Goal: Task Accomplishment & Management: Complete application form

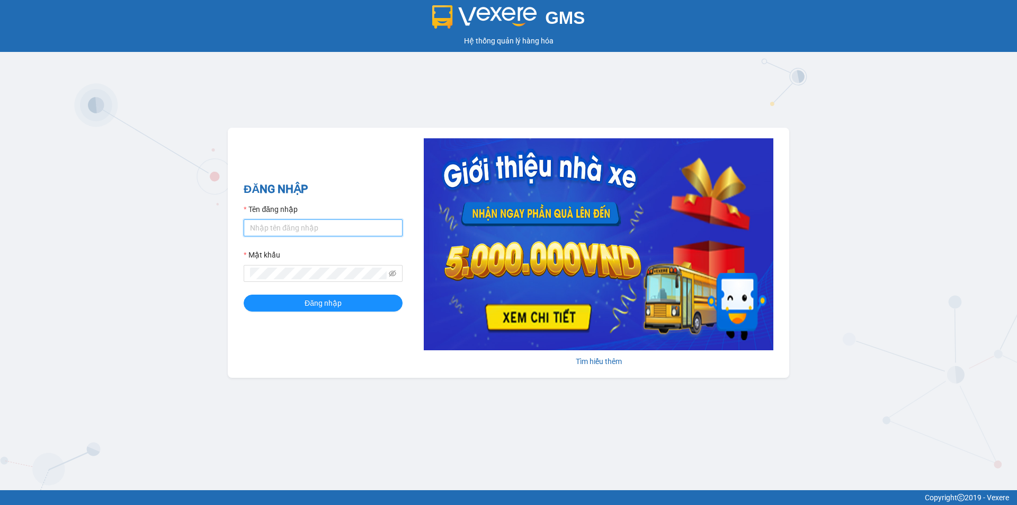
click at [322, 225] on input "Tên đăng nhập" at bounding box center [323, 227] width 159 height 17
type input "huevpsg.ducdat"
click at [392, 275] on icon "eye-invisible" at bounding box center [392, 273] width 7 height 7
click at [355, 308] on button "Đăng nhập" at bounding box center [323, 302] width 159 height 17
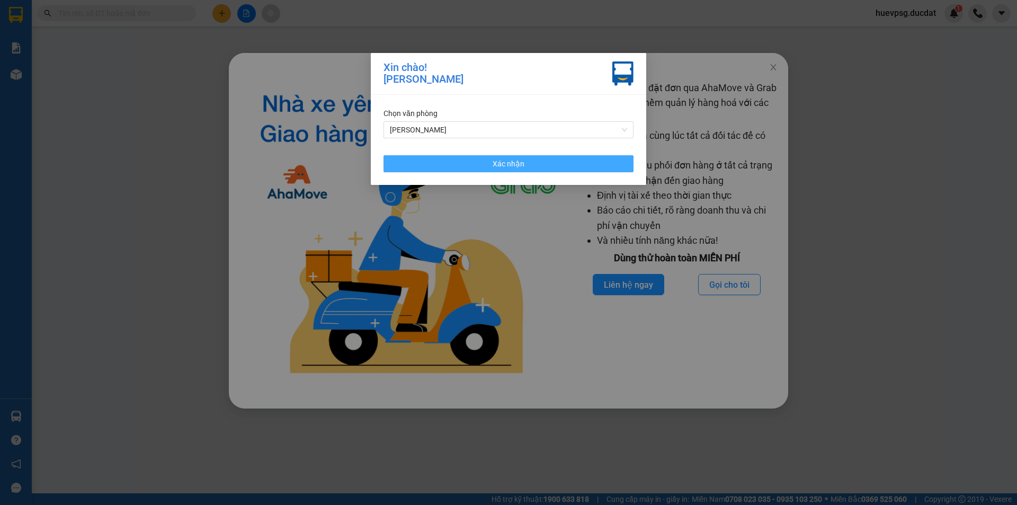
click at [549, 161] on button "Xác nhận" at bounding box center [508, 163] width 250 height 17
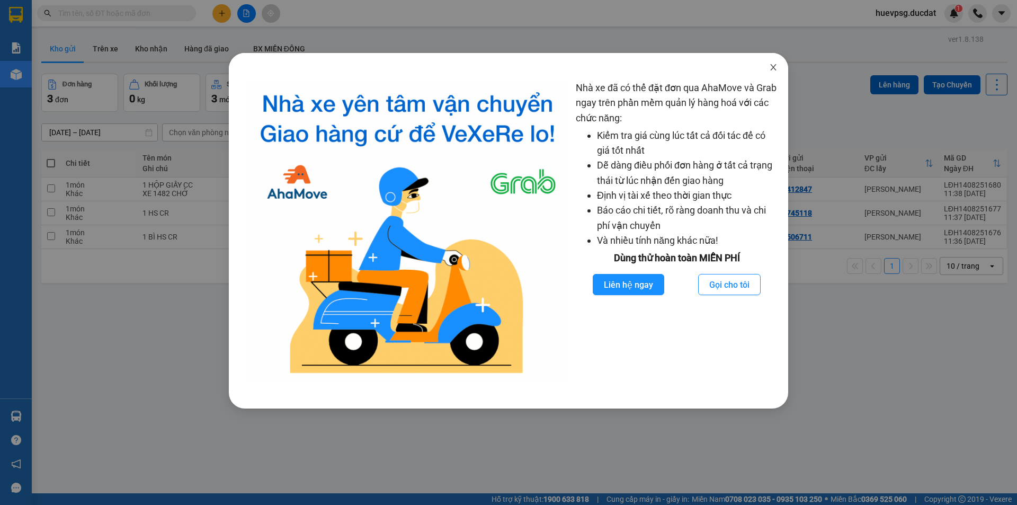
click at [771, 65] on icon "close" at bounding box center [773, 67] width 6 height 6
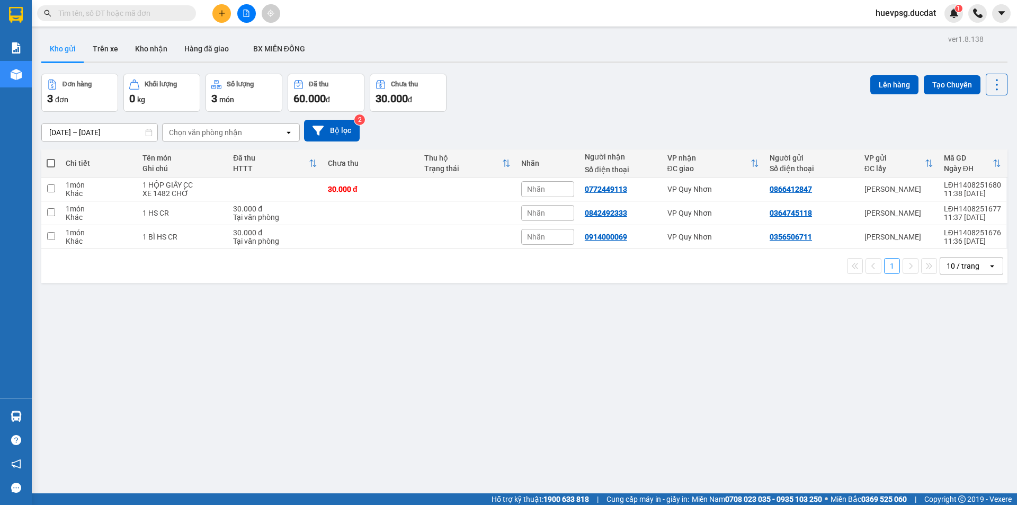
click at [49, 160] on span at bounding box center [51, 163] width 8 height 8
click at [51, 158] on input "checkbox" at bounding box center [51, 158] width 0 height 0
checkbox input "true"
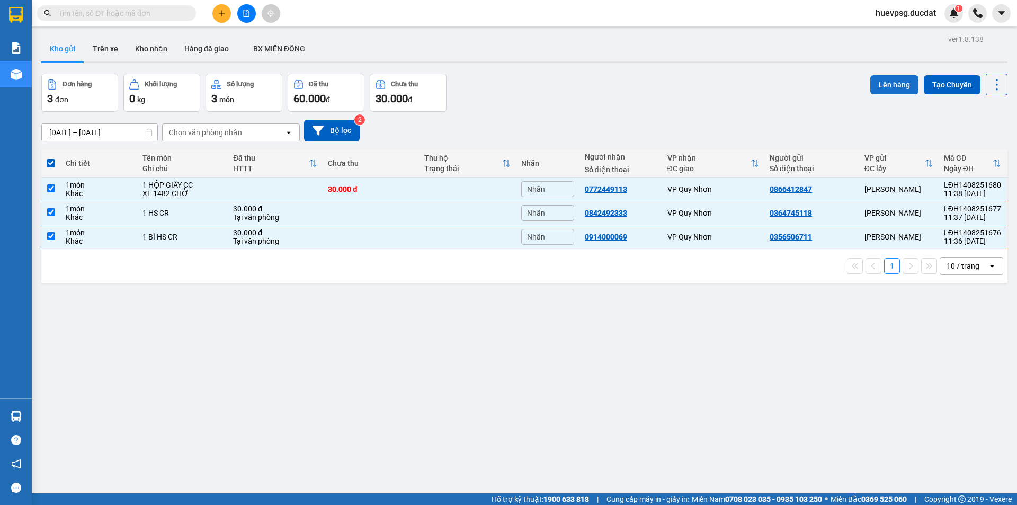
click at [877, 84] on button "Lên hàng" at bounding box center [894, 84] width 48 height 19
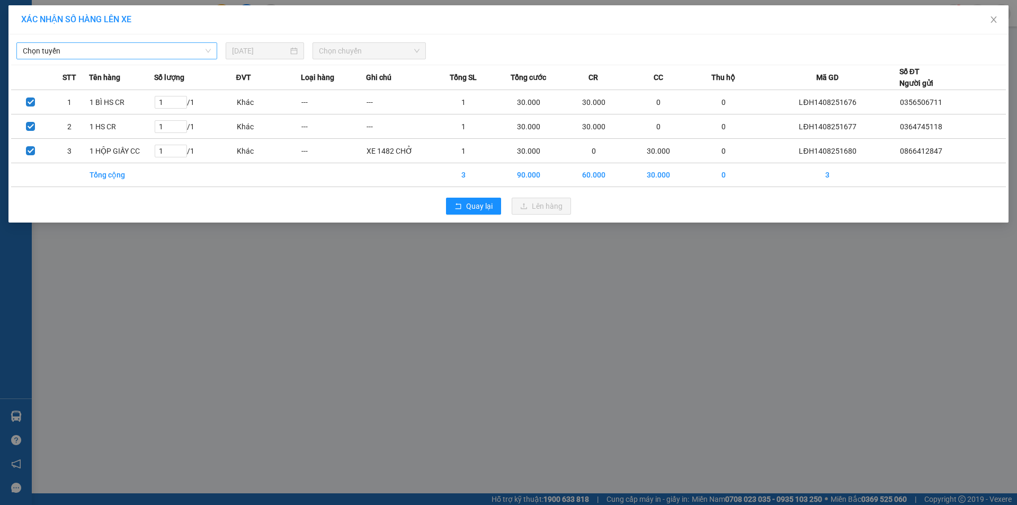
click at [132, 56] on span "Chọn tuyến" at bounding box center [117, 51] width 188 height 16
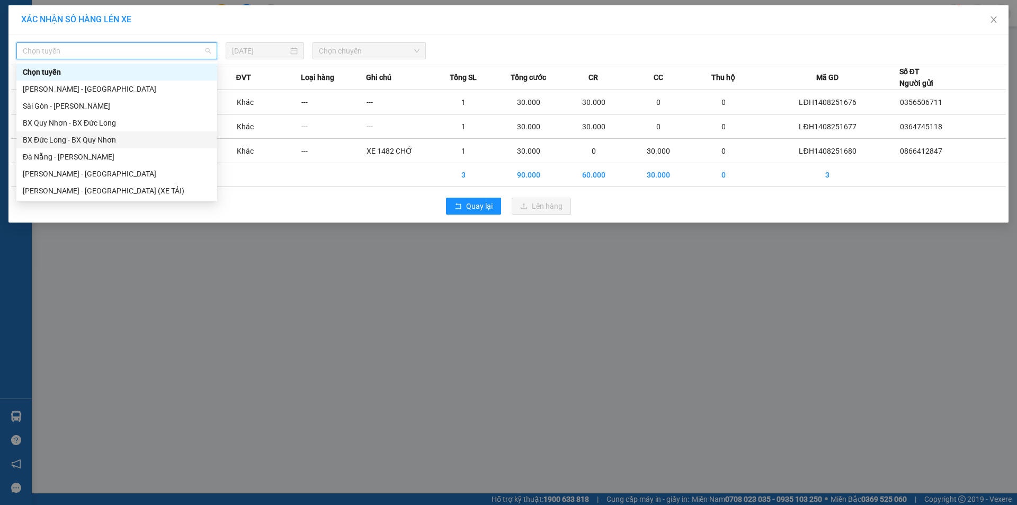
click at [115, 138] on div "BX Đức Long - BX Quy Nhơn" at bounding box center [117, 140] width 188 height 12
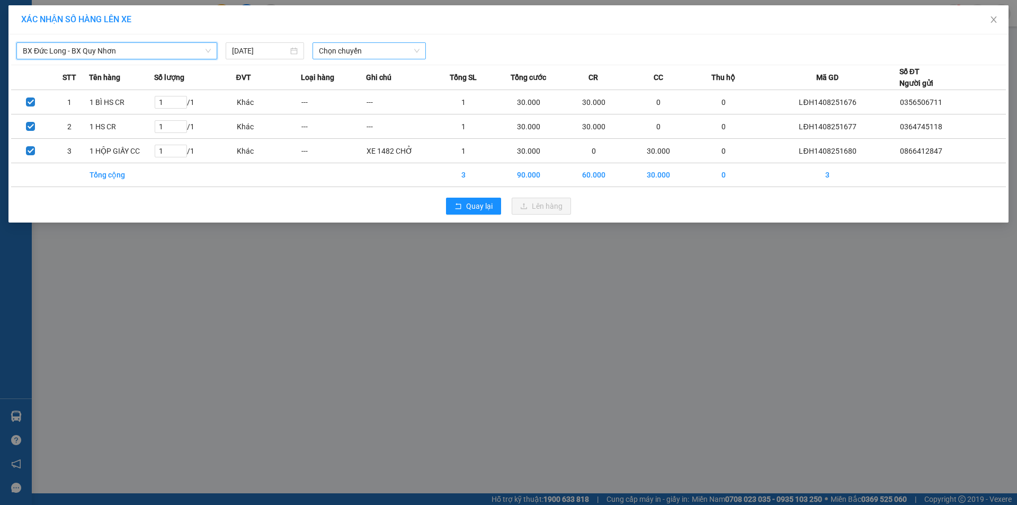
click at [364, 50] on span "Chọn chuyến" at bounding box center [369, 51] width 101 height 16
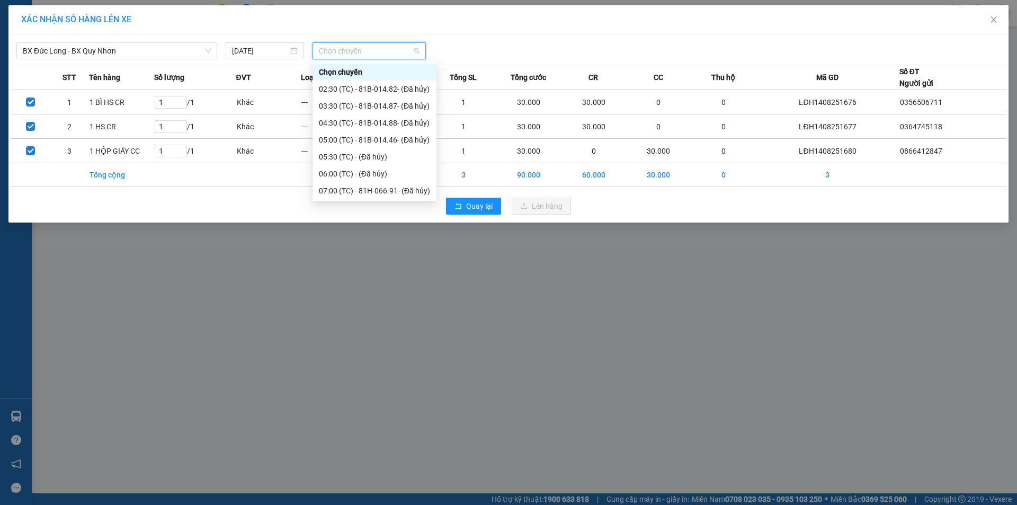
click at [539, 40] on div "BX Đức Long - BX Quy Nhơn 14/08/2025 Chọn chuyến" at bounding box center [508, 48] width 995 height 22
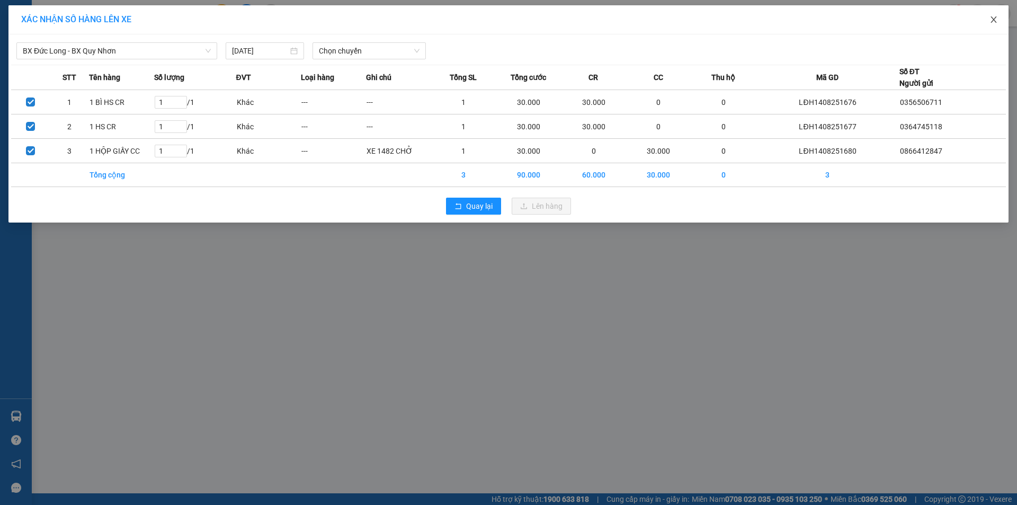
click at [993, 17] on icon "close" at bounding box center [993, 19] width 8 height 8
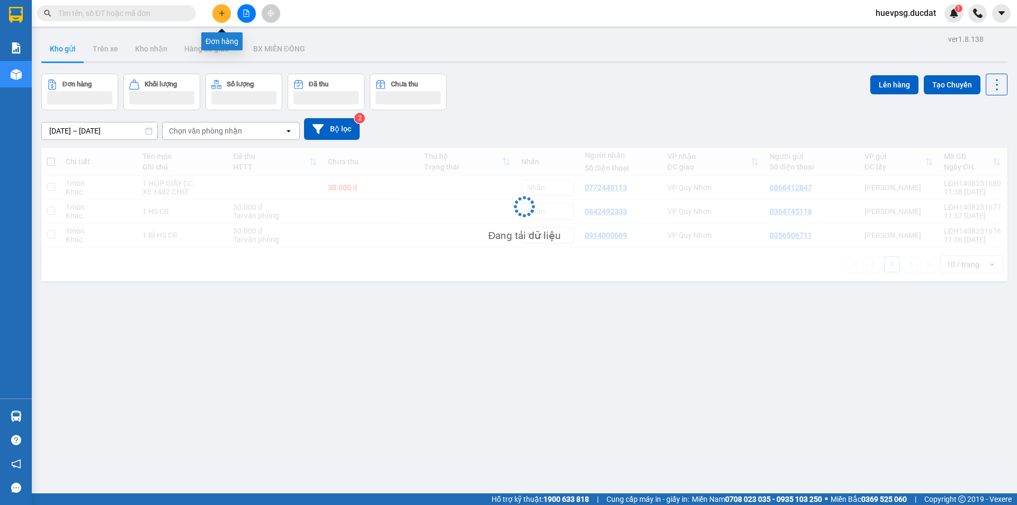
click at [223, 14] on icon "plus" at bounding box center [221, 13] width 7 height 7
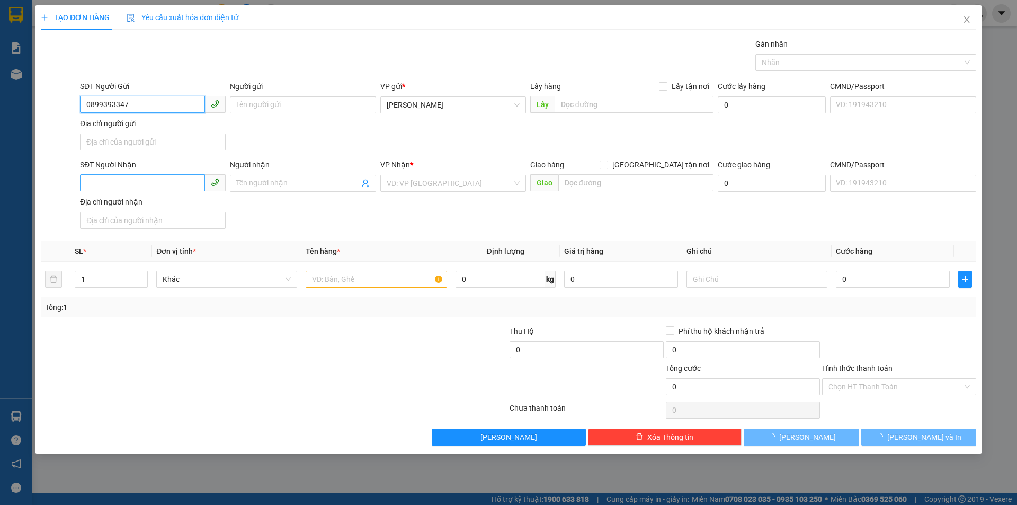
type input "0899393347"
click at [146, 183] on input "SĐT Người Nhận" at bounding box center [142, 182] width 125 height 17
type input "0902509279"
click at [391, 180] on input "search" at bounding box center [450, 183] width 126 height 16
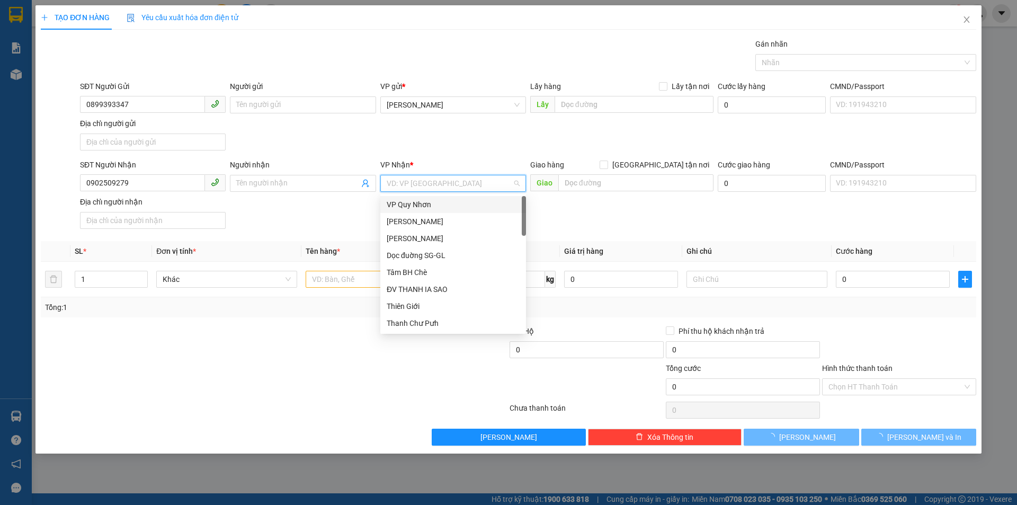
type input "v"
click at [409, 294] on div "VP [GEOGRAPHIC_DATA]" at bounding box center [453, 289] width 133 height 12
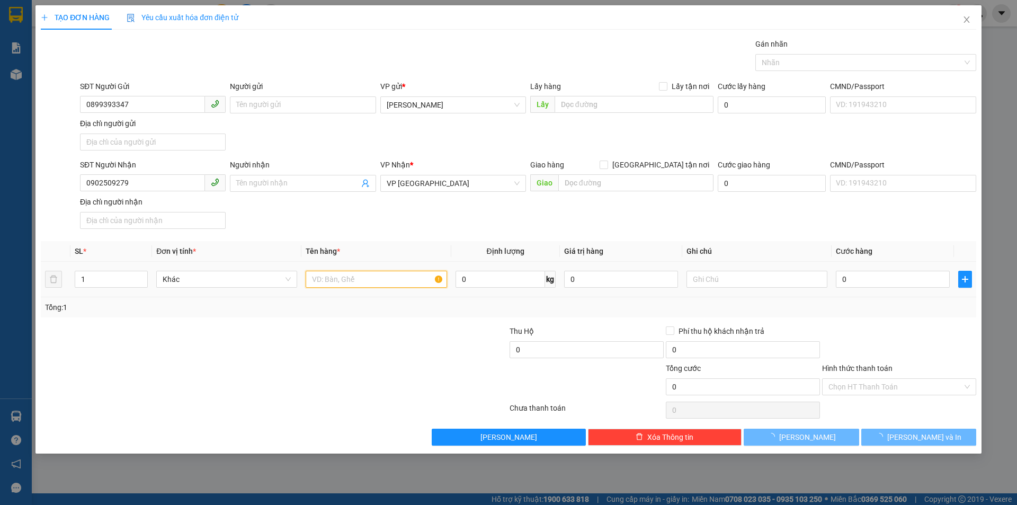
click at [401, 278] on input "text" at bounding box center [376, 279] width 141 height 17
type input "1 THÙNG"
type input "5"
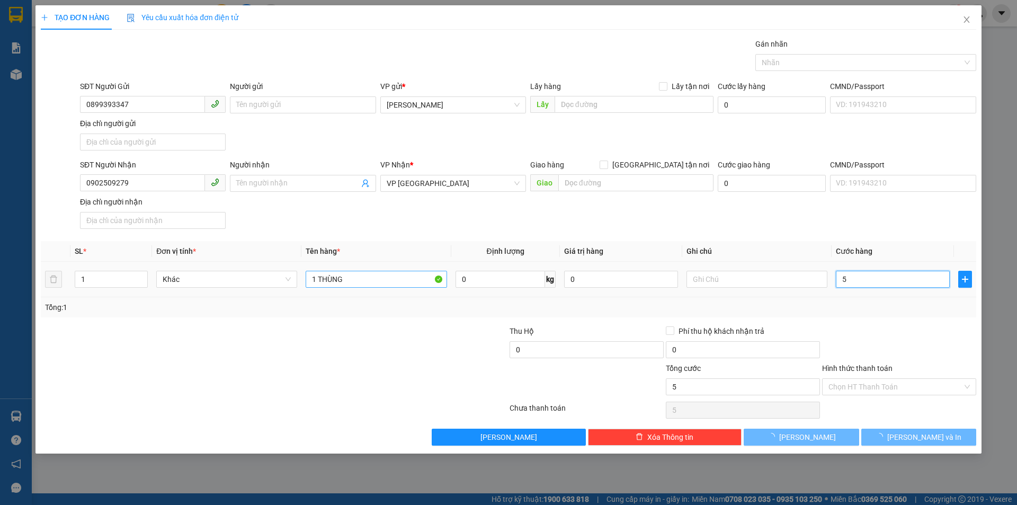
type input "50"
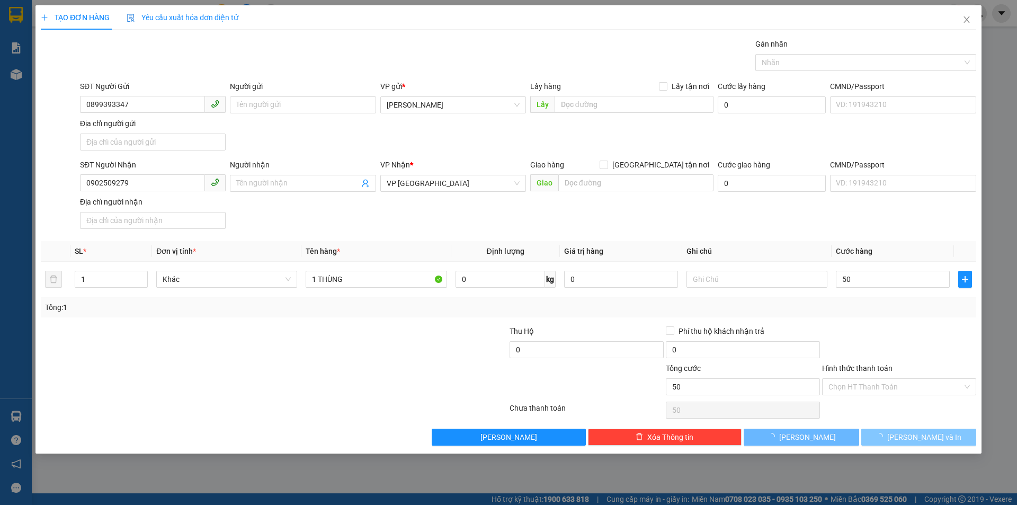
type input "50.000"
click at [872, 430] on button "[PERSON_NAME] và In" at bounding box center [918, 437] width 115 height 17
click at [880, 439] on button "[PERSON_NAME] và In" at bounding box center [918, 437] width 115 height 17
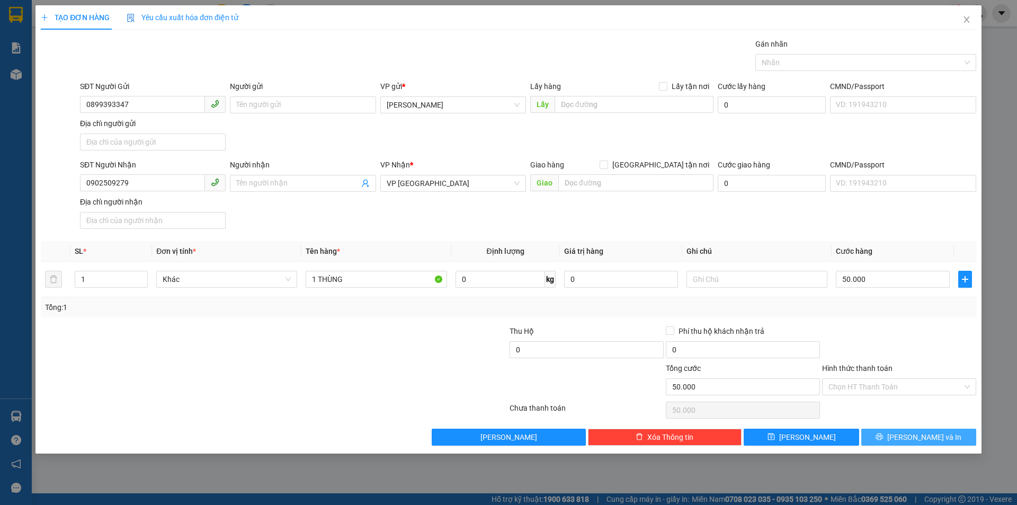
click at [864, 439] on button "[PERSON_NAME] và In" at bounding box center [918, 437] width 115 height 17
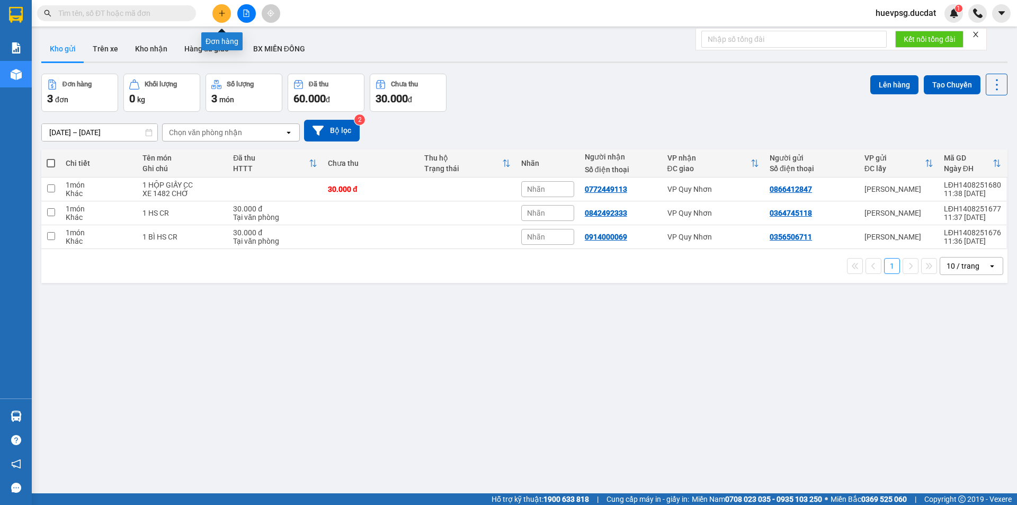
click at [217, 15] on button at bounding box center [221, 13] width 19 height 19
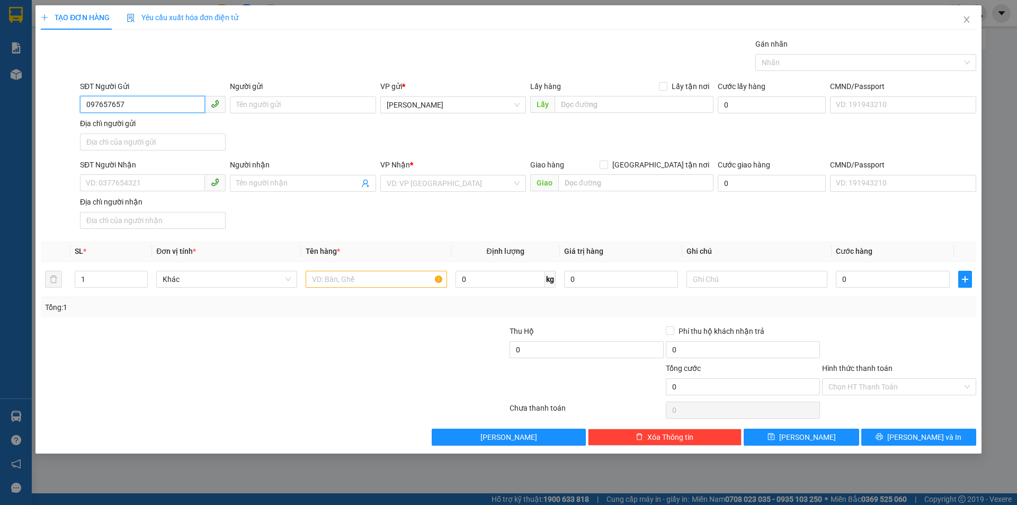
type input "0976576576"
click at [150, 124] on div "0976576576 - TUYÊN" at bounding box center [152, 126] width 133 height 12
type input "TUYÊN"
type input "0337880546"
type input "PHÚ GIÁO BD"
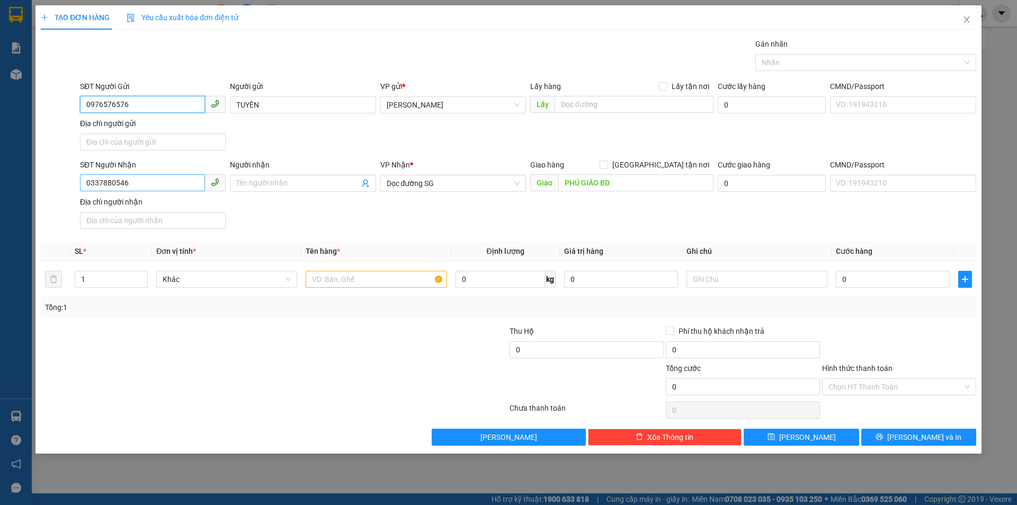
type input "0976576576"
click at [153, 182] on input "0337880546" at bounding box center [142, 182] width 125 height 17
type input "0364116489"
click at [149, 206] on div "0364116489" at bounding box center [152, 205] width 133 height 12
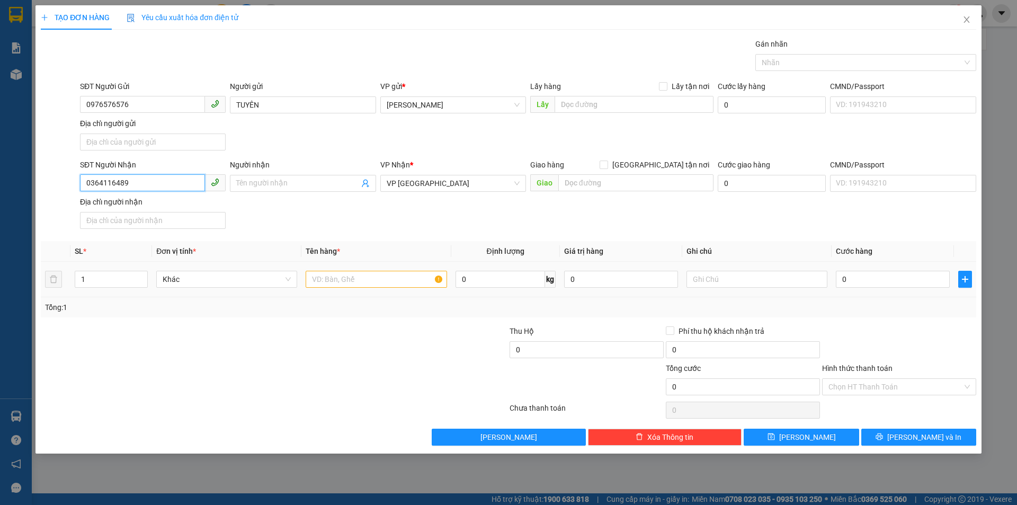
type input "0364116489"
click at [340, 278] on input "text" at bounding box center [376, 279] width 141 height 17
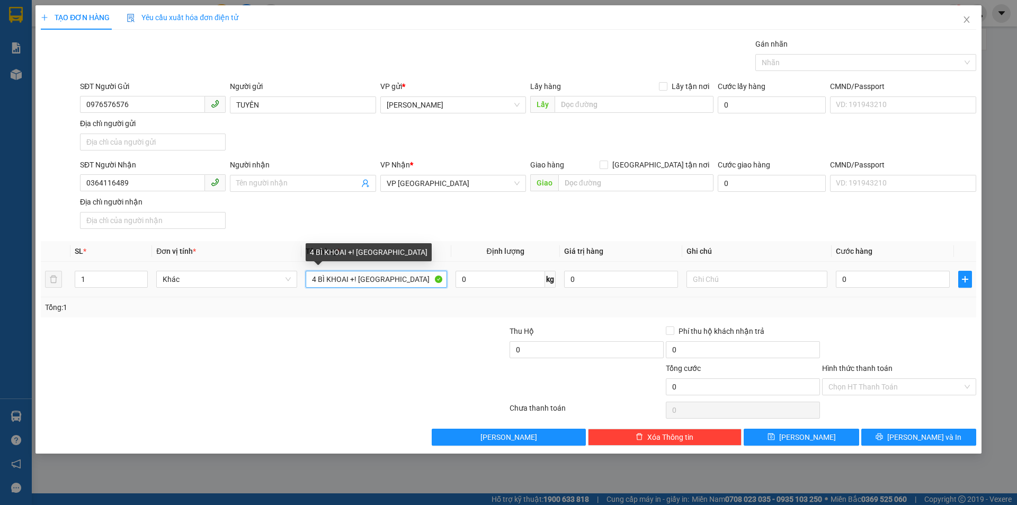
click at [358, 277] on input "4 BÌ KHOAI +! [GEOGRAPHIC_DATA]" at bounding box center [376, 279] width 141 height 17
type input "4 BÌ KHOAI +1 BAO MÔN"
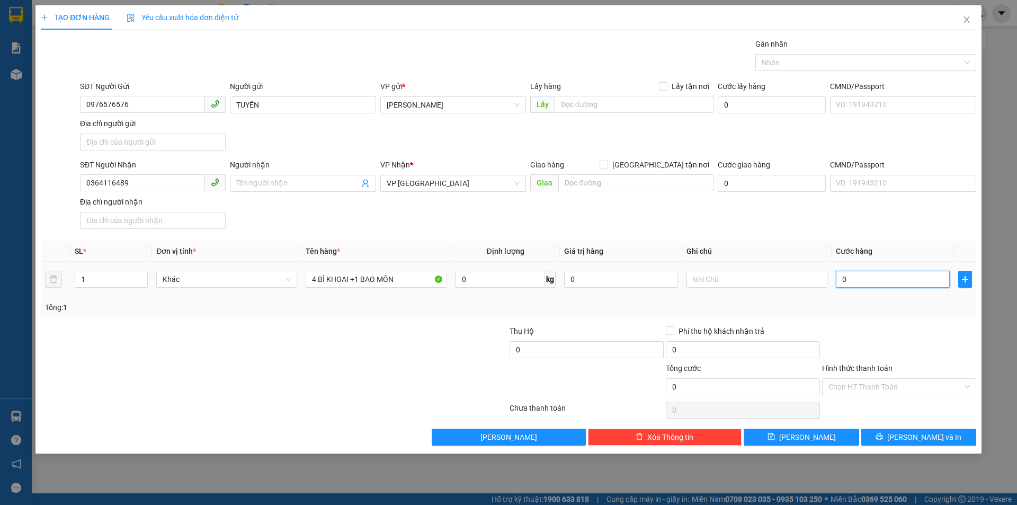
click at [890, 276] on input "0" at bounding box center [893, 279] width 114 height 17
type input "2"
type input "21"
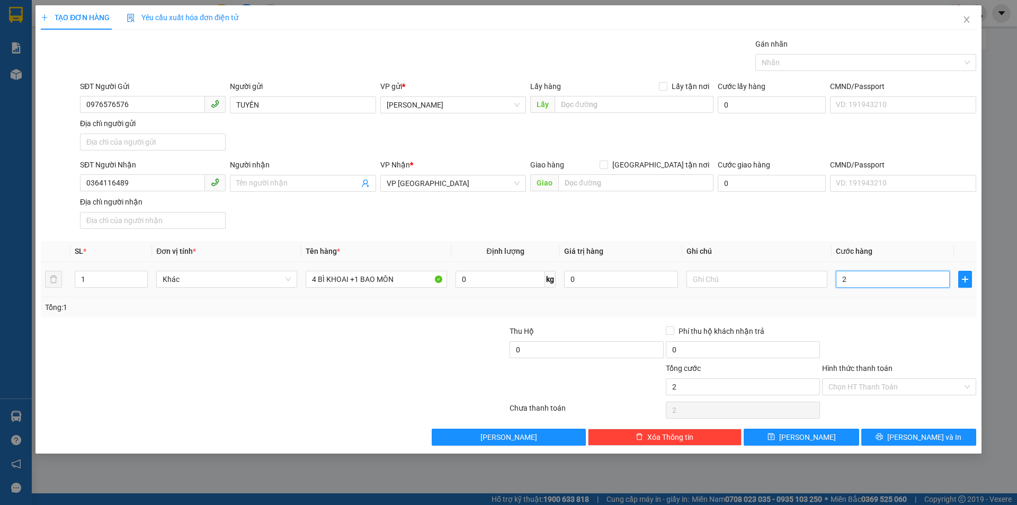
type input "21"
type input "210"
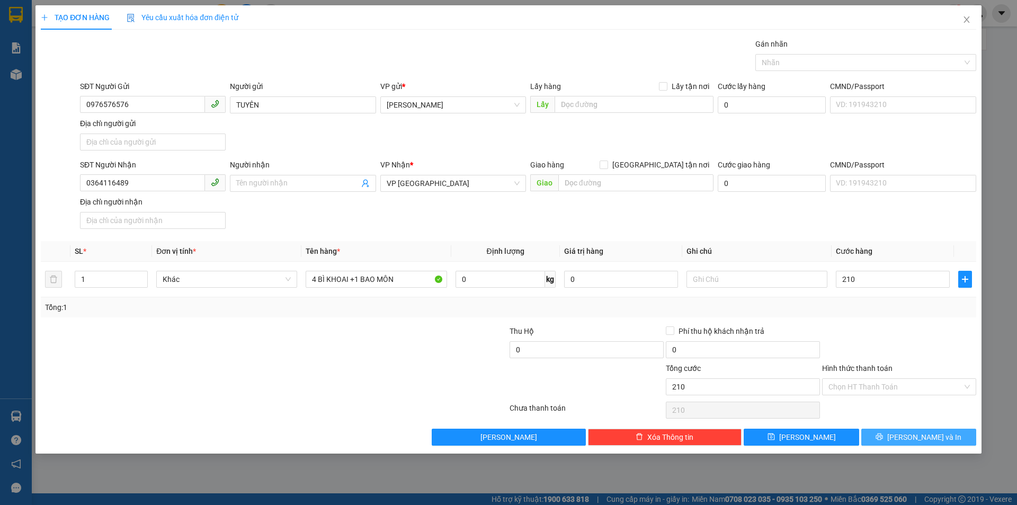
type input "210.000"
click at [939, 435] on span "[PERSON_NAME] và In" at bounding box center [924, 437] width 74 height 12
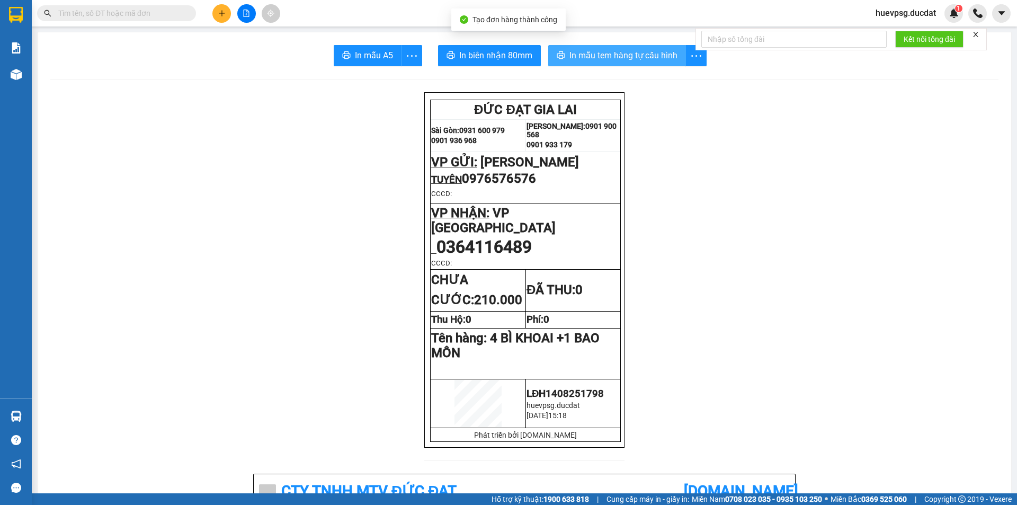
click at [583, 58] on span "In mẫu tem hàng tự cấu hình" at bounding box center [623, 55] width 108 height 13
click at [226, 14] on button at bounding box center [221, 13] width 19 height 19
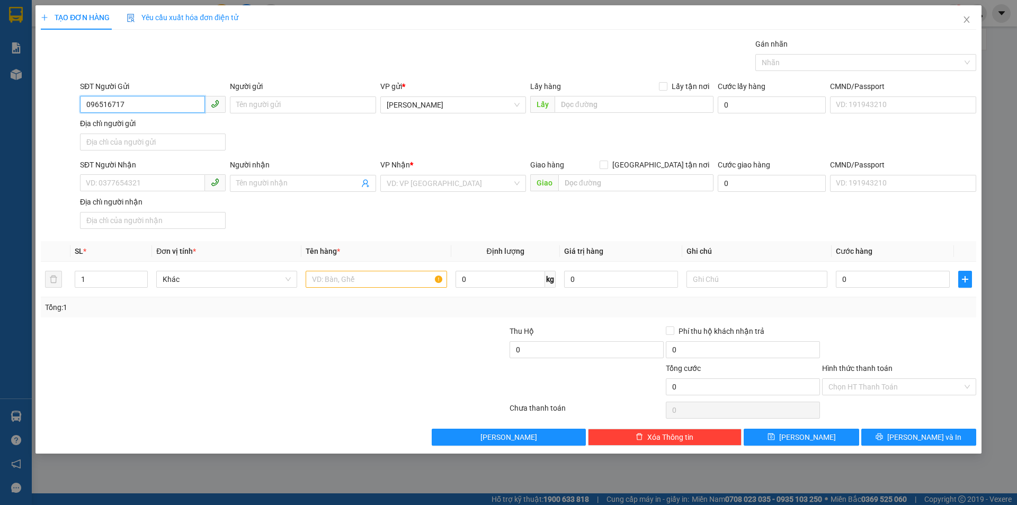
type input "0965167179"
click at [162, 127] on div "0965167179 - HƯƠNG" at bounding box center [152, 126] width 133 height 12
type input "HƯƠNG"
type input "0937056389"
type input "KHANH"
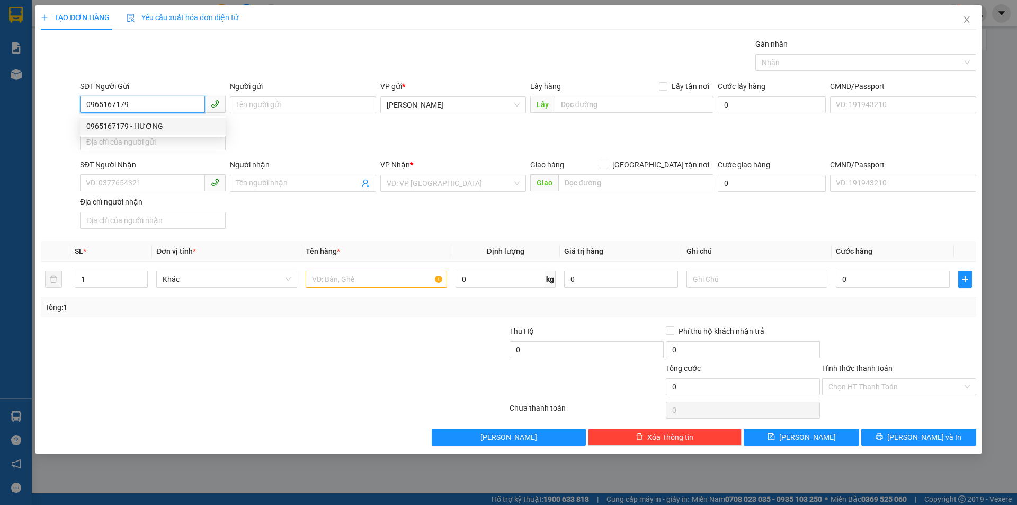
type input "BẾN XE MĐ"
type input "0965167179"
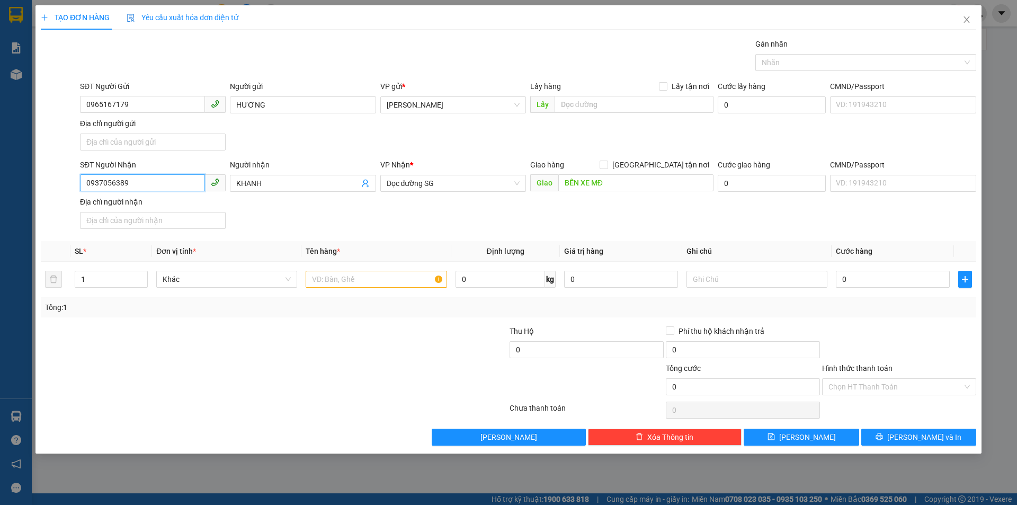
click at [169, 187] on input "0937056389" at bounding box center [142, 182] width 125 height 17
click at [392, 191] on span "Dọc đường SG" at bounding box center [453, 183] width 133 height 16
type input "0913110859"
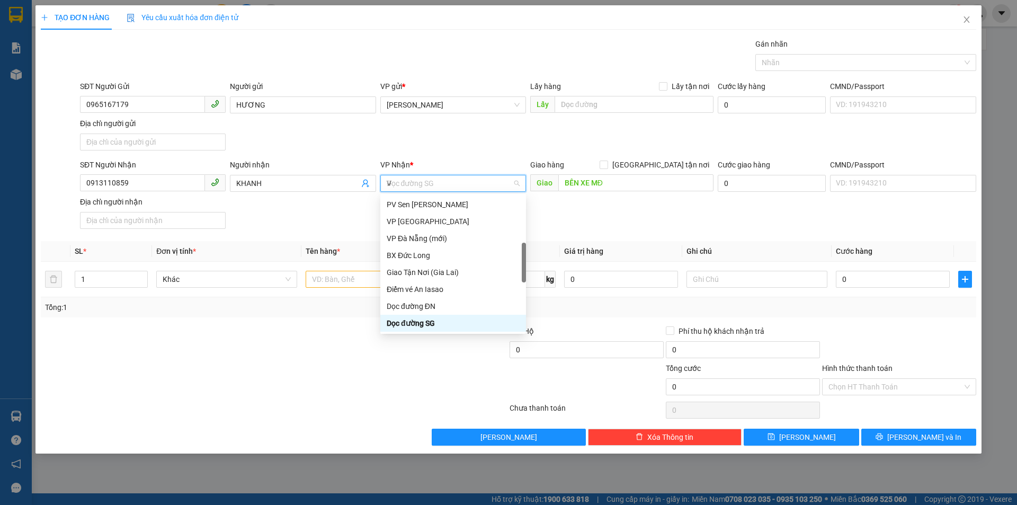
scroll to position [89, 0]
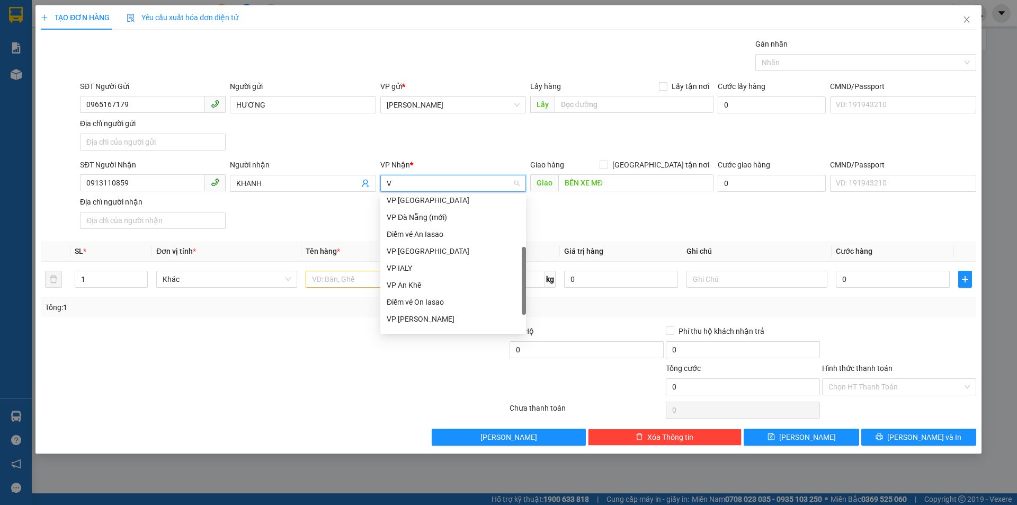
type input "VP"
click at [413, 251] on div "VP [GEOGRAPHIC_DATA]" at bounding box center [453, 255] width 133 height 12
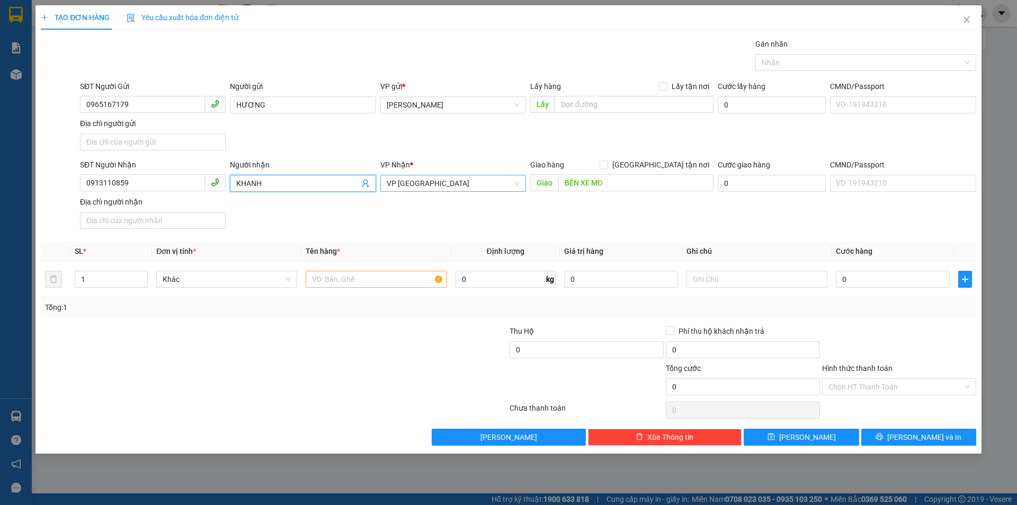
click at [306, 182] on input "KHANH" at bounding box center [297, 183] width 122 height 12
type input "K"
click at [581, 183] on input "text" at bounding box center [635, 182] width 155 height 17
click at [416, 274] on input "text" at bounding box center [376, 279] width 141 height 17
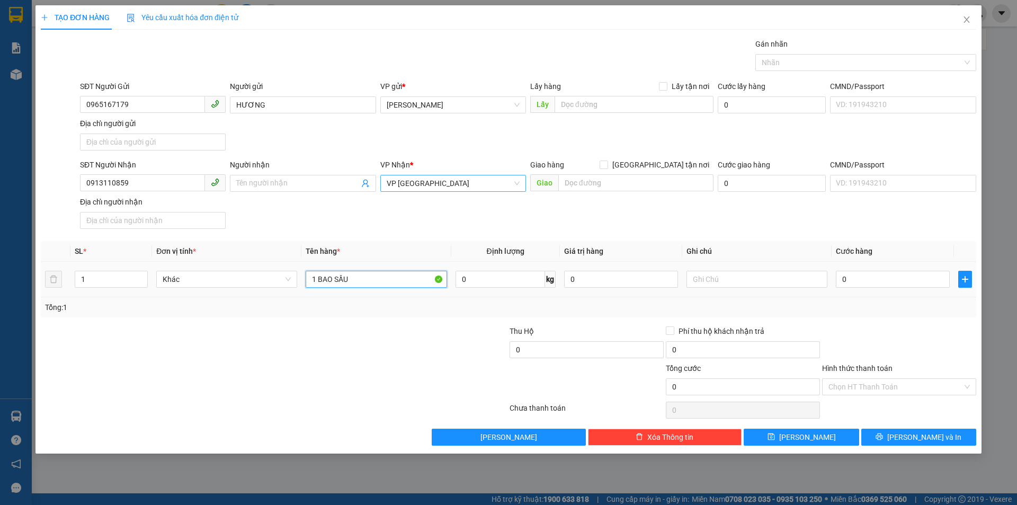
type input "1 BAO SẦU"
type input "5"
type input "50"
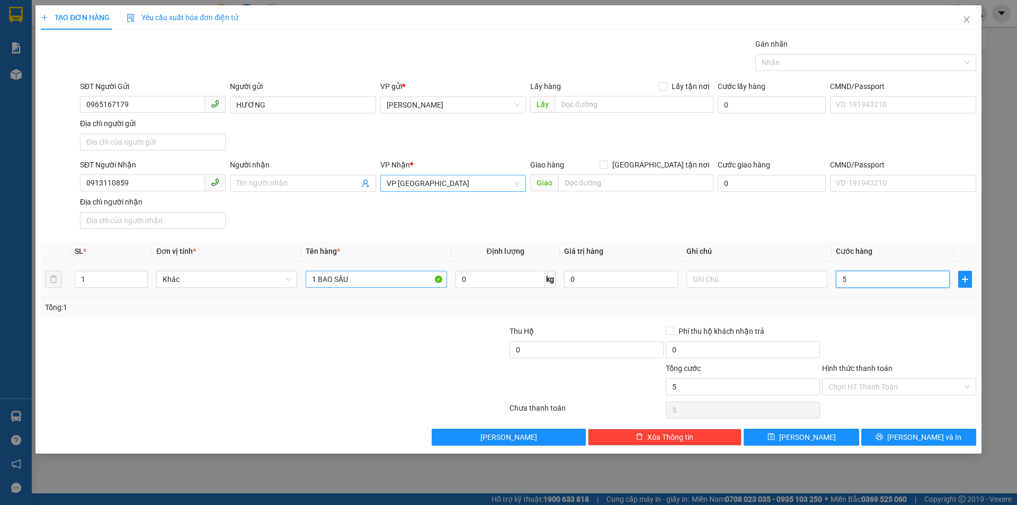
type input "50"
type input "50.000"
click at [868, 389] on input "Hình thức thanh toán" at bounding box center [895, 387] width 134 height 16
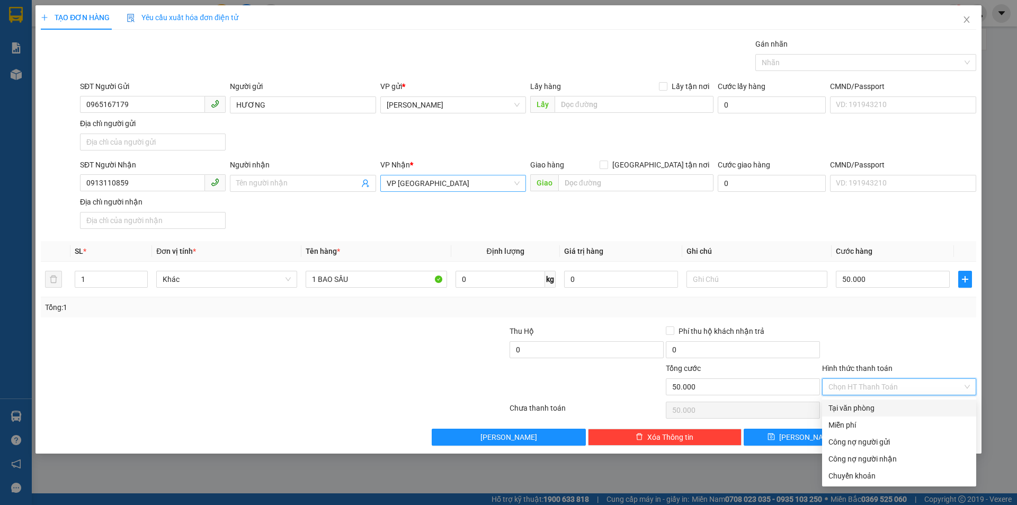
drag, startPoint x: 865, startPoint y: 404, endPoint x: 909, endPoint y: 430, distance: 51.1
click at [865, 404] on div "Tại văn phòng" at bounding box center [898, 408] width 141 height 12
type input "0"
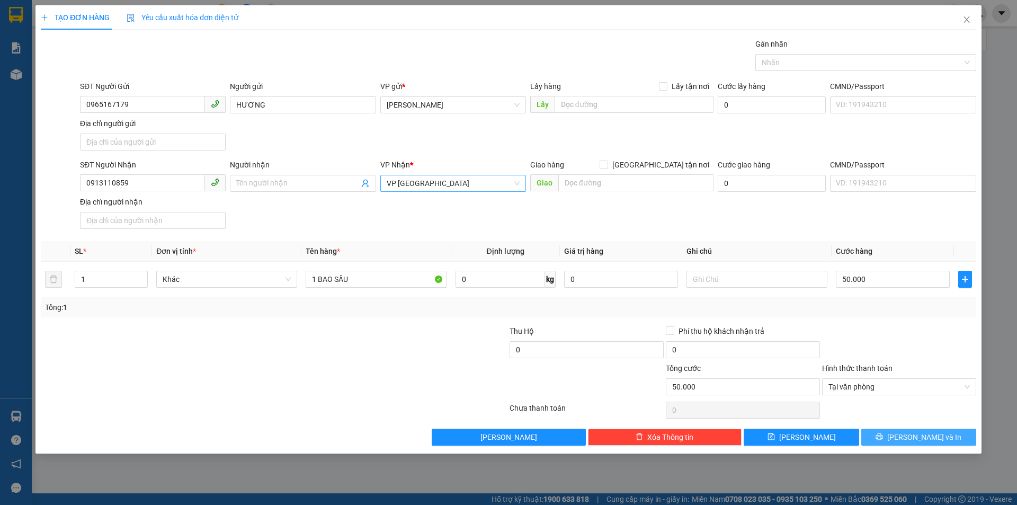
click at [933, 436] on span "[PERSON_NAME] và In" at bounding box center [924, 437] width 74 height 12
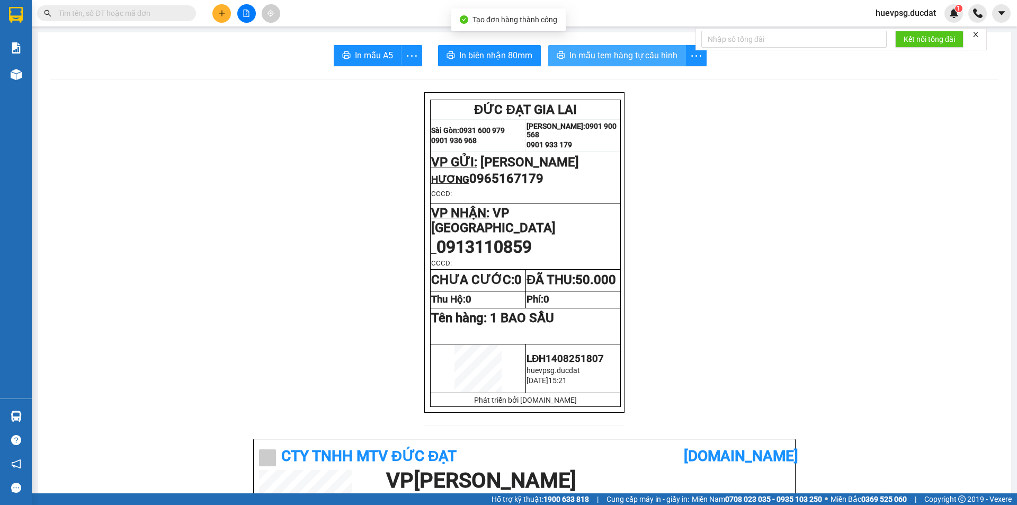
click at [624, 50] on span "In mẫu tem hàng tự cấu hình" at bounding box center [623, 55] width 108 height 13
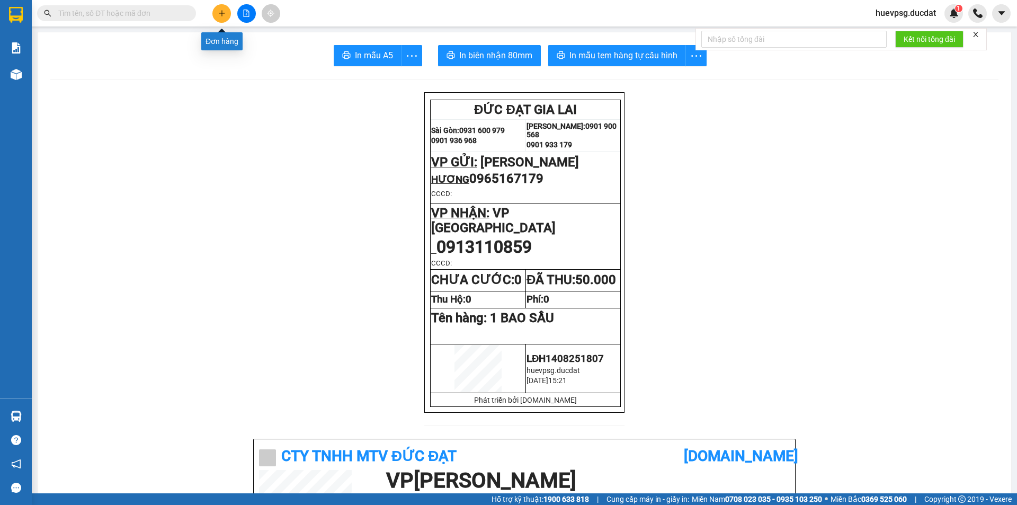
click at [221, 15] on icon "plus" at bounding box center [221, 13] width 7 height 7
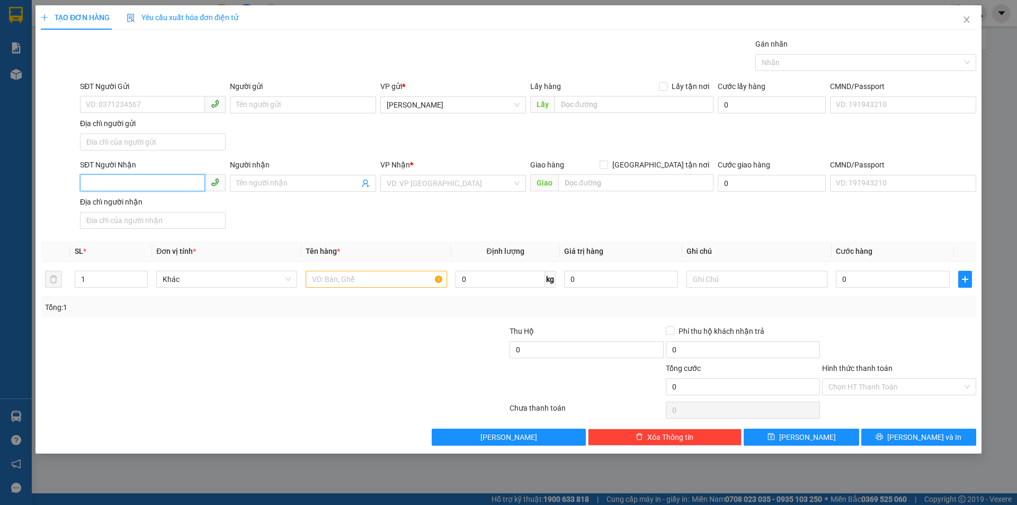
click at [185, 185] on input "SĐT Người Nhận" at bounding box center [142, 182] width 125 height 17
click at [142, 202] on div "0983557264" at bounding box center [152, 205] width 133 height 12
type input "0983557264"
click at [333, 280] on input "text" at bounding box center [376, 279] width 141 height 17
type input "1 BÌ THƯ"
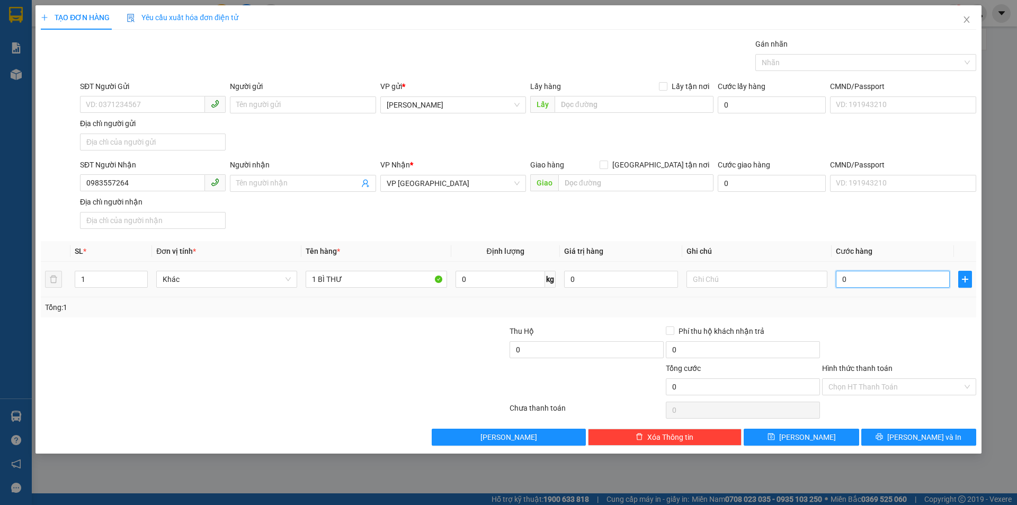
type input "3"
type input "30"
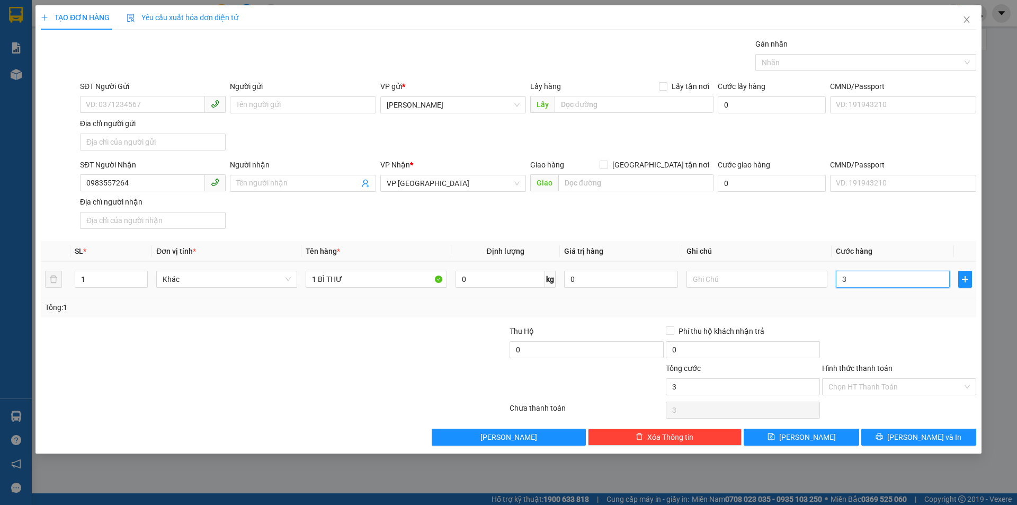
type input "30"
type input "30.000"
click at [761, 279] on input "text" at bounding box center [756, 279] width 141 height 17
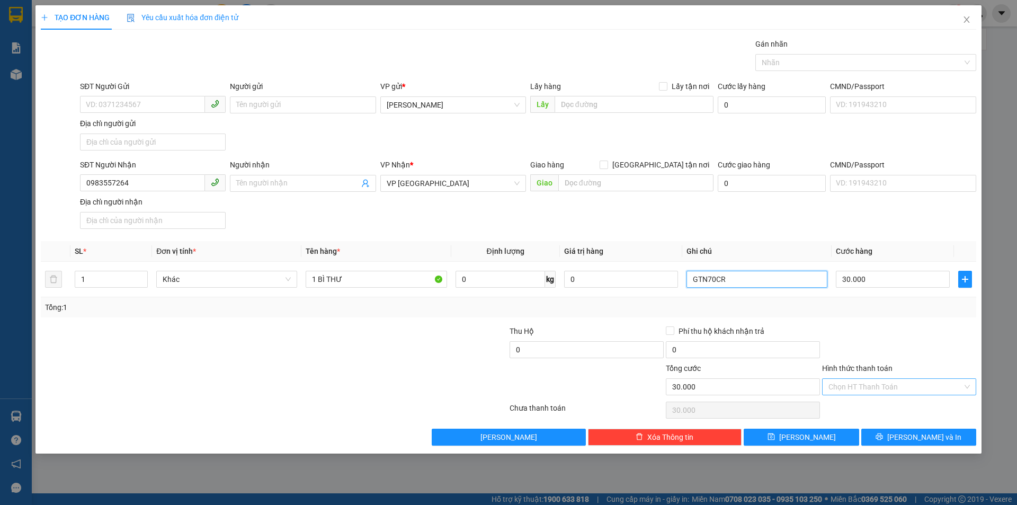
type input "GTN70CR"
click at [918, 383] on input "Hình thức thanh toán" at bounding box center [895, 387] width 134 height 16
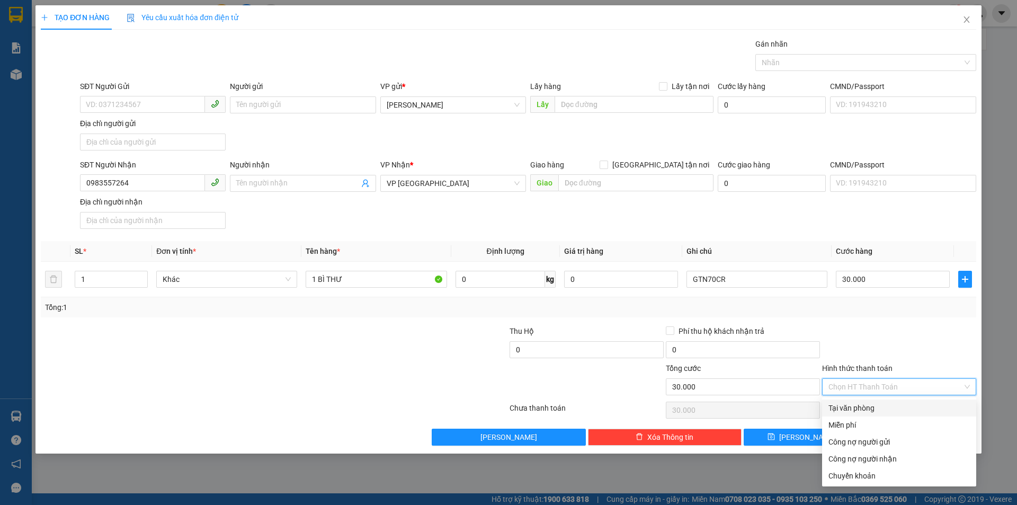
click at [900, 408] on div "Tại văn phòng" at bounding box center [898, 408] width 141 height 12
type input "0"
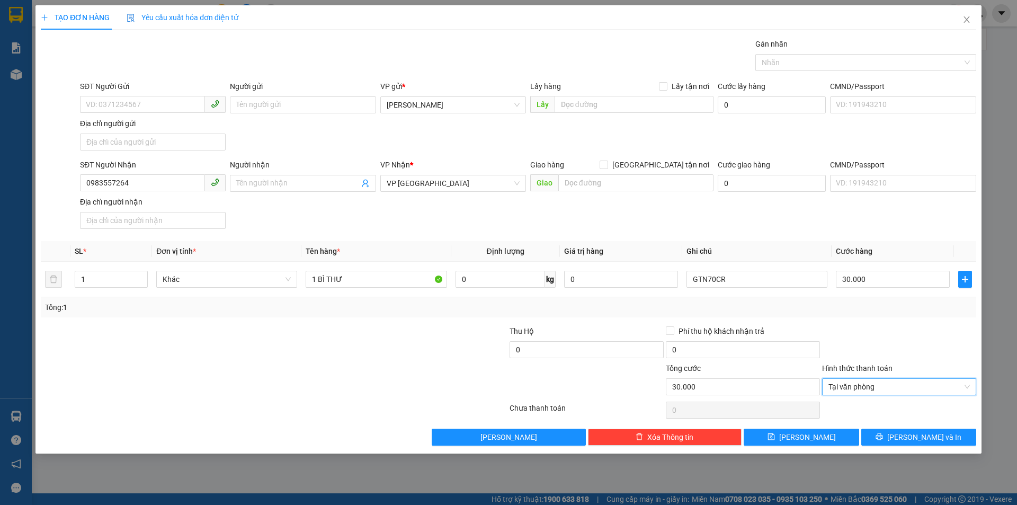
click at [913, 452] on div "TẠO ĐƠN HÀNG Yêu cầu xuất hóa đơn điện tử Transit Pickup Surcharge Ids Transit …" at bounding box center [508, 229] width 946 height 448
click at [912, 440] on span "[PERSON_NAME] và In" at bounding box center [924, 437] width 74 height 12
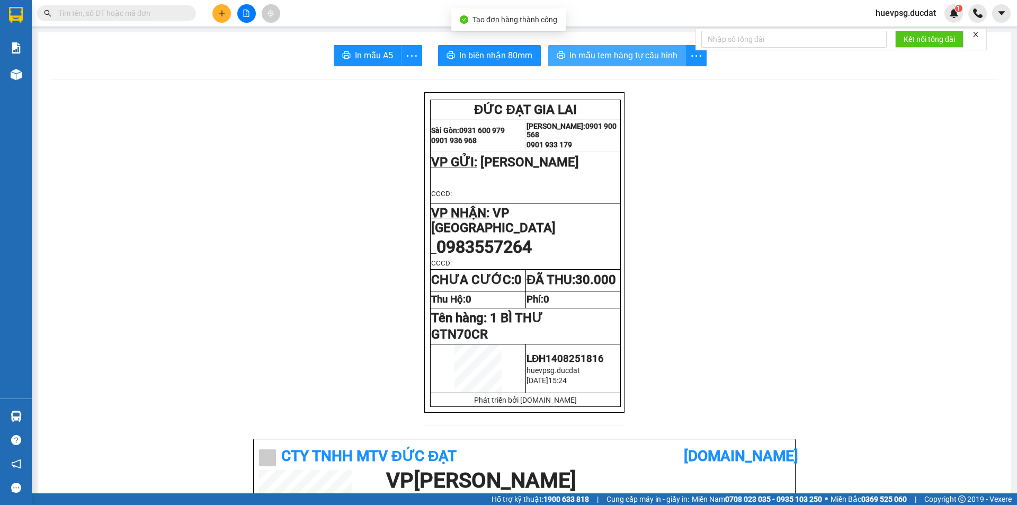
click at [639, 51] on span "In mẫu tem hàng tự cấu hình" at bounding box center [623, 55] width 108 height 13
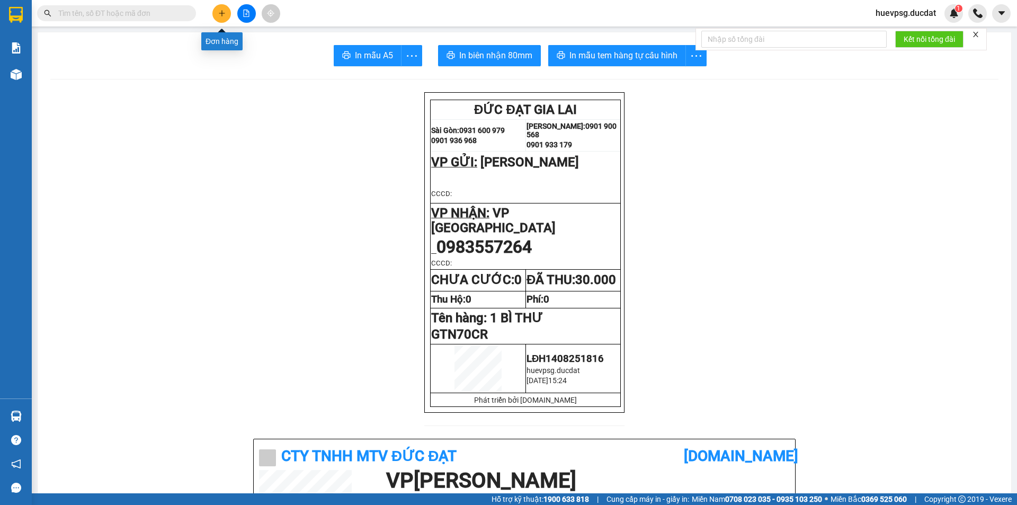
click at [225, 16] on icon "plus" at bounding box center [221, 13] width 7 height 7
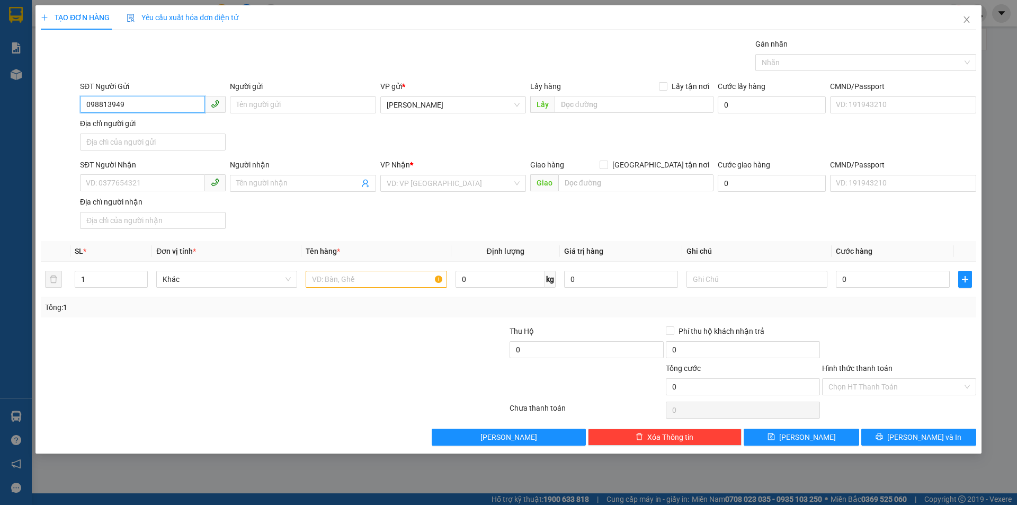
type input "0988139494"
click at [169, 123] on div "0988139494 - LIÊM" at bounding box center [152, 126] width 133 height 12
type input "LIÊM"
type input "0909165837"
type input "TUYẾT"
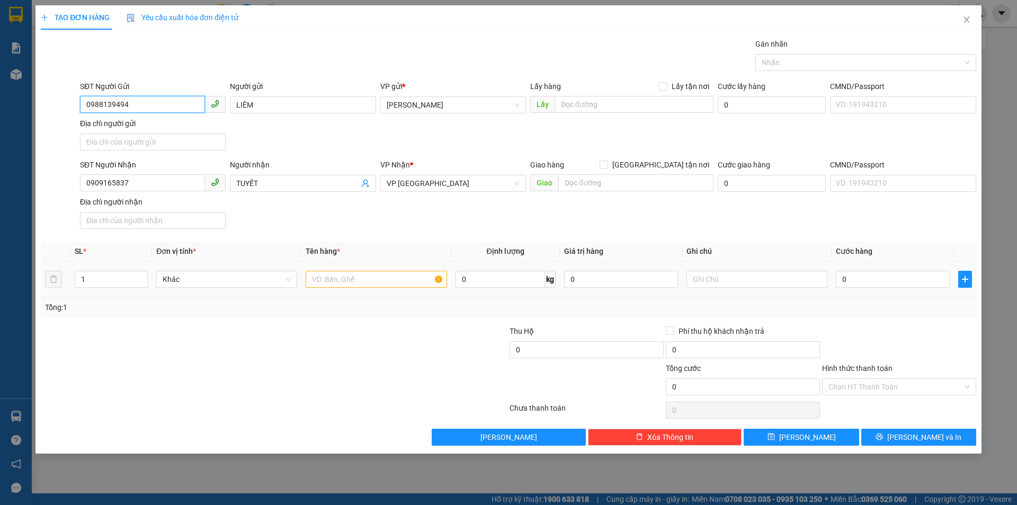
type input "0988139494"
click at [327, 272] on input "text" at bounding box center [376, 279] width 141 height 17
click at [343, 281] on input "1 XỐP +!T/GIẤY" at bounding box center [376, 279] width 141 height 17
type input "1 XỐP +1T/GIẤY"
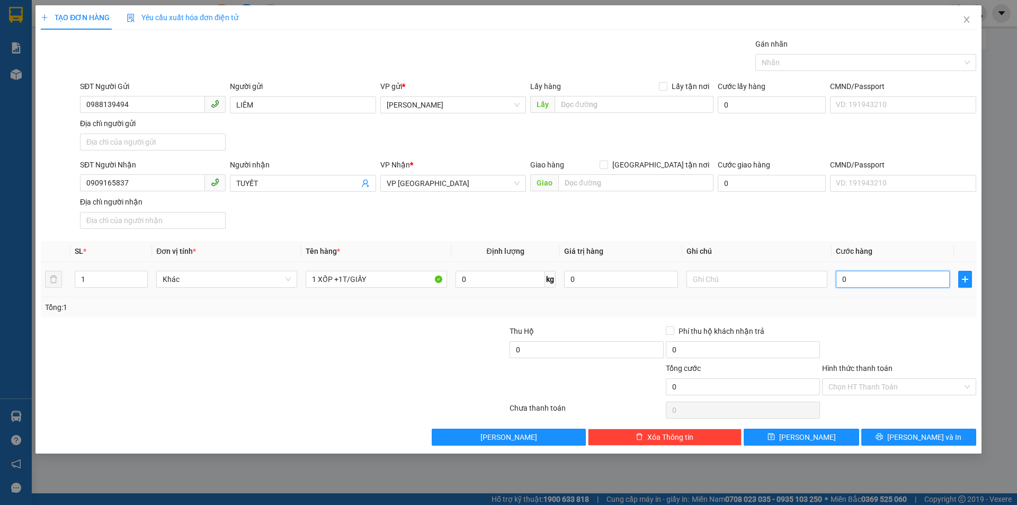
click at [873, 281] on input "0" at bounding box center [893, 279] width 114 height 17
type input "9"
type input "90"
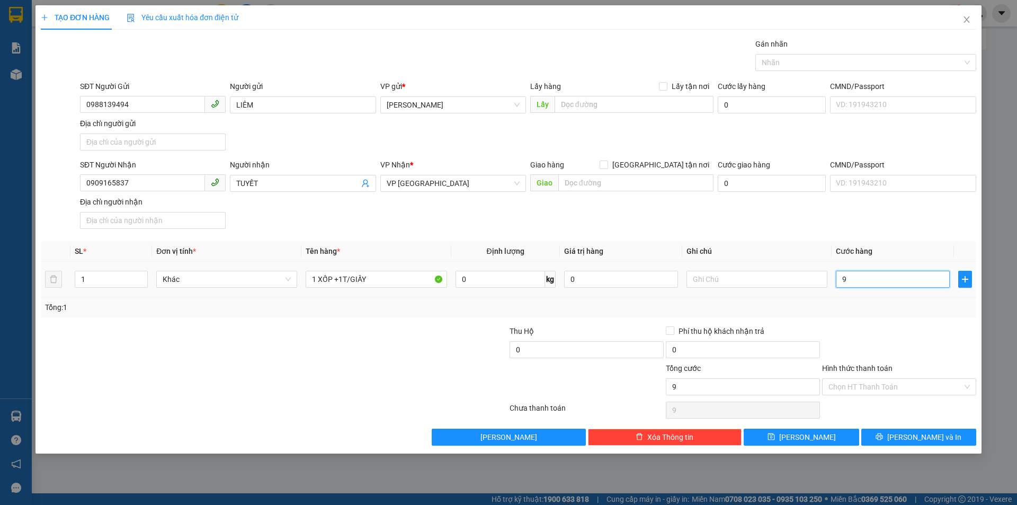
type input "90"
type input "90.000"
click at [923, 390] on input "Hình thức thanh toán" at bounding box center [895, 387] width 134 height 16
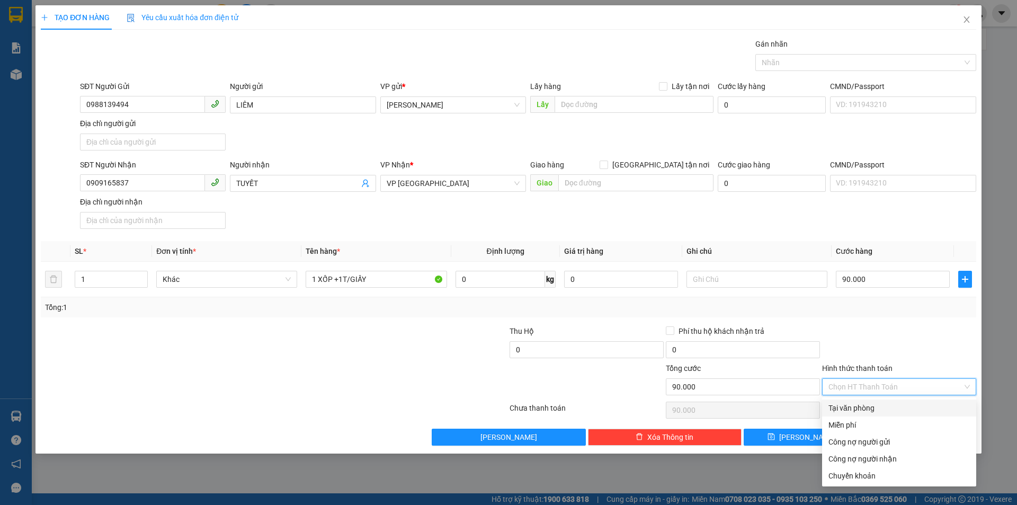
click at [909, 403] on div "Tại văn phòng" at bounding box center [898, 408] width 141 height 12
type input "0"
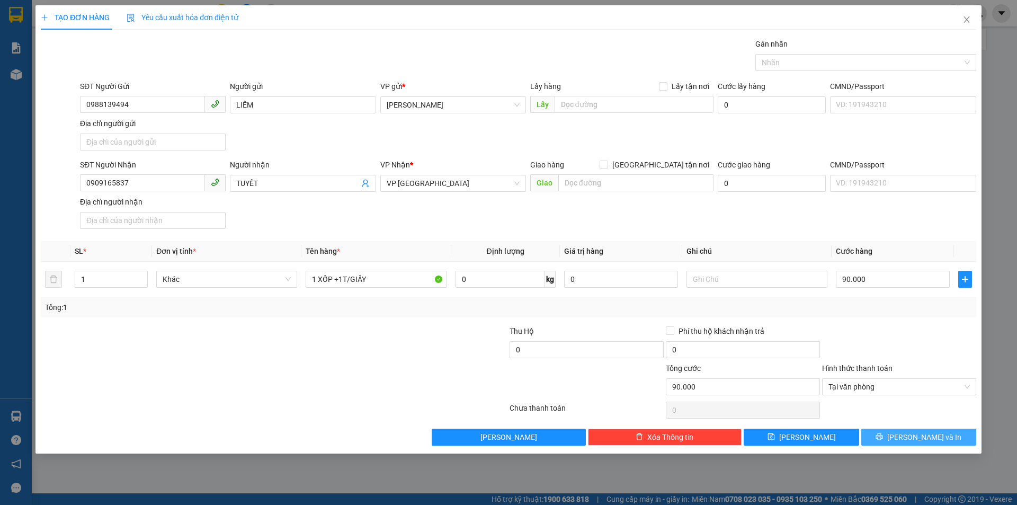
click at [944, 440] on button "[PERSON_NAME] và In" at bounding box center [918, 437] width 115 height 17
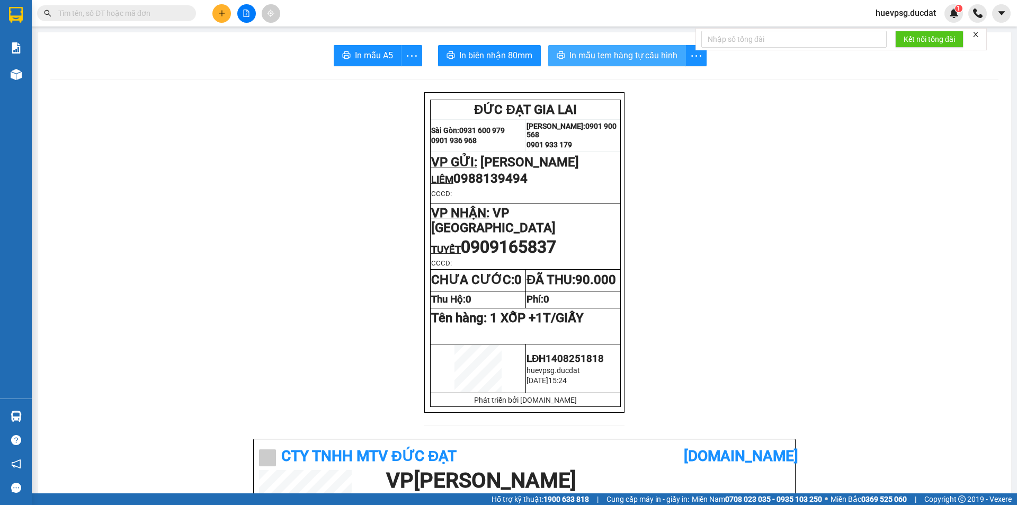
click at [605, 61] on span "In mẫu tem hàng tự cấu hình" at bounding box center [623, 55] width 108 height 13
click at [220, 12] on icon "plus" at bounding box center [221, 13] width 7 height 7
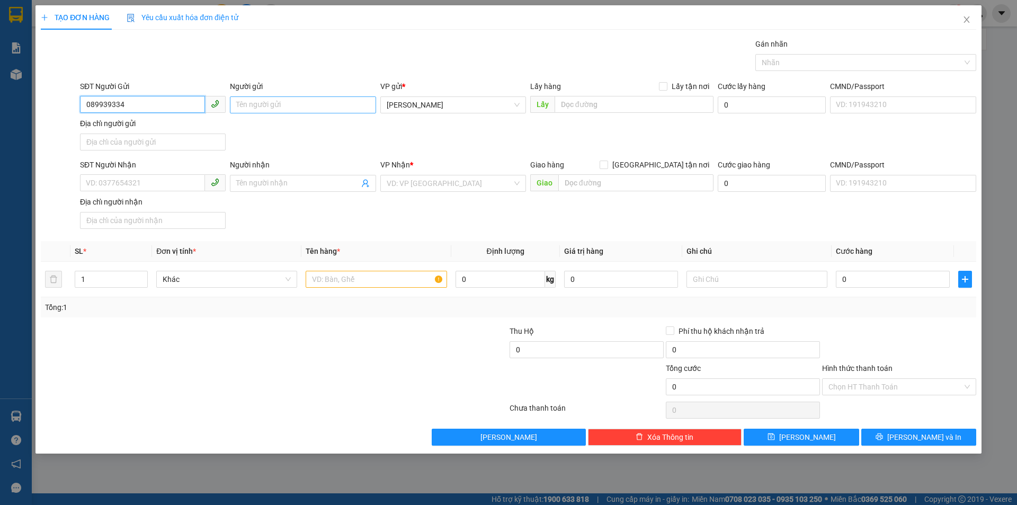
type input "0899393347"
click at [138, 129] on div "0899393347" at bounding box center [152, 126] width 133 height 12
type input "0902509279"
type input "BECAMEX BD"
type input "0899393347"
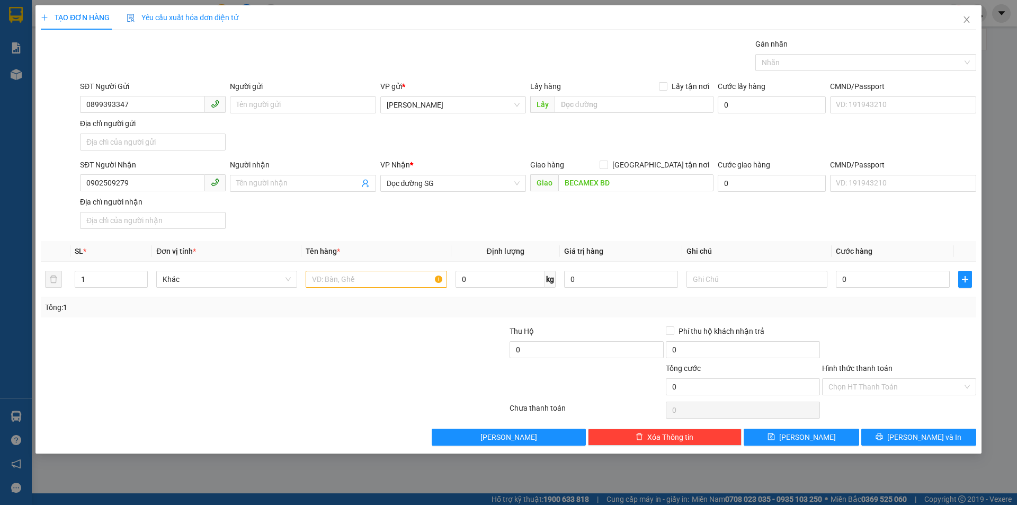
click at [406, 192] on div "VP Nhận * Dọc đường SG" at bounding box center [453, 177] width 146 height 37
click at [392, 280] on input "text" at bounding box center [376, 279] width 141 height 17
type input "1 THÙNG"
drag, startPoint x: 896, startPoint y: 266, endPoint x: 894, endPoint y: 274, distance: 8.2
click at [896, 270] on td "0" at bounding box center [893, 279] width 122 height 35
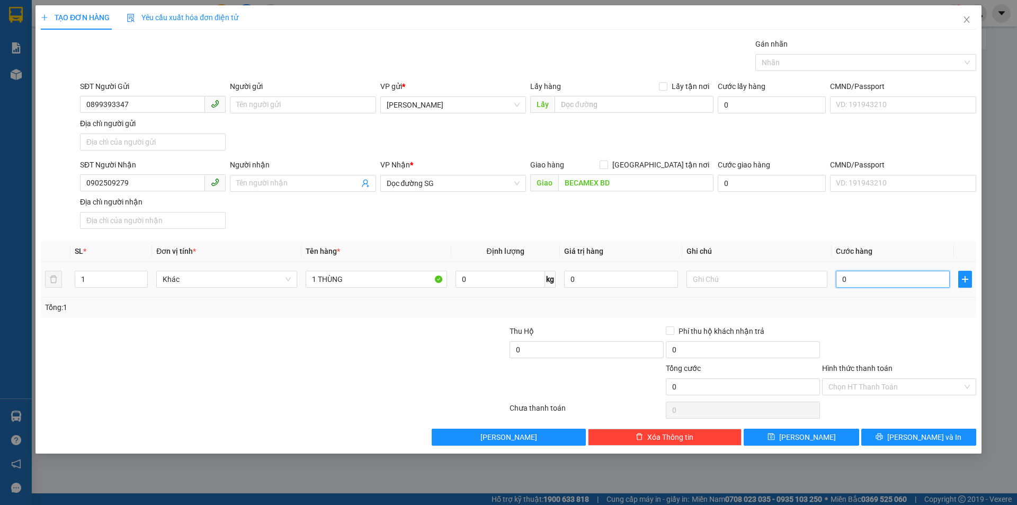
click at [893, 275] on input "0" at bounding box center [893, 279] width 114 height 17
type input "5"
type input "50"
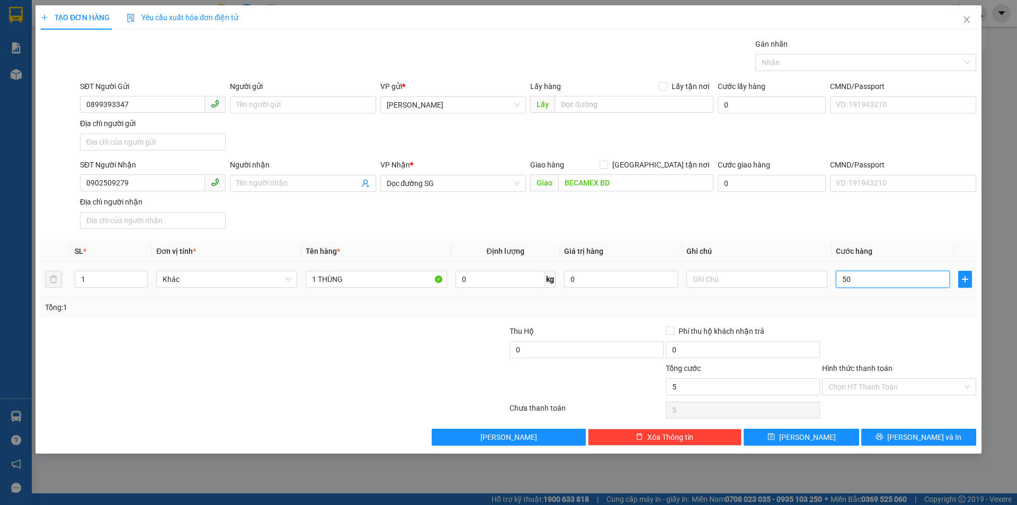
type input "50"
click at [428, 176] on span "Dọc đường SG" at bounding box center [453, 183] width 133 height 16
type input "50.000"
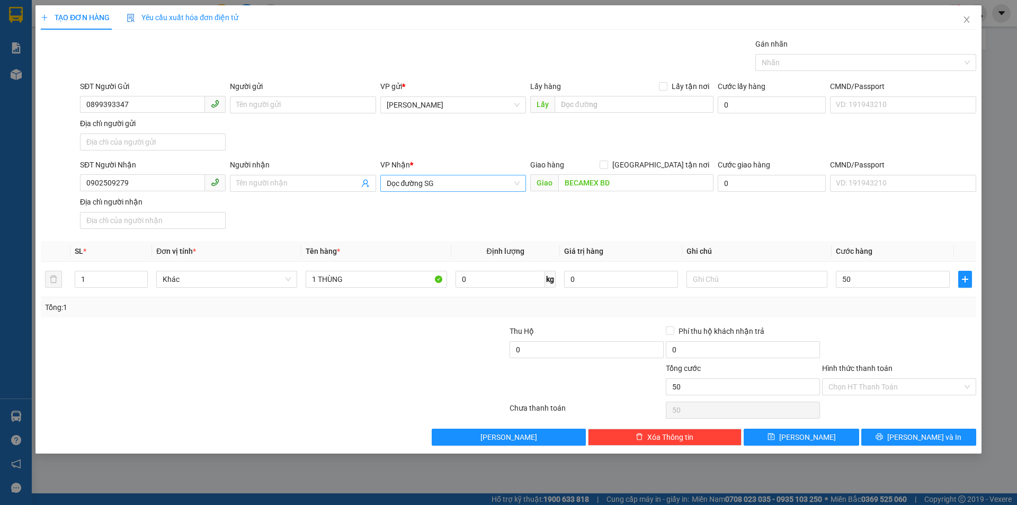
type input "50.000"
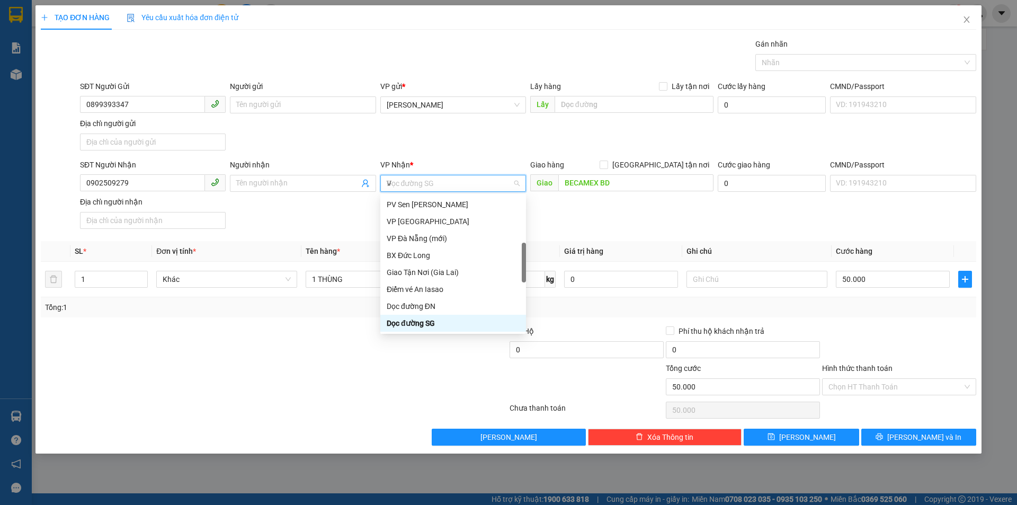
scroll to position [89, 0]
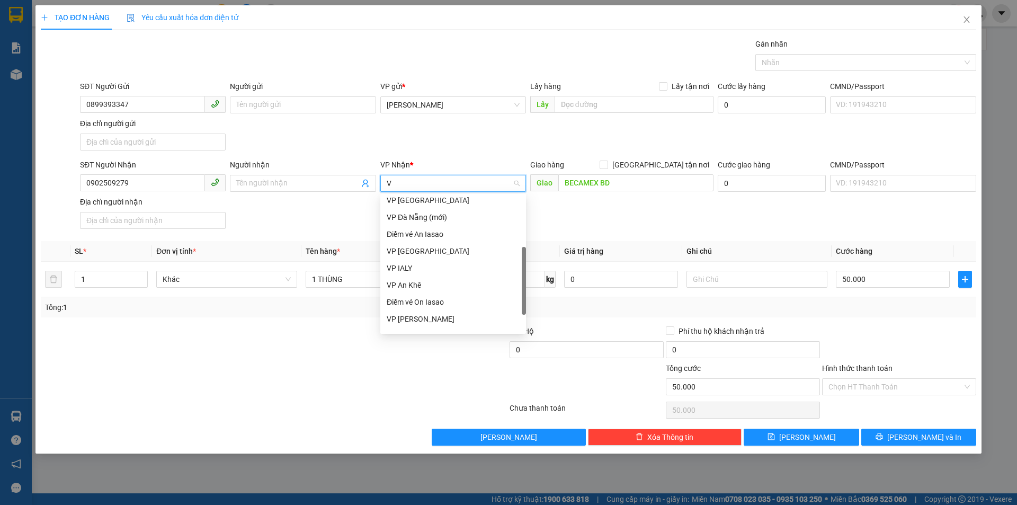
type input "VP"
click at [401, 213] on div "VP [GEOGRAPHIC_DATA]" at bounding box center [453, 221] width 146 height 17
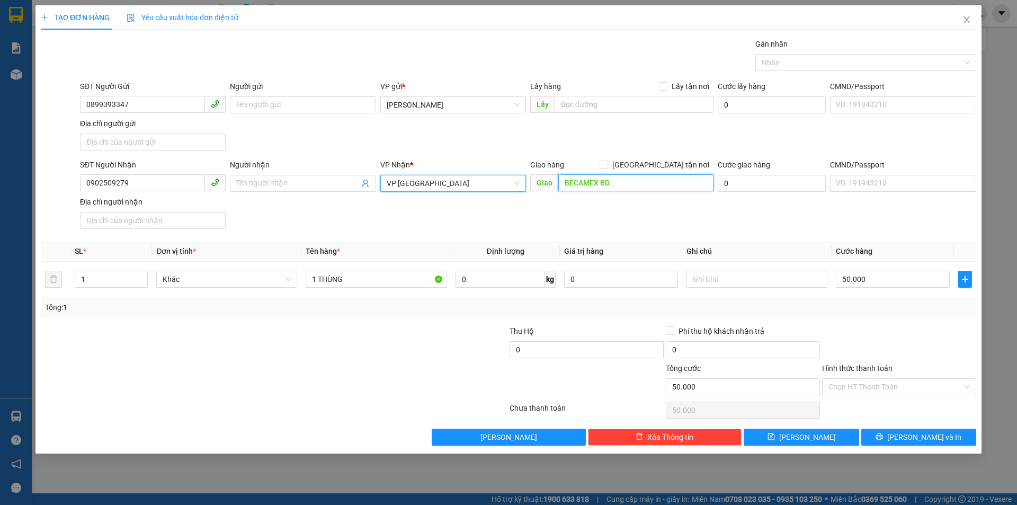
click at [610, 178] on input "BECAMEX BD" at bounding box center [635, 182] width 155 height 17
drag, startPoint x: 915, startPoint y: 386, endPoint x: 888, endPoint y: 402, distance: 31.6
click at [914, 386] on input "Hình thức thanh toán" at bounding box center [895, 387] width 134 height 16
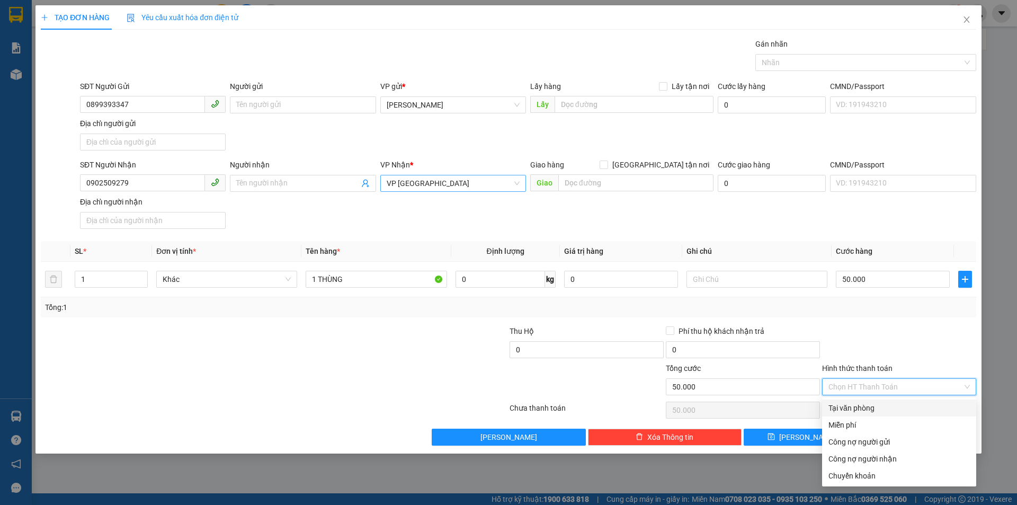
click at [886, 404] on div "Tại văn phòng" at bounding box center [898, 408] width 141 height 12
type input "0"
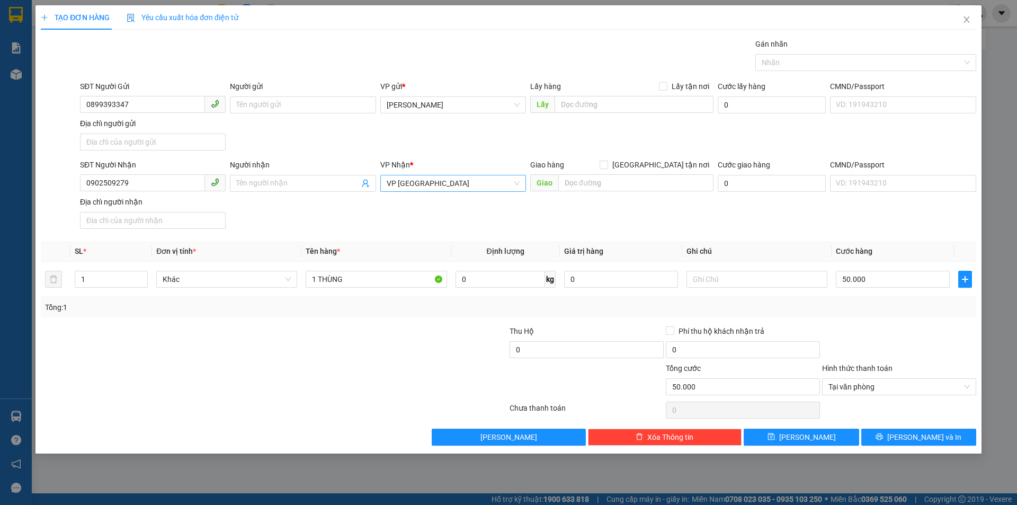
click at [927, 421] on div "Transit Pickup Surcharge Ids Transit Deliver Surcharge Ids Transit Deliver Surc…" at bounding box center [508, 241] width 935 height 407
click at [922, 432] on span "[PERSON_NAME] và In" at bounding box center [924, 437] width 74 height 12
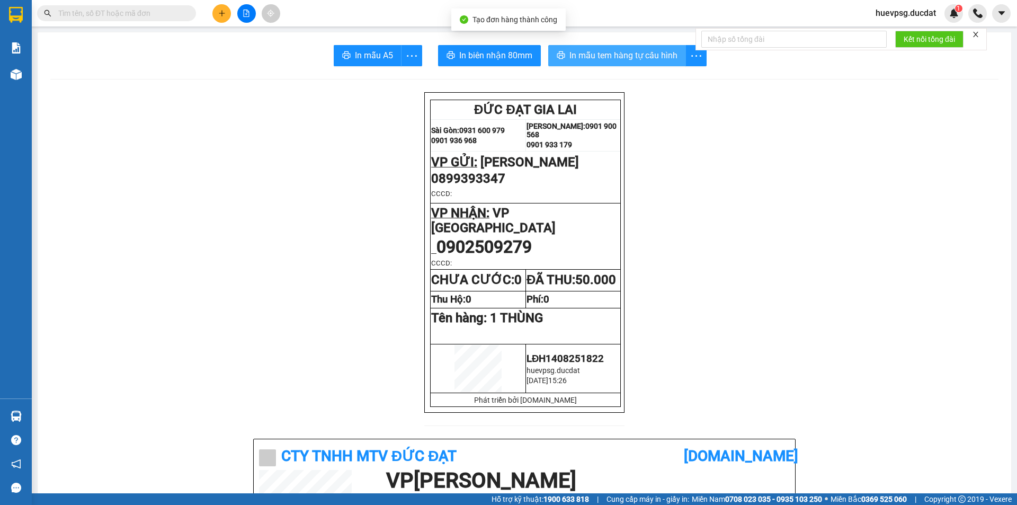
click at [599, 55] on span "In mẫu tem hàng tự cấu hình" at bounding box center [623, 55] width 108 height 13
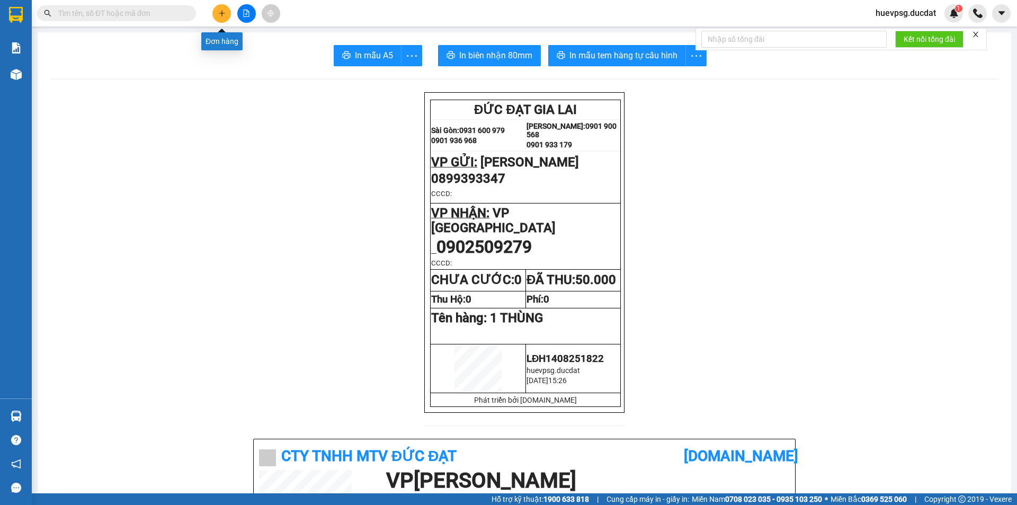
click at [218, 13] on icon "plus" at bounding box center [221, 13] width 7 height 7
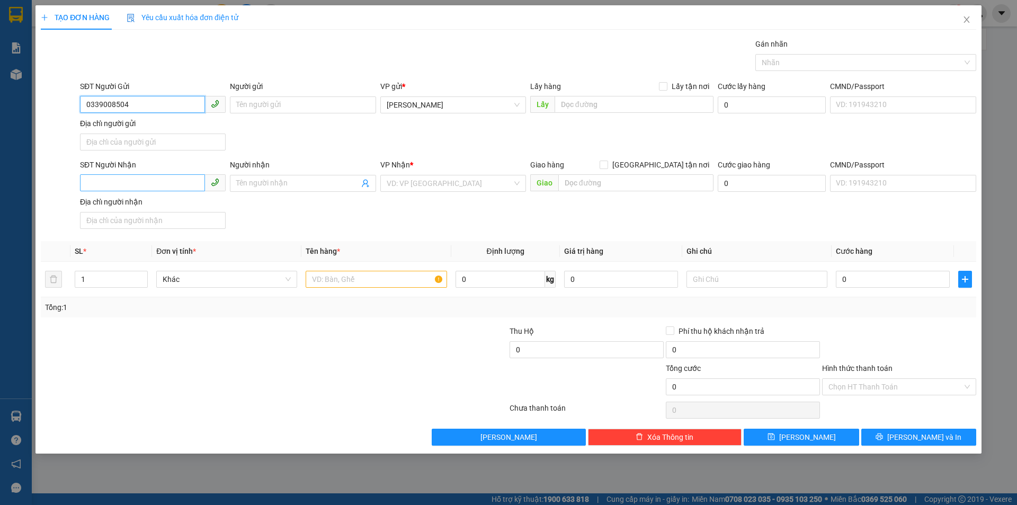
type input "0339008504"
click at [168, 186] on input "SĐT Người Nhận" at bounding box center [142, 182] width 125 height 17
click at [103, 182] on input "0787175355" at bounding box center [142, 182] width 125 height 17
type input "0787175355"
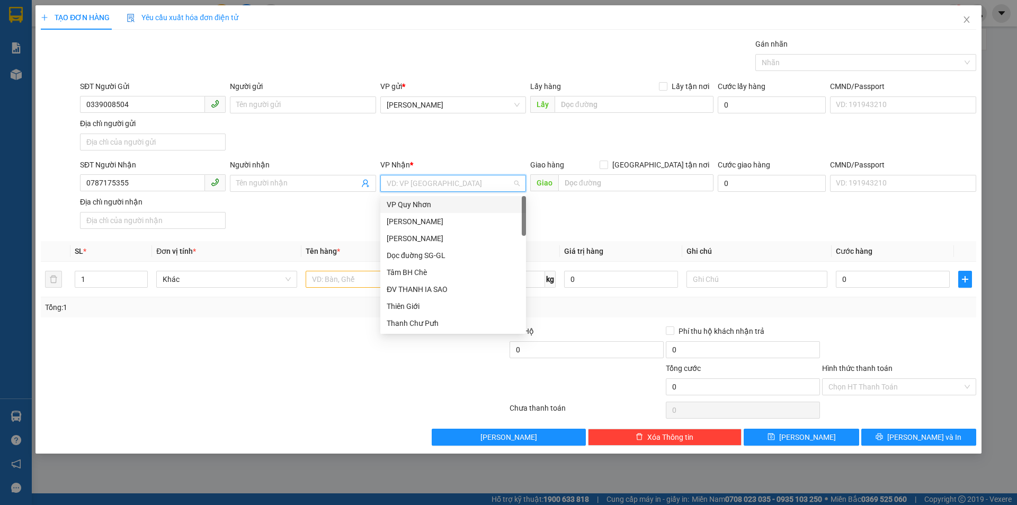
click at [429, 183] on input "search" at bounding box center [450, 183] width 126 height 16
type input "VP"
click at [433, 249] on div "VP [GEOGRAPHIC_DATA]" at bounding box center [453, 255] width 146 height 17
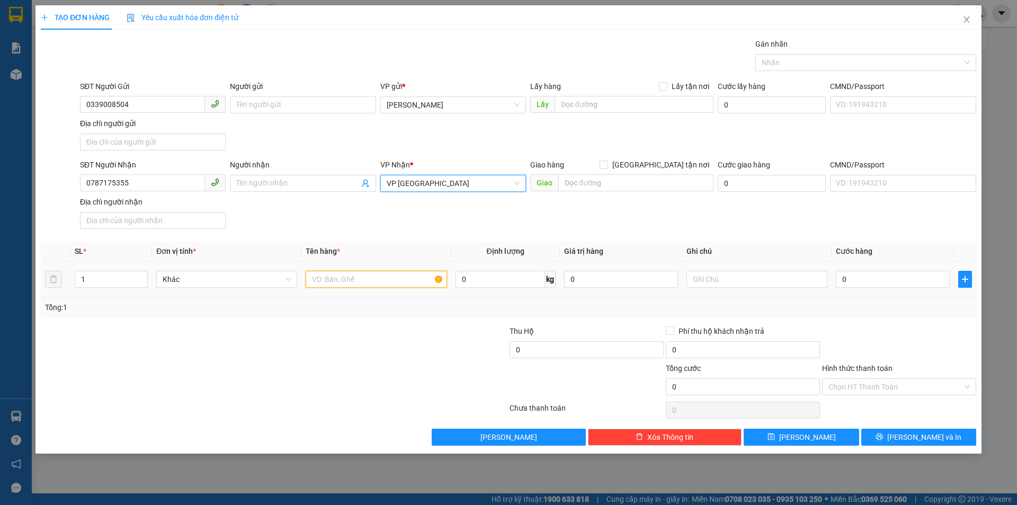
click at [399, 279] on input "text" at bounding box center [376, 279] width 141 height 17
type input "1 XỐP"
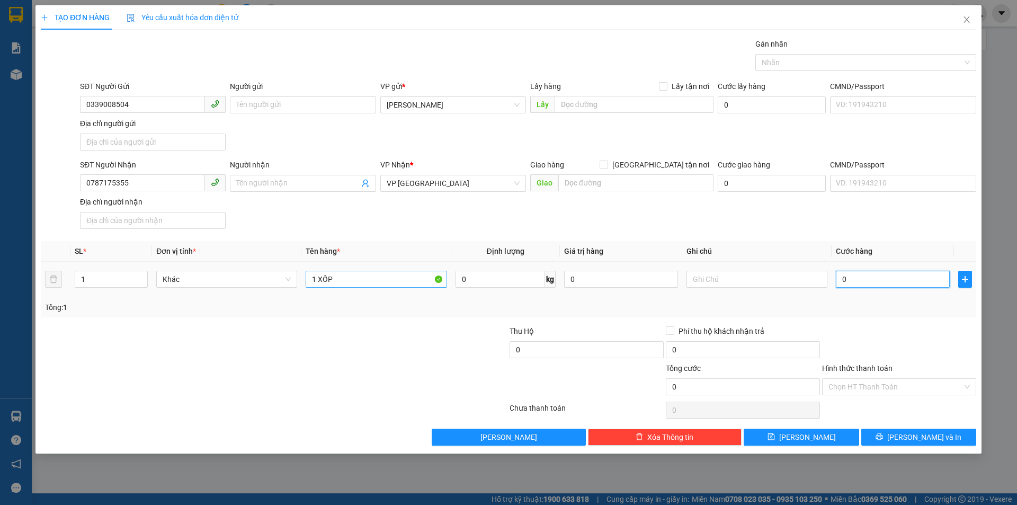
type input "06"
type input "6"
type input "060"
type input "60"
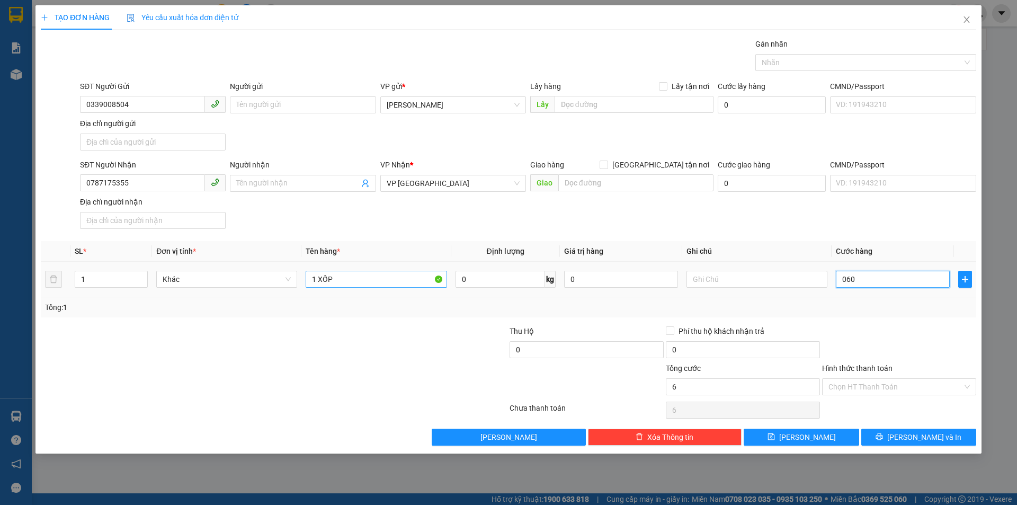
type input "60"
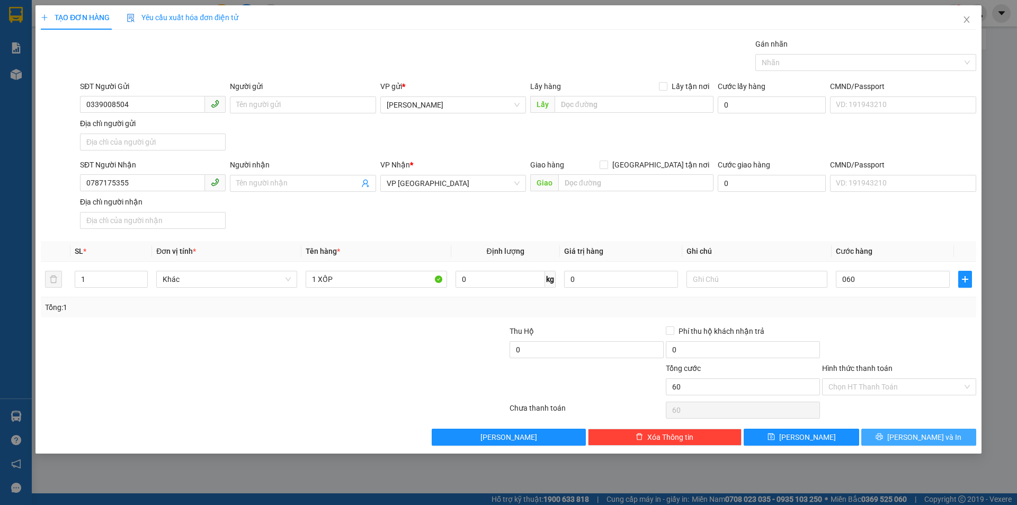
type input "60.000"
click at [883, 439] on button "[PERSON_NAME] và In" at bounding box center [918, 437] width 115 height 17
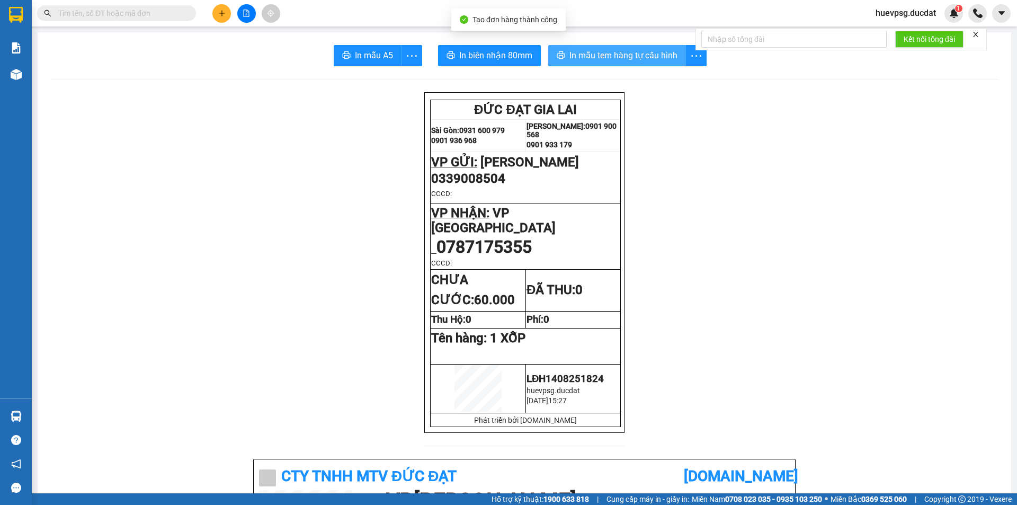
click at [602, 53] on span "In mẫu tem hàng tự cấu hình" at bounding box center [623, 55] width 108 height 13
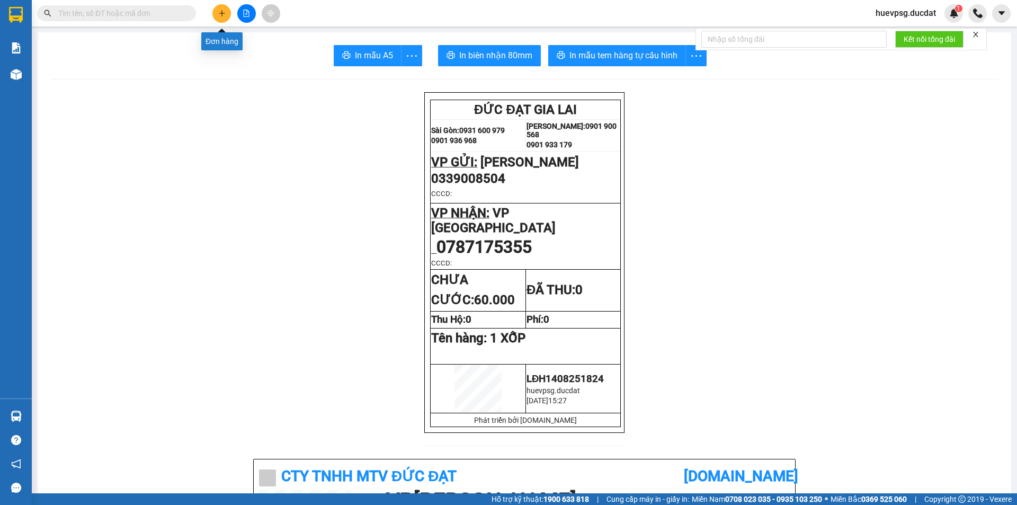
click at [225, 12] on icon "plus" at bounding box center [221, 13] width 7 height 7
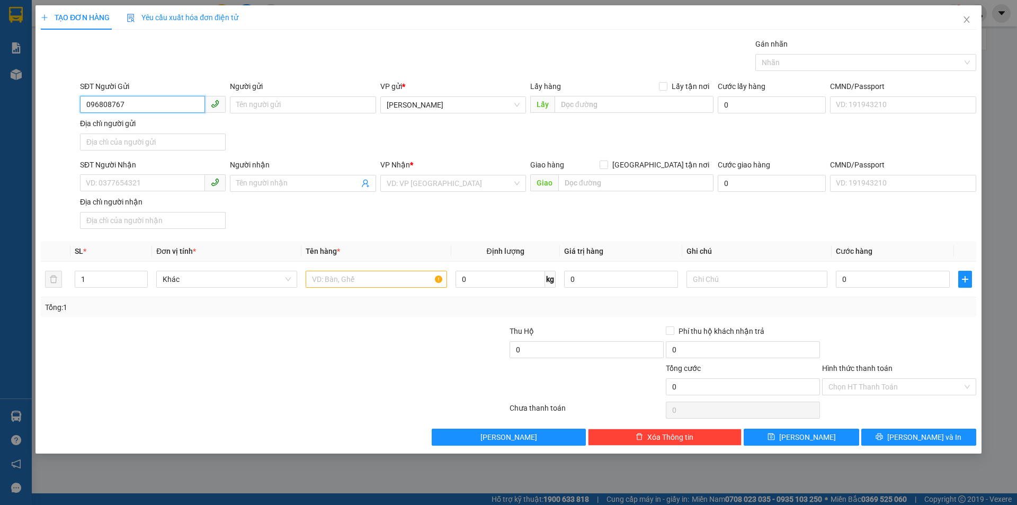
type input "0968087673"
click at [110, 125] on div "0968087673 - PHƯƠNG" at bounding box center [152, 126] width 133 height 12
type input "PHƯƠNG"
type input "0348331895"
type input "0968087673"
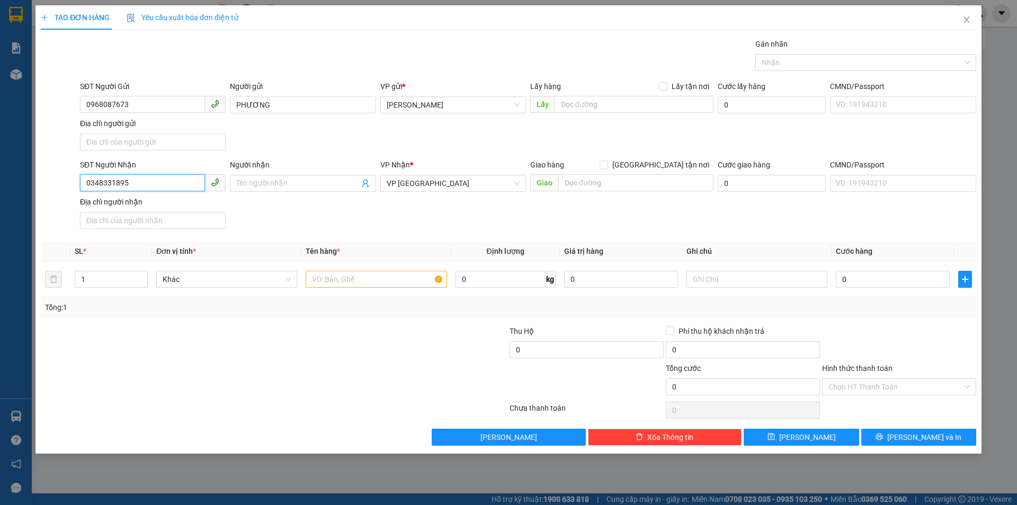
click at [91, 184] on input "0348331895" at bounding box center [142, 182] width 125 height 17
type input "0879949111"
click at [408, 279] on input "text" at bounding box center [376, 279] width 141 height 17
type input "1 TÚM XANH"
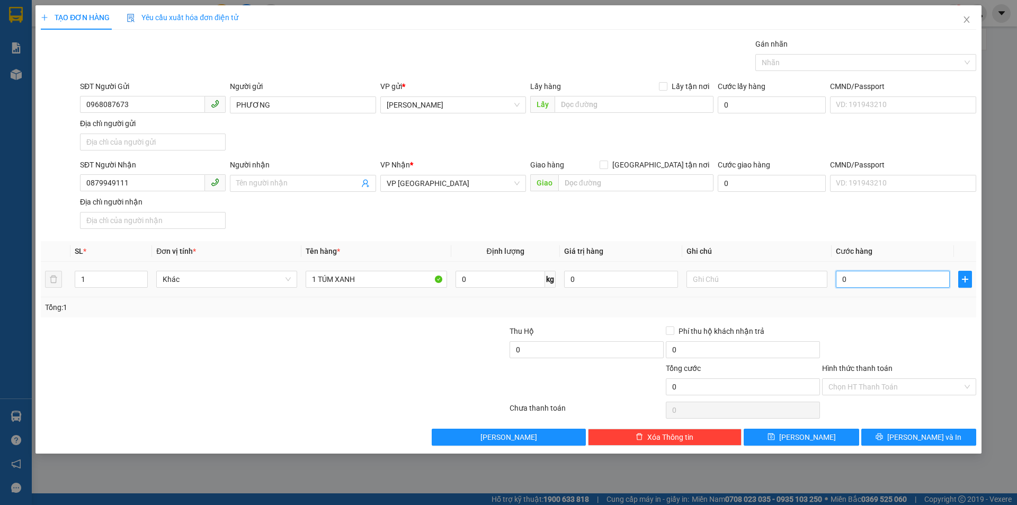
type input "4"
type input "40"
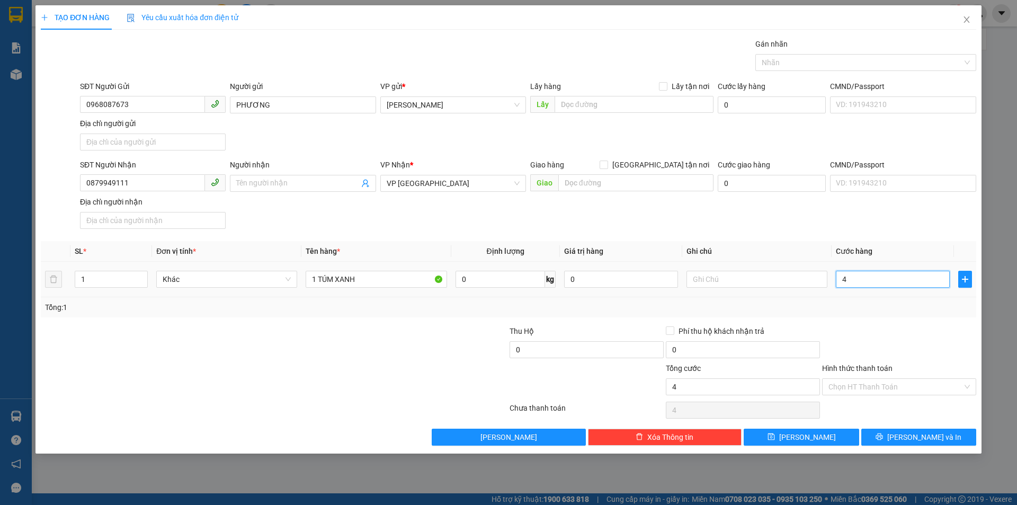
type input "40"
type input "40.000"
click at [890, 442] on button "[PERSON_NAME] và In" at bounding box center [918, 437] width 115 height 17
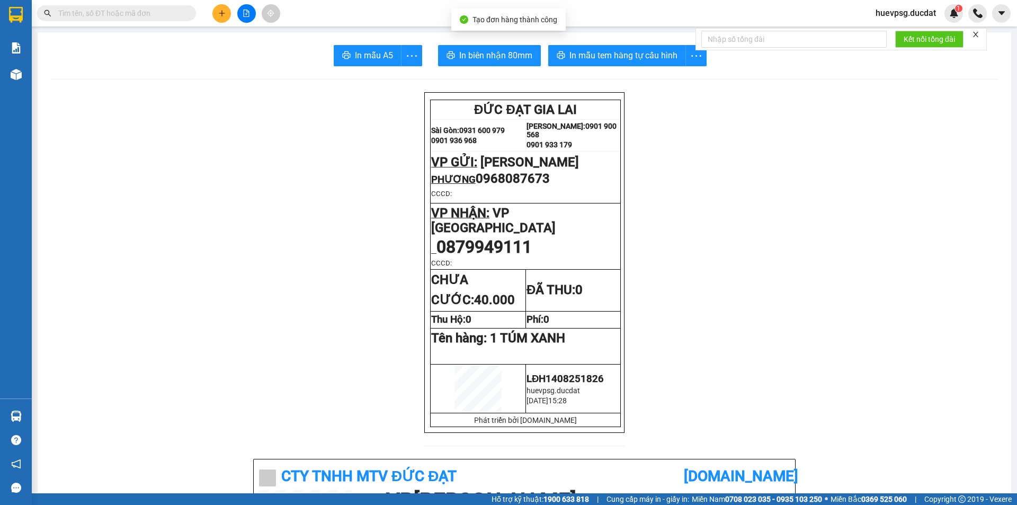
click at [596, 53] on span "In mẫu tem hàng tự cấu hình" at bounding box center [623, 55] width 108 height 13
click at [220, 13] on icon "plus" at bounding box center [221, 13] width 7 height 7
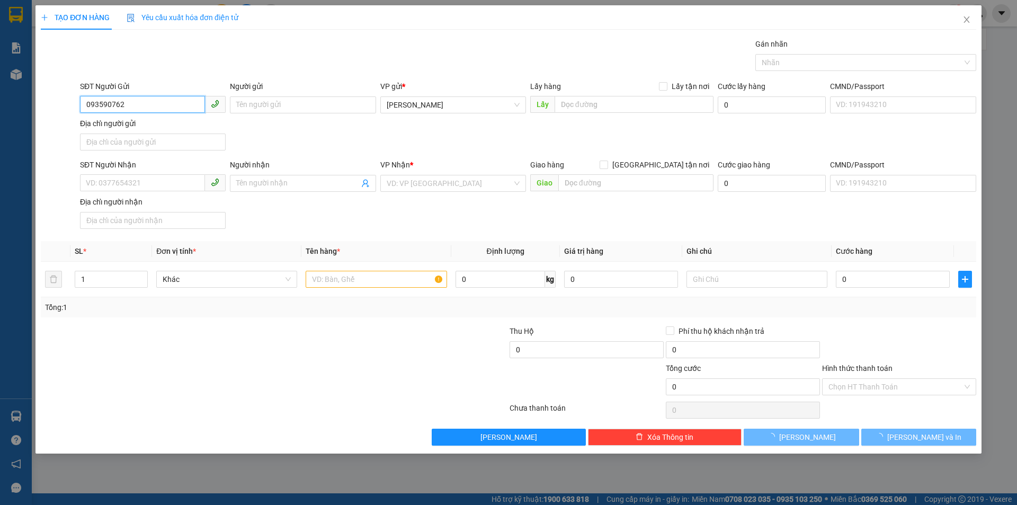
type input "0935907625"
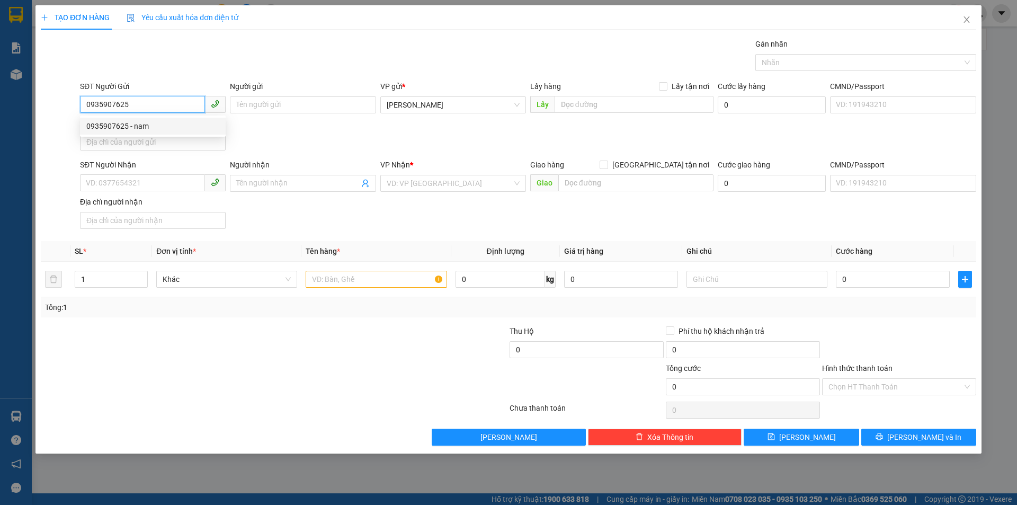
click at [130, 126] on div "0935907625 - nam" at bounding box center [152, 126] width 133 height 12
type input "nam"
type input "0935310759"
type input "0935907625"
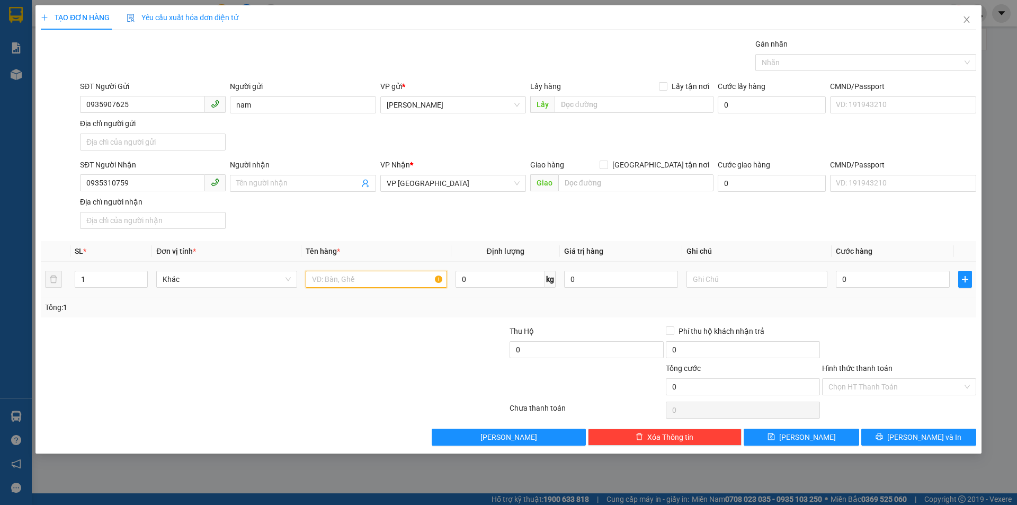
click at [354, 281] on input "text" at bounding box center [376, 279] width 141 height 17
type input "1 BÌ THƯ"
type input "3"
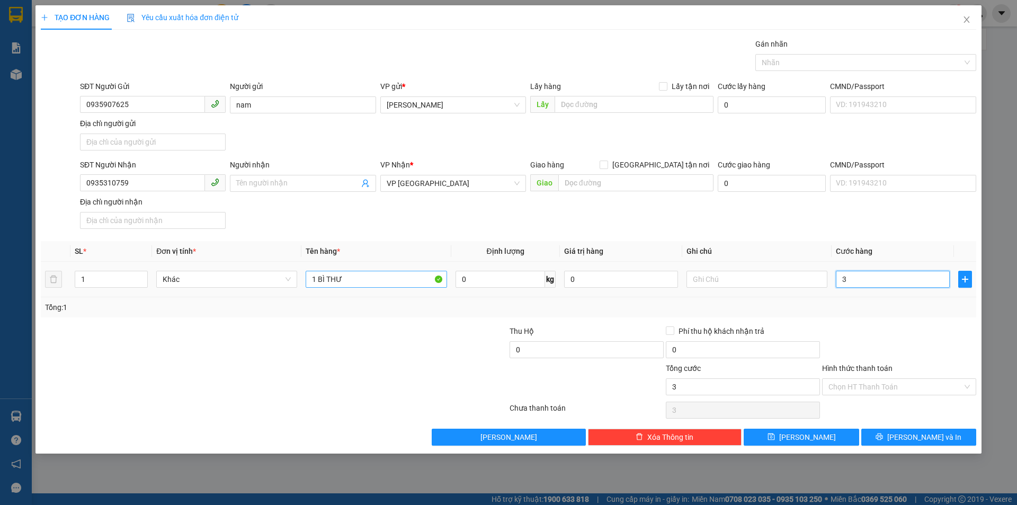
type input "30"
type input "30.000"
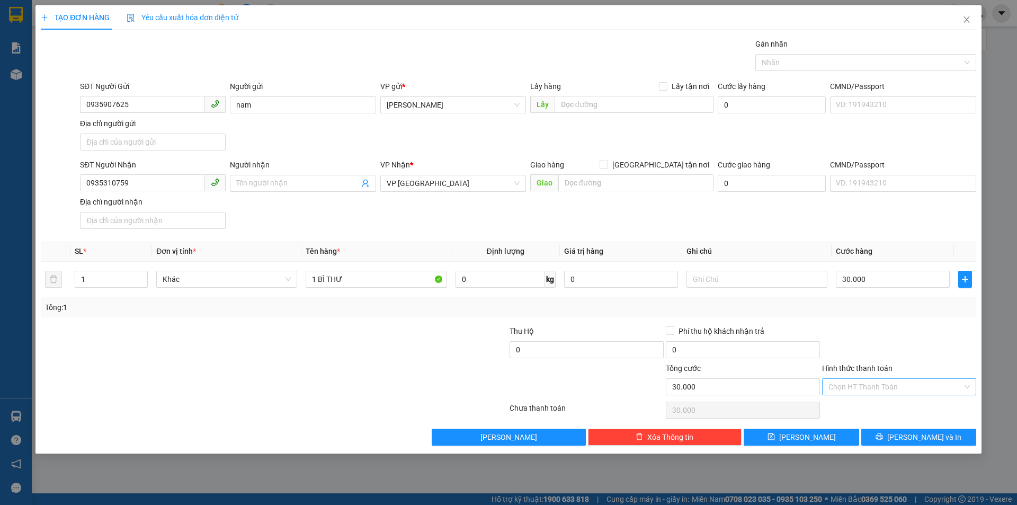
click at [954, 385] on input "Hình thức thanh toán" at bounding box center [895, 387] width 134 height 16
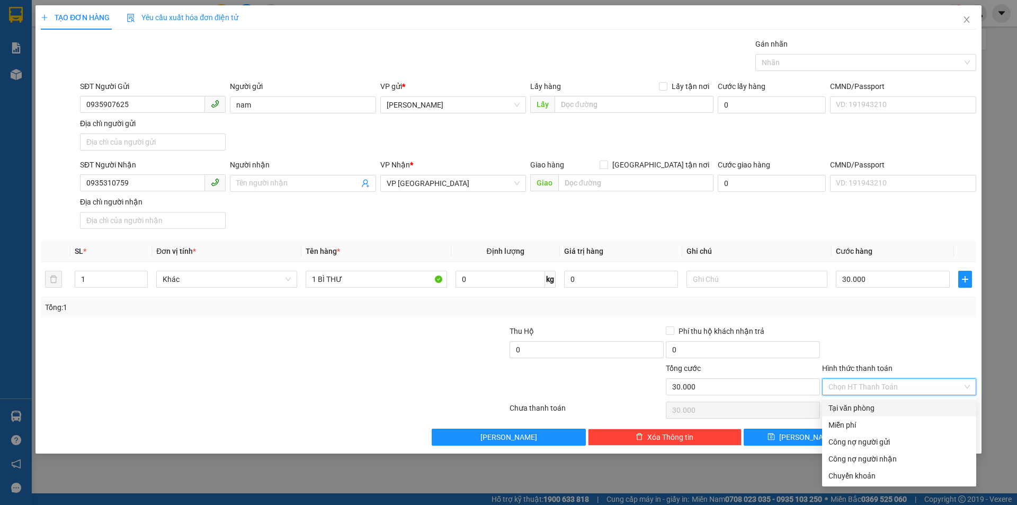
click at [926, 409] on div "Tại văn phòng" at bounding box center [898, 408] width 141 height 12
type input "0"
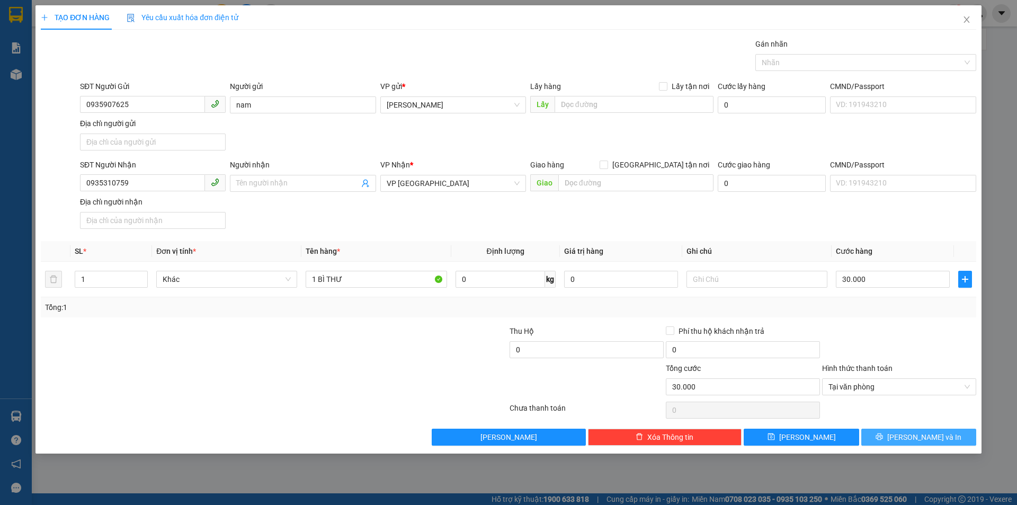
click at [895, 431] on button "[PERSON_NAME] và In" at bounding box center [918, 437] width 115 height 17
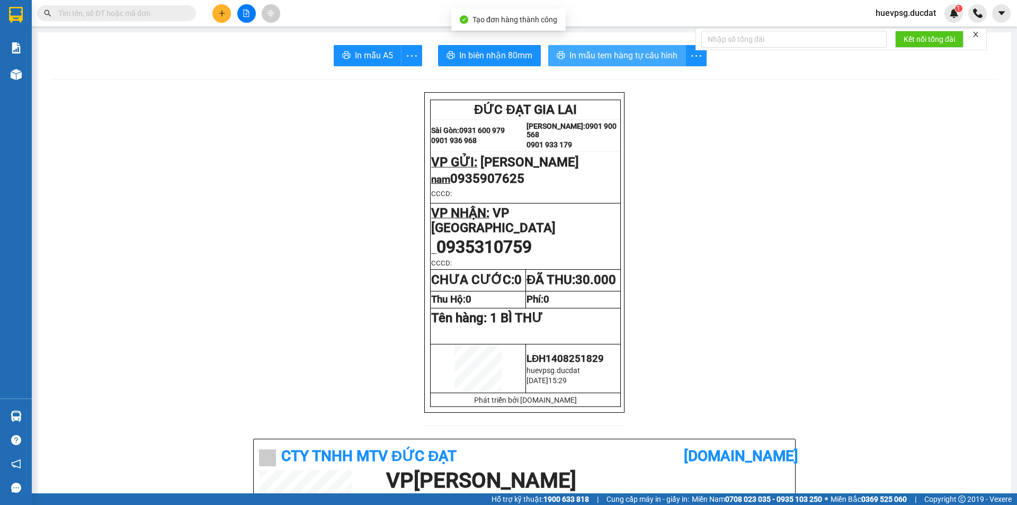
click at [643, 56] on span "In mẫu tem hàng tự cấu hình" at bounding box center [623, 55] width 108 height 13
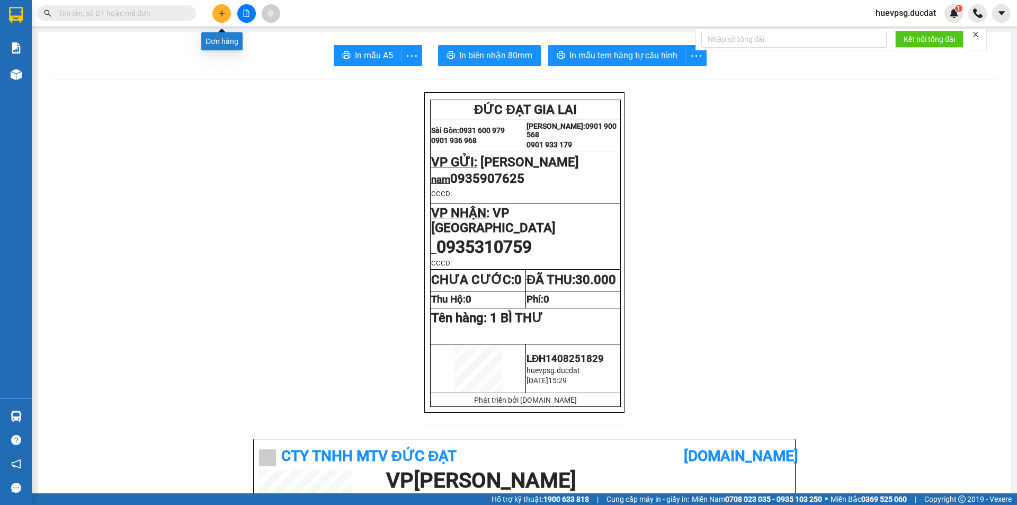
click at [216, 13] on button at bounding box center [221, 13] width 19 height 19
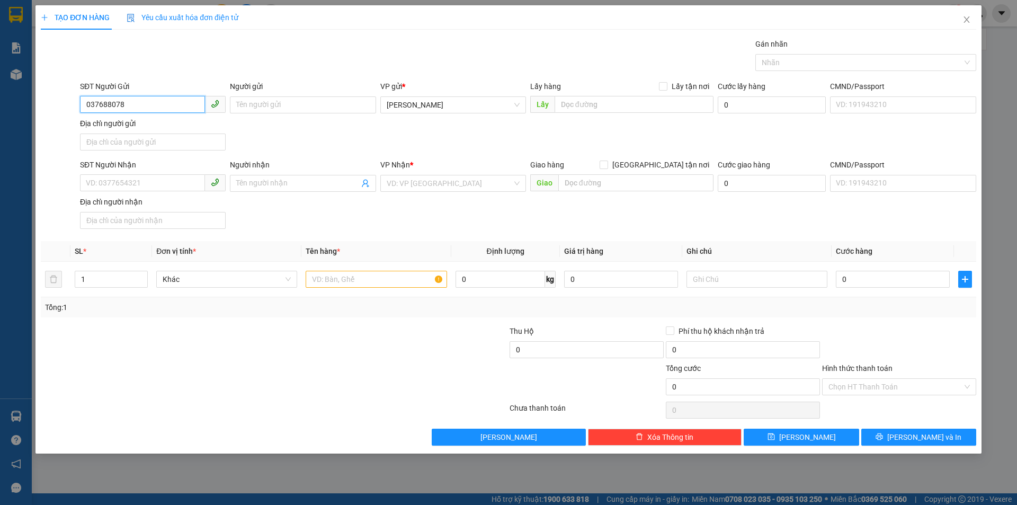
type input "0376880784"
click at [126, 126] on div "0376880784 - CÔ XUÂN" at bounding box center [152, 126] width 133 height 12
type input "CÔ XUÂN"
type input "0964837936"
type input "[PERSON_NAME]"
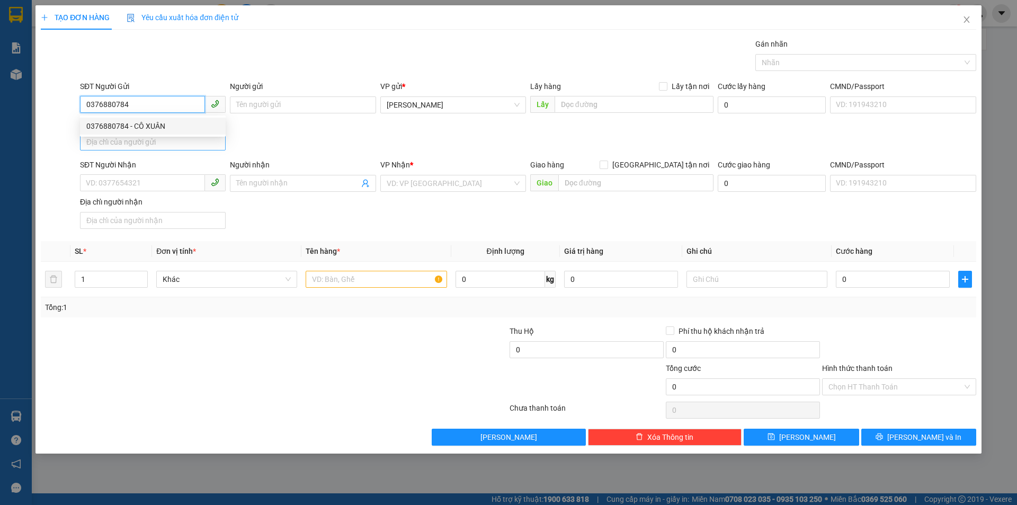
checkbox input "true"
type input "365 HÀN HẢI NGUYÊN,P12,Q11,HCM"
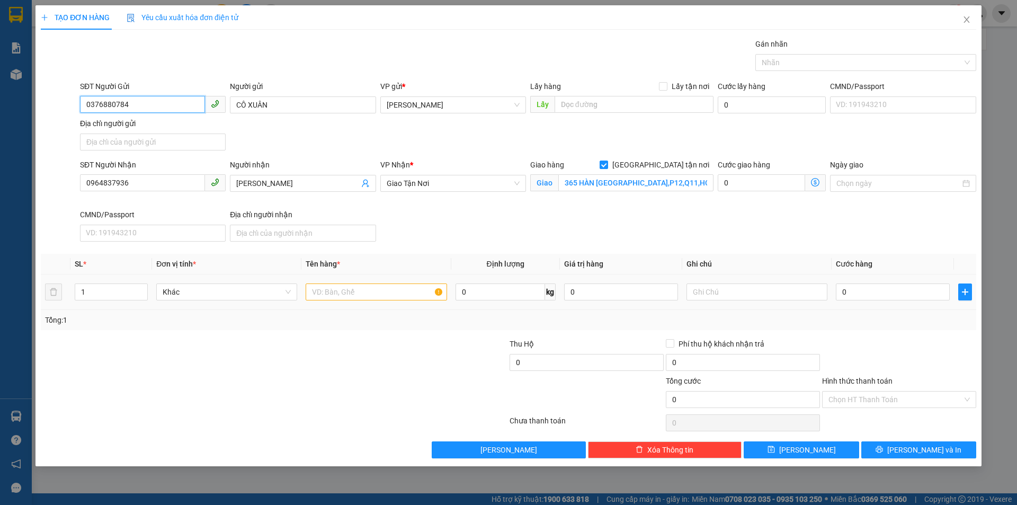
type input "0376880784"
click at [359, 293] on input "text" at bounding box center [376, 291] width 141 height 17
type input "1T/GIẤY"
type input "04"
type input "4"
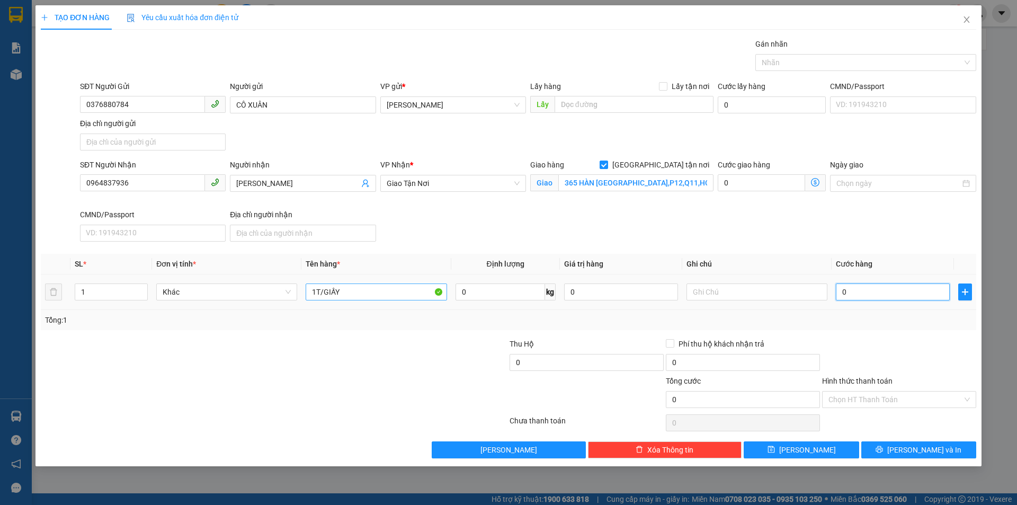
type input "4"
type input "040"
type input "40"
type input "40.000"
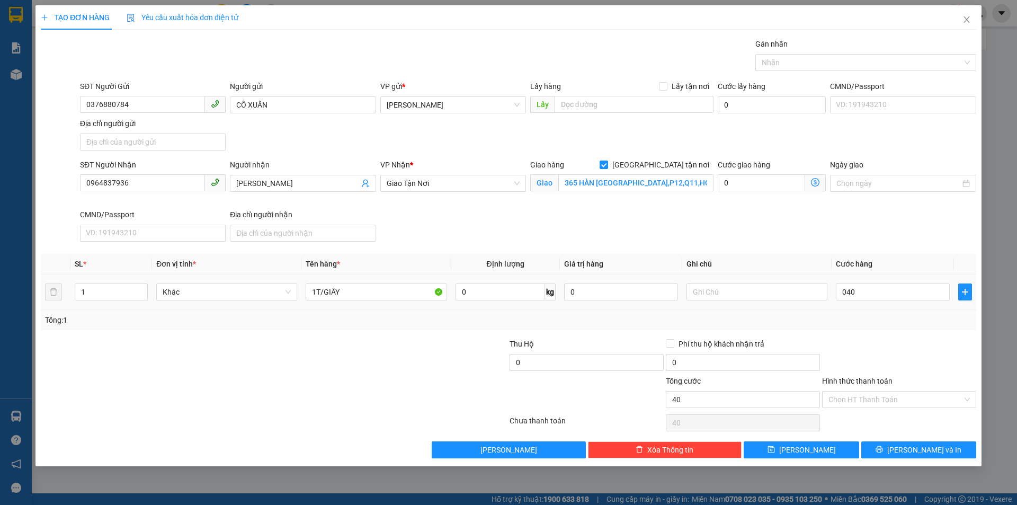
type input "40.000"
click at [802, 300] on div at bounding box center [756, 291] width 141 height 21
click at [783, 298] on input "text" at bounding box center [756, 291] width 141 height 17
type input "F"
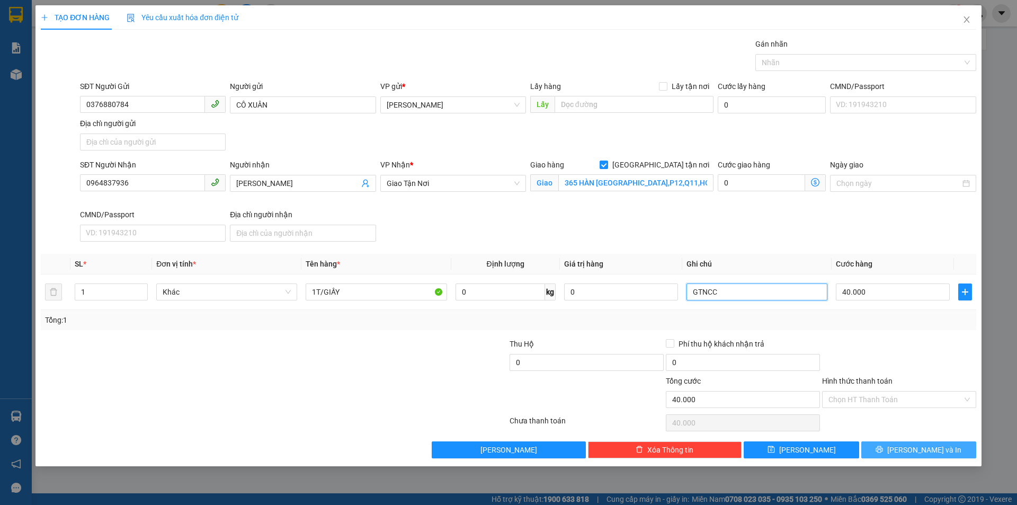
type input "GTNCC"
click at [946, 450] on button "[PERSON_NAME] và In" at bounding box center [918, 449] width 115 height 17
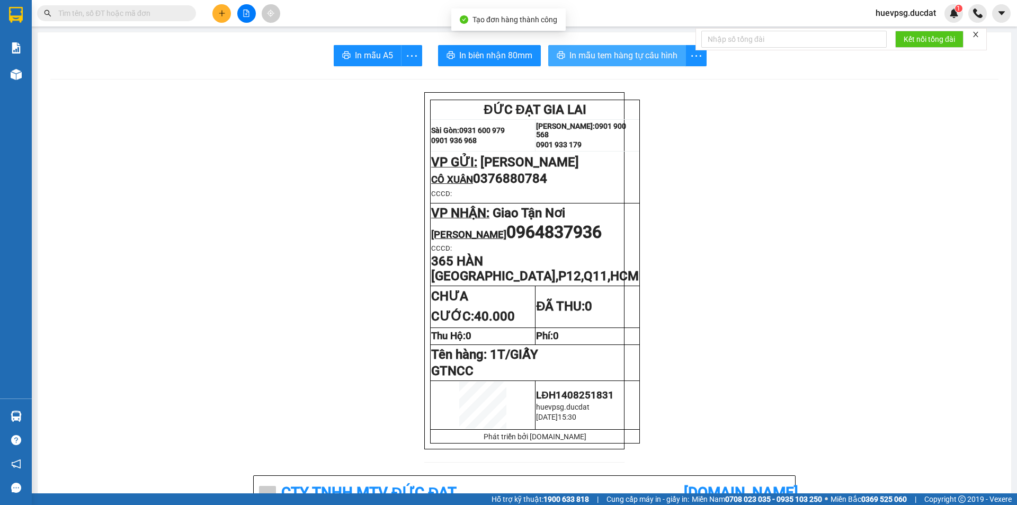
click at [662, 53] on span "In mẫu tem hàng tự cấu hình" at bounding box center [623, 55] width 108 height 13
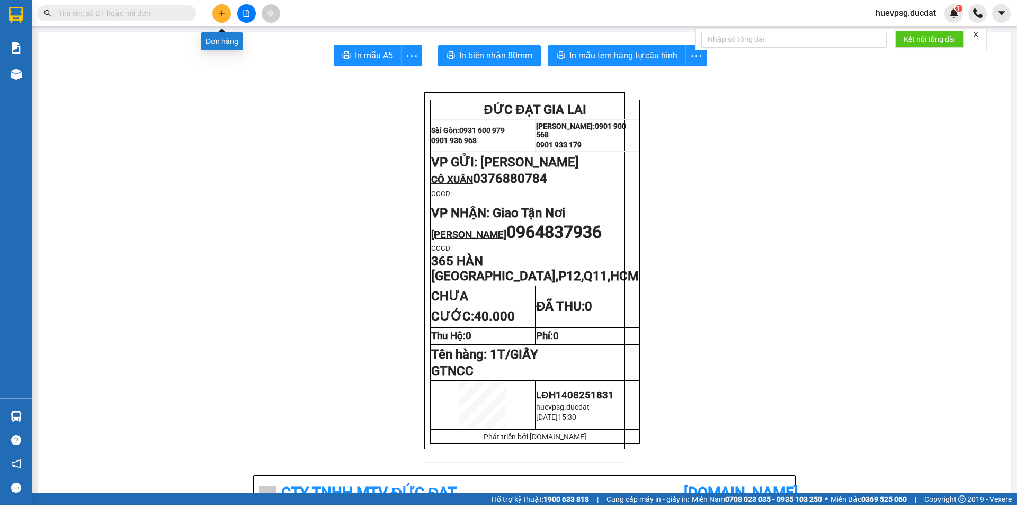
click at [226, 11] on button at bounding box center [221, 13] width 19 height 19
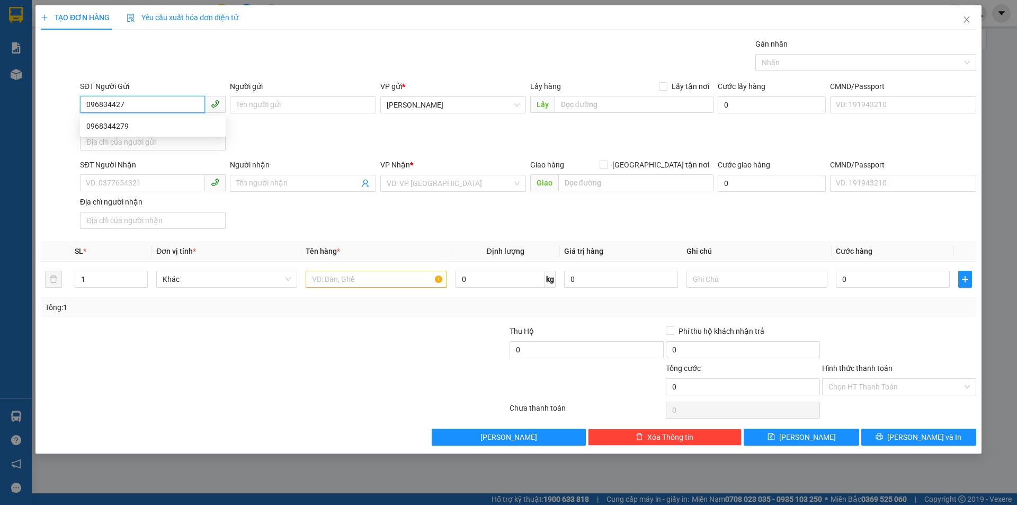
type input "0968344279"
click at [144, 123] on div "0968344279" at bounding box center [152, 126] width 133 height 12
type input "0983386579"
type input "0968344279"
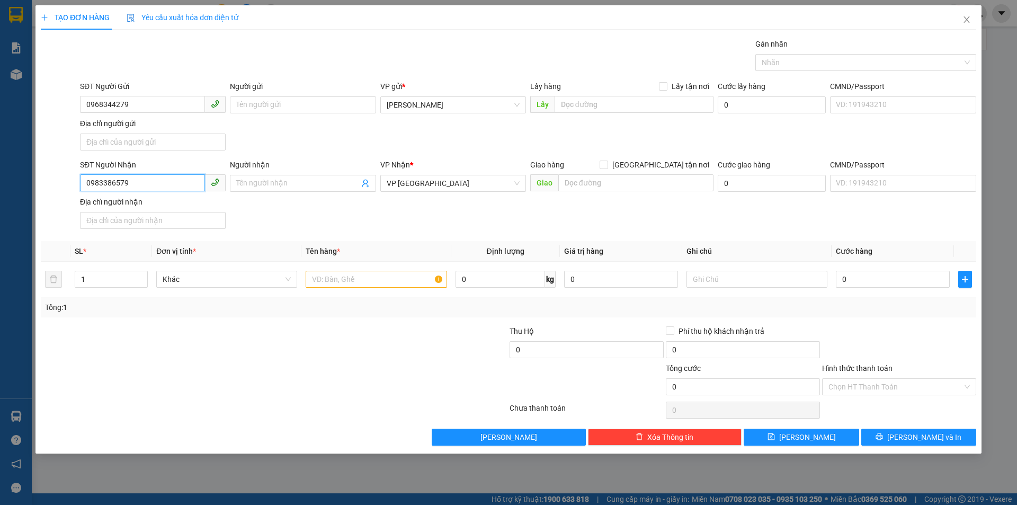
click at [157, 184] on input "0983386579" at bounding box center [142, 182] width 125 height 17
drag, startPoint x: 150, startPoint y: 203, endPoint x: 184, endPoint y: 211, distance: 34.8
click at [153, 204] on div "0935879087" at bounding box center [152, 205] width 133 height 12
type input "0935879087"
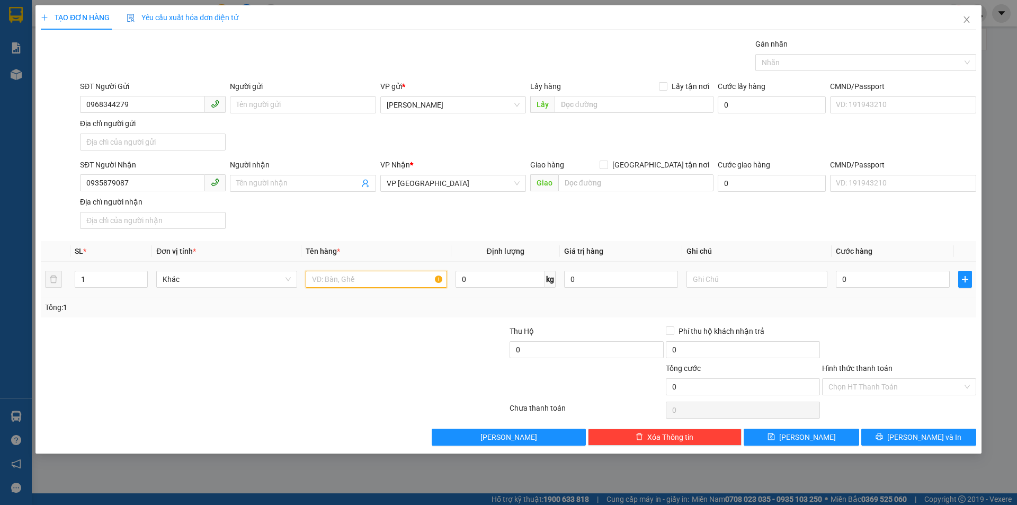
click at [352, 280] on input "text" at bounding box center [376, 279] width 141 height 17
type input "1 KIỆN NHỰA"
click at [920, 281] on input "0" at bounding box center [893, 279] width 114 height 17
type input "4"
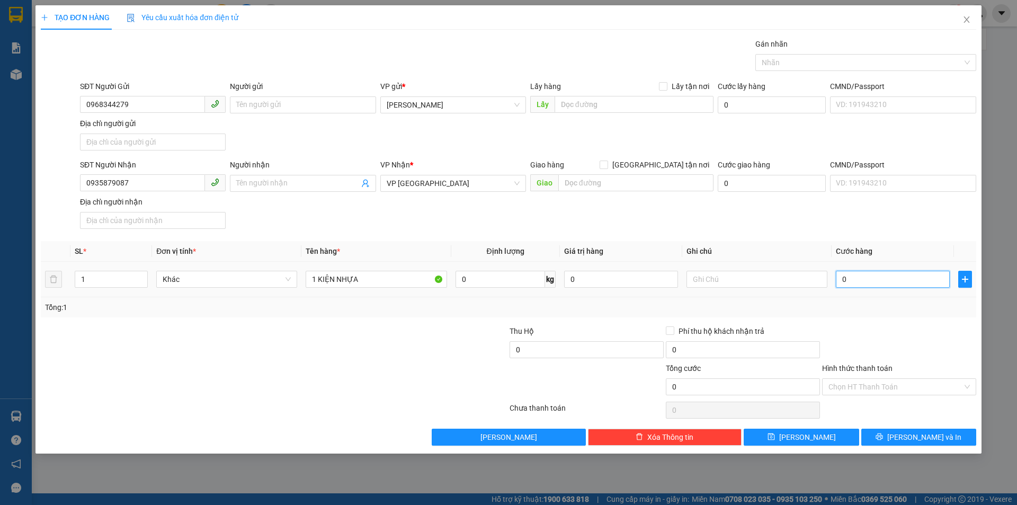
type input "4"
type input "40"
type input "40.000"
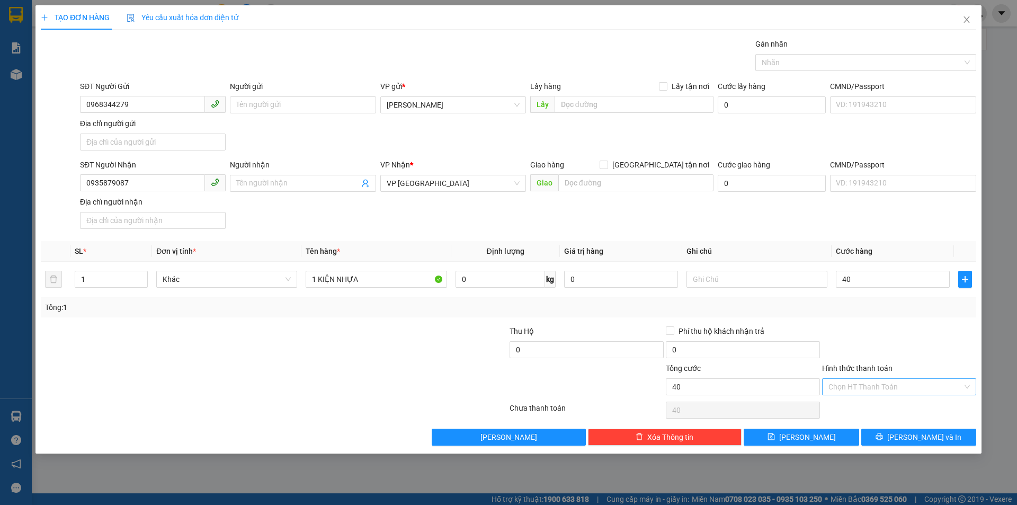
type input "40.000"
click at [939, 387] on input "Hình thức thanh toán" at bounding box center [895, 387] width 134 height 16
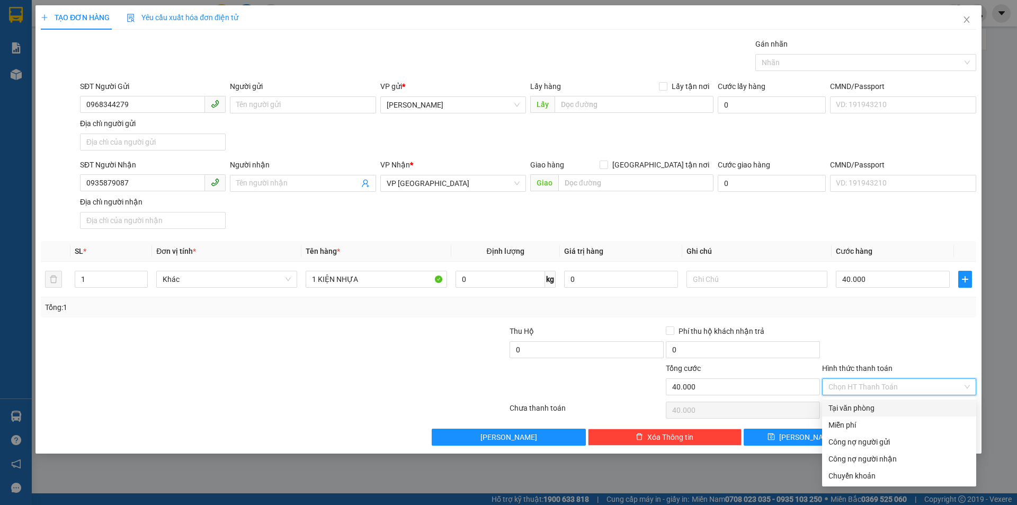
click at [934, 405] on div "Tại văn phòng" at bounding box center [898, 408] width 141 height 12
type input "0"
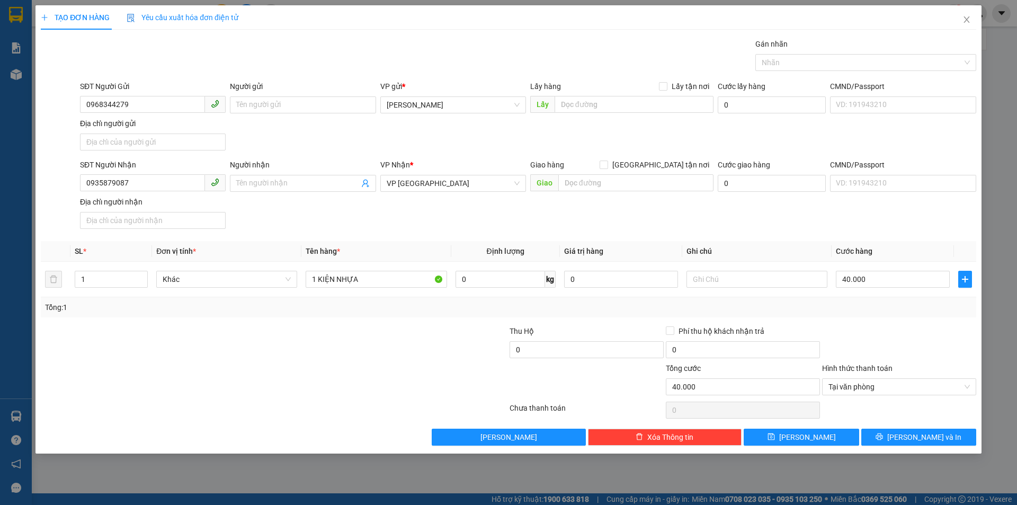
click at [939, 445] on div "TẠO ĐƠN HÀNG Yêu cầu xuất hóa đơn điện tử Transit Pickup Surcharge Ids Transit …" at bounding box center [508, 229] width 946 height 448
click at [939, 443] on button "[PERSON_NAME] và In" at bounding box center [918, 437] width 115 height 17
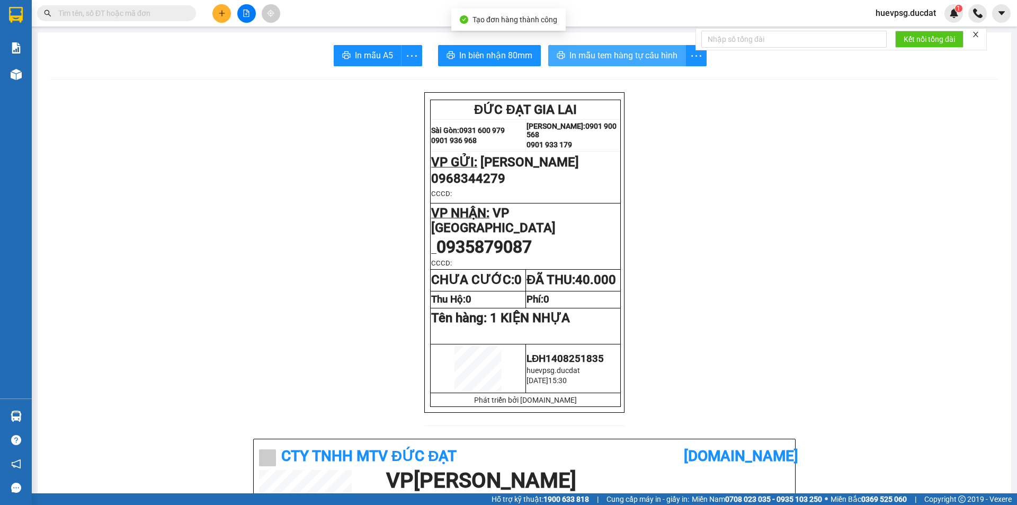
drag, startPoint x: 626, startPoint y: 55, endPoint x: 634, endPoint y: 57, distance: 8.1
click at [632, 56] on span "In mẫu tem hàng tự cấu hình" at bounding box center [623, 55] width 108 height 13
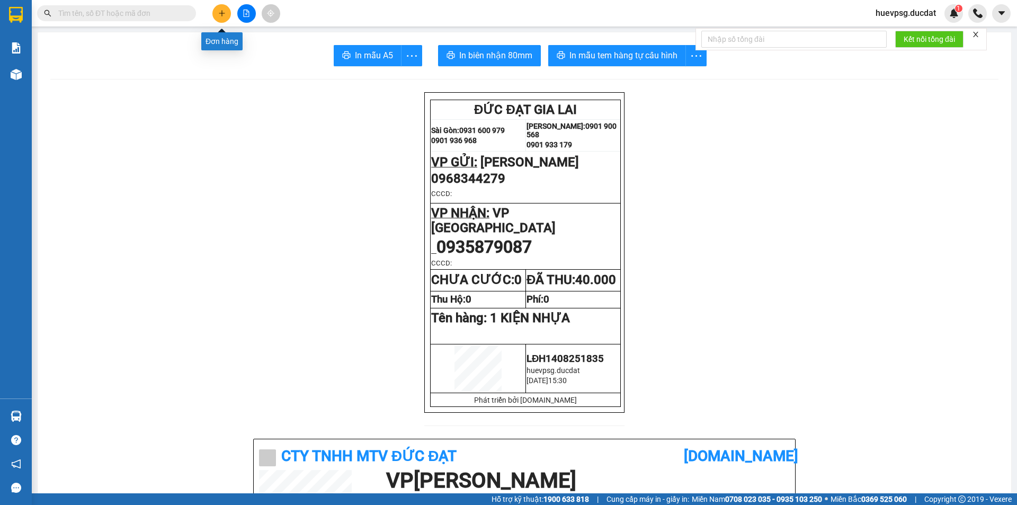
click at [218, 17] on button at bounding box center [221, 13] width 19 height 19
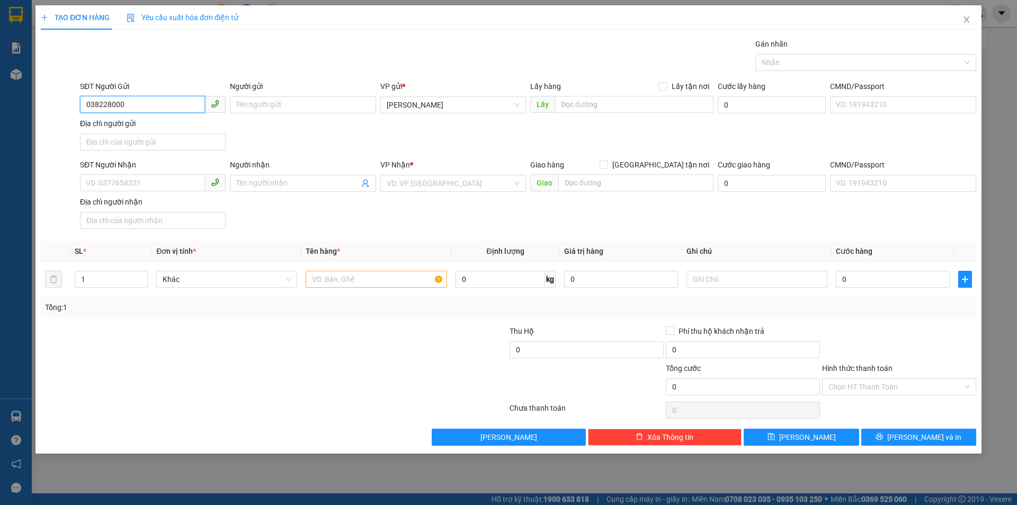
type input "0382280007"
click at [100, 121] on div "0382280007" at bounding box center [152, 126] width 133 height 12
type input "0349192763"
type input "0382280007"
click at [103, 184] on input "0349192763" at bounding box center [142, 182] width 125 height 17
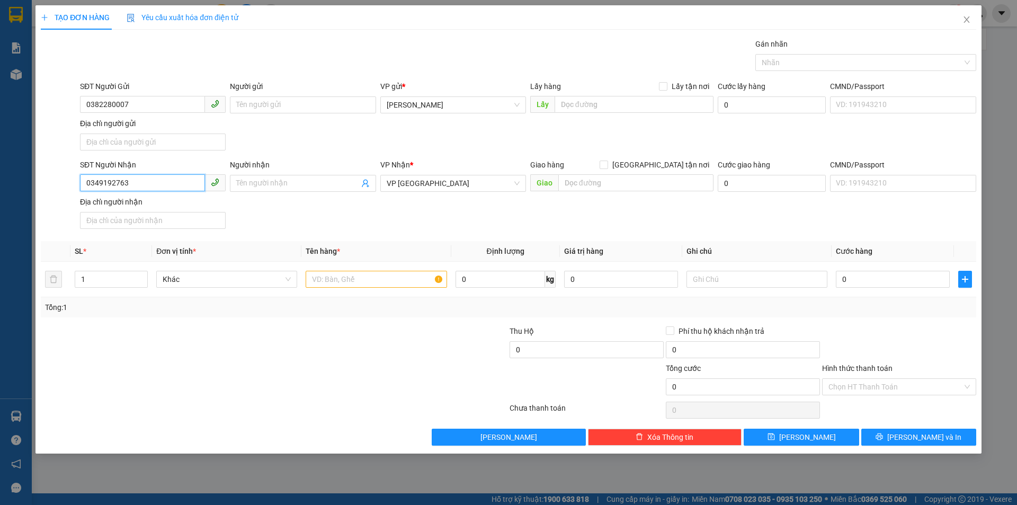
click at [103, 184] on input "0349192763" at bounding box center [142, 182] width 125 height 17
click at [463, 183] on span "VP [GEOGRAPHIC_DATA]" at bounding box center [453, 183] width 133 height 16
type input "0392256054"
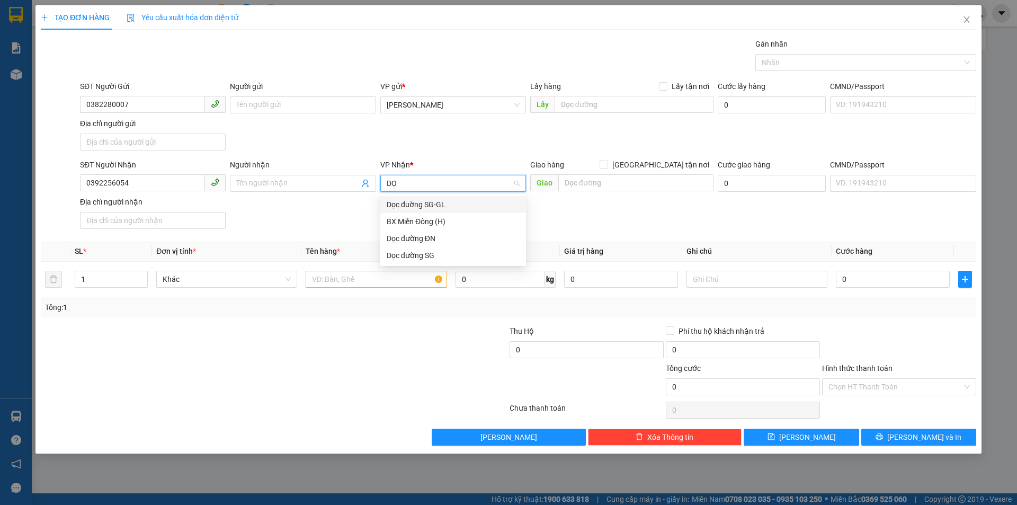
type input "DỌC"
click at [420, 237] on div "Dọc đường SG" at bounding box center [453, 239] width 133 height 12
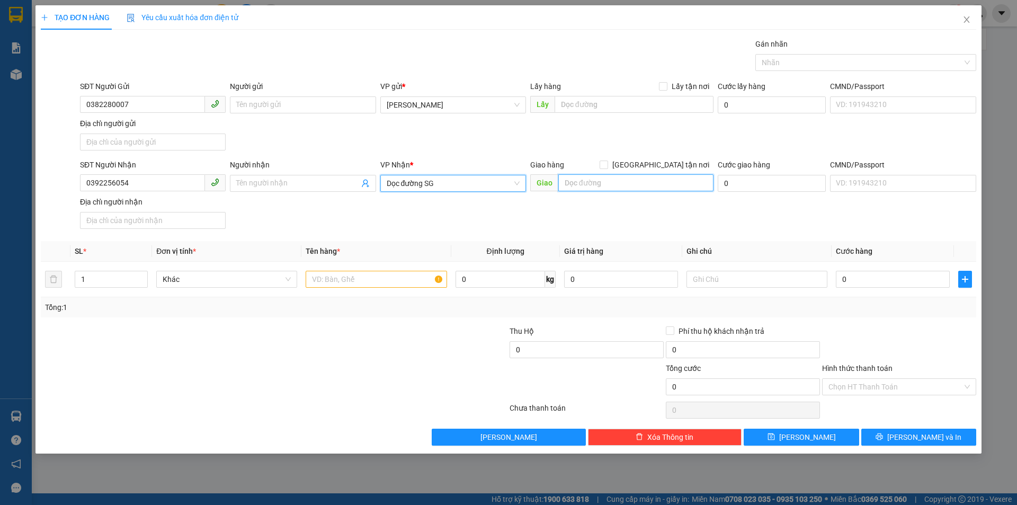
click at [582, 186] on input "text" at bounding box center [635, 182] width 155 height 17
type input "CẦU 14 HÒA PHÚ DAKLAK"
click at [415, 272] on input "text" at bounding box center [376, 279] width 141 height 17
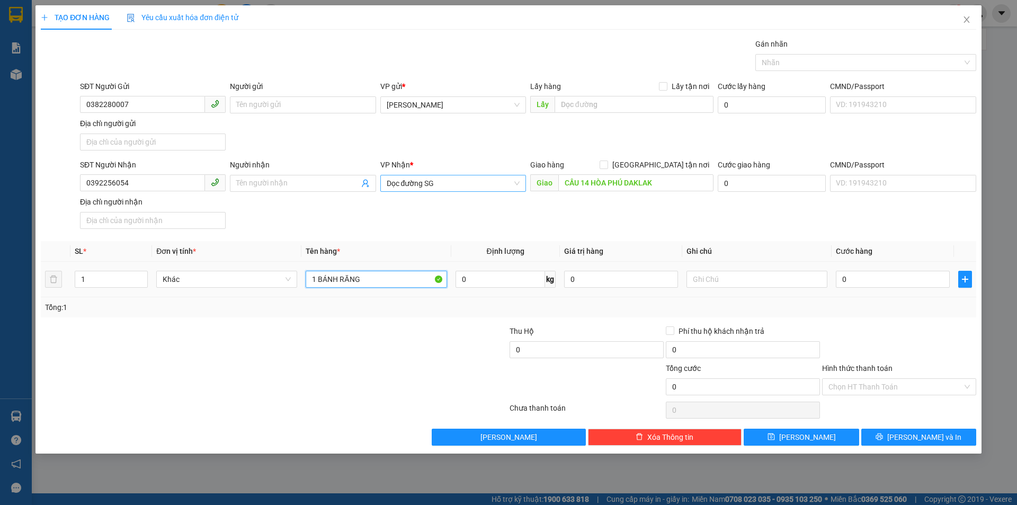
type input "1 BÁNH RĂNG"
type input "1"
type input "10"
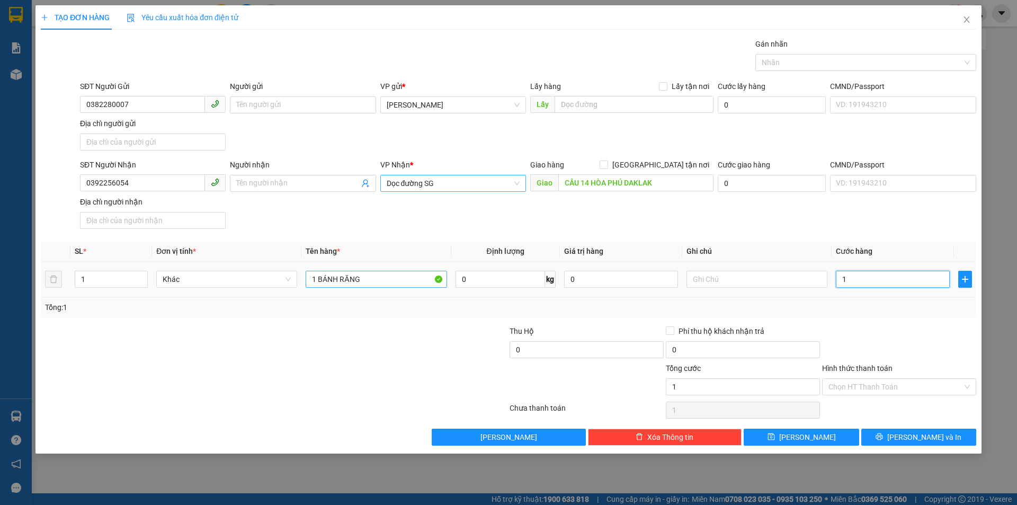
type input "10"
type input "100"
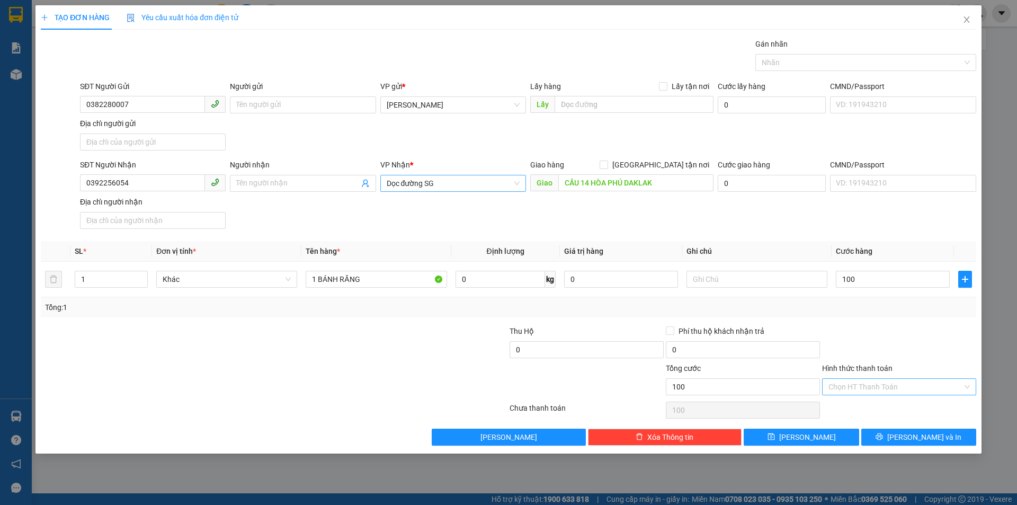
type input "100.000"
click at [889, 387] on input "Hình thức thanh toán" at bounding box center [895, 387] width 134 height 16
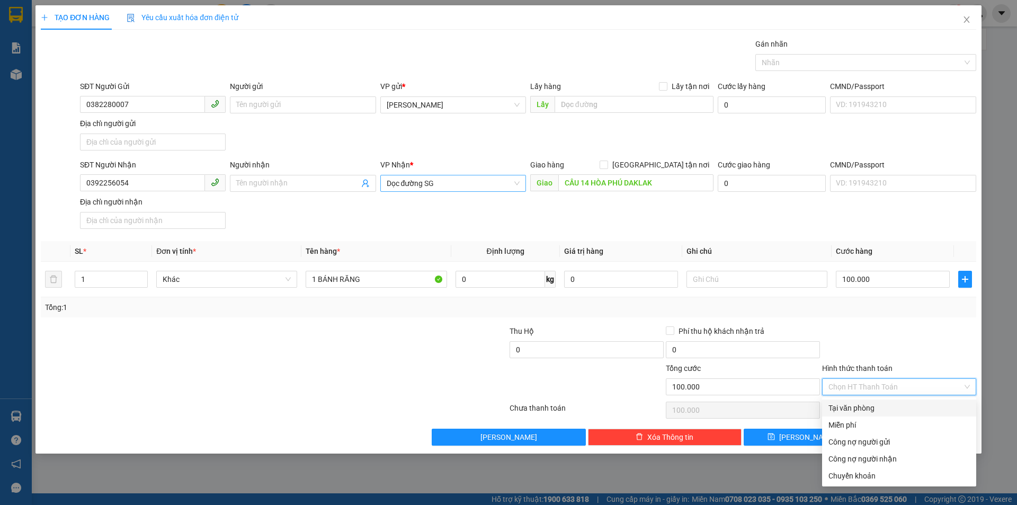
drag, startPoint x: 874, startPoint y: 402, endPoint x: 895, endPoint y: 421, distance: 27.8
click at [874, 404] on div "Tại văn phòng" at bounding box center [898, 408] width 141 height 12
type input "0"
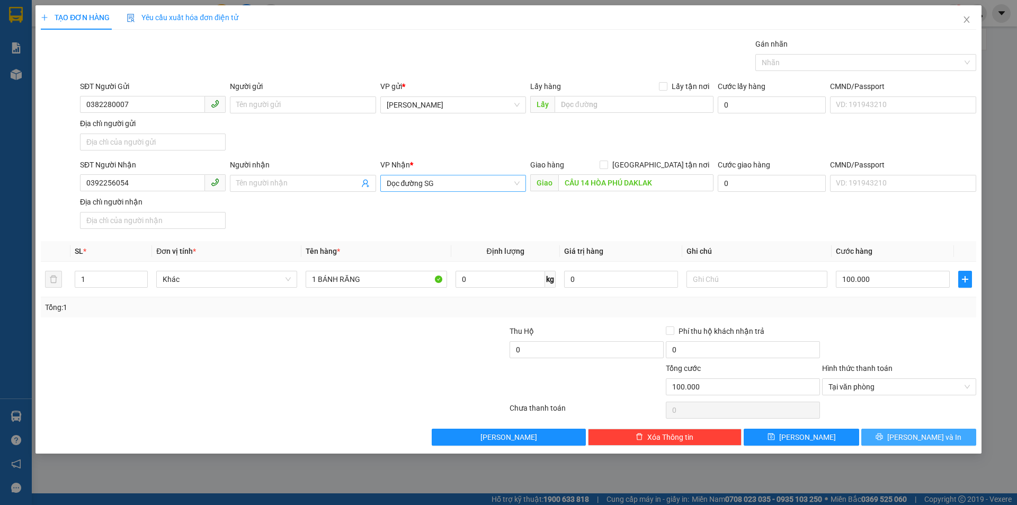
click at [909, 440] on button "[PERSON_NAME] và In" at bounding box center [918, 437] width 115 height 17
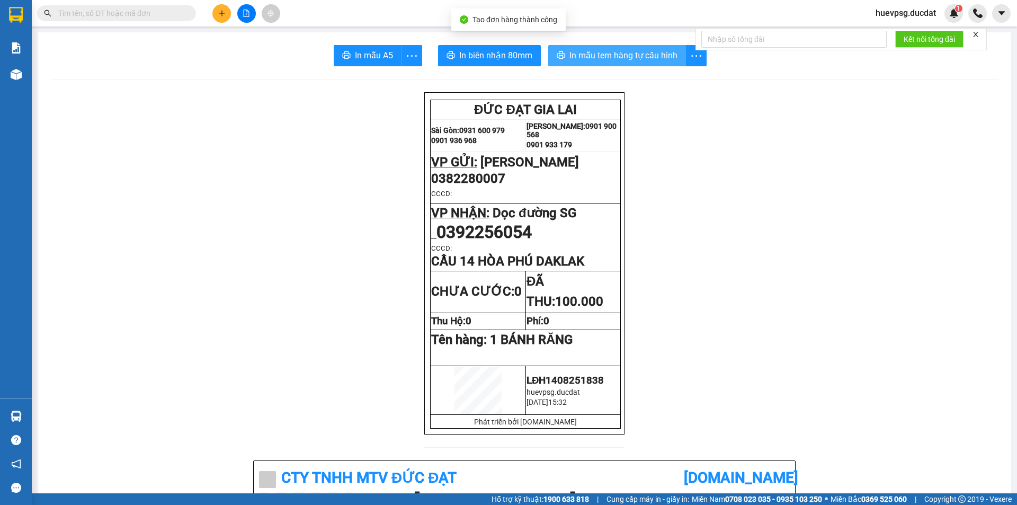
click at [586, 53] on span "In mẫu tem hàng tự cấu hình" at bounding box center [623, 55] width 108 height 13
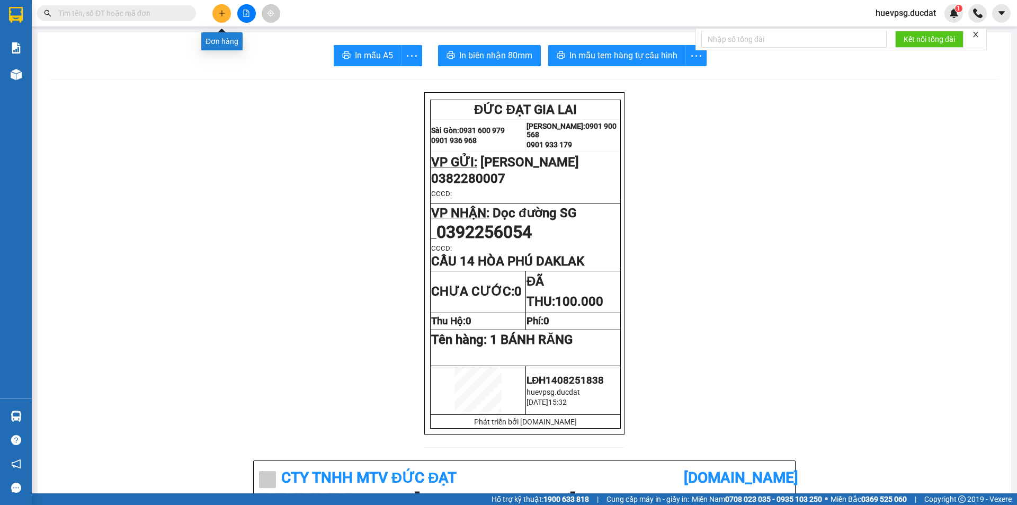
click at [217, 20] on button at bounding box center [221, 13] width 19 height 19
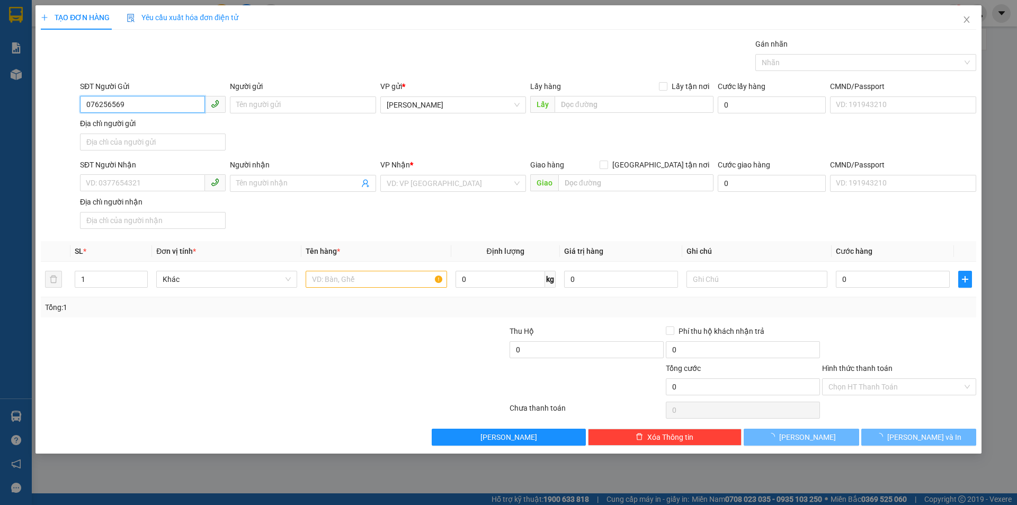
type input "0762565691"
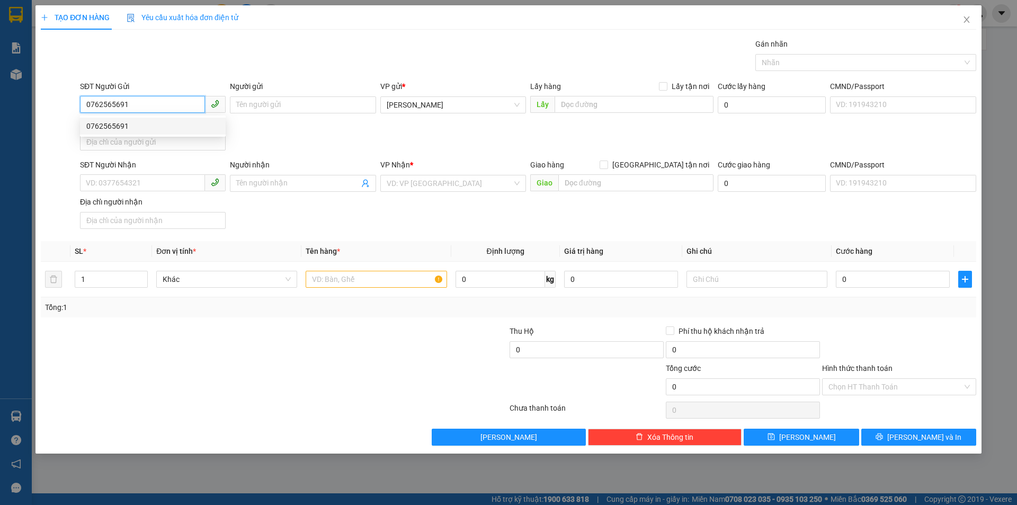
click at [143, 128] on div "0762565691" at bounding box center [152, 126] width 133 height 12
type input "0982205051"
type input "0762565691"
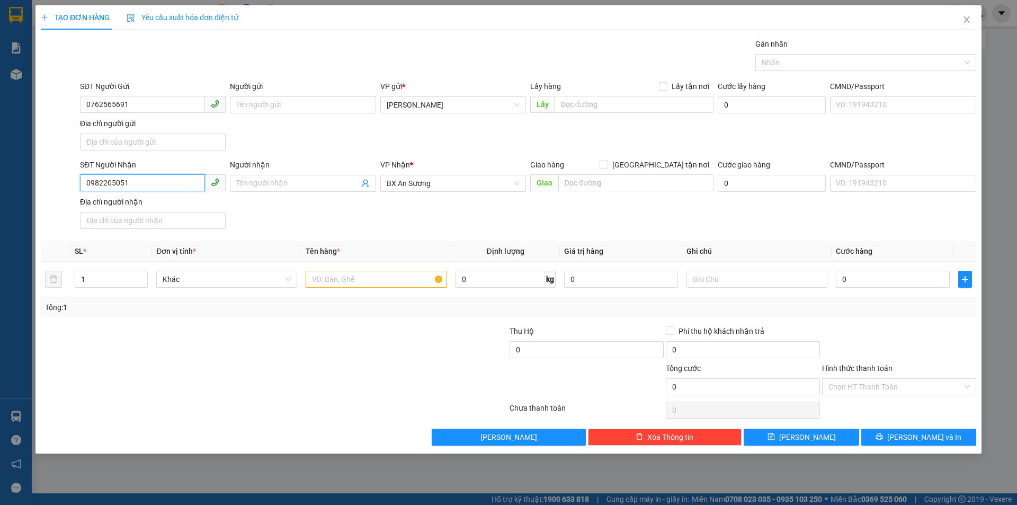
click at [158, 180] on input "0982205051" at bounding box center [142, 182] width 125 height 17
click at [151, 155] on form "SĐT Người Gửi 0762565691 Người gửi Tên người gửi VP gửi * Lê Đại Hành Lấy hàng …" at bounding box center [508, 157] width 935 height 153
click at [152, 181] on input "0982205051" at bounding box center [142, 182] width 125 height 17
click at [151, 181] on input "0982205051" at bounding box center [142, 182] width 125 height 17
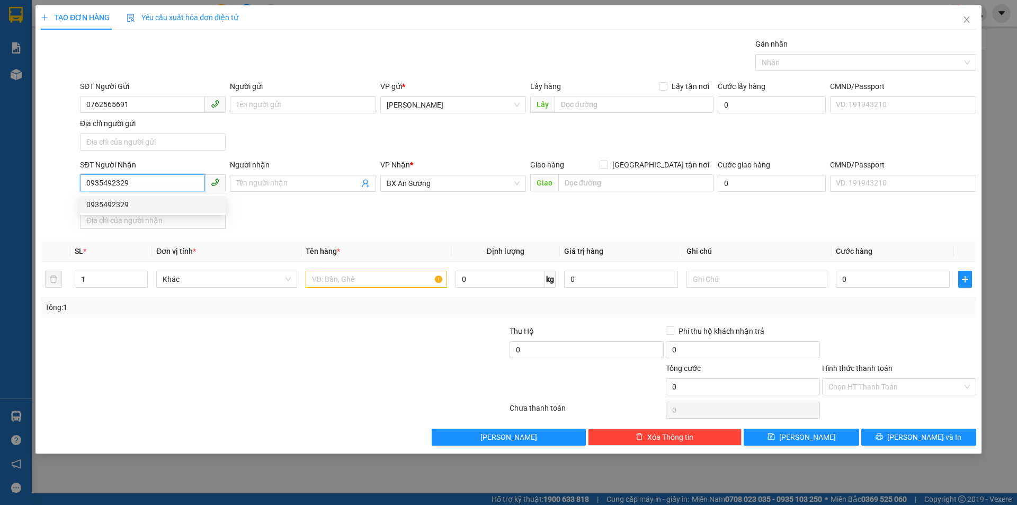
click at [147, 208] on div "0935492329" at bounding box center [152, 205] width 133 height 12
type input "0935492329"
click at [315, 279] on input "text" at bounding box center [376, 279] width 141 height 17
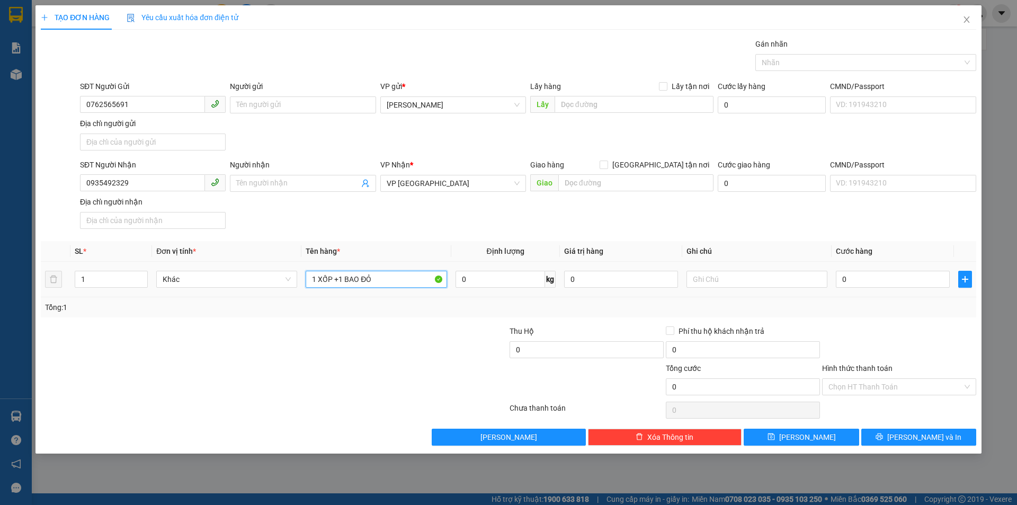
type input "1 XỐP +1 BAO ĐỎ"
type input "8"
type input "80"
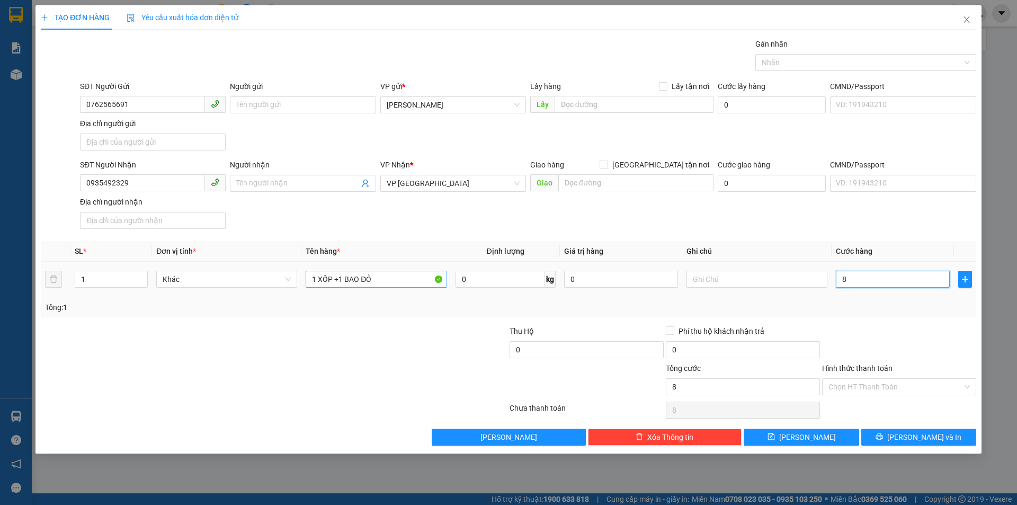
type input "80"
type input "80.000"
drag, startPoint x: 873, startPoint y: 391, endPoint x: 865, endPoint y: 414, distance: 24.1
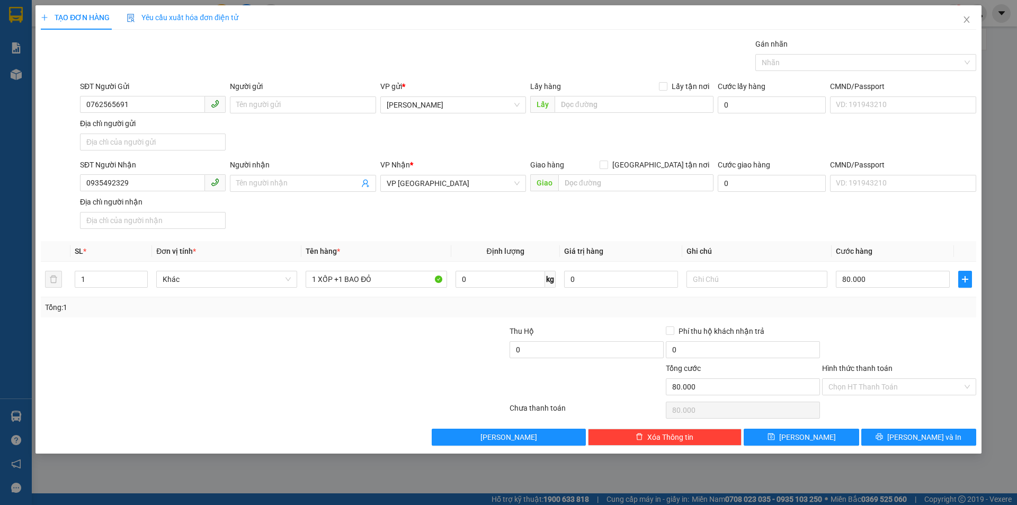
click at [872, 391] on input "Hình thức thanh toán" at bounding box center [895, 387] width 134 height 16
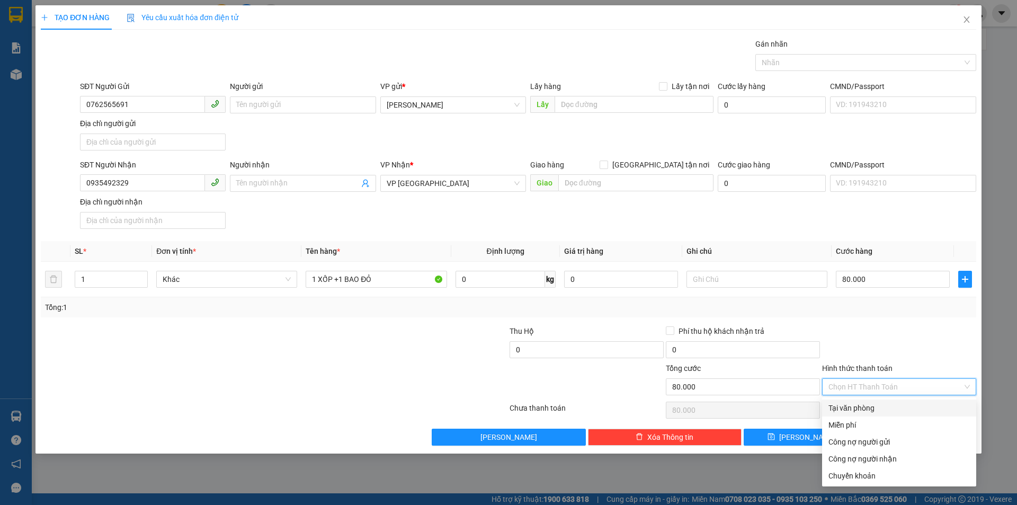
click at [870, 407] on div "Tại văn phòng" at bounding box center [898, 408] width 141 height 12
type input "0"
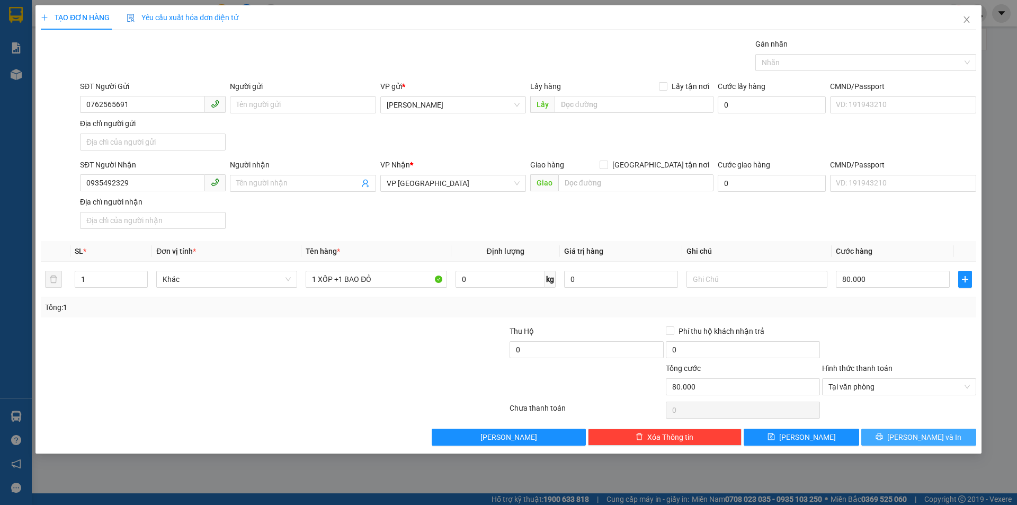
click at [967, 438] on button "[PERSON_NAME] và In" at bounding box center [918, 437] width 115 height 17
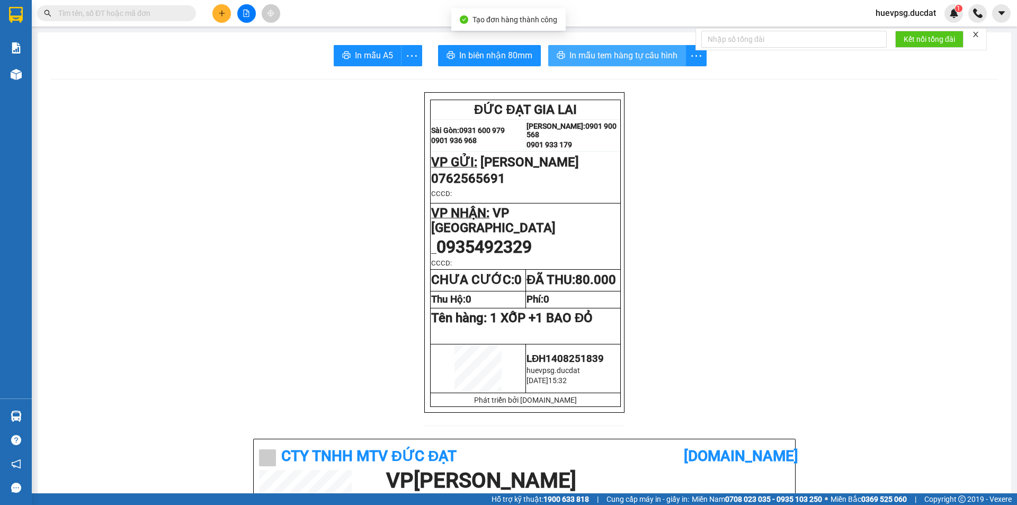
drag, startPoint x: 597, startPoint y: 53, endPoint x: 602, endPoint y: 58, distance: 6.4
click at [599, 55] on span "In mẫu tem hàng tự cấu hình" at bounding box center [623, 55] width 108 height 13
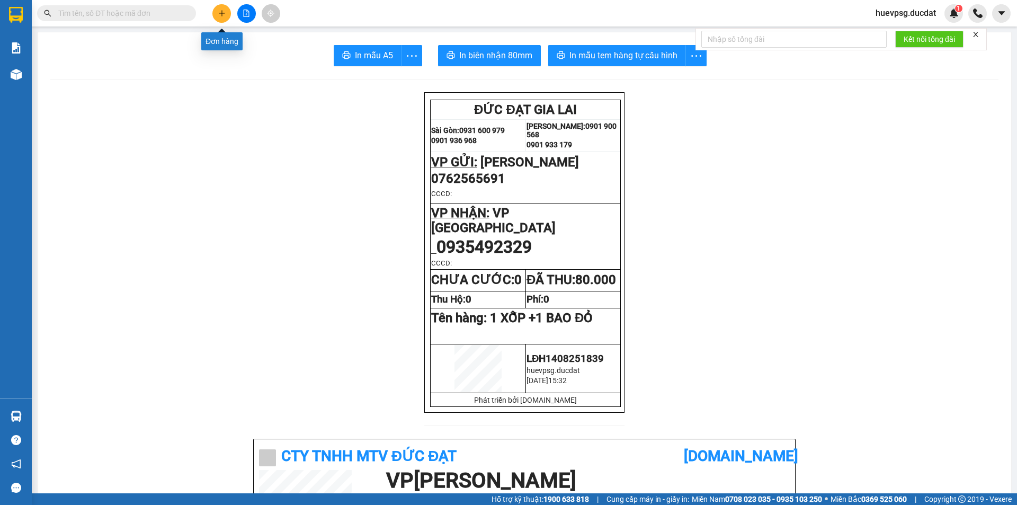
click at [219, 15] on icon "plus" at bounding box center [221, 13] width 7 height 7
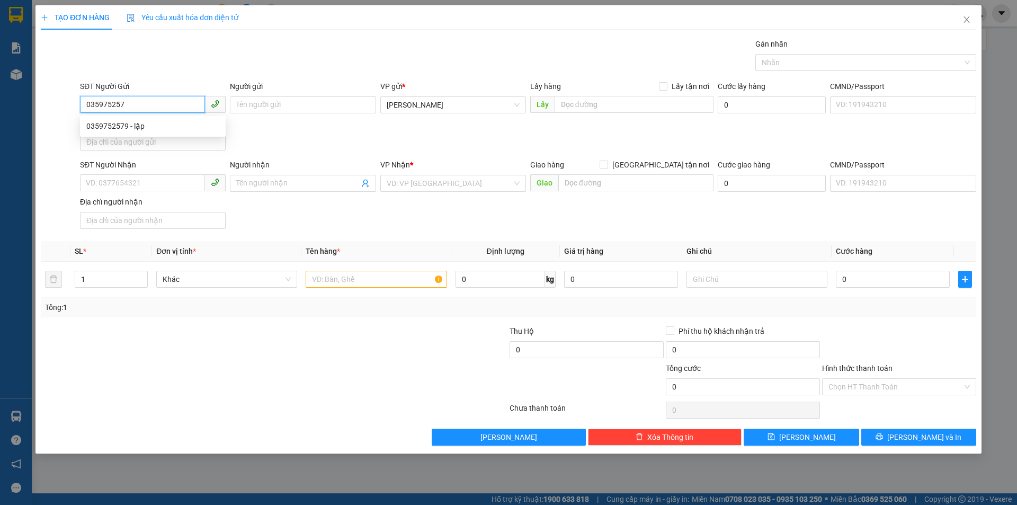
type input "0359752579"
click at [148, 131] on div "0359752579 - lập" at bounding box center [152, 126] width 133 height 12
click at [346, 284] on input "text" at bounding box center [376, 279] width 141 height 17
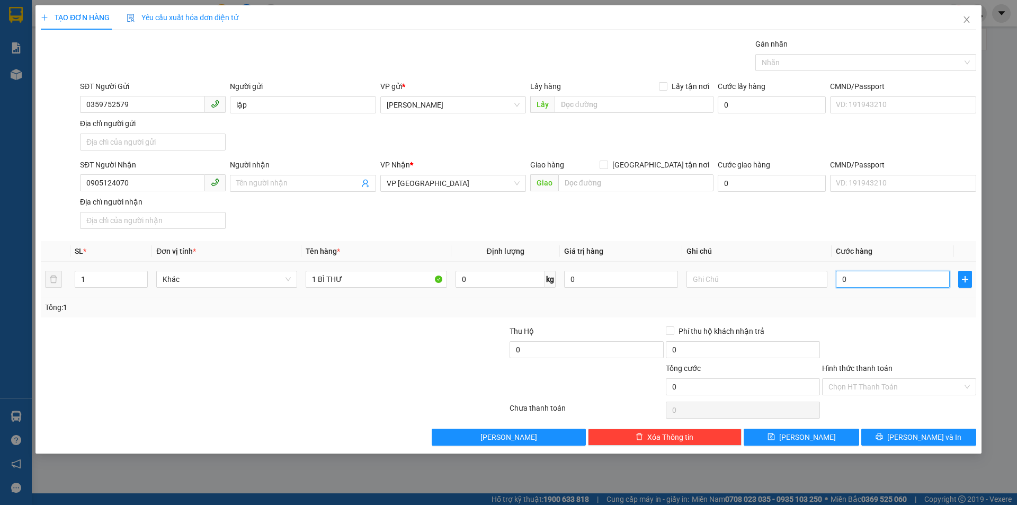
click at [940, 277] on input "0" at bounding box center [893, 279] width 114 height 17
drag, startPoint x: 922, startPoint y: 390, endPoint x: 920, endPoint y: 396, distance: 6.2
click at [920, 396] on div "Hình thức thanh toán Chọn HT Thanh Toán" at bounding box center [899, 380] width 154 height 37
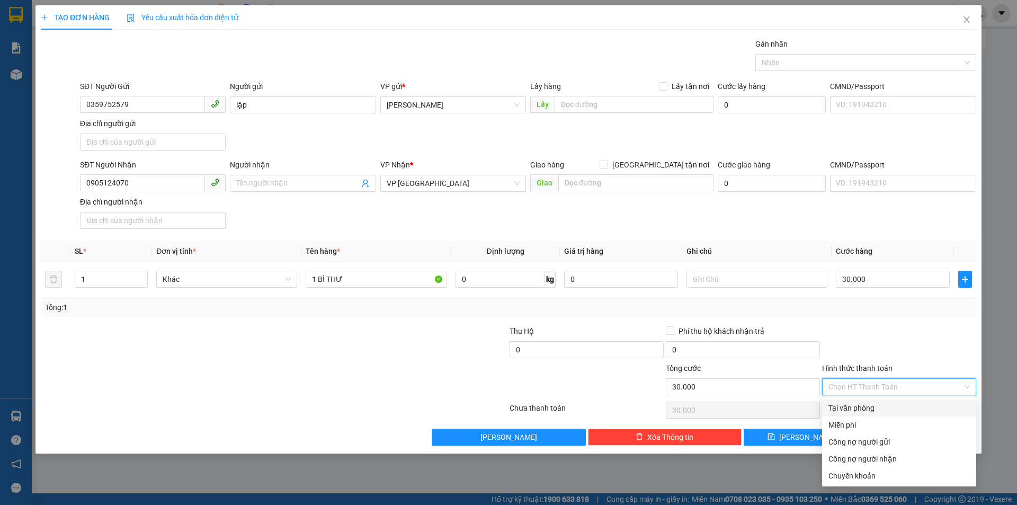
click at [915, 405] on div "Tại văn phòng" at bounding box center [898, 408] width 141 height 12
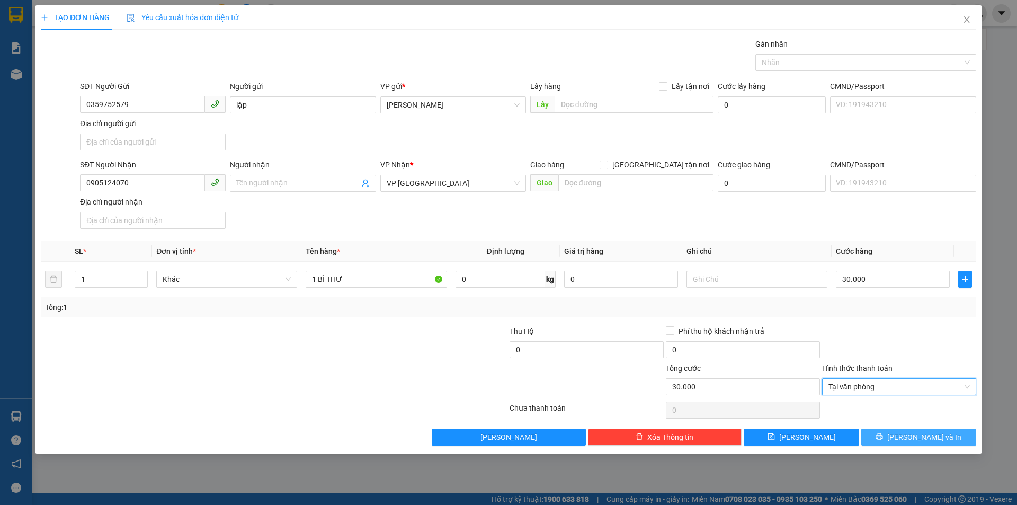
click at [897, 433] on button "[PERSON_NAME] và In" at bounding box center [918, 437] width 115 height 17
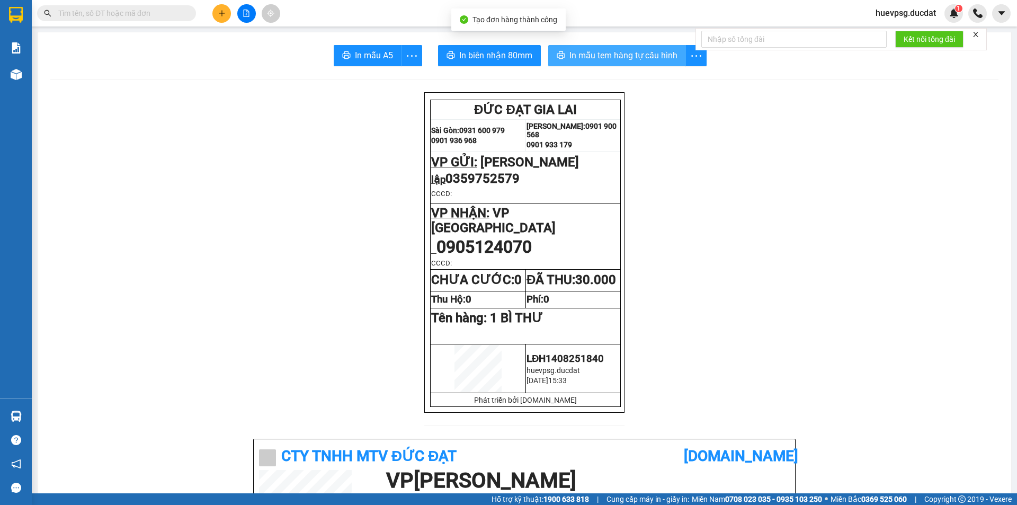
click at [616, 59] on span "In mẫu tem hàng tự cấu hình" at bounding box center [623, 55] width 108 height 13
click at [211, 12] on div at bounding box center [246, 13] width 79 height 19
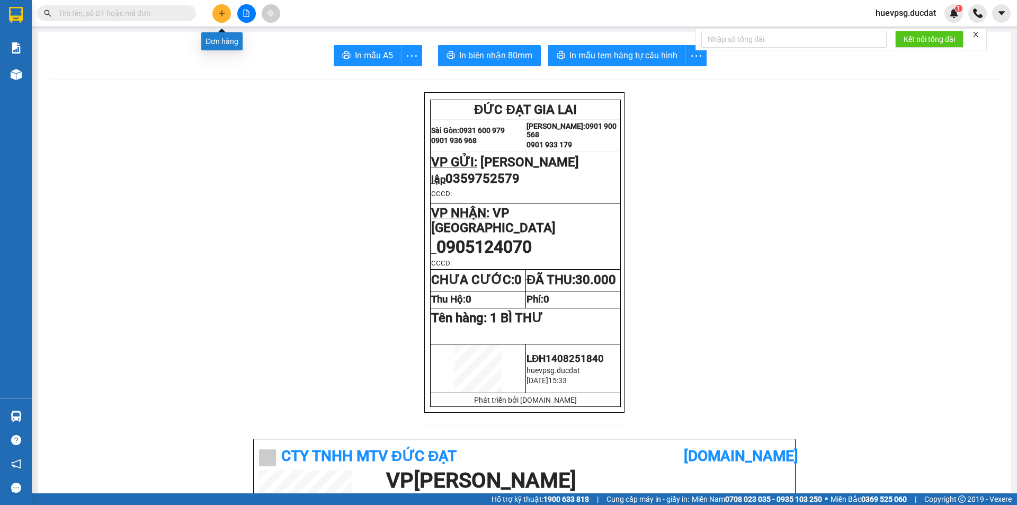
click at [214, 8] on button at bounding box center [221, 13] width 19 height 19
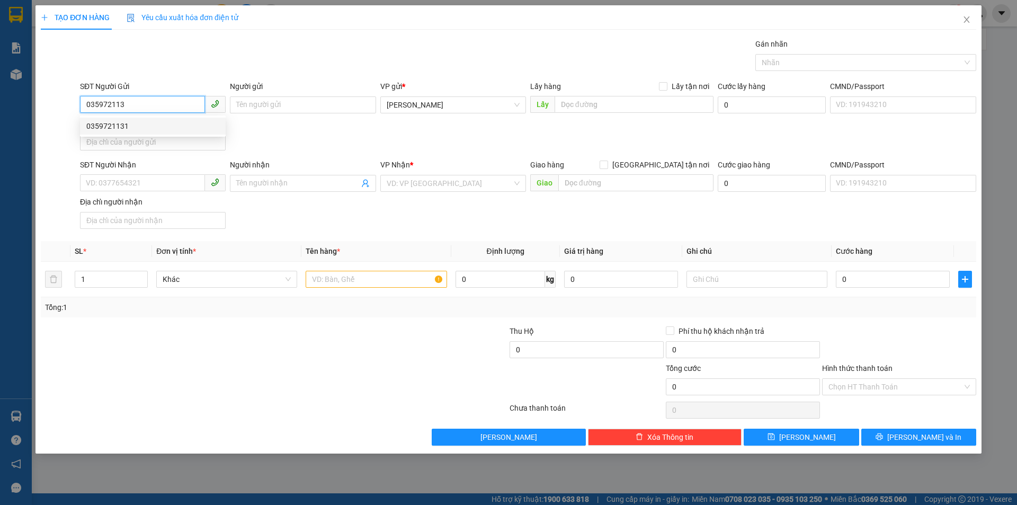
drag, startPoint x: 124, startPoint y: 122, endPoint x: 113, endPoint y: 106, distance: 19.4
click at [124, 119] on div "0359721131" at bounding box center [153, 126] width 146 height 17
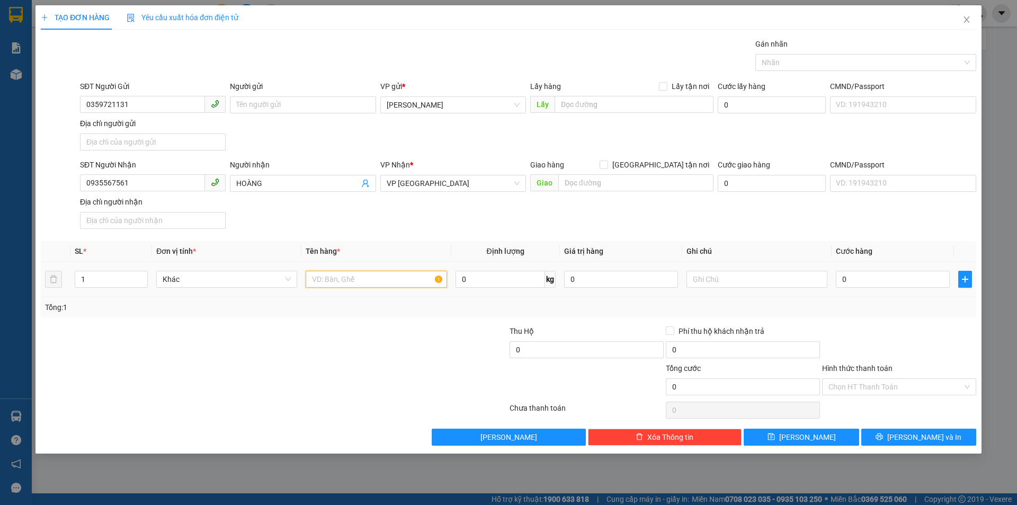
click at [405, 273] on input "text" at bounding box center [376, 279] width 141 height 17
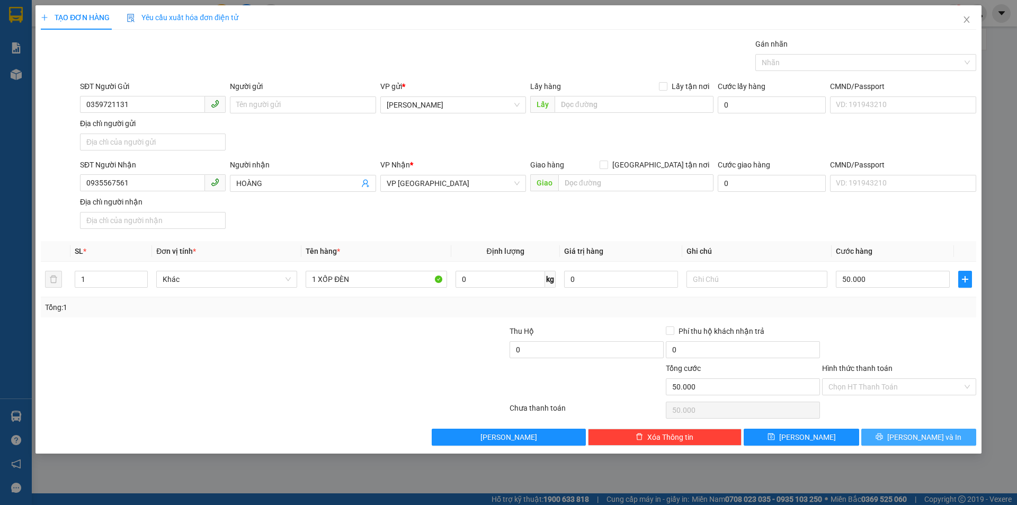
click at [926, 433] on span "[PERSON_NAME] và In" at bounding box center [924, 437] width 74 height 12
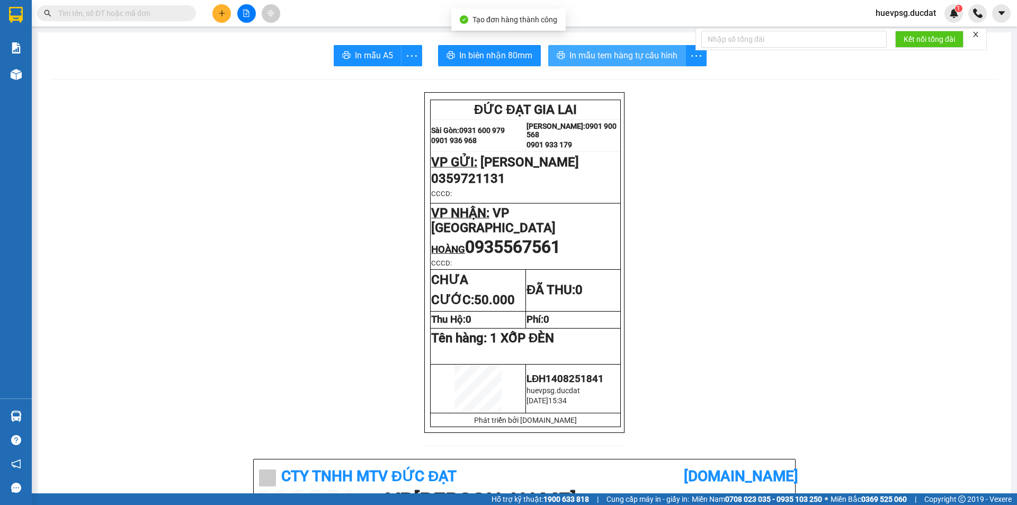
click at [656, 55] on span "In mẫu tem hàng tự cấu hình" at bounding box center [623, 55] width 108 height 13
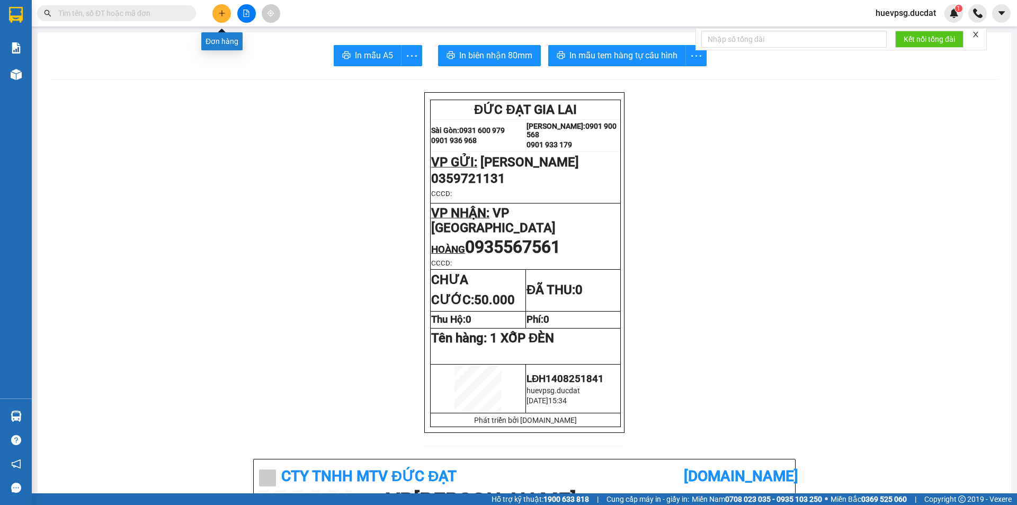
click at [216, 14] on button at bounding box center [221, 13] width 19 height 19
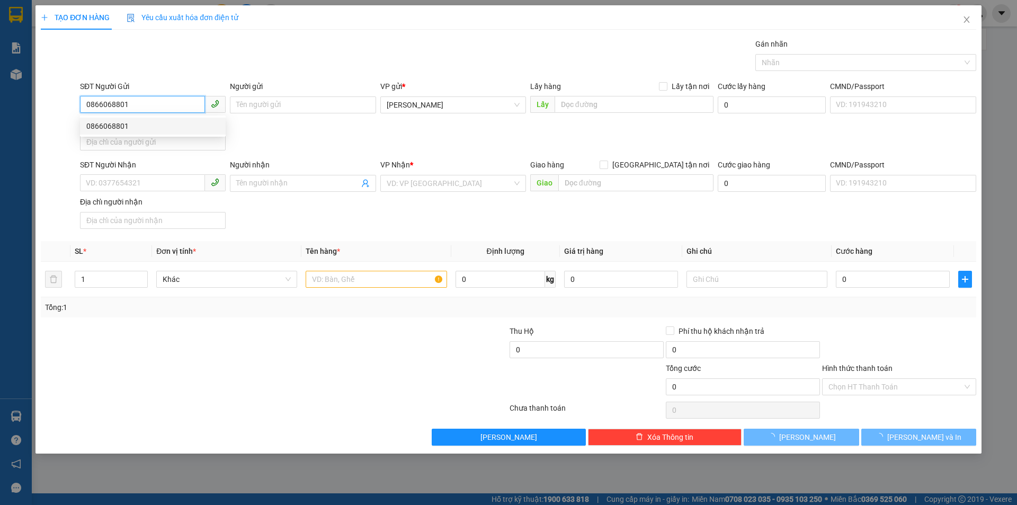
click at [187, 121] on div "0866068801" at bounding box center [152, 126] width 133 height 12
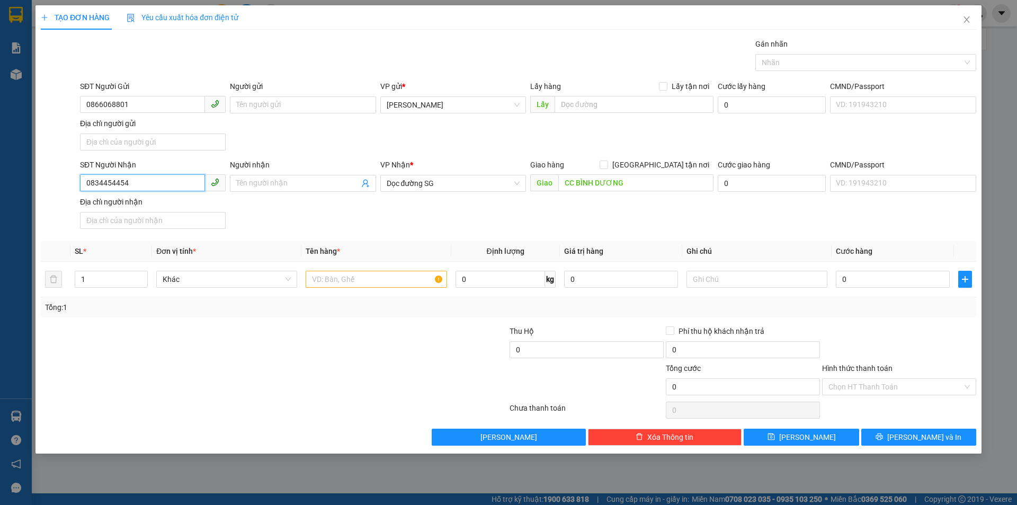
click at [158, 186] on input "0834454454" at bounding box center [142, 182] width 125 height 17
click at [156, 187] on input "0834454454" at bounding box center [142, 182] width 125 height 17
click at [110, 184] on input "0708163676" at bounding box center [142, 182] width 125 height 17
click at [423, 182] on span "Dọc đường SG" at bounding box center [453, 183] width 133 height 16
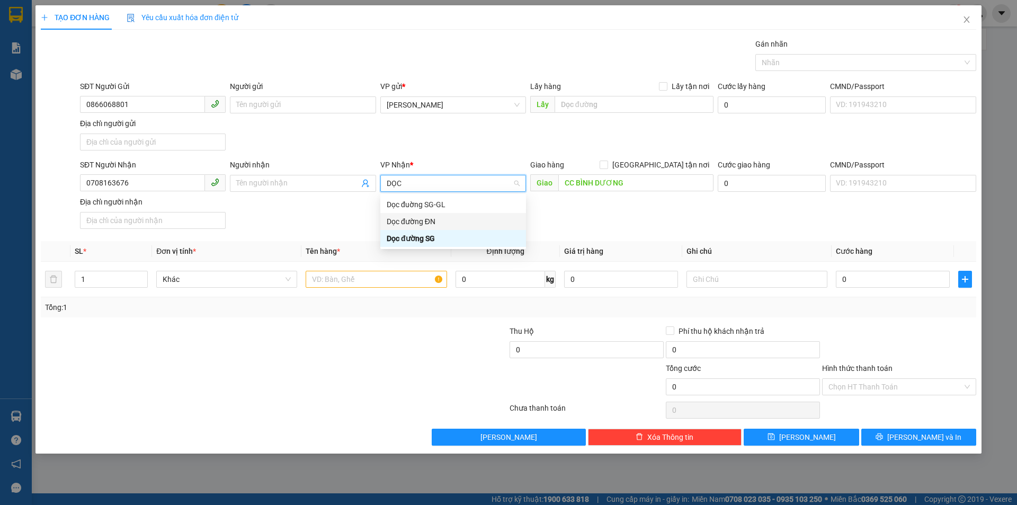
click at [409, 221] on div "Dọc đường ĐN" at bounding box center [453, 222] width 133 height 12
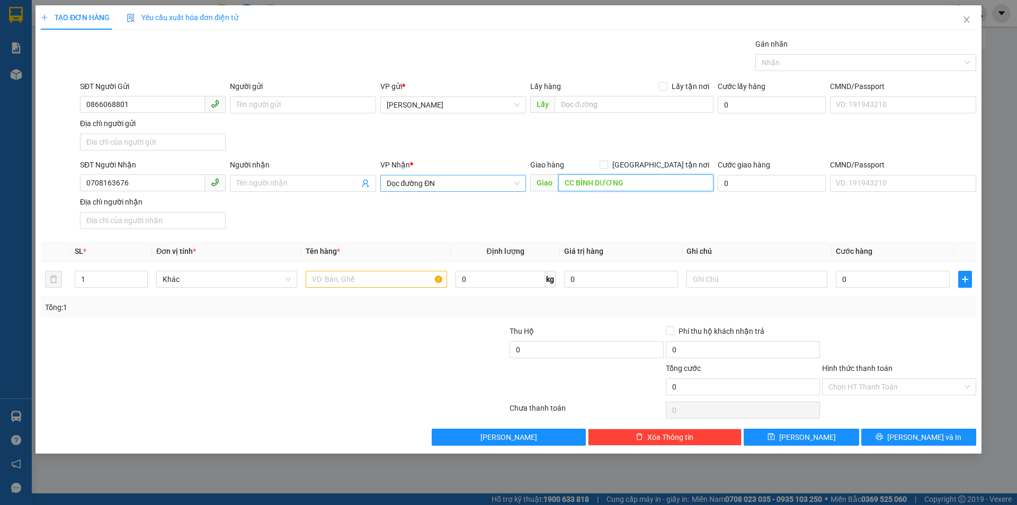
click at [622, 186] on input "CC BÌNH DƯƠNG" at bounding box center [635, 182] width 155 height 17
click at [374, 276] on input "text" at bounding box center [376, 279] width 141 height 17
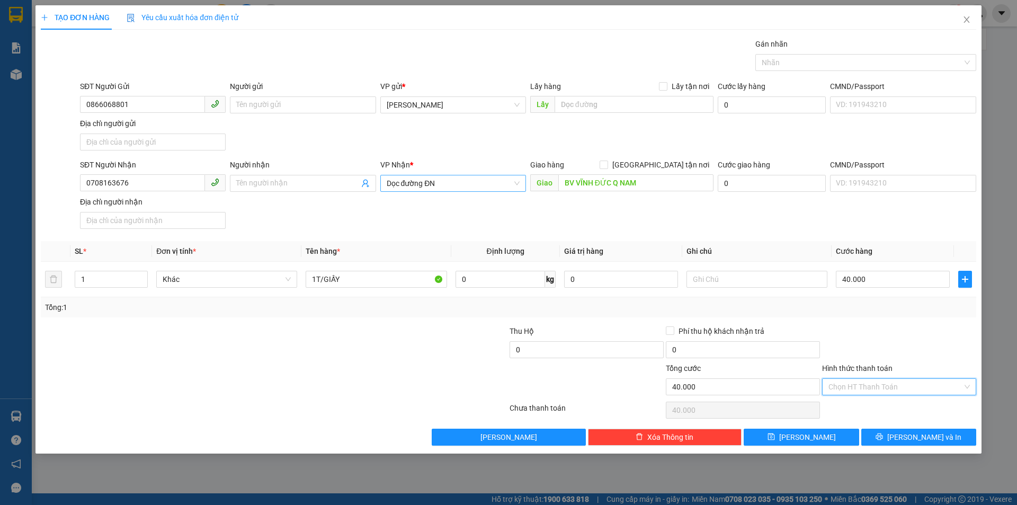
click at [916, 390] on input "Hình thức thanh toán" at bounding box center [895, 387] width 134 height 16
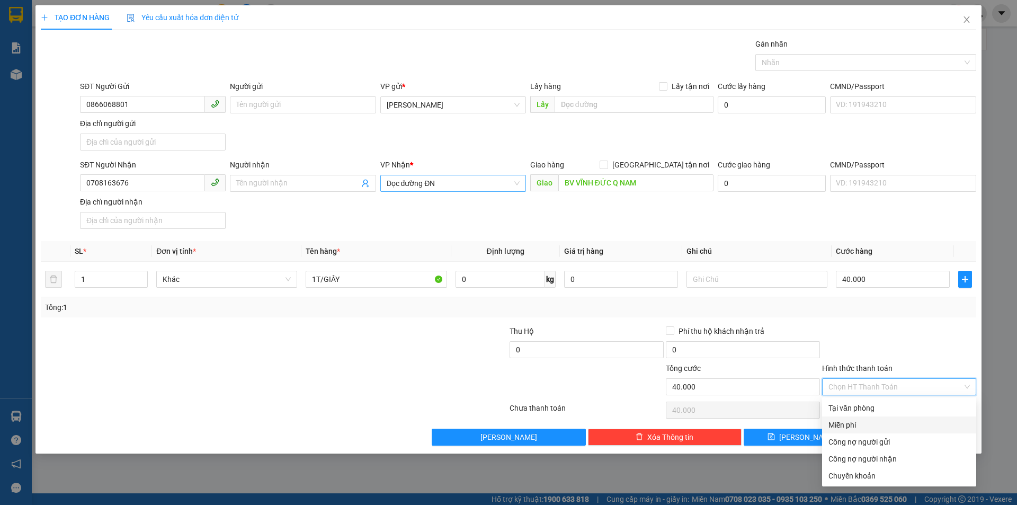
click at [909, 416] on div "Miễn phí" at bounding box center [899, 424] width 154 height 17
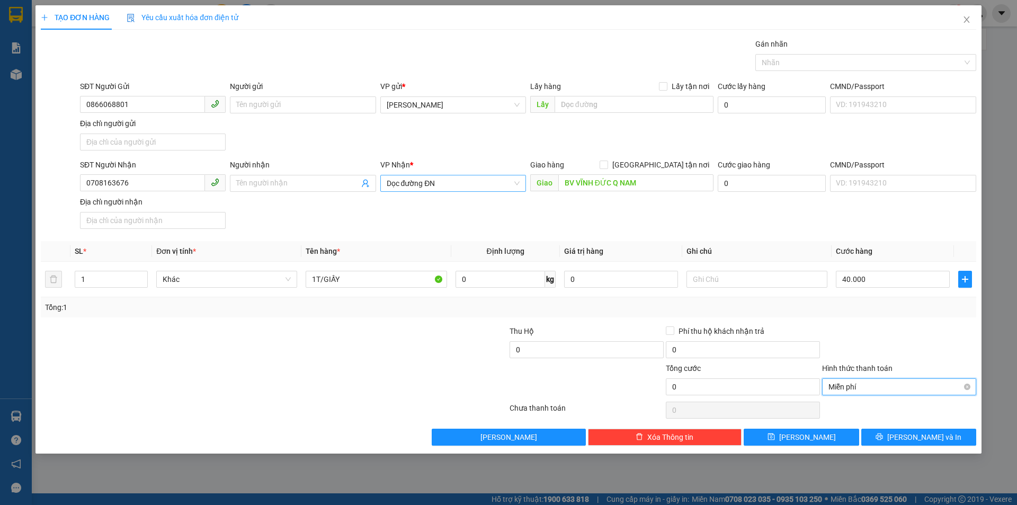
click at [917, 388] on span "Miễn phí" at bounding box center [898, 387] width 141 height 16
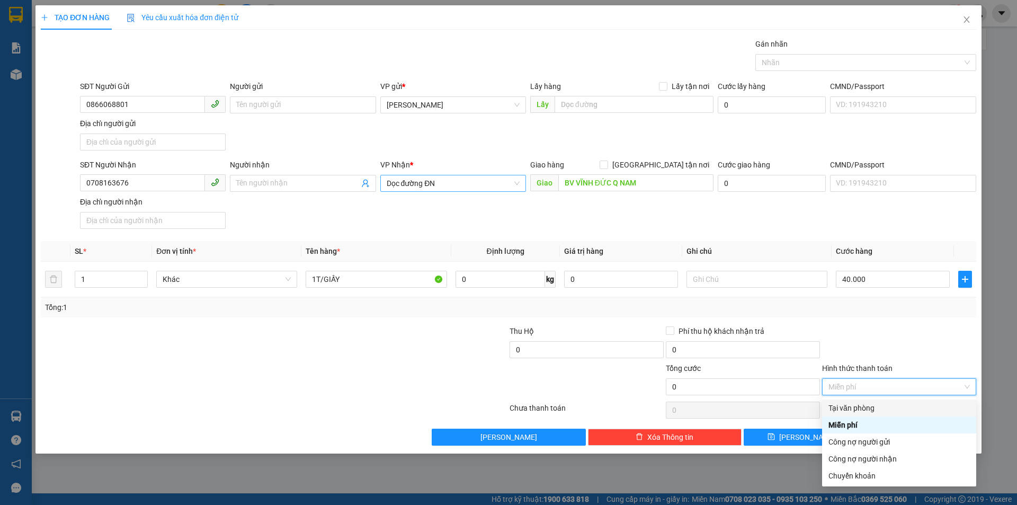
click at [907, 406] on div "Tại văn phòng" at bounding box center [898, 408] width 141 height 12
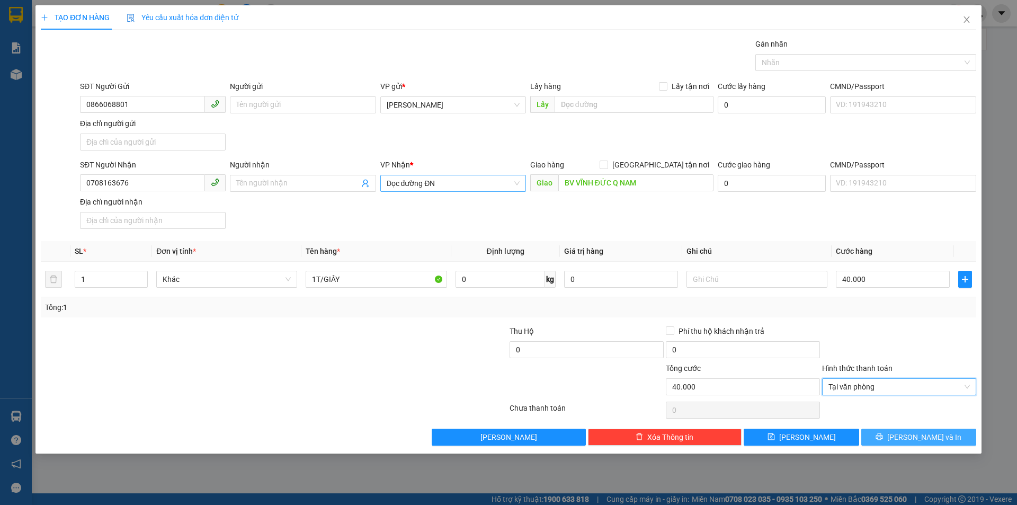
click at [921, 434] on span "[PERSON_NAME] và In" at bounding box center [924, 437] width 74 height 12
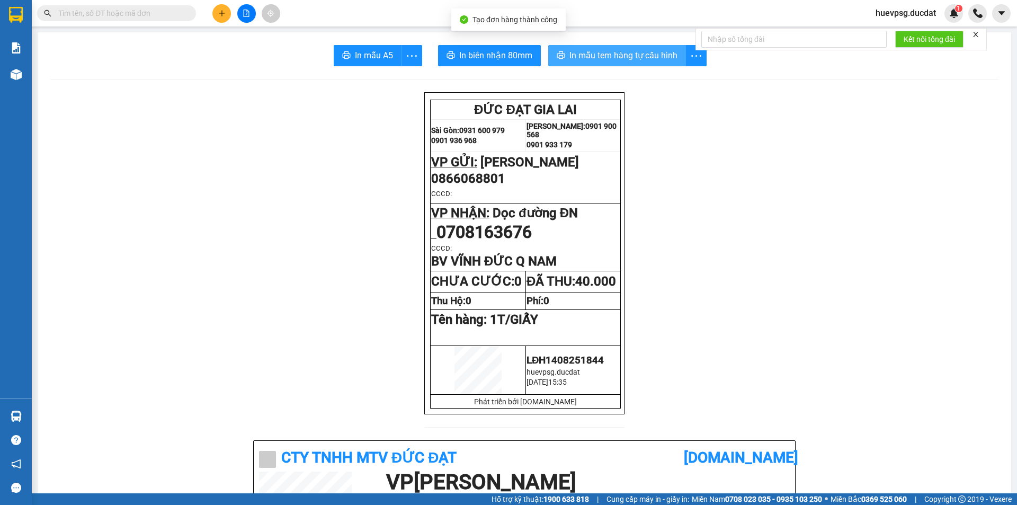
click at [637, 53] on span "In mẫu tem hàng tự cấu hình" at bounding box center [623, 55] width 108 height 13
click at [224, 8] on button at bounding box center [221, 13] width 19 height 19
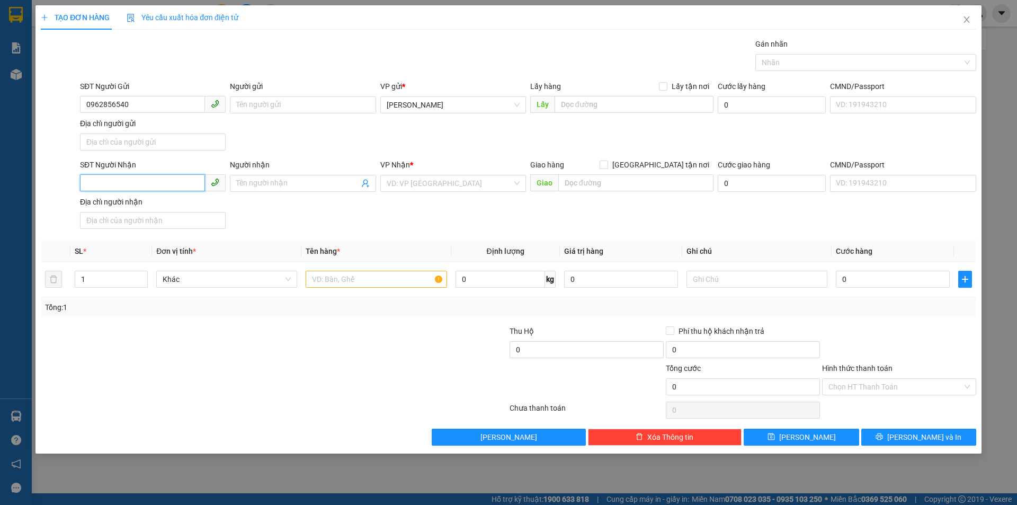
click at [127, 180] on input "SĐT Người Nhận" at bounding box center [142, 182] width 125 height 17
click at [441, 190] on input "search" at bounding box center [450, 183] width 126 height 16
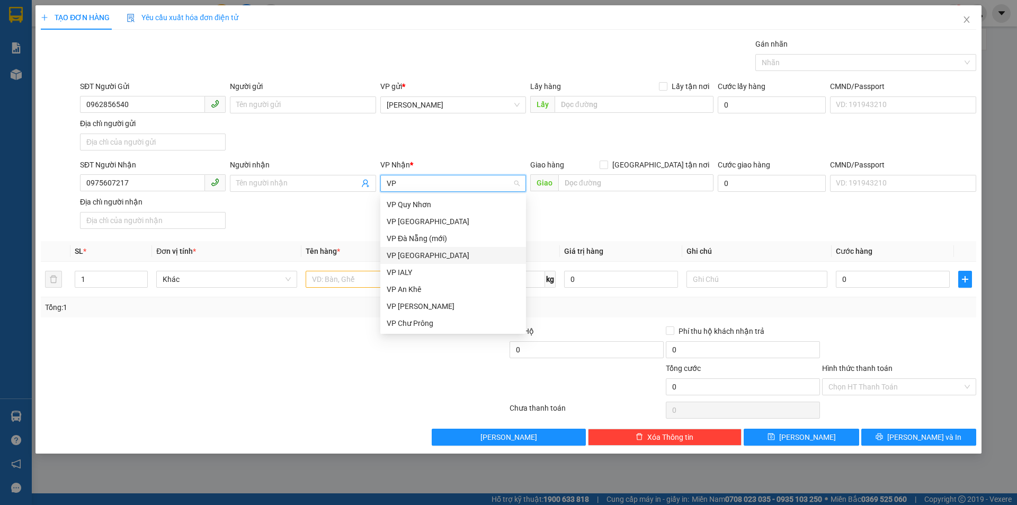
drag, startPoint x: 430, startPoint y: 221, endPoint x: 423, endPoint y: 252, distance: 31.1
click at [423, 252] on div "VP Quy Nhơn VP Sài Gòn VP Đà Nẵng (mới) VP Đà Nẵng VP IALY VP An Khê VP Hòa Lệ…" at bounding box center [453, 264] width 146 height 136
click at [422, 252] on div "VP [GEOGRAPHIC_DATA]" at bounding box center [453, 255] width 133 height 12
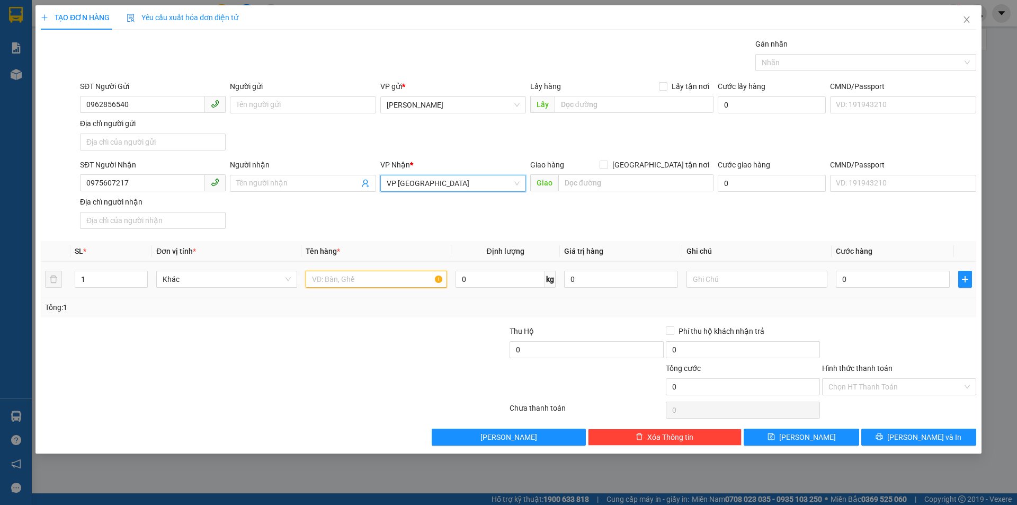
click at [360, 285] on input "text" at bounding box center [376, 279] width 141 height 17
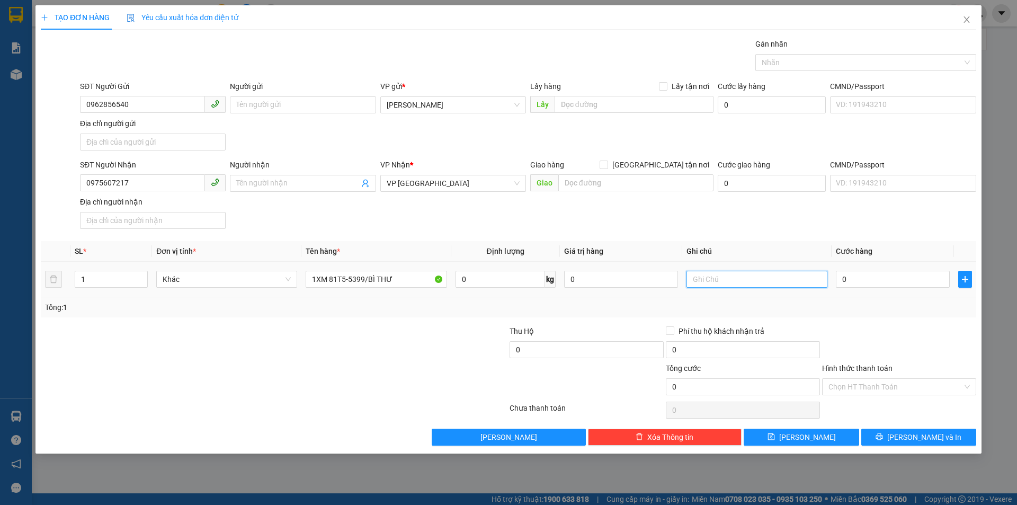
click at [779, 287] on input "text" at bounding box center [756, 279] width 141 height 17
click at [895, 386] on input "Hình thức thanh toán" at bounding box center [895, 387] width 134 height 16
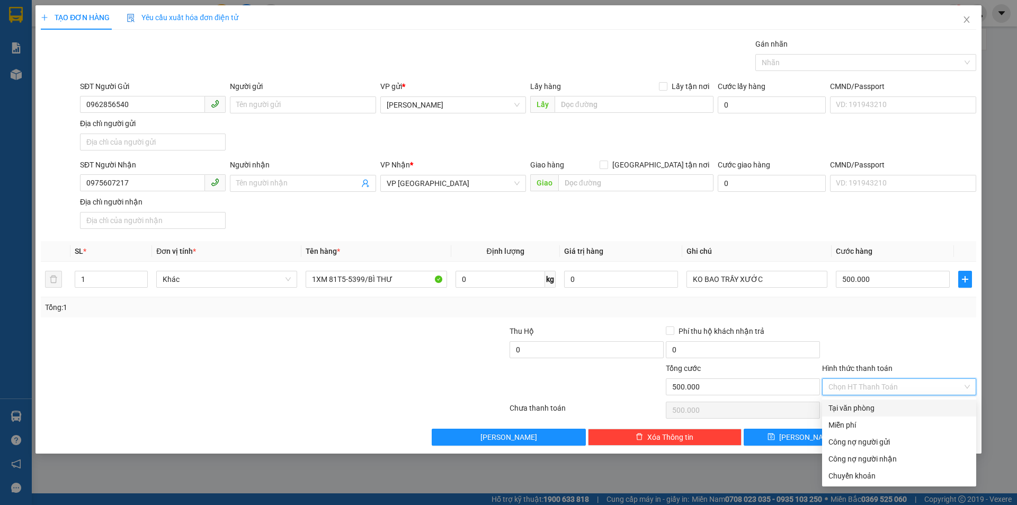
click at [891, 400] on div "Tại văn phòng" at bounding box center [899, 407] width 154 height 17
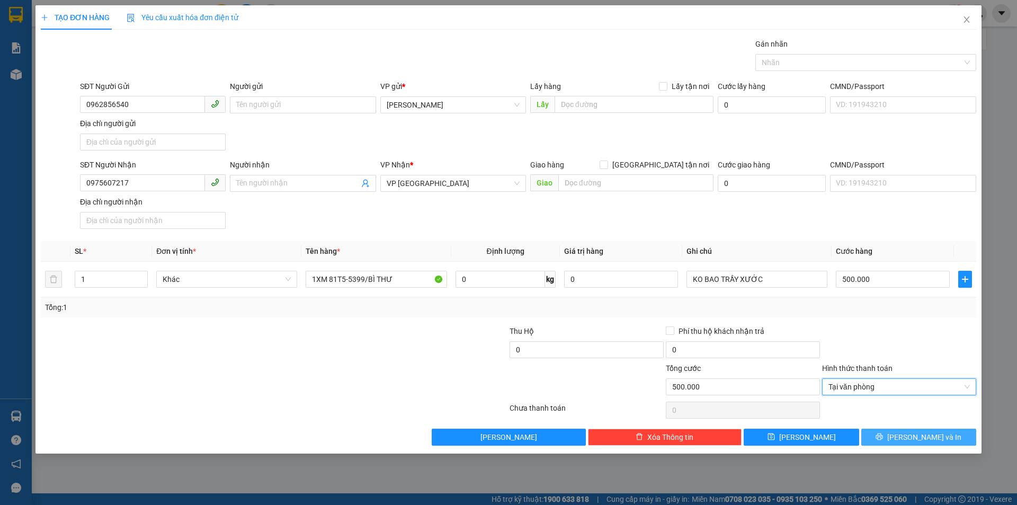
click at [897, 435] on button "[PERSON_NAME] và In" at bounding box center [918, 437] width 115 height 17
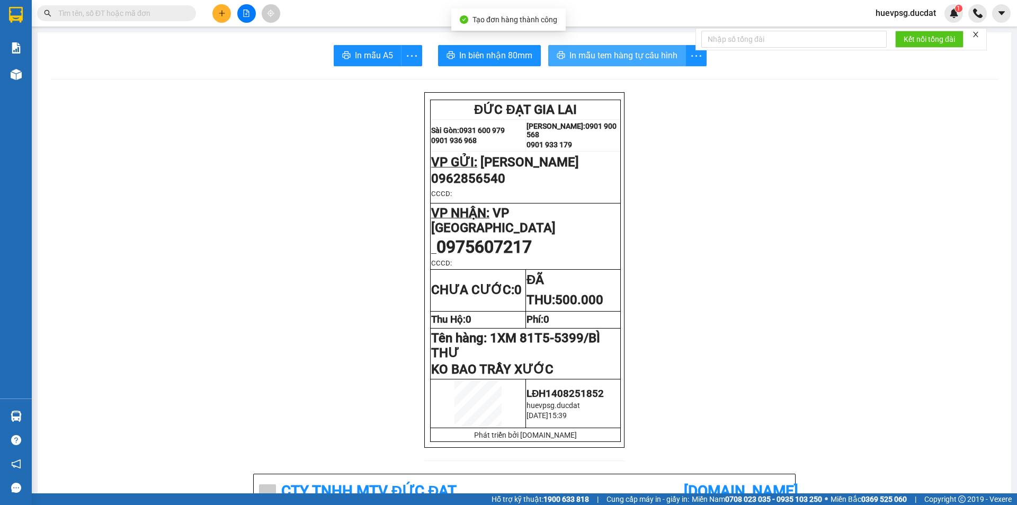
click at [635, 64] on button "In mẫu tem hàng tự cấu hình" at bounding box center [617, 55] width 138 height 21
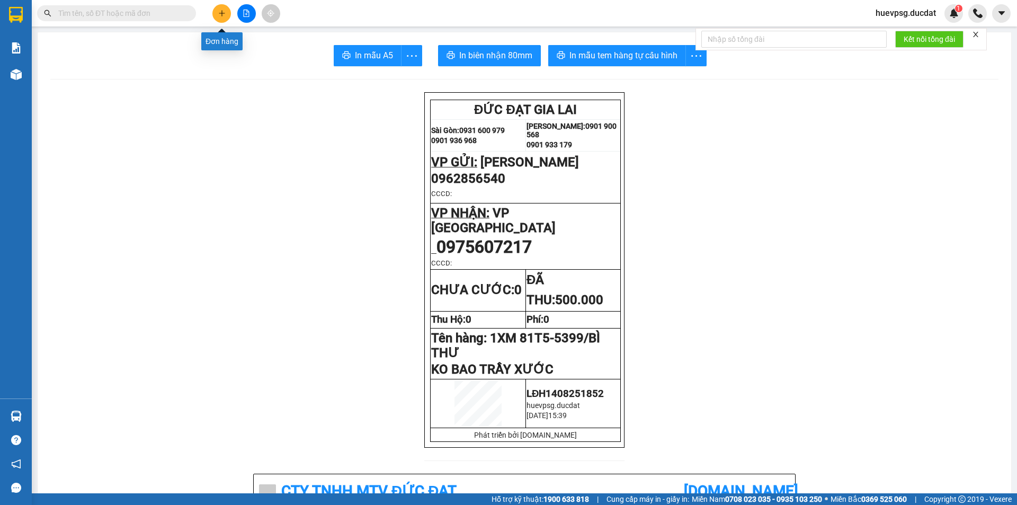
click at [220, 14] on icon "plus" at bounding box center [221, 13] width 7 height 7
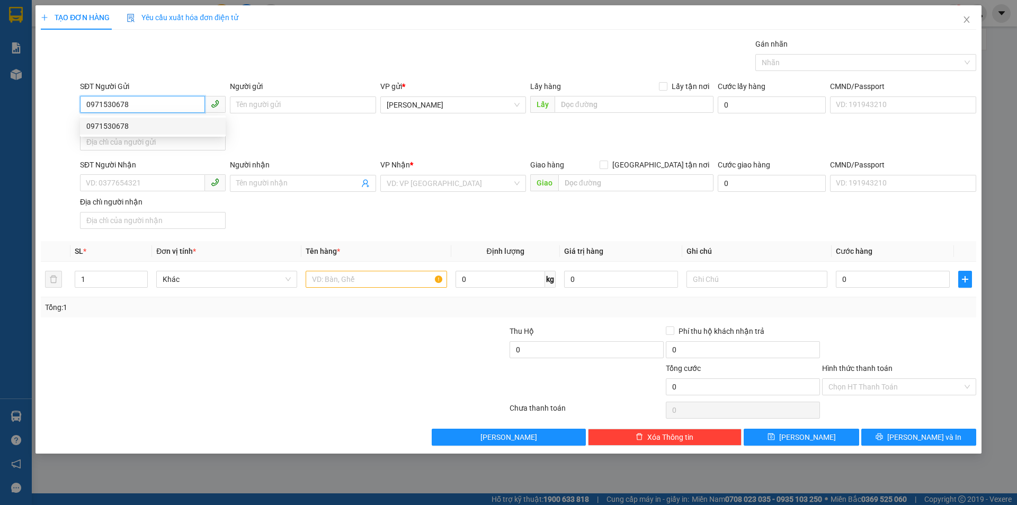
click at [136, 131] on div "0971530678" at bounding box center [152, 126] width 133 height 12
click at [365, 278] on input "text" at bounding box center [376, 279] width 141 height 17
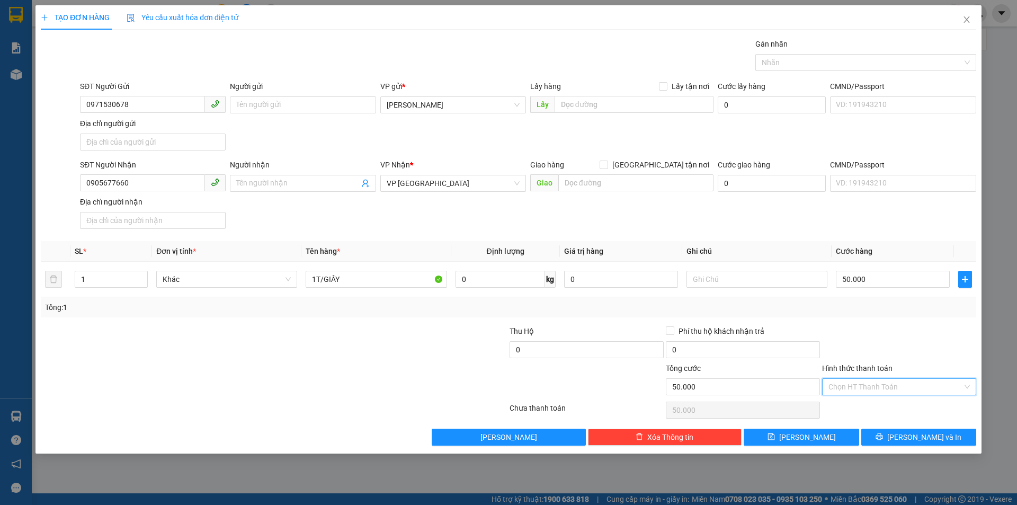
click at [930, 392] on input "Hình thức thanh toán" at bounding box center [895, 387] width 134 height 16
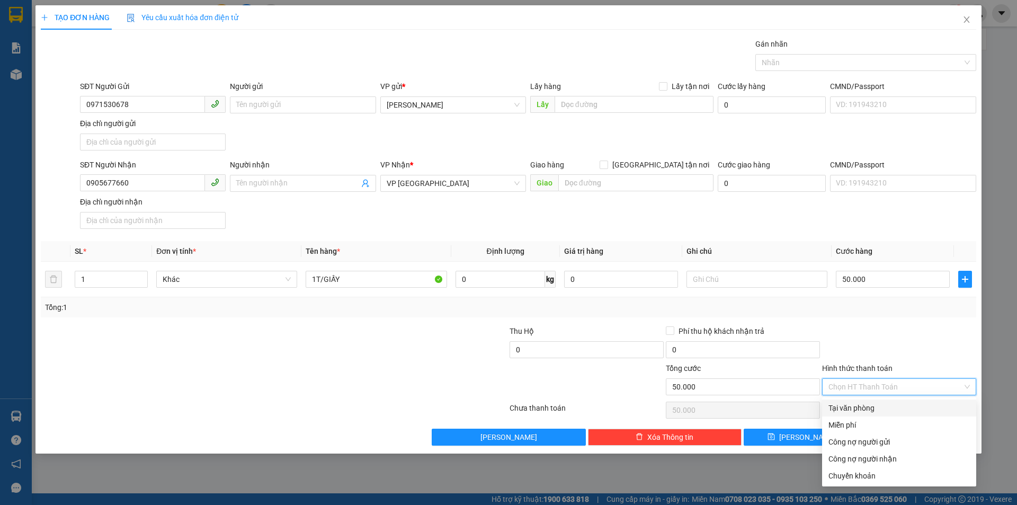
click at [917, 413] on div "Tại văn phòng" at bounding box center [898, 408] width 141 height 12
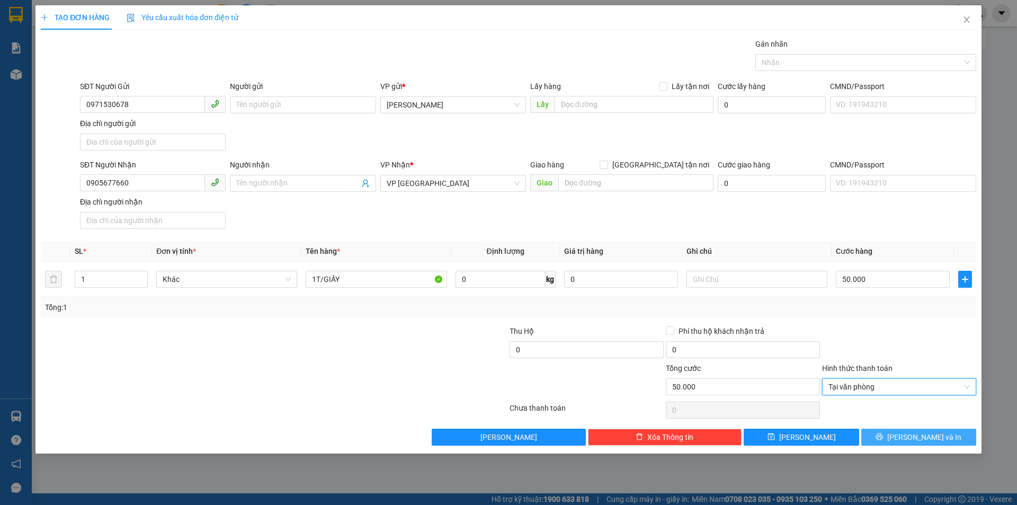
click at [930, 442] on span "[PERSON_NAME] và In" at bounding box center [924, 437] width 74 height 12
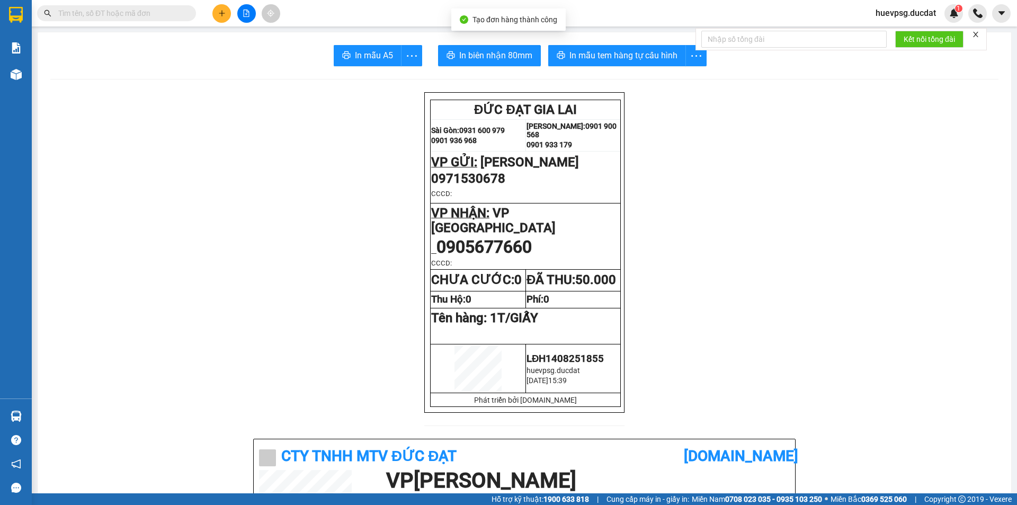
click at [674, 64] on button "In mẫu tem hàng tự cấu hình" at bounding box center [617, 55] width 138 height 21
click at [214, 15] on button at bounding box center [221, 13] width 19 height 19
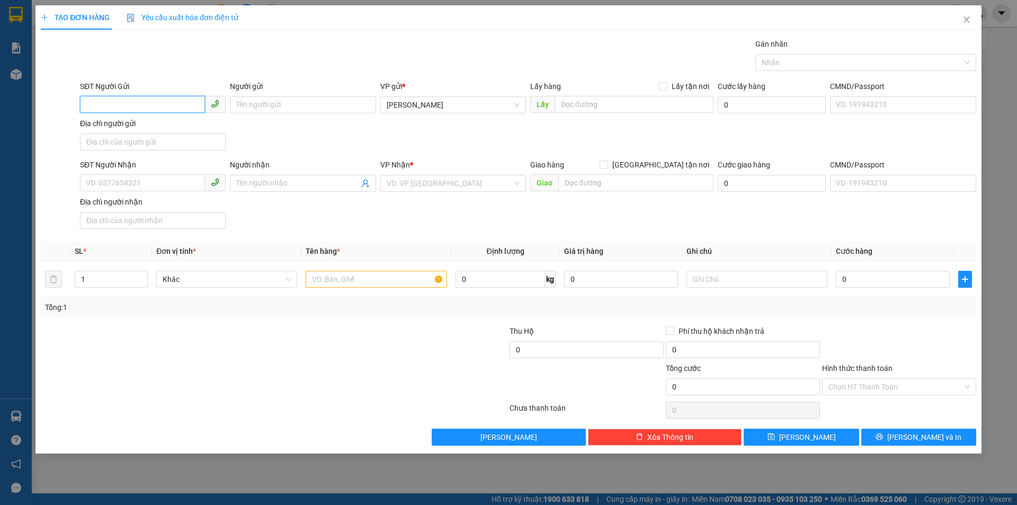
click at [143, 96] on input "SĐT Người Gửi" at bounding box center [142, 104] width 125 height 17
click at [140, 125] on div "0706139679 - TUẤN" at bounding box center [152, 126] width 133 height 12
click at [145, 173] on div "SĐT Người Nhận" at bounding box center [153, 167] width 146 height 16
click at [144, 173] on div "SĐT Người Nhận" at bounding box center [153, 167] width 146 height 16
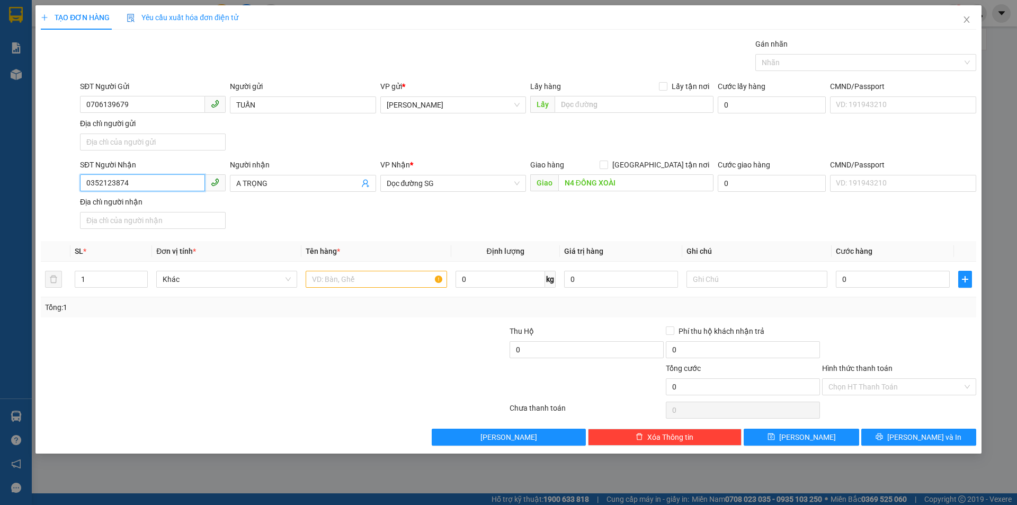
click at [145, 183] on input "0352123874" at bounding box center [142, 182] width 125 height 17
click at [123, 196] on div "0973845201 - LY" at bounding box center [153, 204] width 146 height 17
click at [410, 273] on input "text" at bounding box center [376, 279] width 141 height 17
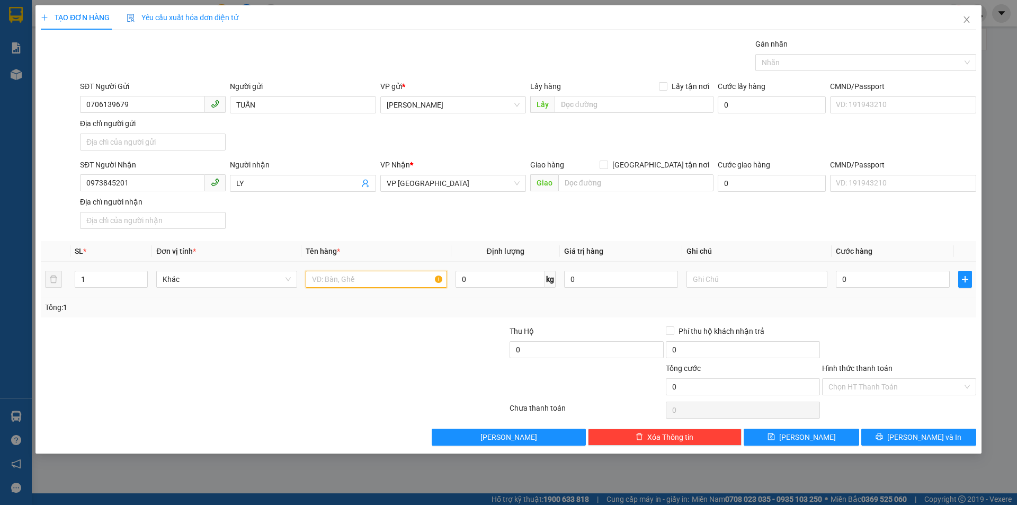
click at [412, 275] on input "text" at bounding box center [376, 279] width 141 height 17
click at [897, 383] on input "Hình thức thanh toán" at bounding box center [895, 387] width 134 height 16
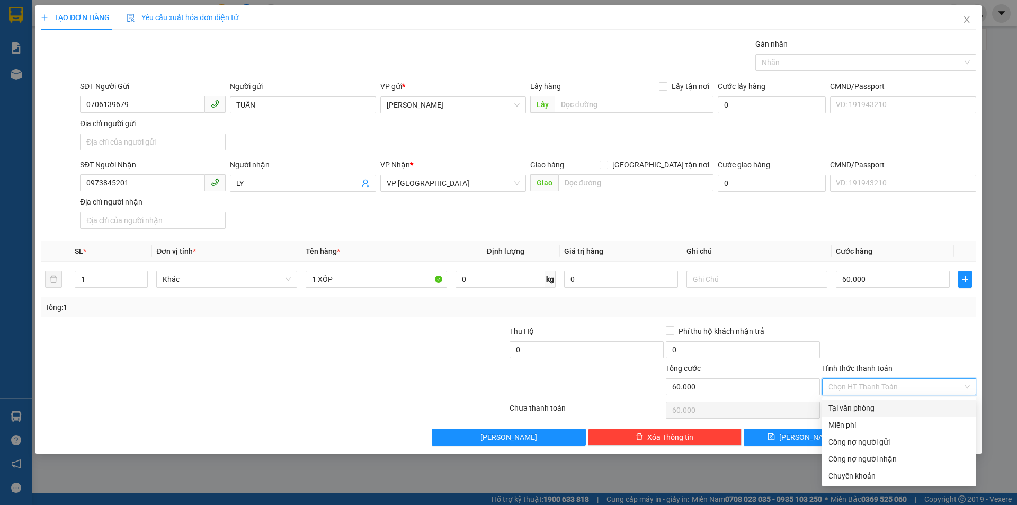
click at [888, 401] on div "Tại văn phòng" at bounding box center [899, 407] width 154 height 17
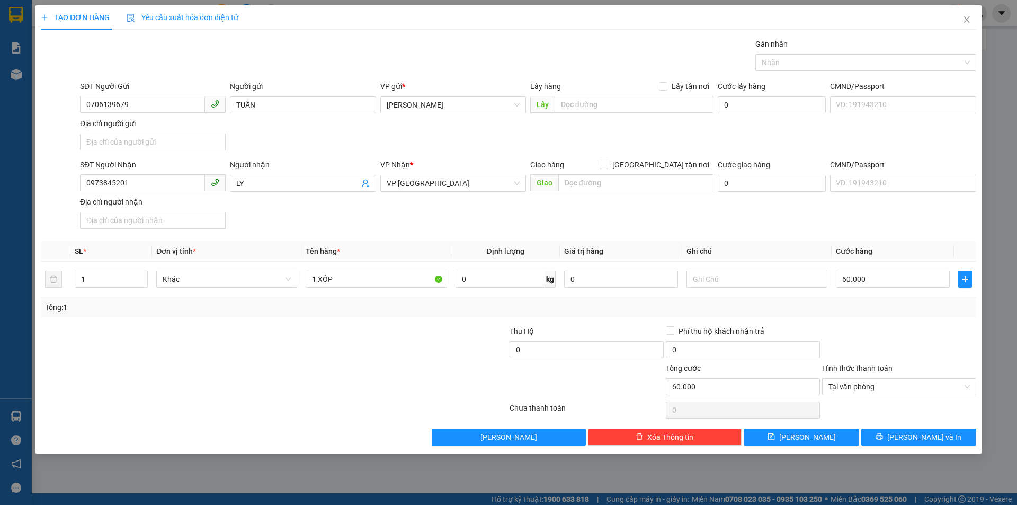
click at [912, 427] on div "Transit Pickup Surcharge Ids Transit Deliver Surcharge Ids Transit Deliver Surc…" at bounding box center [508, 241] width 935 height 407
click at [891, 441] on button "[PERSON_NAME] và In" at bounding box center [918, 437] width 115 height 17
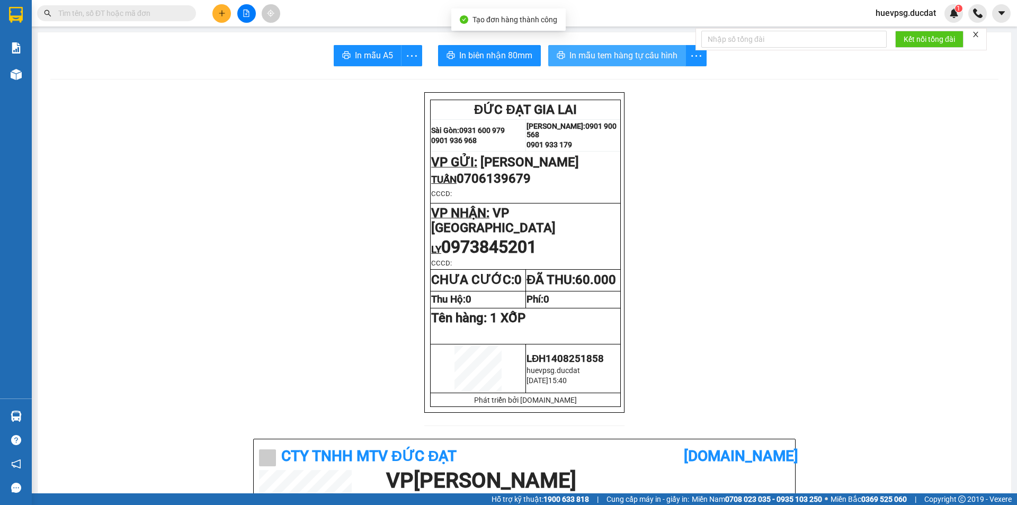
click at [612, 56] on span "In mẫu tem hàng tự cấu hình" at bounding box center [623, 55] width 108 height 13
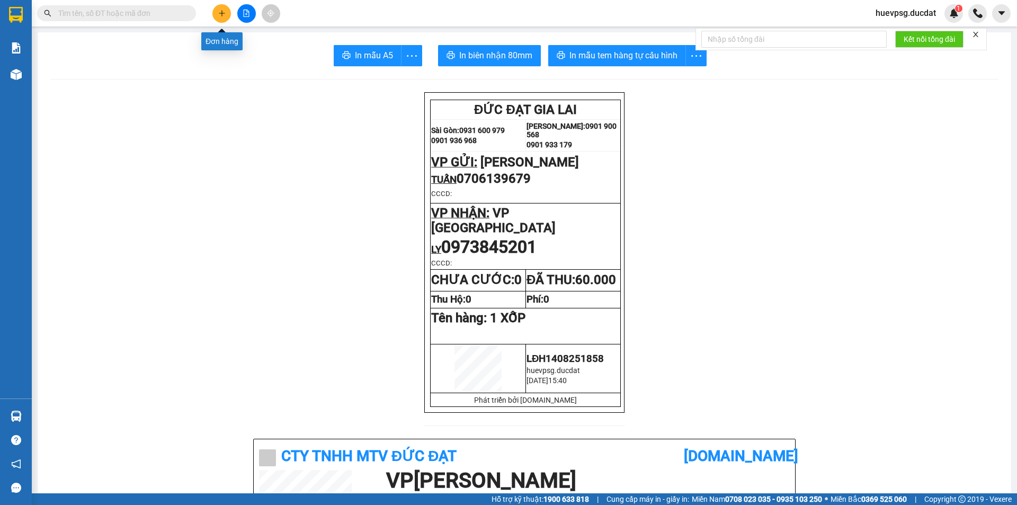
click at [221, 12] on icon "plus" at bounding box center [221, 13] width 7 height 7
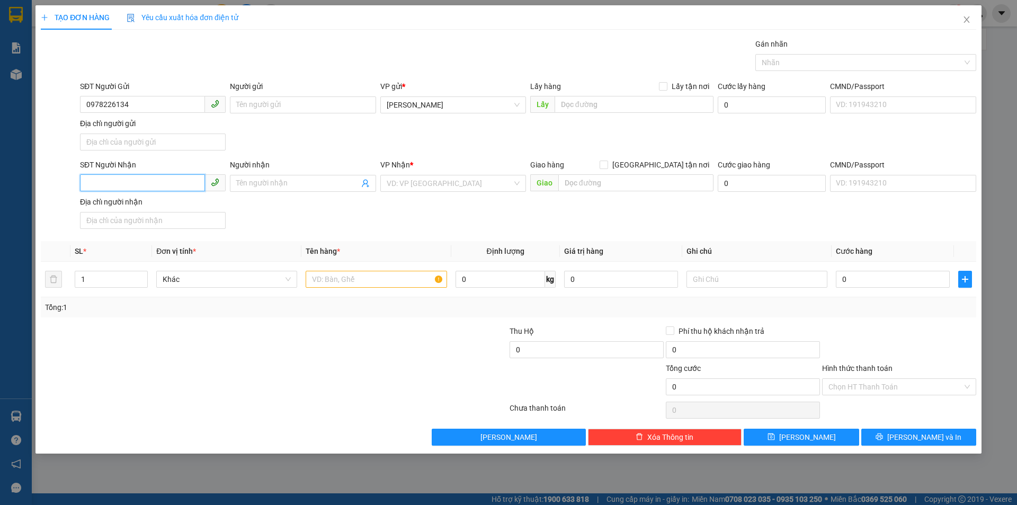
click at [164, 188] on input "SĐT Người Nhận" at bounding box center [142, 182] width 125 height 17
click at [181, 202] on div "0963660132" at bounding box center [152, 205] width 133 height 12
click at [425, 280] on input "text" at bounding box center [376, 279] width 141 height 17
click at [902, 390] on input "Hình thức thanh toán" at bounding box center [895, 387] width 134 height 16
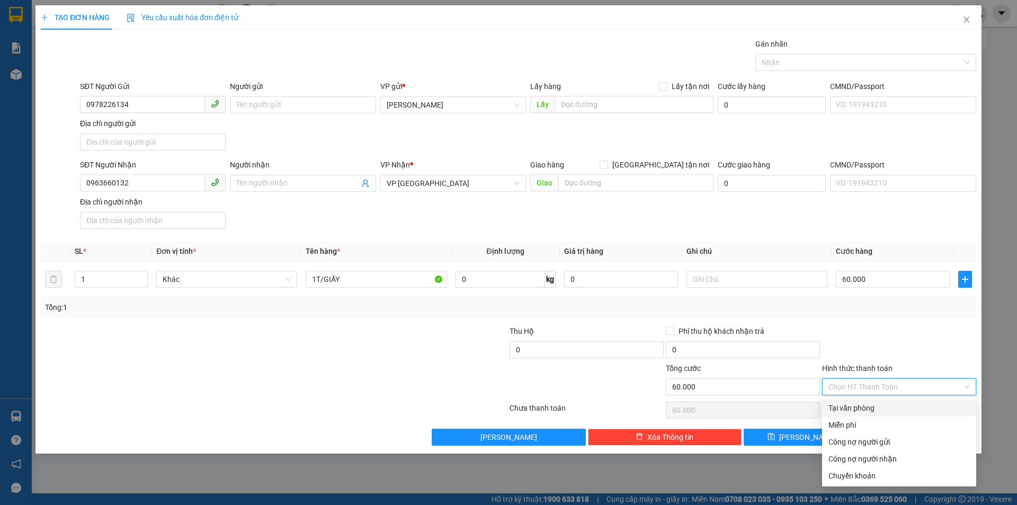
click at [895, 412] on div "Tại văn phòng" at bounding box center [898, 408] width 141 height 12
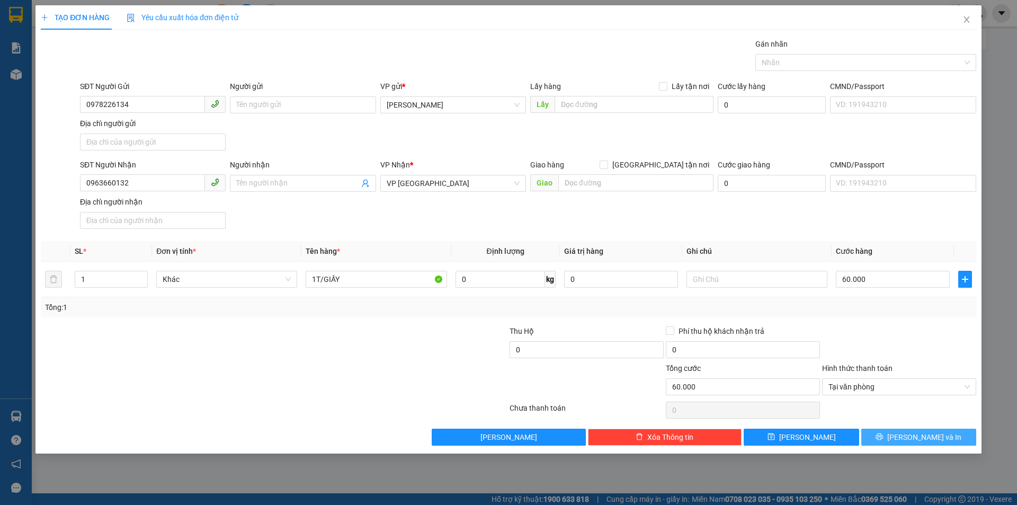
click at [927, 433] on span "[PERSON_NAME] và In" at bounding box center [924, 437] width 74 height 12
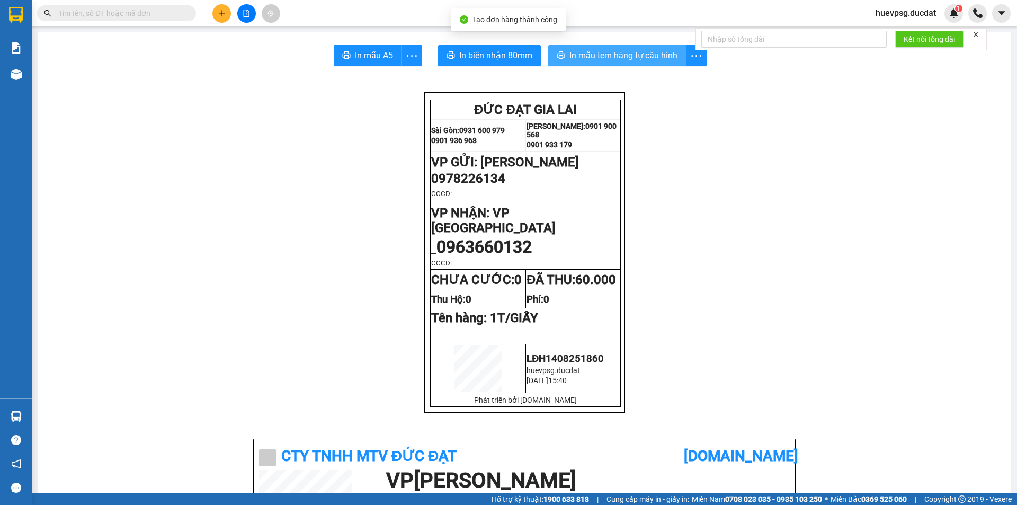
click at [655, 60] on span "In mẫu tem hàng tự cấu hình" at bounding box center [623, 55] width 108 height 13
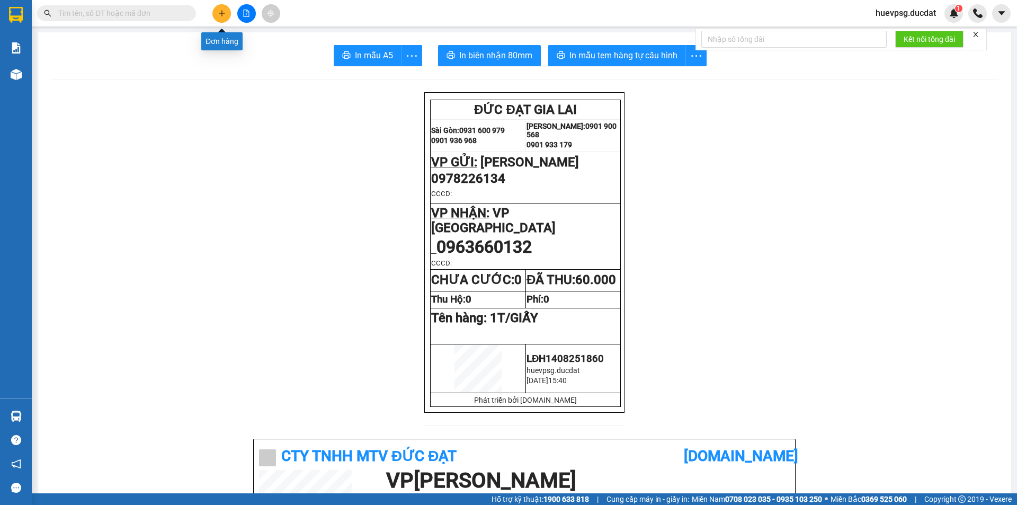
click at [222, 13] on icon "plus" at bounding box center [221, 13] width 1 height 6
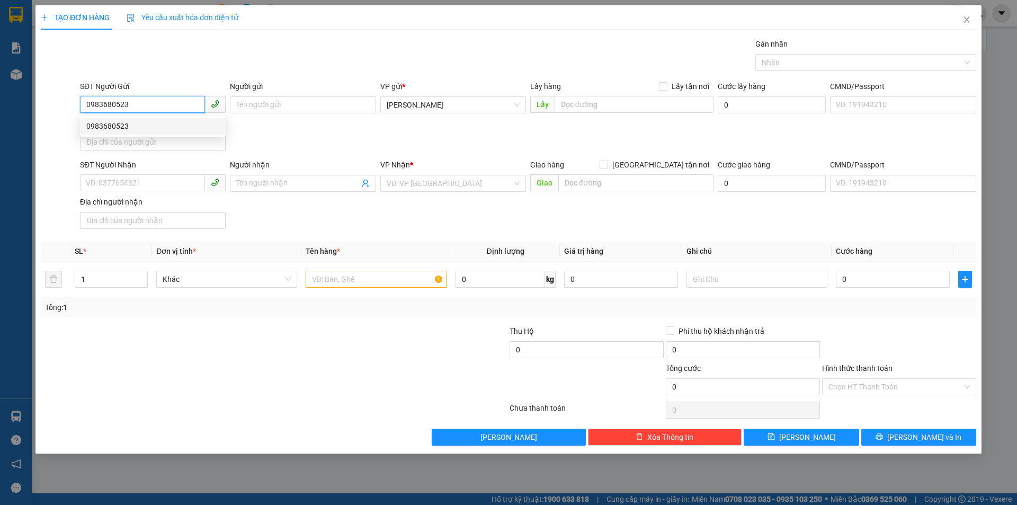
click at [106, 127] on div "0983680523" at bounding box center [152, 126] width 133 height 12
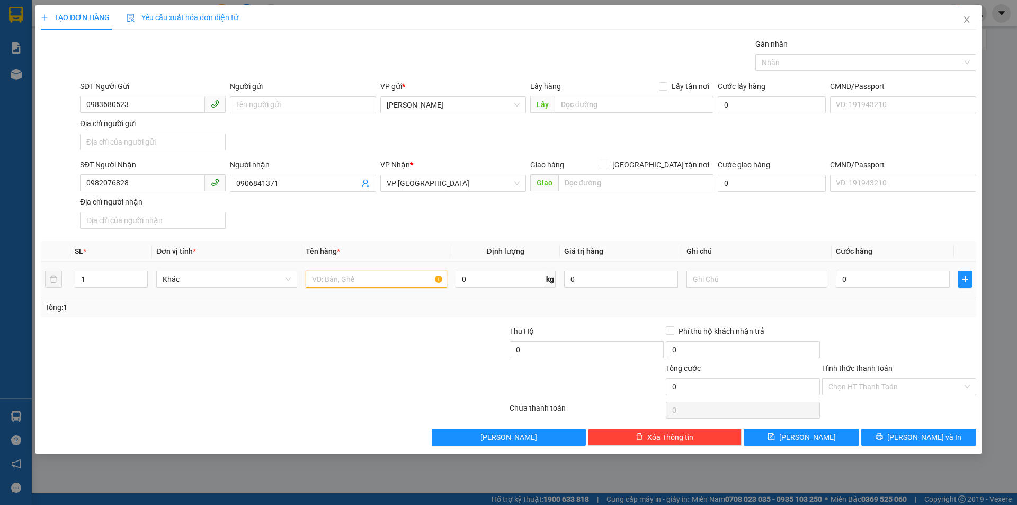
click at [332, 279] on input "text" at bounding box center [376, 279] width 141 height 17
click at [253, 184] on input "0906841371" at bounding box center [297, 183] width 122 height 12
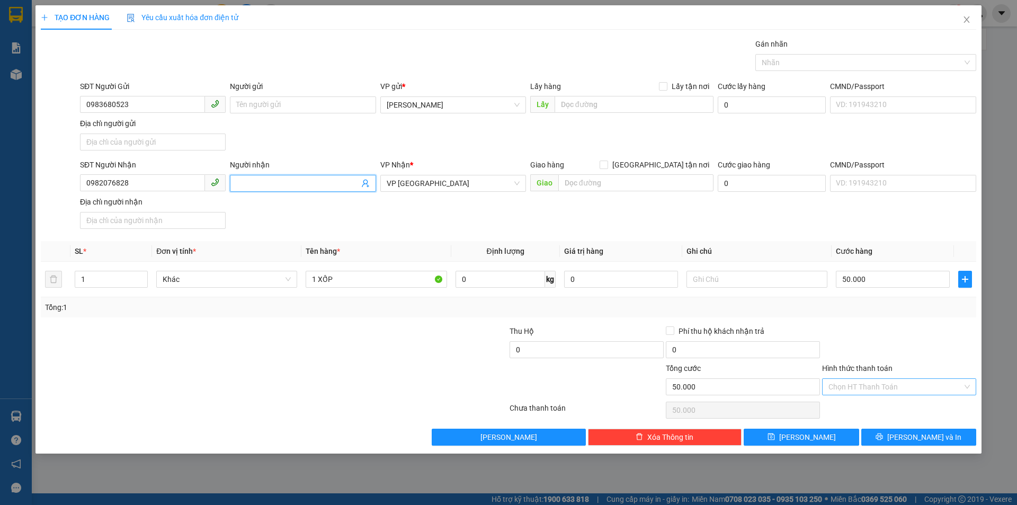
click at [870, 389] on input "Hình thức thanh toán" at bounding box center [895, 387] width 134 height 16
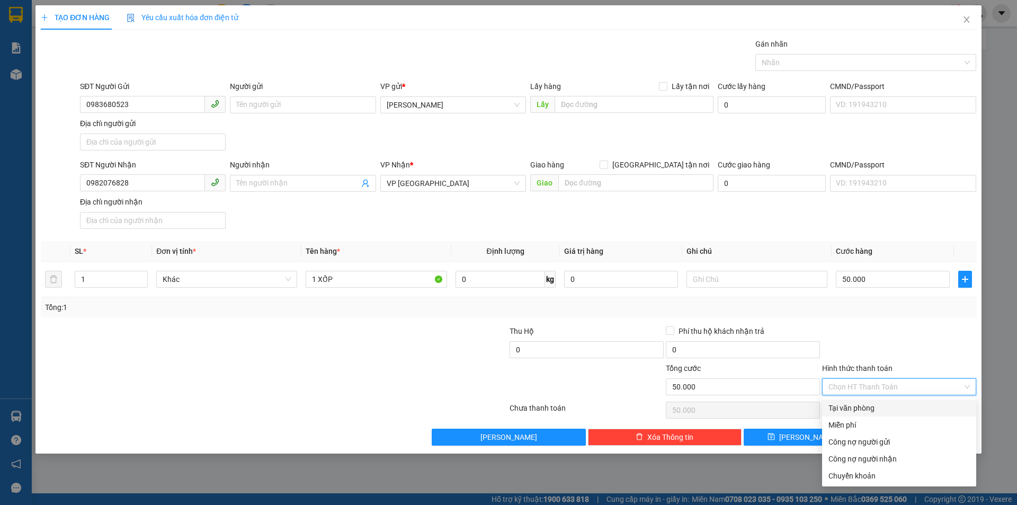
click at [887, 402] on div "Tại văn phòng" at bounding box center [898, 408] width 141 height 12
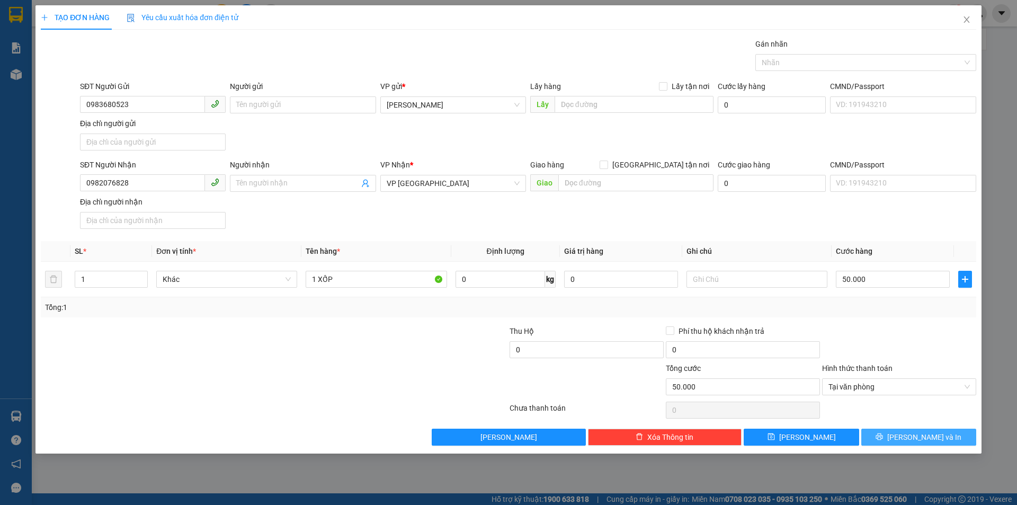
click at [918, 434] on span "[PERSON_NAME] và In" at bounding box center [924, 437] width 74 height 12
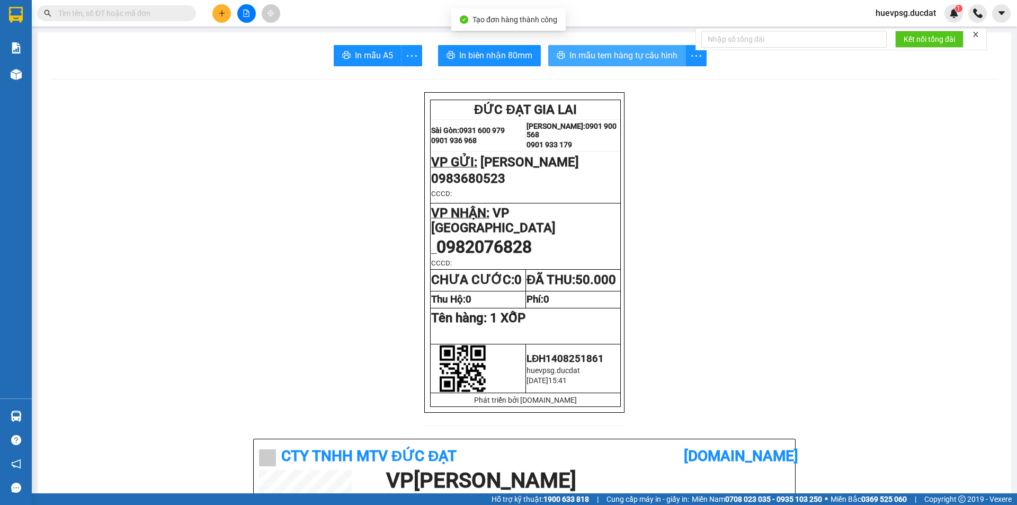
click at [607, 61] on span "In mẫu tem hàng tự cấu hình" at bounding box center [623, 55] width 108 height 13
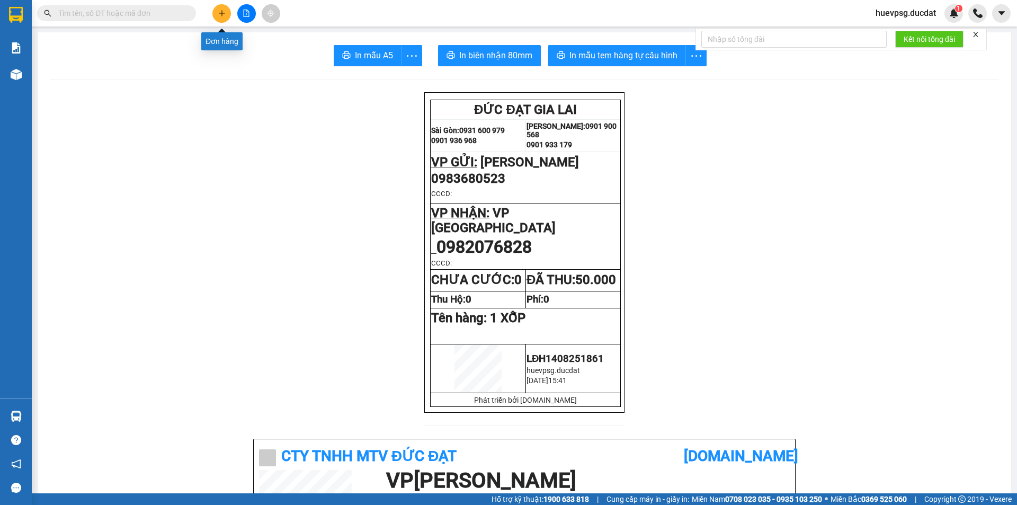
click at [224, 18] on button at bounding box center [221, 13] width 19 height 19
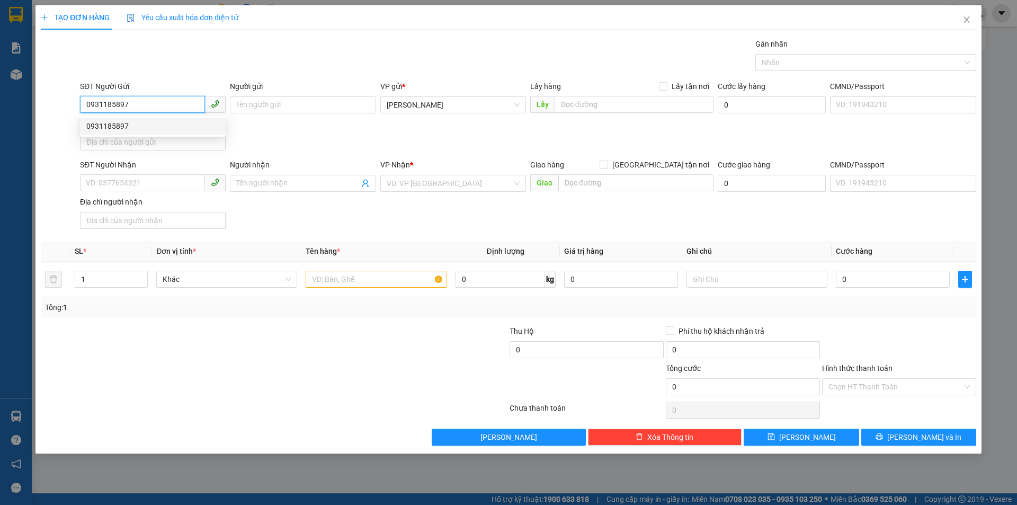
click at [160, 123] on div "0931185897" at bounding box center [152, 126] width 133 height 12
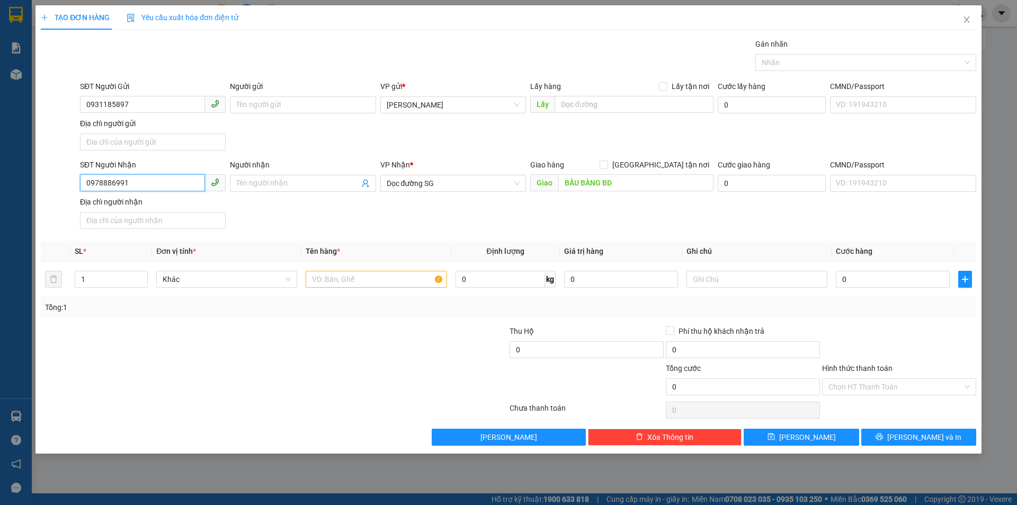
click at [163, 185] on input "0978886991" at bounding box center [142, 182] width 125 height 17
click at [97, 185] on input "086616279" at bounding box center [142, 182] width 125 height 17
click at [467, 185] on span "Dọc đường SG" at bounding box center [453, 183] width 133 height 16
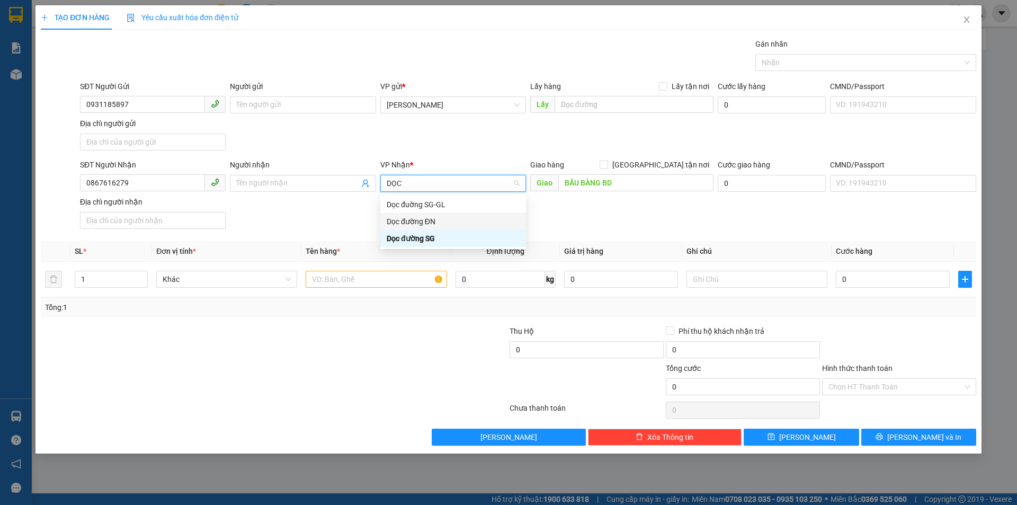
click at [454, 217] on div "Dọc đường ĐN" at bounding box center [453, 222] width 133 height 12
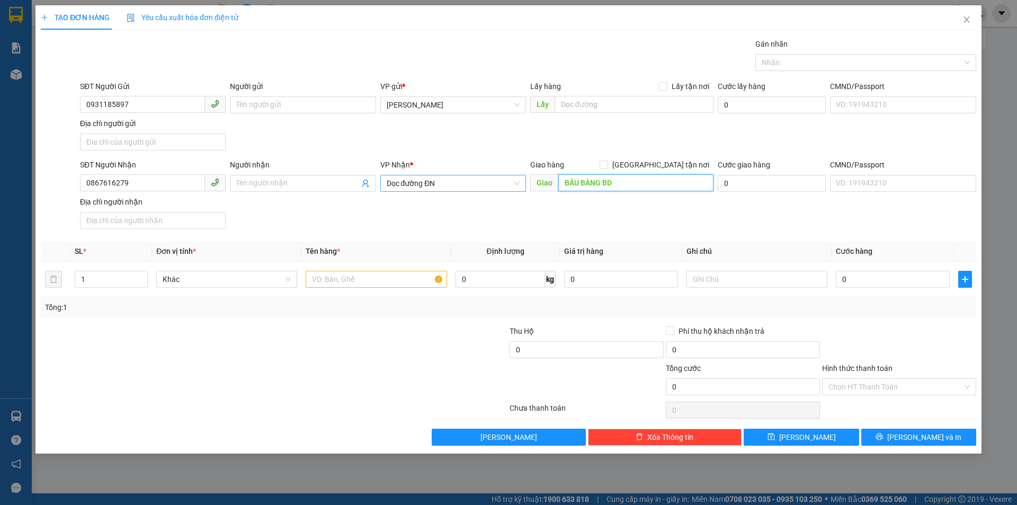
click at [604, 188] on input "BẦU BÀNG BD" at bounding box center [635, 182] width 155 height 17
click at [332, 283] on input "text" at bounding box center [376, 279] width 141 height 17
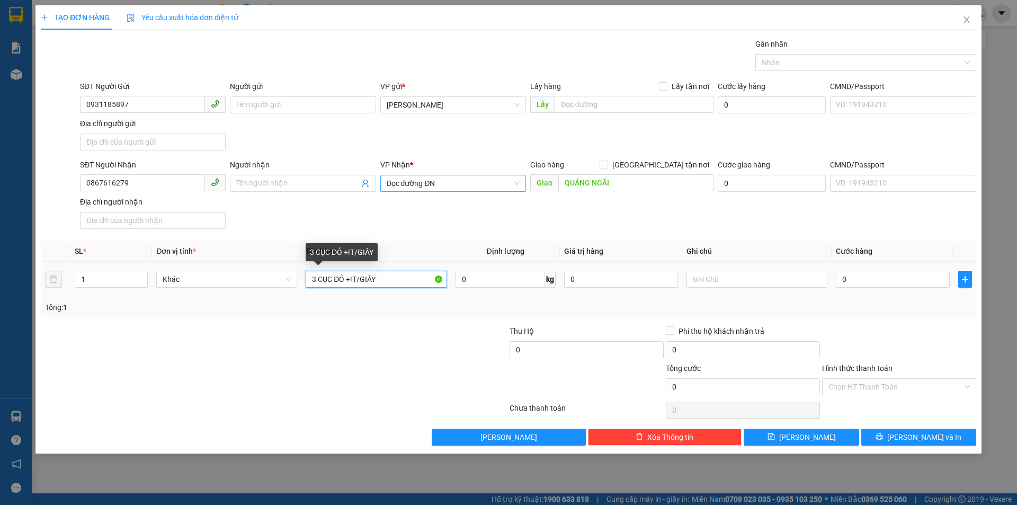
click at [356, 281] on input "3 CỤC ĐỎ +!T/GIẤY" at bounding box center [376, 279] width 141 height 17
click at [405, 283] on input "3 CỤC ĐỎ +1 /T/GIẤY" at bounding box center [376, 279] width 141 height 17
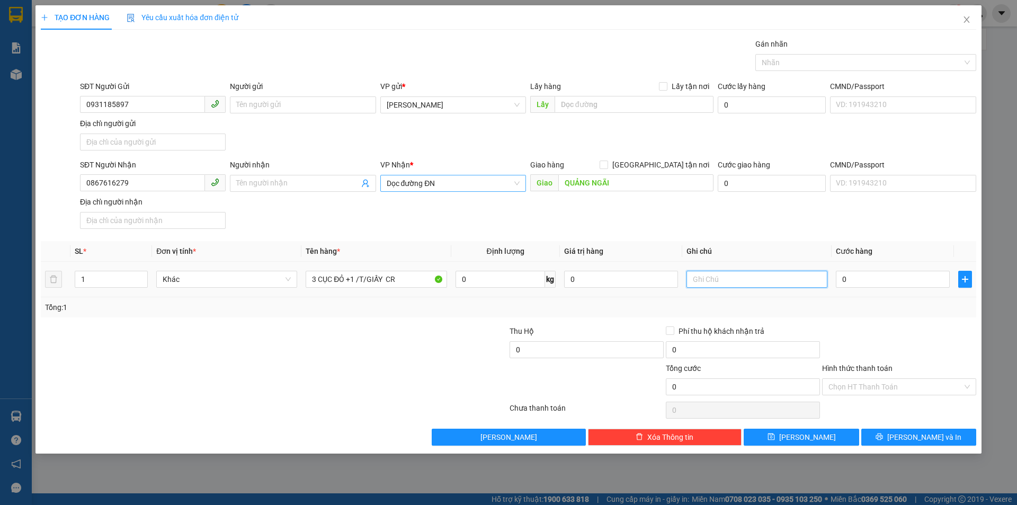
click at [706, 282] on input "text" at bounding box center [756, 279] width 141 height 17
click at [704, 281] on input "CK 5414-92149" at bounding box center [756, 279] width 141 height 17
click at [905, 281] on input "0" at bounding box center [893, 279] width 114 height 17
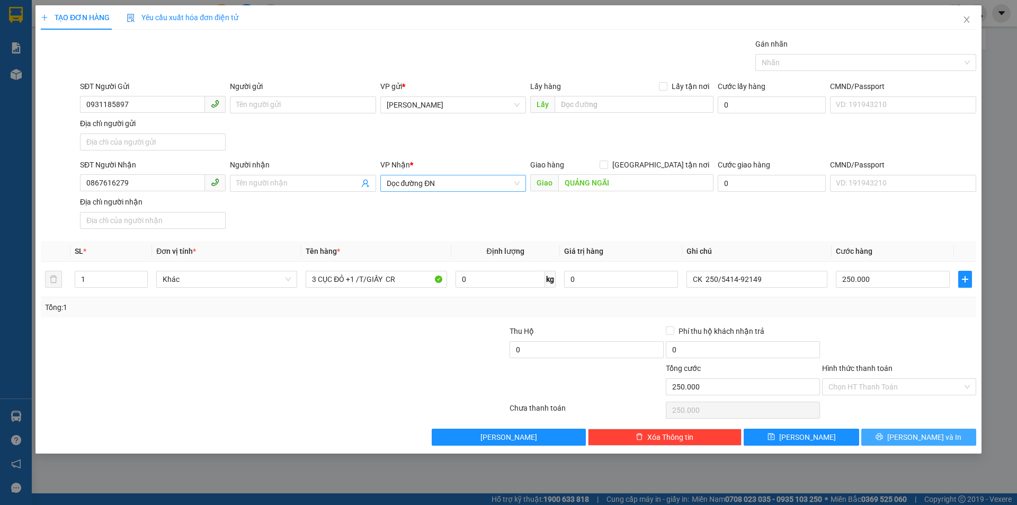
click at [877, 437] on button "[PERSON_NAME] và In" at bounding box center [918, 437] width 115 height 17
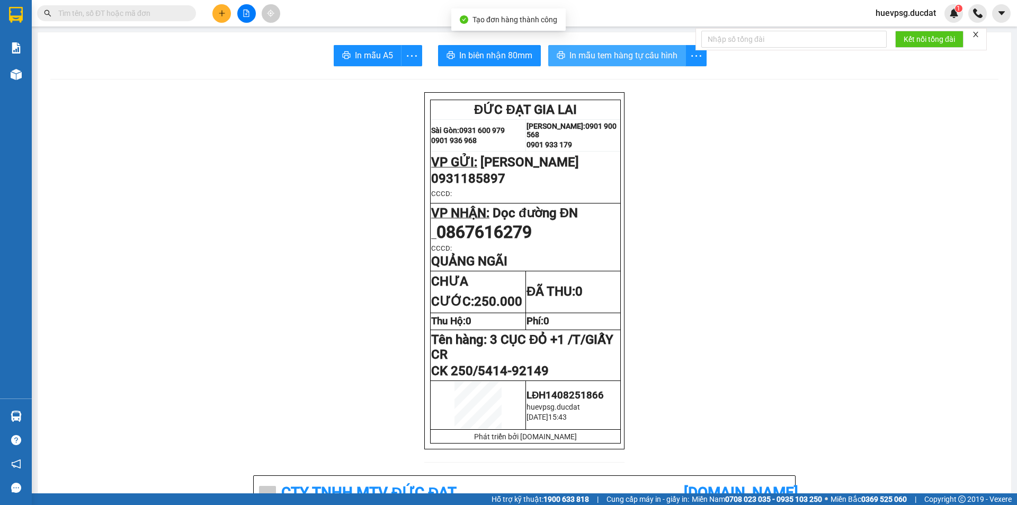
click at [590, 58] on span "In mẫu tem hàng tự cấu hình" at bounding box center [623, 55] width 108 height 13
click at [215, 16] on button at bounding box center [221, 13] width 19 height 19
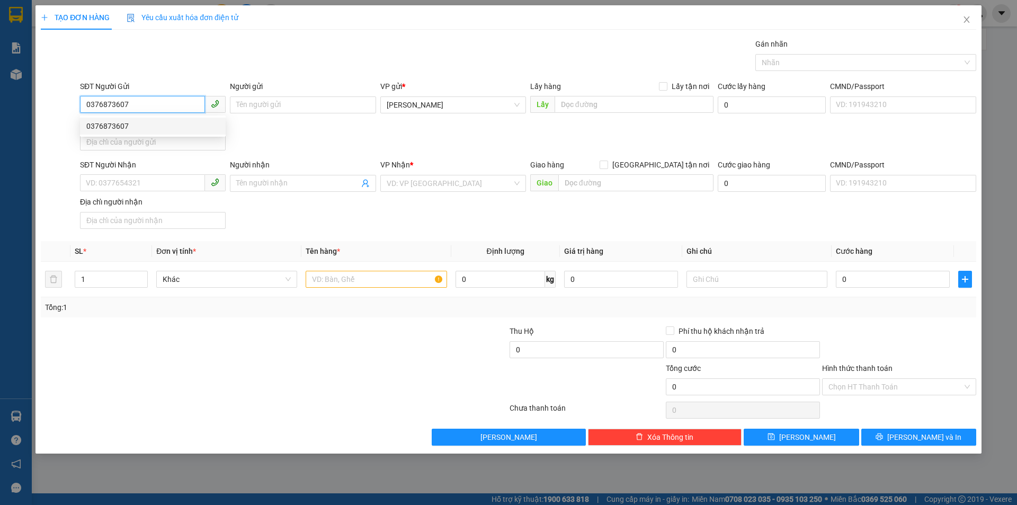
click at [110, 130] on div "0376873607" at bounding box center [152, 126] width 133 height 12
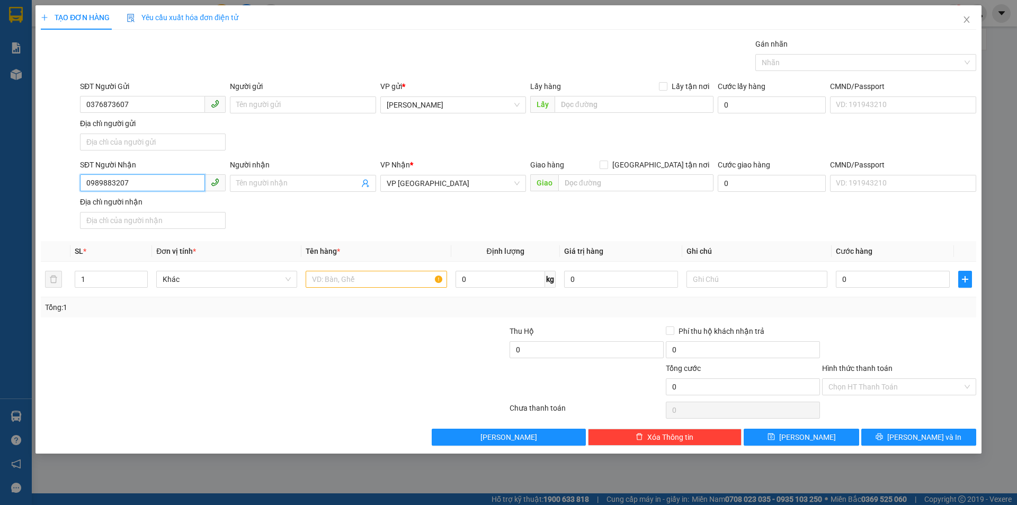
click at [163, 180] on input "0989883207" at bounding box center [142, 182] width 125 height 17
click at [131, 205] on div "0934144013 - NGÂN" at bounding box center [152, 205] width 133 height 12
click at [329, 282] on input "text" at bounding box center [376, 279] width 141 height 17
click at [937, 388] on input "Hình thức thanh toán" at bounding box center [895, 387] width 134 height 16
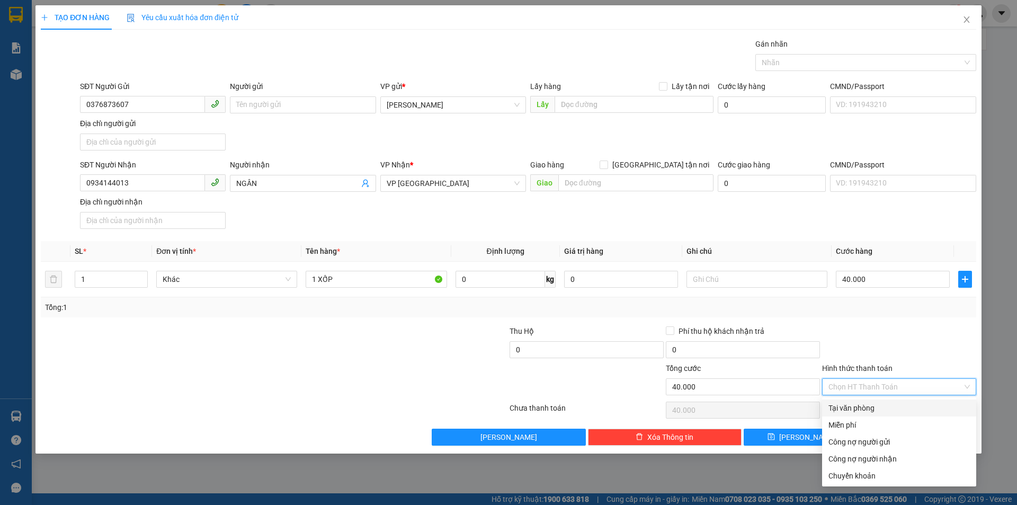
click at [918, 405] on div "Tại văn phòng" at bounding box center [898, 408] width 141 height 12
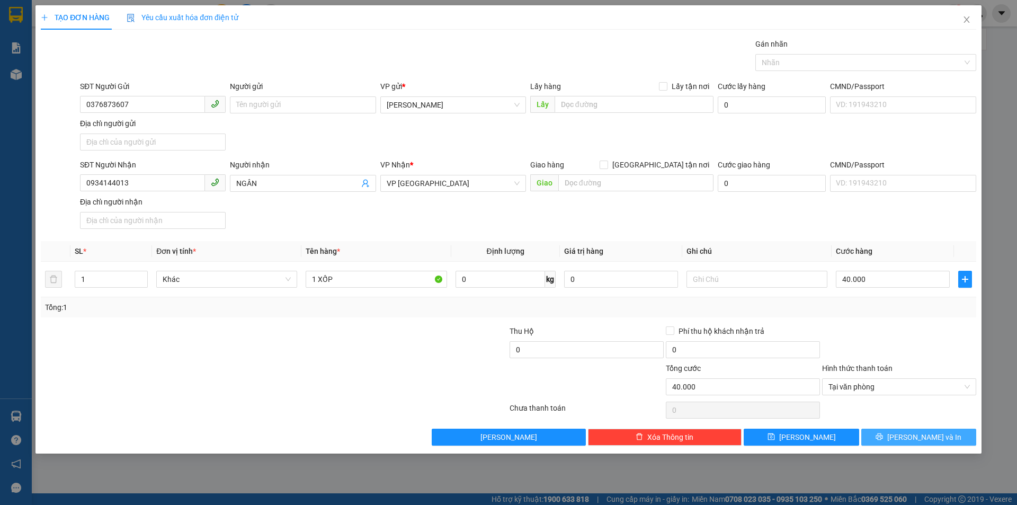
click at [935, 430] on button "[PERSON_NAME] và In" at bounding box center [918, 437] width 115 height 17
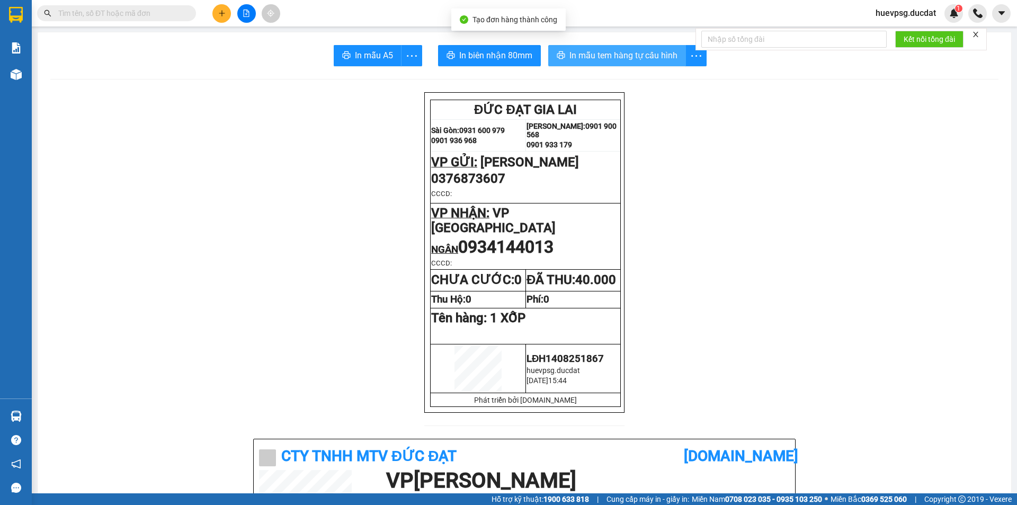
click at [638, 45] on button "In mẫu tem hàng tự cấu hình" at bounding box center [617, 55] width 138 height 21
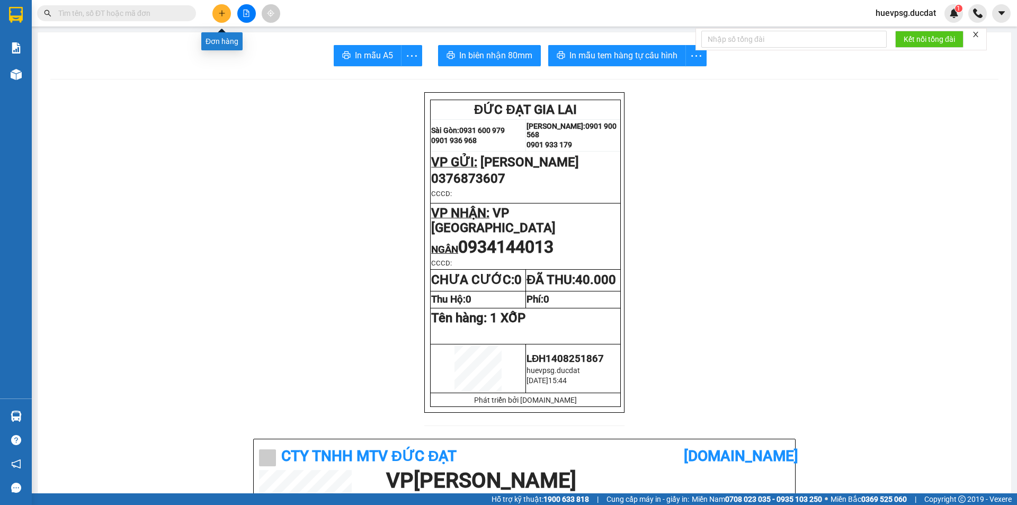
click at [226, 11] on button at bounding box center [221, 13] width 19 height 19
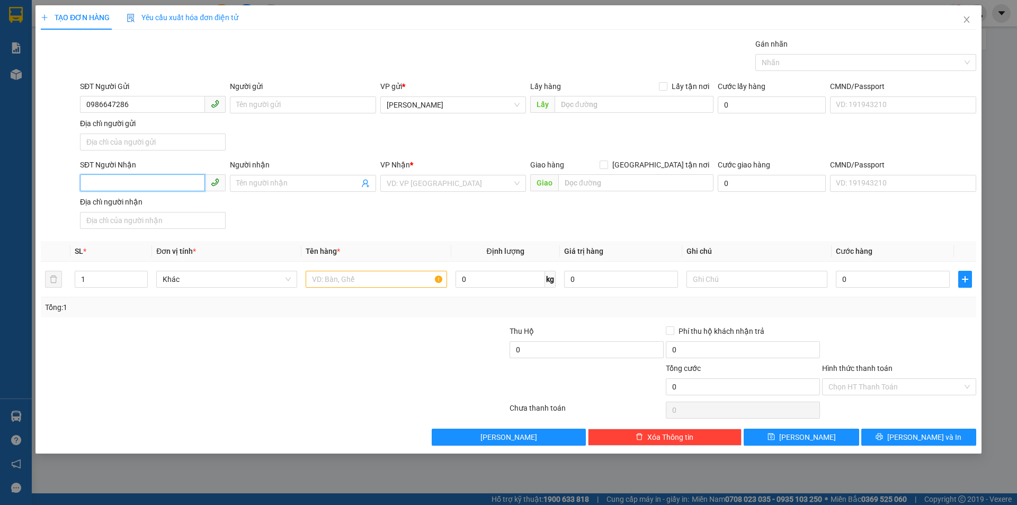
click at [130, 185] on input "SĐT Người Nhận" at bounding box center [142, 182] width 125 height 17
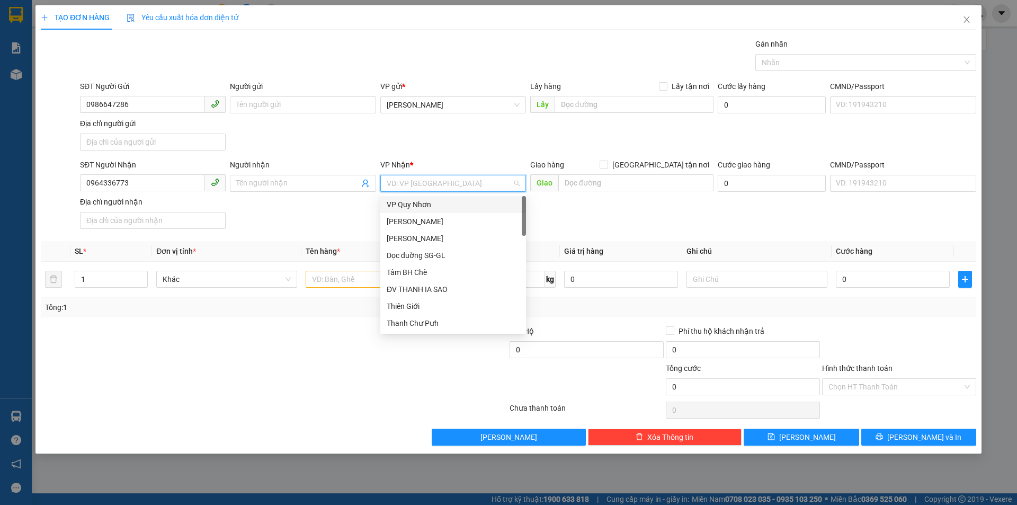
click at [449, 182] on input "search" at bounding box center [450, 183] width 126 height 16
drag, startPoint x: 405, startPoint y: 256, endPoint x: 398, endPoint y: 266, distance: 12.2
click at [405, 257] on div "VP [GEOGRAPHIC_DATA]" at bounding box center [453, 255] width 133 height 12
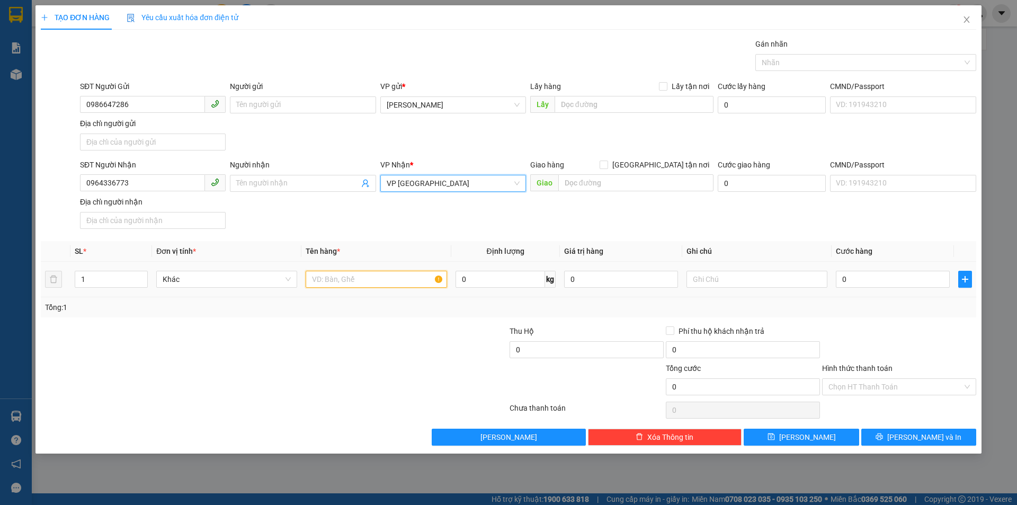
click at [389, 275] on input "text" at bounding box center [376, 279] width 141 height 17
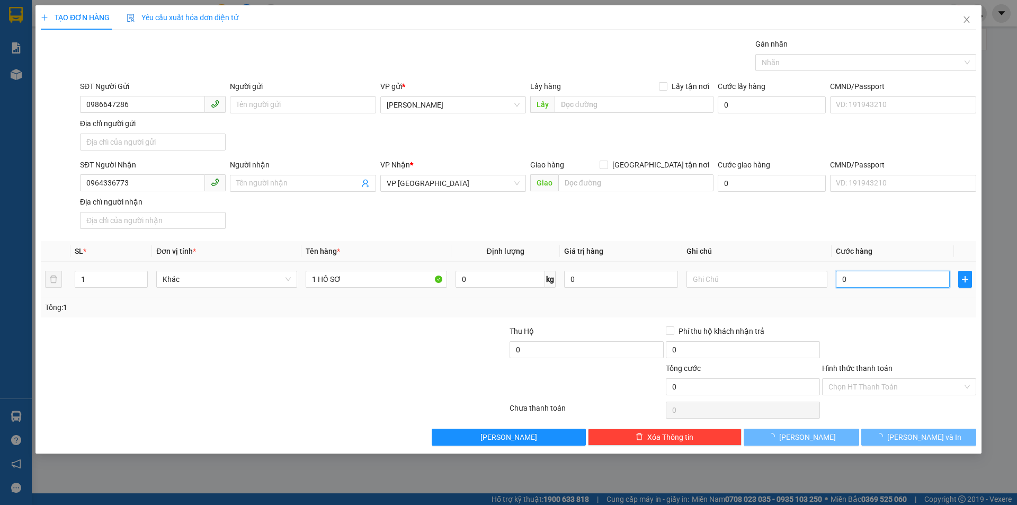
click at [839, 287] on input "0" at bounding box center [893, 279] width 114 height 17
click at [842, 395] on div "Chọn HT Thanh Toán" at bounding box center [899, 386] width 154 height 17
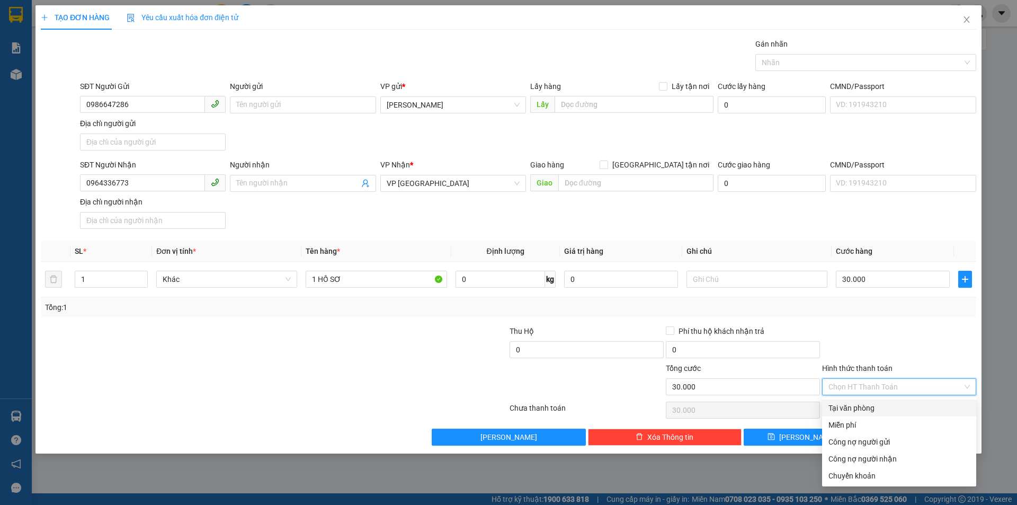
click at [853, 407] on div "Tại văn phòng" at bounding box center [898, 408] width 141 height 12
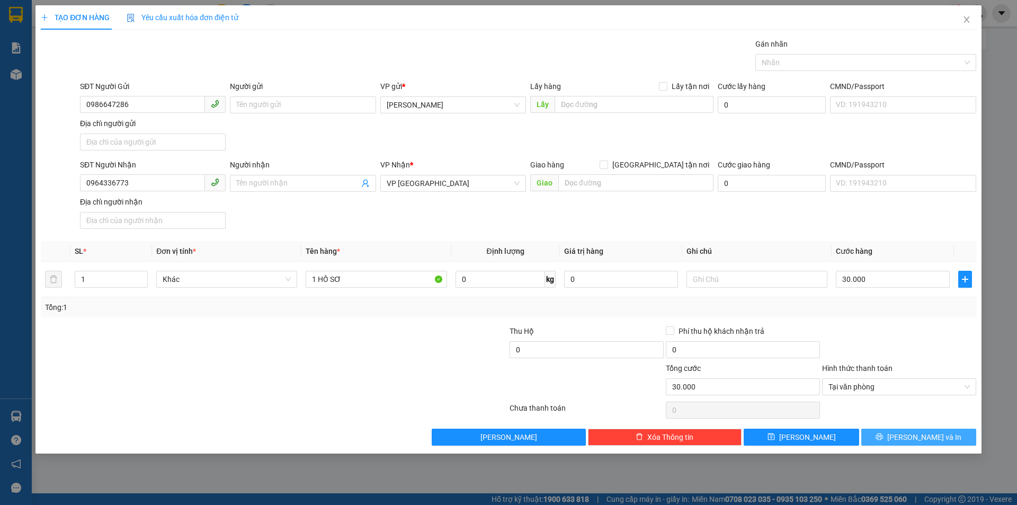
click at [945, 441] on button "[PERSON_NAME] và In" at bounding box center [918, 437] width 115 height 17
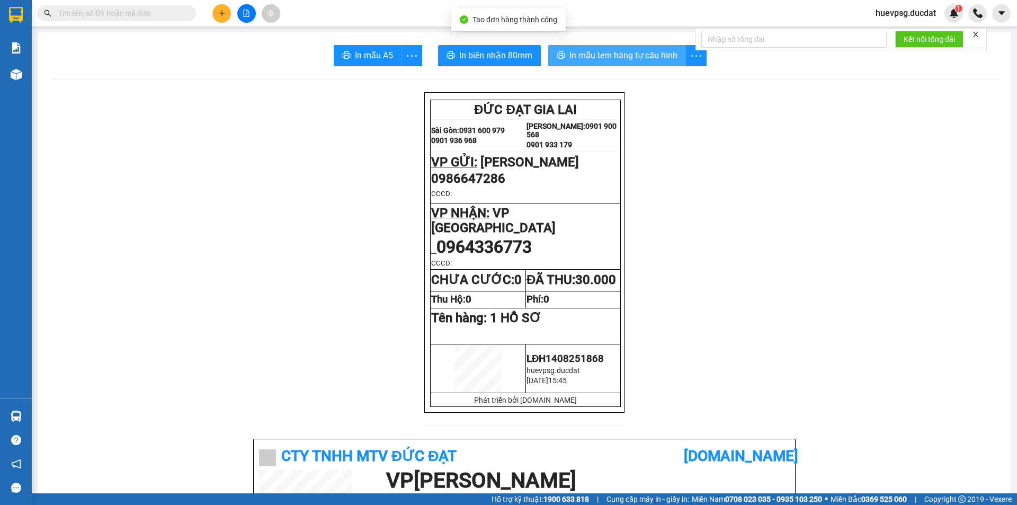
click at [598, 61] on span "In mẫu tem hàng tự cấu hình" at bounding box center [623, 55] width 108 height 13
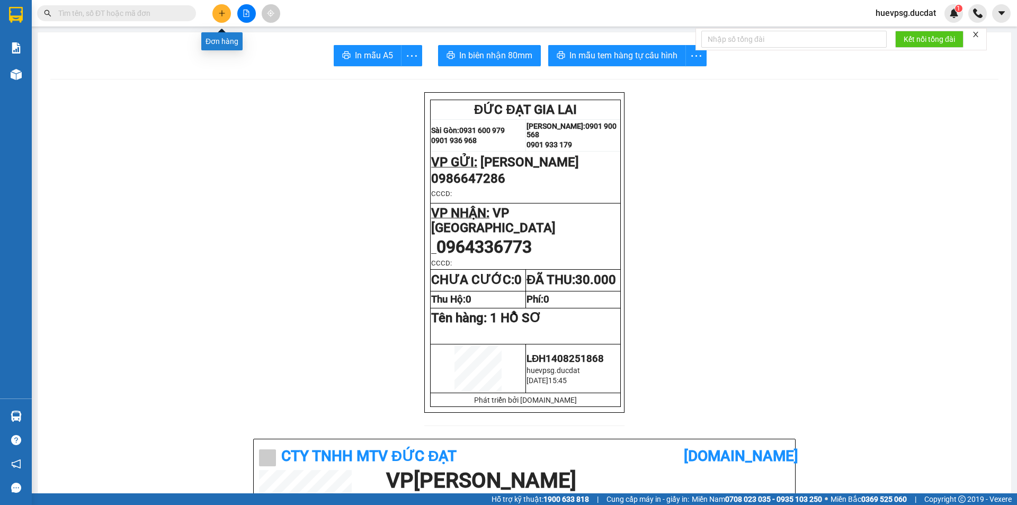
click at [220, 14] on icon "plus" at bounding box center [221, 13] width 7 height 7
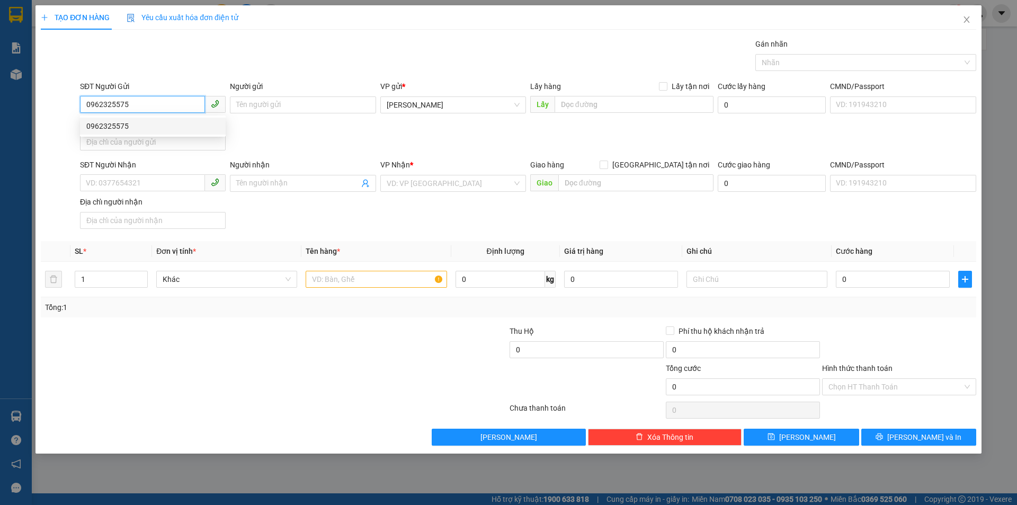
click at [190, 127] on div "0962325575" at bounding box center [152, 126] width 133 height 12
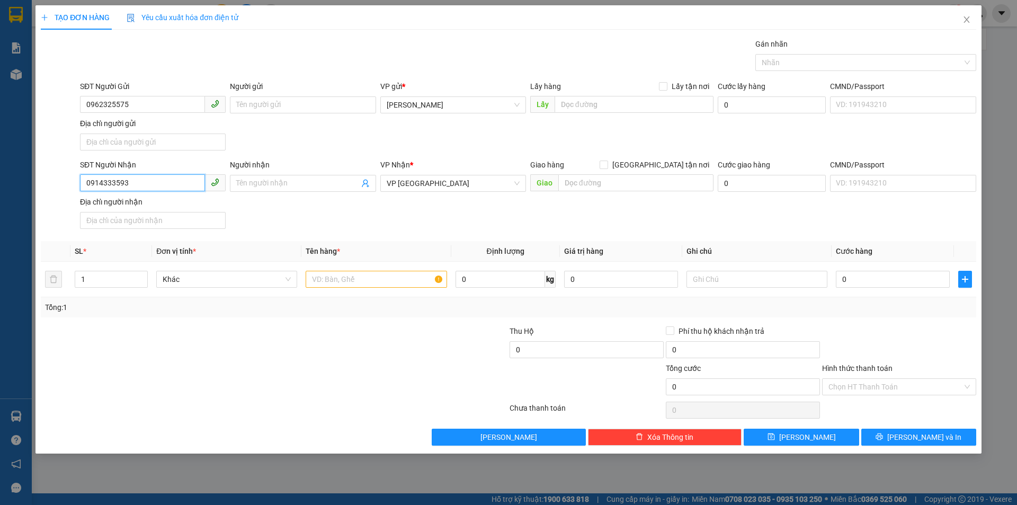
click at [156, 186] on input "0914333593" at bounding box center [142, 182] width 125 height 17
click at [151, 203] on div "0971682684" at bounding box center [152, 205] width 133 height 12
click at [389, 271] on input "text" at bounding box center [376, 279] width 141 height 17
click at [908, 277] on input "0" at bounding box center [893, 279] width 114 height 17
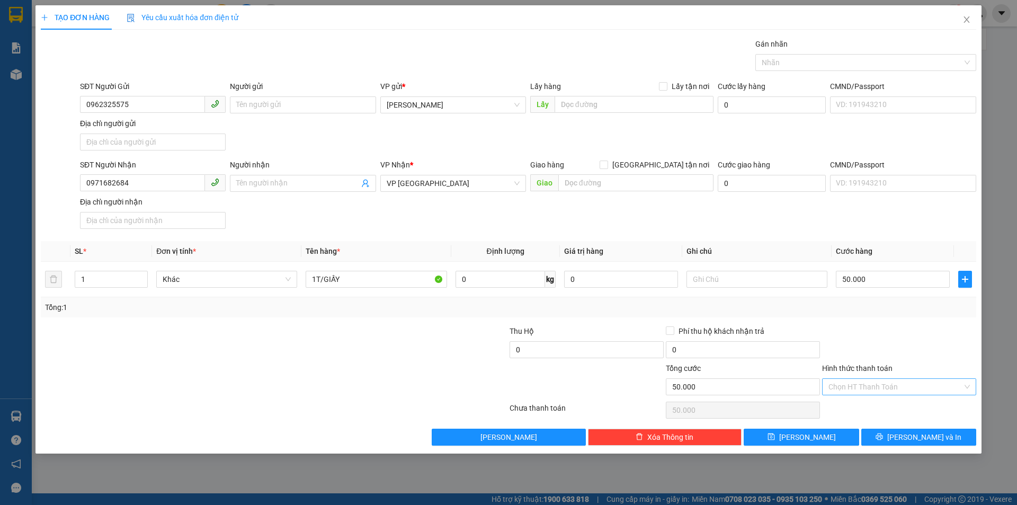
click at [884, 379] on input "Hình thức thanh toán" at bounding box center [895, 387] width 134 height 16
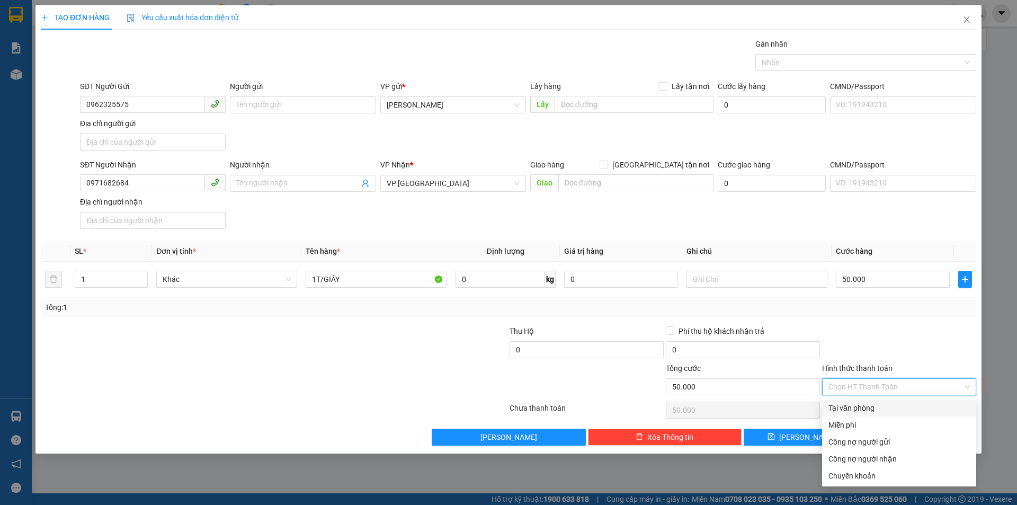
click at [876, 406] on div "Tại văn phòng" at bounding box center [898, 408] width 141 height 12
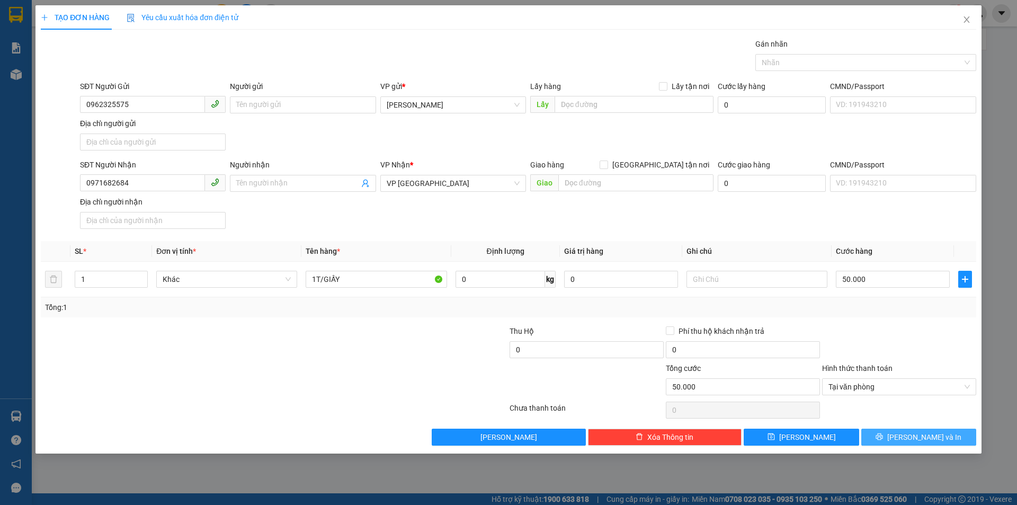
click at [927, 442] on span "[PERSON_NAME] và In" at bounding box center [924, 437] width 74 height 12
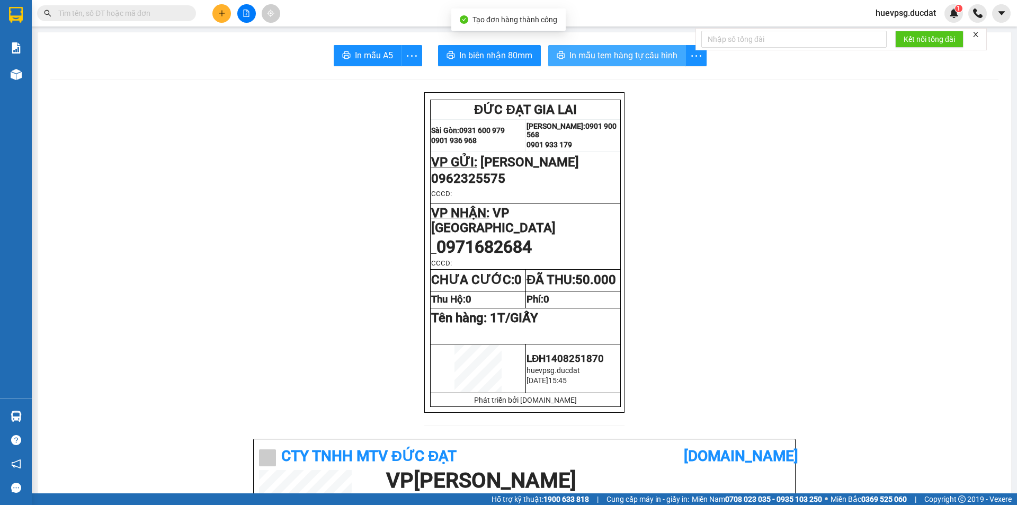
click at [627, 52] on span "In mẫu tem hàng tự cấu hình" at bounding box center [623, 55] width 108 height 13
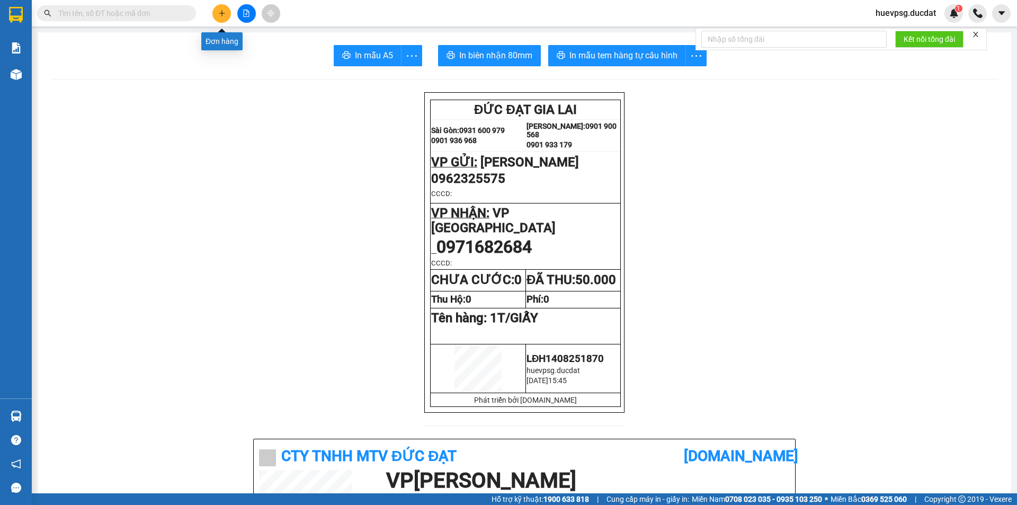
click at [216, 9] on button at bounding box center [221, 13] width 19 height 19
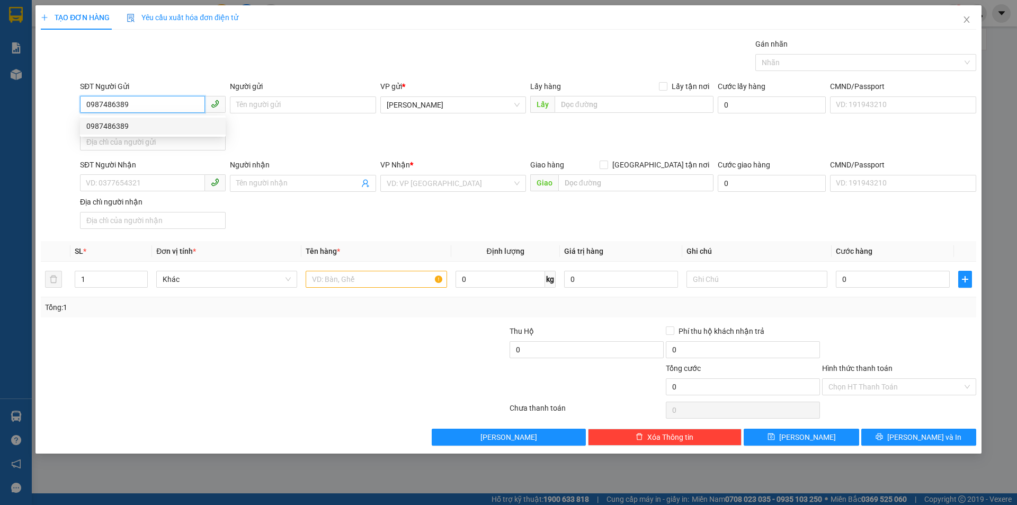
click at [110, 130] on div "0987486389" at bounding box center [152, 126] width 133 height 12
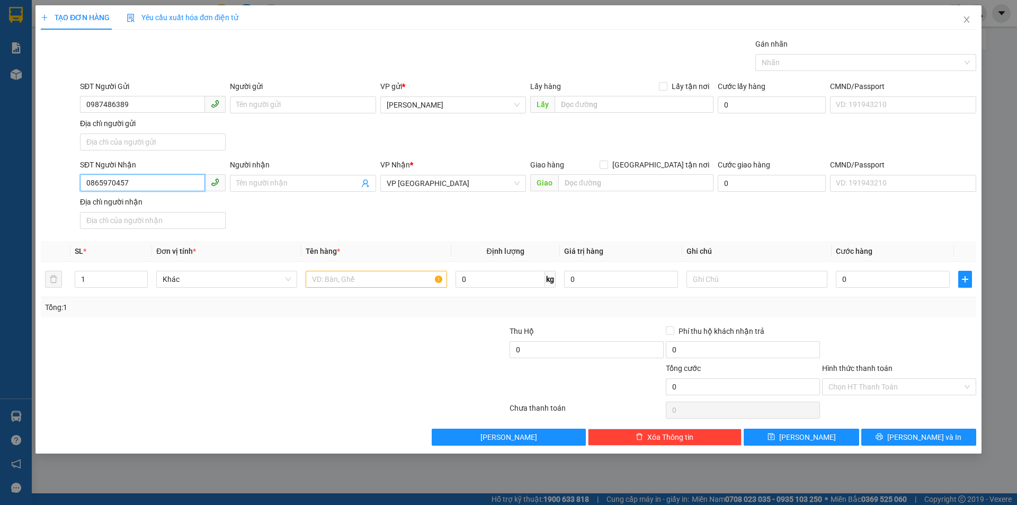
click at [120, 185] on input "0865970457" at bounding box center [142, 182] width 125 height 17
click at [358, 282] on input "text" at bounding box center [376, 279] width 141 height 17
click at [374, 282] on input "1T/GIẤY" at bounding box center [376, 279] width 141 height 17
click at [861, 389] on input "Hình thức thanh toán" at bounding box center [895, 387] width 134 height 16
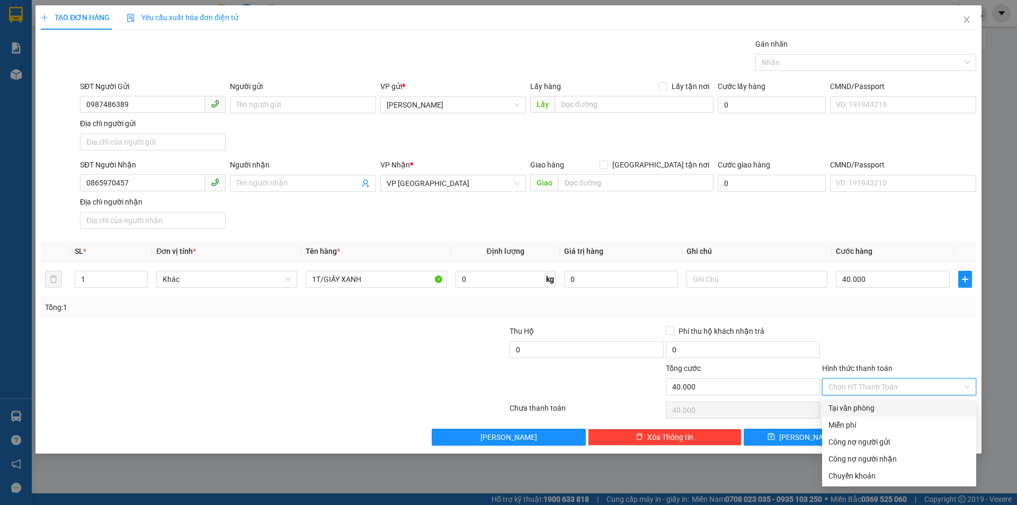
click at [863, 409] on div "Tại văn phòng" at bounding box center [898, 408] width 141 height 12
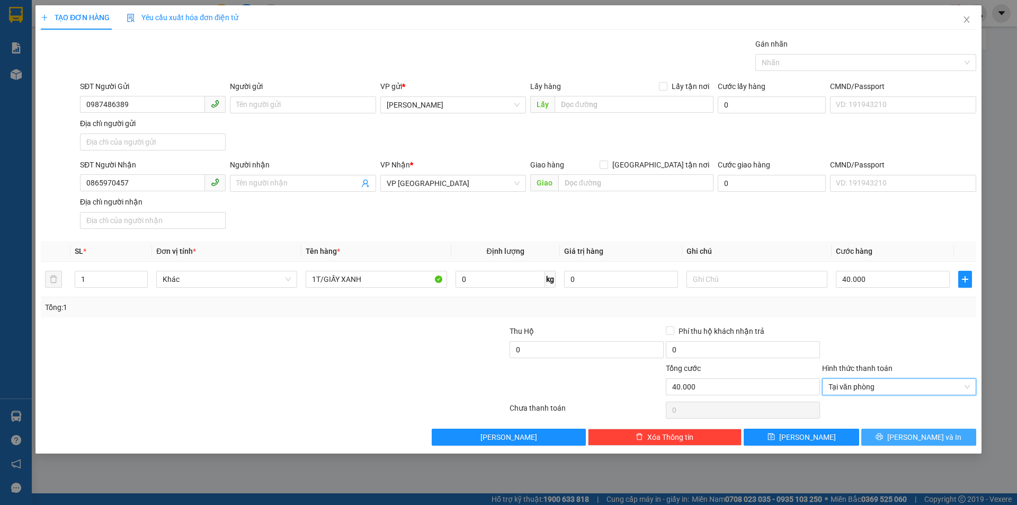
click at [912, 438] on span "[PERSON_NAME] và In" at bounding box center [924, 437] width 74 height 12
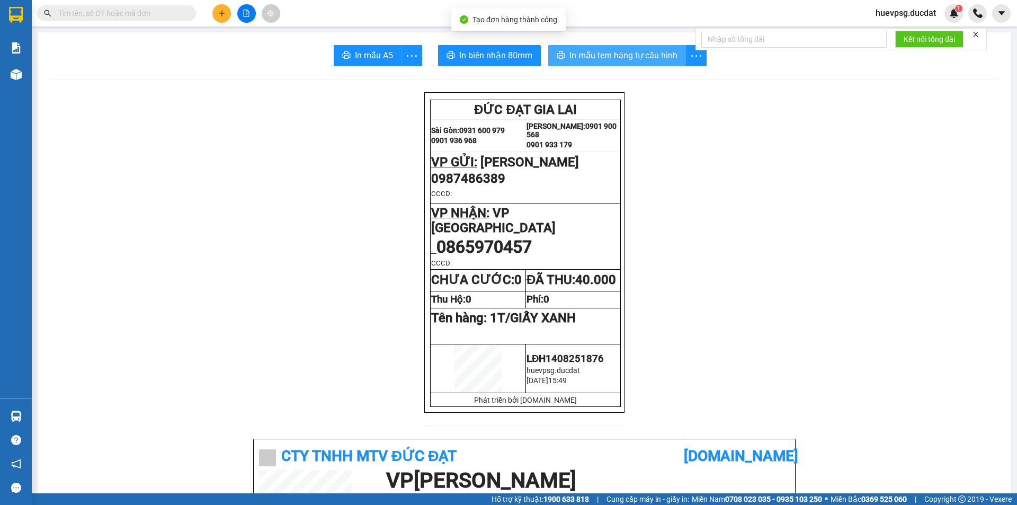
click at [665, 57] on span "In mẫu tem hàng tự cấu hình" at bounding box center [623, 55] width 108 height 13
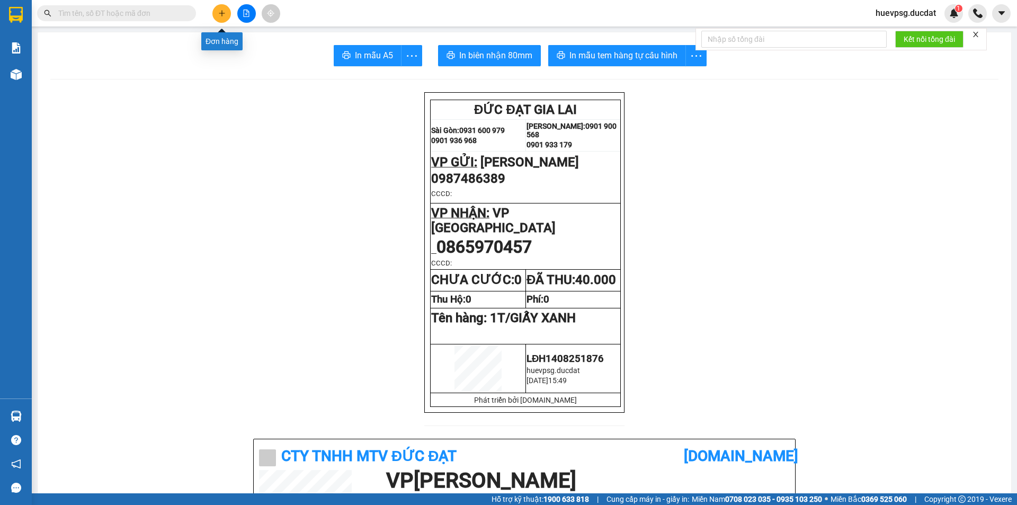
click at [226, 12] on button at bounding box center [221, 13] width 19 height 19
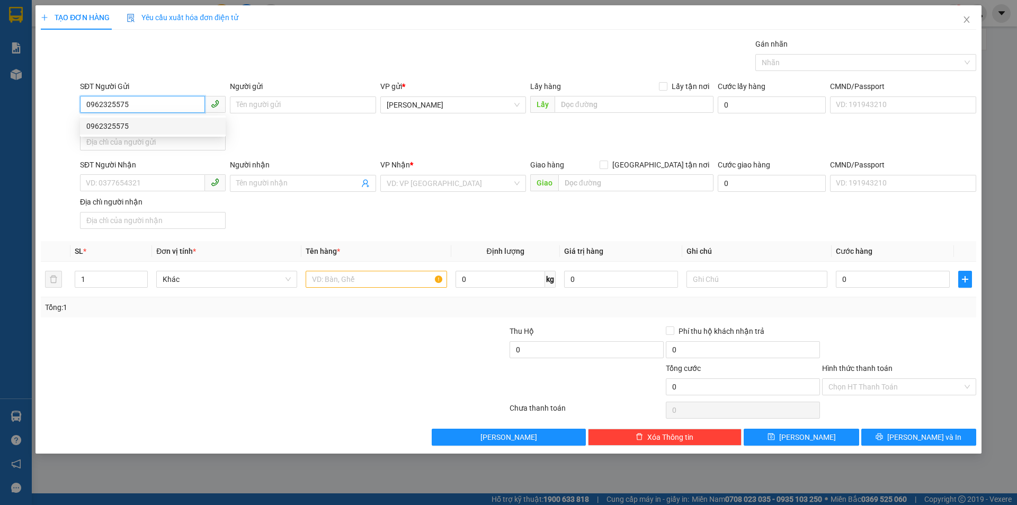
click at [176, 124] on div "0962325575" at bounding box center [152, 126] width 133 height 12
click at [401, 282] on input "text" at bounding box center [376, 279] width 141 height 17
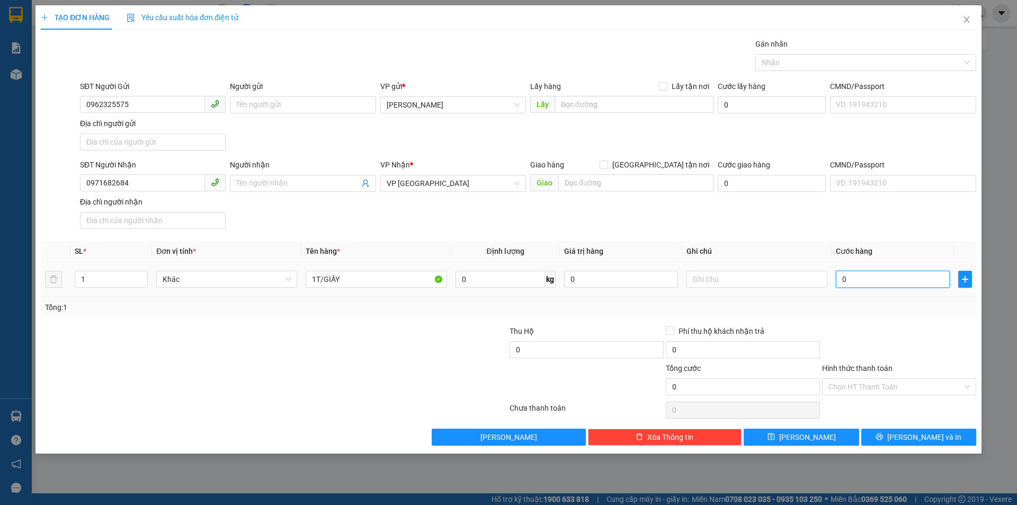
click at [855, 278] on input "0" at bounding box center [893, 279] width 114 height 17
click at [944, 385] on input "Hình thức thanh toán" at bounding box center [895, 387] width 134 height 16
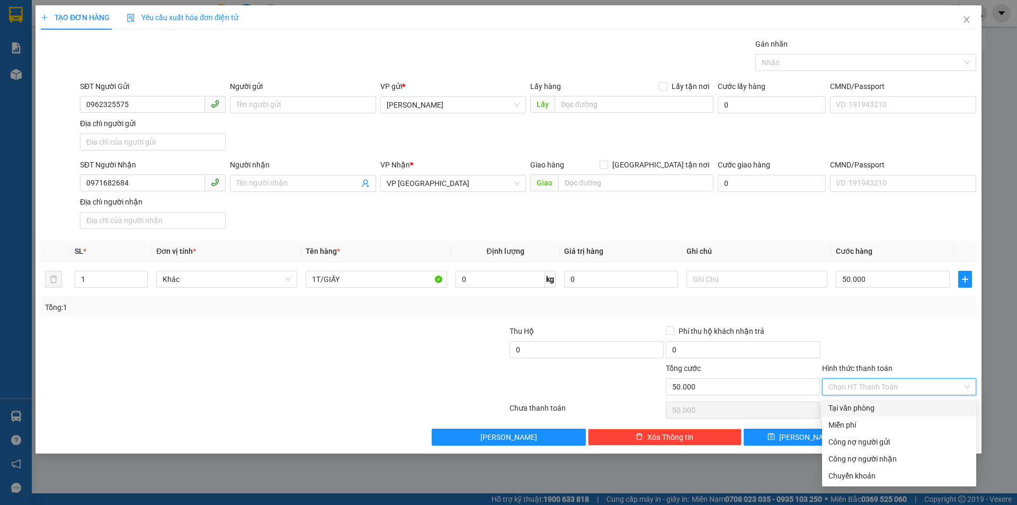
click at [912, 411] on div "Tại văn phòng" at bounding box center [898, 408] width 141 height 12
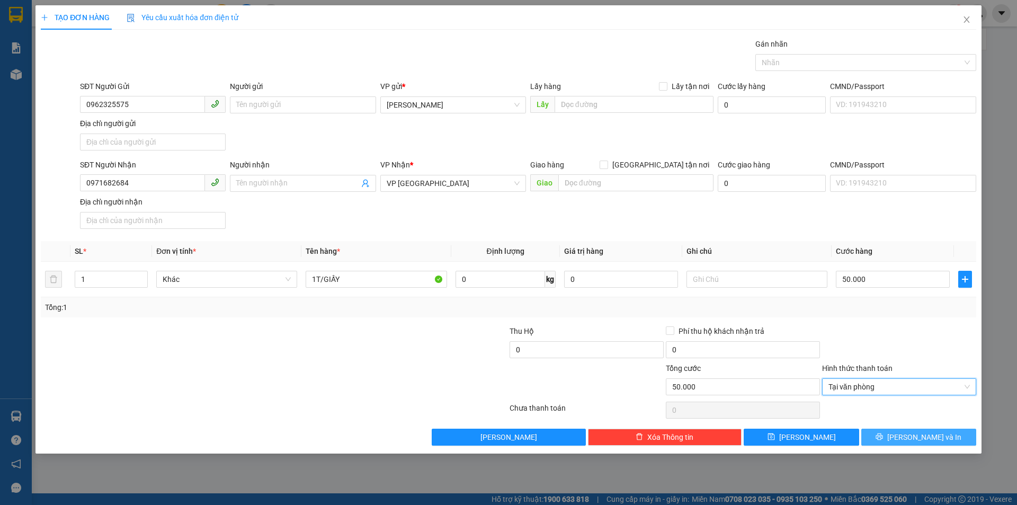
click at [925, 434] on span "[PERSON_NAME] và In" at bounding box center [924, 437] width 74 height 12
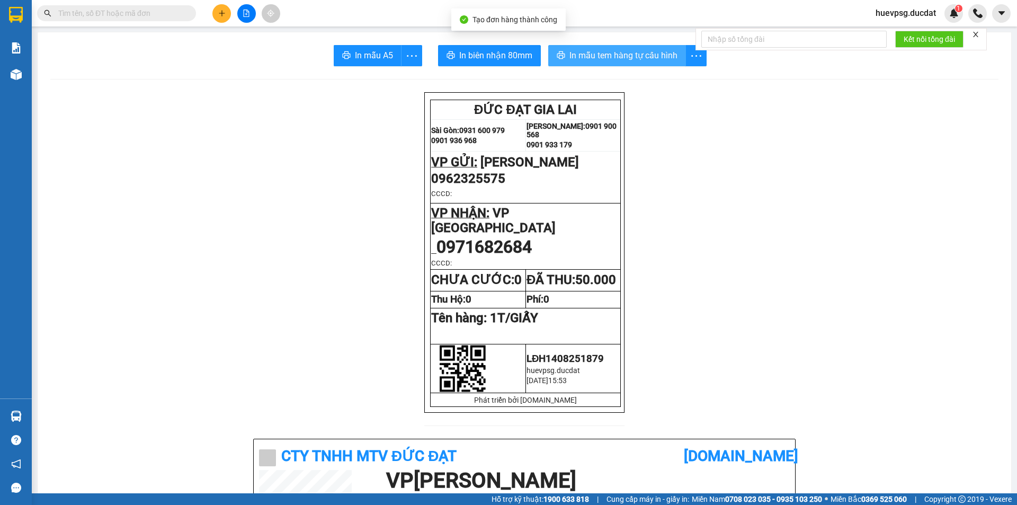
click at [638, 53] on span "In mẫu tem hàng tự cấu hình" at bounding box center [623, 55] width 108 height 13
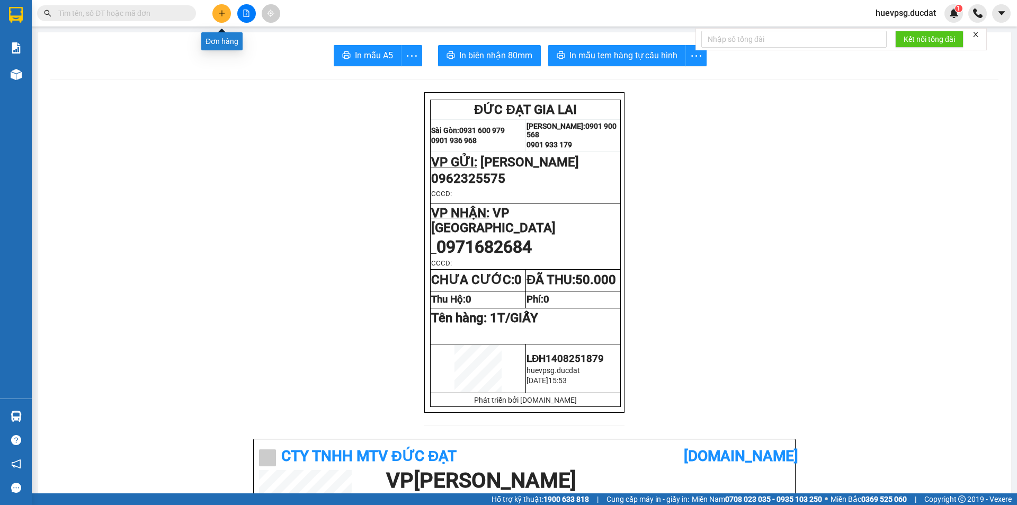
click at [221, 21] on button at bounding box center [221, 13] width 19 height 19
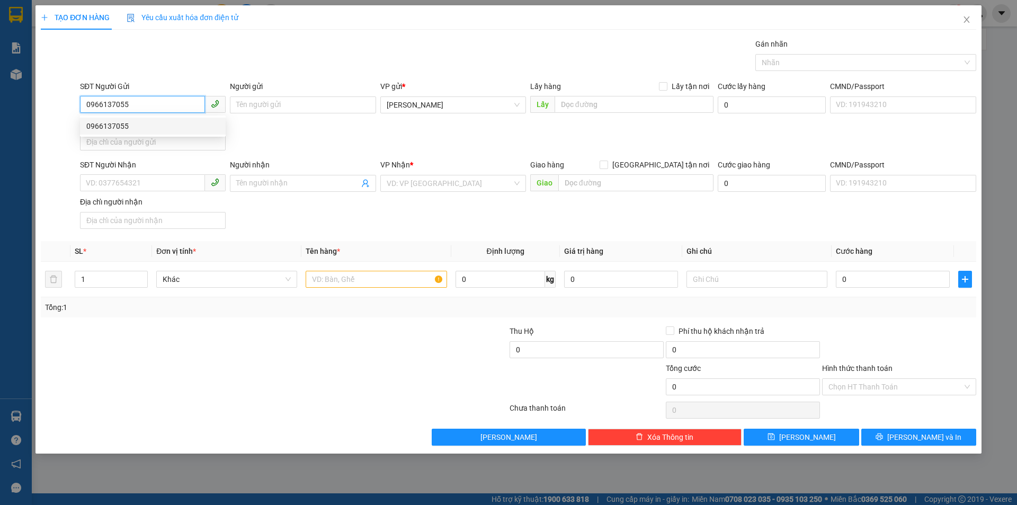
click at [96, 129] on div "0966137055" at bounding box center [152, 126] width 133 height 12
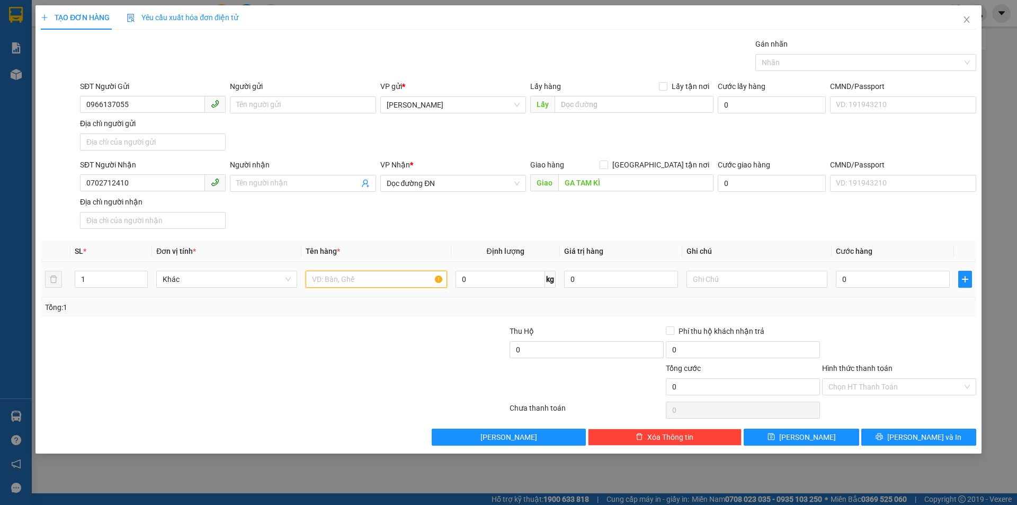
click at [381, 280] on input "text" at bounding box center [376, 279] width 141 height 17
click at [879, 281] on input "0" at bounding box center [893, 279] width 114 height 17
click at [877, 382] on input "Hình thức thanh toán" at bounding box center [895, 387] width 134 height 16
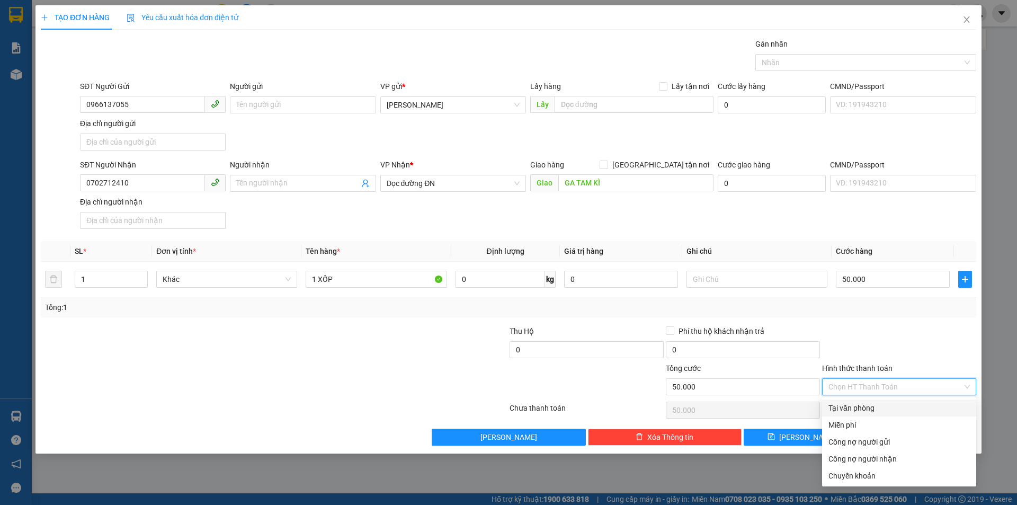
click at [892, 410] on div "Tại văn phòng" at bounding box center [898, 408] width 141 height 12
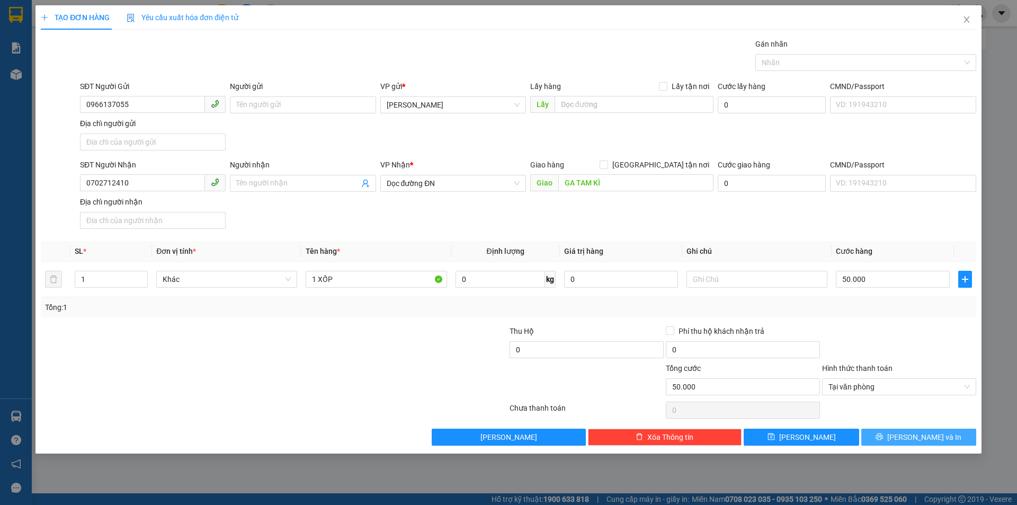
click at [883, 435] on icon "printer" at bounding box center [879, 436] width 7 height 7
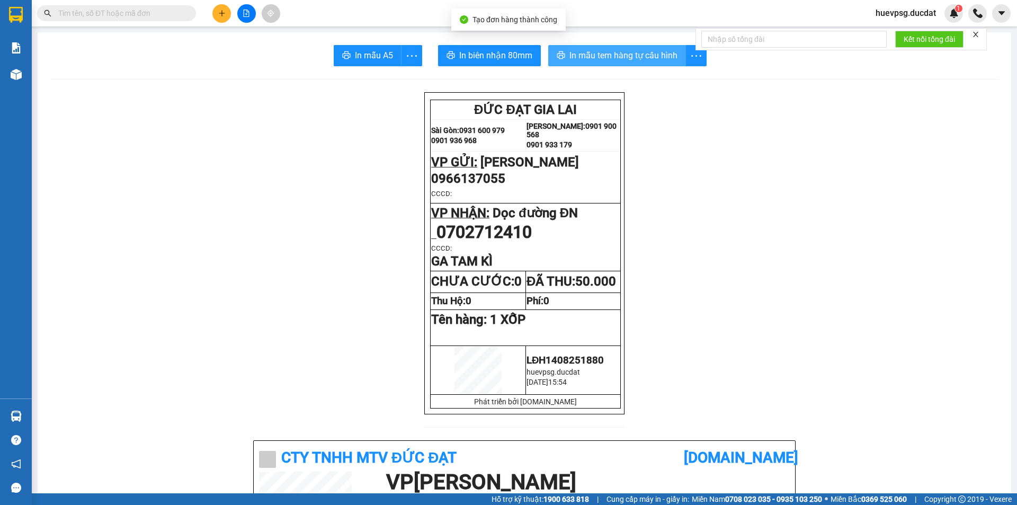
click at [620, 53] on span "In mẫu tem hàng tự cấu hình" at bounding box center [623, 55] width 108 height 13
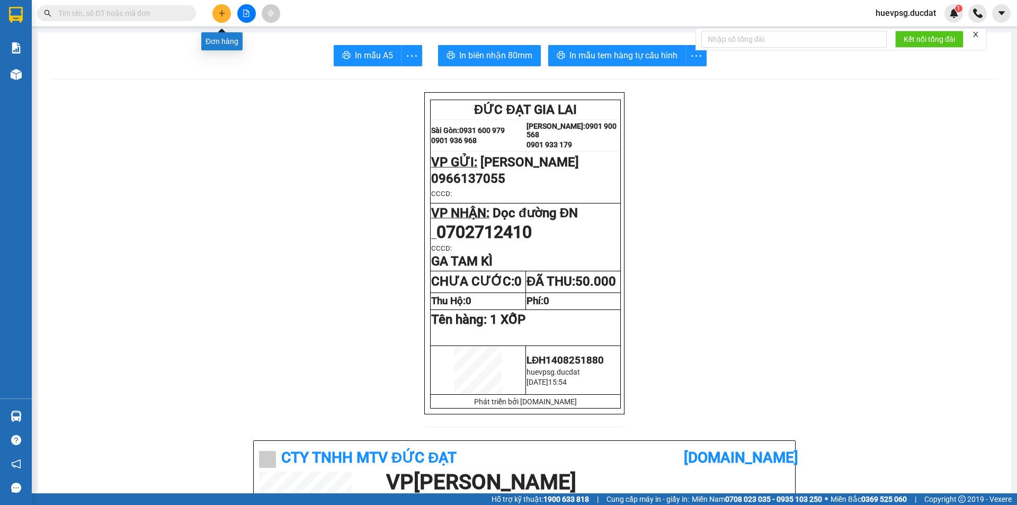
click at [224, 10] on icon "plus" at bounding box center [221, 13] width 7 height 7
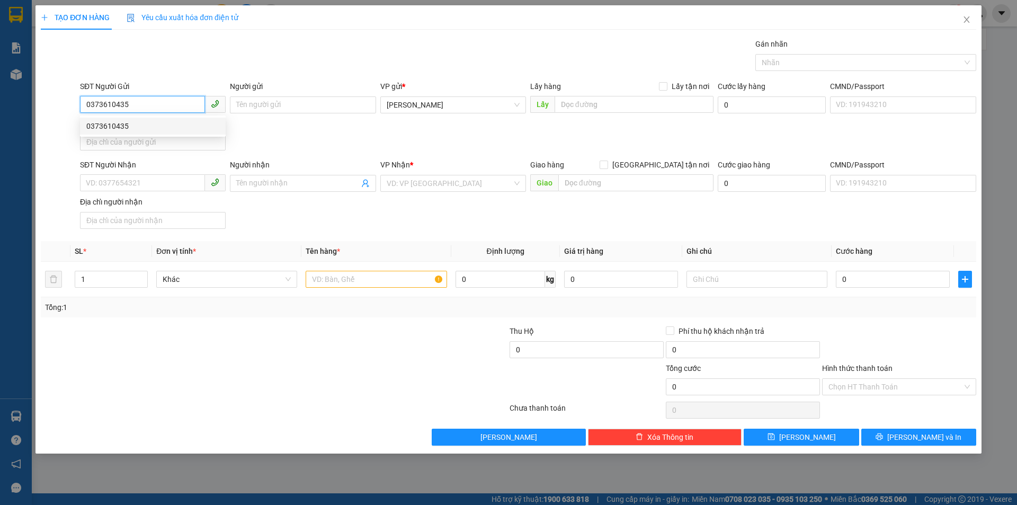
click at [154, 121] on div "0373610435" at bounding box center [152, 126] width 133 height 12
click at [371, 272] on input "text" at bounding box center [376, 279] width 141 height 17
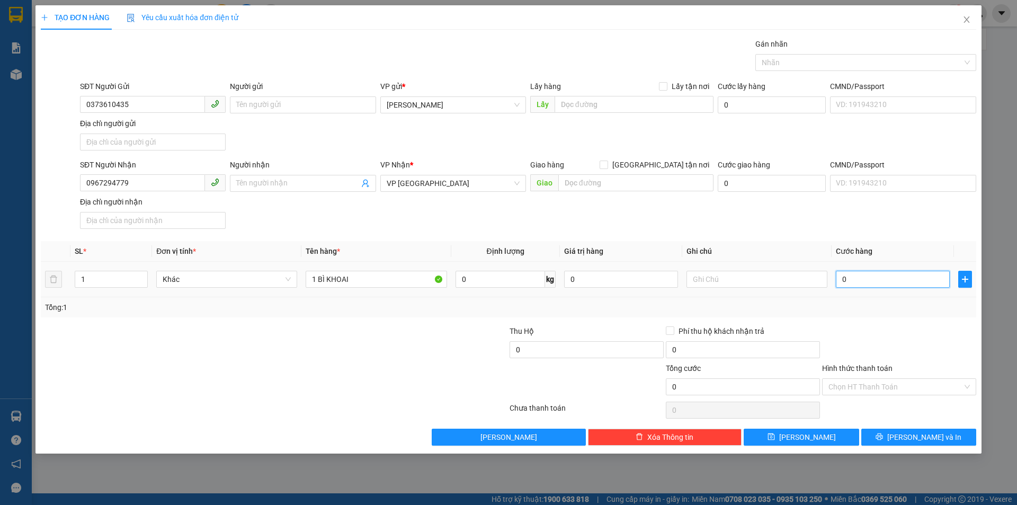
click at [938, 279] on input "0" at bounding box center [893, 279] width 114 height 17
click at [924, 425] on div "Transit Pickup Surcharge Ids Transit Deliver Surcharge Ids Transit Deliver Surc…" at bounding box center [508, 241] width 935 height 407
click at [923, 433] on span "[PERSON_NAME] và In" at bounding box center [924, 437] width 74 height 12
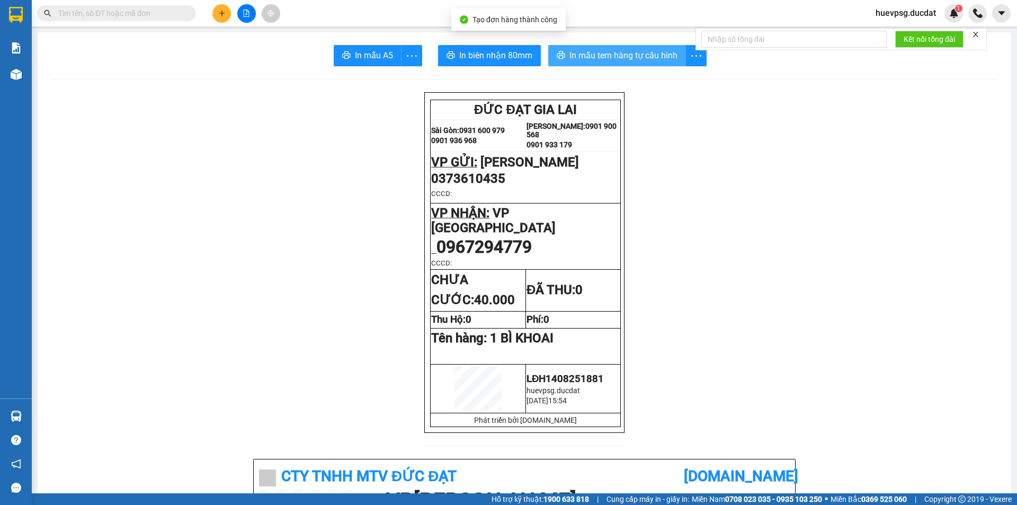
click at [578, 56] on span "In mẫu tem hàng tự cấu hình" at bounding box center [623, 55] width 108 height 13
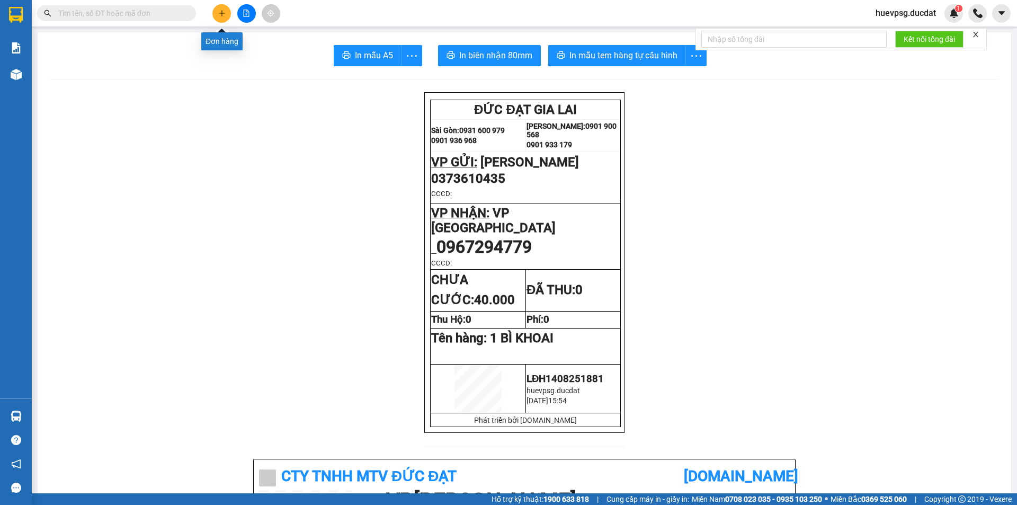
click at [214, 14] on button at bounding box center [221, 13] width 19 height 19
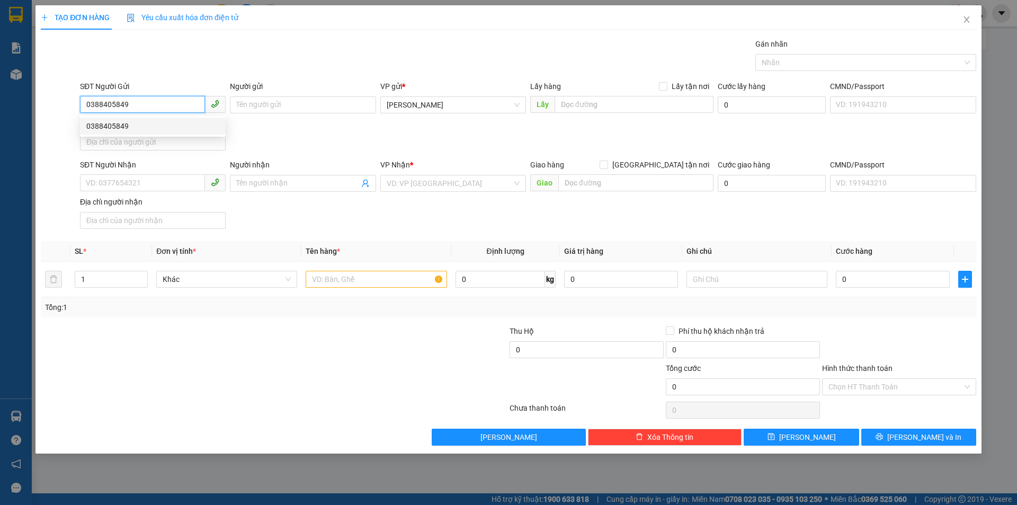
click at [113, 127] on div "0388405849" at bounding box center [152, 126] width 133 height 12
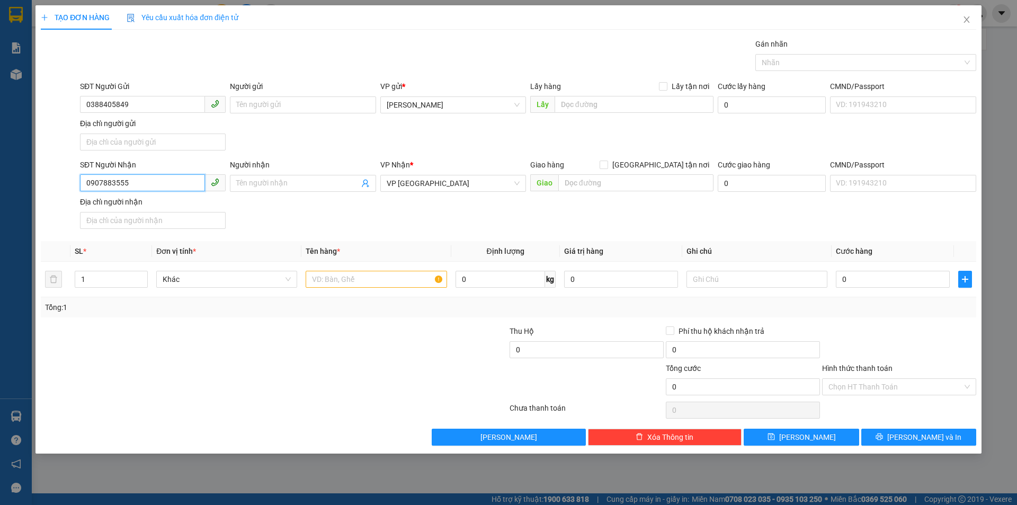
click at [153, 181] on input "0907883555" at bounding box center [142, 182] width 125 height 17
click at [109, 208] on div "0901130018" at bounding box center [152, 205] width 133 height 12
click at [386, 284] on input "text" at bounding box center [376, 279] width 141 height 17
click at [863, 386] on input "Hình thức thanh toán" at bounding box center [895, 387] width 134 height 16
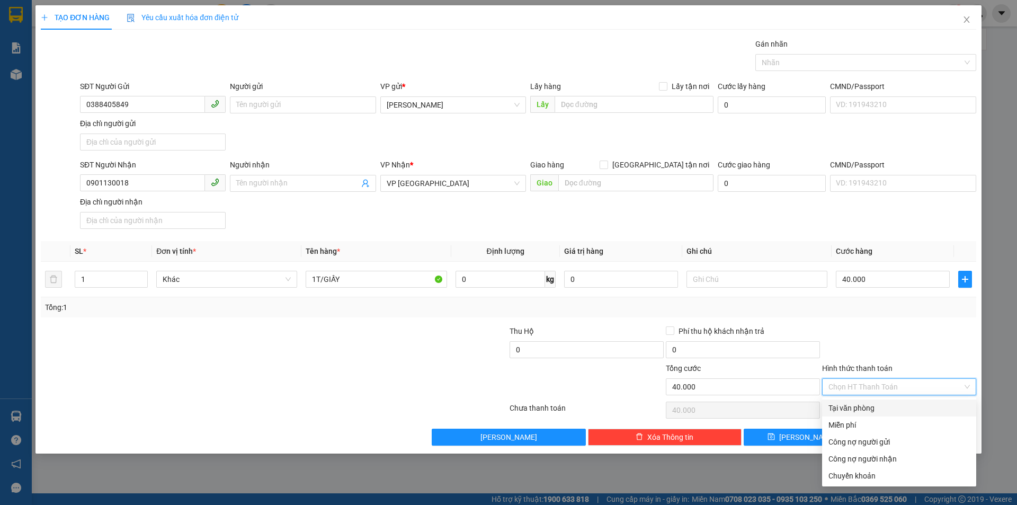
click at [872, 404] on div "Tại văn phòng" at bounding box center [898, 408] width 141 height 12
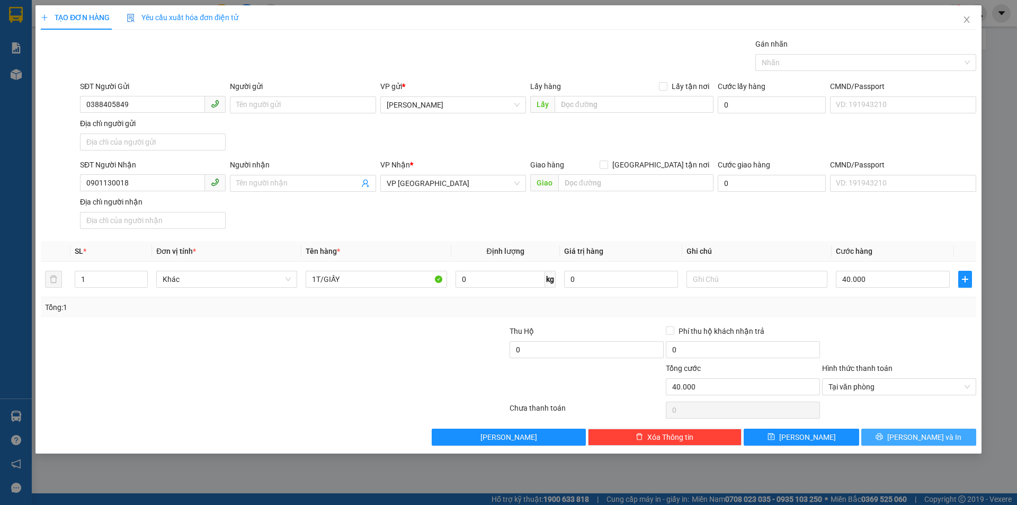
click at [908, 434] on button "[PERSON_NAME] và In" at bounding box center [918, 437] width 115 height 17
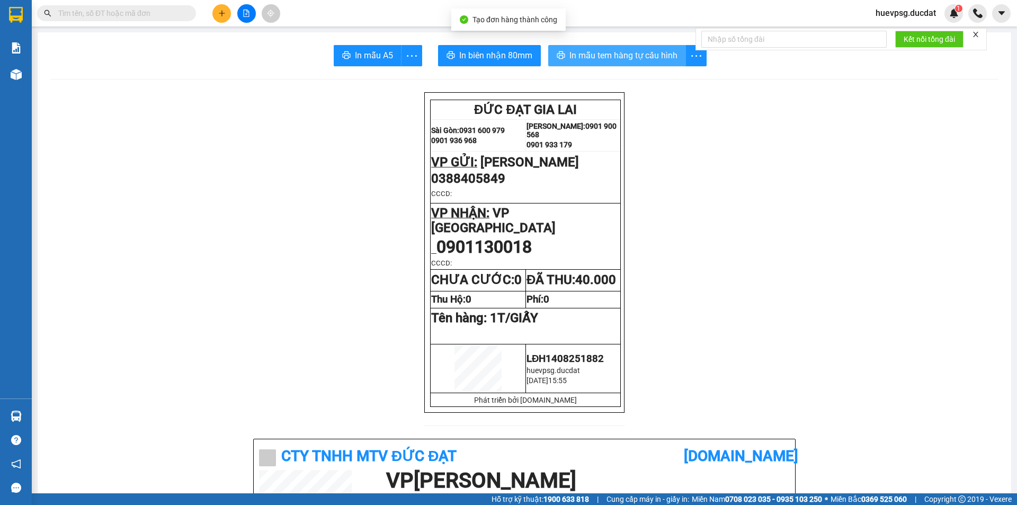
click at [649, 55] on span "In mẫu tem hàng tự cấu hình" at bounding box center [623, 55] width 108 height 13
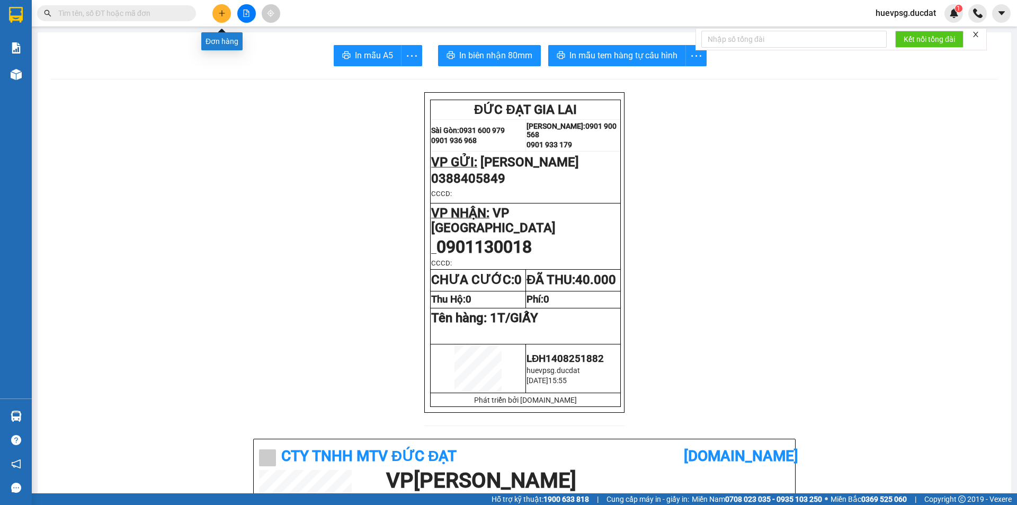
click at [221, 14] on icon "plus" at bounding box center [221, 13] width 7 height 7
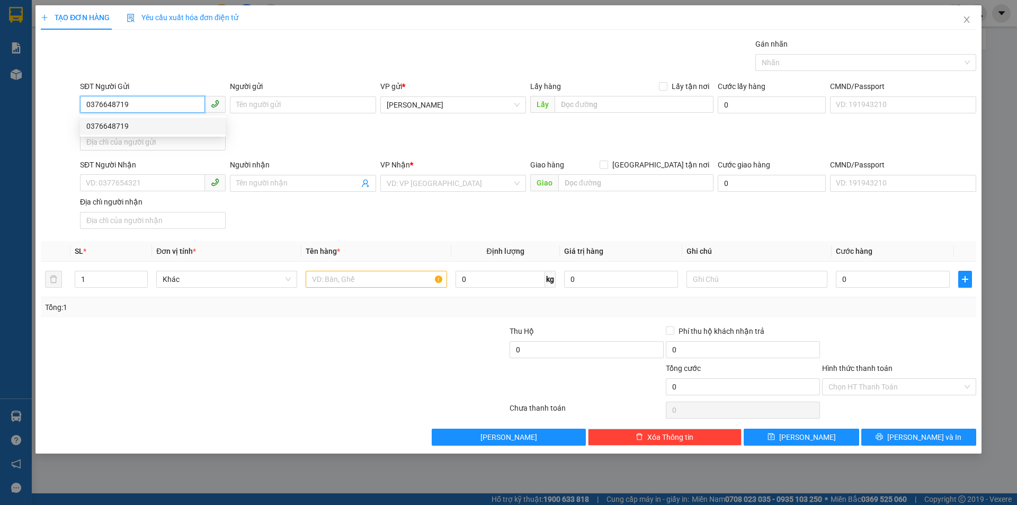
click at [124, 119] on div "0376648719" at bounding box center [153, 126] width 146 height 17
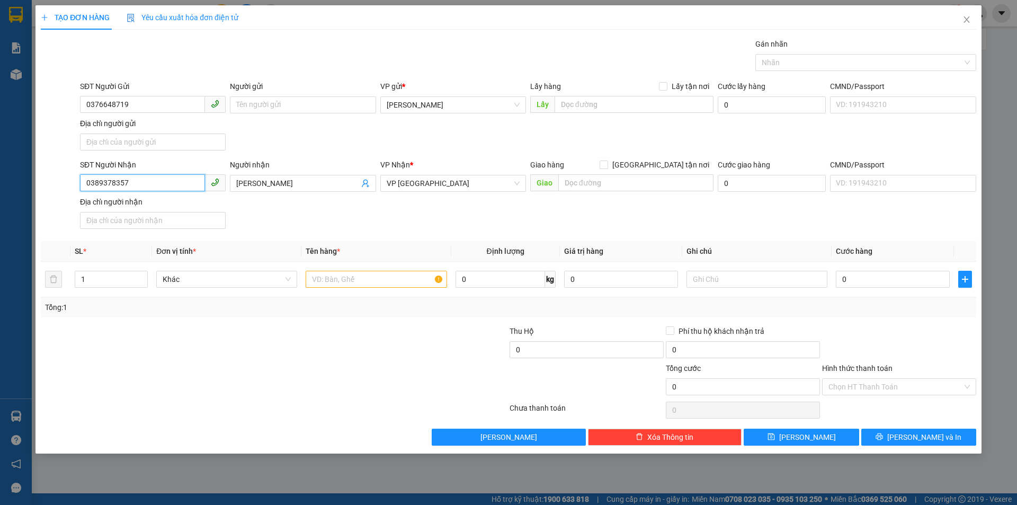
click at [197, 182] on input "0389378357" at bounding box center [142, 182] width 125 height 17
click at [373, 283] on input "text" at bounding box center [376, 279] width 141 height 17
click at [438, 173] on div "VP Nhận *" at bounding box center [453, 167] width 146 height 16
click at [436, 182] on span "VP [GEOGRAPHIC_DATA]" at bounding box center [453, 183] width 133 height 16
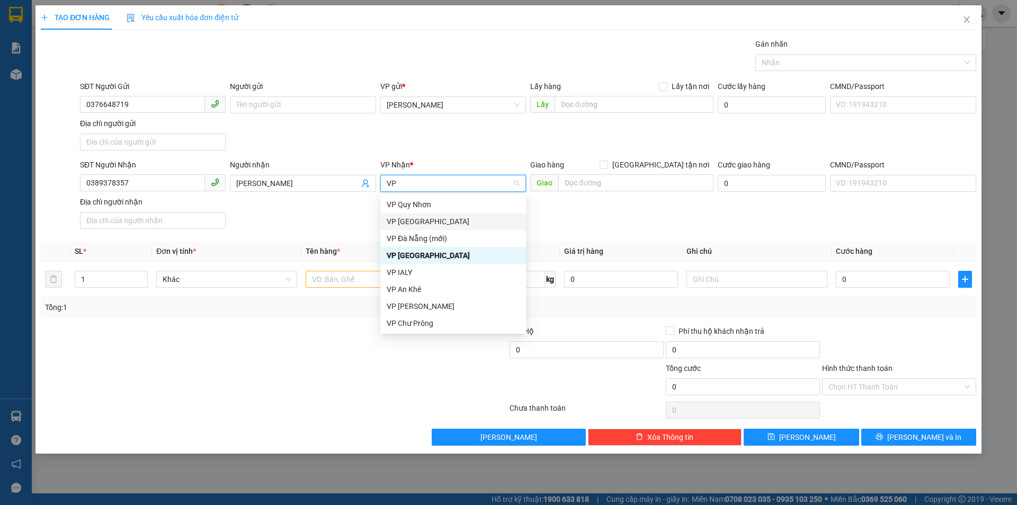
click at [431, 218] on div "VP [GEOGRAPHIC_DATA]" at bounding box center [453, 222] width 133 height 12
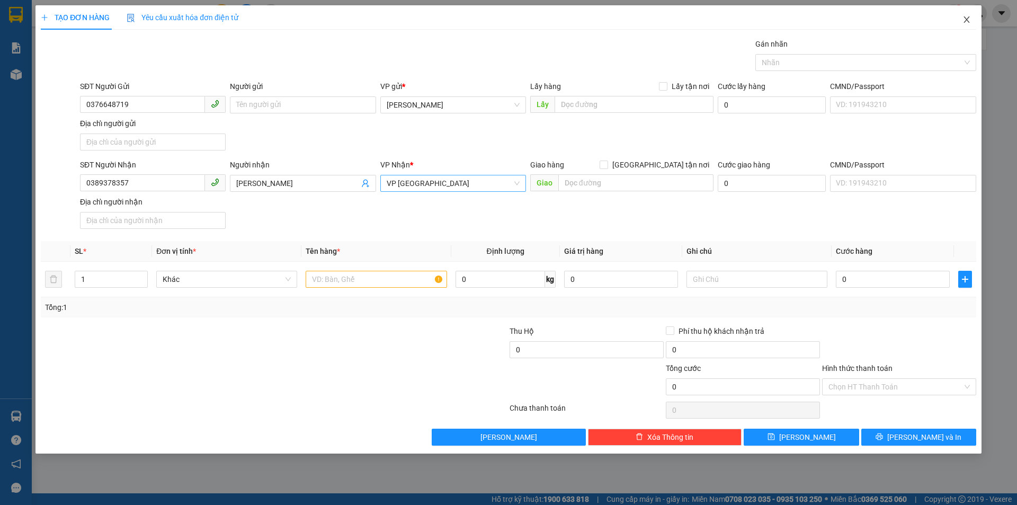
click at [967, 20] on icon "close" at bounding box center [966, 19] width 6 height 6
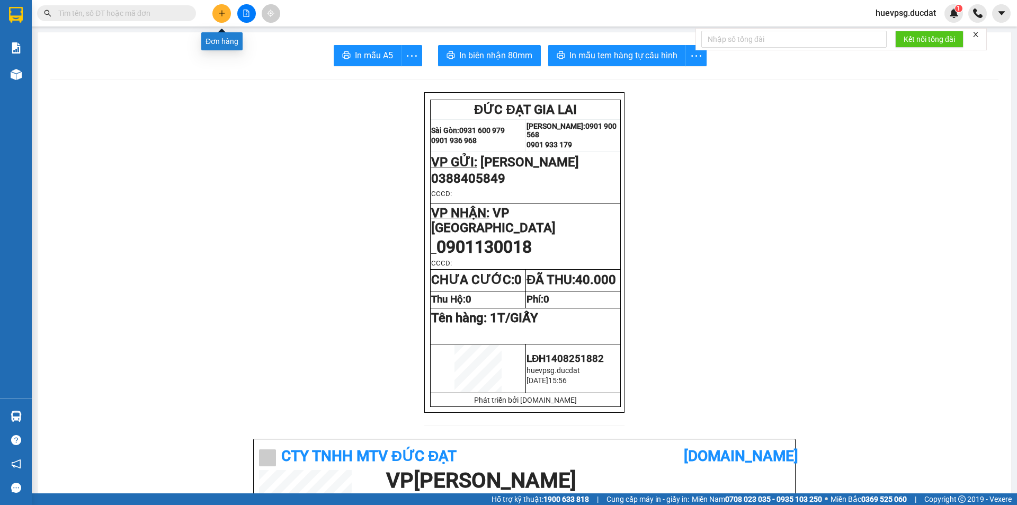
click at [216, 13] on button at bounding box center [221, 13] width 19 height 19
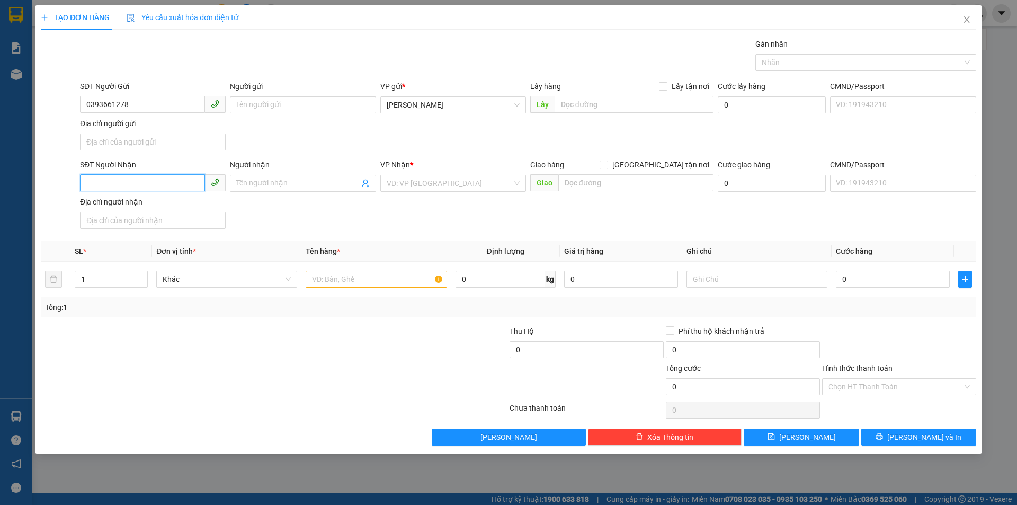
click at [158, 182] on input "SĐT Người Nhận" at bounding box center [142, 182] width 125 height 17
click at [432, 189] on input "search" at bounding box center [450, 183] width 126 height 16
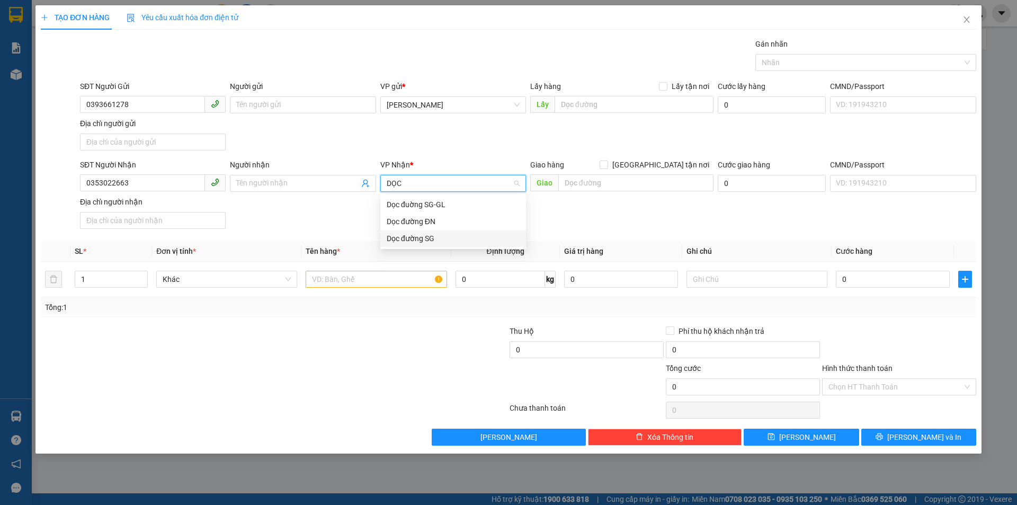
click at [405, 245] on div "Dọc đường SG" at bounding box center [453, 238] width 146 height 17
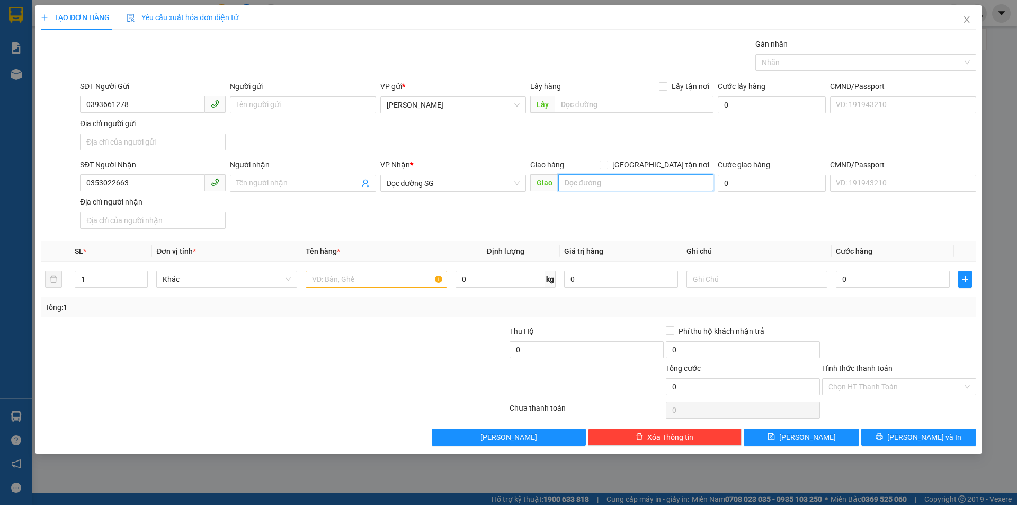
click at [568, 180] on input "text" at bounding box center [635, 182] width 155 height 17
click at [398, 276] on input "text" at bounding box center [376, 279] width 141 height 17
click at [951, 391] on input "Hình thức thanh toán" at bounding box center [895, 387] width 134 height 16
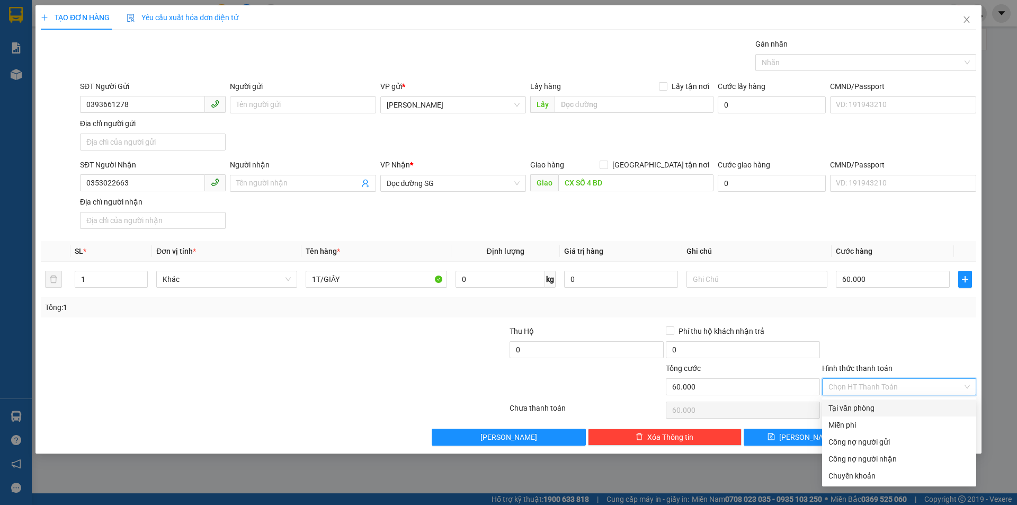
click at [936, 404] on div "Tại văn phòng" at bounding box center [898, 408] width 141 height 12
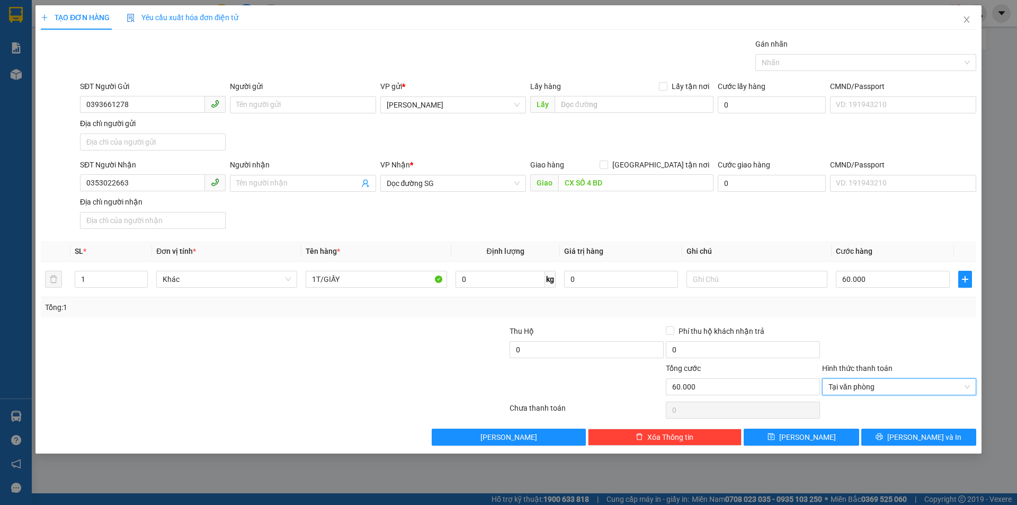
click at [937, 427] on div "Transit Pickup Surcharge Ids Transit Deliver Surcharge Ids Transit Deliver Surc…" at bounding box center [508, 241] width 935 height 407
click at [933, 437] on span "[PERSON_NAME] và In" at bounding box center [924, 437] width 74 height 12
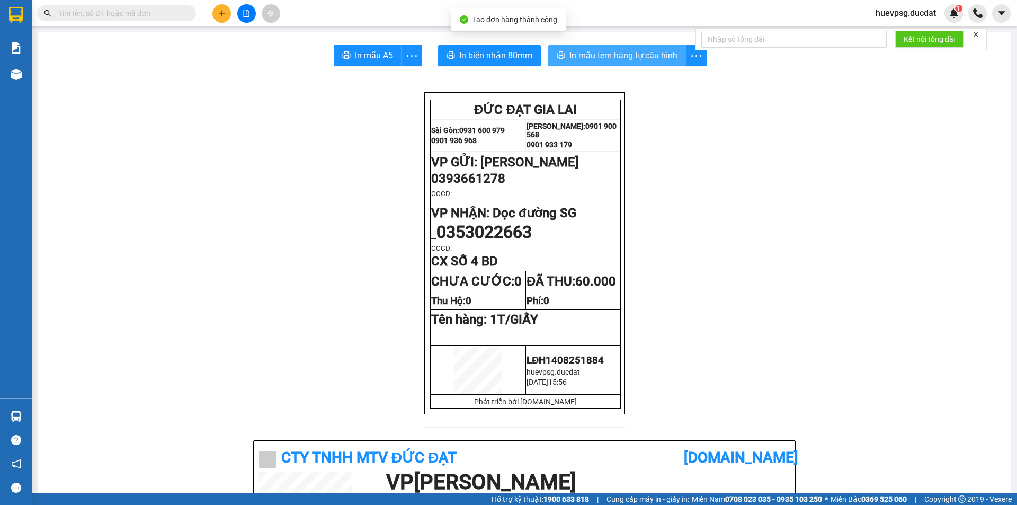
click at [617, 54] on span "In mẫu tem hàng tự cấu hình" at bounding box center [623, 55] width 108 height 13
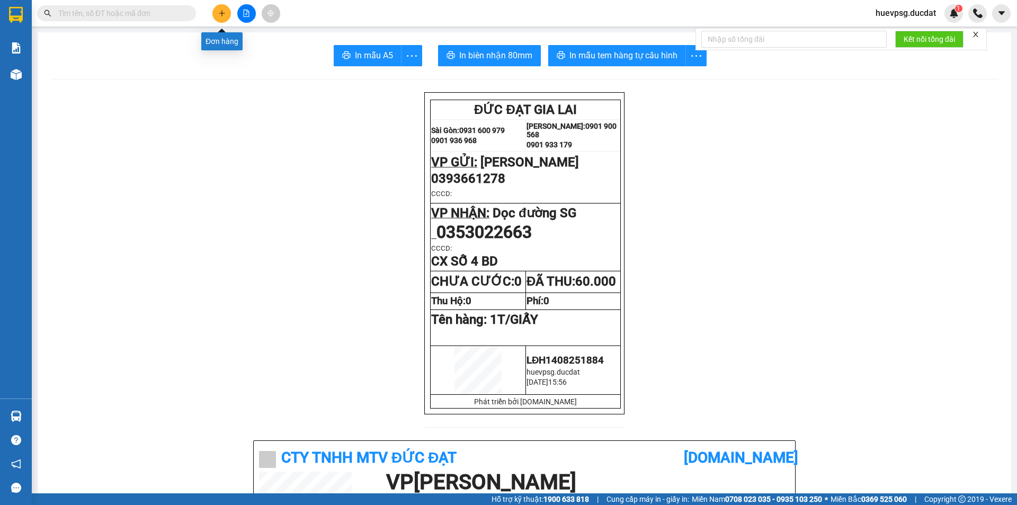
click at [214, 13] on button at bounding box center [221, 13] width 19 height 19
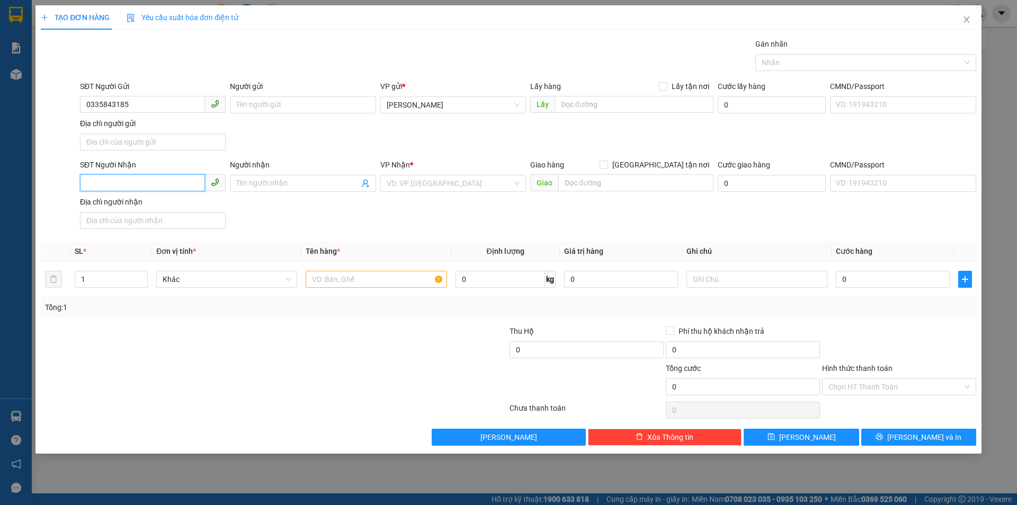
click at [95, 184] on input "SĐT Người Nhận" at bounding box center [142, 182] width 125 height 17
click at [126, 202] on div "0335843185 - TUẤN" at bounding box center [152, 205] width 133 height 12
click at [381, 280] on input "text" at bounding box center [376, 279] width 141 height 17
click at [940, 287] on input "0" at bounding box center [893, 279] width 114 height 17
click at [896, 384] on input "Hình thức thanh toán" at bounding box center [895, 387] width 134 height 16
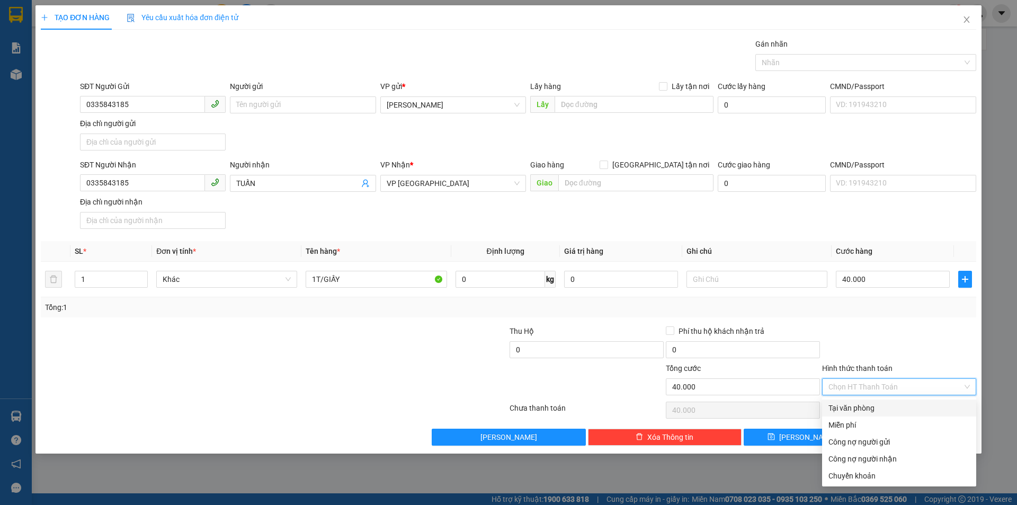
click at [873, 408] on div "Tại văn phòng" at bounding box center [898, 408] width 141 height 12
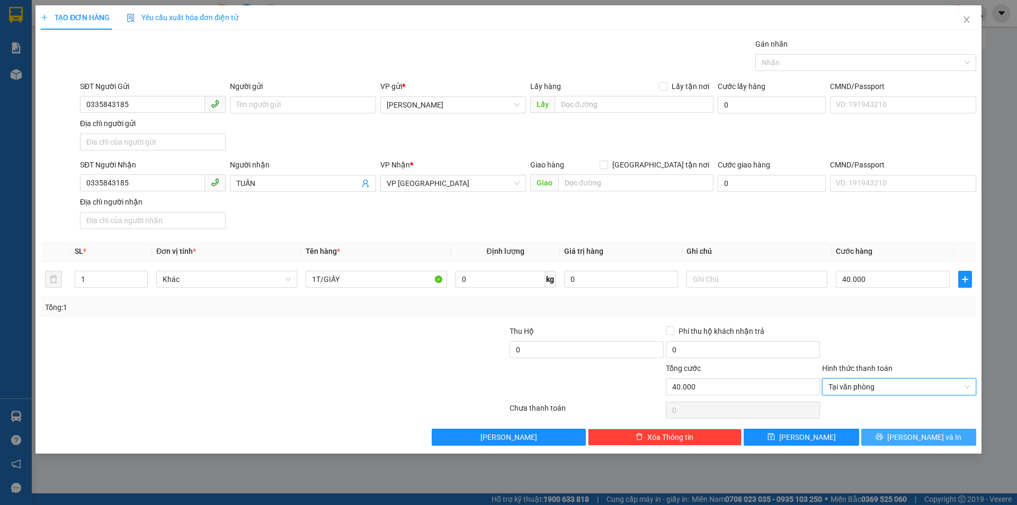
click at [923, 430] on button "[PERSON_NAME] và In" at bounding box center [918, 437] width 115 height 17
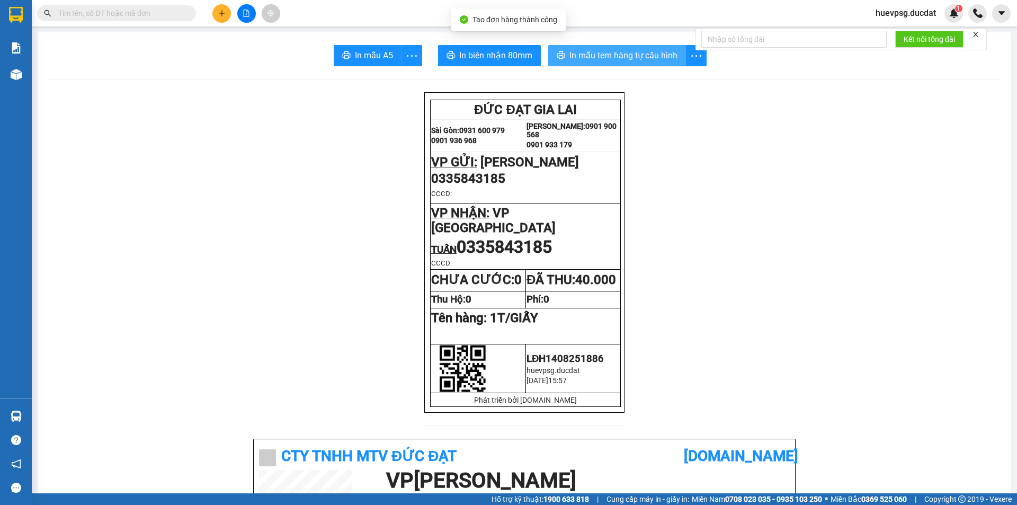
click at [592, 59] on span "In mẫu tem hàng tự cấu hình" at bounding box center [623, 55] width 108 height 13
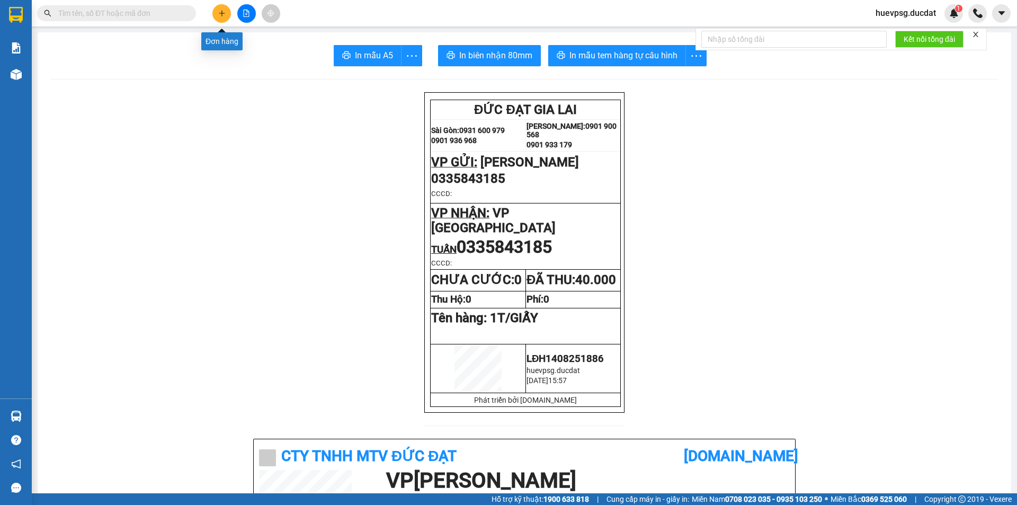
click at [220, 17] on button at bounding box center [221, 13] width 19 height 19
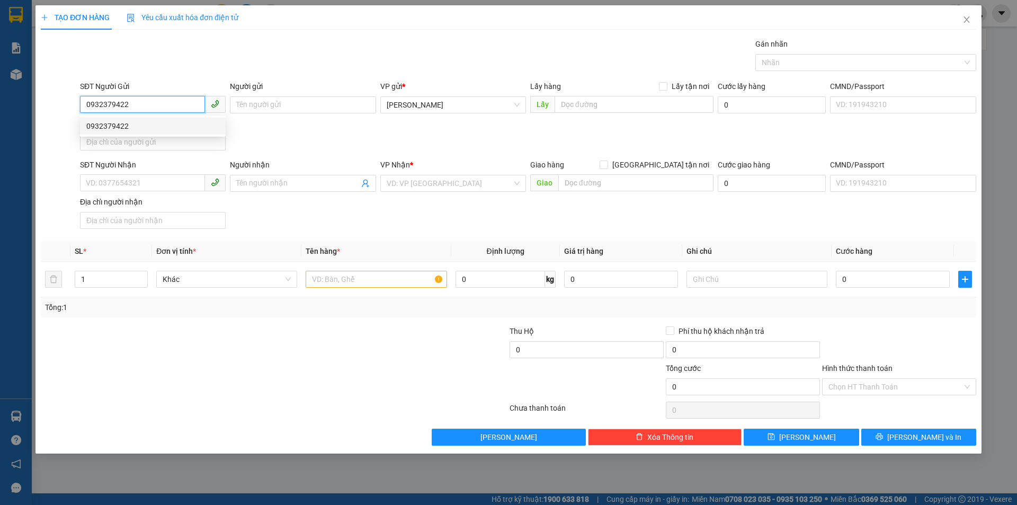
click at [153, 121] on div "0932379422" at bounding box center [152, 126] width 133 height 12
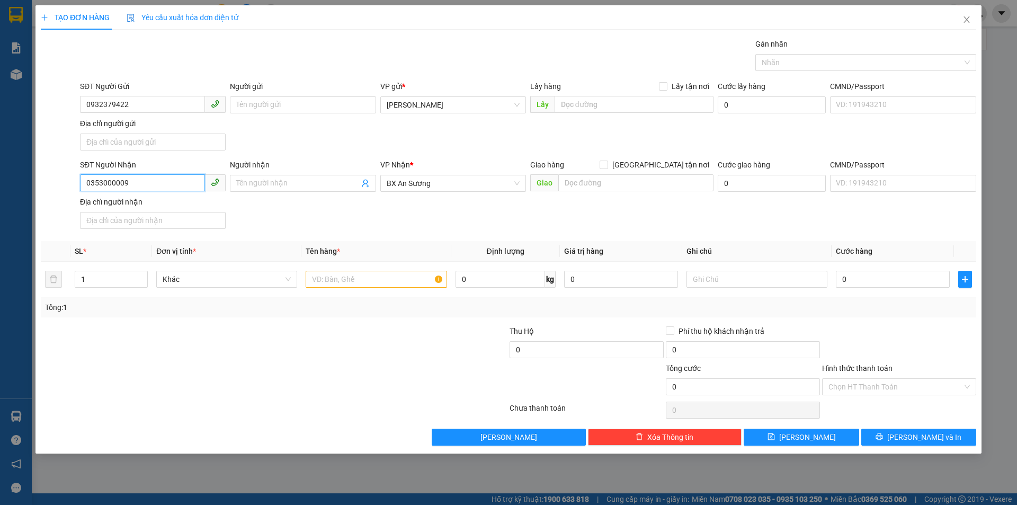
click at [155, 177] on input "0353000009" at bounding box center [142, 182] width 125 height 17
click at [162, 200] on div "0906473279" at bounding box center [152, 205] width 133 height 12
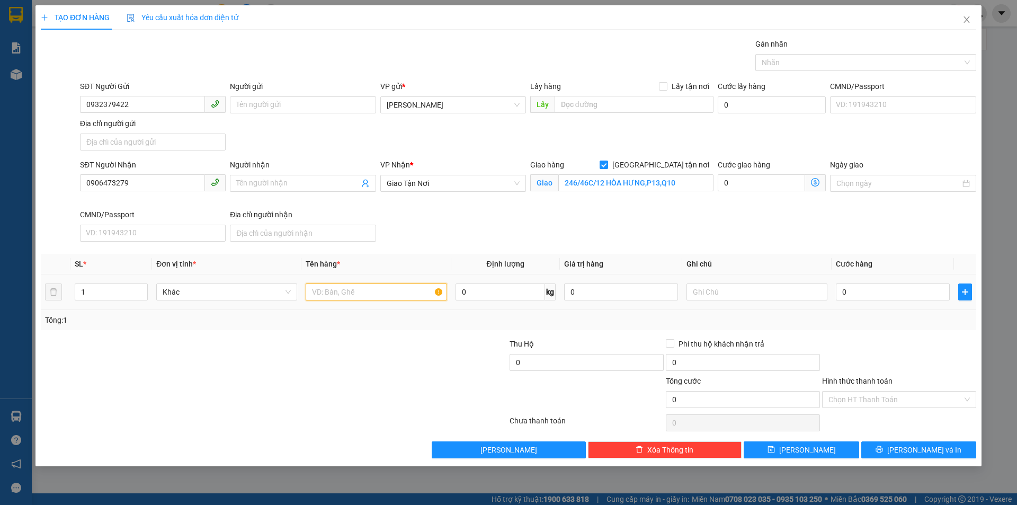
click at [370, 293] on input "text" at bounding box center [376, 291] width 141 height 17
click at [647, 183] on input "246/46C/12 HÒA HƯNG,P13,Q10" at bounding box center [635, 182] width 155 height 17
drag, startPoint x: 647, startPoint y: 183, endPoint x: 682, endPoint y: 184, distance: 35.0
click at [682, 184] on input "246/46C/12 HÒA HƯNG,P13,Q10" at bounding box center [635, 182] width 155 height 17
click at [419, 290] on input "text" at bounding box center [376, 291] width 141 height 17
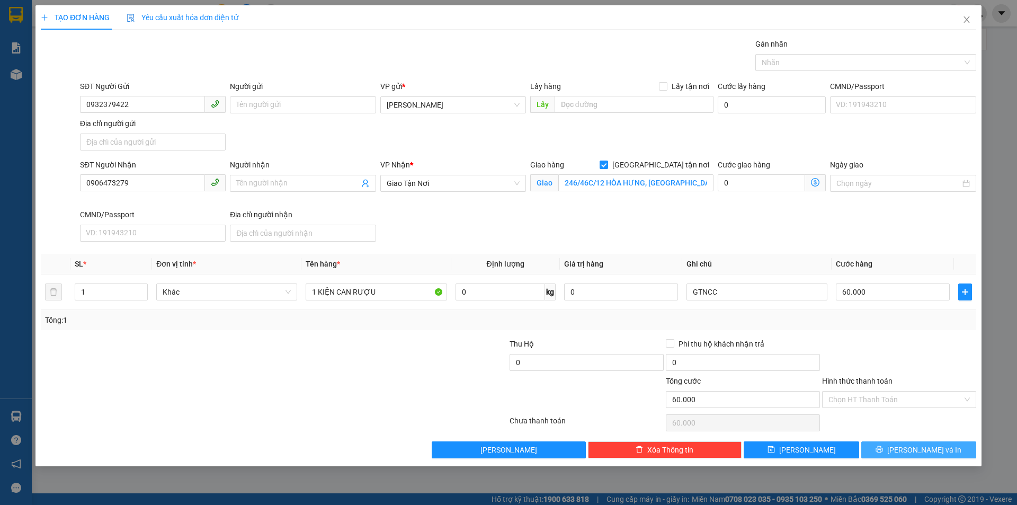
click at [889, 446] on button "[PERSON_NAME] và In" at bounding box center [918, 449] width 115 height 17
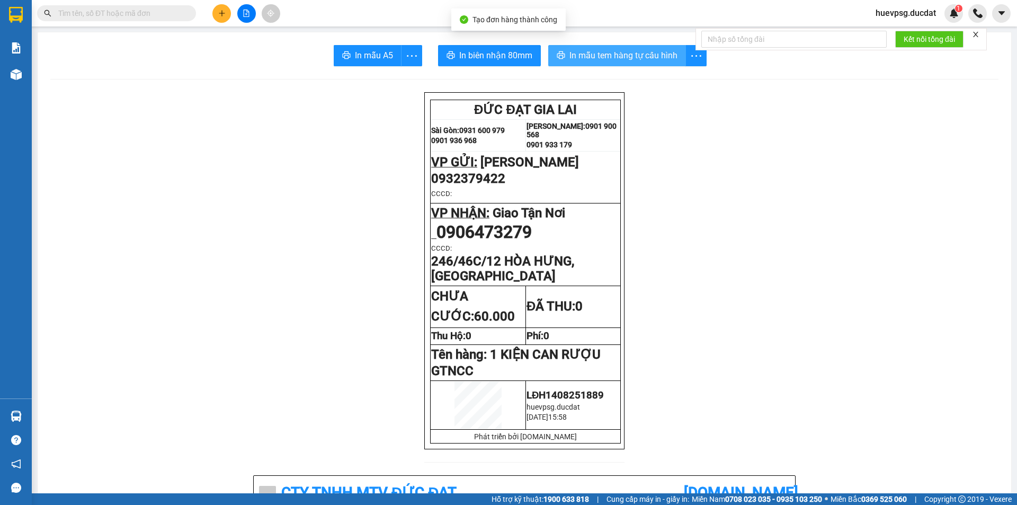
click at [594, 56] on span "In mẫu tem hàng tự cấu hình" at bounding box center [623, 55] width 108 height 13
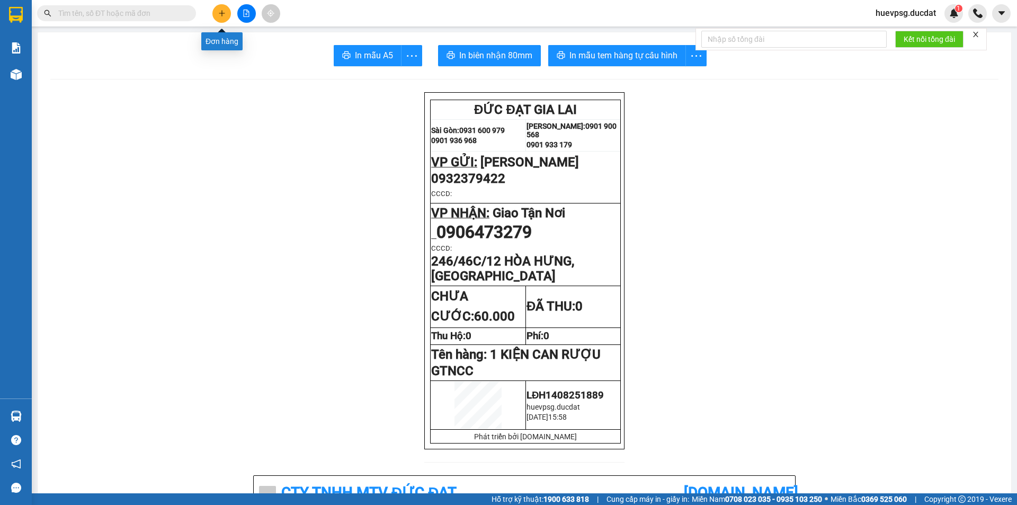
click at [217, 16] on button at bounding box center [221, 13] width 19 height 19
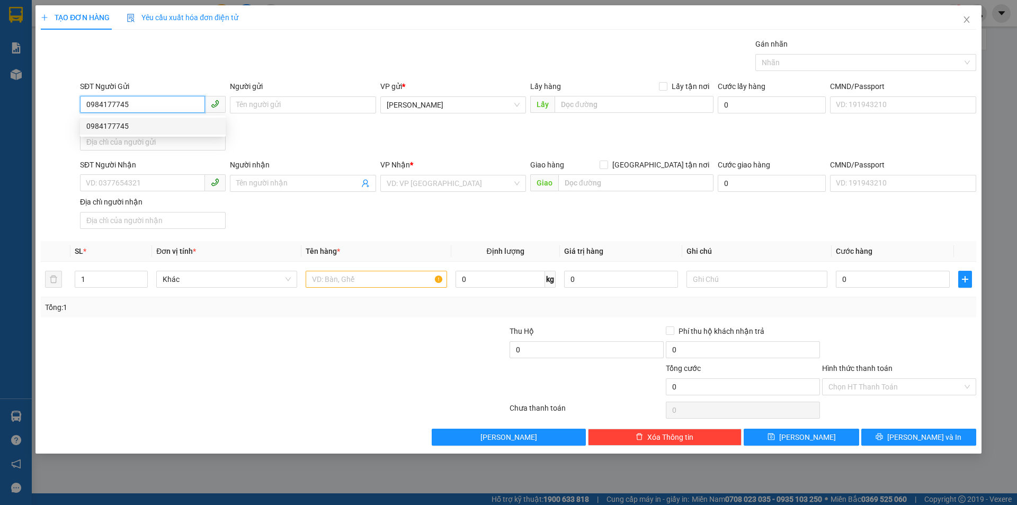
click at [178, 126] on div "0984177745" at bounding box center [152, 126] width 133 height 12
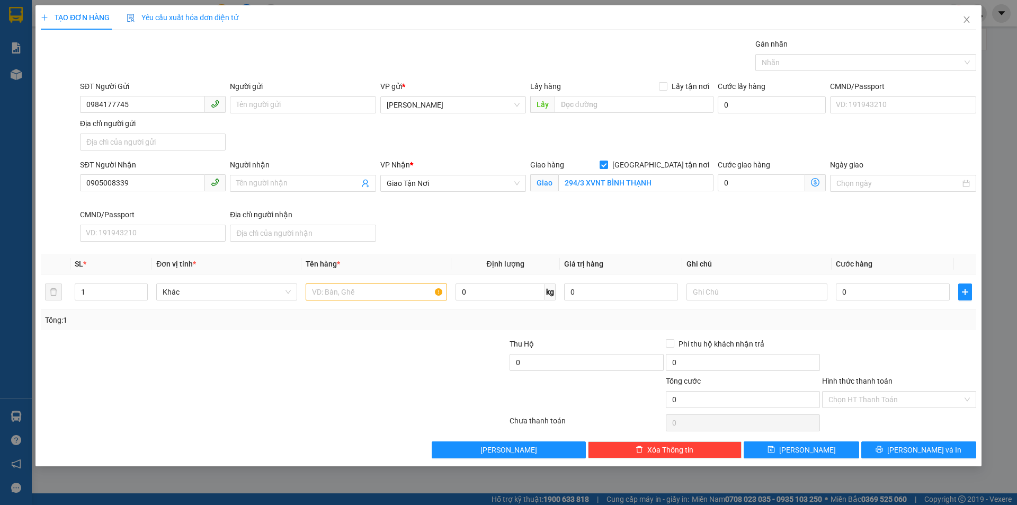
click at [156, 172] on div "SĐT Người Nhận" at bounding box center [153, 167] width 146 height 16
click at [156, 173] on div "SĐT Người Nhận" at bounding box center [153, 167] width 146 height 16
click at [168, 184] on input "0905008339" at bounding box center [142, 182] width 125 height 17
click at [593, 190] on input "294/3 XVNT BÌNH THẠNH" at bounding box center [635, 182] width 155 height 17
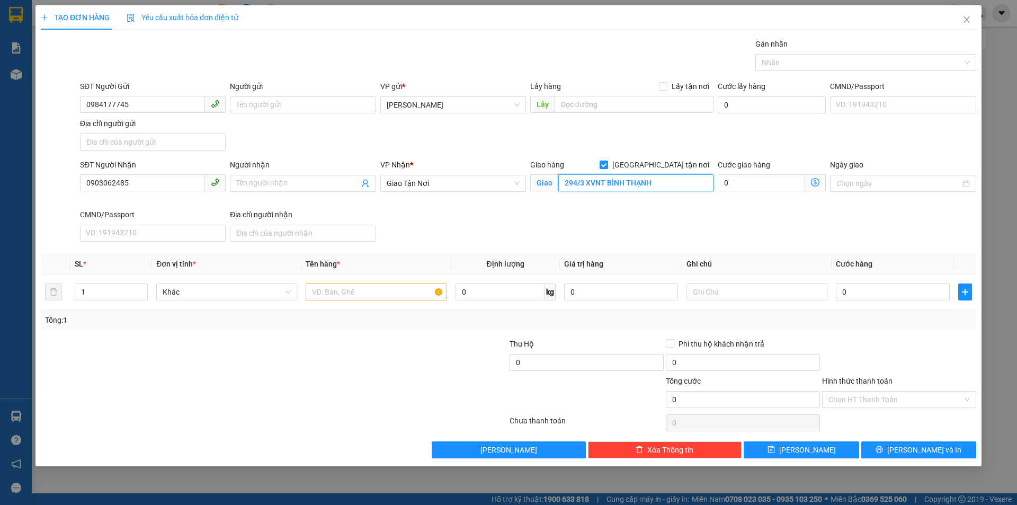
click at [593, 190] on input "294/3 XVNT BÌNH THẠNH" at bounding box center [635, 182] width 155 height 17
click at [603, 190] on input "294/3 XVNT BÌNH THẠNH" at bounding box center [635, 182] width 155 height 17
click at [605, 191] on input "294/3 XVNT BÌNH THẠNH" at bounding box center [635, 182] width 155 height 17
click at [608, 177] on input "294/3 XVNT BÌNH THẠNH" at bounding box center [635, 182] width 155 height 17
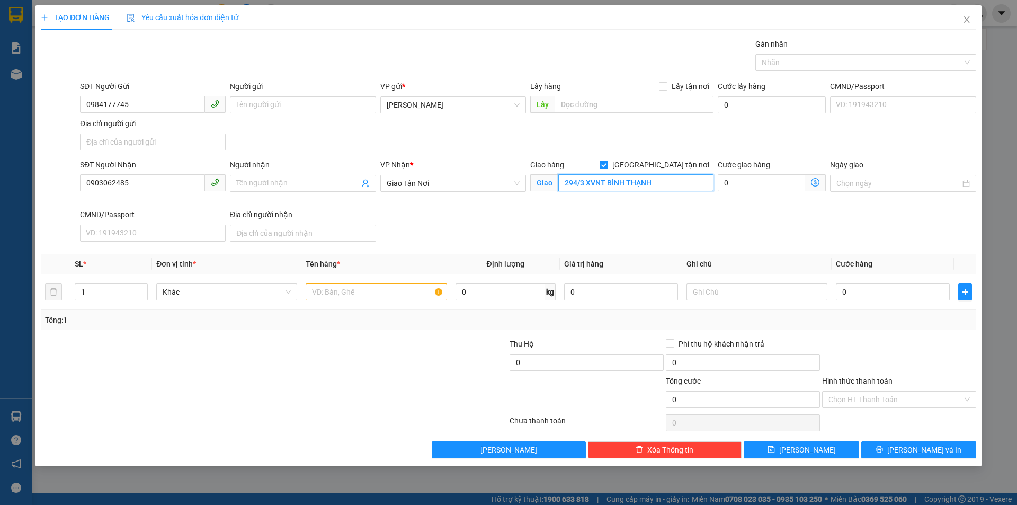
click at [608, 177] on input "294/3 XVNT BÌNH THẠNH" at bounding box center [635, 182] width 155 height 17
click at [607, 163] on input "[GEOGRAPHIC_DATA] tận nơi" at bounding box center [603, 163] width 7 height 7
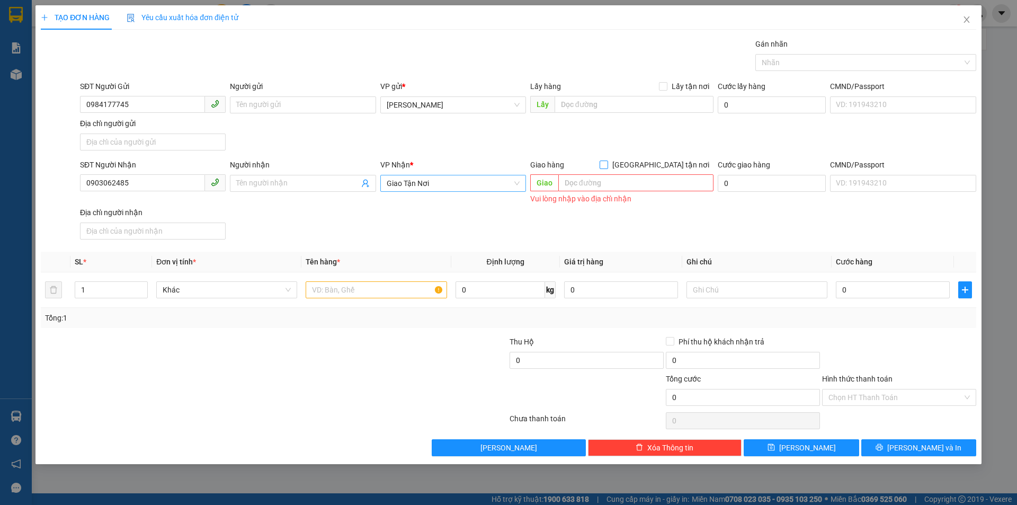
click at [441, 185] on span "Giao Tận Nơi" at bounding box center [453, 183] width 133 height 16
click at [448, 240] on div "BX An Sương" at bounding box center [453, 239] width 133 height 12
click at [407, 285] on input "text" at bounding box center [376, 289] width 141 height 17
click at [948, 447] on button "[PERSON_NAME] và In" at bounding box center [918, 447] width 115 height 17
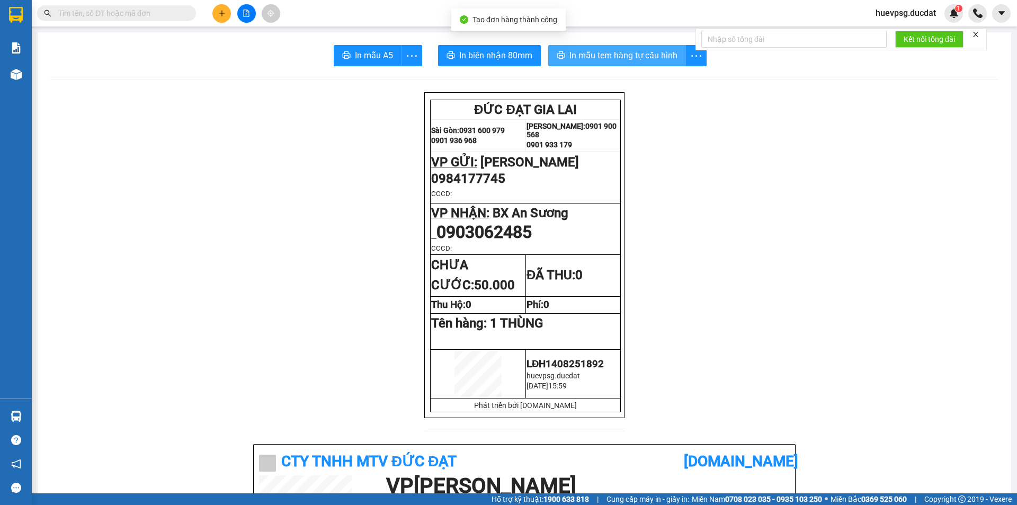
click at [635, 53] on span "In mẫu tem hàng tự cấu hình" at bounding box center [623, 55] width 108 height 13
click at [213, 12] on button at bounding box center [221, 13] width 19 height 19
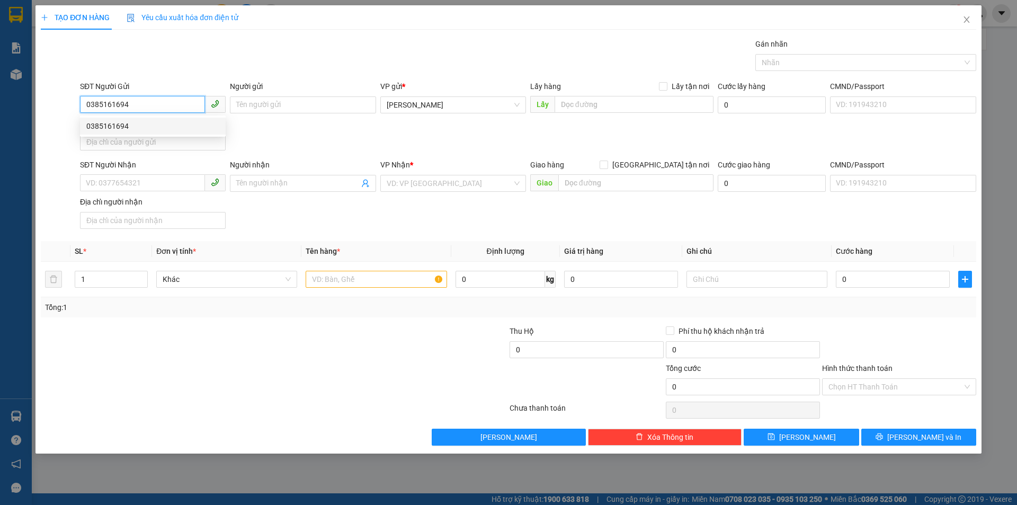
click at [168, 129] on div "0385161694" at bounding box center [152, 126] width 133 height 12
click at [314, 277] on input "text" at bounding box center [376, 279] width 141 height 17
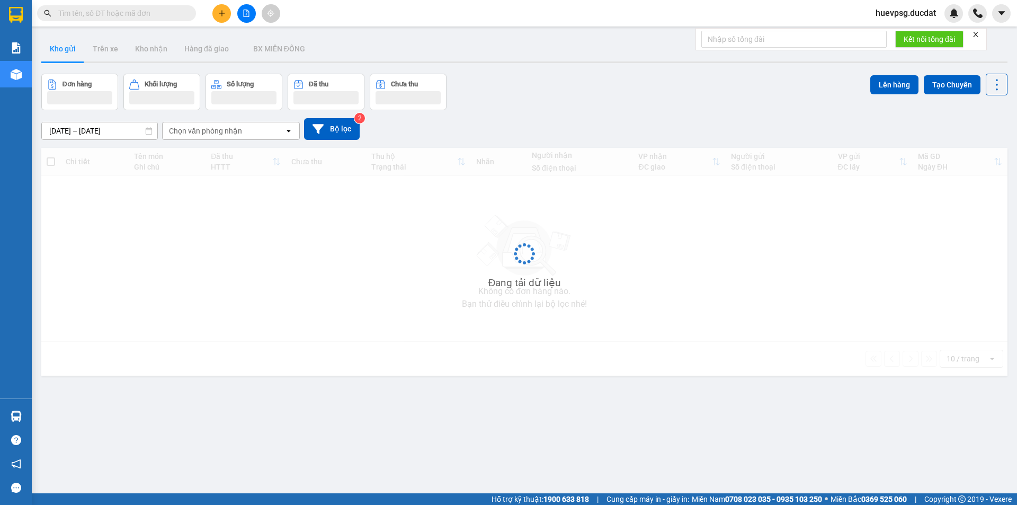
click at [123, 17] on input "text" at bounding box center [120, 13] width 125 height 12
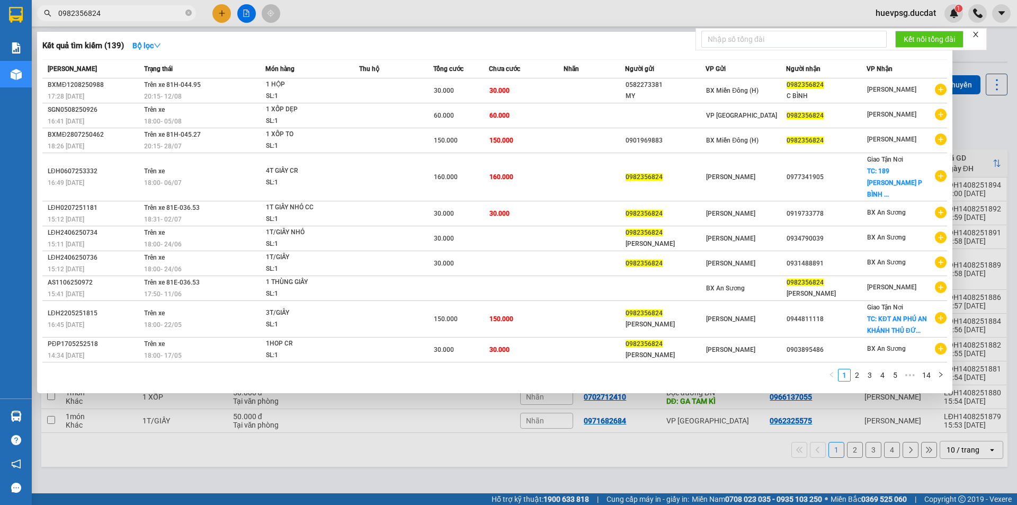
click at [102, 17] on input "0982356824" at bounding box center [120, 13] width 125 height 12
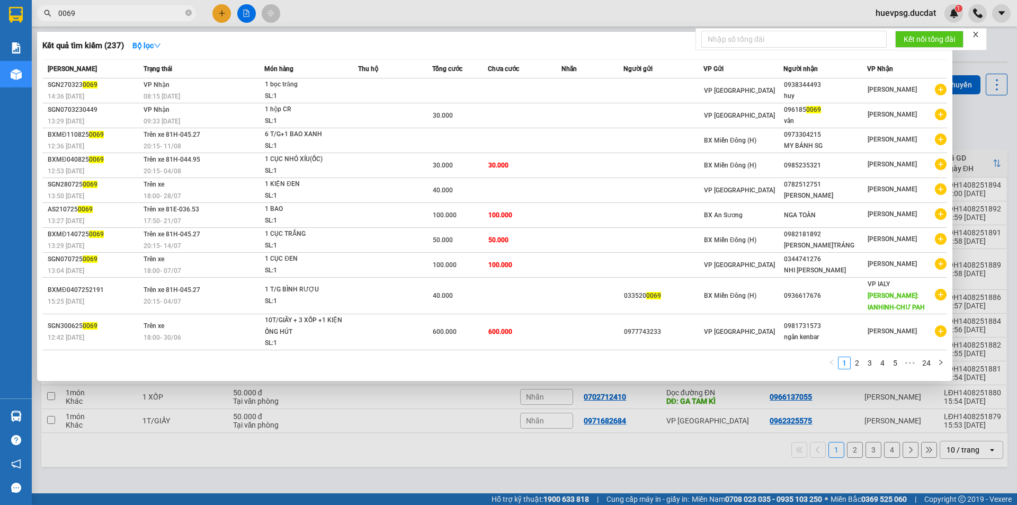
type input "0069"
click at [352, 466] on div at bounding box center [508, 252] width 1017 height 505
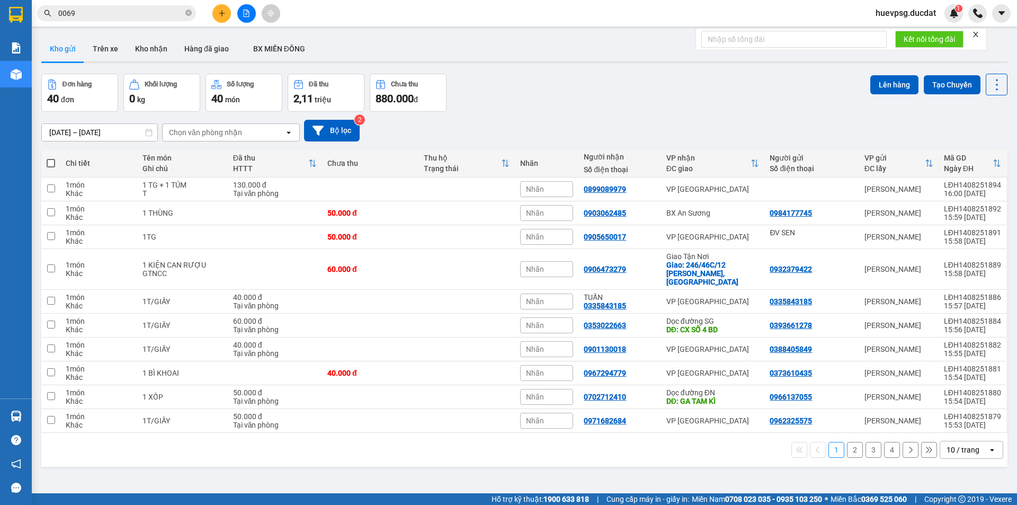
click at [271, 131] on div "Chọn văn phòng nhận" at bounding box center [224, 132] width 122 height 17
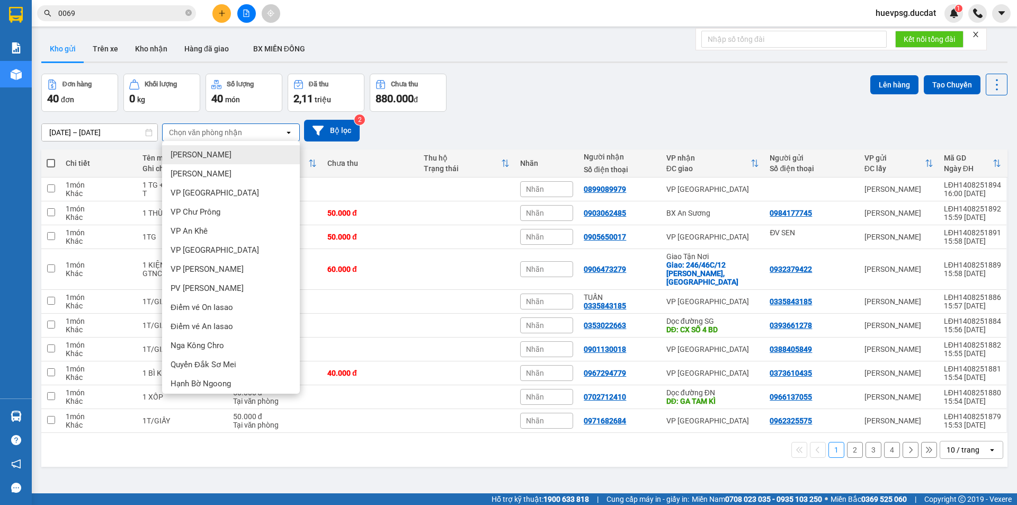
type input "V"
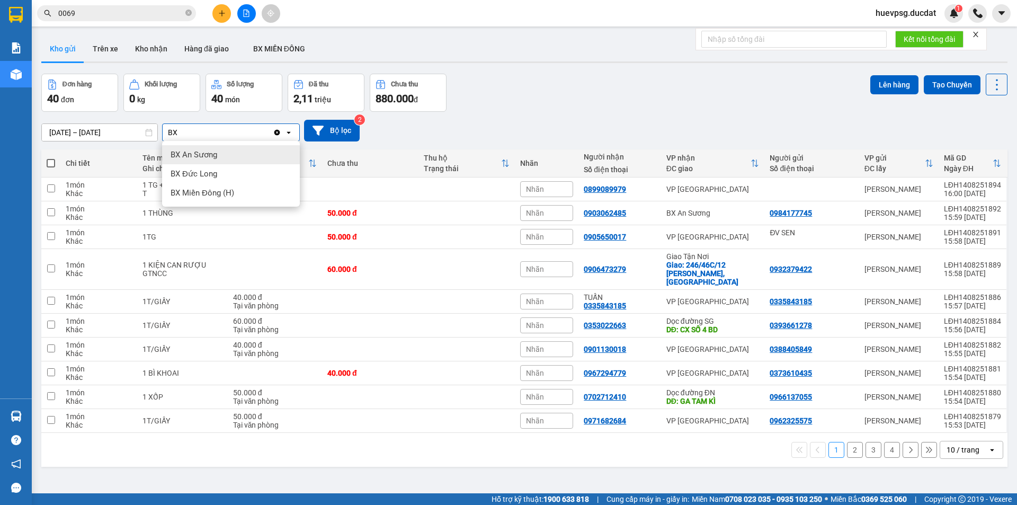
type input "B"
type input "QUY"
click at [228, 175] on div "VP Quy Nhơn" at bounding box center [231, 173] width 138 height 19
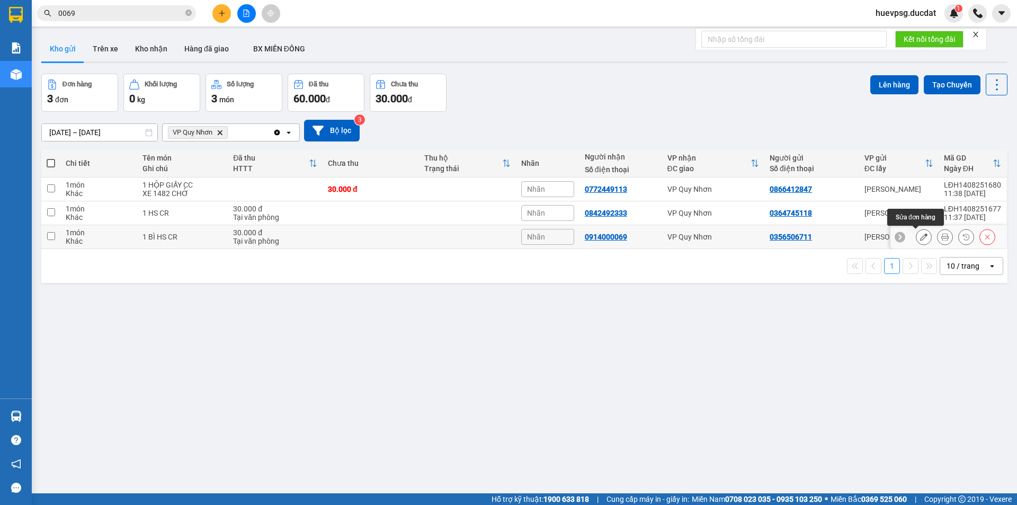
click at [920, 239] on icon at bounding box center [923, 236] width 7 height 7
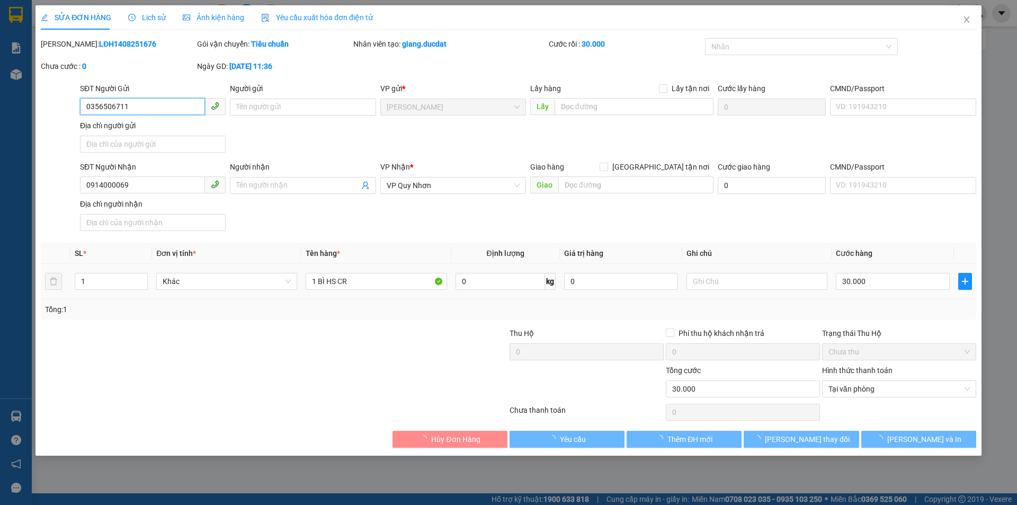
type input "0356506711"
type input "0914000069"
type input "30.000"
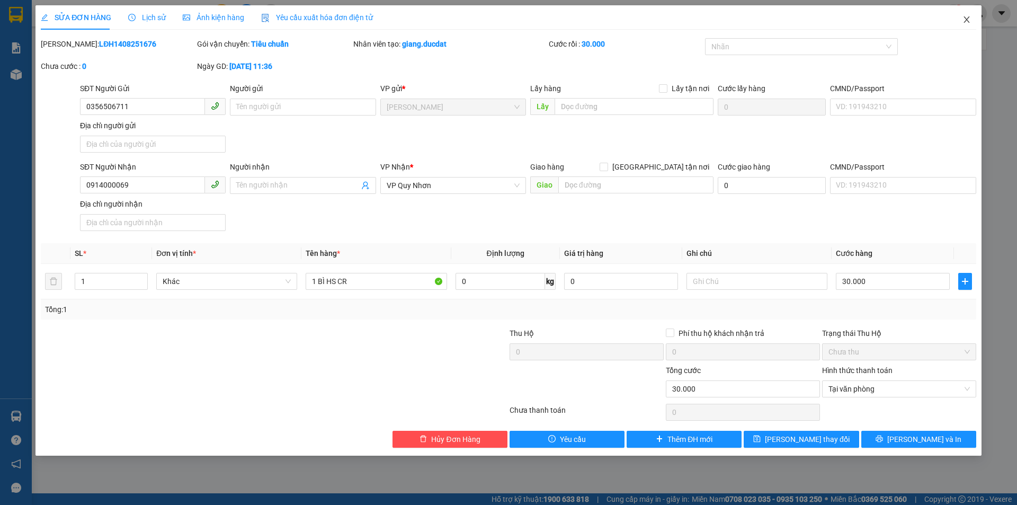
click at [967, 25] on span "Close" at bounding box center [967, 20] width 30 height 30
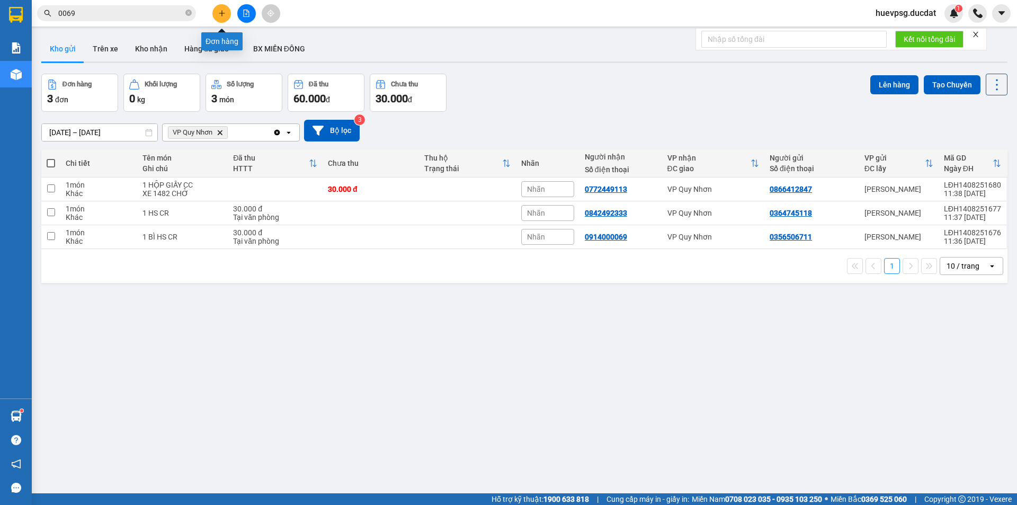
click at [222, 18] on button at bounding box center [221, 13] width 19 height 19
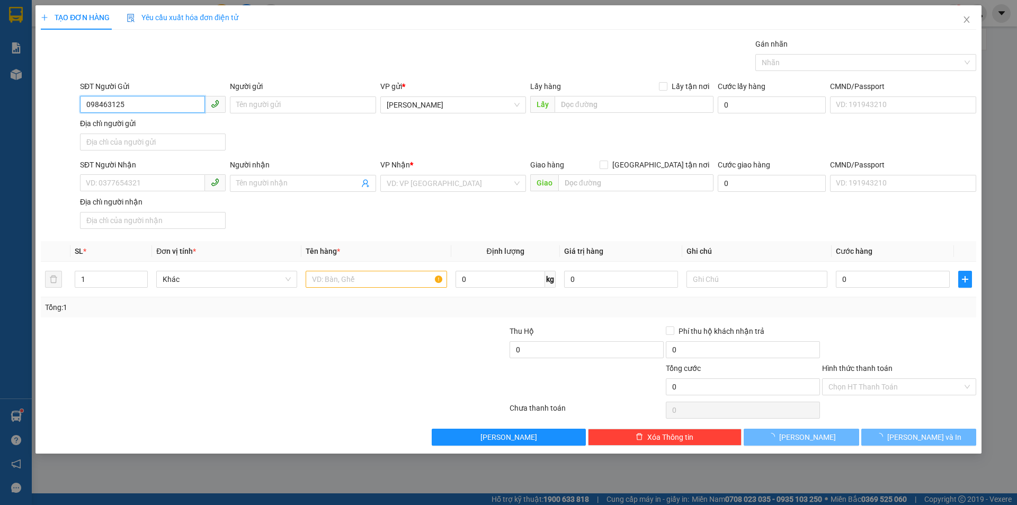
type input "0984631250"
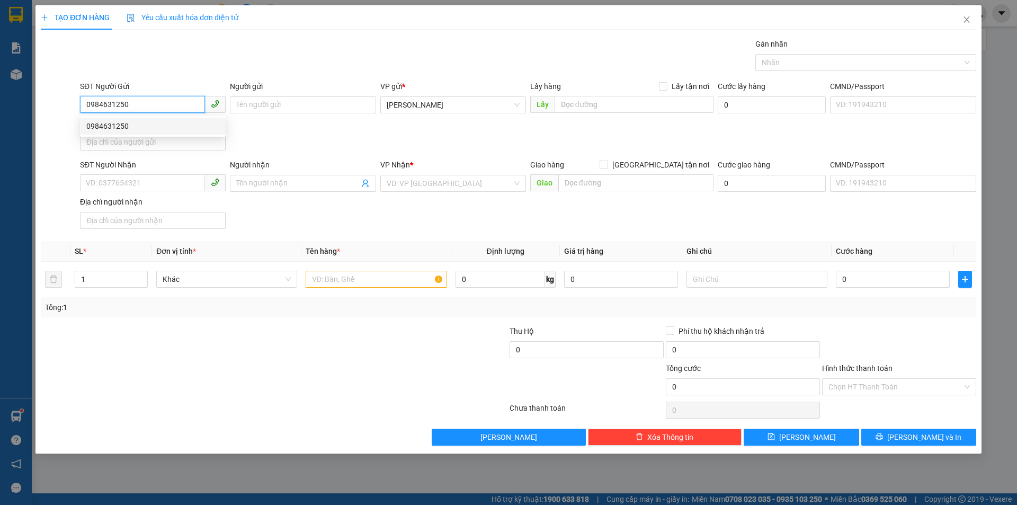
click at [120, 120] on div "0984631250" at bounding box center [152, 126] width 133 height 12
type input "0368490905"
type input "0984631250"
click at [340, 282] on input "text" at bounding box center [376, 279] width 141 height 17
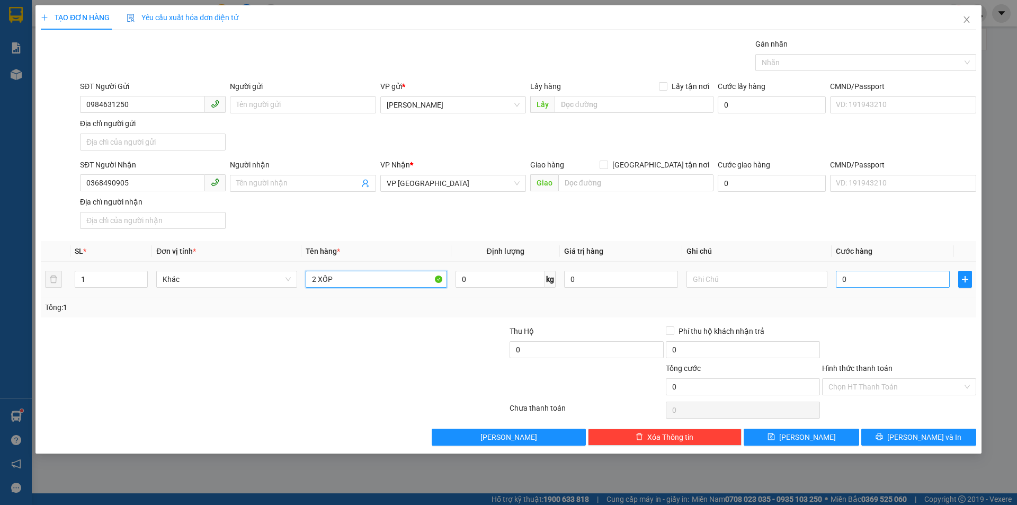
type input "2 XỐP"
click at [864, 276] on input "0" at bounding box center [893, 279] width 114 height 17
type input "8"
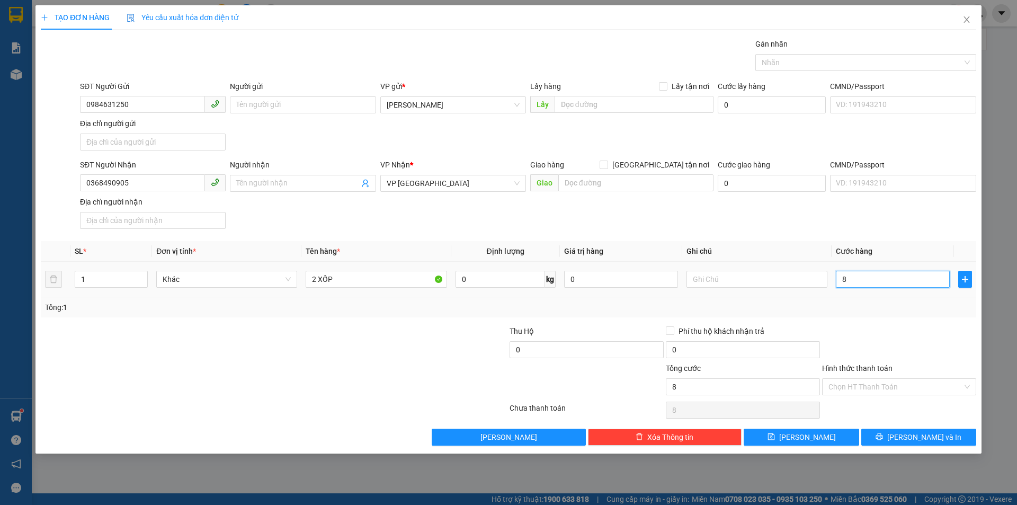
type input "80"
type input "80.000"
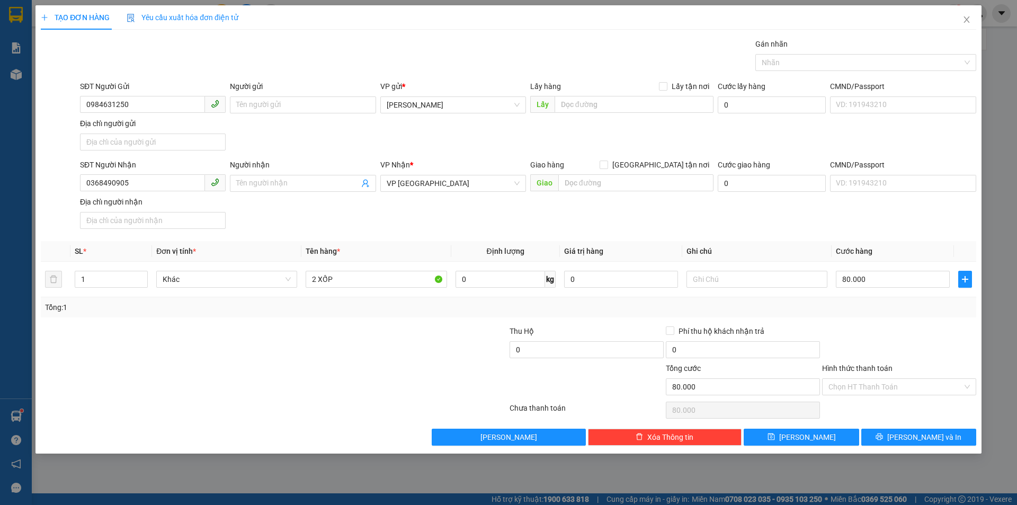
click at [937, 395] on div "Hình thức thanh toán Chọn HT Thanh Toán" at bounding box center [899, 380] width 154 height 37
click at [927, 386] on input "Hình thức thanh toán" at bounding box center [895, 387] width 134 height 16
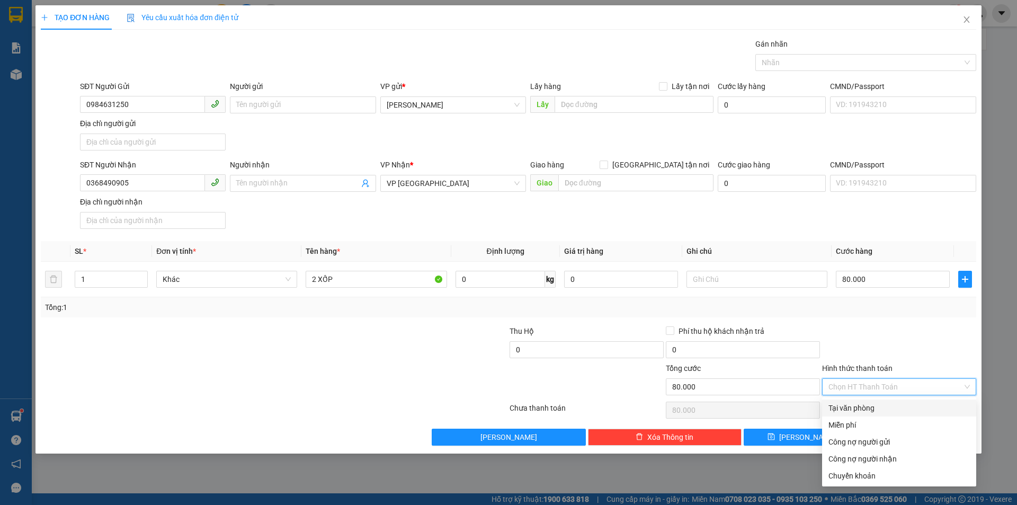
click at [907, 405] on div "Tại văn phòng" at bounding box center [898, 408] width 141 height 12
type input "0"
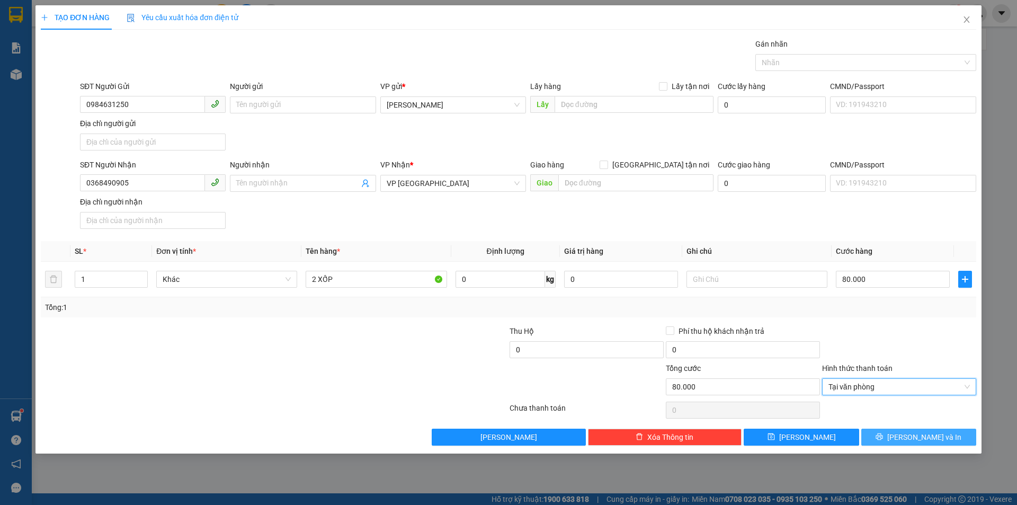
click at [948, 441] on button "[PERSON_NAME] và In" at bounding box center [918, 437] width 115 height 17
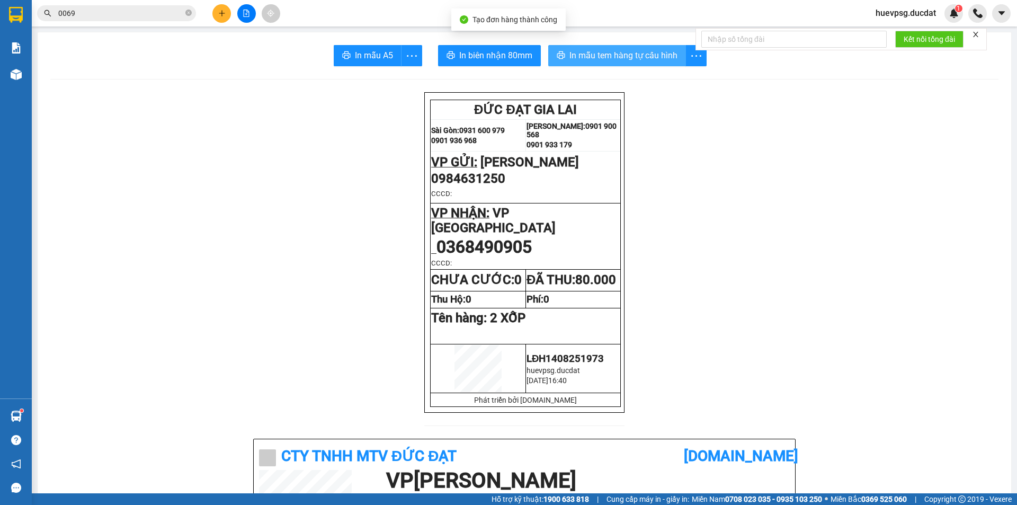
click at [633, 56] on span "In mẫu tem hàng tự cấu hình" at bounding box center [623, 55] width 108 height 13
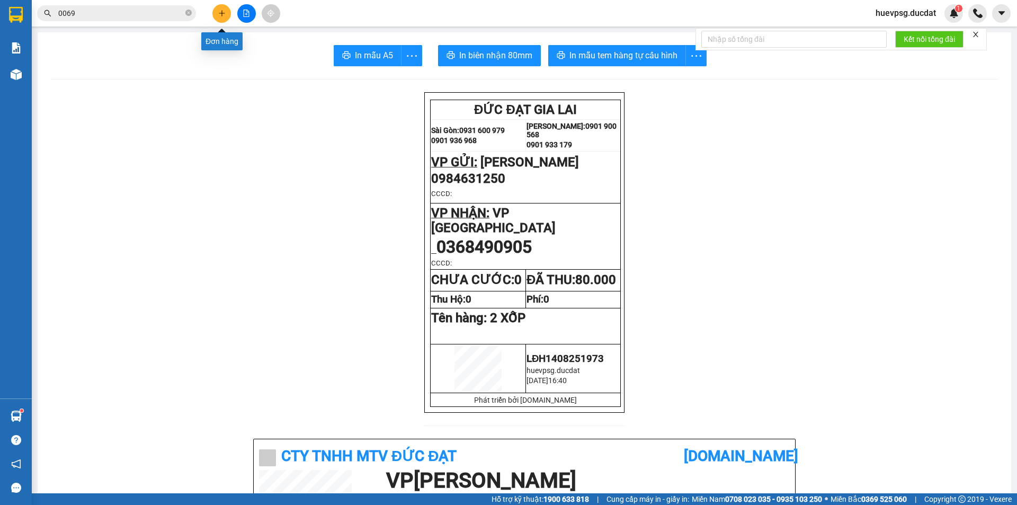
click at [225, 8] on button at bounding box center [221, 13] width 19 height 19
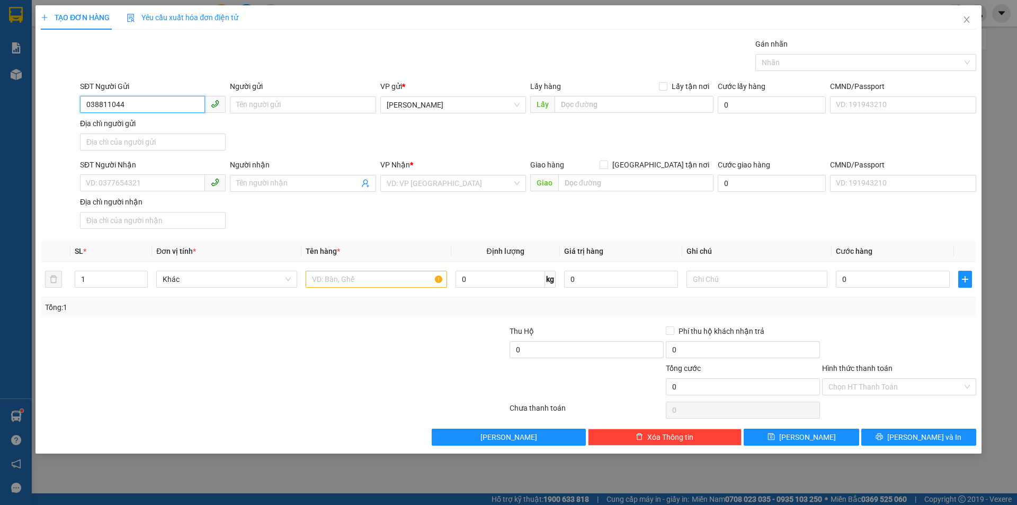
type input "0388110449"
click at [138, 124] on div "0388110449" at bounding box center [152, 126] width 133 height 12
type input "0963689867"
type input "0388110449"
click at [153, 185] on input "0963689867" at bounding box center [142, 182] width 125 height 17
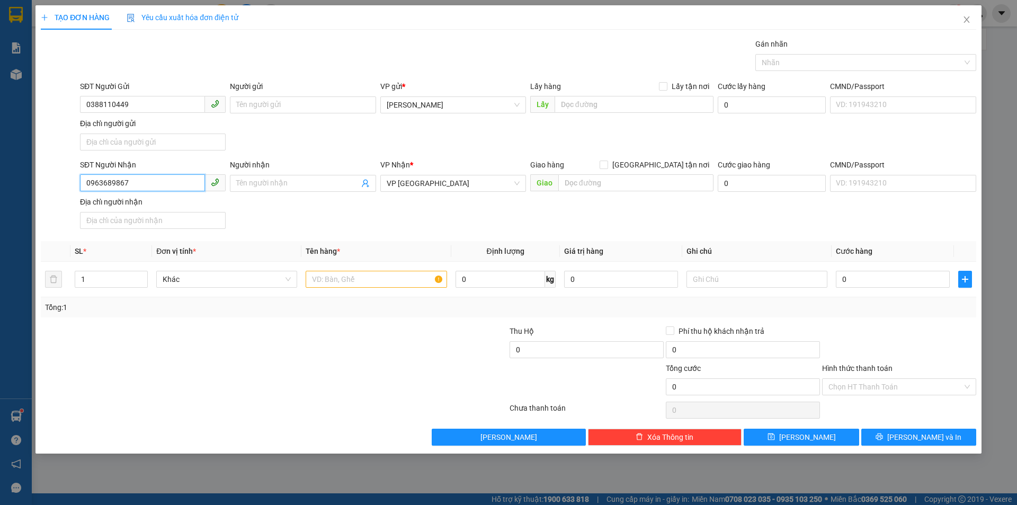
click at [153, 185] on input "0963689867" at bounding box center [142, 182] width 125 height 17
click at [189, 203] on div "0934650555" at bounding box center [152, 205] width 133 height 12
type input "0934650555"
click at [344, 274] on input "text" at bounding box center [376, 279] width 141 height 17
type input "1 XỐP + 1 BAO"
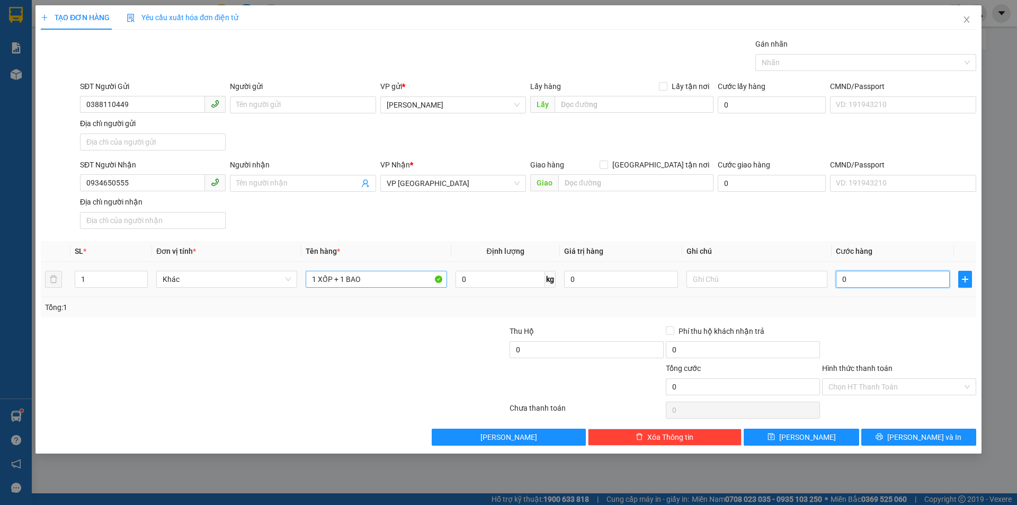
type input "1"
type input "11"
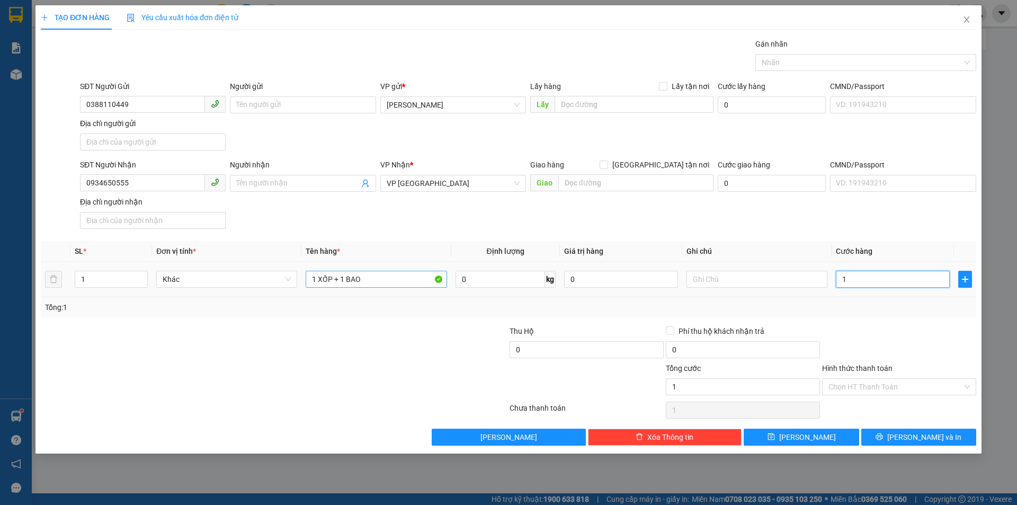
type input "11"
type input "110"
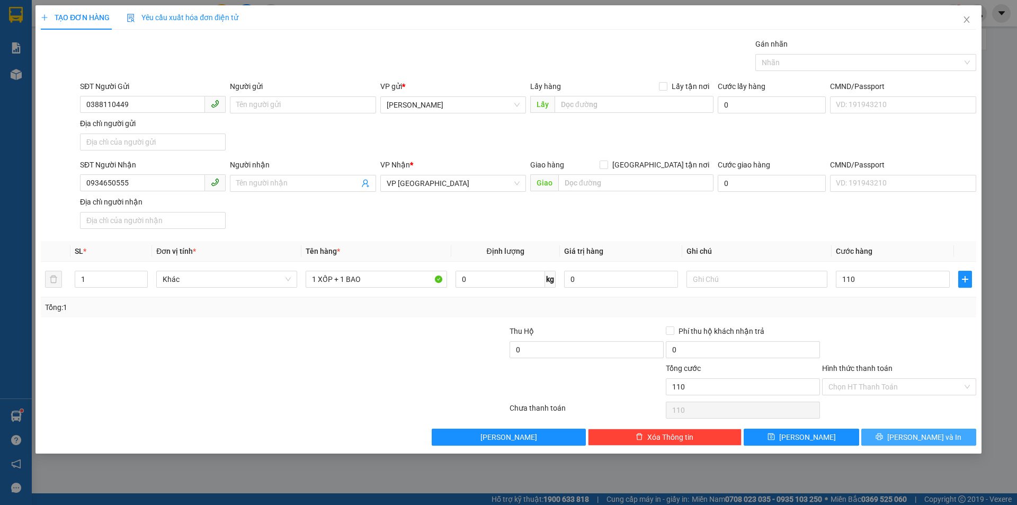
type input "110.000"
click at [958, 438] on button "[PERSON_NAME] và In" at bounding box center [918, 437] width 115 height 17
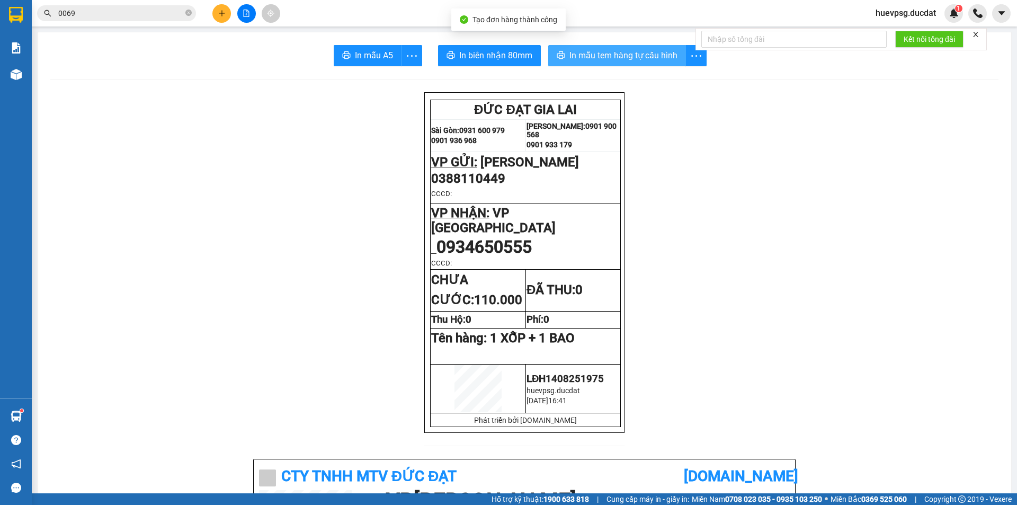
click at [611, 58] on span "In mẫu tem hàng tự cấu hình" at bounding box center [623, 55] width 108 height 13
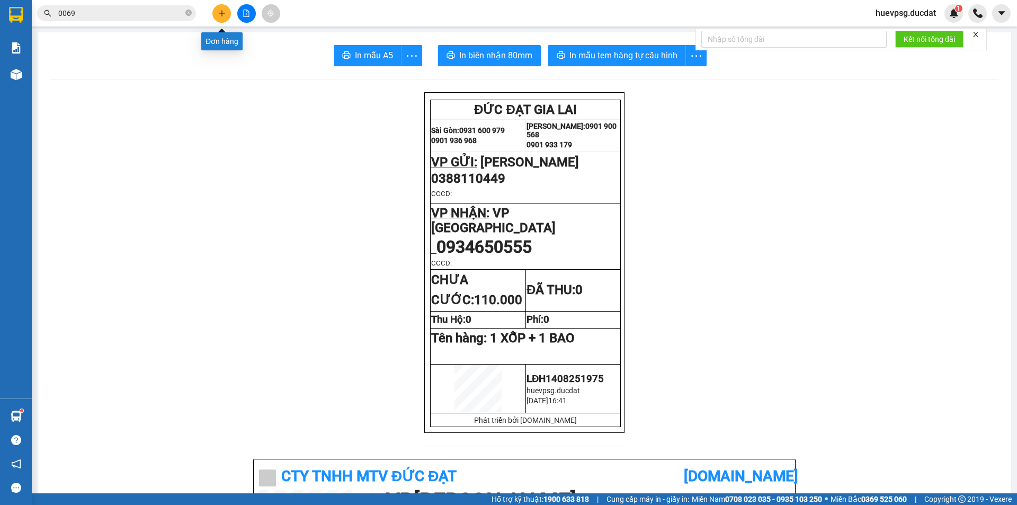
click at [218, 15] on icon "plus" at bounding box center [221, 13] width 7 height 7
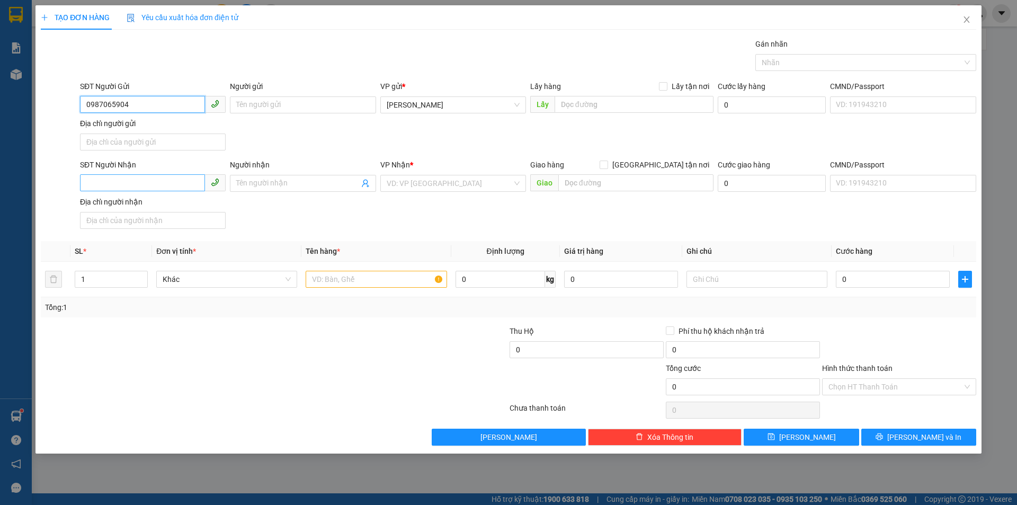
type input "0987065904"
click at [139, 186] on input "SĐT Người Nhận" at bounding box center [142, 182] width 125 height 17
type input "0359266024"
click at [408, 188] on input "search" at bounding box center [450, 183] width 126 height 16
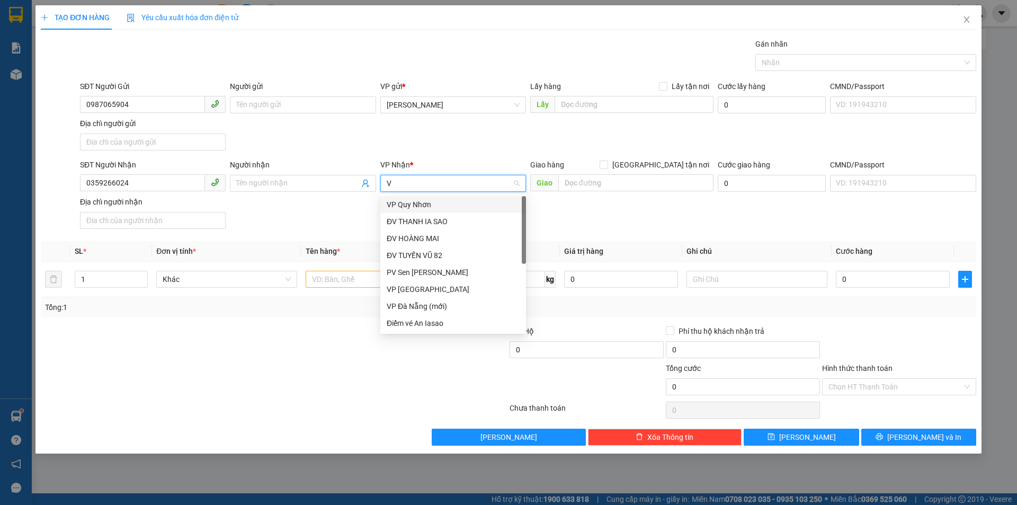
type input "VP"
click at [421, 220] on div "VP [GEOGRAPHIC_DATA]" at bounding box center [453, 222] width 133 height 12
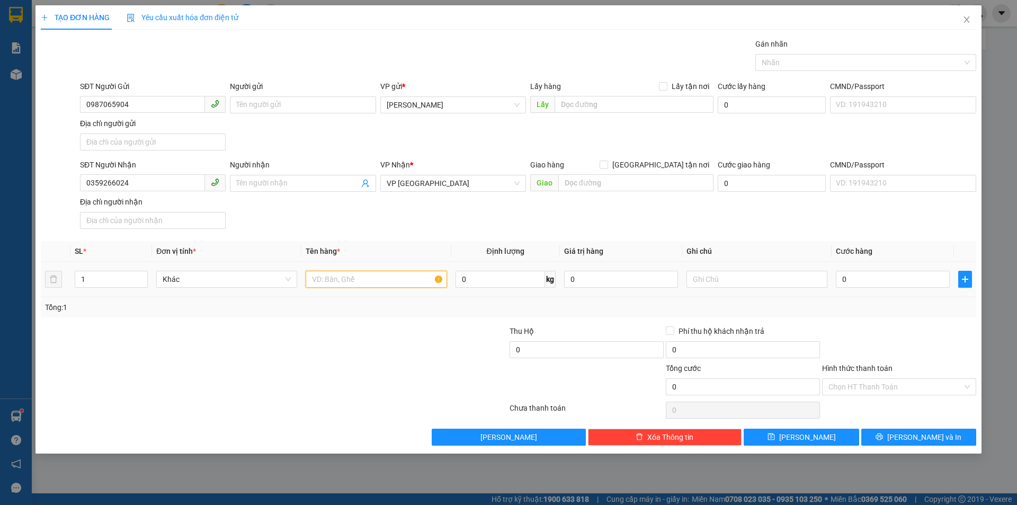
click at [383, 278] on input "text" at bounding box center [376, 279] width 141 height 17
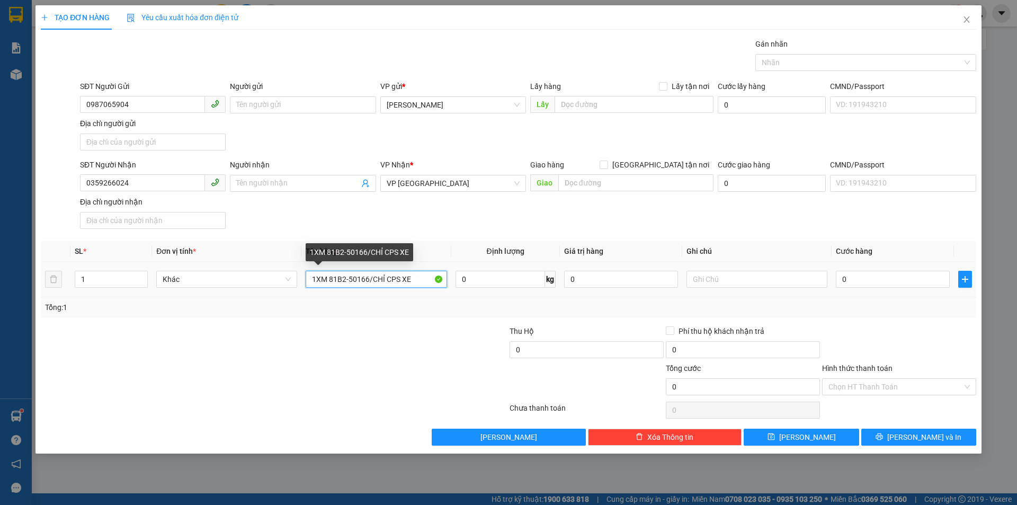
click at [393, 277] on input "1XM 81B2-50166/CHỈ CPS XE" at bounding box center [376, 279] width 141 height 17
click at [398, 279] on input "1XM 81B2-50166/CHỈ CPS XE" at bounding box center [376, 279] width 141 height 17
type input "1XM 81B2-50166/CHỈ CÓ XE"
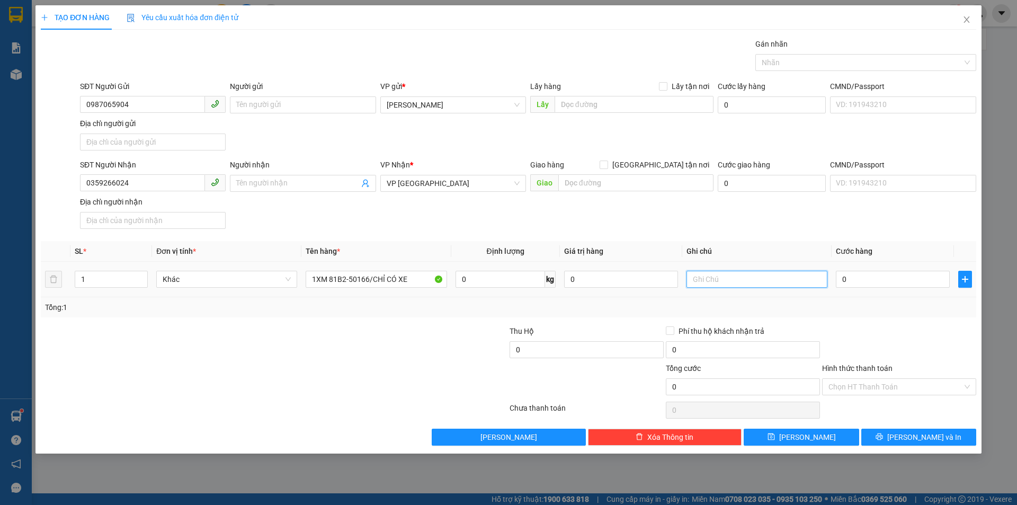
click at [698, 275] on input "text" at bounding box center [756, 279] width 141 height 17
type input "THEO CÉ T8 B2 /KO BAO TRẦY XƯỚC"
type input "4"
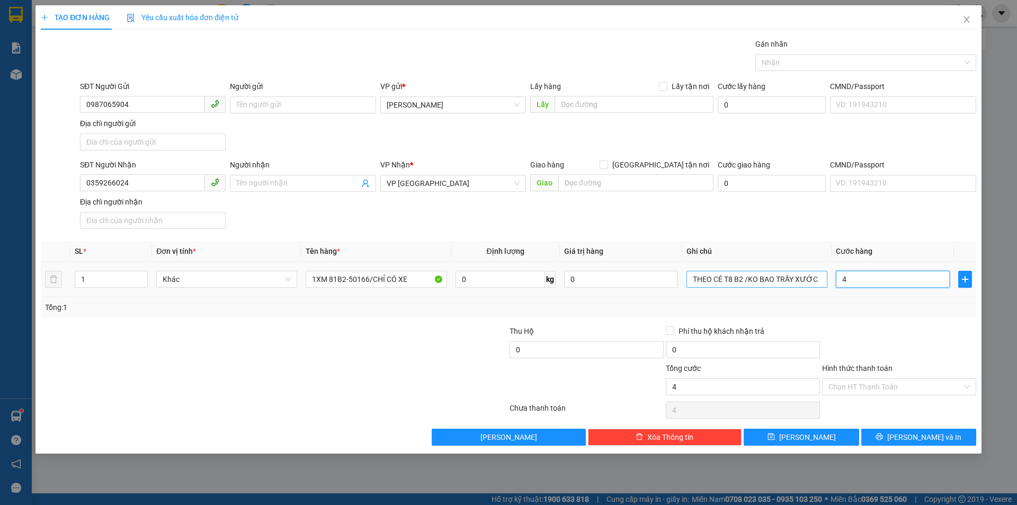
type input "45"
type input "450"
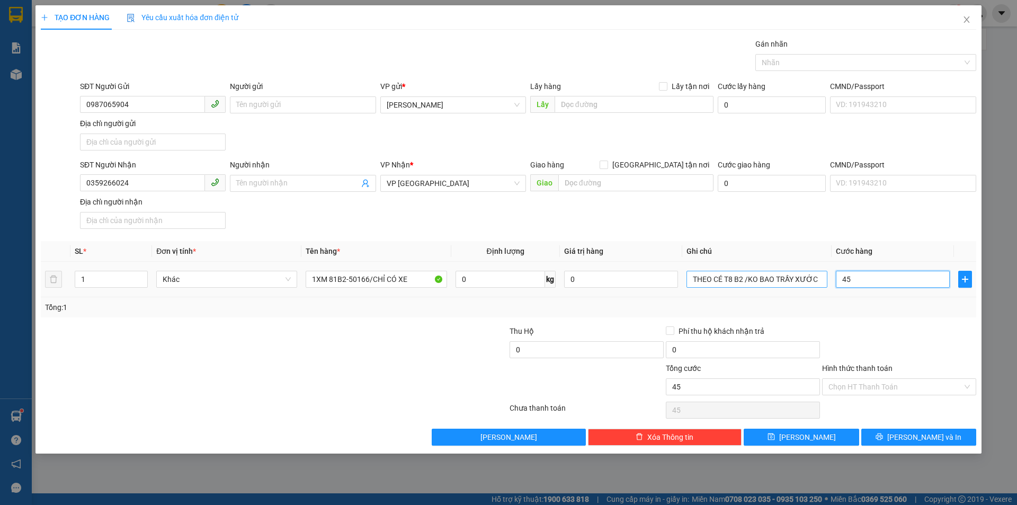
type input "450"
type input "450.000"
click at [905, 379] on input "Hình thức thanh toán" at bounding box center [895, 387] width 134 height 16
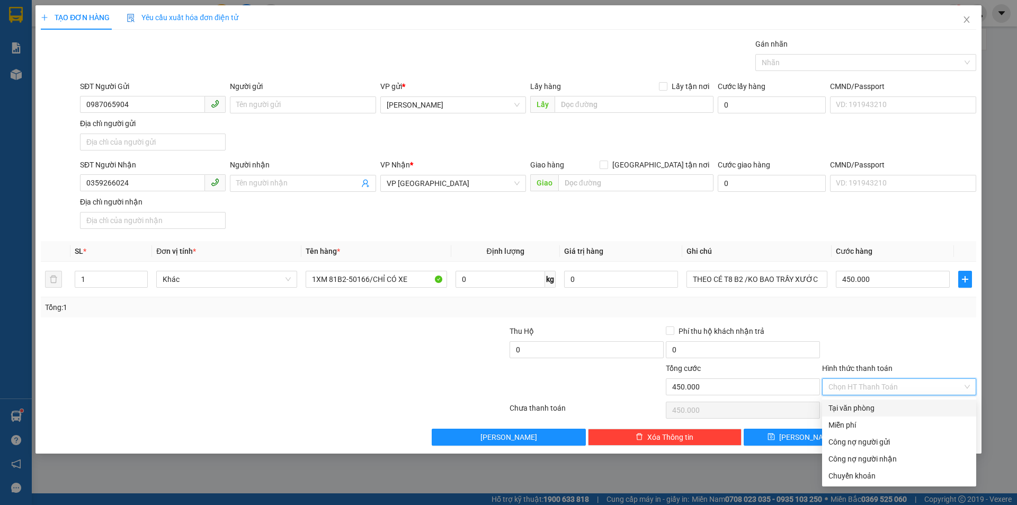
click at [896, 398] on div "Transit Pickup Surcharge Ids Transit Deliver Surcharge Ids Transit Deliver Surc…" at bounding box center [508, 241] width 935 height 407
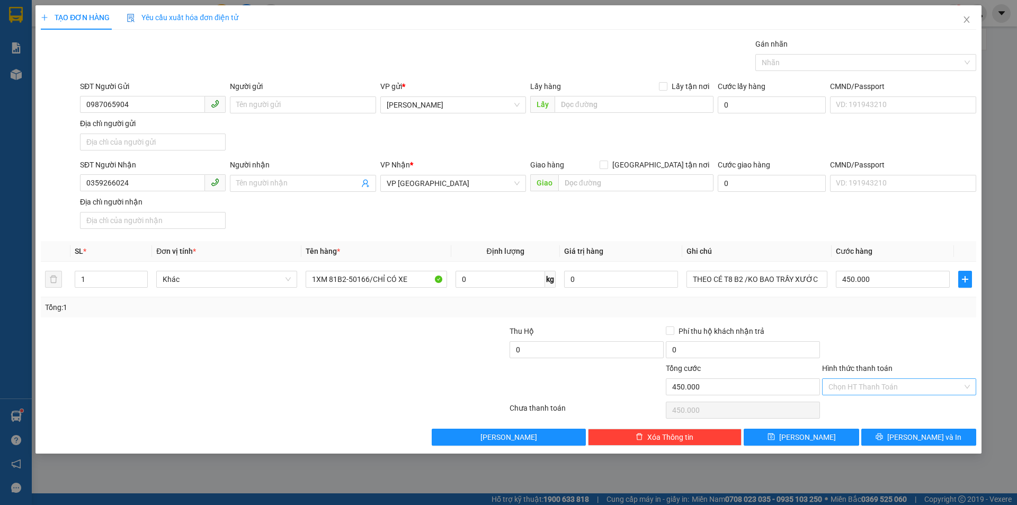
click at [898, 389] on input "Hình thức thanh toán" at bounding box center [895, 387] width 134 height 16
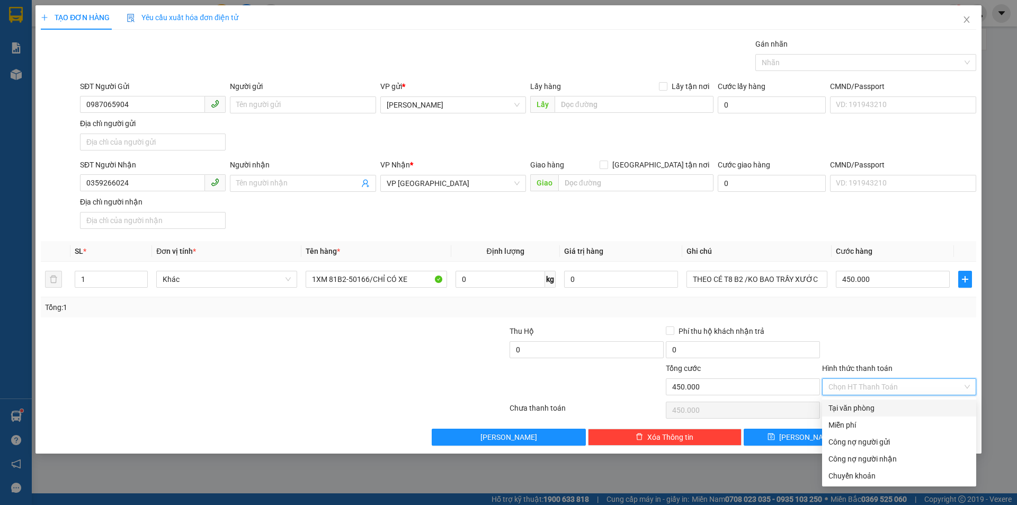
drag, startPoint x: 897, startPoint y: 412, endPoint x: 903, endPoint y: 413, distance: 5.4
click at [898, 412] on div "Tại văn phòng" at bounding box center [898, 408] width 141 height 12
type input "0"
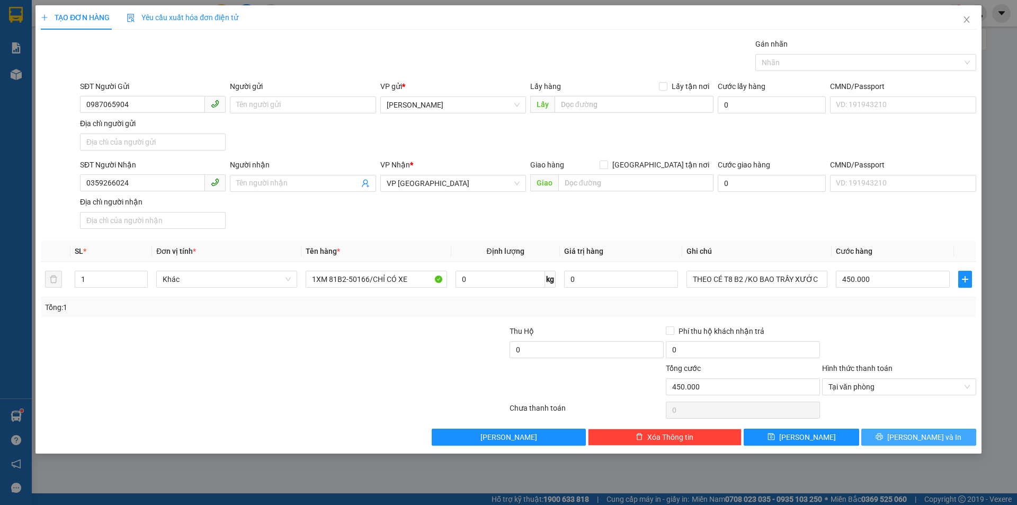
click at [883, 435] on icon "printer" at bounding box center [879, 436] width 7 height 7
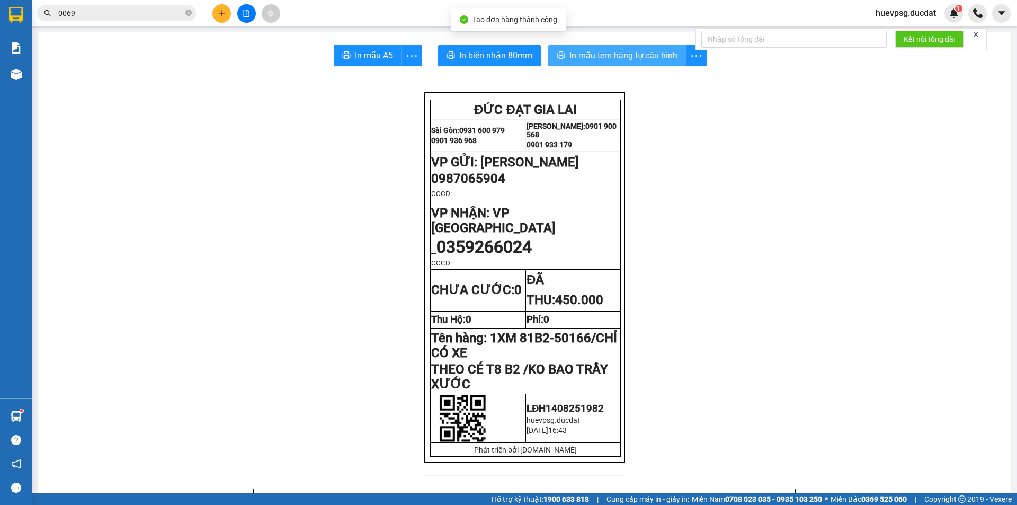
click at [639, 52] on span "In mẫu tem hàng tự cấu hình" at bounding box center [623, 55] width 108 height 13
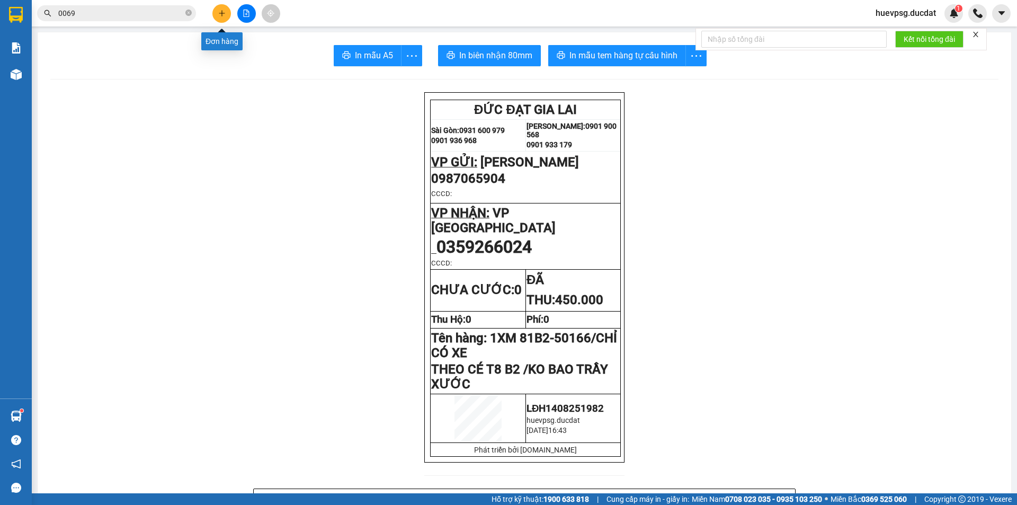
click at [224, 17] on button at bounding box center [221, 13] width 19 height 19
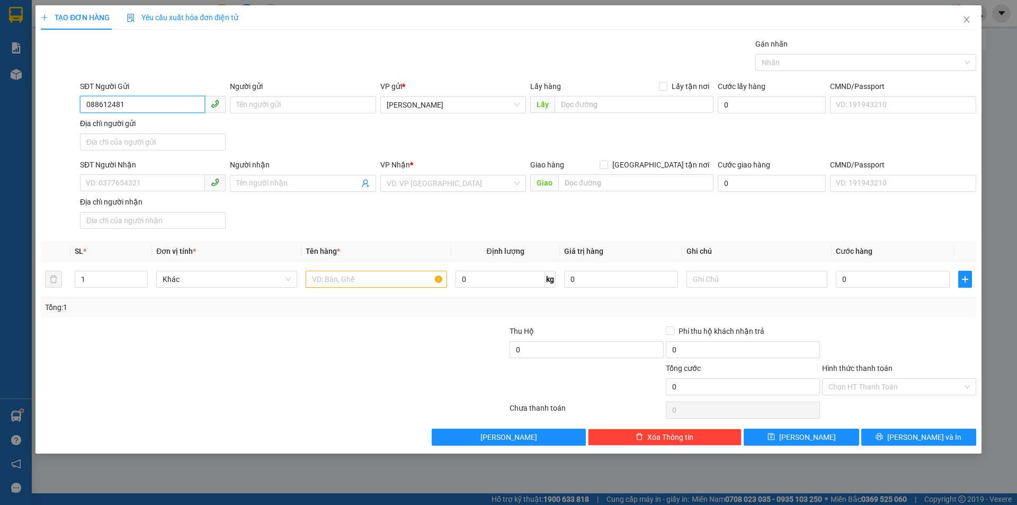
type input "0886124811"
click at [133, 129] on div "0886124811" at bounding box center [152, 126] width 133 height 12
type input "0888773835"
checkbox input "true"
type input "60 TÂN VĨNH P6 Q4"
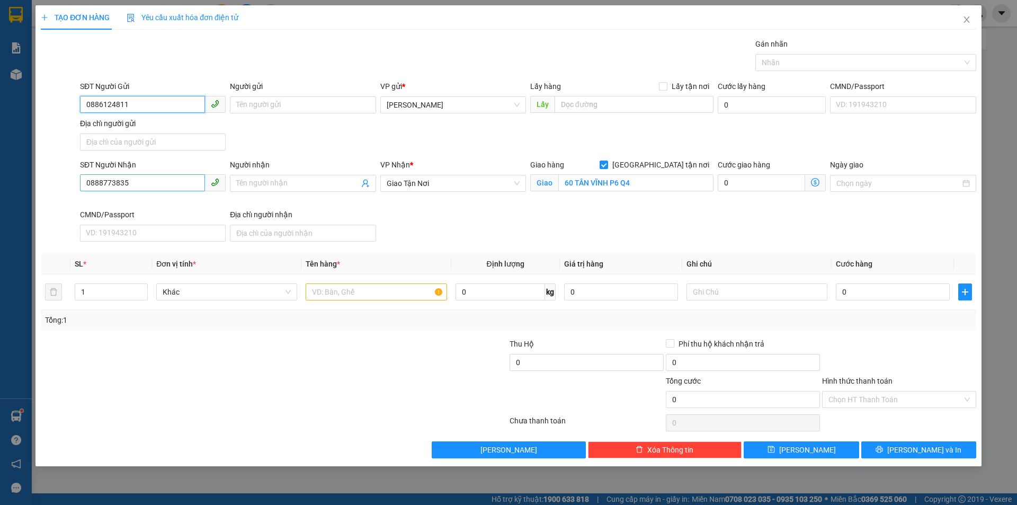
type input "0886124811"
click at [142, 181] on input "0888773835" at bounding box center [142, 182] width 125 height 17
type input "0987321779"
click at [110, 197] on div "0987321779" at bounding box center [153, 204] width 146 height 17
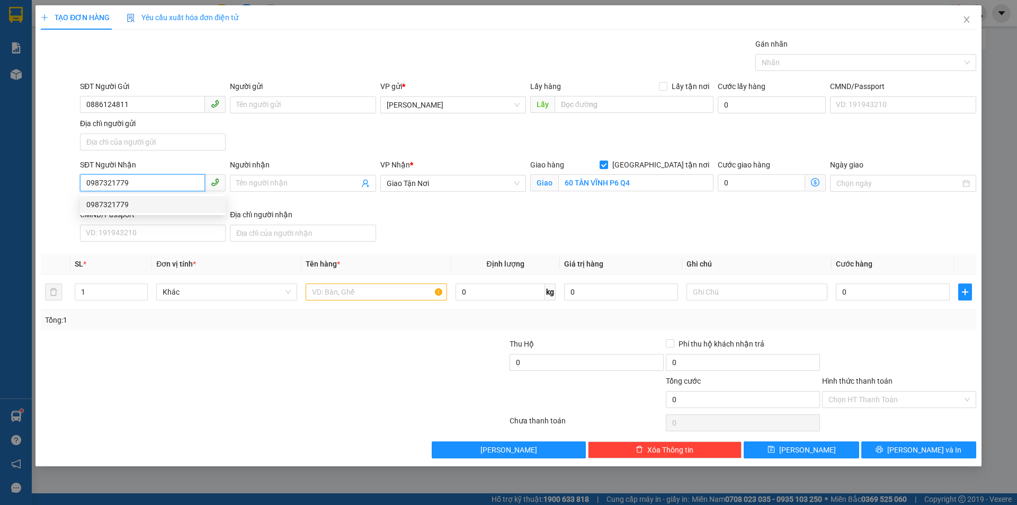
type input "94/41 TAN QUY Q7"
type input "0987321779"
click at [407, 293] on input "text" at bounding box center [376, 291] width 141 height 17
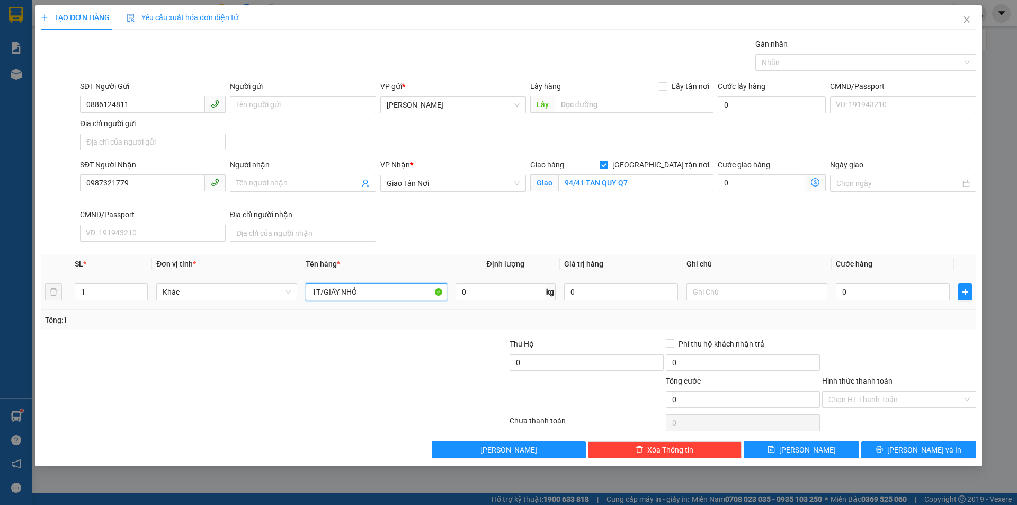
type input "1T/GIẤY NHỎ"
type input "GTN100CR"
type input "3"
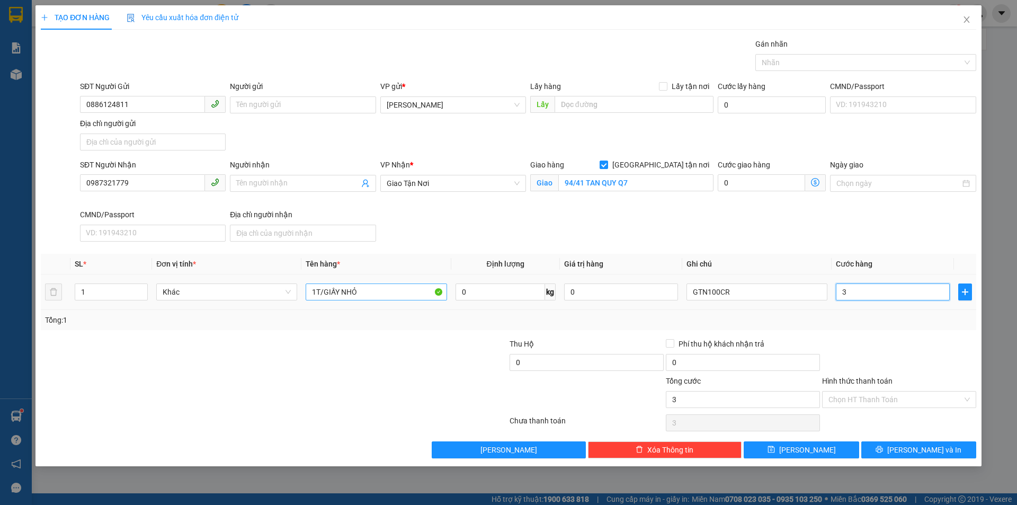
type input "30"
click at [868, 393] on input "Hình thức thanh toán" at bounding box center [895, 399] width 134 height 16
type input "30.000"
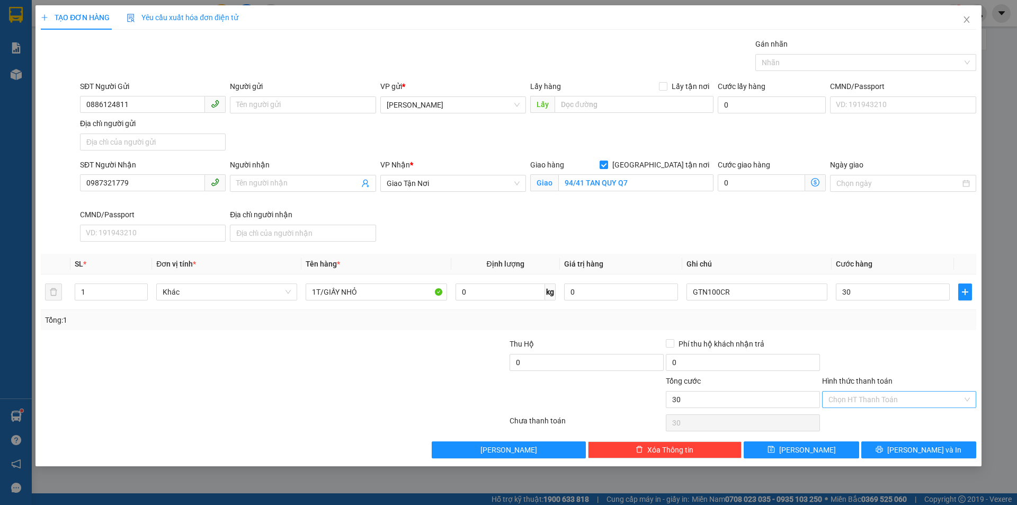
type input "30.000"
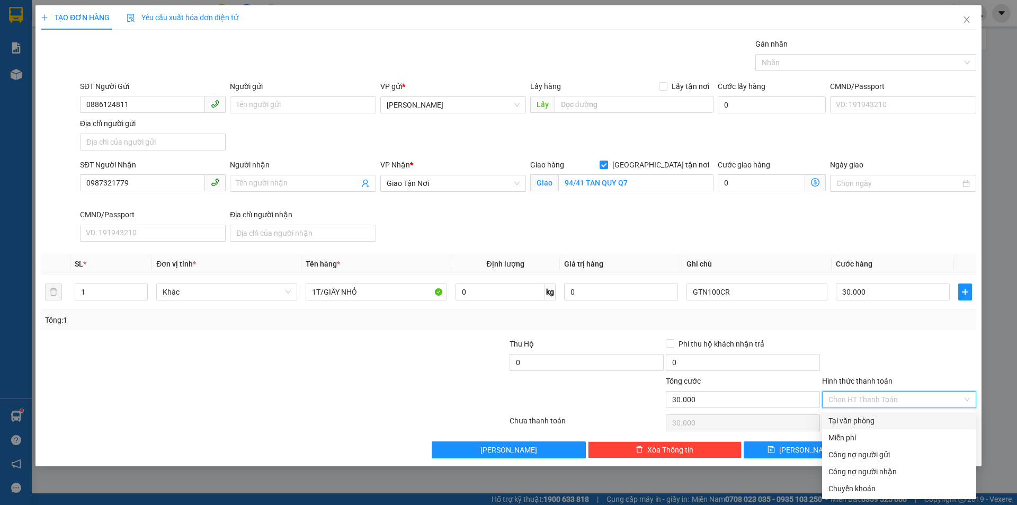
click at [873, 424] on div "Tại văn phòng" at bounding box center [898, 421] width 141 height 12
type input "0"
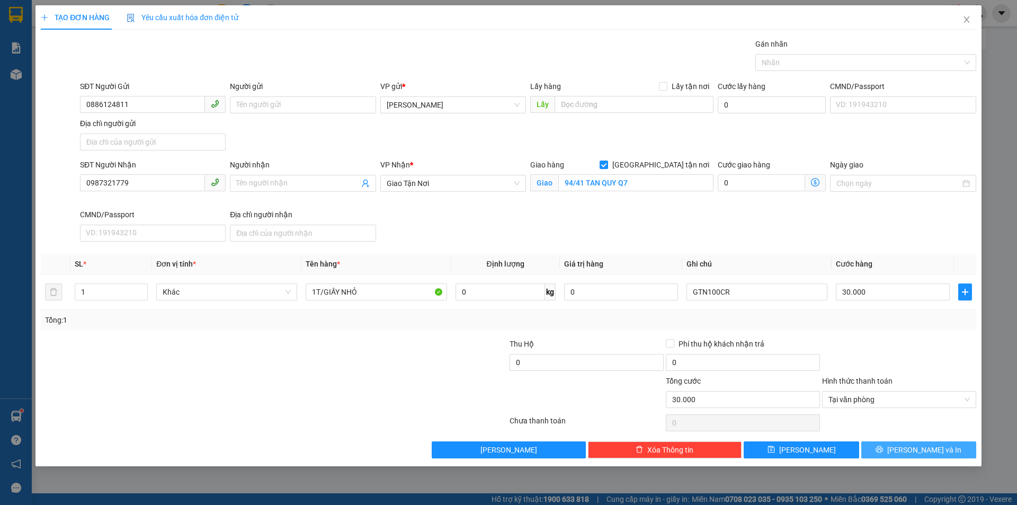
click at [888, 448] on button "[PERSON_NAME] và In" at bounding box center [918, 449] width 115 height 17
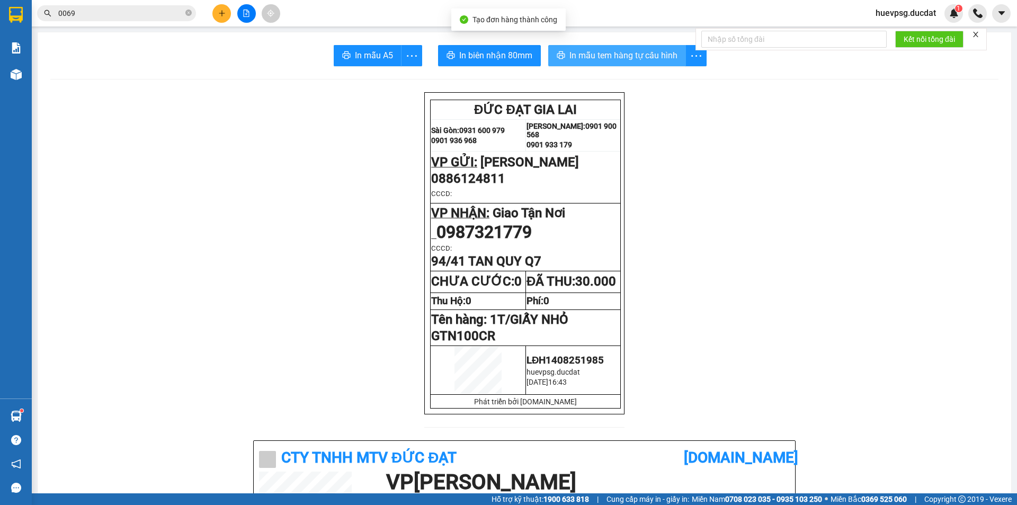
click at [650, 56] on span "In mẫu tem hàng tự cấu hình" at bounding box center [623, 55] width 108 height 13
click at [224, 17] on button at bounding box center [221, 13] width 19 height 19
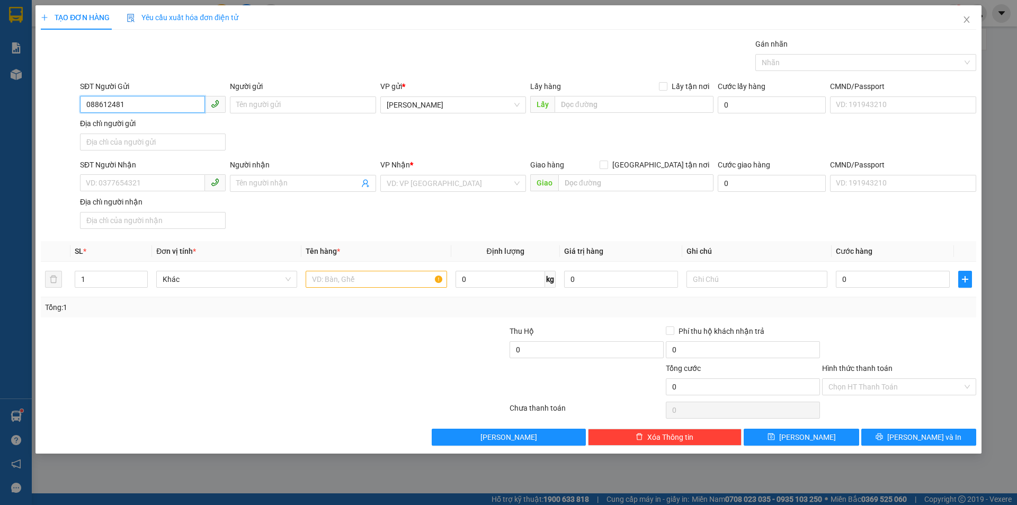
type input "0886124811"
click at [130, 124] on div "0886124811" at bounding box center [152, 126] width 133 height 12
type input "0987321779"
checkbox input "true"
type input "94/41 TAN QUY Q7"
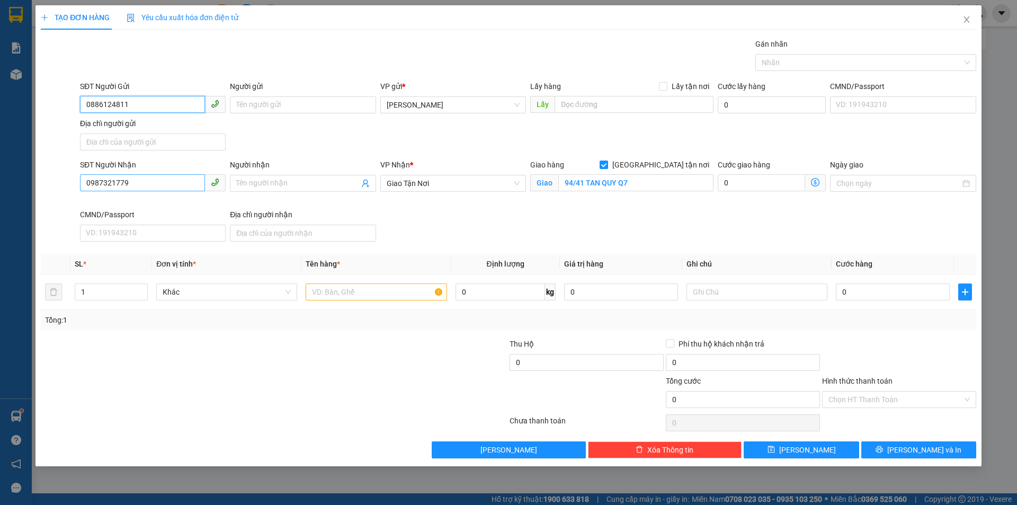
type input "0886124811"
click at [126, 181] on input "0987321779" at bounding box center [142, 182] width 125 height 17
type input "0888773835"
drag, startPoint x: 144, startPoint y: 207, endPoint x: 154, endPoint y: 207, distance: 10.1
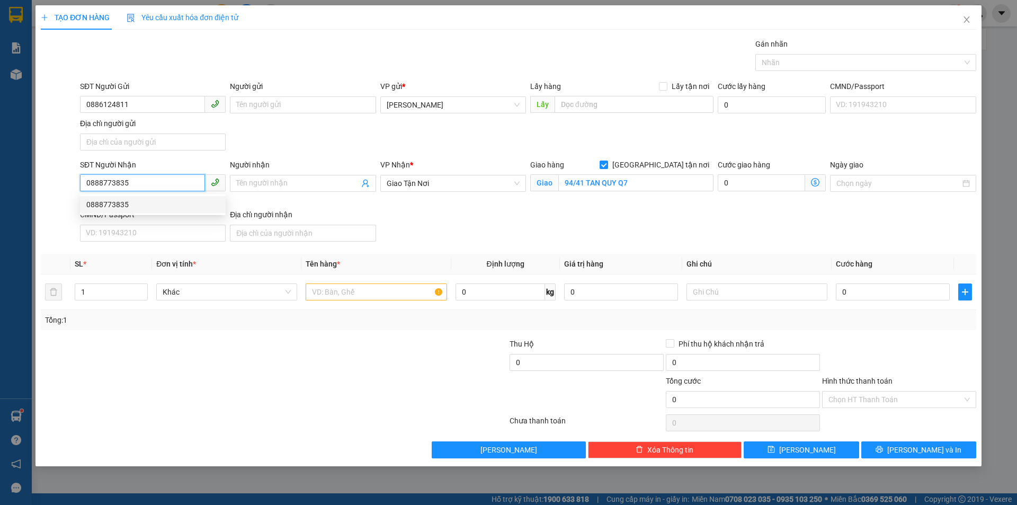
click at [145, 207] on div "0888773835" at bounding box center [152, 205] width 133 height 12
type input "60 TÂN VĨNH P6 Q4"
type input "0888773835"
click at [370, 288] on input "text" at bounding box center [376, 291] width 141 height 17
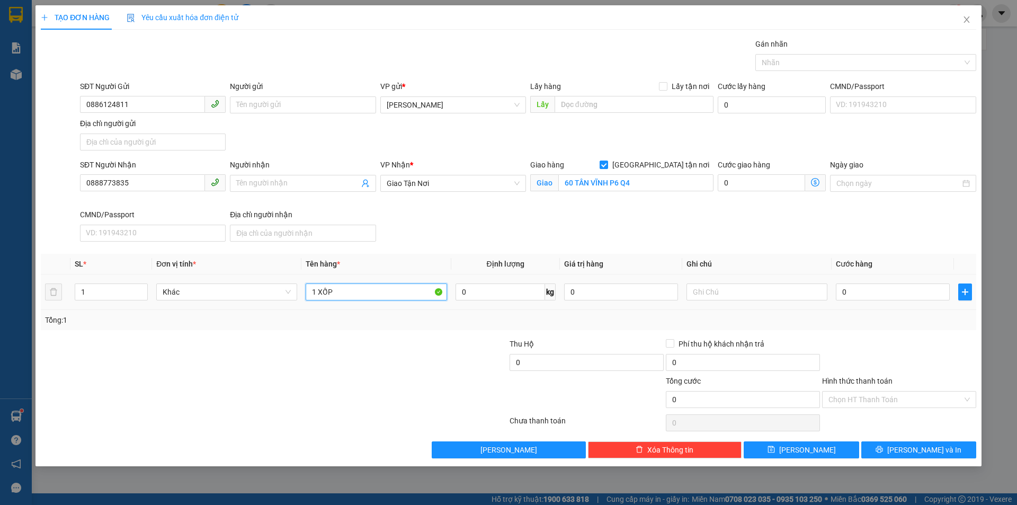
type input "1 XỐP"
type input "7"
type input "70"
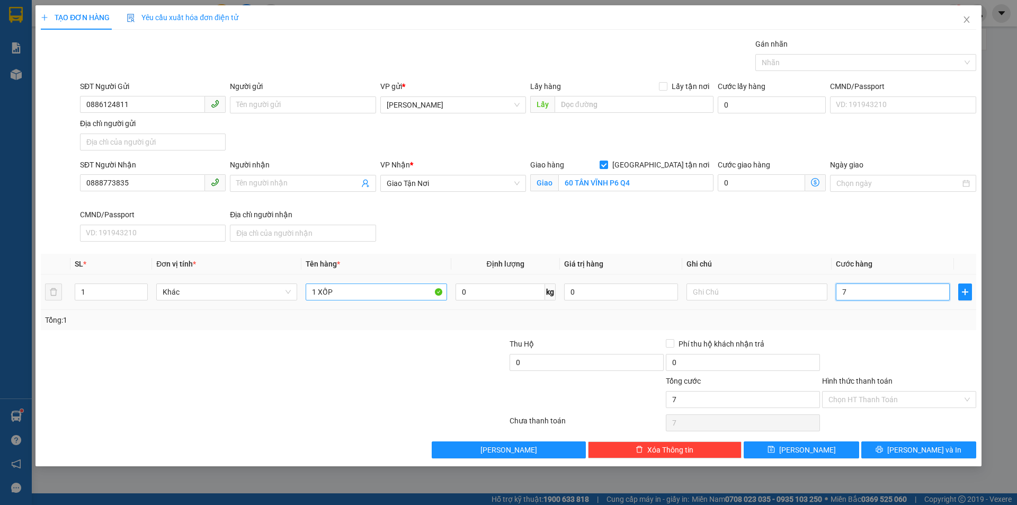
type input "70"
type input "710"
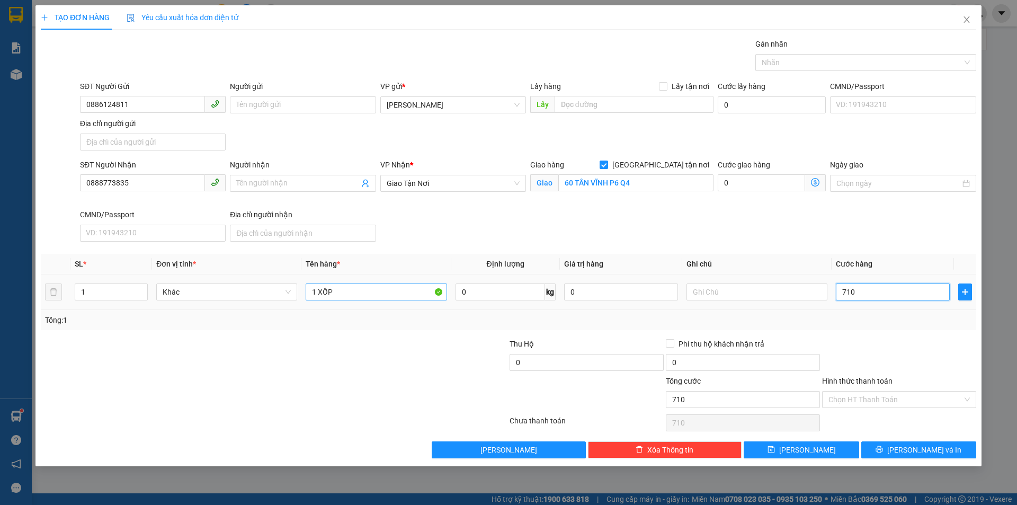
type input "7.100"
type input "710"
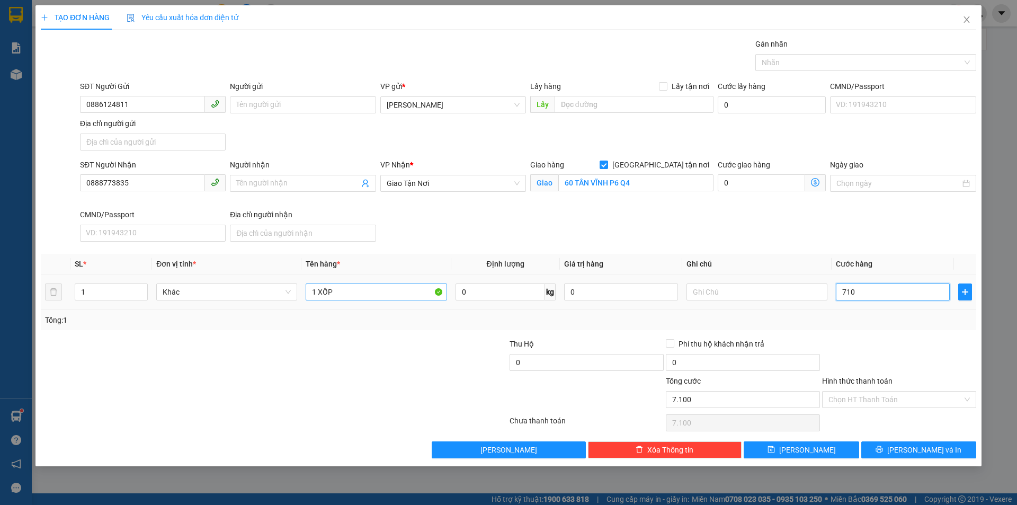
type input "710"
type input "71"
type input "7"
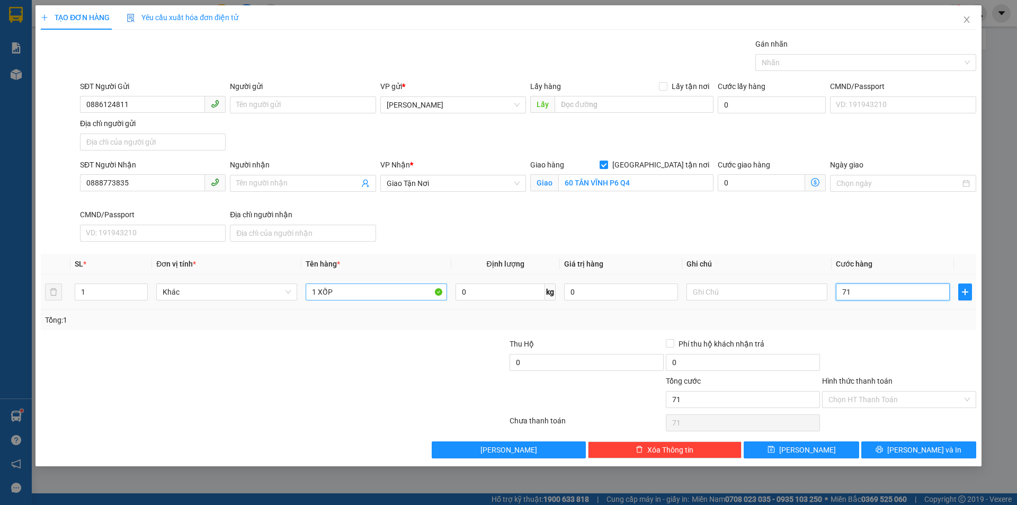
type input "7"
type input "7.000"
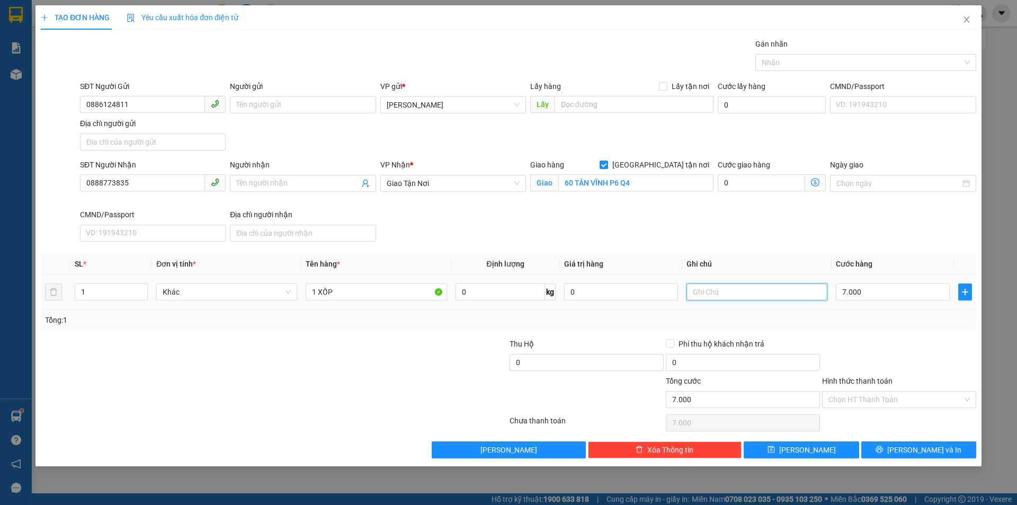
click at [707, 290] on input "text" at bounding box center [756, 291] width 141 height 17
type input "GTN100CR"
click at [932, 396] on input "Hình thức thanh toán" at bounding box center [895, 399] width 134 height 16
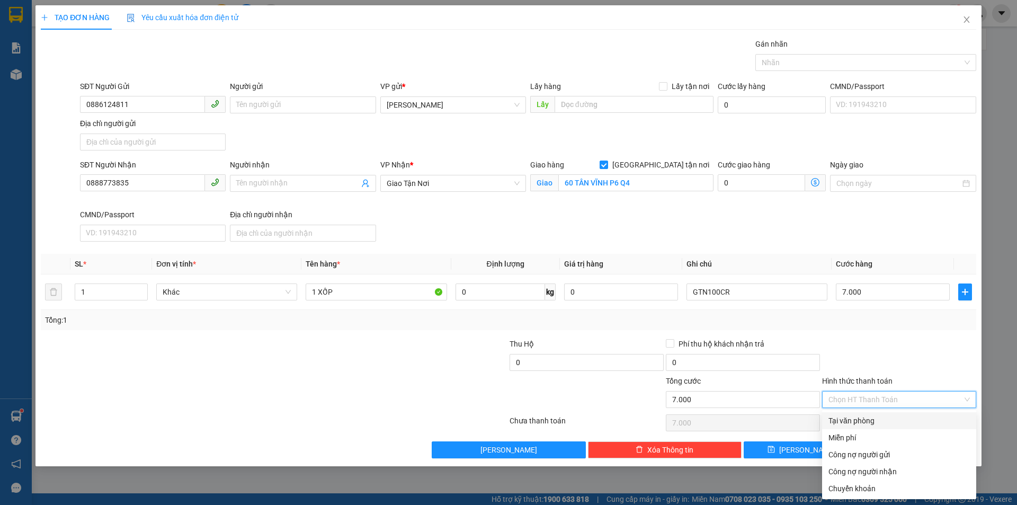
click at [922, 417] on div "Tại văn phòng" at bounding box center [898, 421] width 141 height 12
type input "0"
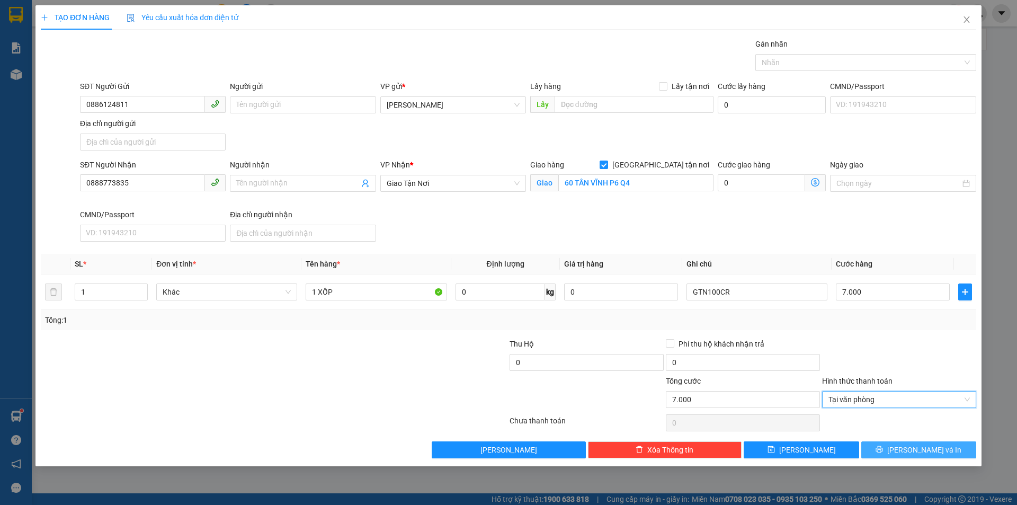
click at [932, 450] on span "[PERSON_NAME] và In" at bounding box center [924, 450] width 74 height 12
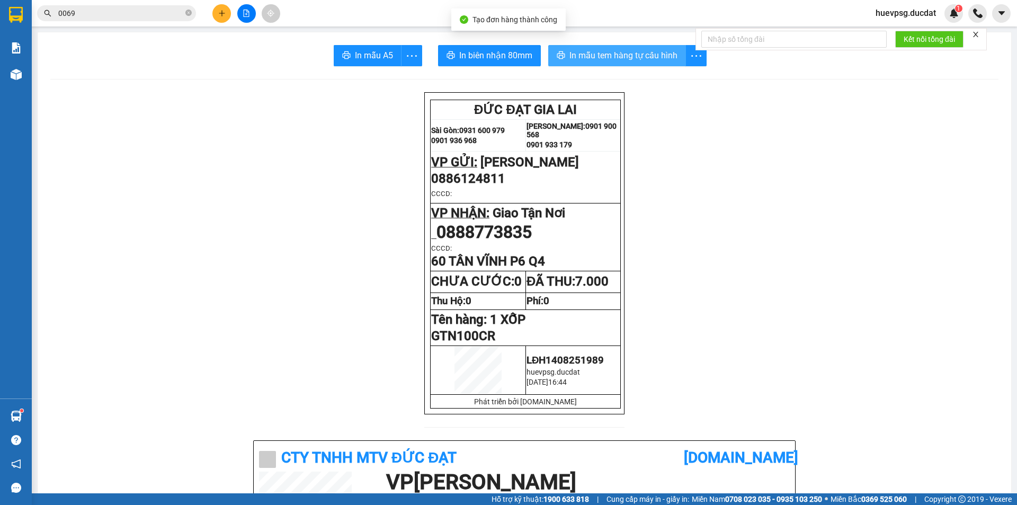
click at [603, 55] on span "In mẫu tem hàng tự cấu hình" at bounding box center [623, 55] width 108 height 13
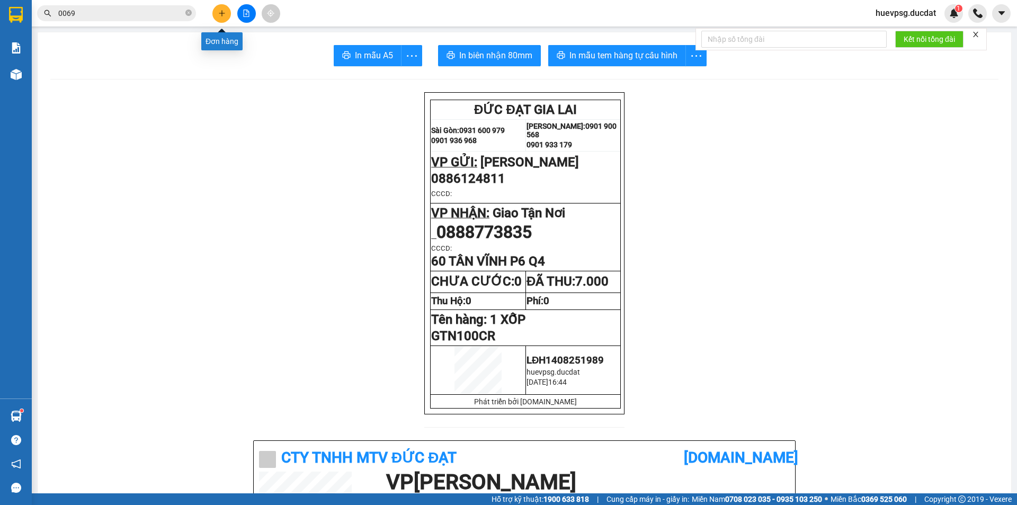
click at [220, 13] on icon "plus" at bounding box center [222, 13] width 6 height 1
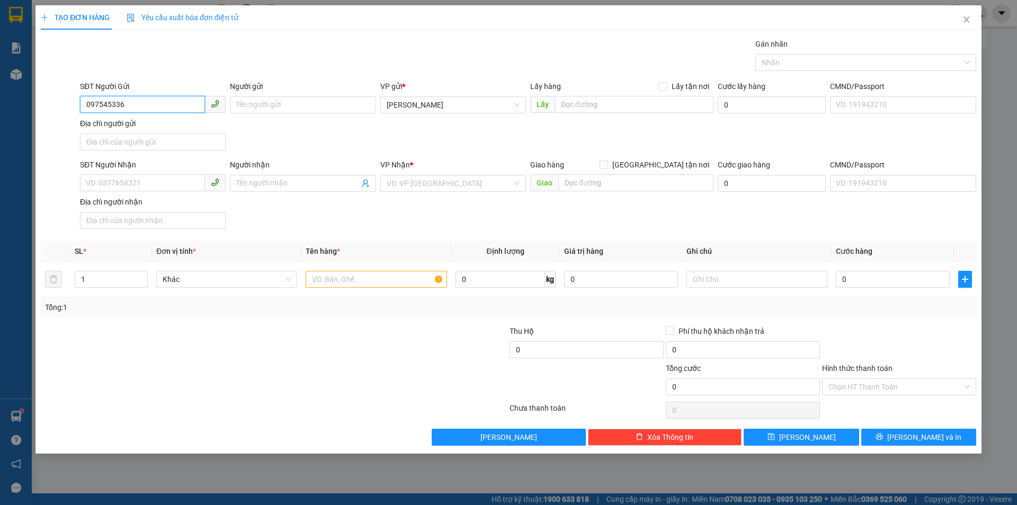
type input "0975453368"
click at [112, 122] on div "0975453368" at bounding box center [152, 126] width 133 height 12
type input "HÀ LÒNG"
type input "0906460694"
type input "MIẾU BÔNG"
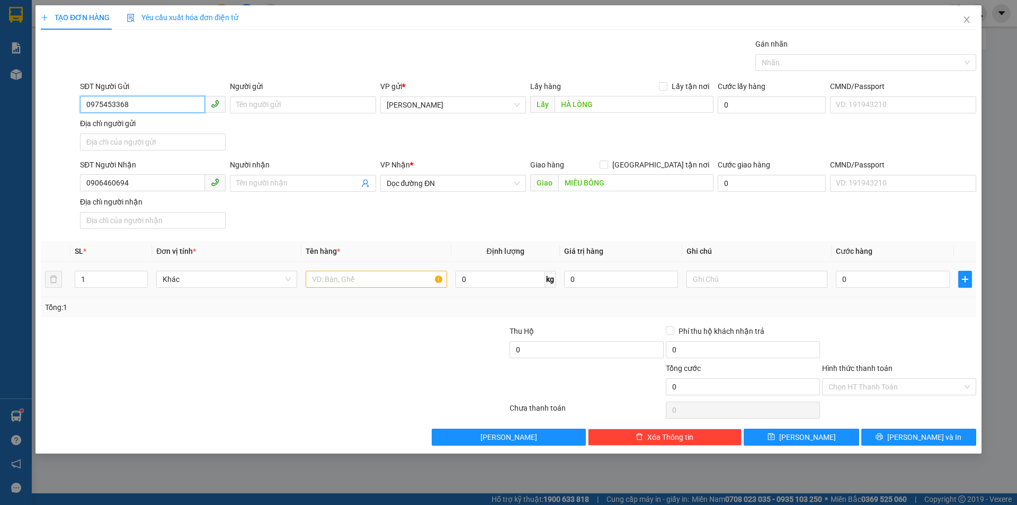
type input "0975453368"
click at [351, 279] on input "text" at bounding box center [376, 279] width 141 height 17
type input "2T/GIẤY"
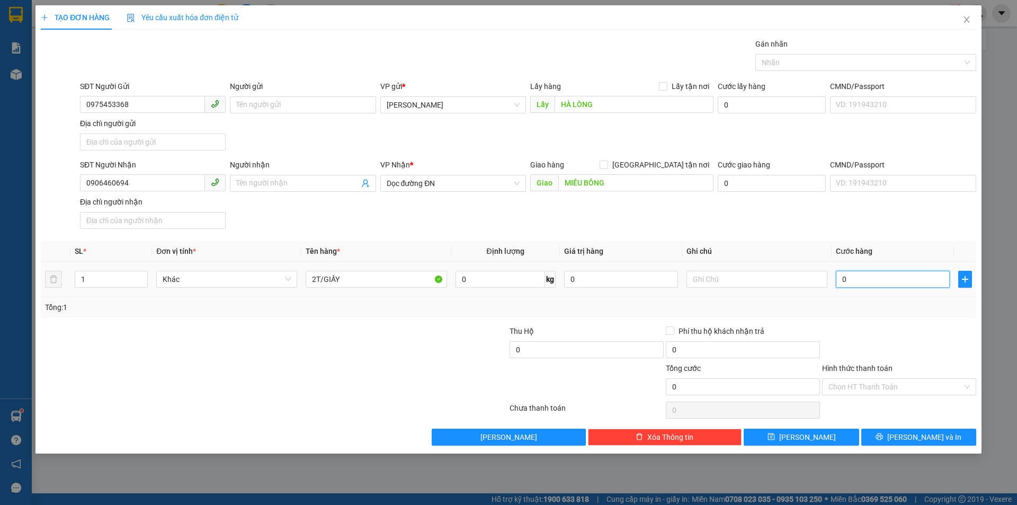
click at [875, 271] on input "0" at bounding box center [893, 279] width 114 height 17
type input "1"
type input "15"
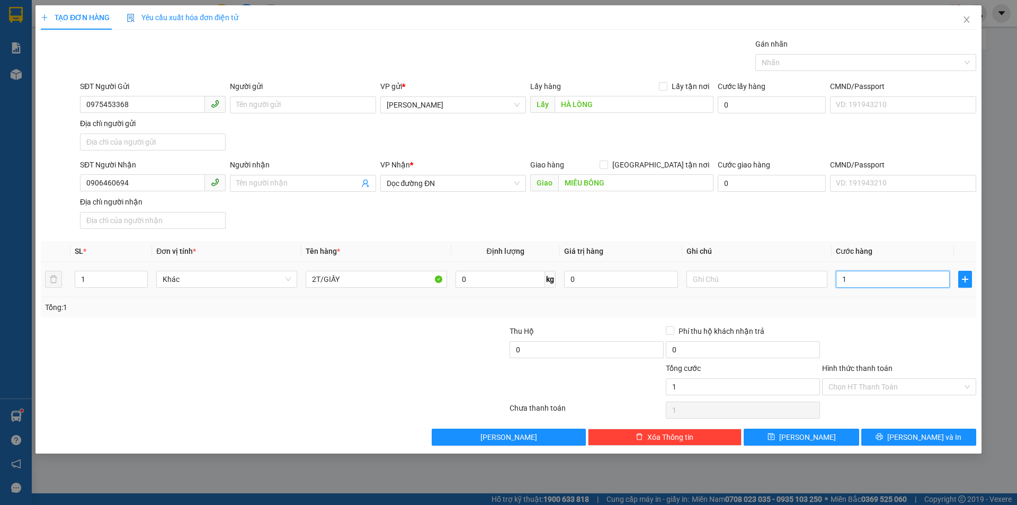
type input "15"
type input "150"
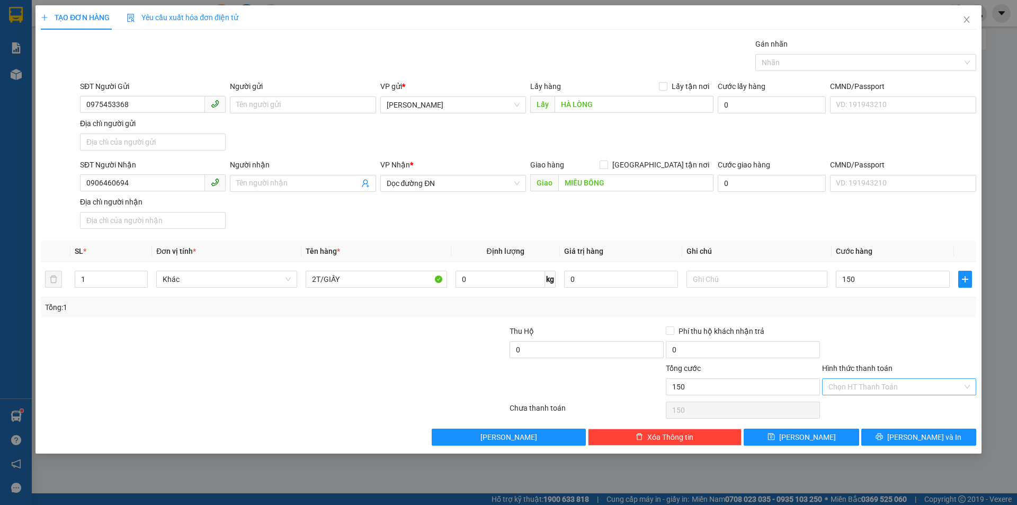
type input "150.000"
click at [880, 386] on input "Hình thức thanh toán" at bounding box center [895, 387] width 134 height 16
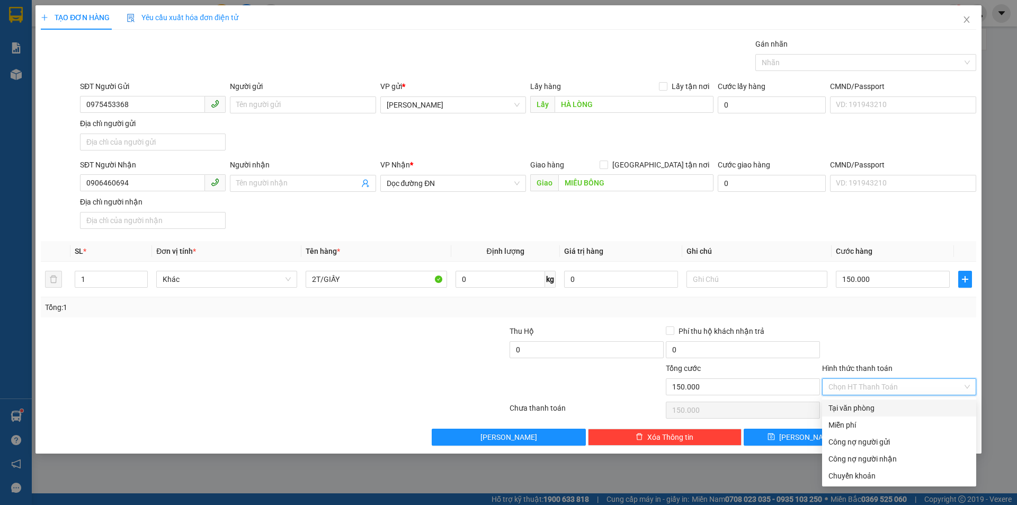
click at [885, 404] on div "Tại văn phòng" at bounding box center [898, 408] width 141 height 12
type input "0"
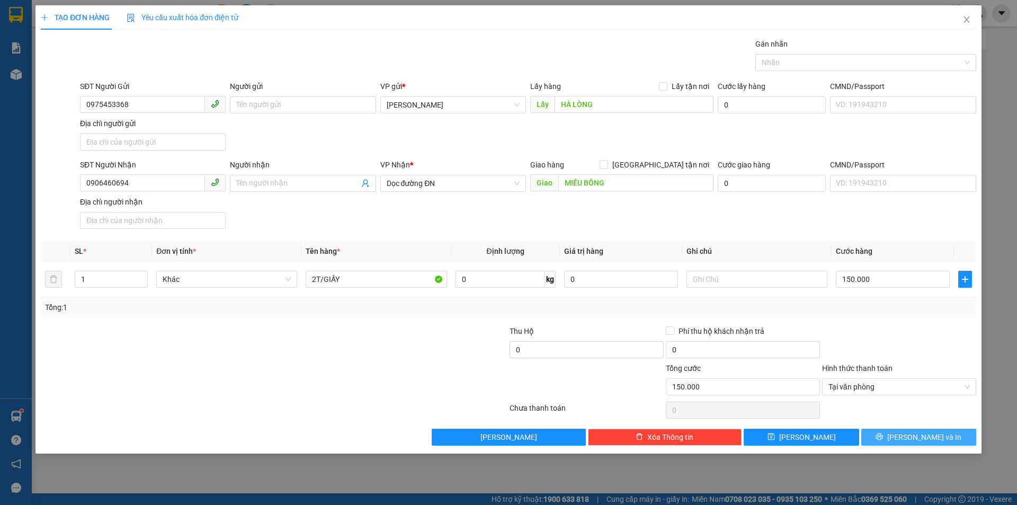
click at [884, 440] on button "[PERSON_NAME] và In" at bounding box center [918, 437] width 115 height 17
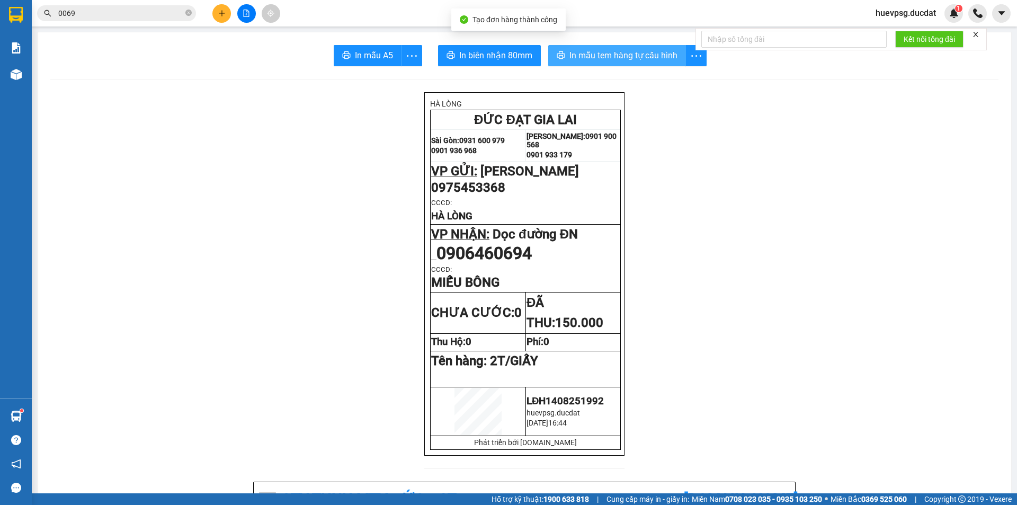
click at [602, 53] on span "In mẫu tem hàng tự cấu hình" at bounding box center [623, 55] width 108 height 13
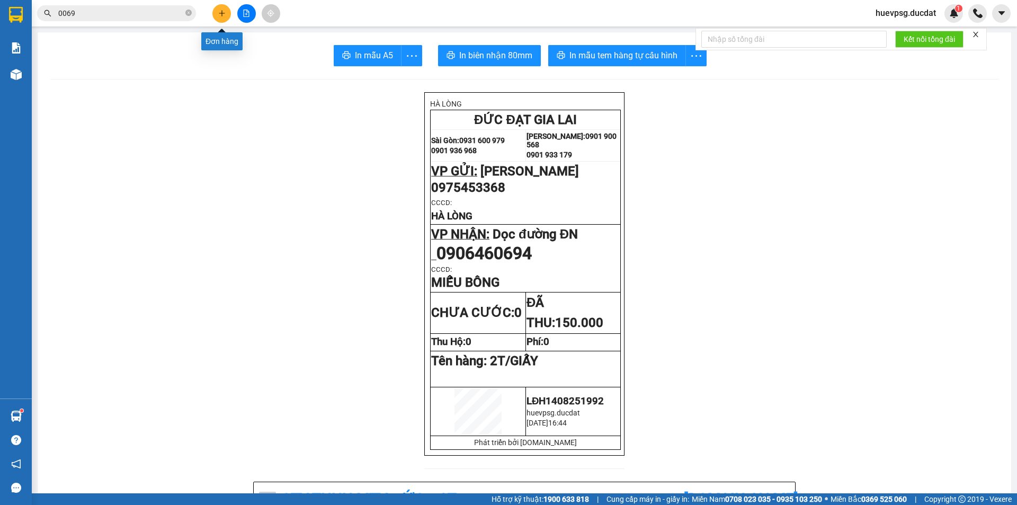
click at [226, 9] on button at bounding box center [221, 13] width 19 height 19
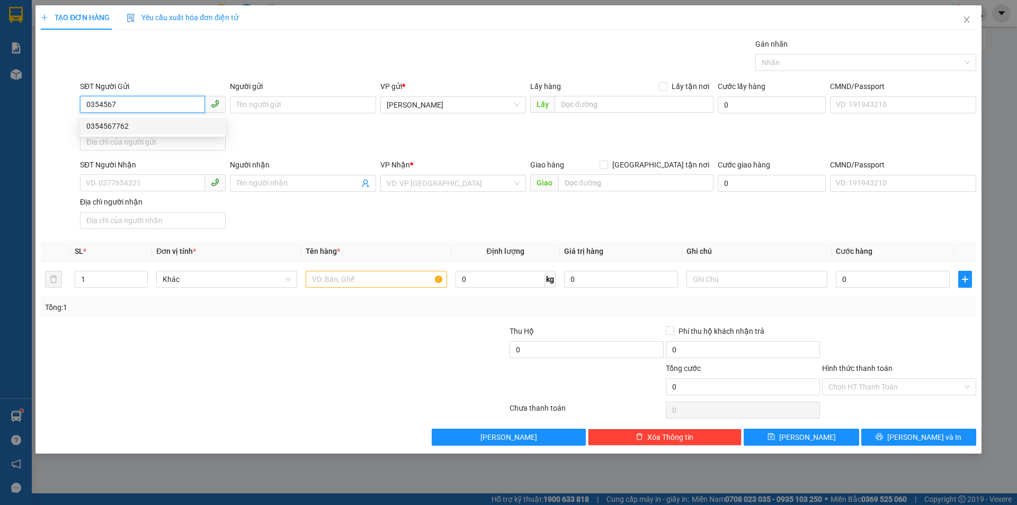
drag, startPoint x: 115, startPoint y: 121, endPoint x: 130, endPoint y: 127, distance: 16.1
click at [117, 121] on div "0354567762" at bounding box center [152, 126] width 133 height 12
type input "0354567762"
type input "0336507896"
type input "0354567762"
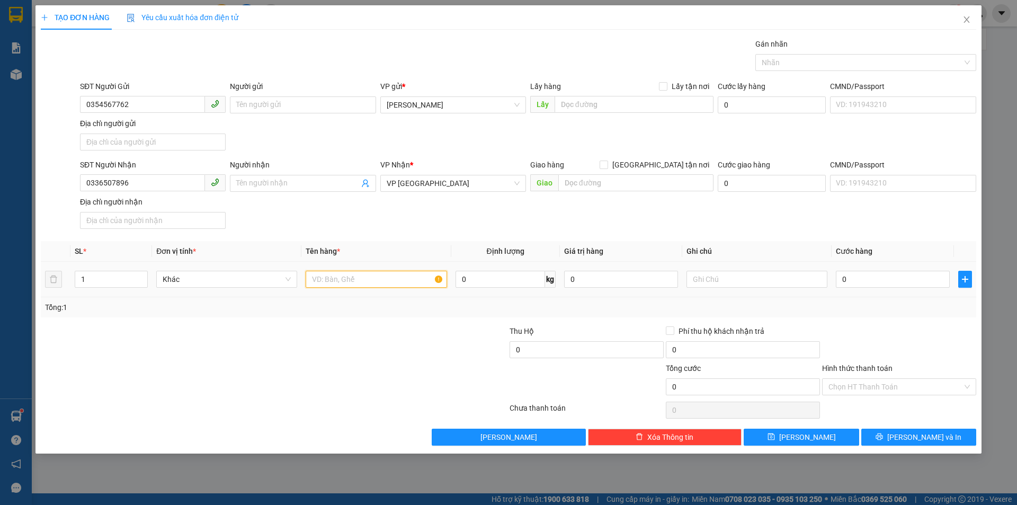
click at [376, 280] on input "text" at bounding box center [376, 279] width 141 height 17
type input "1 XỐP"
click at [888, 275] on input "0" at bounding box center [893, 279] width 114 height 17
type input "8"
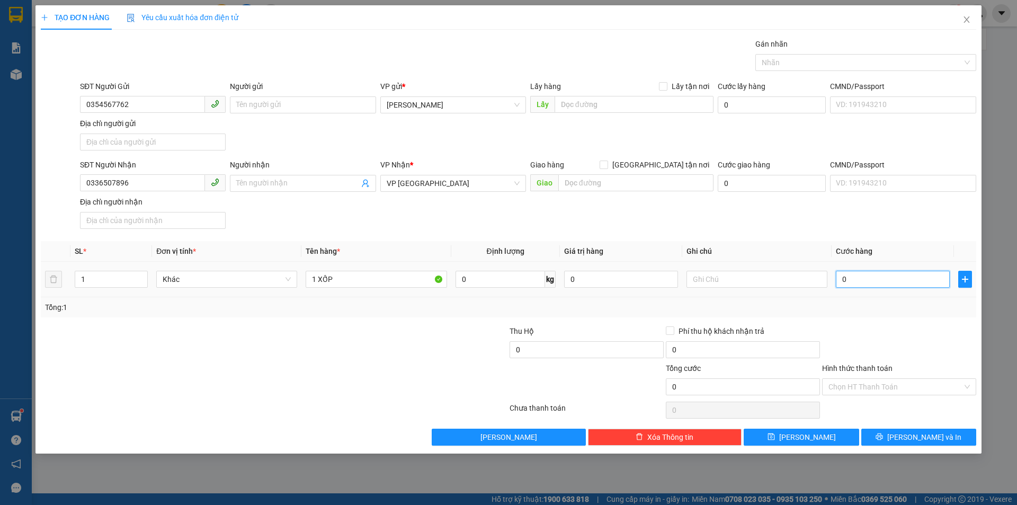
type input "8"
type input "80"
type input "80.000"
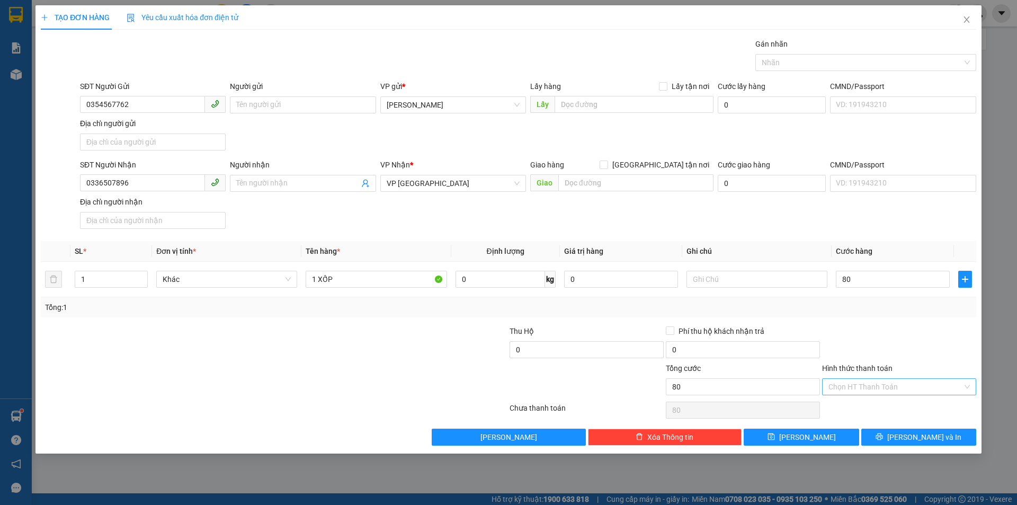
type input "80.000"
click at [925, 387] on input "Hình thức thanh toán" at bounding box center [895, 387] width 134 height 16
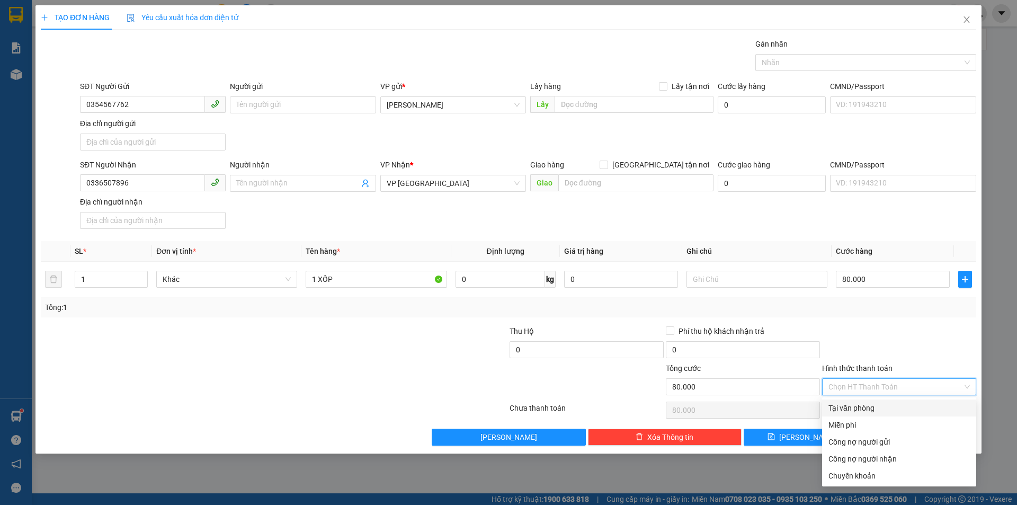
click at [913, 406] on div "Tại văn phòng" at bounding box center [898, 408] width 141 height 12
type input "0"
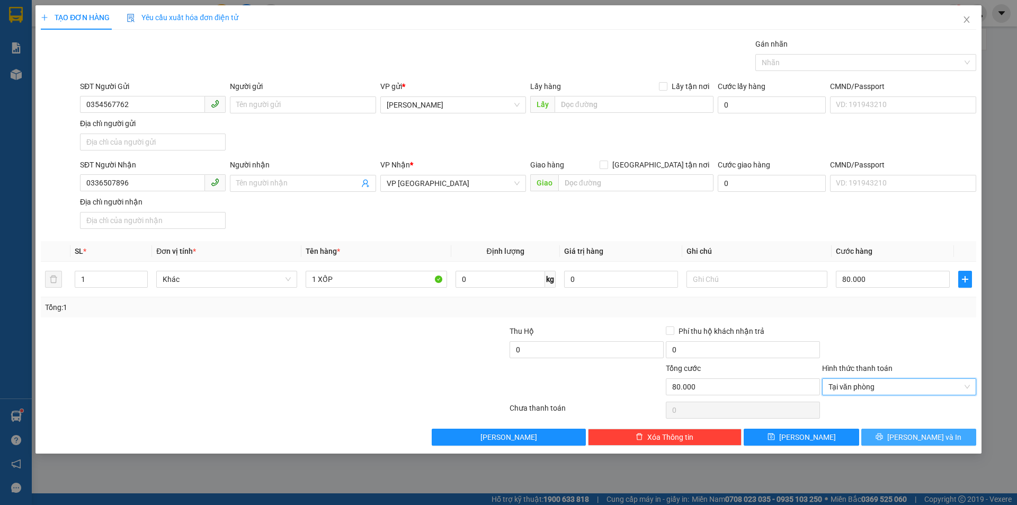
click at [948, 443] on button "[PERSON_NAME] và In" at bounding box center [918, 437] width 115 height 17
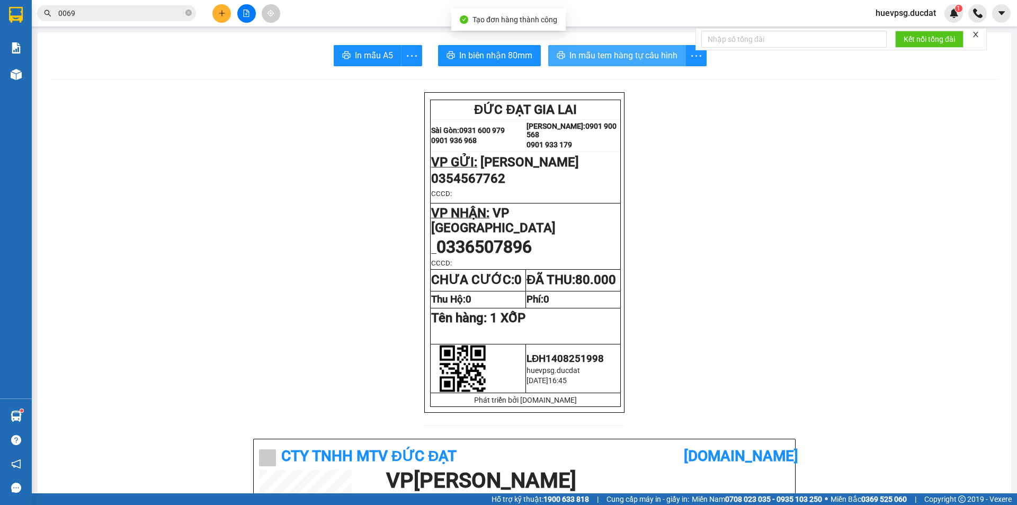
click at [610, 53] on span "In mẫu tem hàng tự cấu hình" at bounding box center [623, 55] width 108 height 13
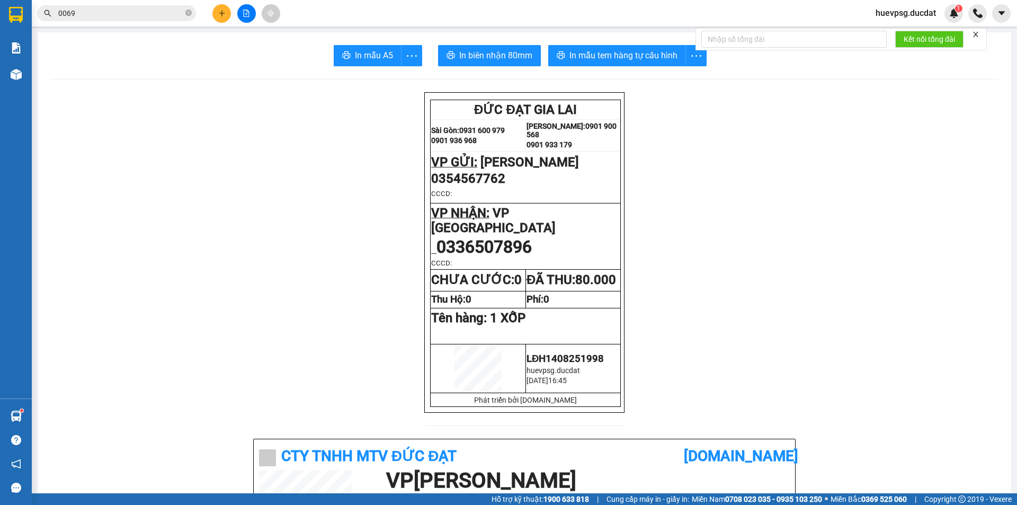
drag, startPoint x: 617, startPoint y: 86, endPoint x: 228, endPoint y: 16, distance: 395.1
click at [228, 16] on button at bounding box center [221, 13] width 19 height 19
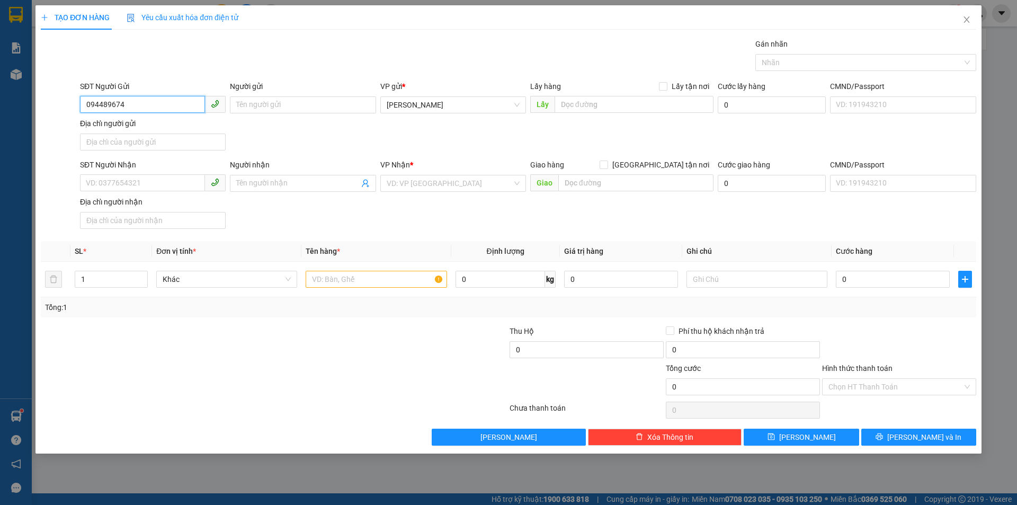
type input "0944896743"
click at [187, 119] on div "0944896743" at bounding box center [153, 126] width 146 height 17
type input "0777734301"
type input "0944896743"
click at [397, 282] on input "text" at bounding box center [376, 279] width 141 height 17
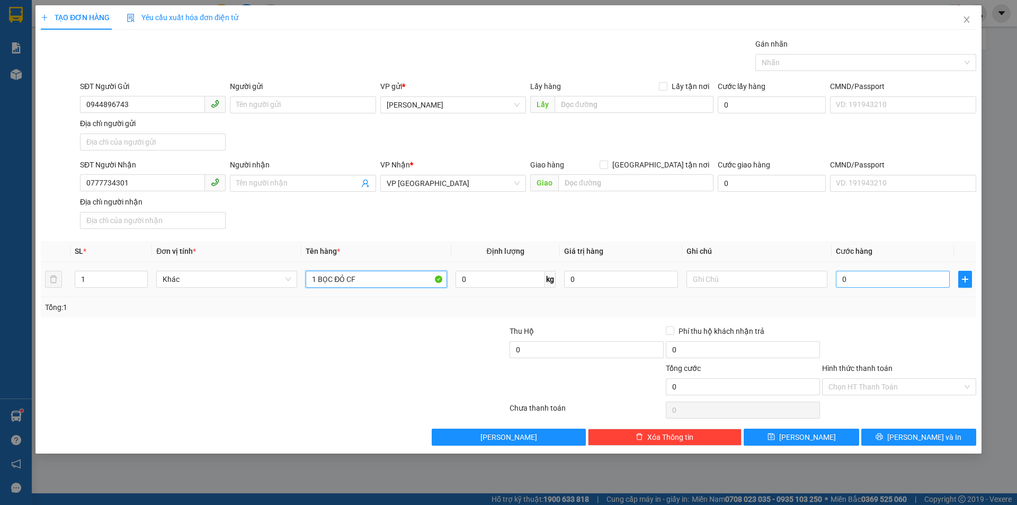
type input "1 BỌC ĐỎ CF"
click at [912, 283] on input "0" at bounding box center [893, 279] width 114 height 17
type input "3"
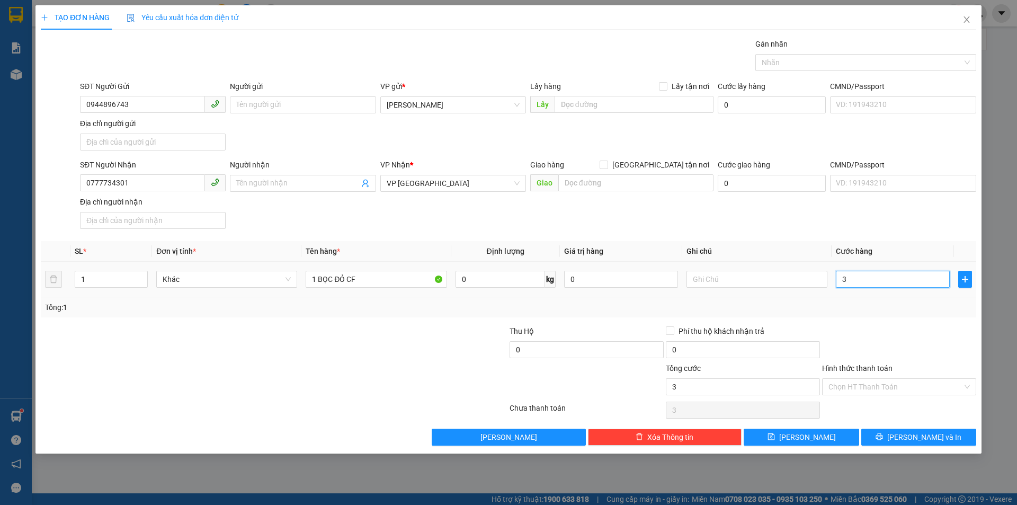
type input "30"
type input "30.000"
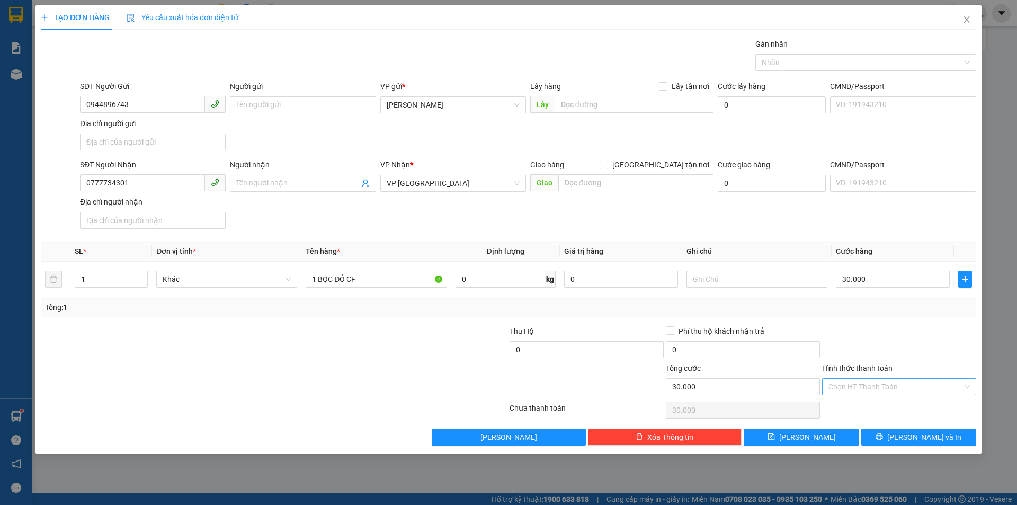
click at [912, 390] on input "Hình thức thanh toán" at bounding box center [895, 387] width 134 height 16
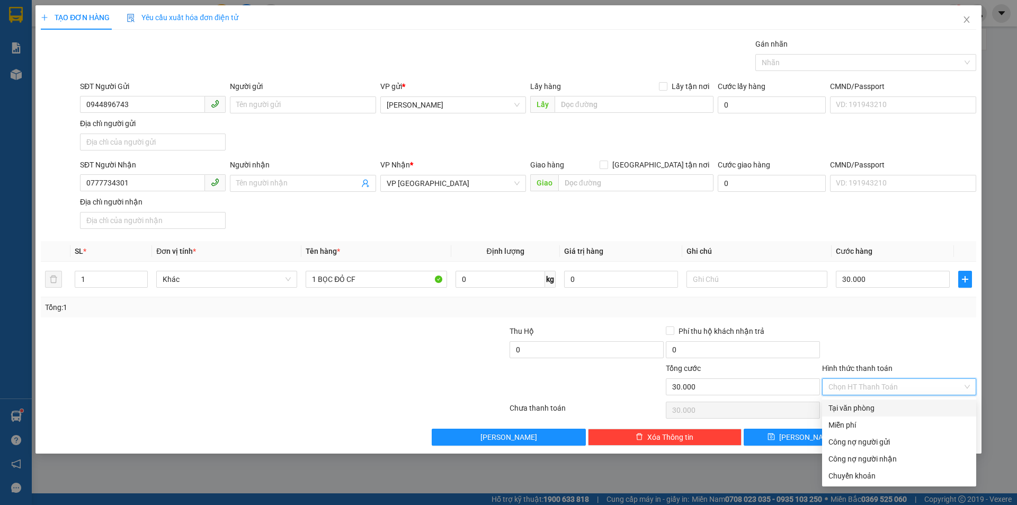
click at [880, 409] on div "Tại văn phòng" at bounding box center [898, 408] width 141 height 12
type input "0"
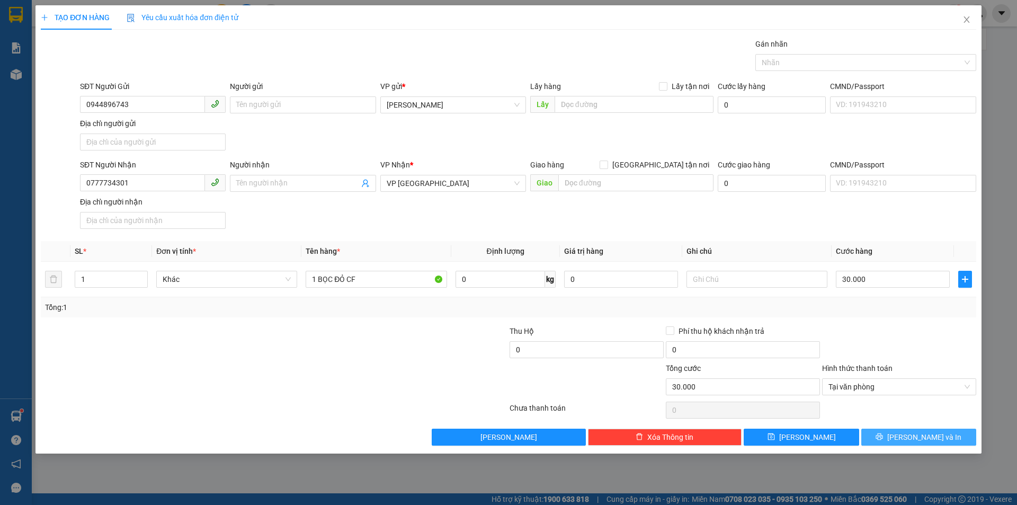
click at [932, 435] on span "[PERSON_NAME] và In" at bounding box center [924, 437] width 74 height 12
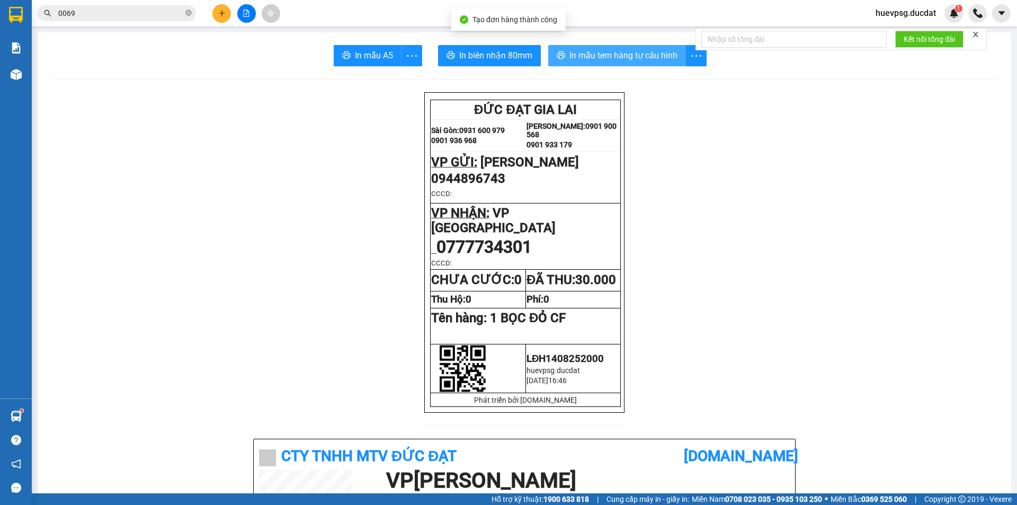
click at [618, 59] on span "In mẫu tem hàng tự cấu hình" at bounding box center [623, 55] width 108 height 13
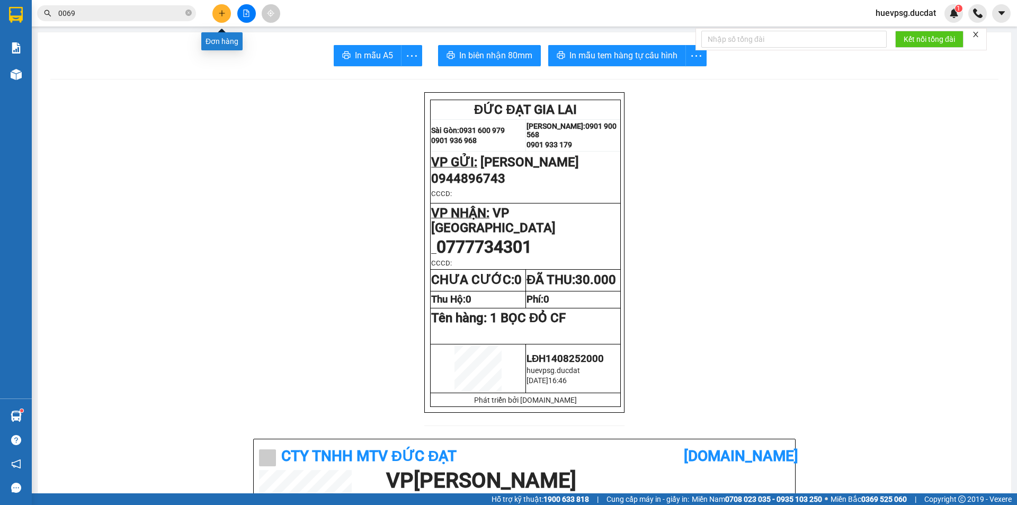
click at [221, 13] on icon "plus" at bounding box center [221, 13] width 7 height 7
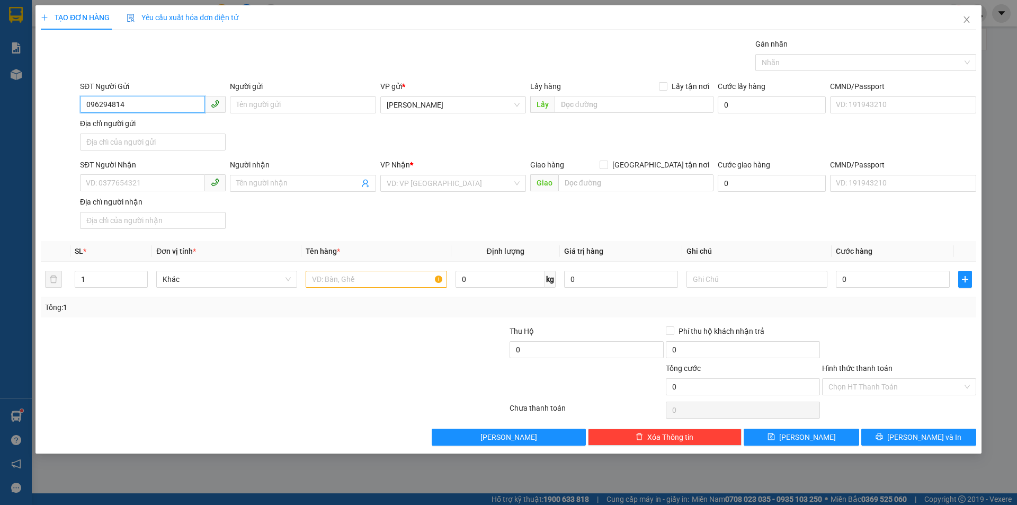
type input "0962948142"
click at [120, 128] on div "0962948142" at bounding box center [152, 126] width 133 height 12
type input "0869939253"
type input "NHẬT"
type input "0962948142"
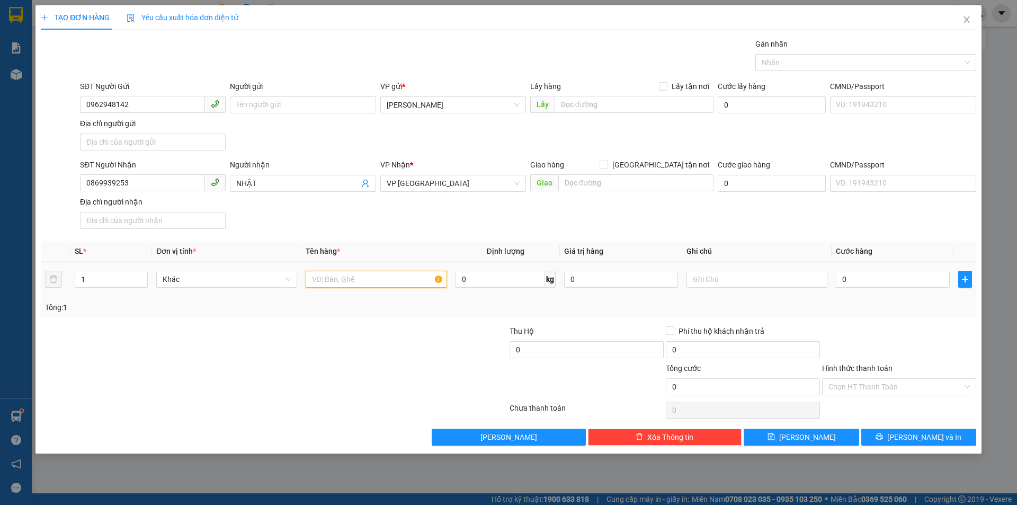
click at [415, 278] on input "text" at bounding box center [376, 279] width 141 height 17
type input "1 XỐP"
type input "KO BAO BỂ"
type input "5"
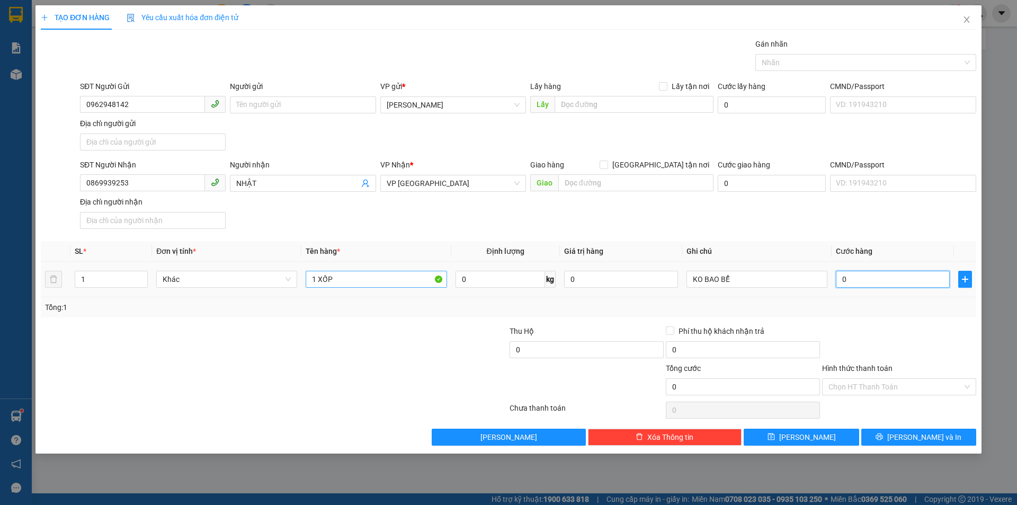
type input "5"
type input "0"
type input "06"
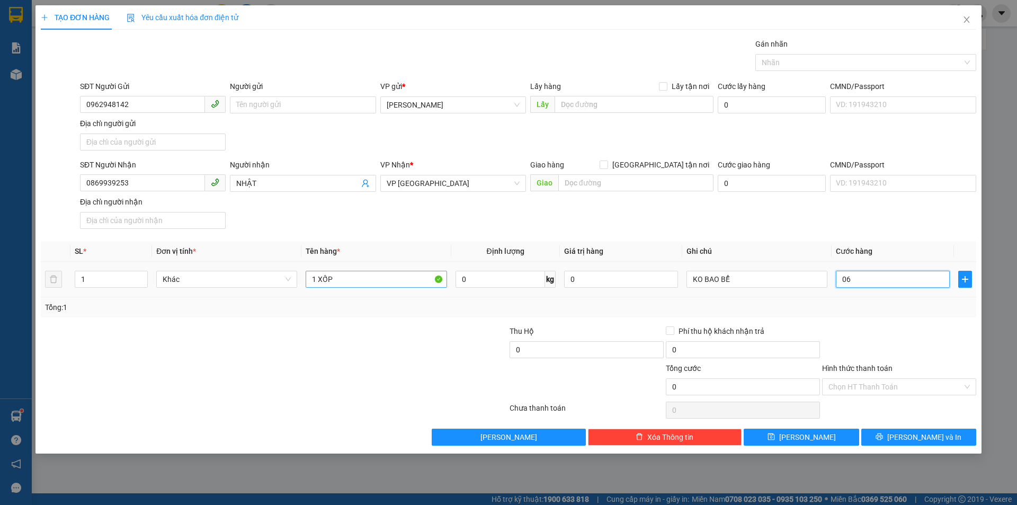
type input "6"
type input "060"
type input "60"
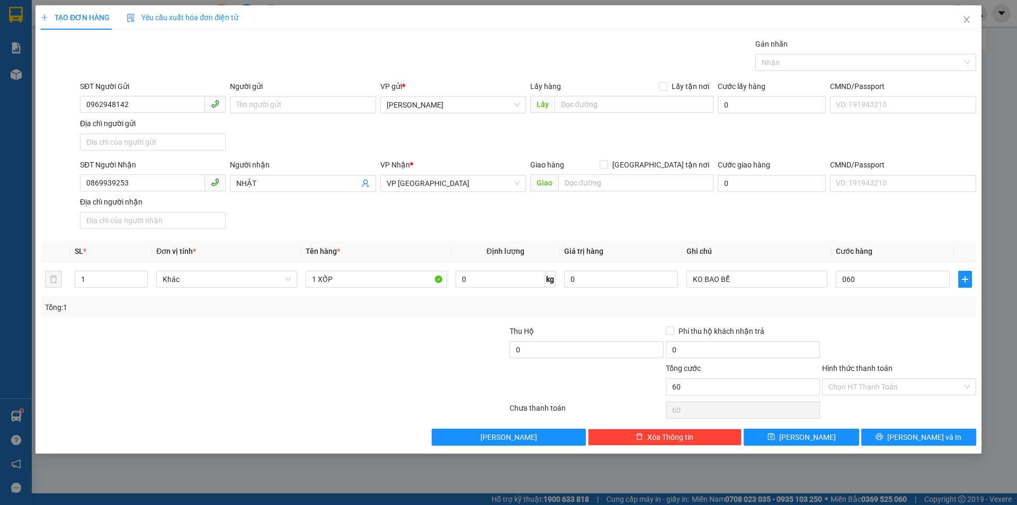
click at [947, 376] on div "Hình thức thanh toán" at bounding box center [899, 370] width 154 height 16
type input "60.000"
click at [944, 389] on input "Hình thức thanh toán" at bounding box center [895, 387] width 134 height 16
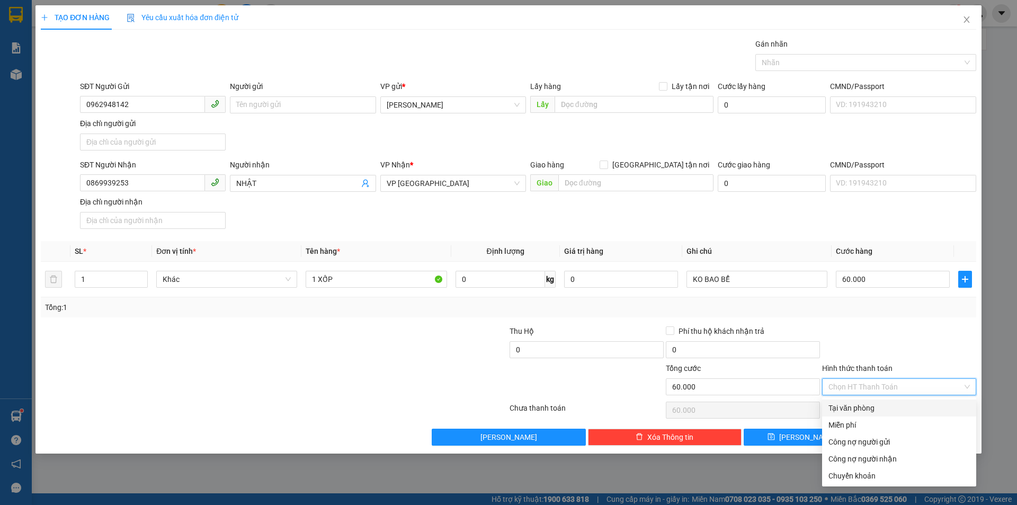
click at [905, 412] on div "Tại văn phòng" at bounding box center [898, 408] width 141 height 12
type input "0"
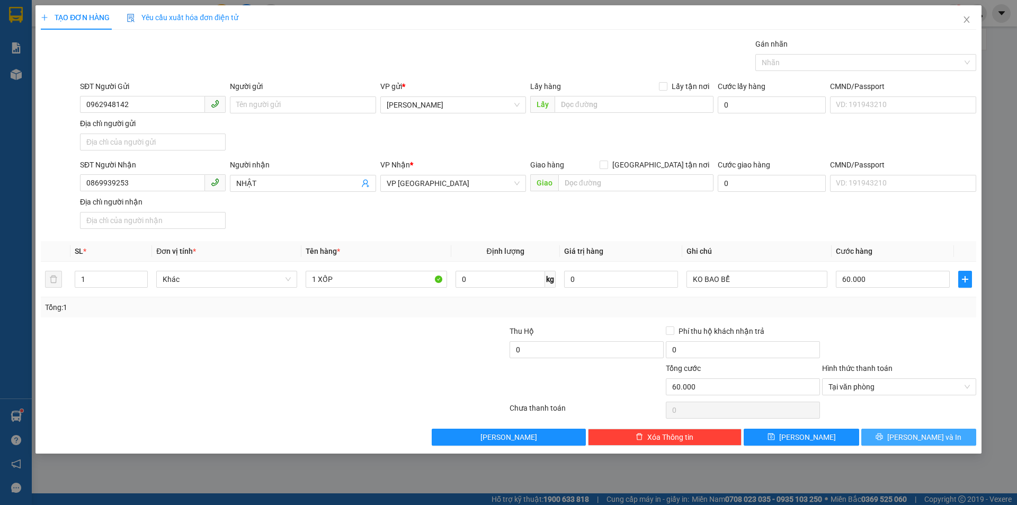
click at [901, 443] on button "[PERSON_NAME] và In" at bounding box center [918, 437] width 115 height 17
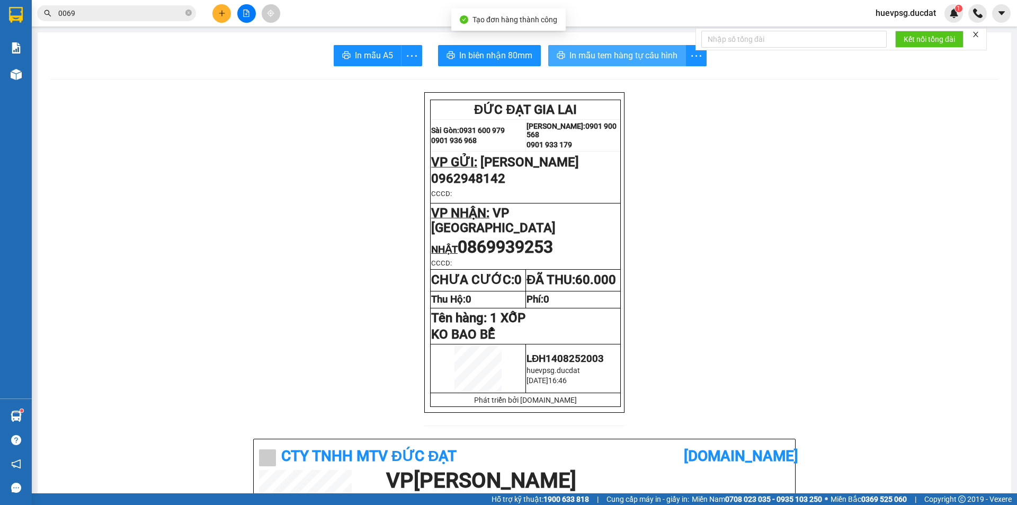
click at [638, 58] on span "In mẫu tem hàng tự cấu hình" at bounding box center [623, 55] width 108 height 13
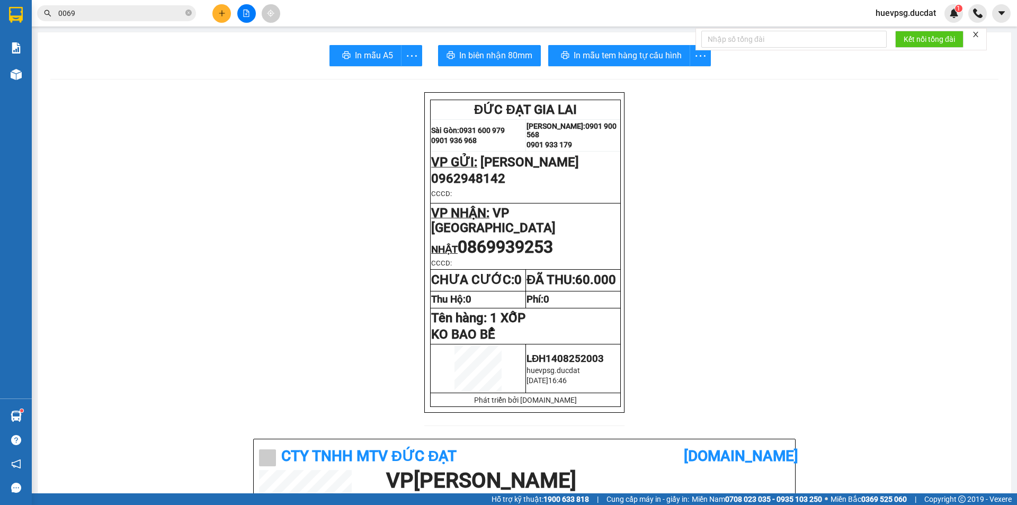
click at [222, 14] on icon "plus" at bounding box center [221, 13] width 7 height 7
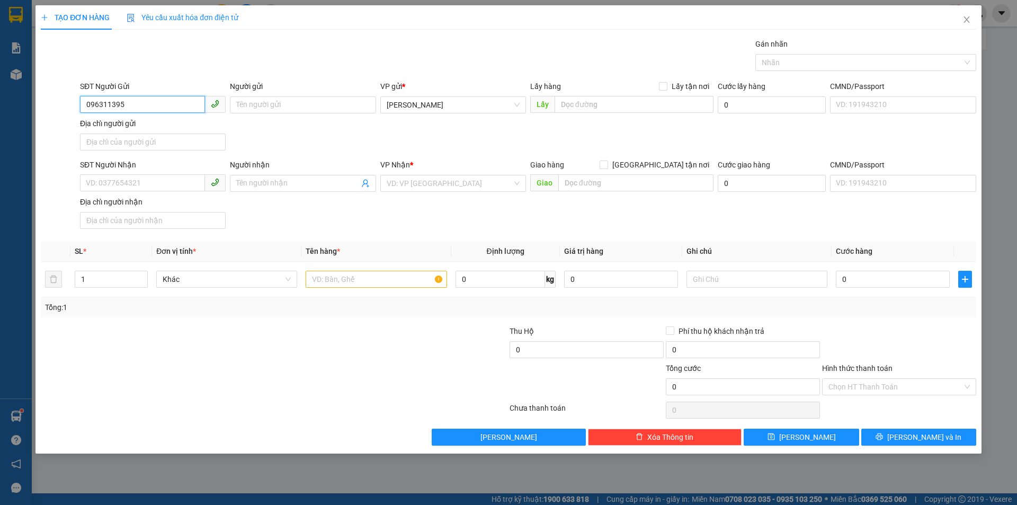
type input "0963113957"
click at [119, 119] on div "0963113957 - CHI" at bounding box center [153, 126] width 146 height 17
type input "CHI"
type input "0933233949"
type input "0963113957"
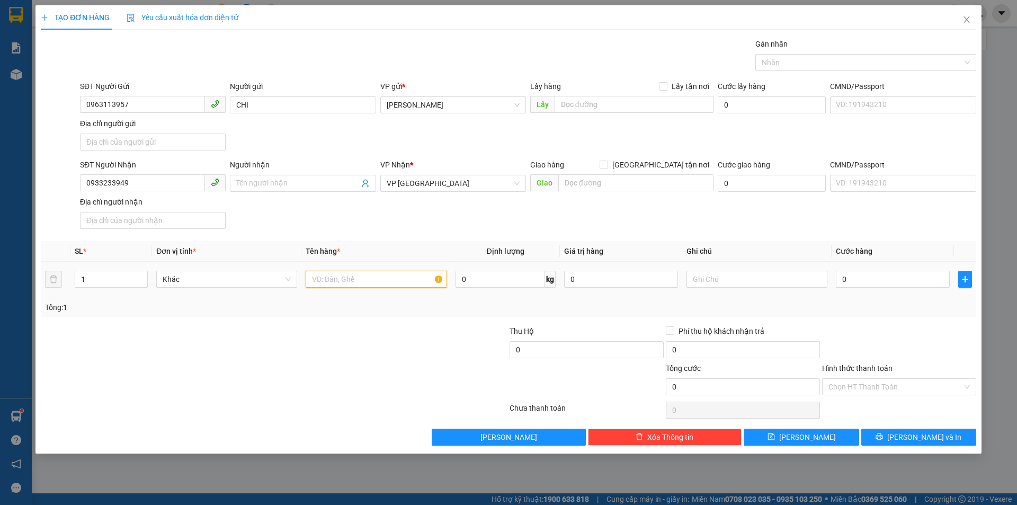
click at [343, 286] on input "text" at bounding box center [376, 279] width 141 height 17
click at [349, 282] on input "text" at bounding box center [376, 279] width 141 height 17
type input "1T/GIẤY"
click at [918, 278] on input "0" at bounding box center [893, 279] width 114 height 17
type input "4"
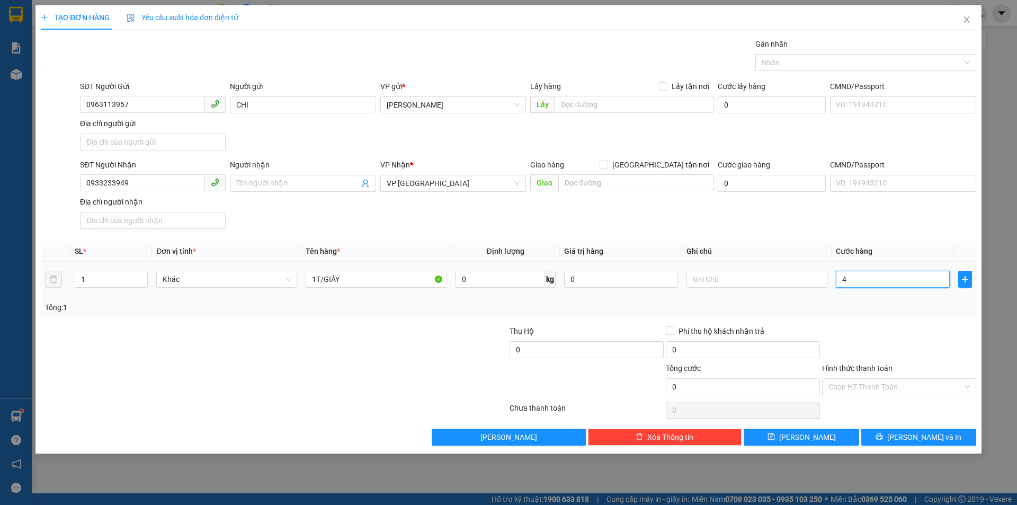
type input "4"
type input "40"
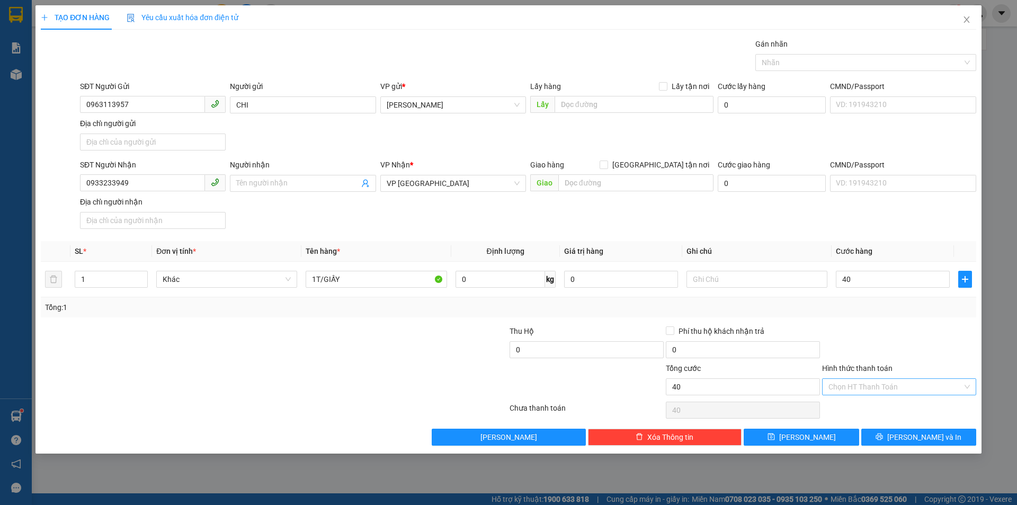
type input "40.000"
click at [946, 382] on input "Hình thức thanh toán" at bounding box center [895, 387] width 134 height 16
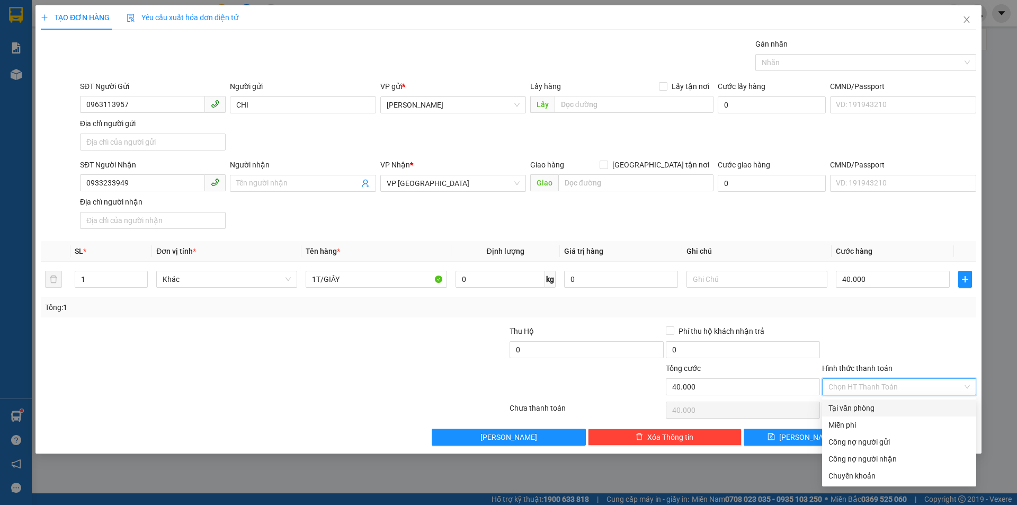
click at [901, 408] on div "Tại văn phòng" at bounding box center [898, 408] width 141 height 12
type input "0"
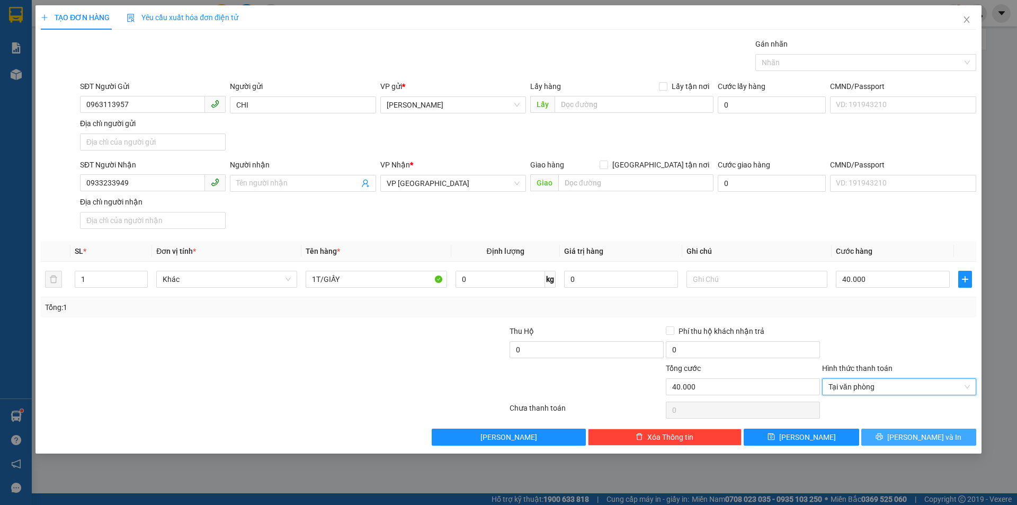
click at [917, 439] on span "[PERSON_NAME] và In" at bounding box center [924, 437] width 74 height 12
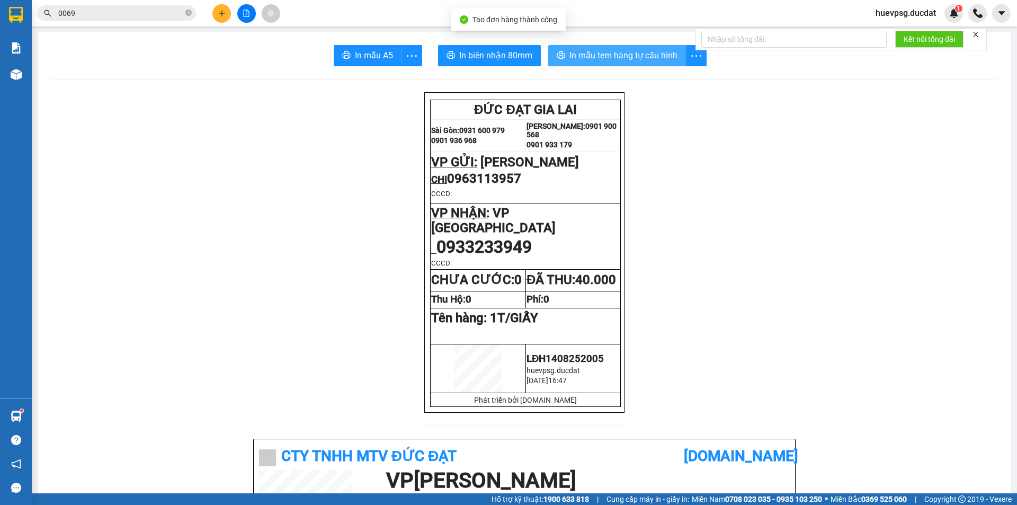
click at [630, 60] on span "In mẫu tem hàng tự cấu hình" at bounding box center [623, 55] width 108 height 13
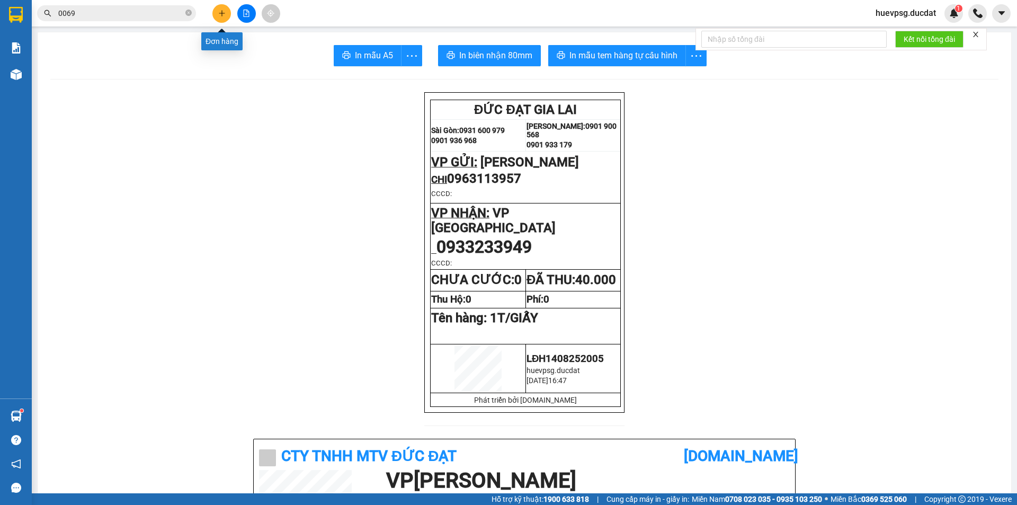
click at [216, 8] on button at bounding box center [221, 13] width 19 height 19
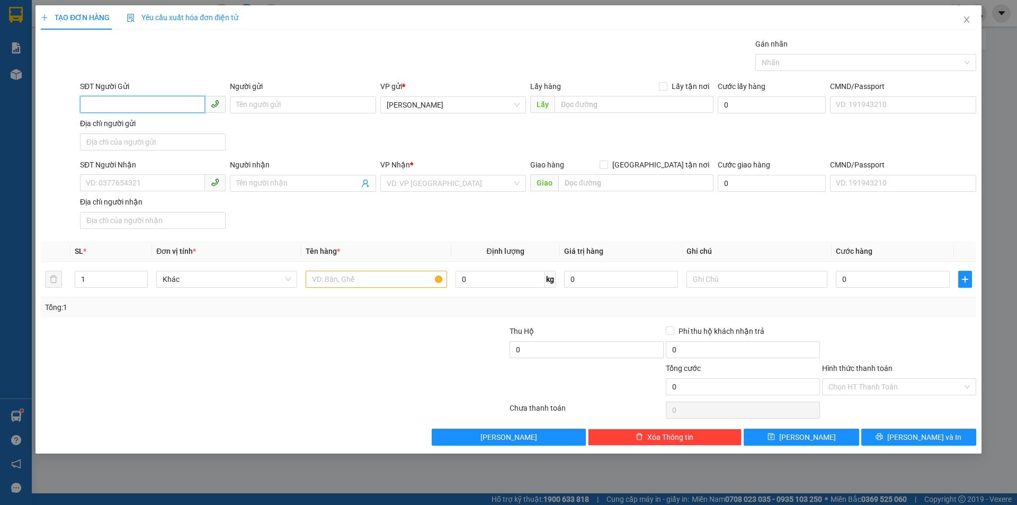
click at [163, 106] on input "SĐT Người Gửi" at bounding box center [142, 104] width 125 height 17
type input "0977883410"
drag, startPoint x: 90, startPoint y: 124, endPoint x: 103, endPoint y: 126, distance: 13.4
click at [92, 124] on div "0977883410" at bounding box center [152, 126] width 133 height 12
type input "0965889921"
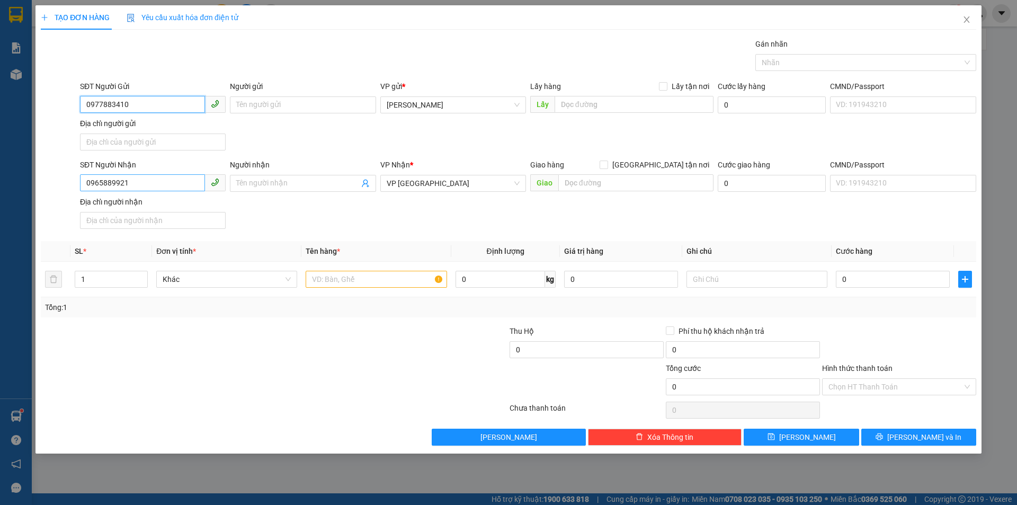
type input "0977883410"
click at [143, 180] on input "0965889921" at bounding box center [142, 182] width 125 height 17
type input "0339055846"
click at [132, 202] on div "0339055846" at bounding box center [152, 205] width 133 height 12
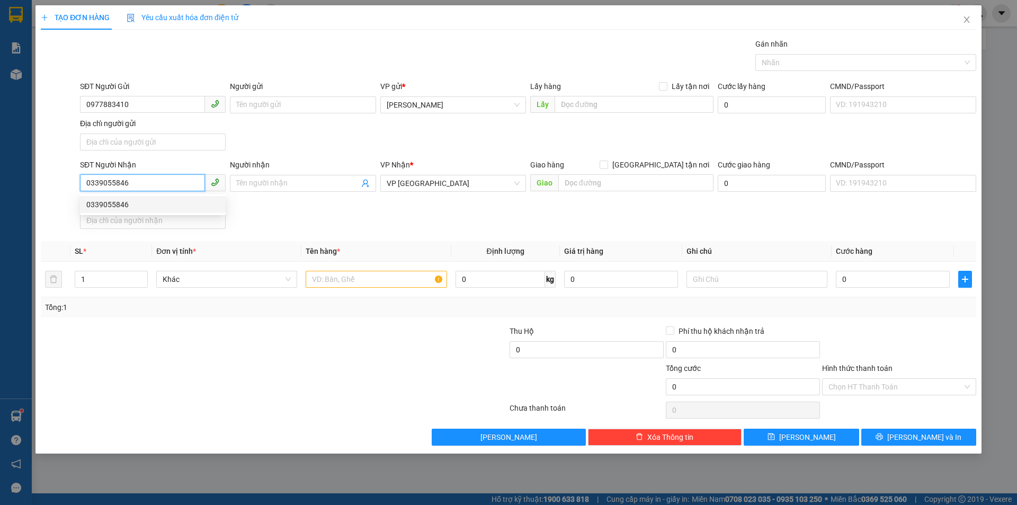
type input "N4 HÀNG DA QUÃNG NGÃI"
type input "0339055846"
click at [377, 281] on input "text" at bounding box center [376, 279] width 141 height 17
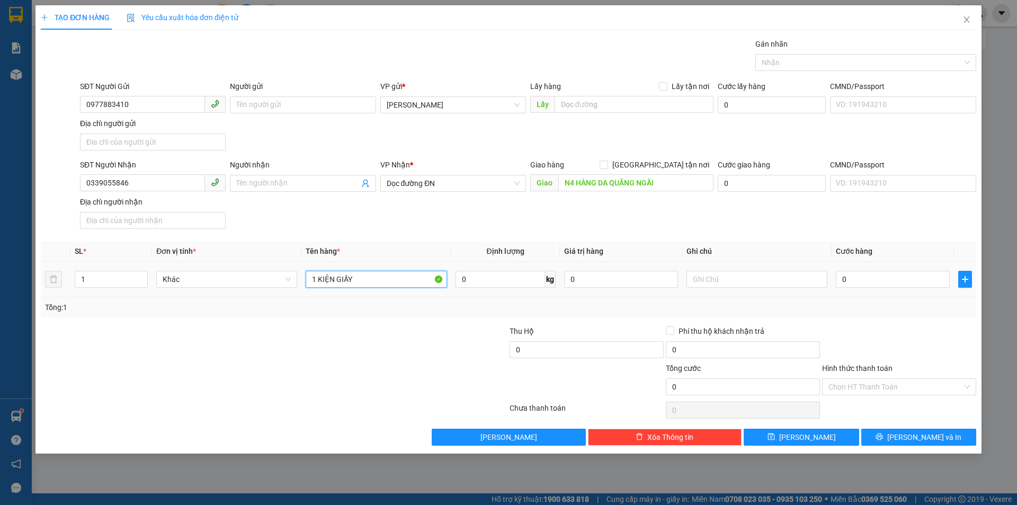
type input "1 KIỆN GIẤY"
type input "7"
type input "70"
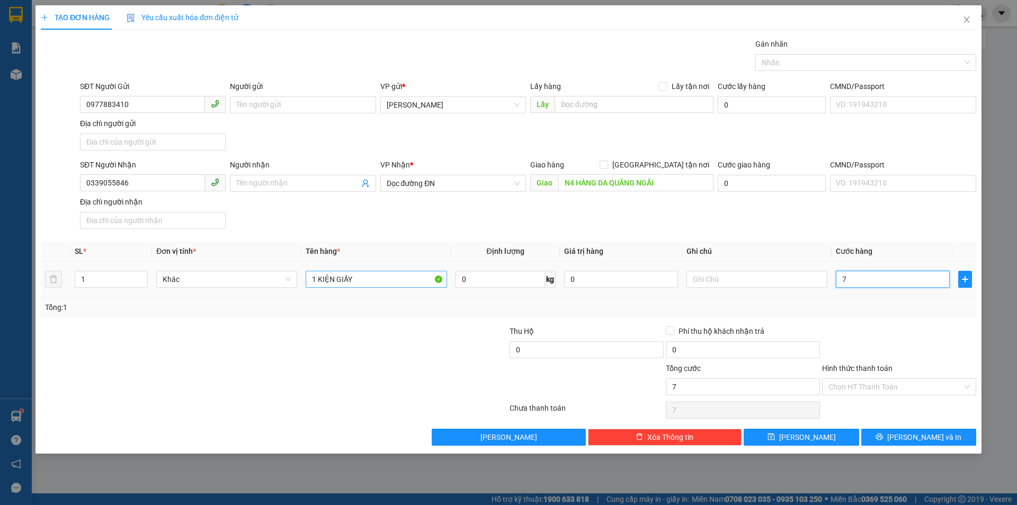
type input "70"
click at [895, 383] on input "Hình thức thanh toán" at bounding box center [895, 387] width 134 height 16
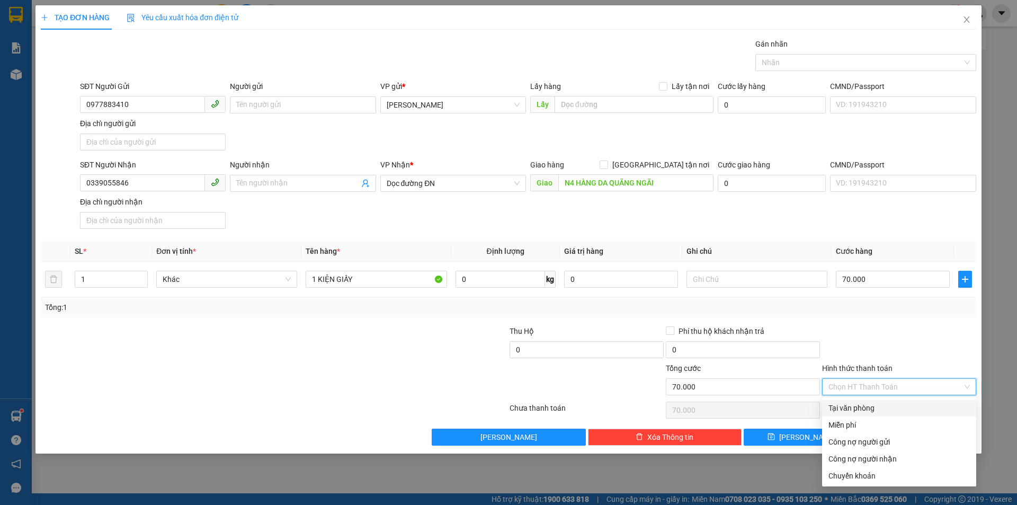
click at [888, 403] on div "Tại văn phòng" at bounding box center [898, 408] width 141 height 12
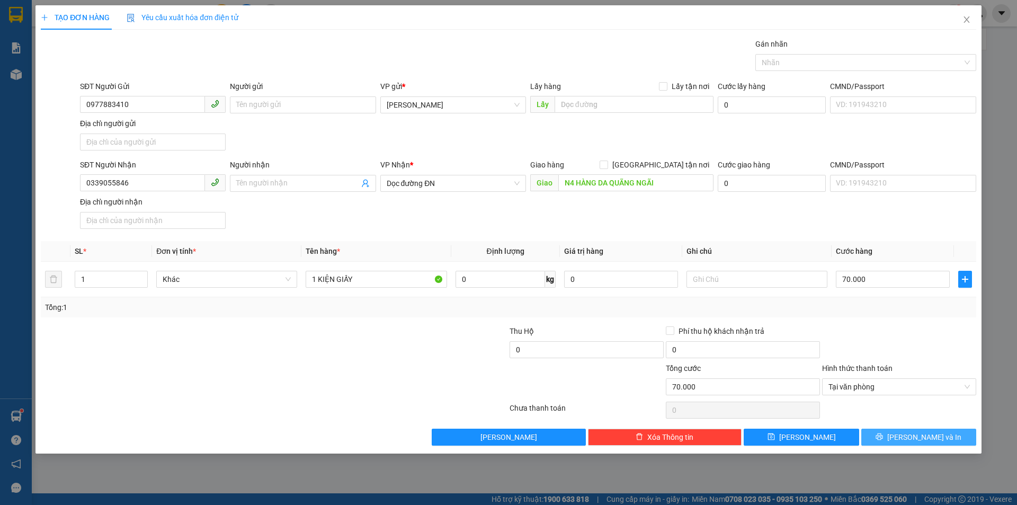
click at [906, 429] on button "[PERSON_NAME] và In" at bounding box center [918, 437] width 115 height 17
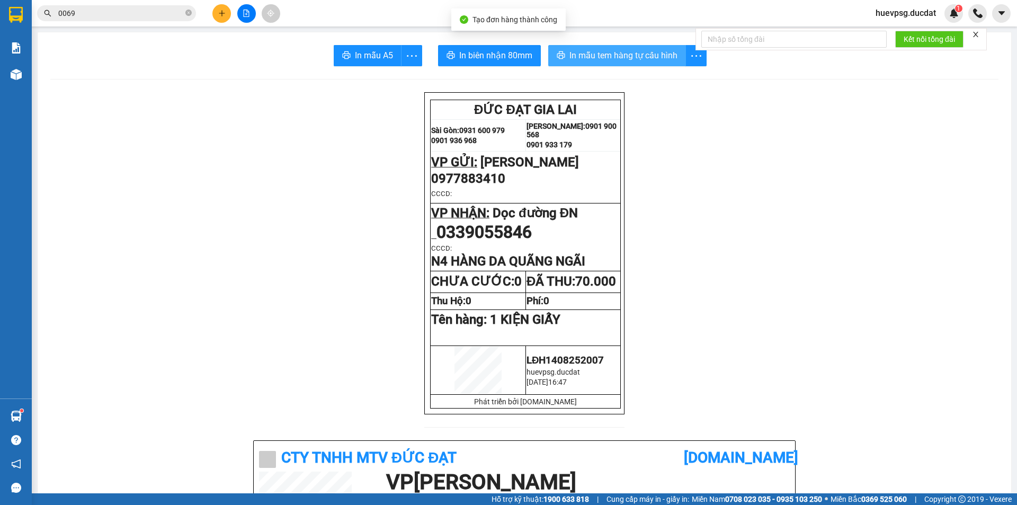
click at [637, 55] on span "In mẫu tem hàng tự cấu hình" at bounding box center [623, 55] width 108 height 13
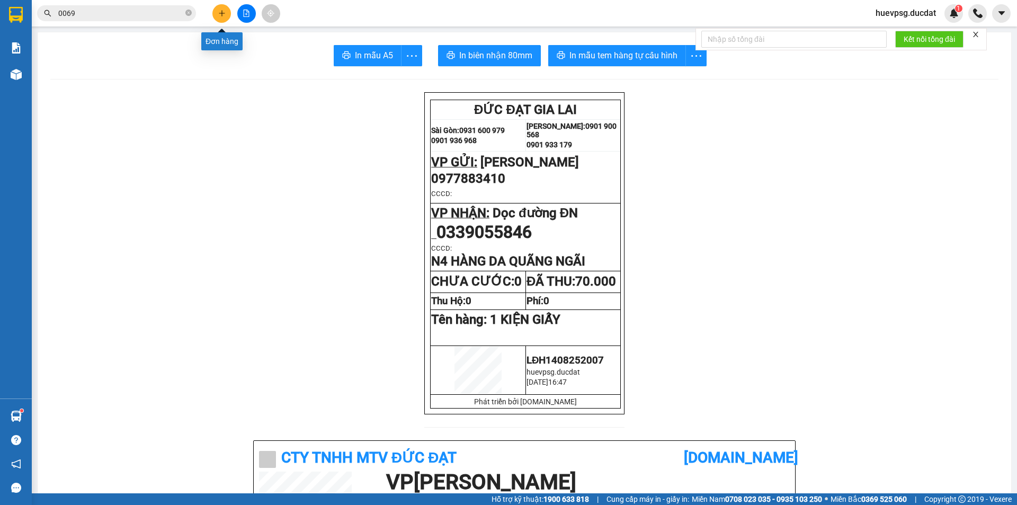
click at [218, 14] on icon "plus" at bounding box center [221, 13] width 7 height 7
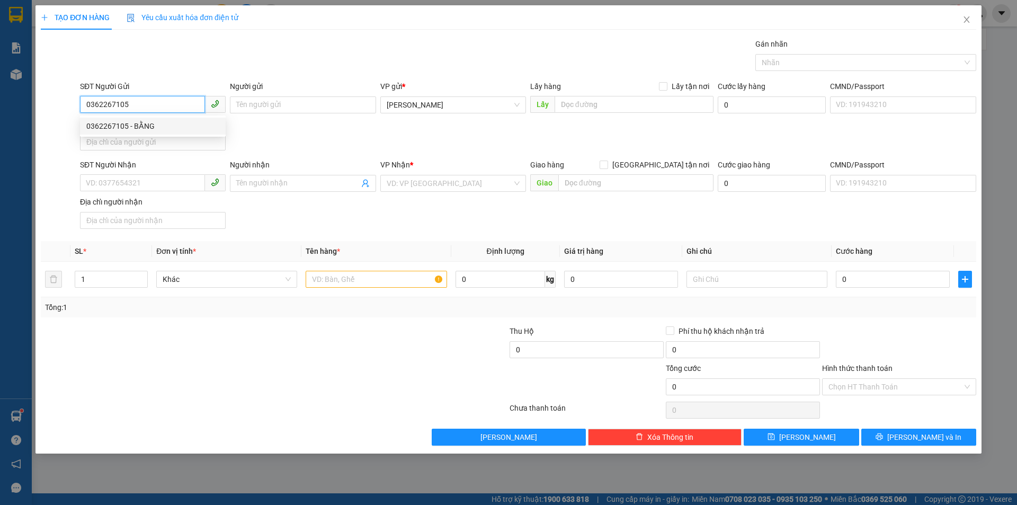
click at [159, 126] on div "0362267105 - BẰNG" at bounding box center [152, 126] width 133 height 12
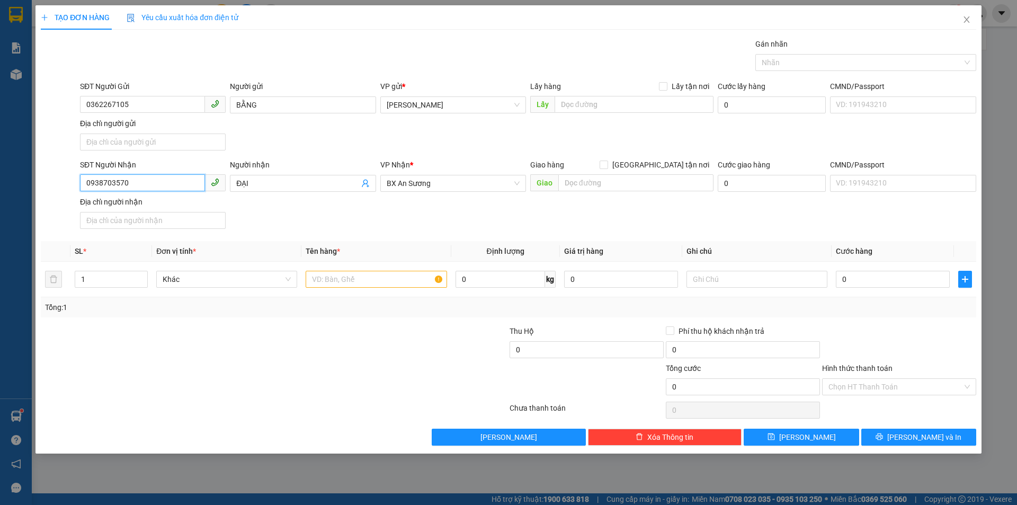
click at [189, 180] on input "0938703570" at bounding box center [142, 182] width 125 height 17
click at [122, 206] on div "0911998844" at bounding box center [152, 205] width 133 height 12
click at [334, 284] on input "text" at bounding box center [376, 279] width 141 height 17
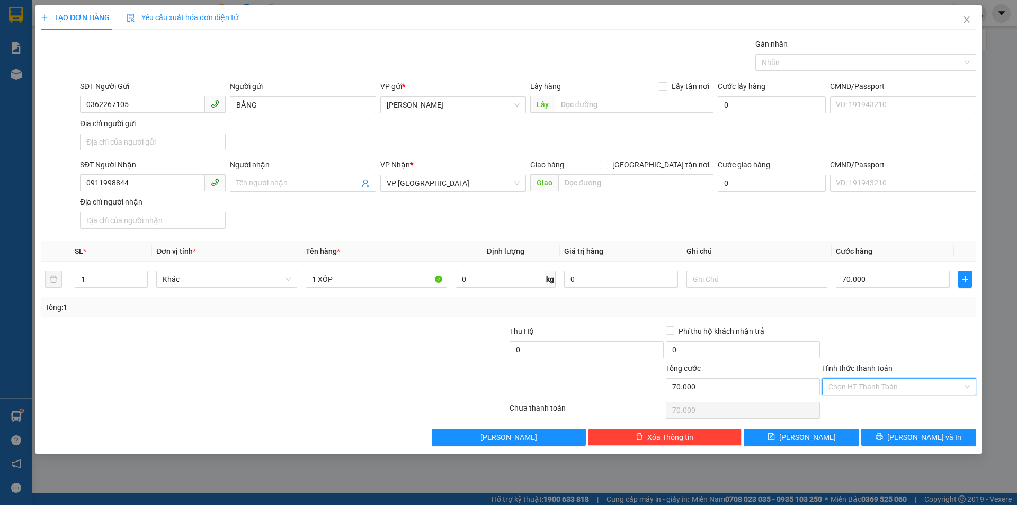
click at [871, 386] on input "Hình thức thanh toán" at bounding box center [895, 387] width 134 height 16
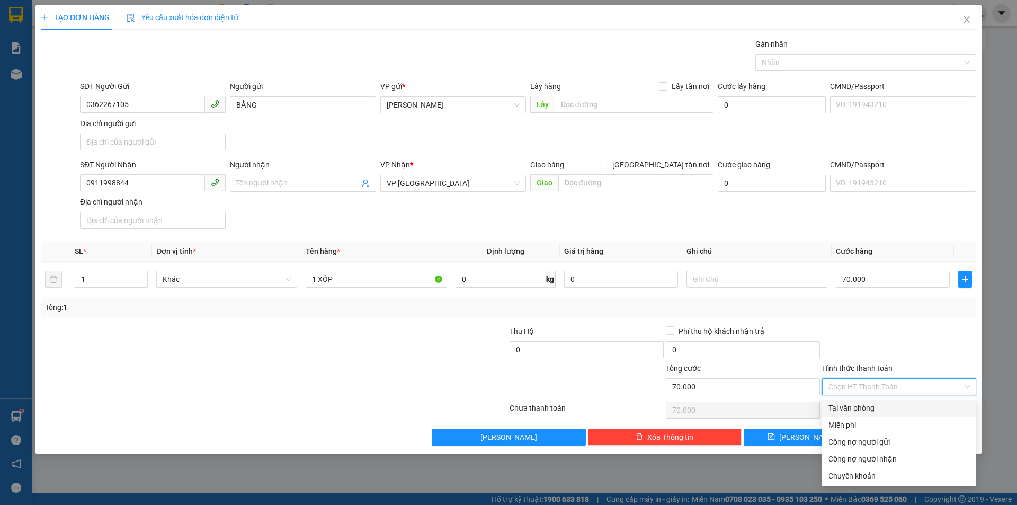
drag, startPoint x: 869, startPoint y: 406, endPoint x: 927, endPoint y: 425, distance: 60.8
click at [869, 407] on div "Tại văn phòng" at bounding box center [898, 408] width 141 height 12
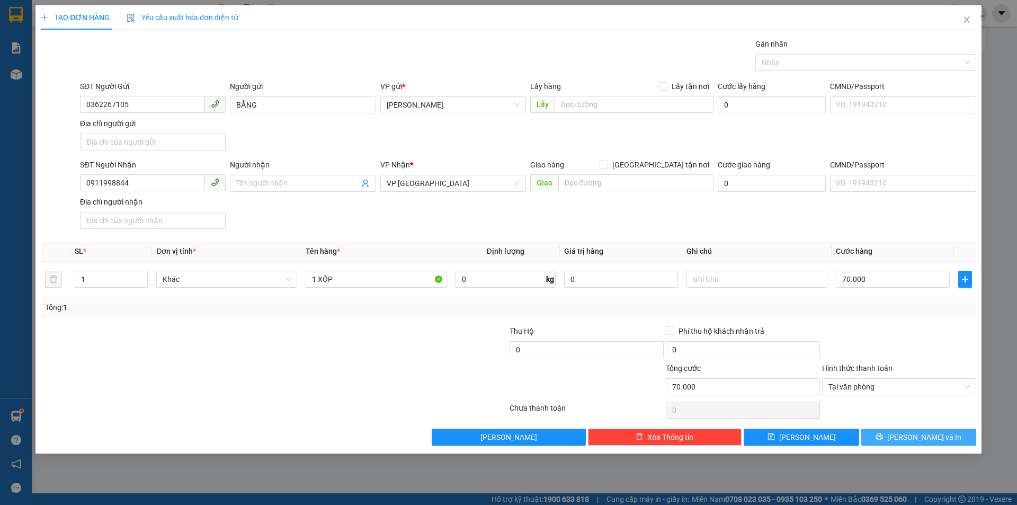
click at [929, 429] on button "[PERSON_NAME] và In" at bounding box center [918, 437] width 115 height 17
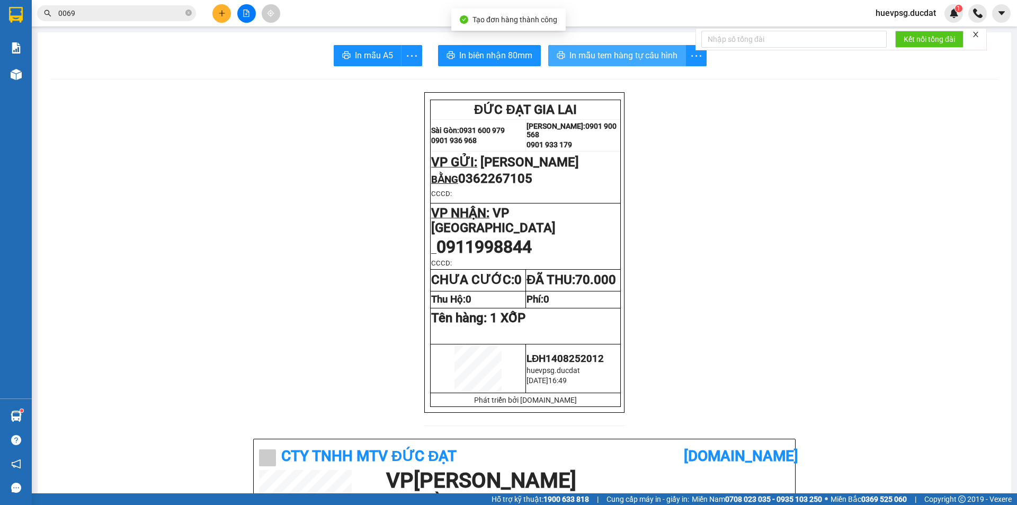
click at [597, 50] on span "In mẫu tem hàng tự cấu hình" at bounding box center [623, 55] width 108 height 13
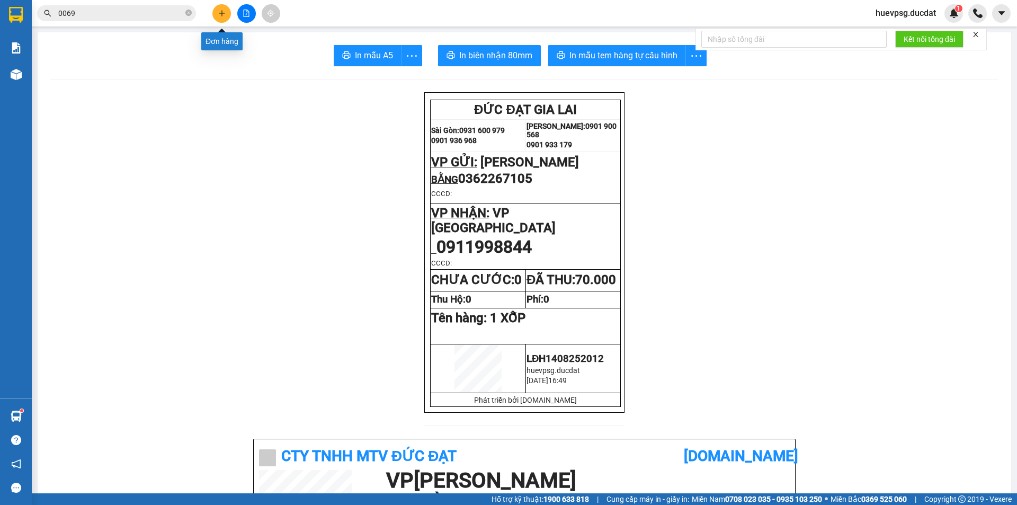
click at [219, 11] on icon "plus" at bounding box center [221, 13] width 7 height 7
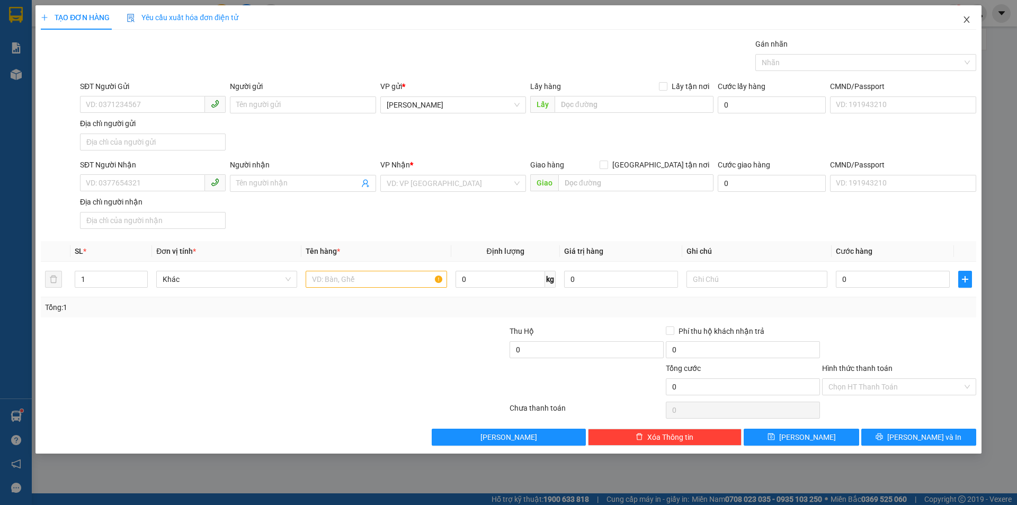
click at [969, 20] on icon "close" at bounding box center [966, 19] width 8 height 8
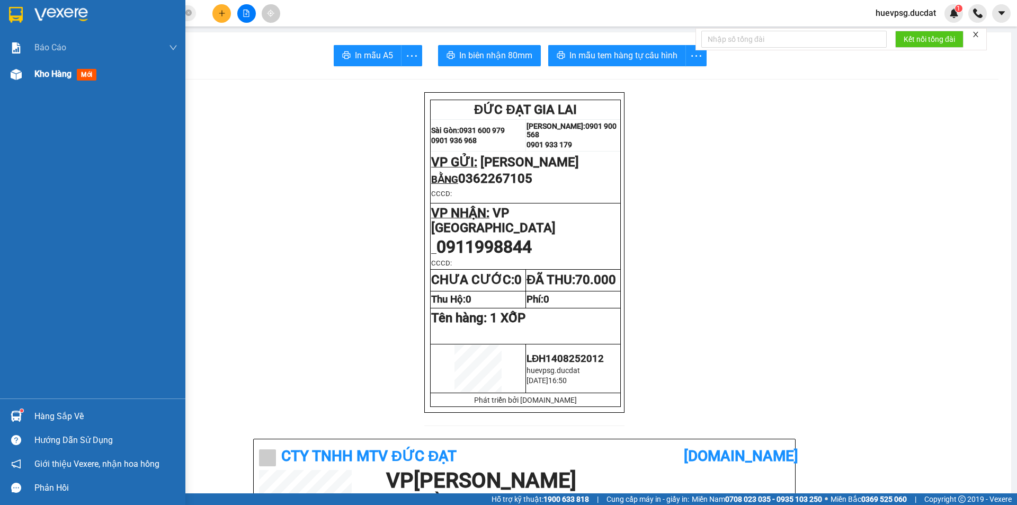
click at [39, 73] on span "Kho hàng" at bounding box center [52, 74] width 37 height 10
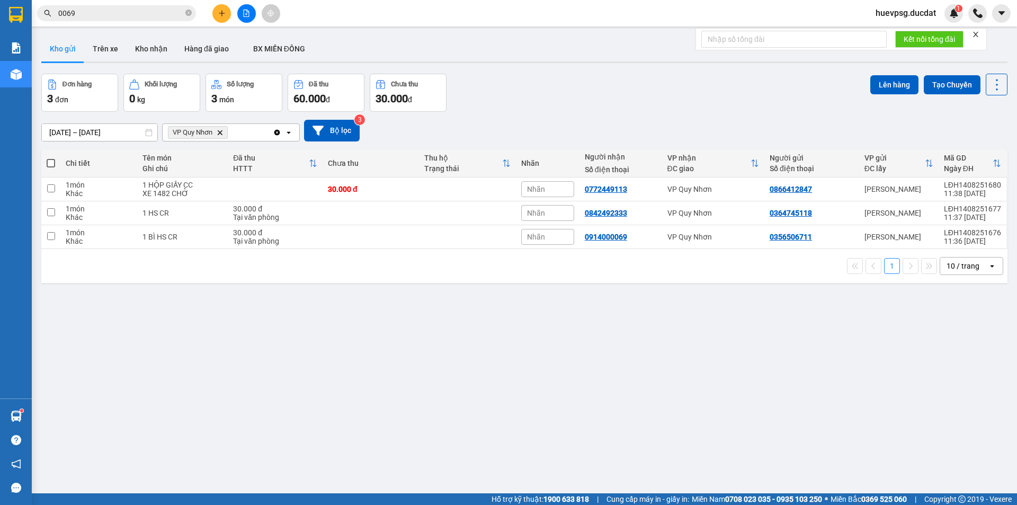
click at [219, 131] on icon "VP Quy Nhơn, close by backspace" at bounding box center [220, 132] width 5 height 5
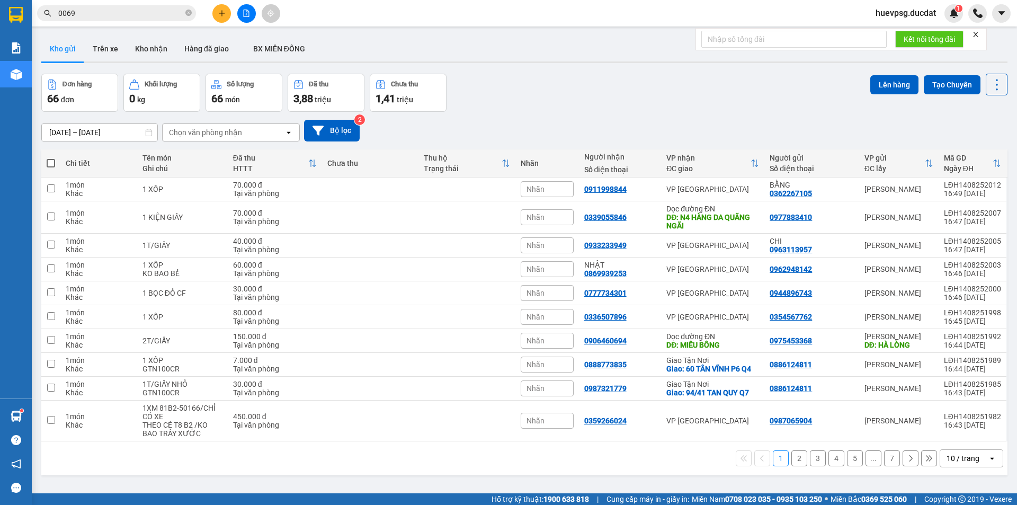
drag, startPoint x: 971, startPoint y: 456, endPoint x: 970, endPoint y: 451, distance: 5.4
click at [971, 457] on div "10 / trang" at bounding box center [964, 458] width 48 height 17
click at [967, 438] on span "100 / trang" at bounding box center [959, 435] width 38 height 11
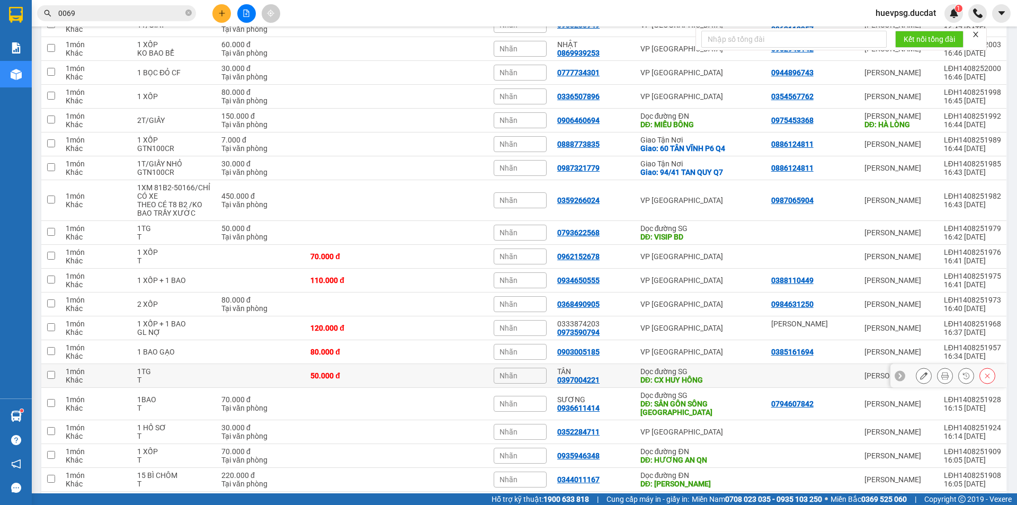
scroll to position [53, 0]
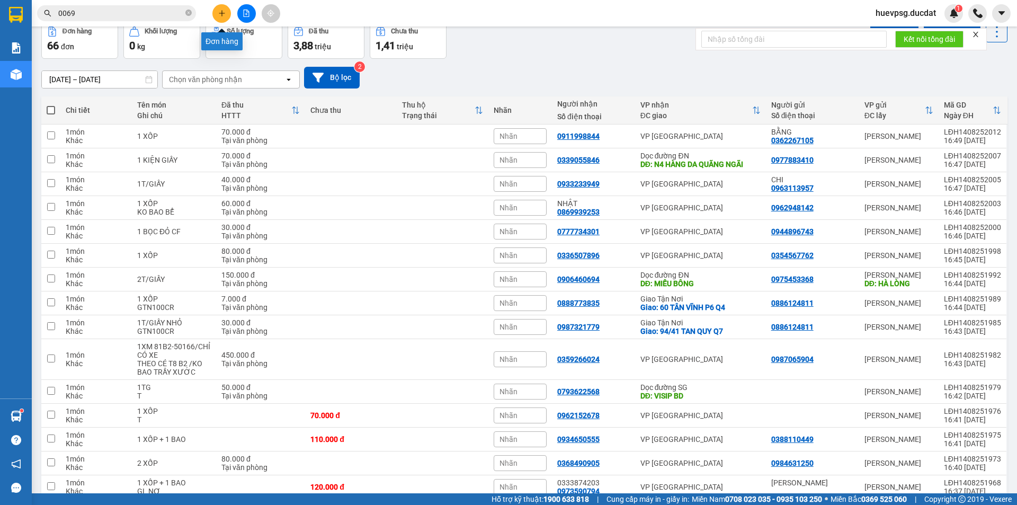
click at [218, 13] on icon "plus" at bounding box center [221, 13] width 7 height 7
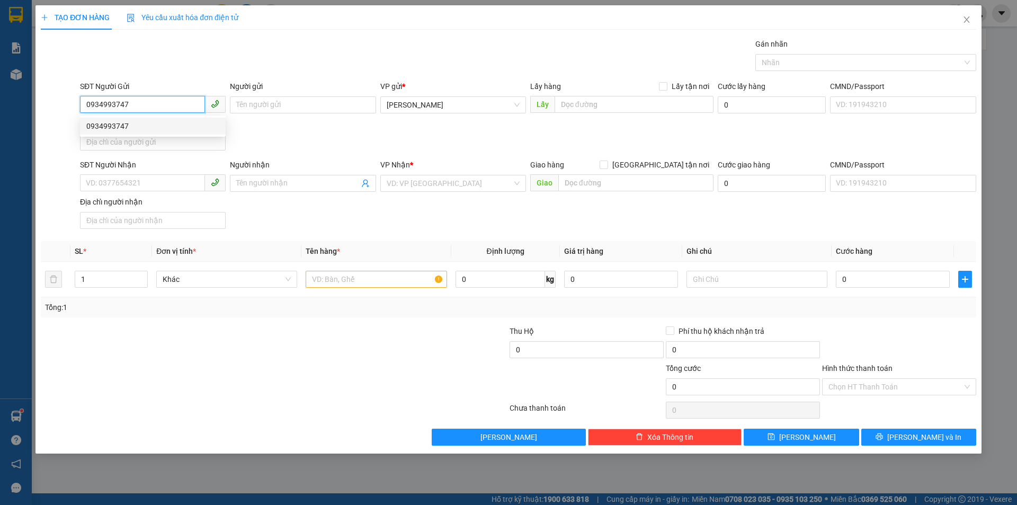
click at [130, 122] on div "0934993747" at bounding box center [152, 126] width 133 height 12
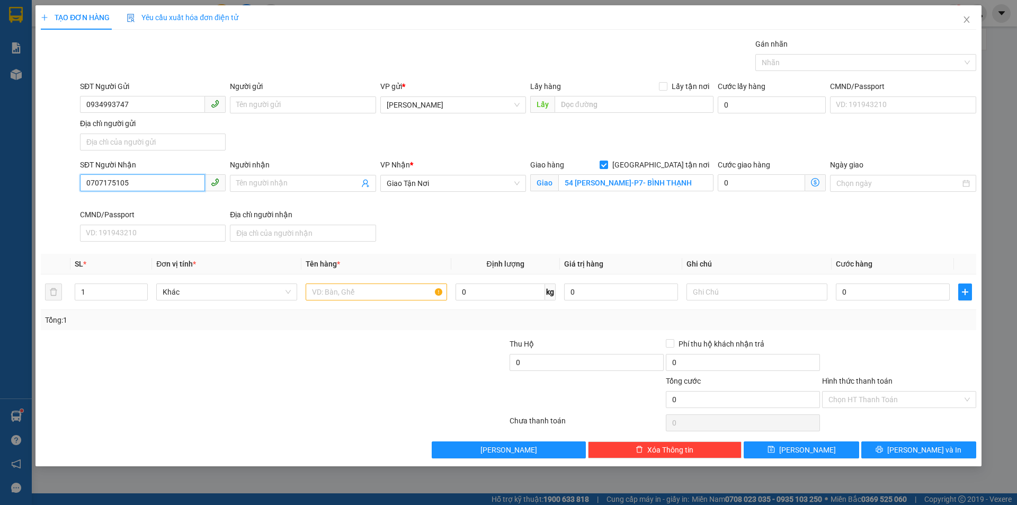
click at [135, 182] on input "0707175105" at bounding box center [142, 182] width 125 height 17
click at [479, 184] on span "Giao Tận Nơi" at bounding box center [453, 183] width 133 height 16
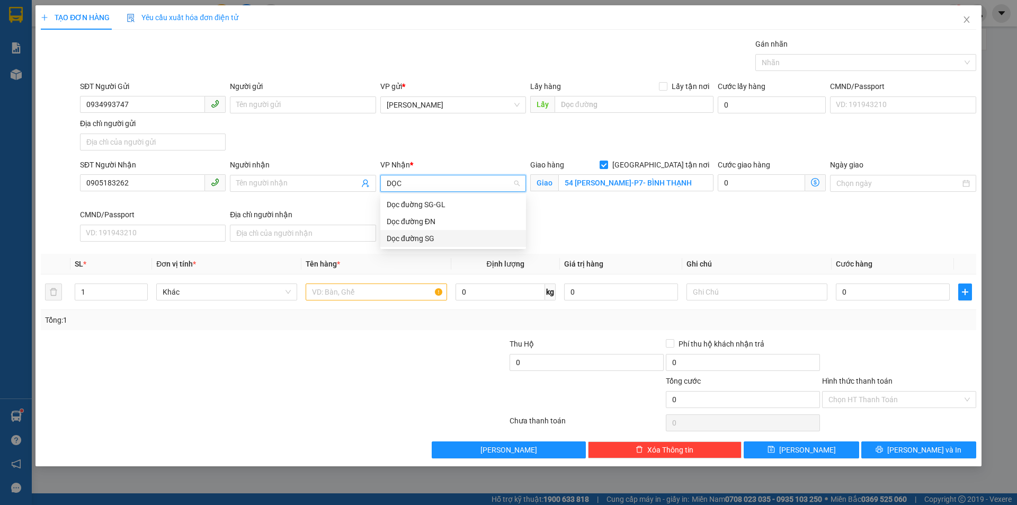
click at [419, 235] on div "Dọc đường SG" at bounding box center [453, 239] width 133 height 12
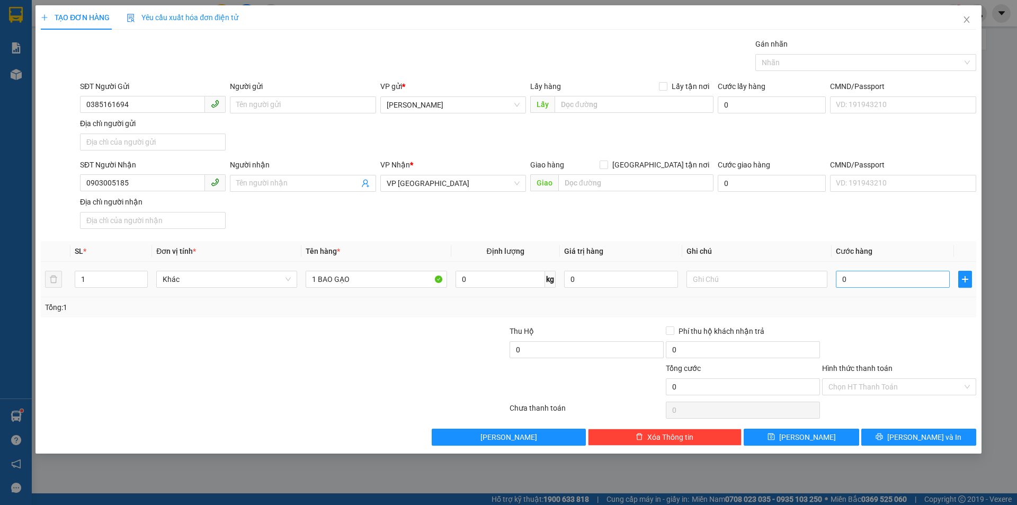
click at [896, 276] on input "0" at bounding box center [893, 279] width 114 height 17
type input "08"
type input "8"
type input "080"
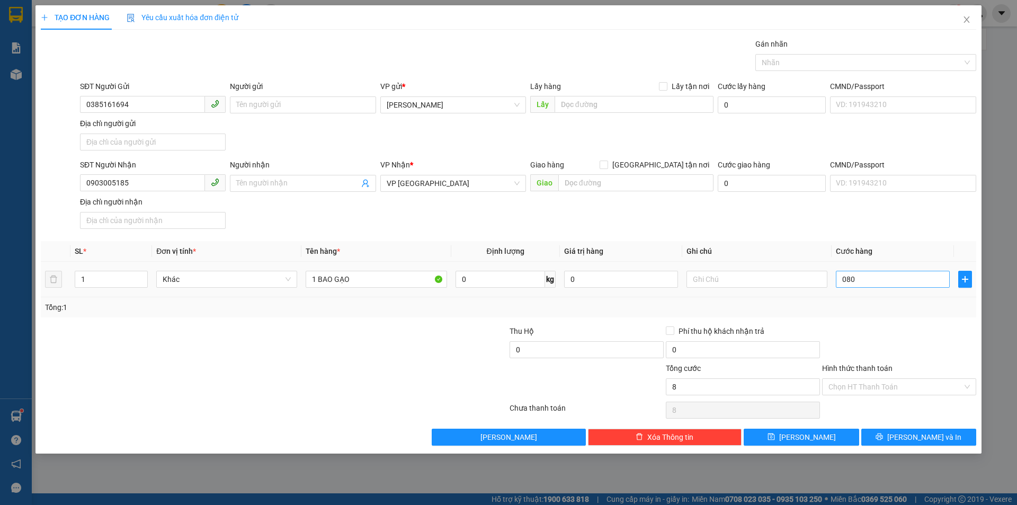
type input "80"
type input "80.000"
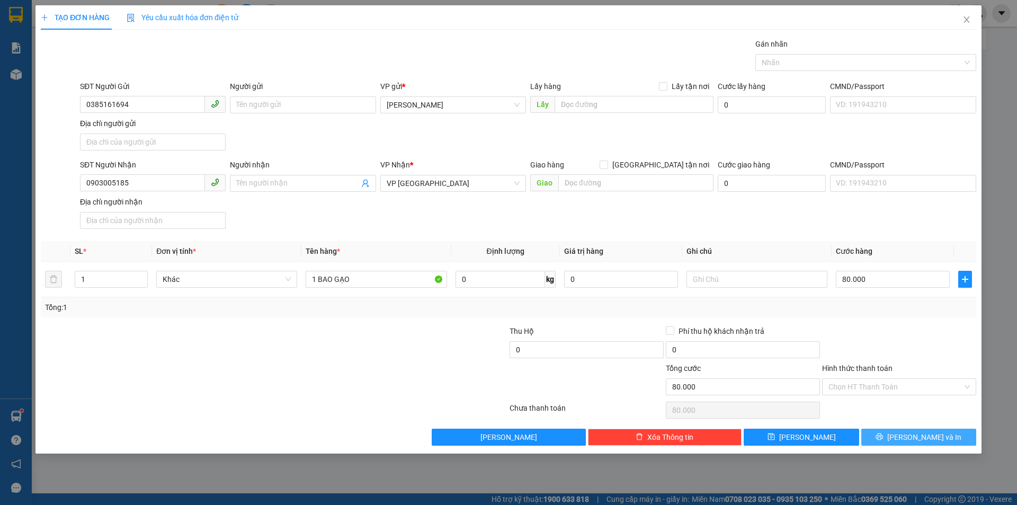
click at [928, 430] on button "[PERSON_NAME] và In" at bounding box center [918, 437] width 115 height 17
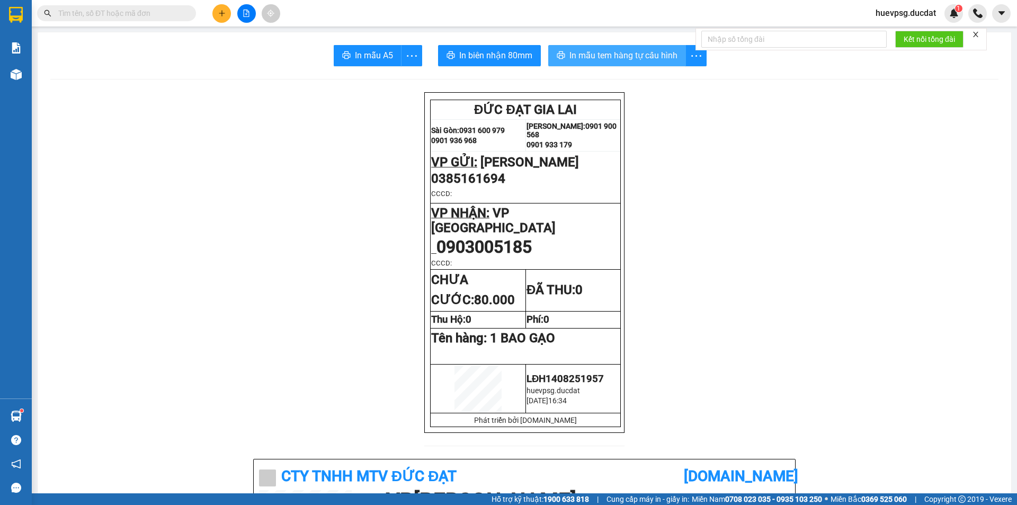
click at [640, 61] on span "In mẫu tem hàng tự cấu hình" at bounding box center [623, 55] width 108 height 13
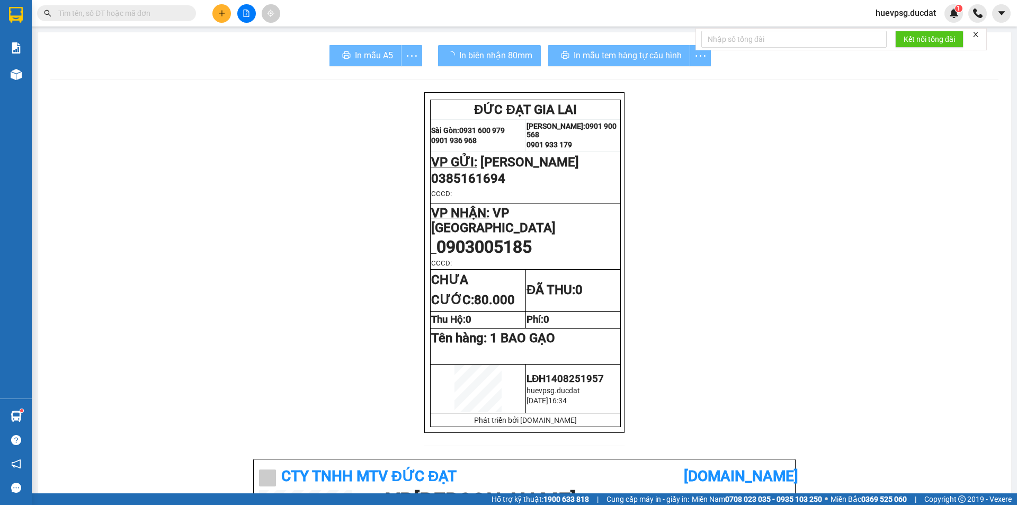
click at [142, 13] on input "text" at bounding box center [120, 13] width 125 height 12
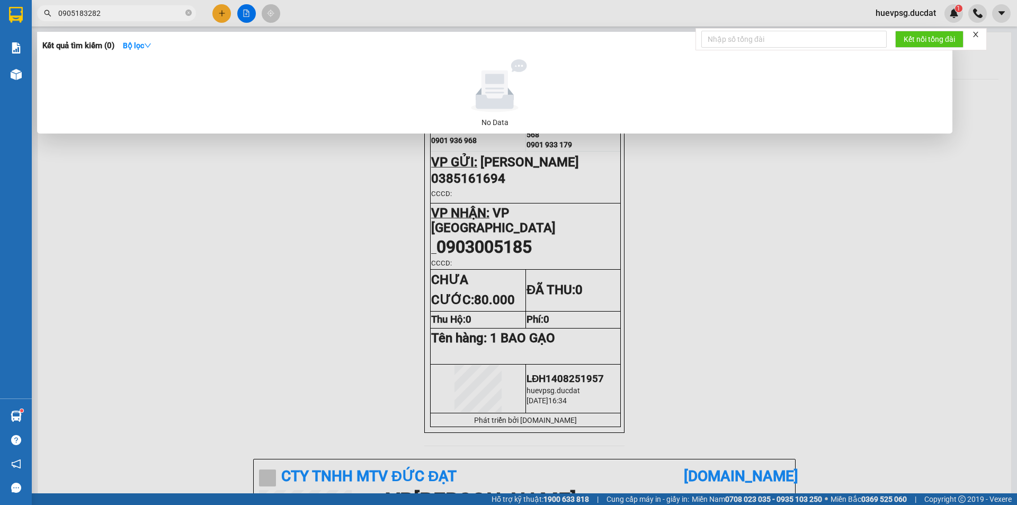
click at [81, 18] on input "0905183282" at bounding box center [120, 13] width 125 height 12
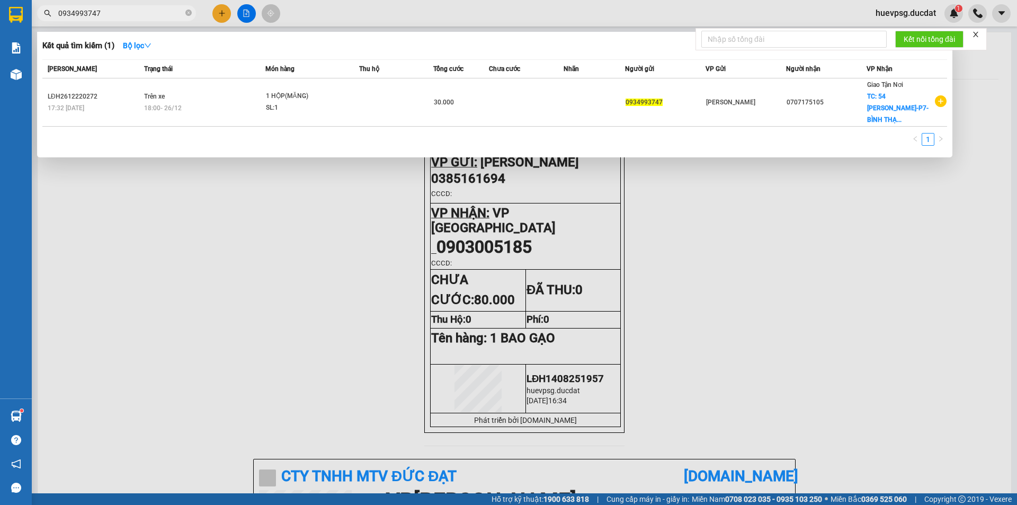
type input "0934993747"
click at [218, 17] on div at bounding box center [508, 252] width 1017 height 505
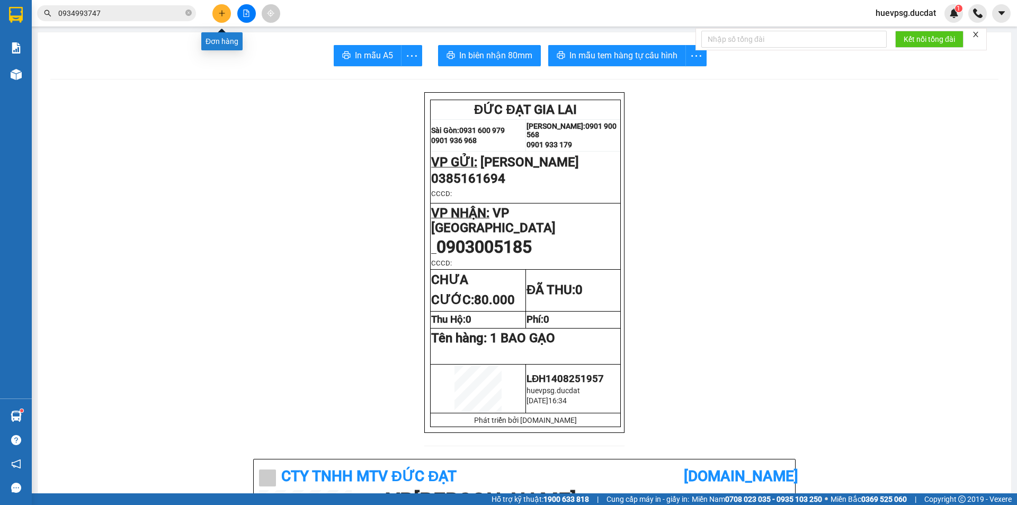
click at [227, 17] on button at bounding box center [221, 13] width 19 height 19
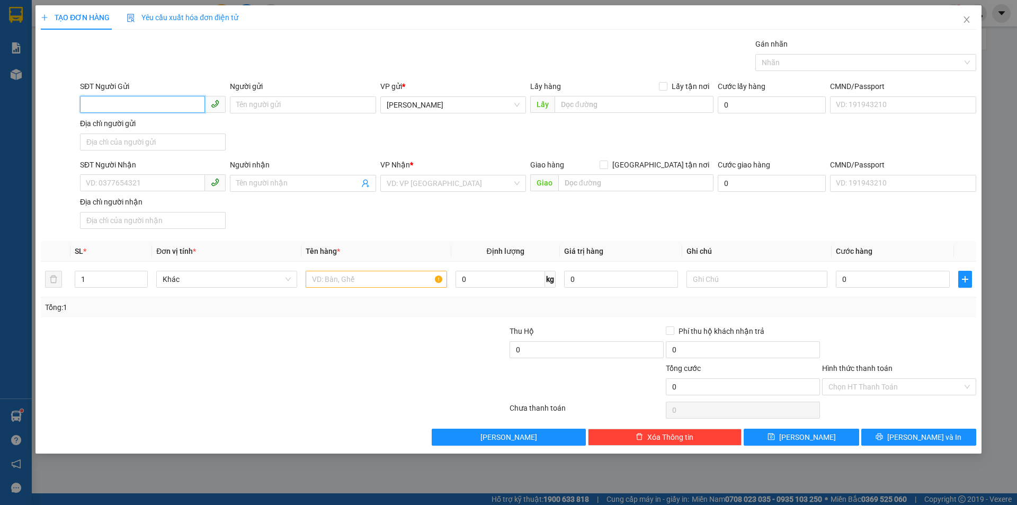
click at [168, 105] on input "SĐT Người Gửi" at bounding box center [142, 104] width 125 height 17
type input "0934993747"
click at [118, 122] on div "0934993747" at bounding box center [152, 126] width 133 height 12
type input "0707175105"
checkbox input "true"
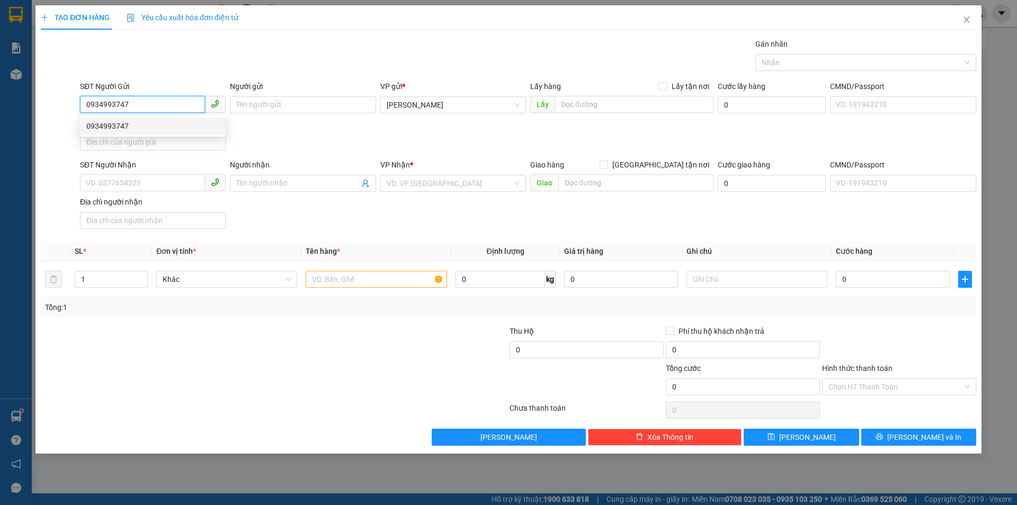
type input "54 VŨ HUY TÂN-P7- BÌNH THẠNH"
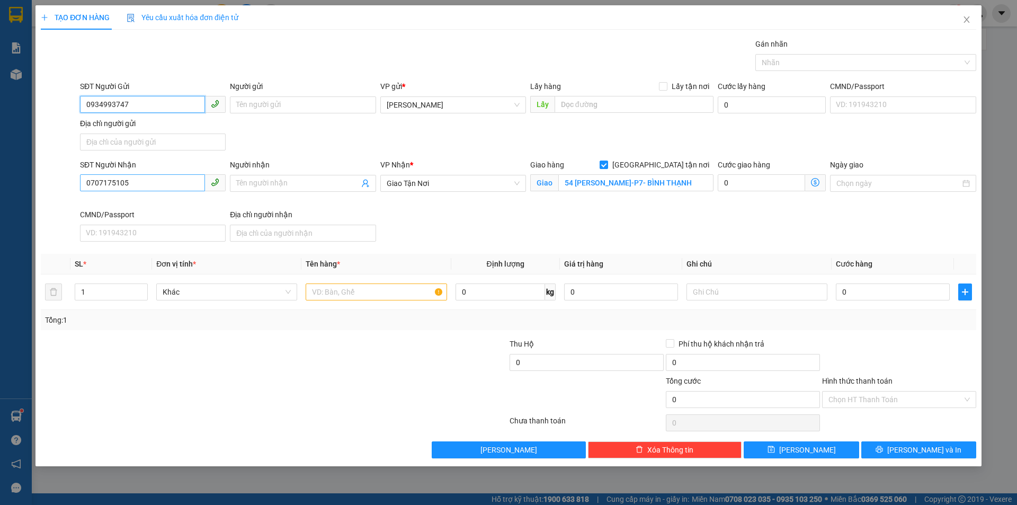
type input "0934993747"
click at [163, 183] on input "0707175105" at bounding box center [142, 182] width 125 height 17
click at [420, 184] on span "Giao Tận Nơi" at bounding box center [453, 183] width 133 height 16
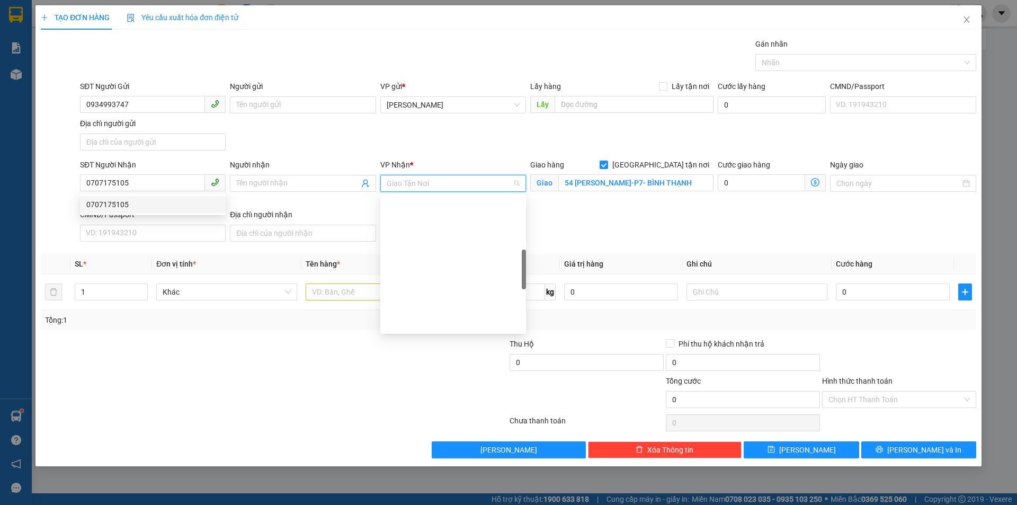
click at [420, 184] on span "Giao Tận Nơi" at bounding box center [453, 183] width 133 height 16
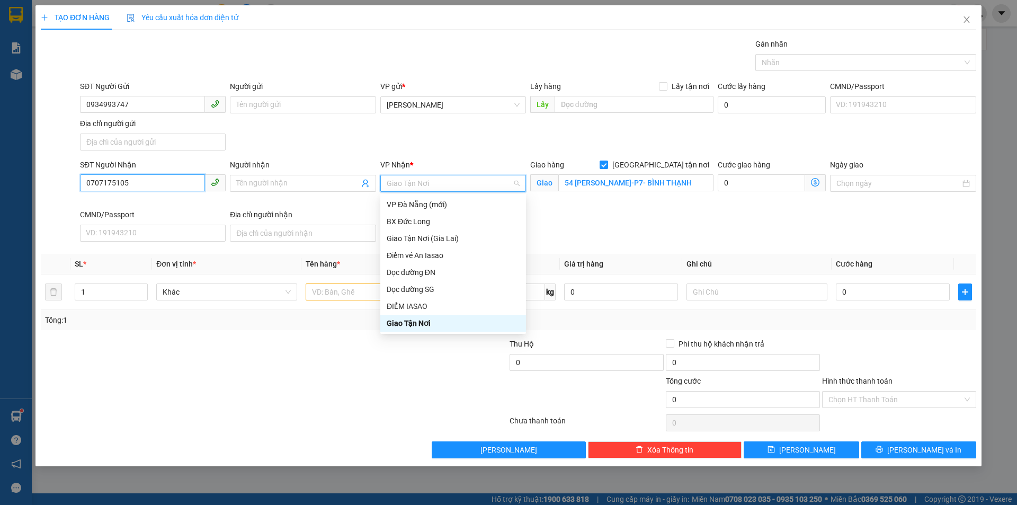
click at [97, 185] on input "0707175105" at bounding box center [142, 182] width 125 height 17
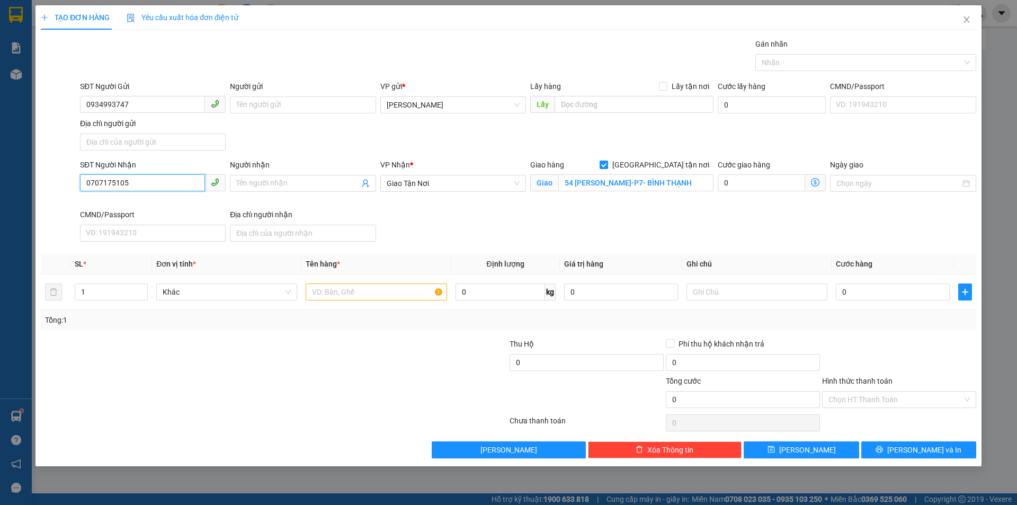
click at [97, 185] on input "0707175105" at bounding box center [142, 182] width 125 height 17
click at [484, 176] on span "Giao Tận Nơi" at bounding box center [453, 183] width 133 height 16
type input "0905183262"
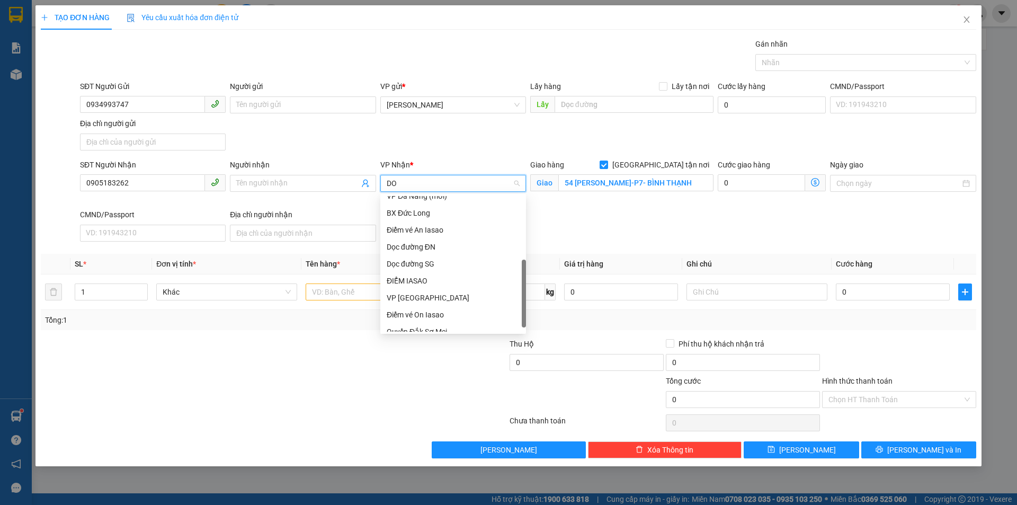
scroll to position [0, 0]
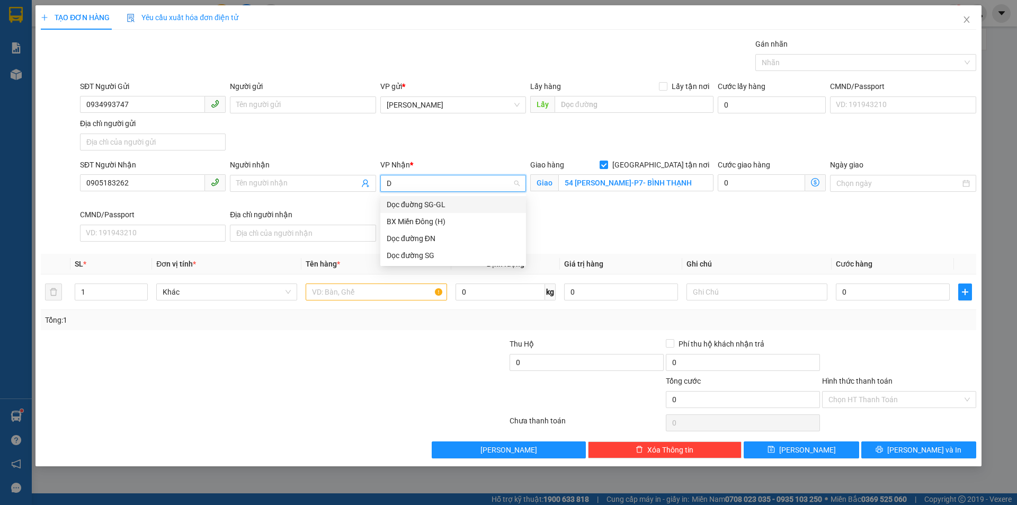
type input "DỌ"
drag, startPoint x: 412, startPoint y: 254, endPoint x: 582, endPoint y: 188, distance: 182.5
click at [413, 252] on div "Dọc đường SG" at bounding box center [453, 255] width 133 height 12
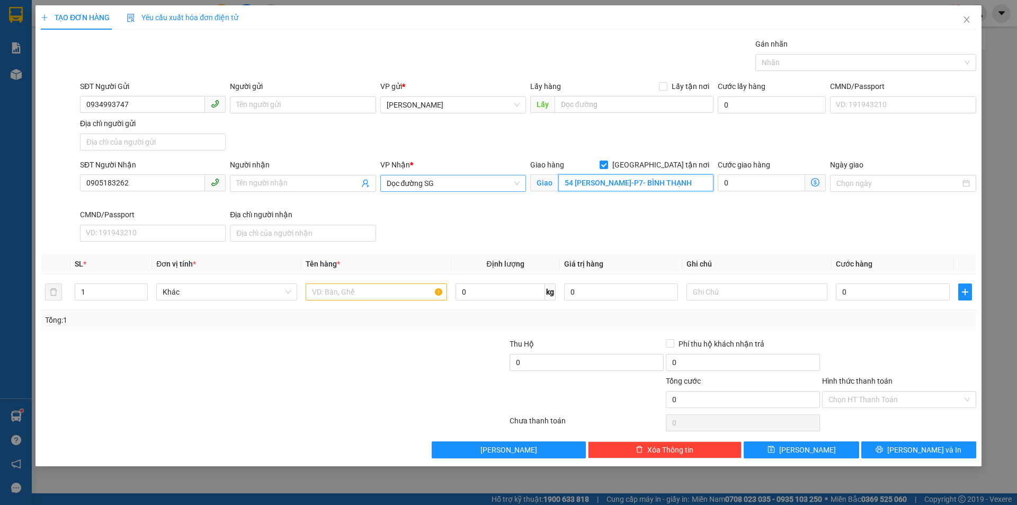
click at [597, 179] on input "54 VŨ HUY TÂN-P7- BÌNH THẠNH" at bounding box center [635, 182] width 155 height 17
type input "E"
type input "BẾN CÁT"
click at [656, 164] on div "Giao hàng Giao tận nơi" at bounding box center [621, 165] width 183 height 12
click at [607, 166] on input "[GEOGRAPHIC_DATA] tận nơi" at bounding box center [603, 163] width 7 height 7
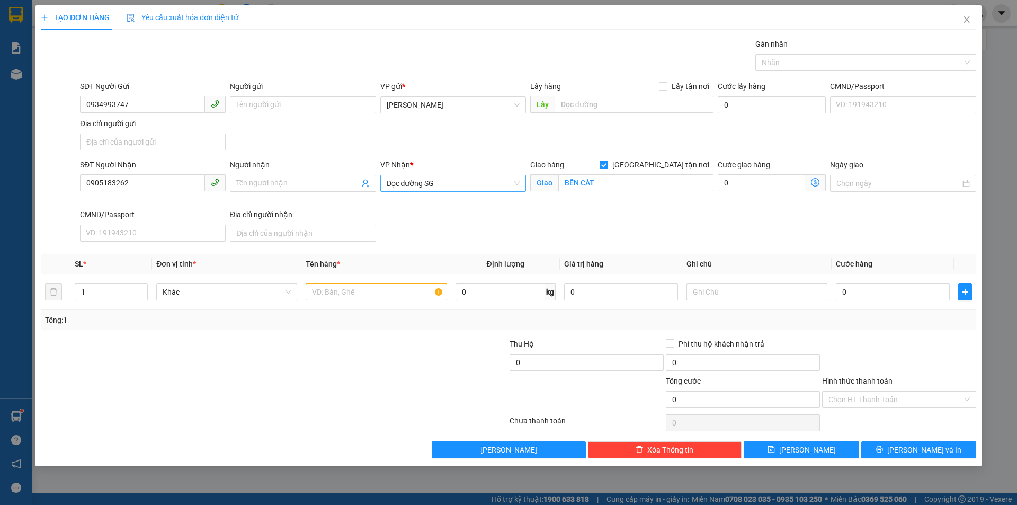
checkbox input "false"
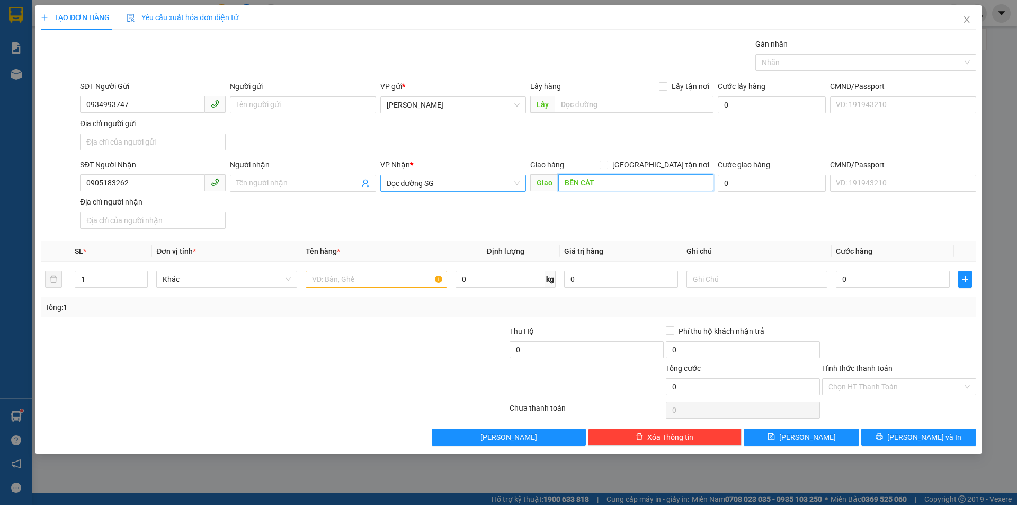
click at [656, 182] on input "BẾN CÁT" at bounding box center [635, 182] width 155 height 17
type input "BẾN CÁT BD"
click at [422, 282] on input "text" at bounding box center [376, 279] width 141 height 17
click at [367, 274] on input "text" at bounding box center [376, 279] width 141 height 17
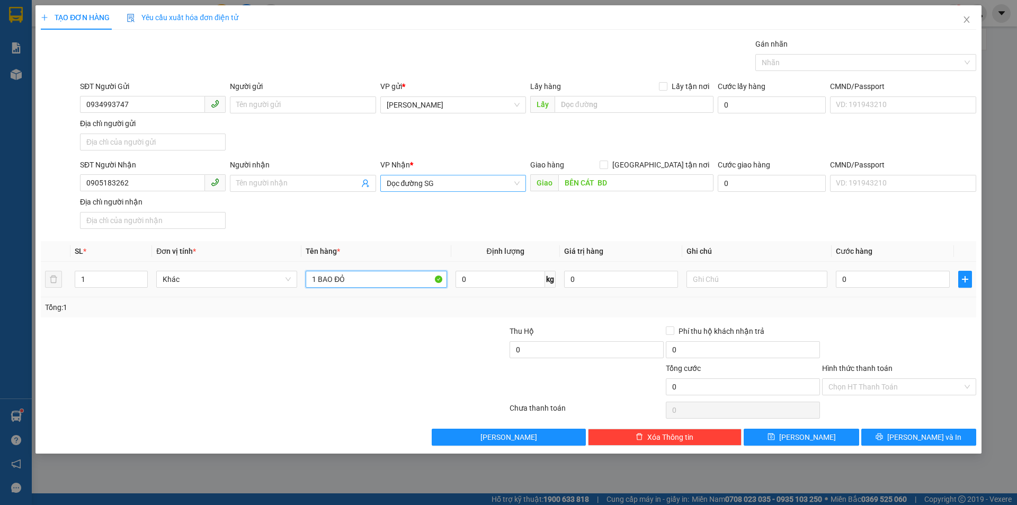
type input "1 BAO ĐỎ"
type input "7"
type input "70"
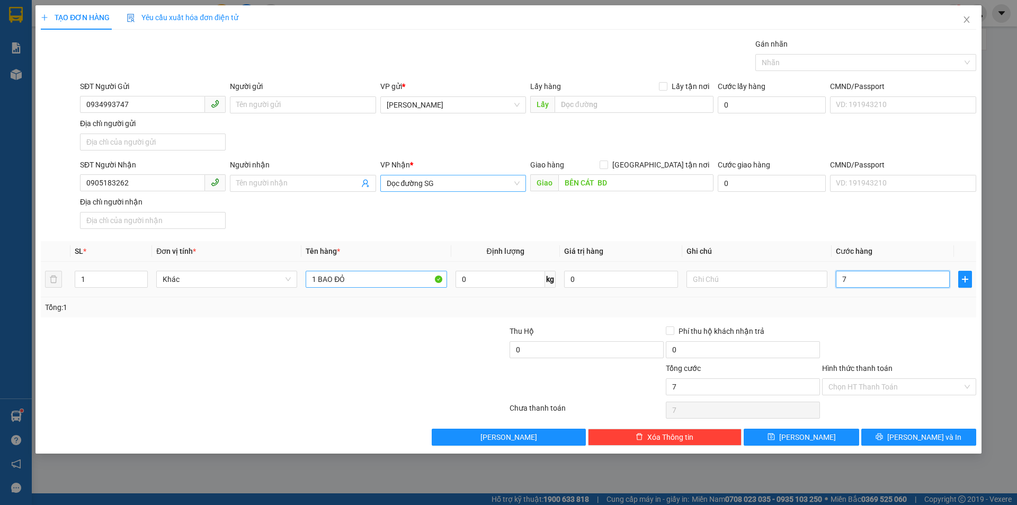
type input "70"
type input "70.000"
click at [862, 386] on input "Hình thức thanh toán" at bounding box center [895, 387] width 134 height 16
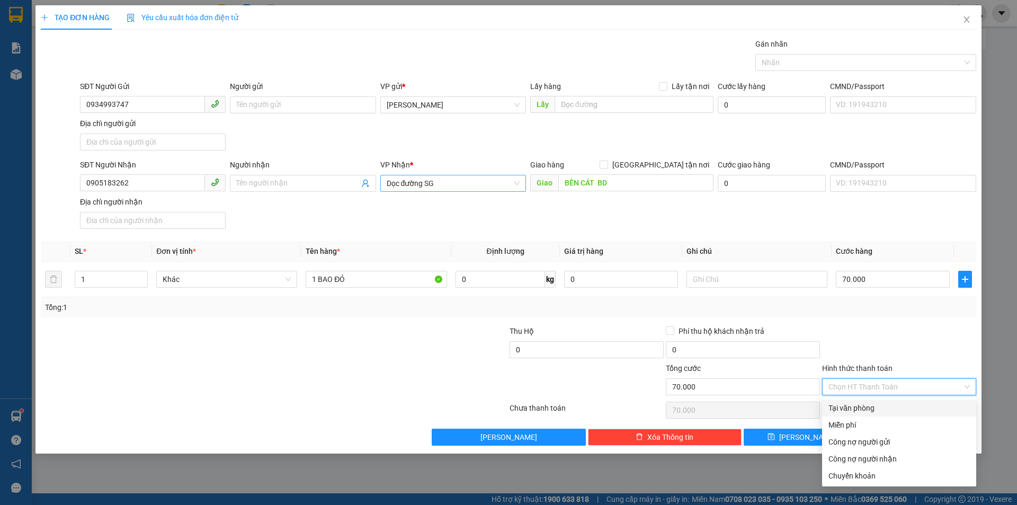
click at [861, 408] on div "Tại văn phòng" at bounding box center [898, 408] width 141 height 12
type input "0"
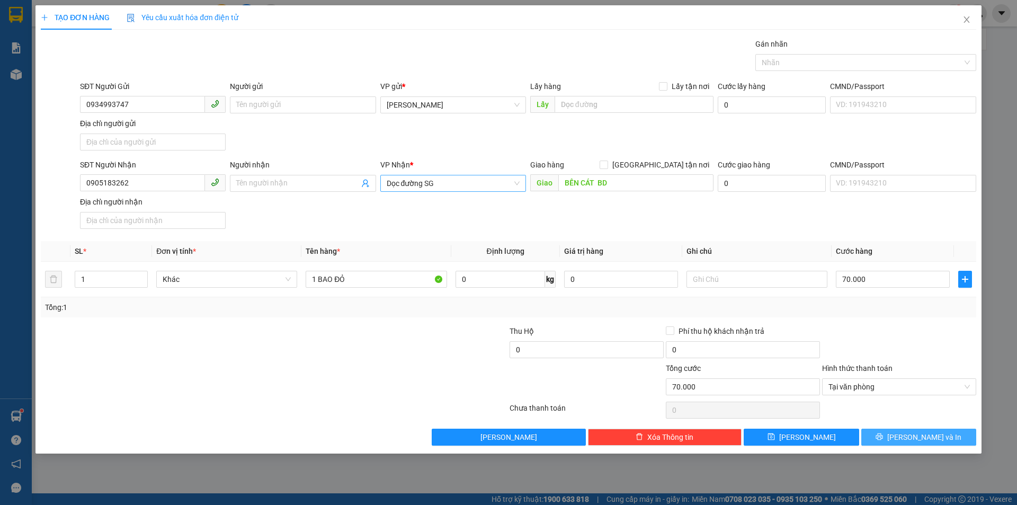
click at [914, 434] on span "[PERSON_NAME] và In" at bounding box center [924, 437] width 74 height 12
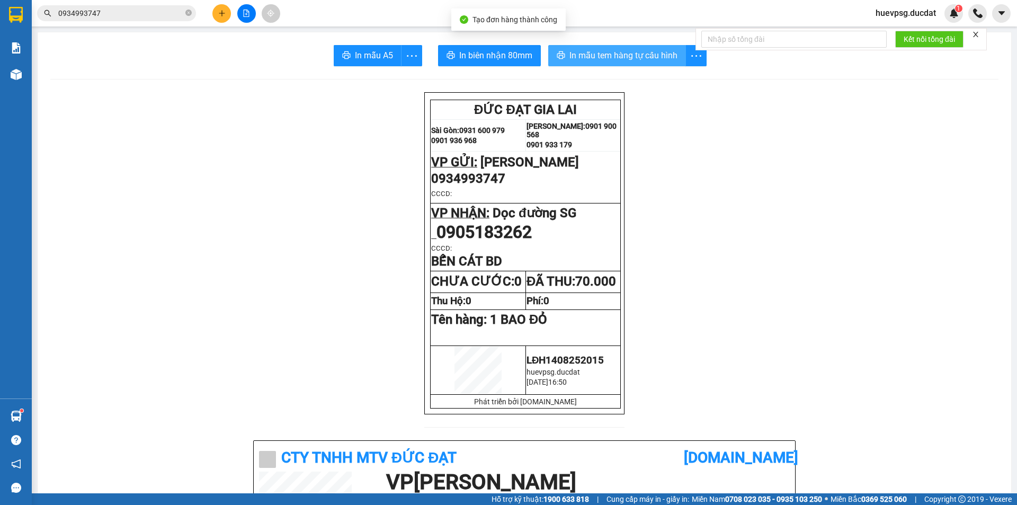
click at [626, 47] on button "In mẫu tem hàng tự cấu hình" at bounding box center [617, 55] width 138 height 21
click at [212, 10] on button at bounding box center [221, 13] width 19 height 19
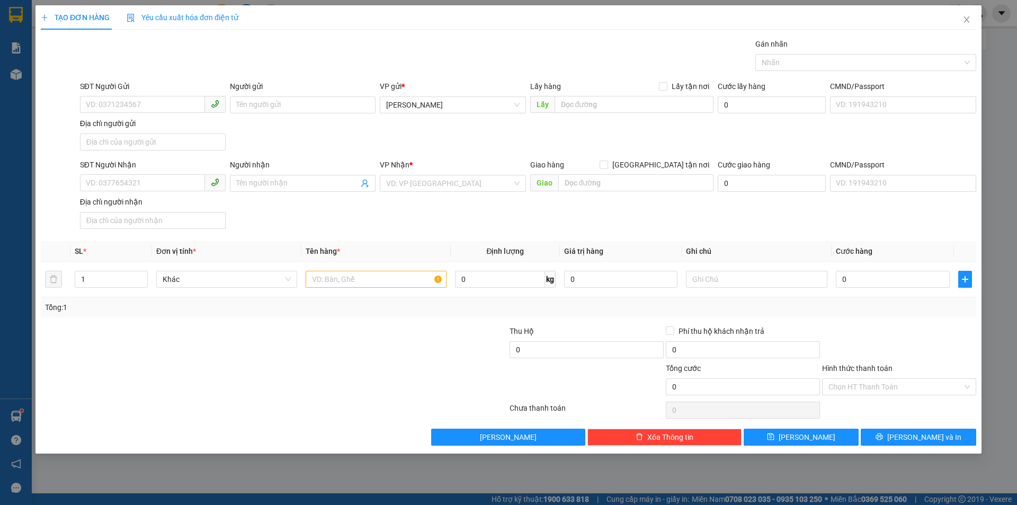
click at [221, 12] on div "Yêu cầu xuất hóa đơn điện tử" at bounding box center [183, 18] width 112 height 12
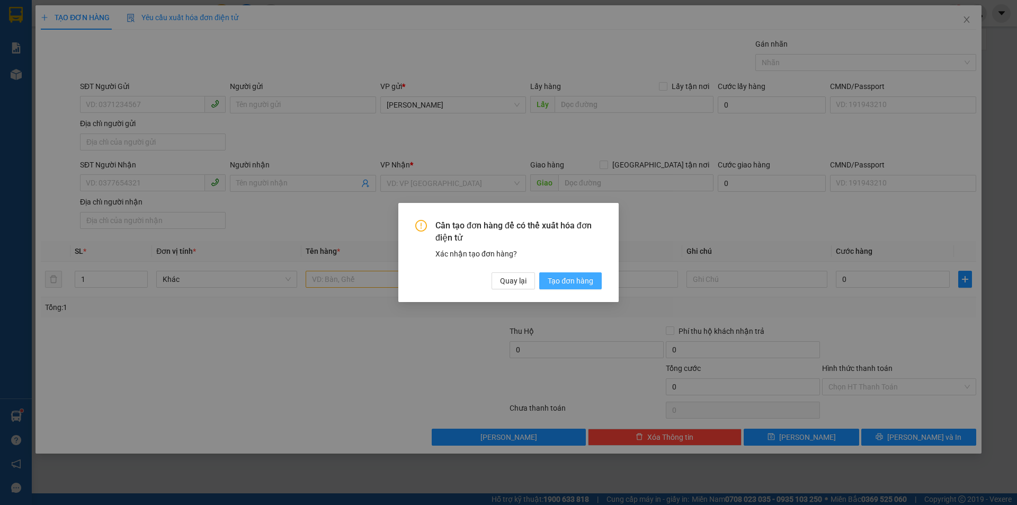
click at [547, 276] on button "Tạo đơn hàng" at bounding box center [570, 280] width 63 height 17
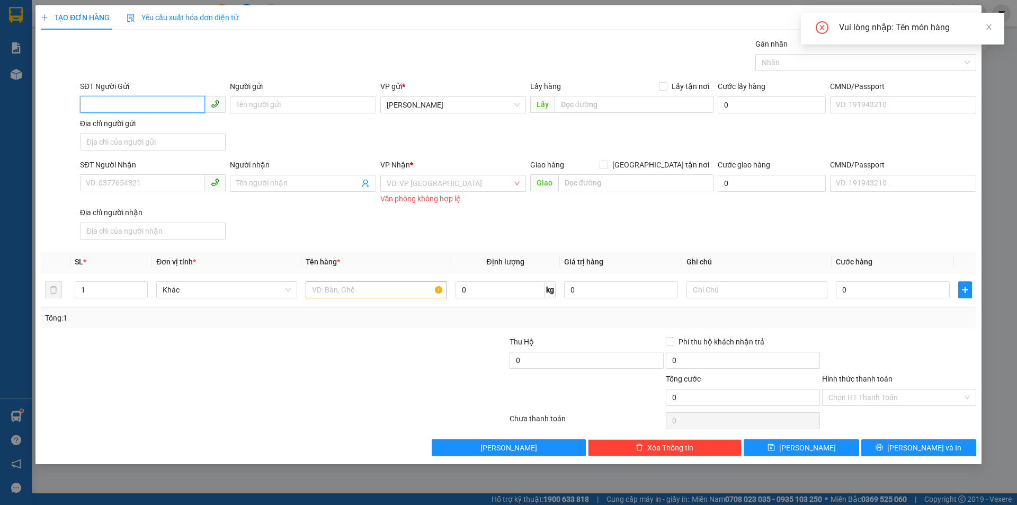
click at [117, 108] on input "SĐT Người Gửi" at bounding box center [142, 104] width 125 height 17
type input "0967306246"
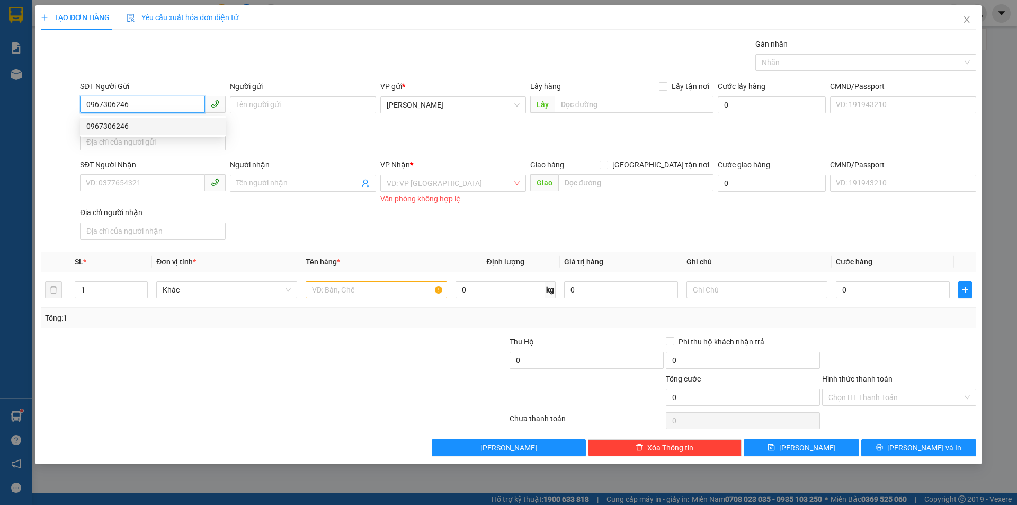
click at [145, 129] on div "0967306246" at bounding box center [152, 126] width 133 height 12
type input "0908021698"
type input "TUYỀN"
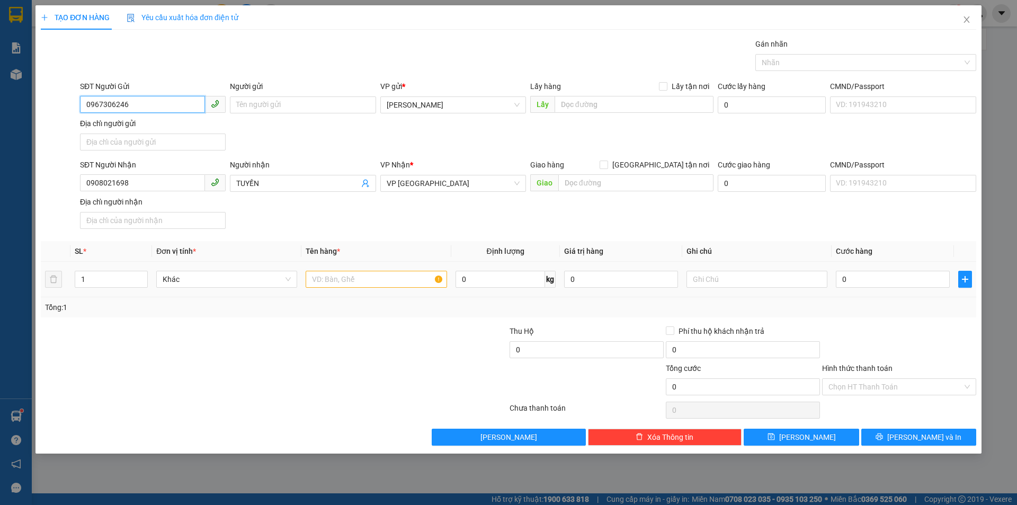
type input "0967306246"
click at [392, 286] on input "text" at bounding box center [376, 279] width 141 height 17
type input "1T/GIẤY"
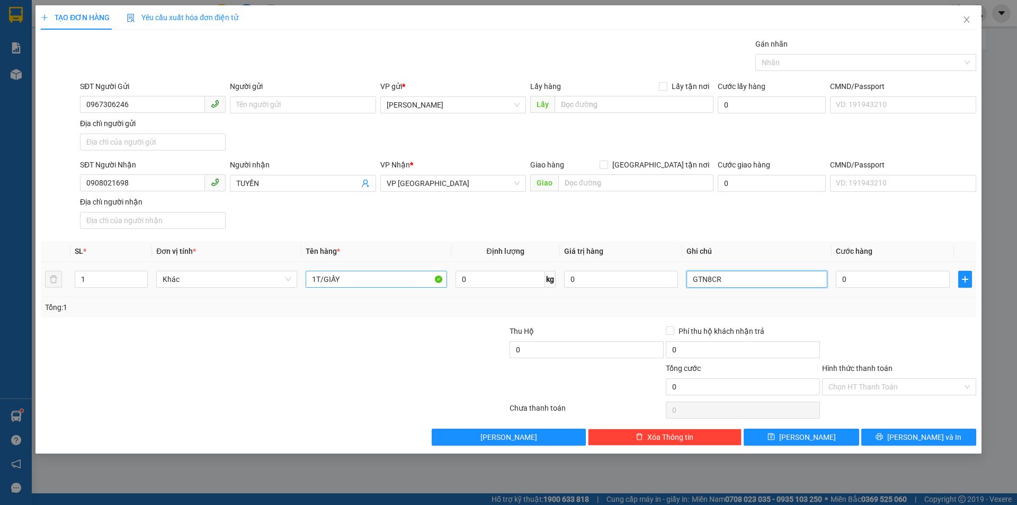
type input "GTN8CR"
type input "5"
type input "50"
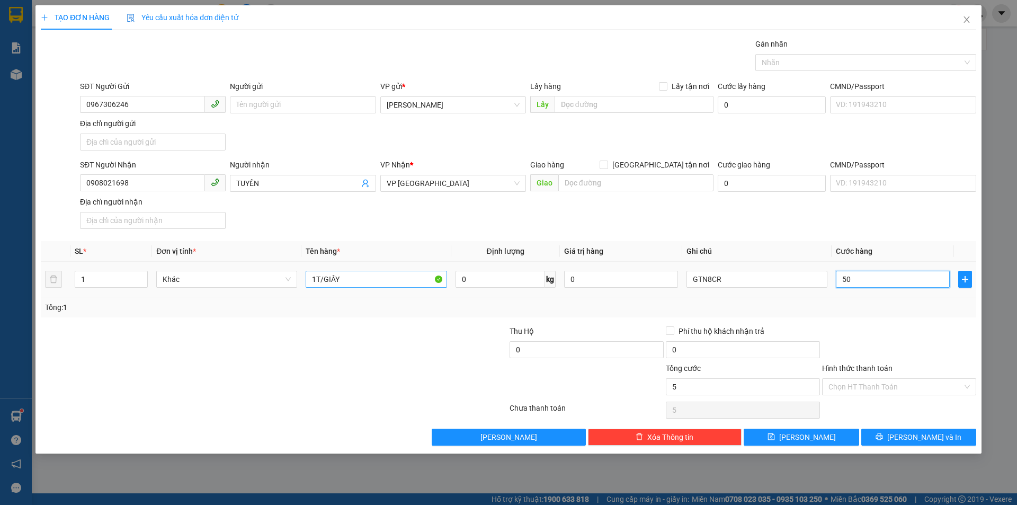
type input "50"
click at [950, 390] on input "Hình thức thanh toán" at bounding box center [895, 387] width 134 height 16
type input "50.000"
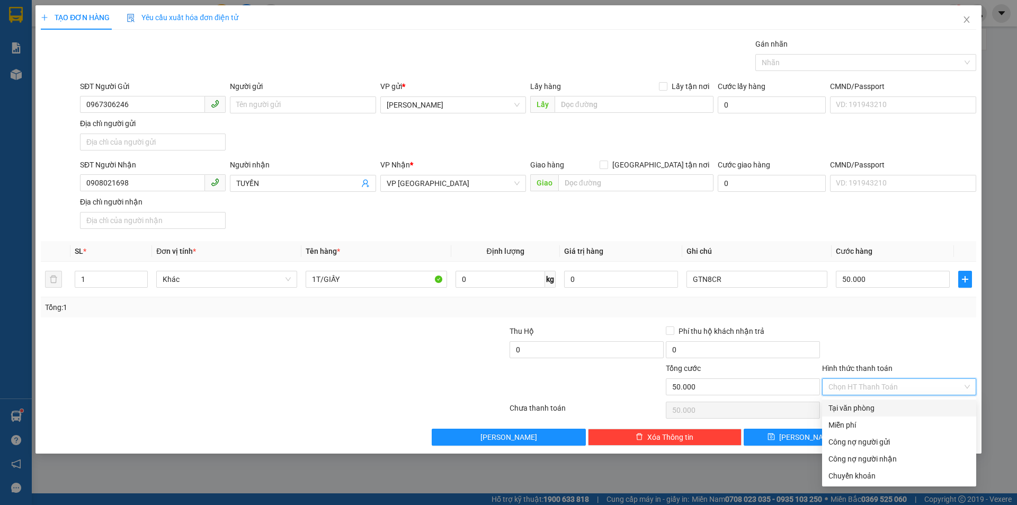
click at [920, 404] on div "Tại văn phòng" at bounding box center [898, 408] width 141 height 12
type input "0"
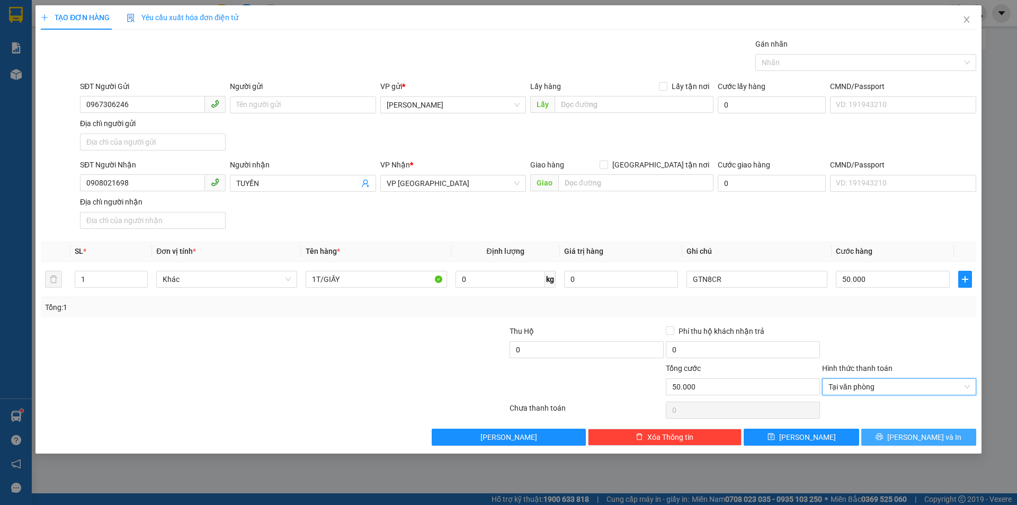
click at [912, 434] on span "[PERSON_NAME] và In" at bounding box center [924, 437] width 74 height 12
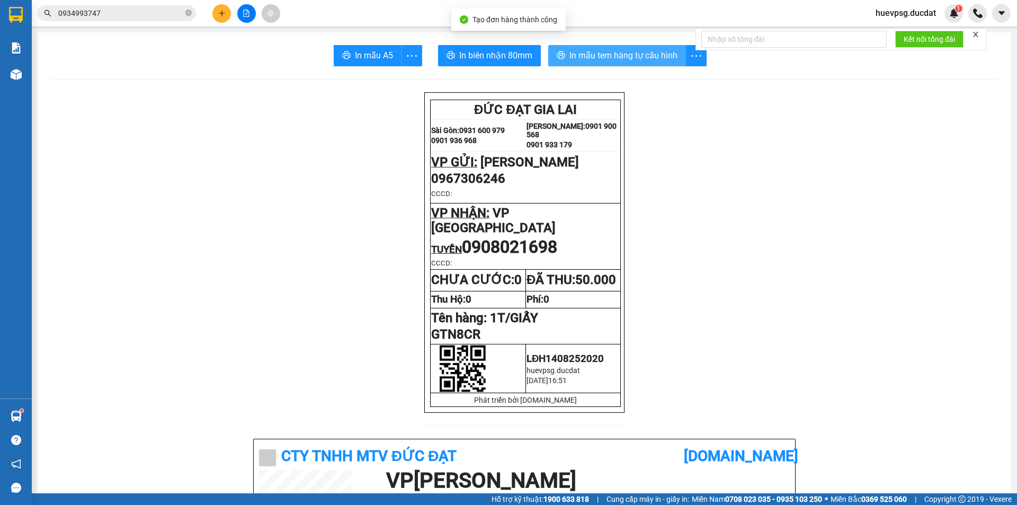
click at [633, 49] on span "In mẫu tem hàng tự cấu hình" at bounding box center [623, 55] width 108 height 13
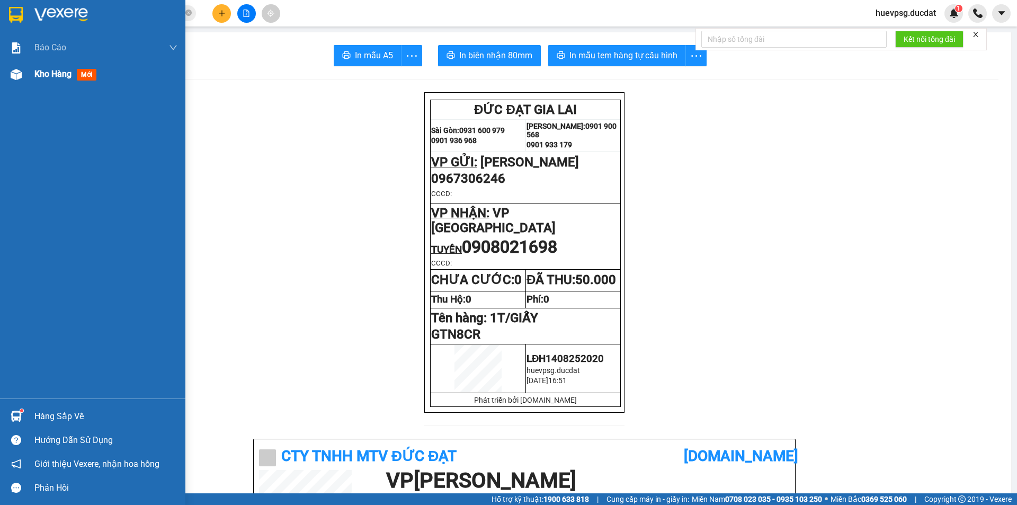
click at [66, 73] on span "Kho hàng" at bounding box center [52, 74] width 37 height 10
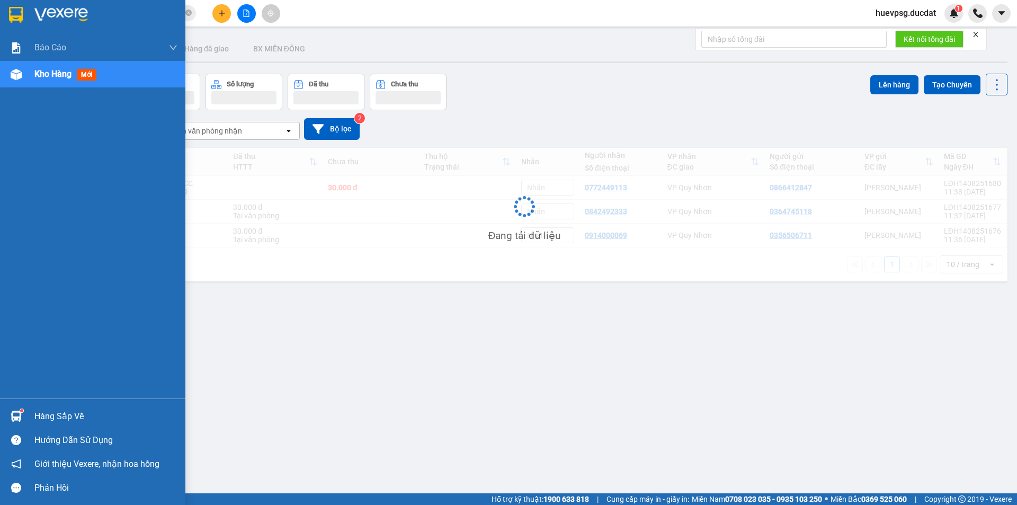
click at [66, 73] on span "Kho hàng" at bounding box center [52, 74] width 37 height 10
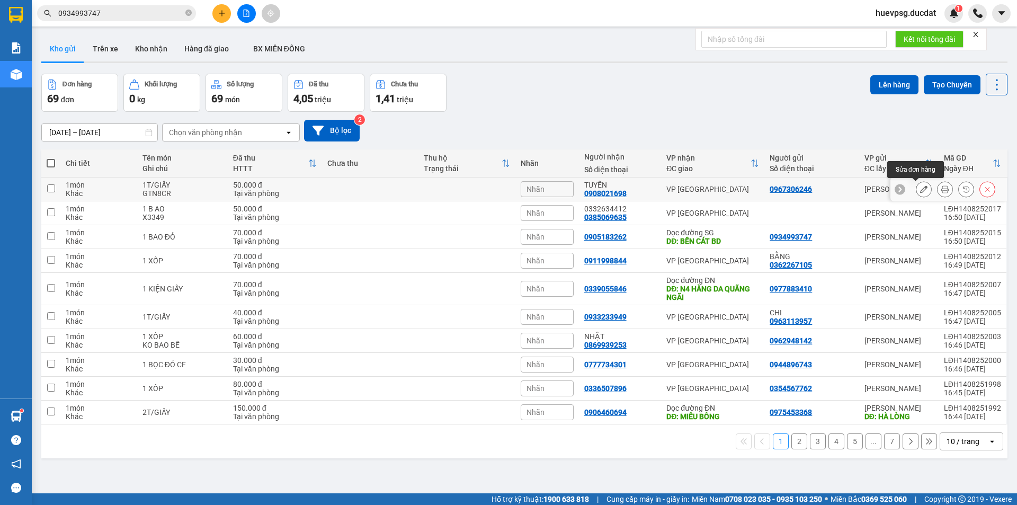
click at [916, 193] on button at bounding box center [923, 189] width 15 height 19
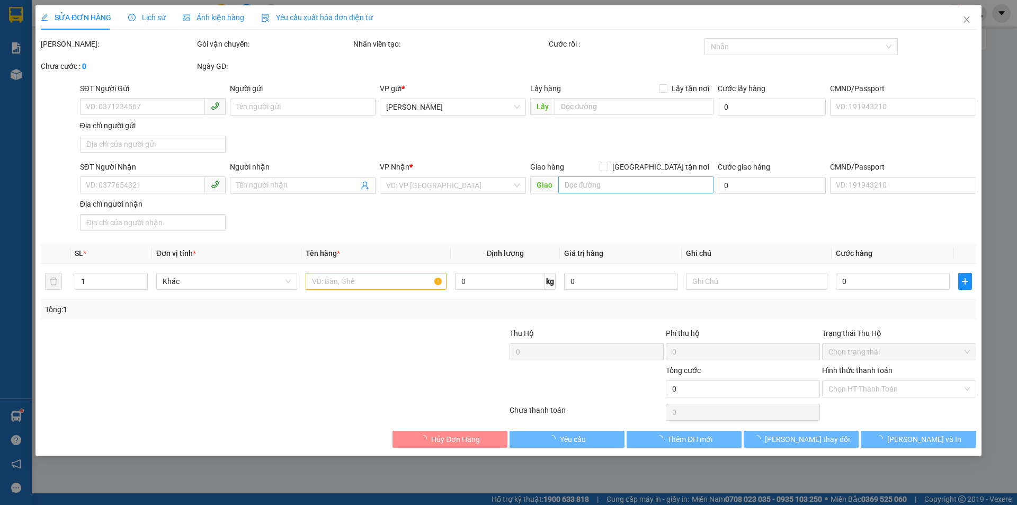
type input "0967306246"
type input "0908021698"
type input "TUYỀN"
type input "50.000"
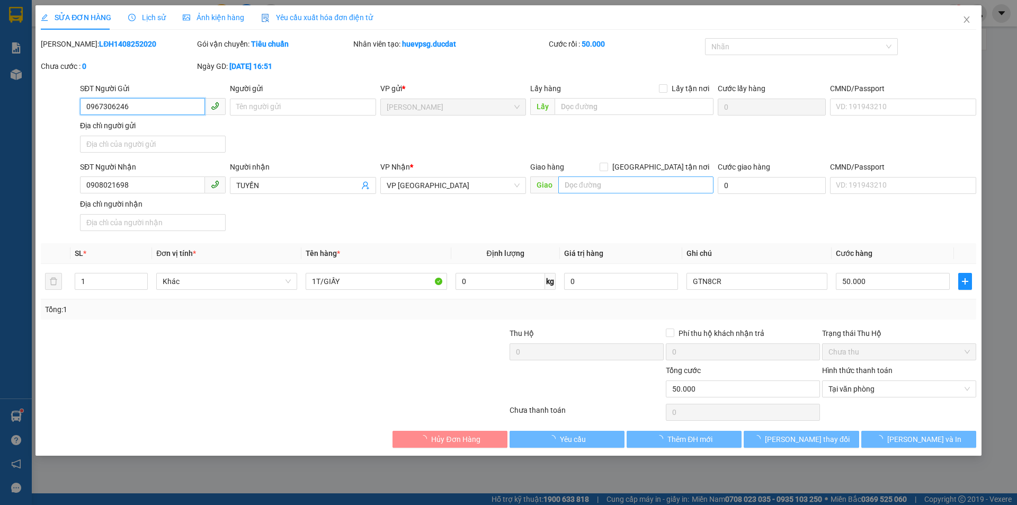
click at [442, 191] on span "VP [GEOGRAPHIC_DATA]" at bounding box center [453, 185] width 133 height 16
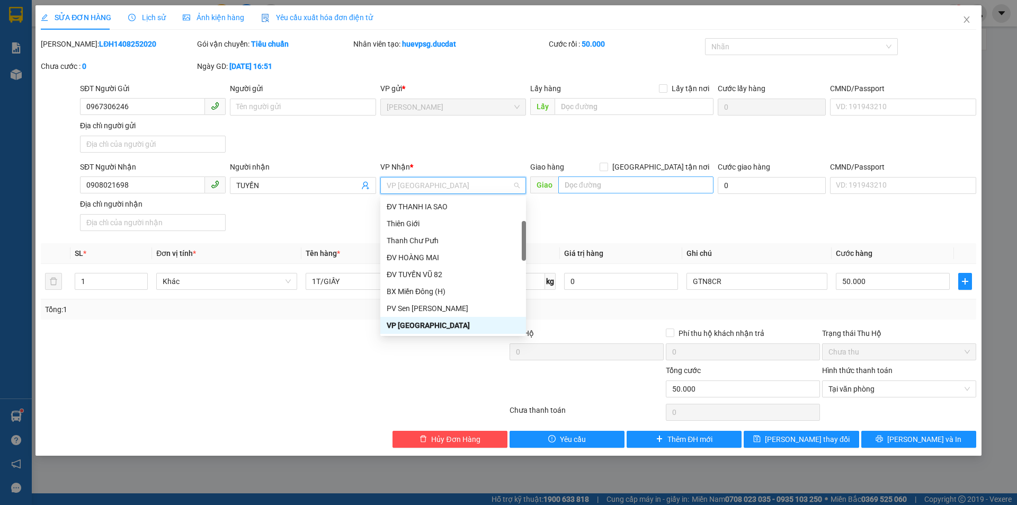
click at [442, 191] on span "VP [GEOGRAPHIC_DATA]" at bounding box center [453, 185] width 133 height 16
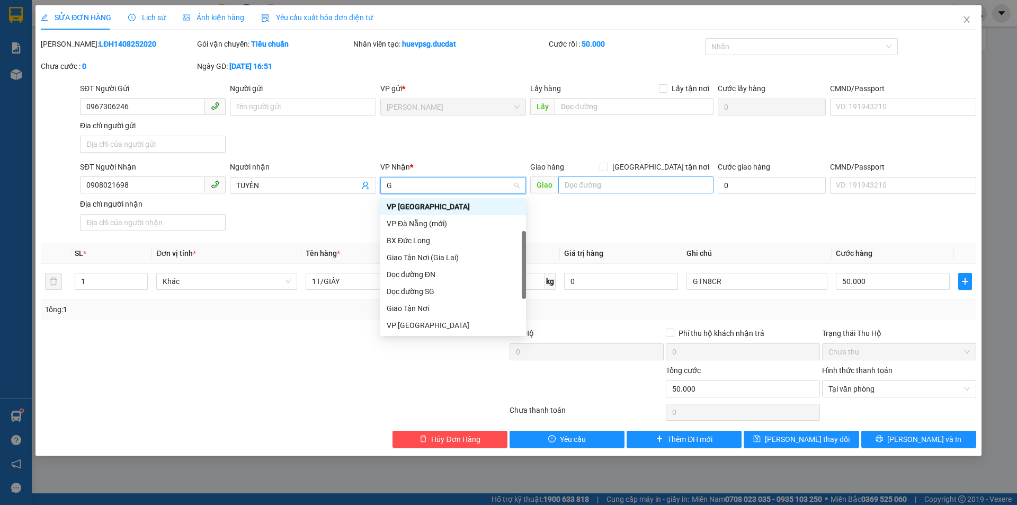
type input "GI"
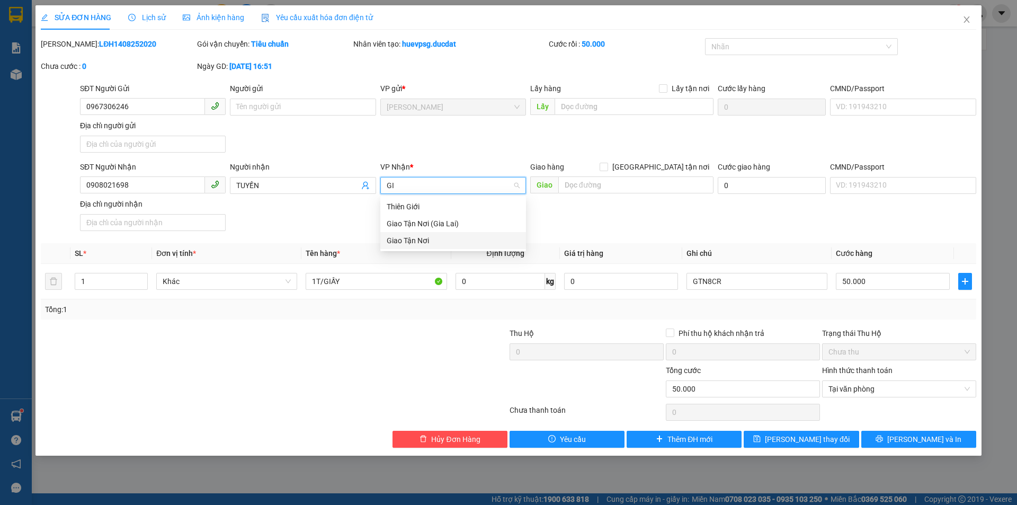
click at [435, 239] on div "Giao Tận Nơi" at bounding box center [453, 241] width 133 height 12
click at [615, 182] on input "text" at bounding box center [635, 184] width 155 height 17
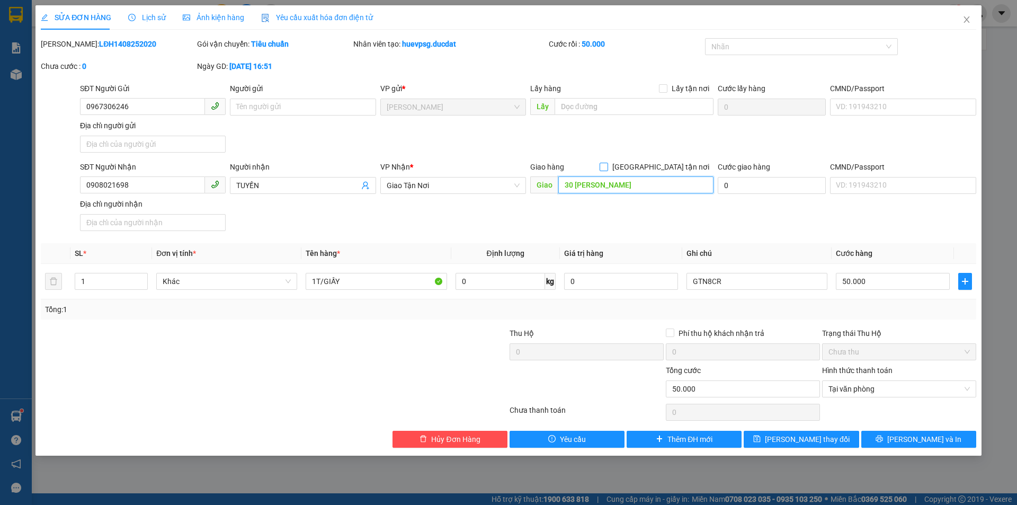
type input "30 THÍCH QUẢNG ĐỨC"
click at [607, 166] on input "[GEOGRAPHIC_DATA] tận nơi" at bounding box center [603, 166] width 7 height 7
checkbox input "true"
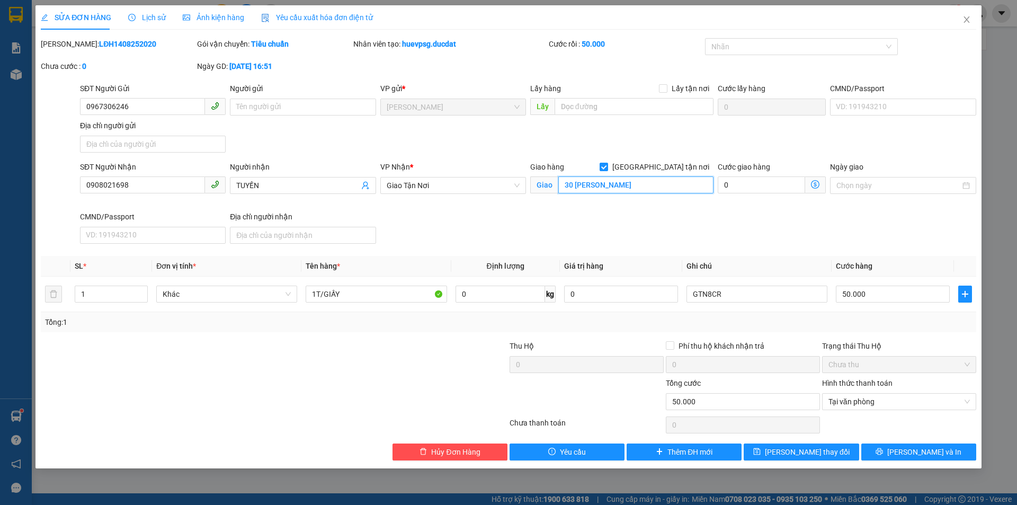
click at [658, 181] on input "30 THÍCH QUẢNG ĐỨC" at bounding box center [635, 184] width 155 height 17
click at [644, 189] on input "30 THÍCH QUẢNG ĐỨC" at bounding box center [635, 184] width 155 height 17
type input "30 THÍCH QUẢNG ĐỨC P5 PHÚ NHUẬN"
click at [883, 450] on icon "printer" at bounding box center [879, 451] width 7 height 7
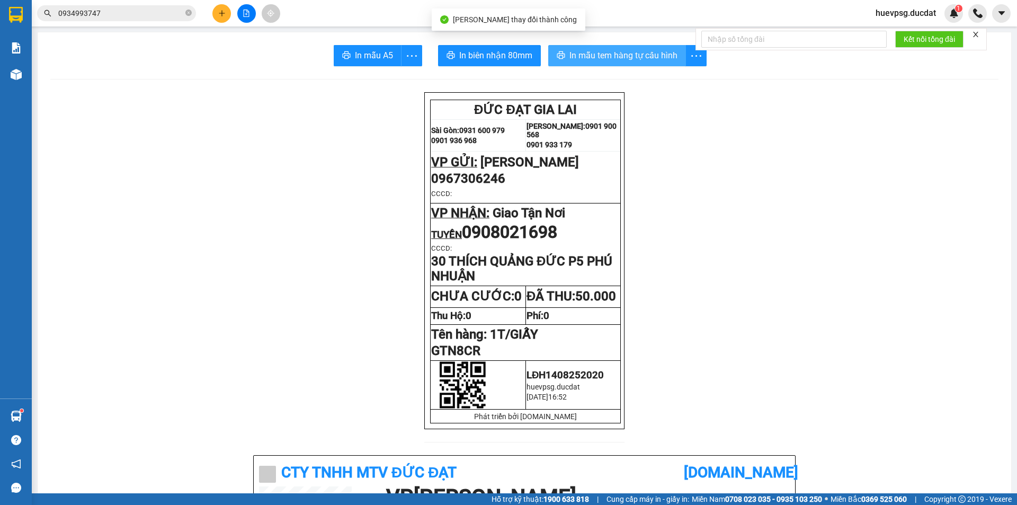
click at [611, 59] on span "In mẫu tem hàng tự cấu hình" at bounding box center [623, 55] width 108 height 13
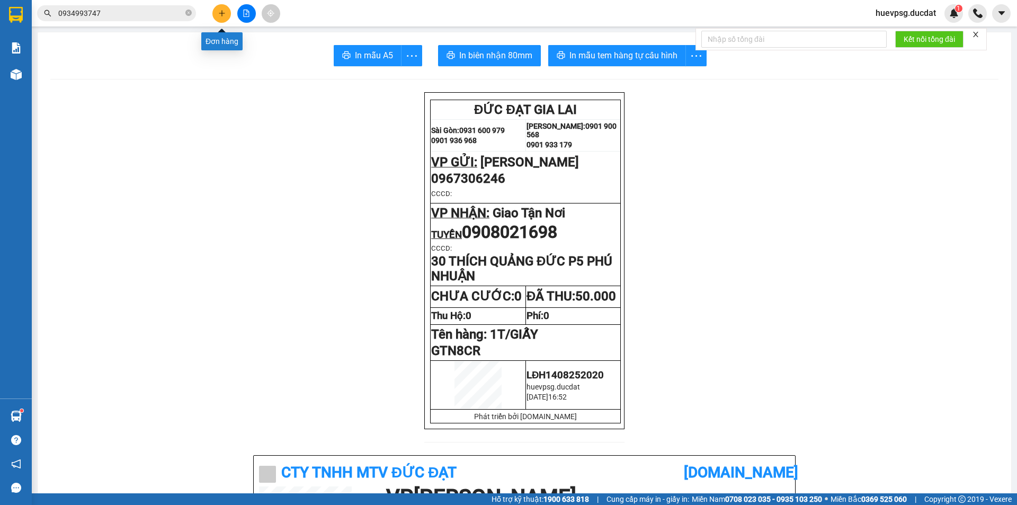
click at [219, 12] on icon "plus" at bounding box center [221, 13] width 7 height 7
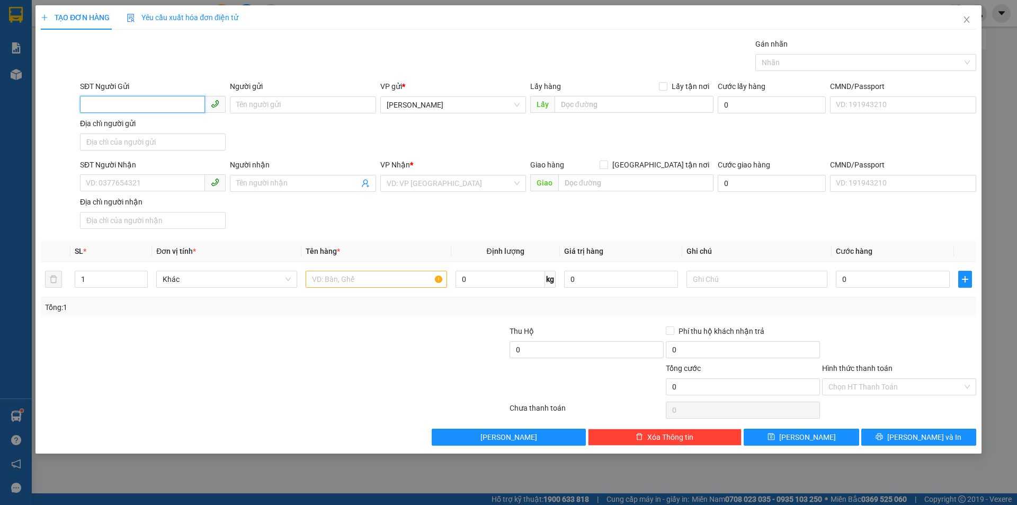
type input "0"
click at [174, 179] on input "SĐT Người Nhận" at bounding box center [142, 182] width 125 height 17
click at [179, 208] on div "0346102181" at bounding box center [152, 205] width 133 height 12
type input "0346102181"
click at [338, 280] on input "text" at bounding box center [376, 279] width 141 height 17
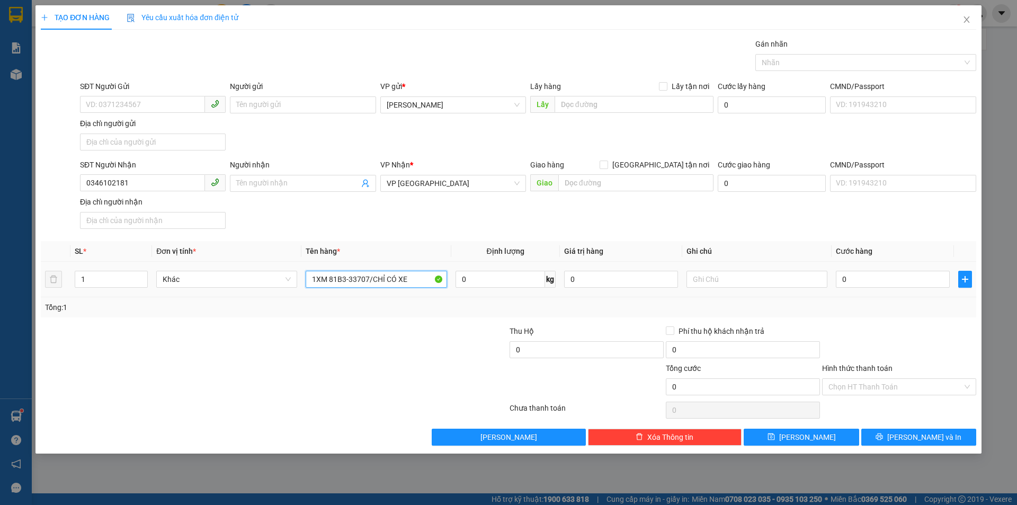
type input "1XM 81B3-33707/CHỈ CÓ XE"
type input "THEO VÉ T10B3"
click at [858, 277] on input "0" at bounding box center [893, 279] width 114 height 17
type input "4"
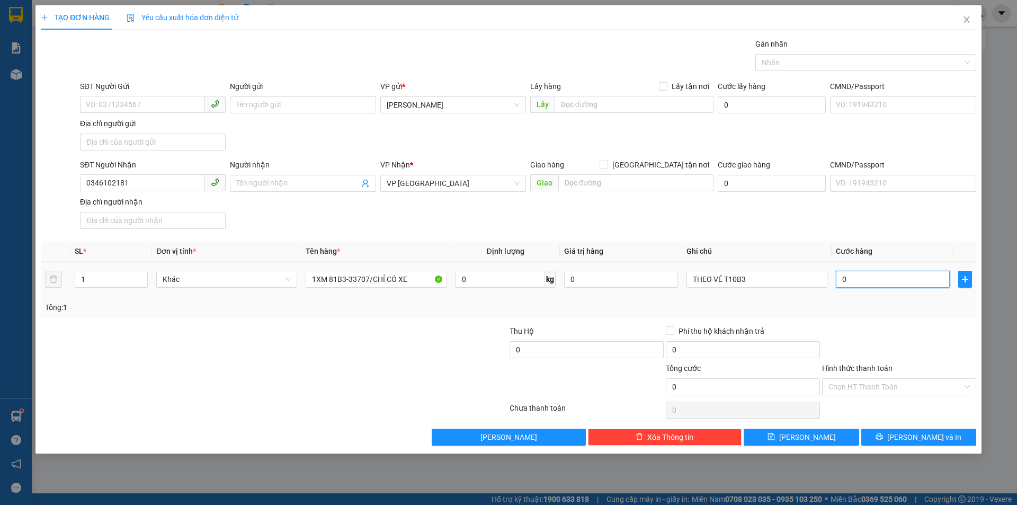
type input "4"
type input "45"
type input "450"
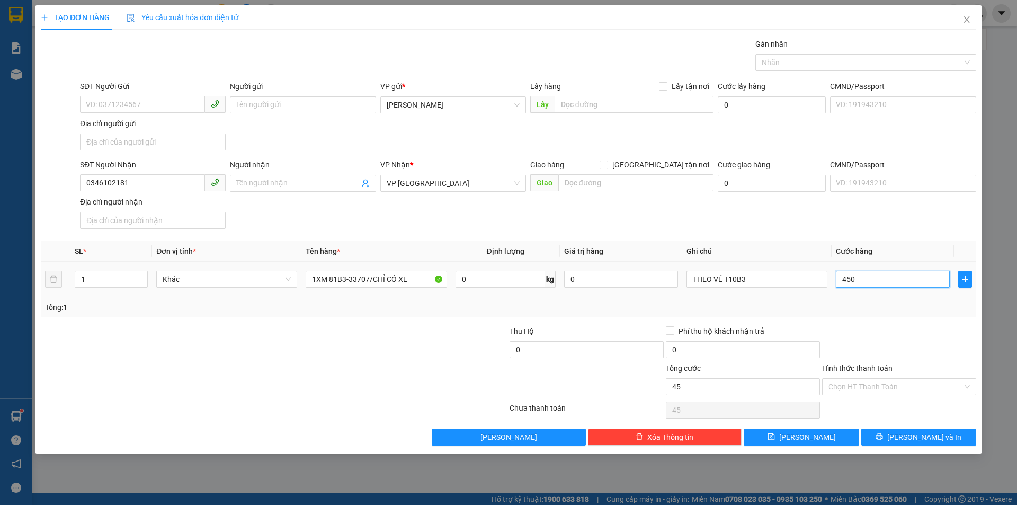
type input "450"
type input "450.000"
click at [894, 391] on input "Hình thức thanh toán" at bounding box center [895, 387] width 134 height 16
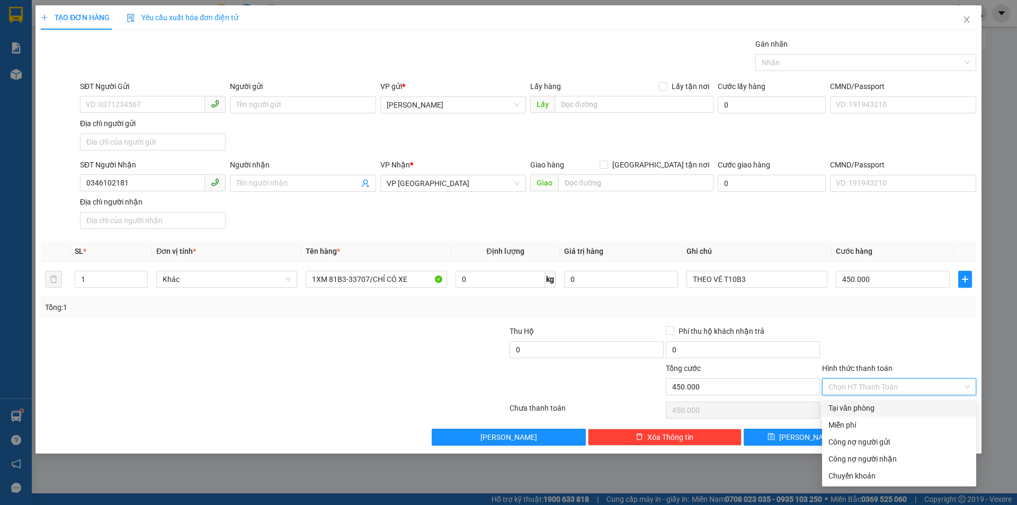
drag, startPoint x: 883, startPoint y: 406, endPoint x: 911, endPoint y: 424, distance: 32.5
click at [885, 408] on div "Tại văn phòng" at bounding box center [898, 408] width 141 height 12
type input "0"
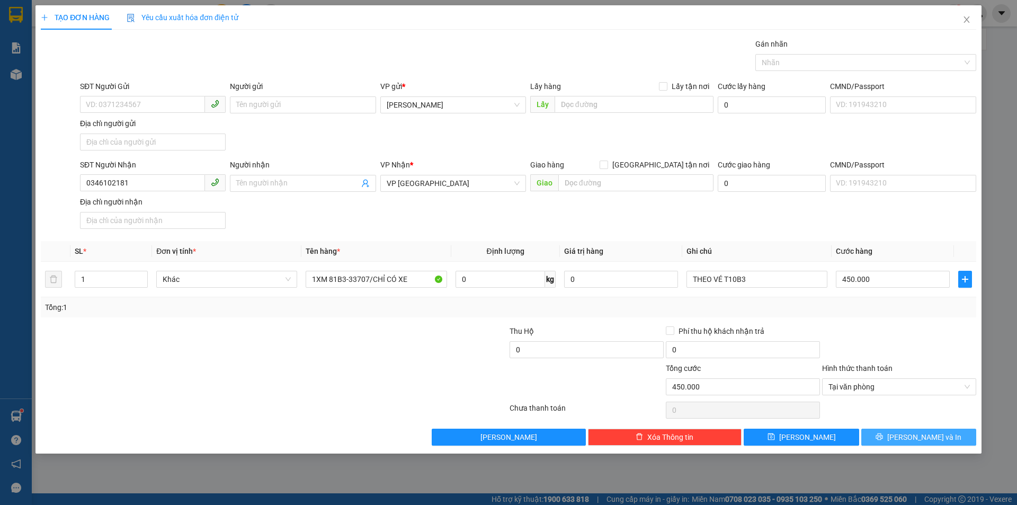
click at [918, 430] on button "[PERSON_NAME] và In" at bounding box center [918, 437] width 115 height 17
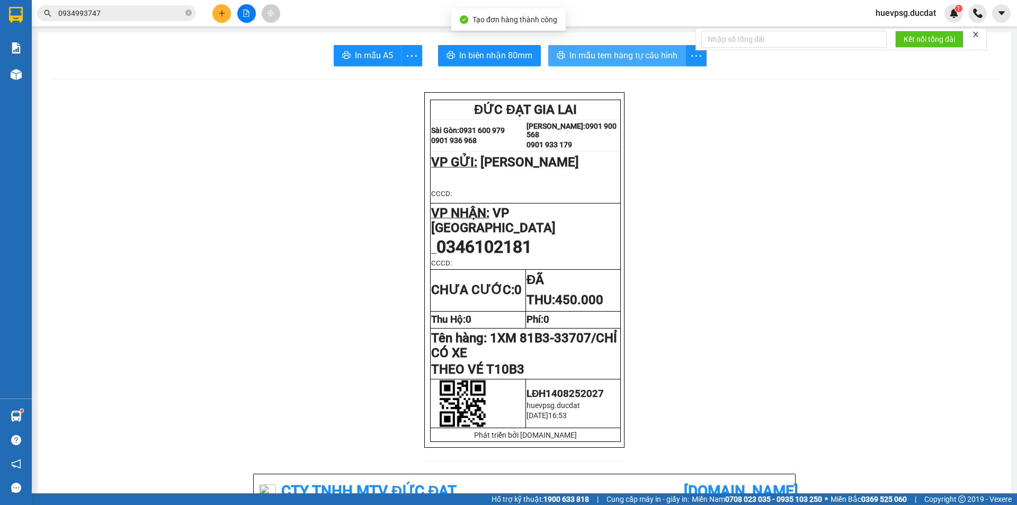
click at [628, 48] on button "In mẫu tem hàng tự cấu hình" at bounding box center [617, 55] width 138 height 21
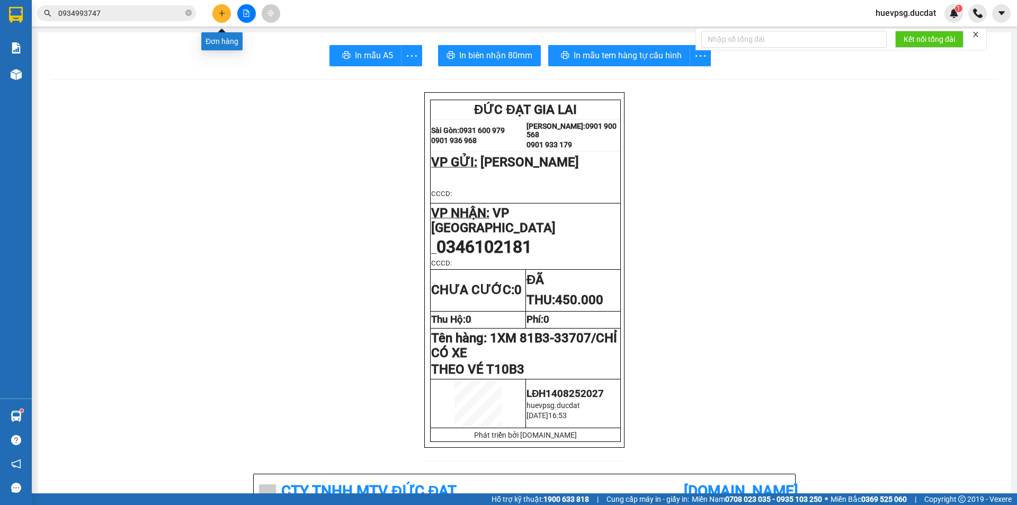
click at [225, 12] on icon "plus" at bounding box center [221, 13] width 7 height 7
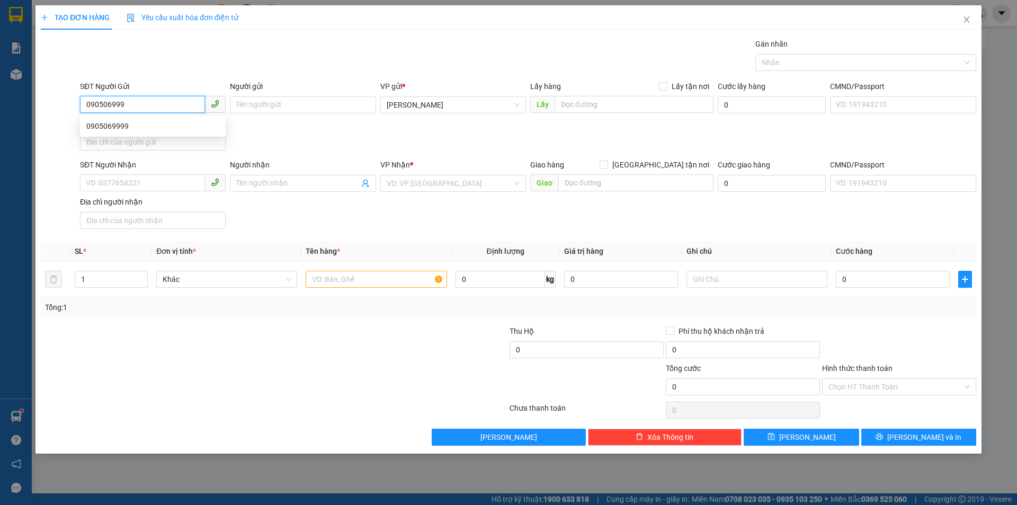
type input "0905069999"
click at [105, 121] on div "0905069999" at bounding box center [152, 126] width 133 height 12
type input "0982162311"
type input "0905069999"
click at [395, 279] on input "text" at bounding box center [376, 279] width 141 height 17
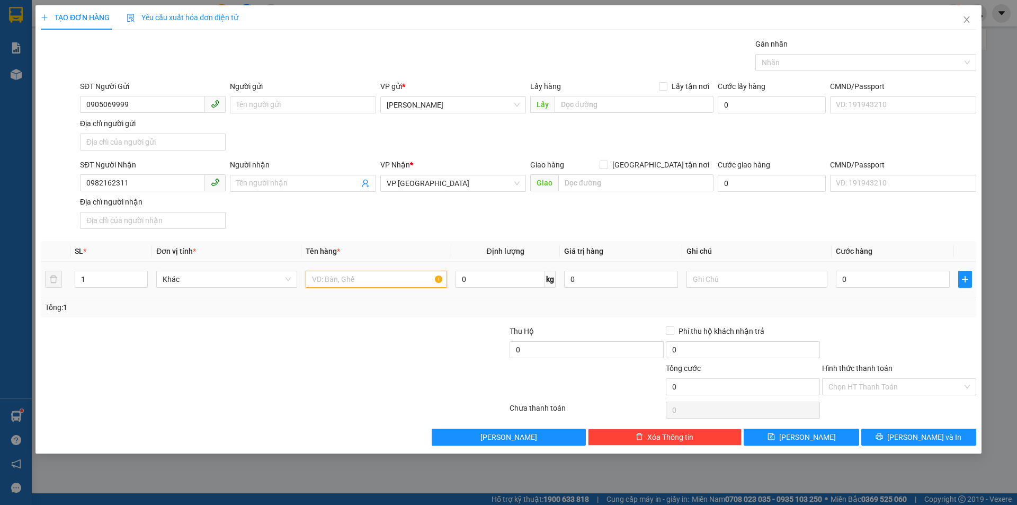
type input "3"
type input "4 XỐP"
click at [879, 279] on input "0" at bounding box center [893, 279] width 114 height 17
type input "2"
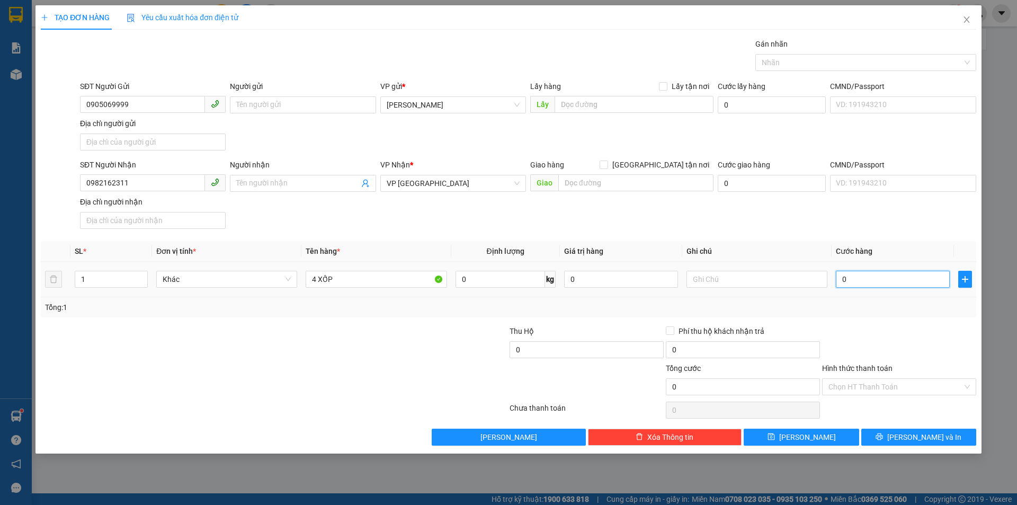
type input "2"
type input "20"
type input "200"
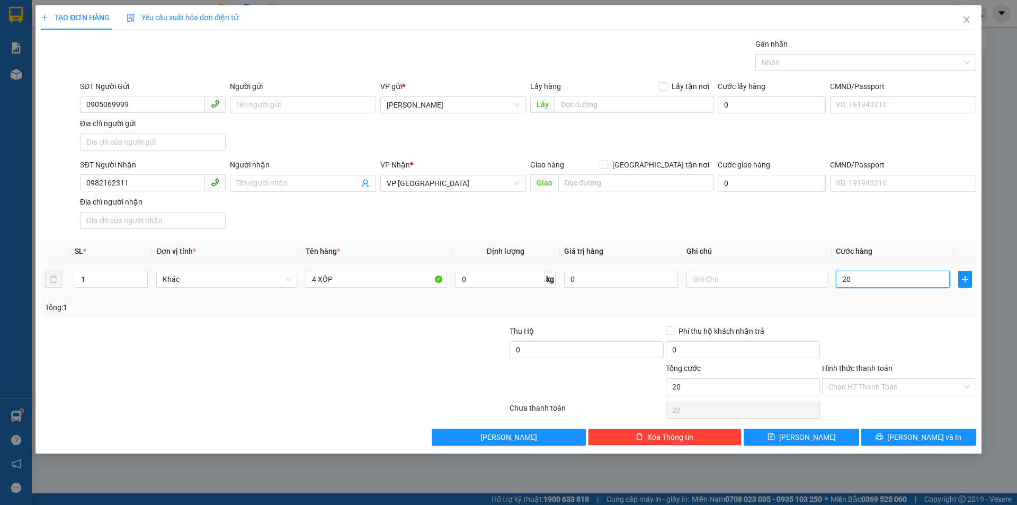
type input "200"
click at [914, 380] on input "Hình thức thanh toán" at bounding box center [895, 387] width 134 height 16
type input "200.000"
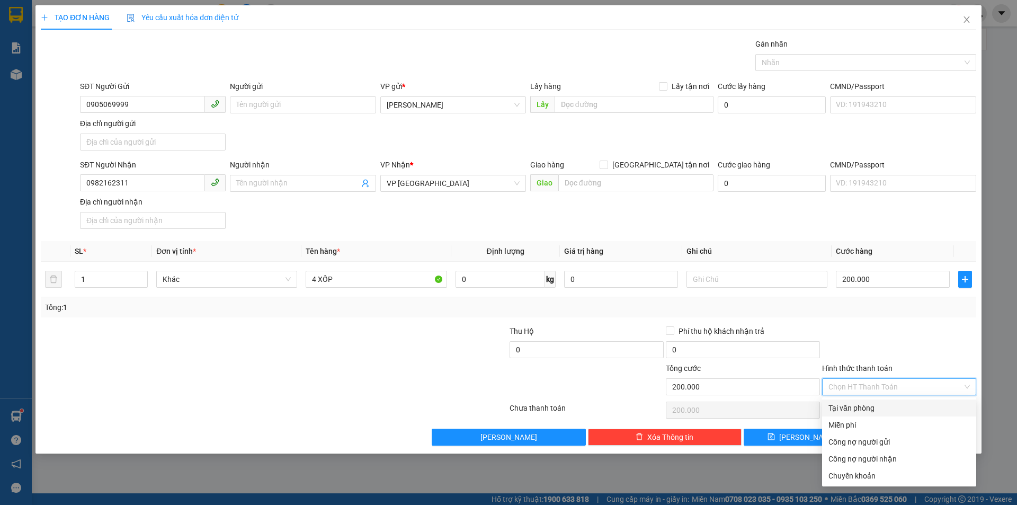
click at [906, 391] on input "Hình thức thanh toán" at bounding box center [895, 387] width 134 height 16
click at [902, 406] on div "Tại văn phòng" at bounding box center [898, 408] width 141 height 12
type input "0"
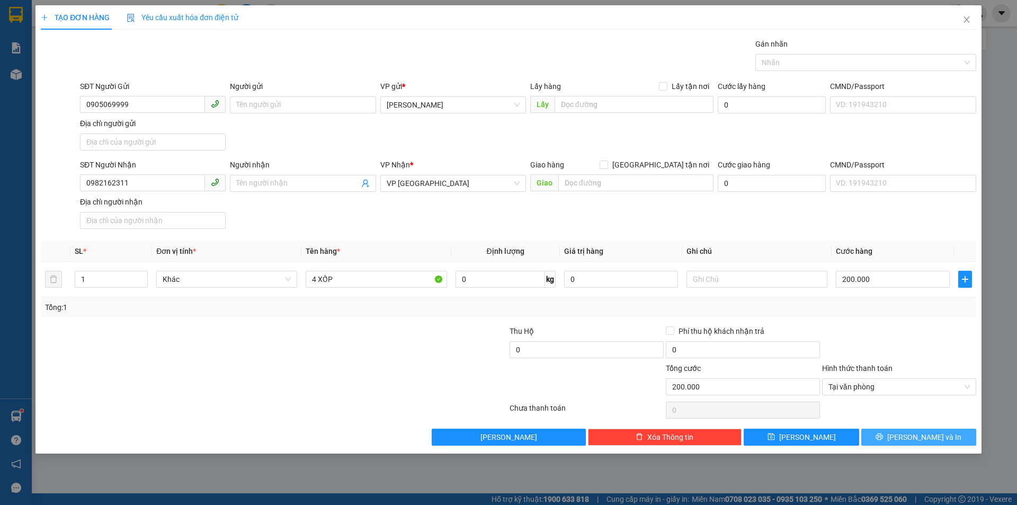
click at [952, 430] on button "[PERSON_NAME] và In" at bounding box center [918, 437] width 115 height 17
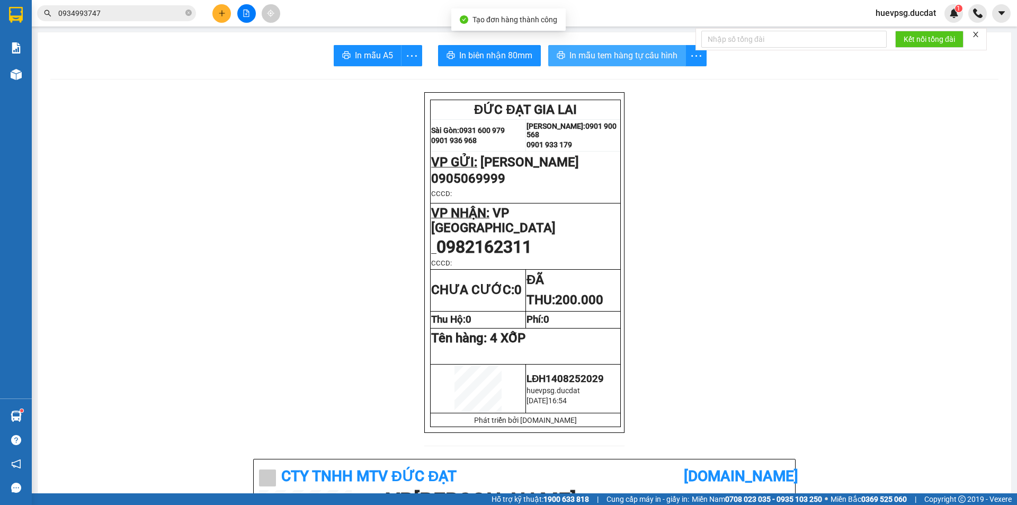
click at [593, 51] on span "In mẫu tem hàng tự cấu hình" at bounding box center [623, 55] width 108 height 13
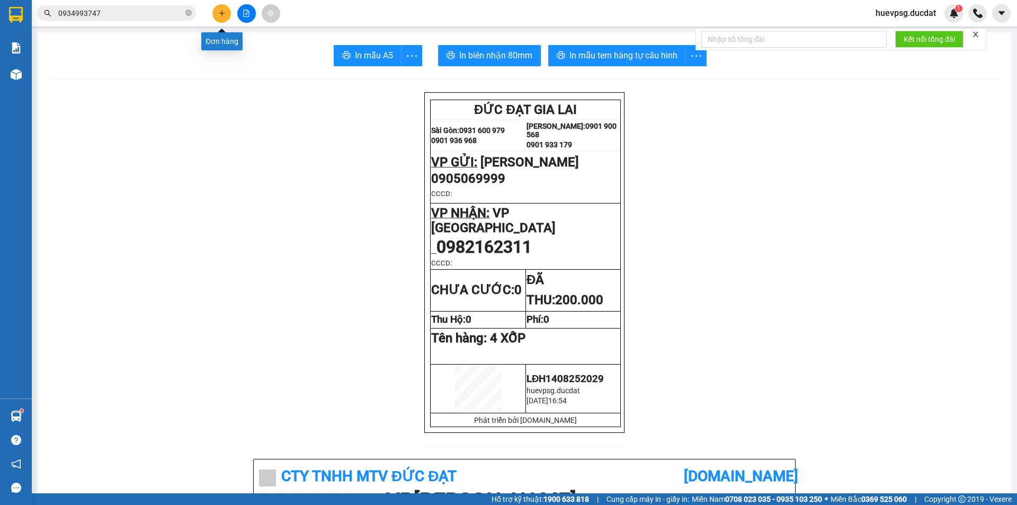
click at [228, 13] on button at bounding box center [221, 13] width 19 height 19
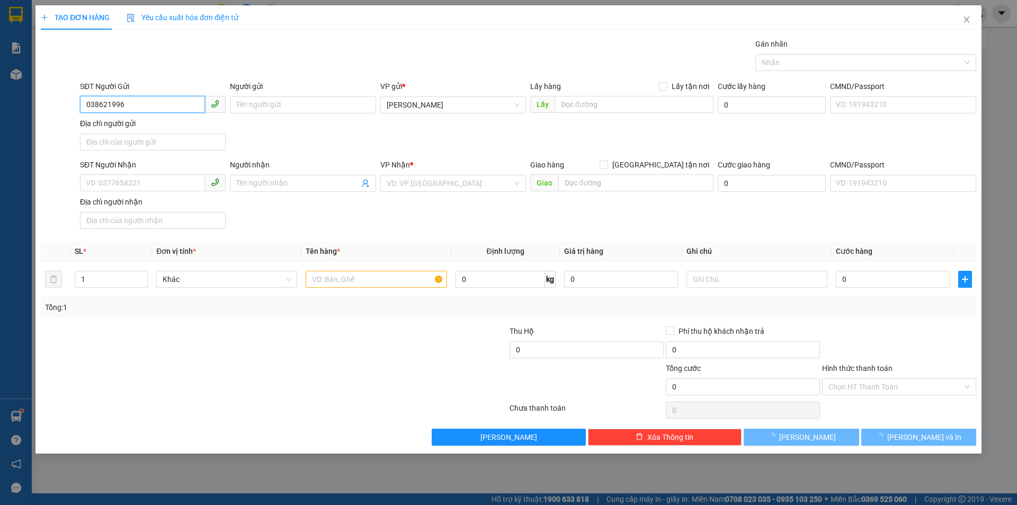
type input "0386219963"
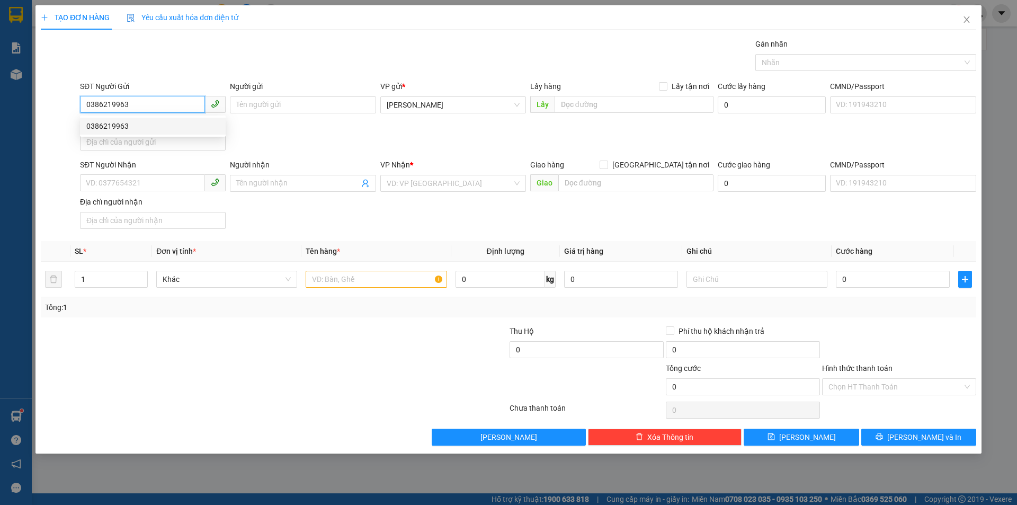
click at [111, 122] on div "0386219963" at bounding box center [152, 126] width 133 height 12
type input "0963115668"
type input "0386219963"
drag, startPoint x: 381, startPoint y: 277, endPoint x: 377, endPoint y: 272, distance: 6.0
click at [380, 275] on input "text" at bounding box center [376, 279] width 141 height 17
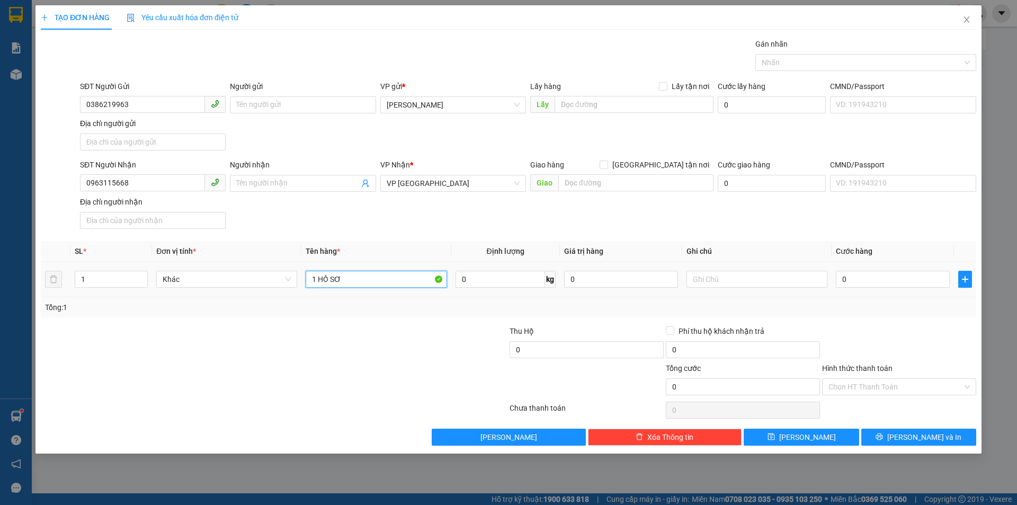
type input "1 HỒ SƠ"
type input "3"
type input "30"
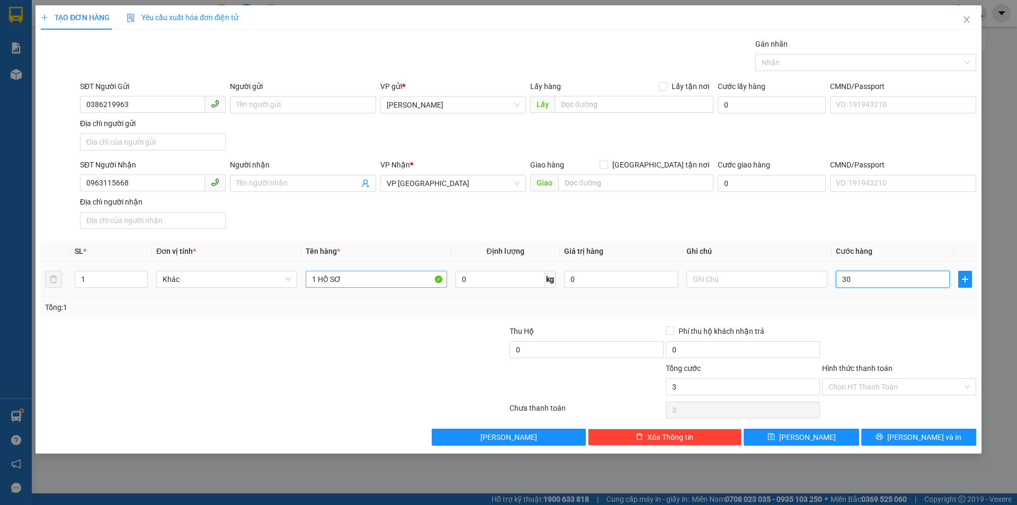
type input "30"
type input "30.000"
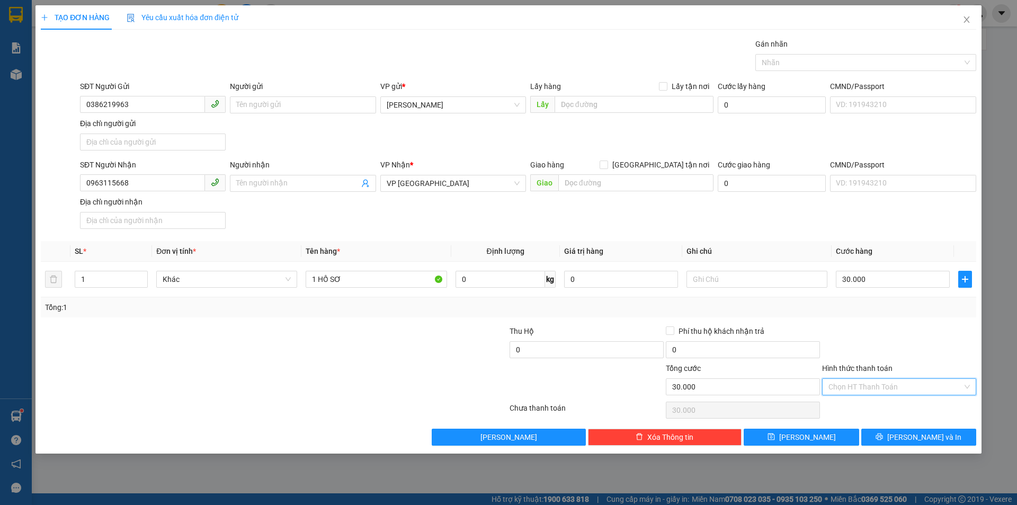
drag, startPoint x: 888, startPoint y: 382, endPoint x: 882, endPoint y: 399, distance: 17.4
click at [888, 383] on input "Hình thức thanh toán" at bounding box center [895, 387] width 134 height 16
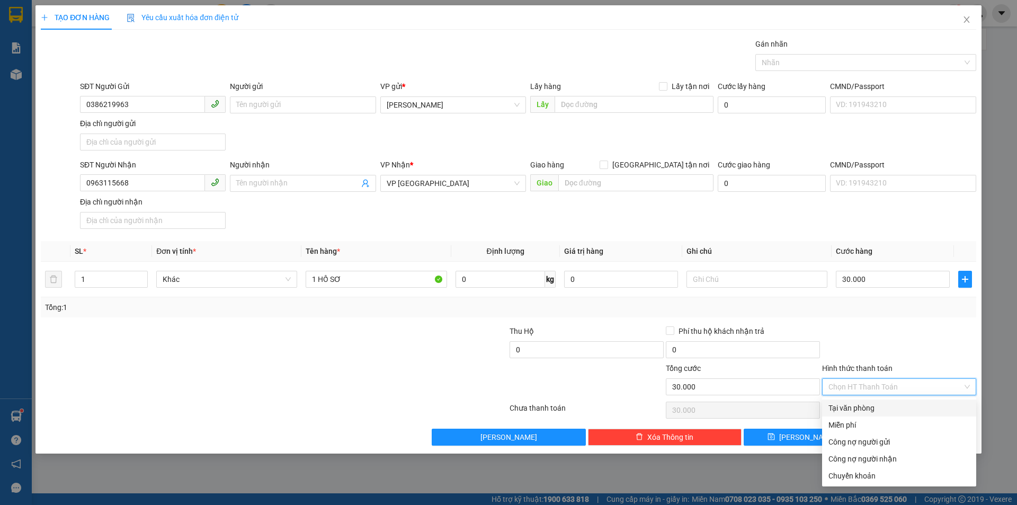
click at [881, 403] on div "Tại văn phòng" at bounding box center [898, 408] width 141 height 12
type input "0"
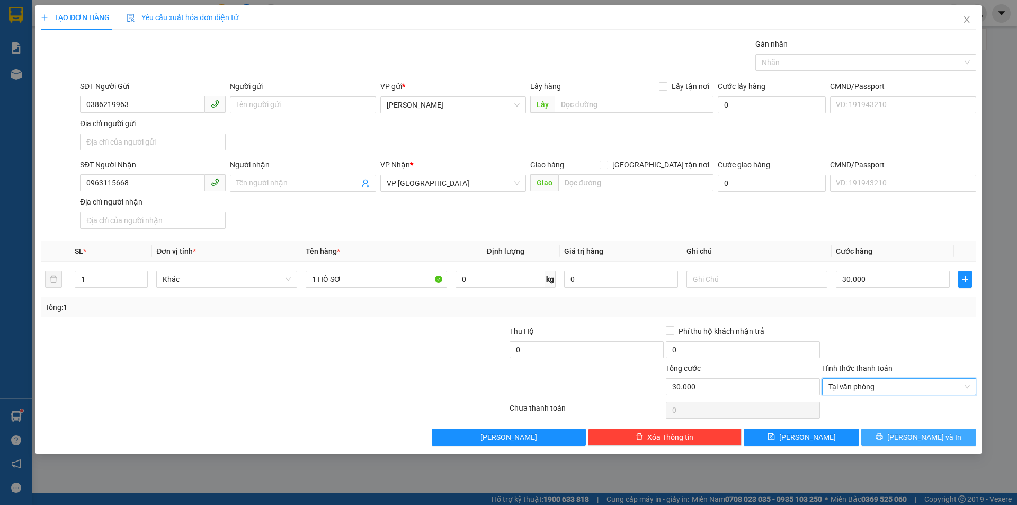
click at [899, 431] on button "[PERSON_NAME] và In" at bounding box center [918, 437] width 115 height 17
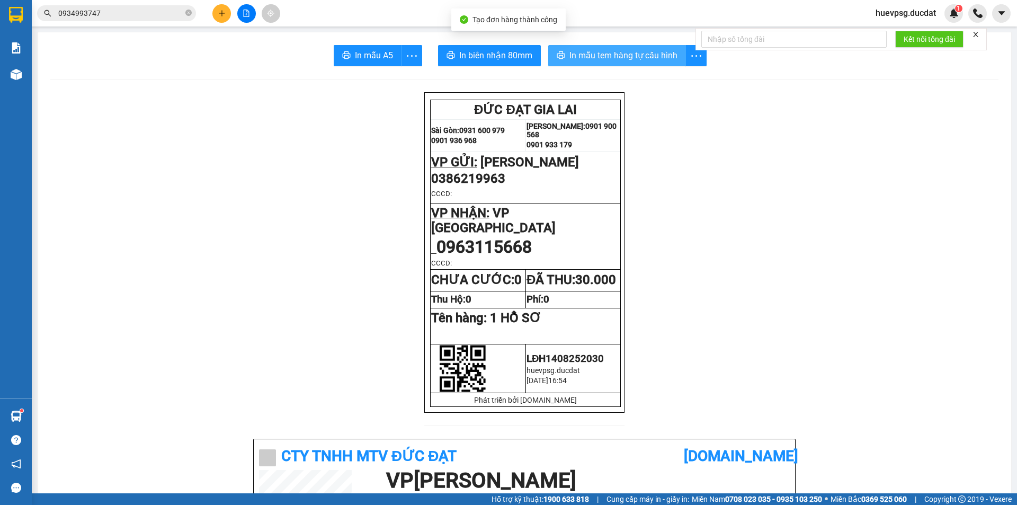
click at [611, 53] on span "In mẫu tem hàng tự cấu hình" at bounding box center [623, 55] width 108 height 13
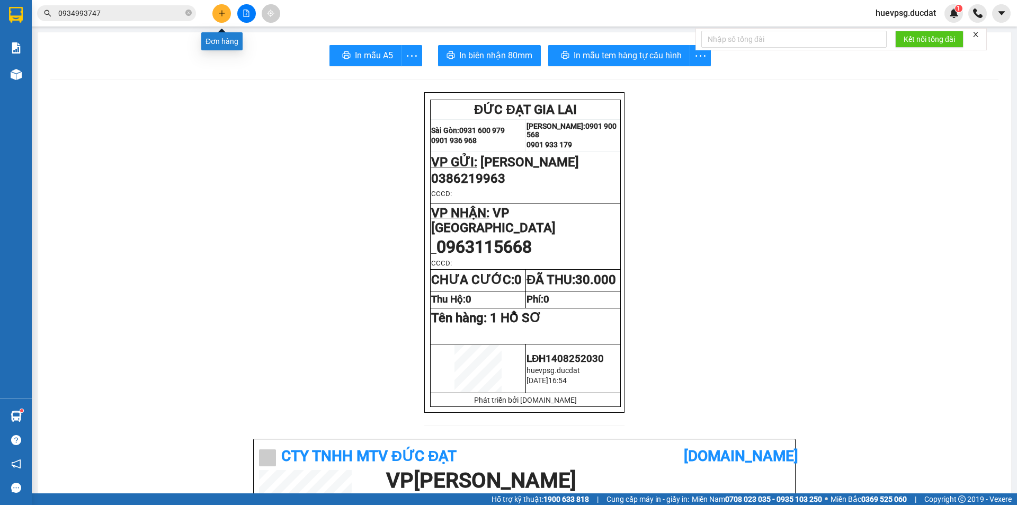
click at [226, 16] on button at bounding box center [221, 13] width 19 height 19
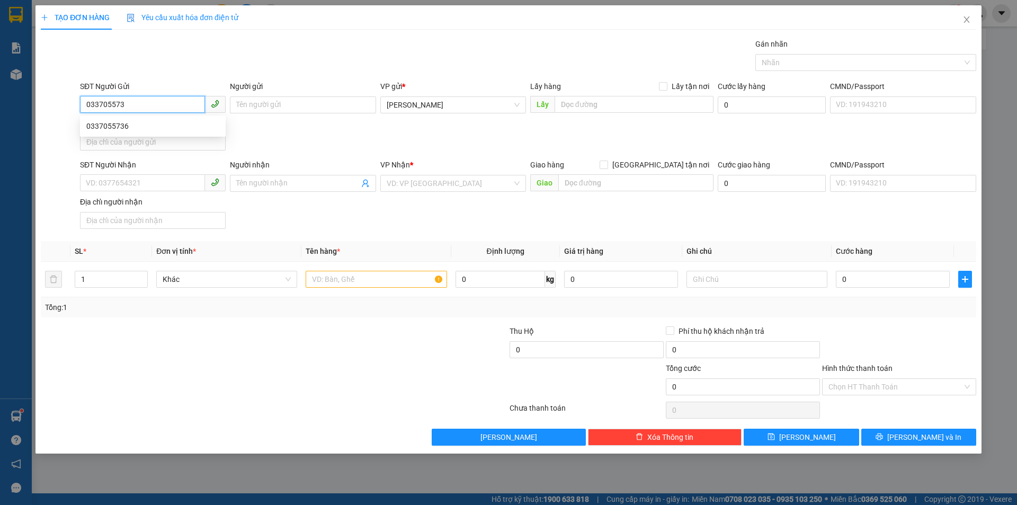
type input "0337055736"
drag, startPoint x: 138, startPoint y: 127, endPoint x: 144, endPoint y: 132, distance: 7.5
click at [138, 127] on div "0337055736" at bounding box center [152, 126] width 133 height 12
type input "0393459266"
checkbox input "true"
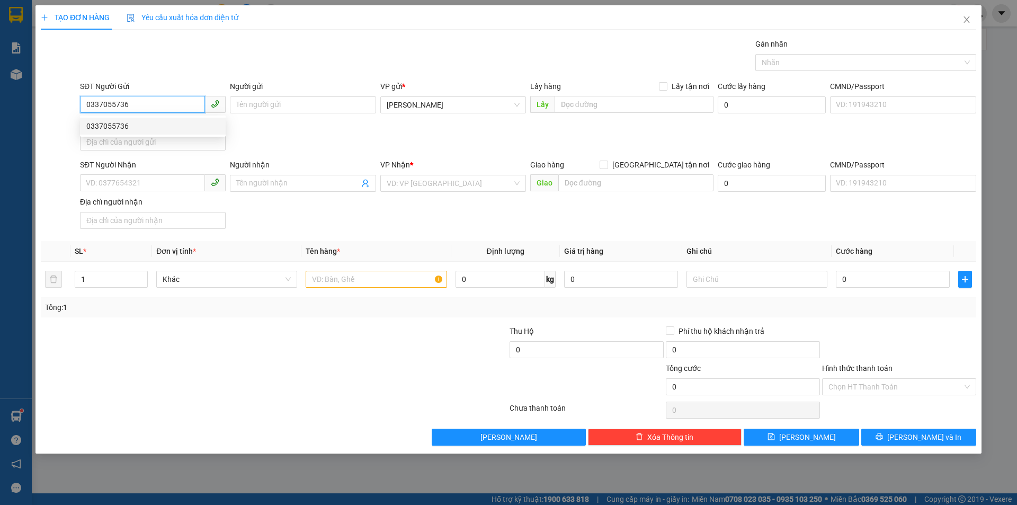
type input "37 NGUYỄN VĂN HƯỞNG THẢO ĐIỀN"
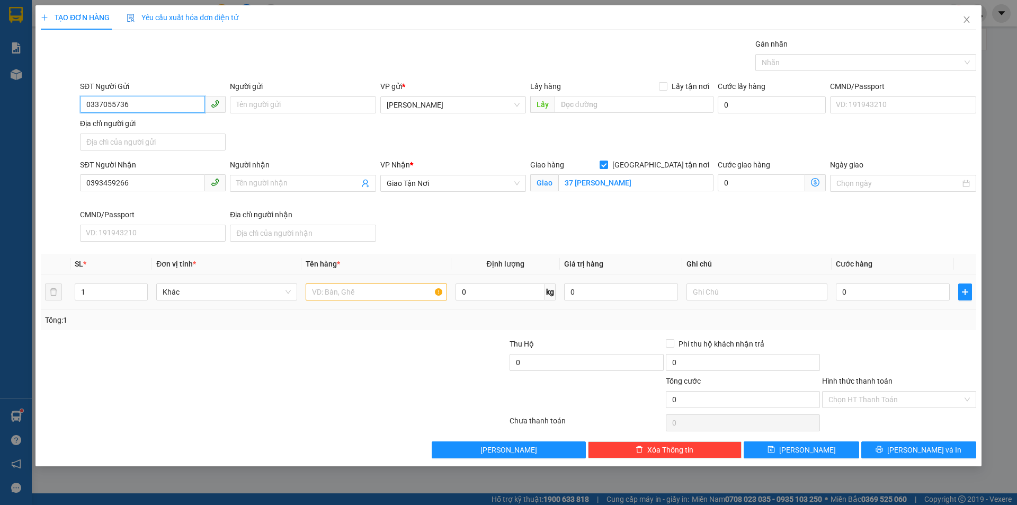
type input "0337055736"
click at [420, 298] on input "text" at bounding box center [376, 291] width 141 height 17
type input "1 XỐP"
type input "GTN100CR"
type input "5"
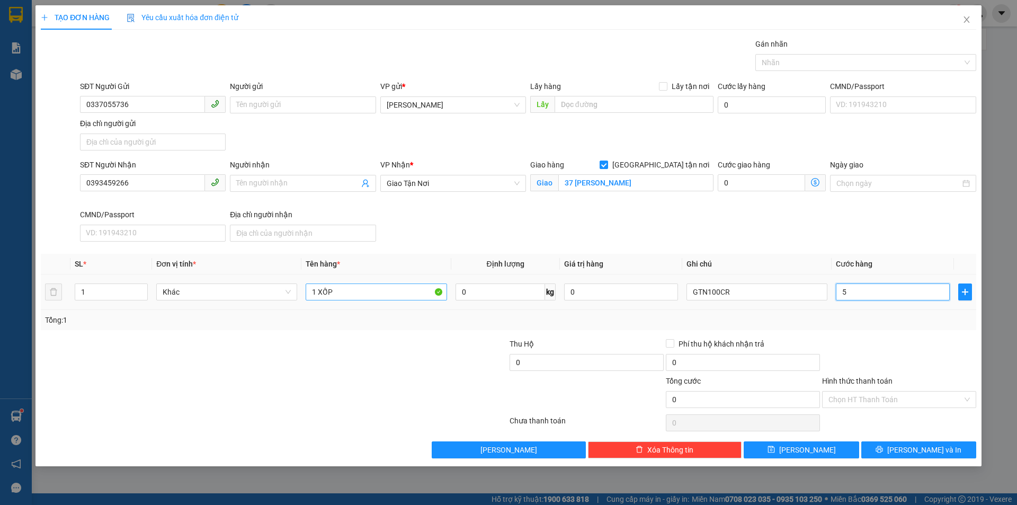
type input "5"
type input "50"
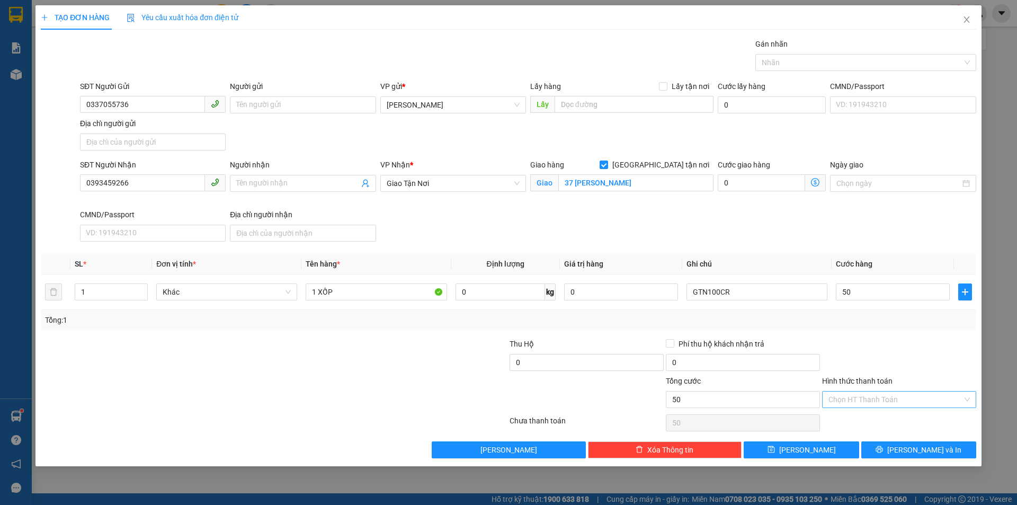
type input "50.000"
click at [895, 399] on input "Hình thức thanh toán" at bounding box center [895, 399] width 134 height 16
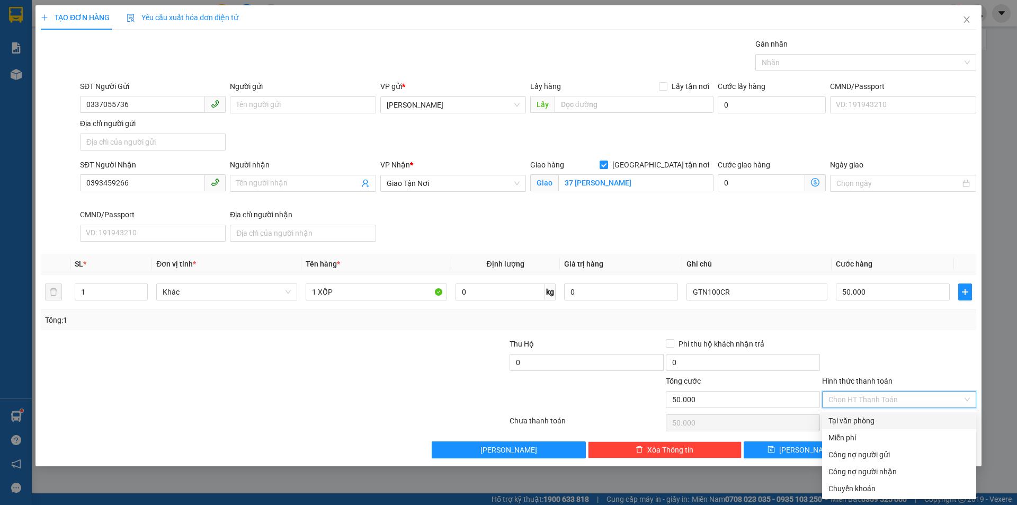
click at [897, 416] on div "Tại văn phòng" at bounding box center [898, 421] width 141 height 12
type input "0"
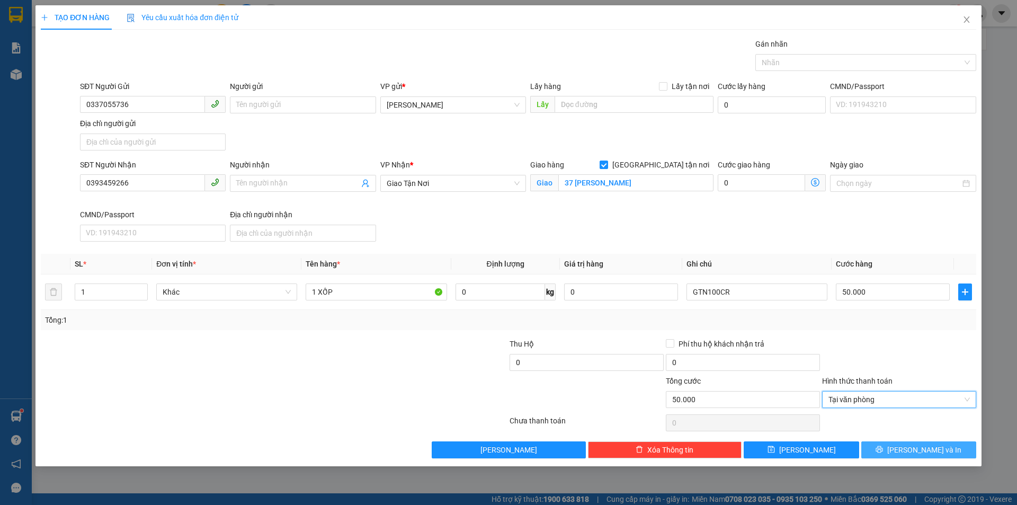
drag, startPoint x: 912, startPoint y: 442, endPoint x: 903, endPoint y: 442, distance: 9.0
click at [912, 443] on button "[PERSON_NAME] và In" at bounding box center [918, 449] width 115 height 17
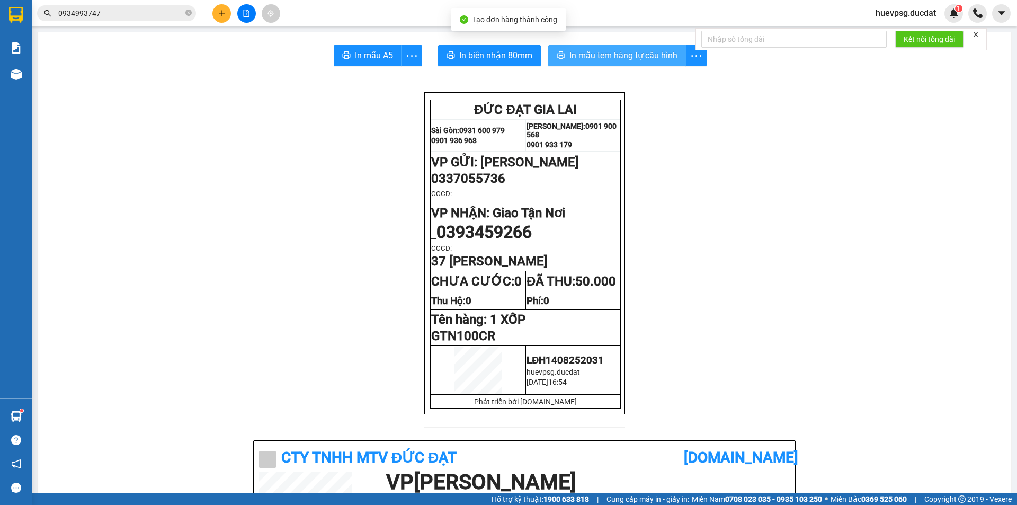
click at [624, 59] on span "In mẫu tem hàng tự cấu hình" at bounding box center [623, 55] width 108 height 13
click at [217, 12] on button at bounding box center [221, 13] width 19 height 19
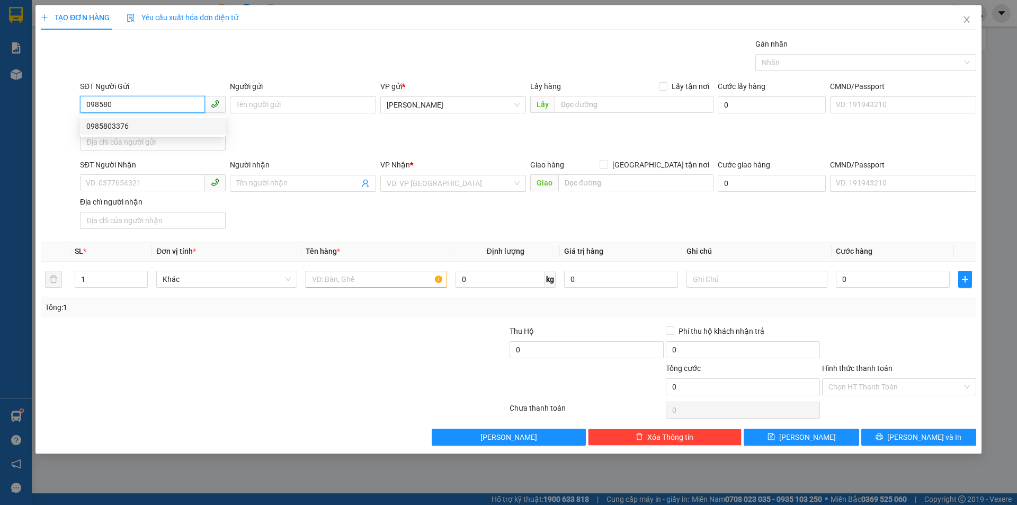
click at [138, 129] on div "0985803376" at bounding box center [152, 126] width 133 height 12
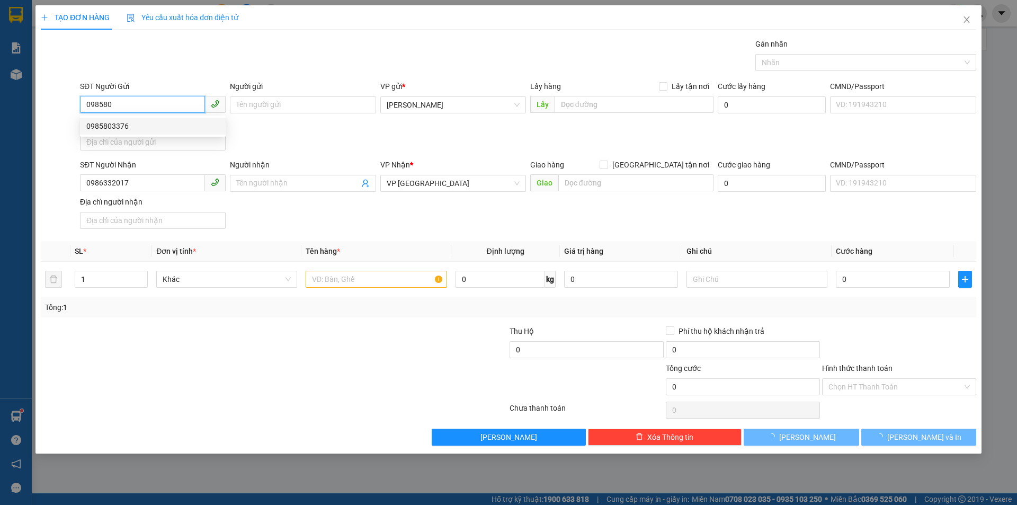
type input "0985803376"
type input "0986332017"
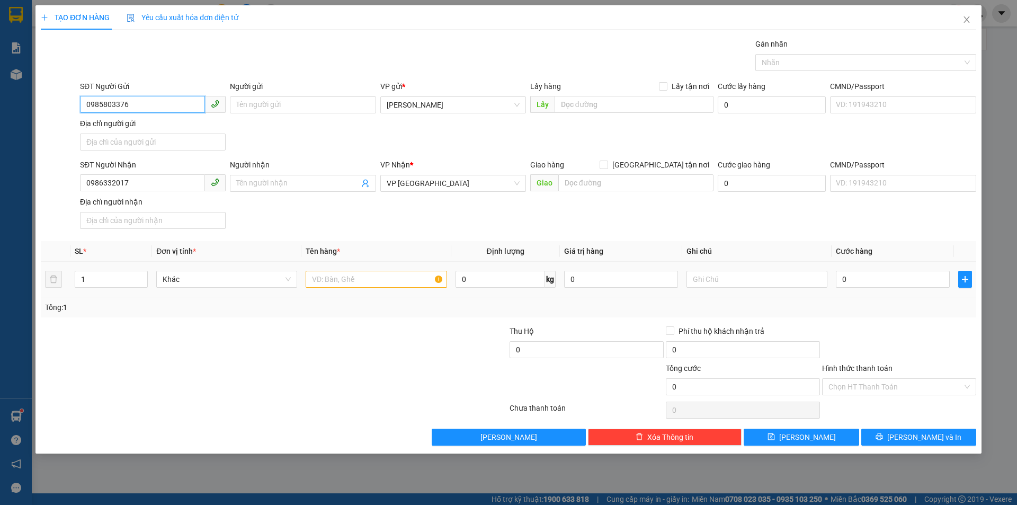
type input "0985803376"
click at [339, 274] on input "text" at bounding box center [376, 279] width 141 height 17
type input "2 BAO"
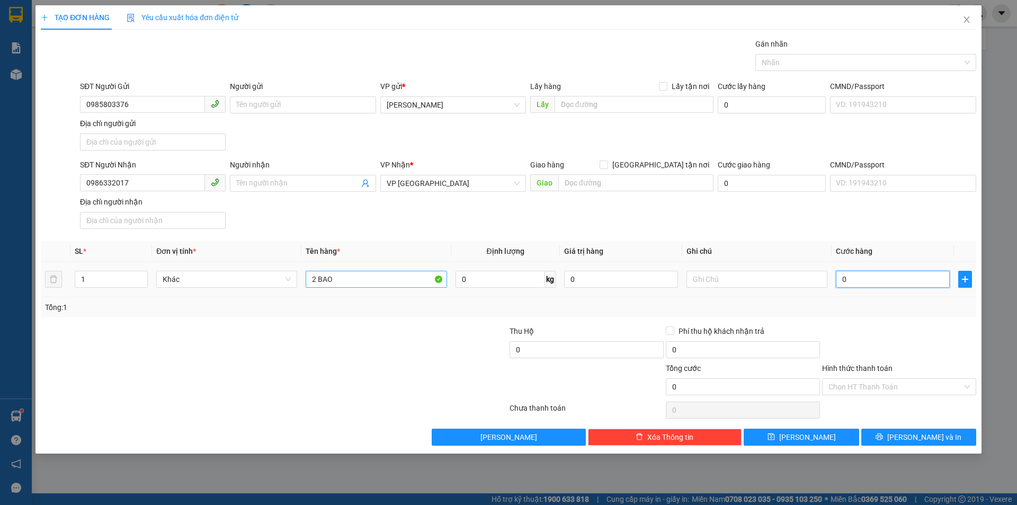
type input "9"
type input "90"
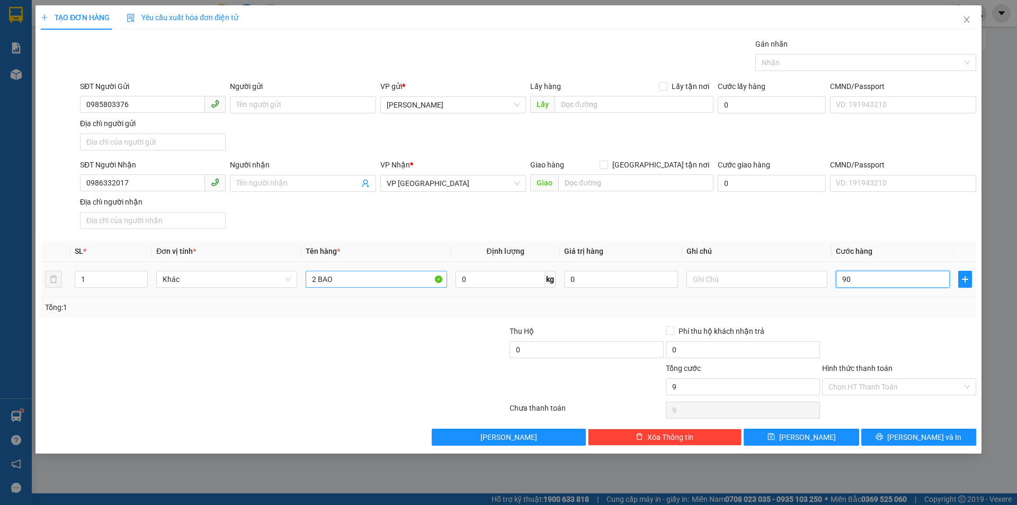
type input "90"
type input "90.000"
click at [921, 384] on input "Hình thức thanh toán" at bounding box center [895, 387] width 134 height 16
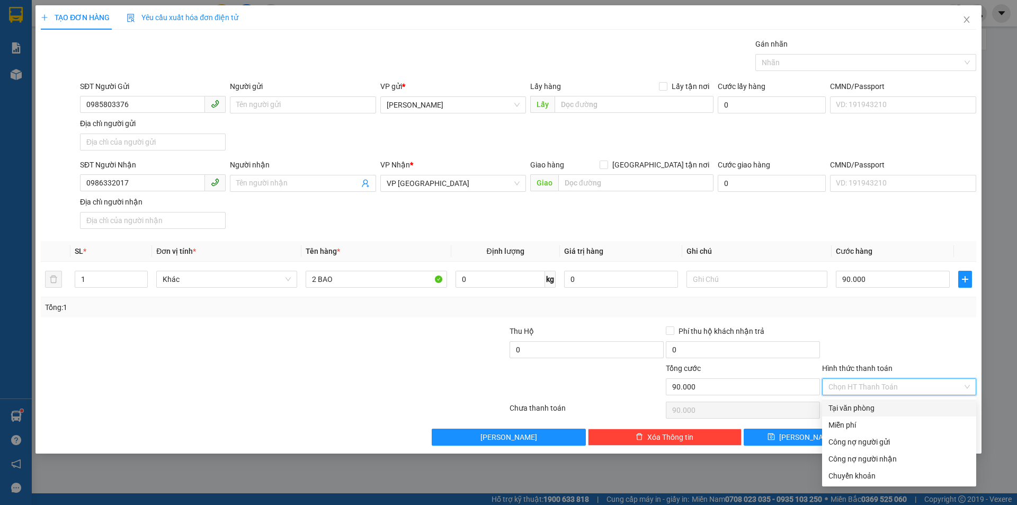
click at [907, 397] on div "Hình thức thanh toán Chọn HT Thanh Toán" at bounding box center [899, 380] width 154 height 37
drag, startPoint x: 908, startPoint y: 386, endPoint x: 897, endPoint y: 401, distance: 18.9
click at [909, 386] on input "Hình thức thanh toán" at bounding box center [895, 387] width 134 height 16
drag, startPoint x: 894, startPoint y: 403, endPoint x: 900, endPoint y: 413, distance: 11.9
click at [894, 404] on div "Tại văn phòng" at bounding box center [898, 408] width 141 height 12
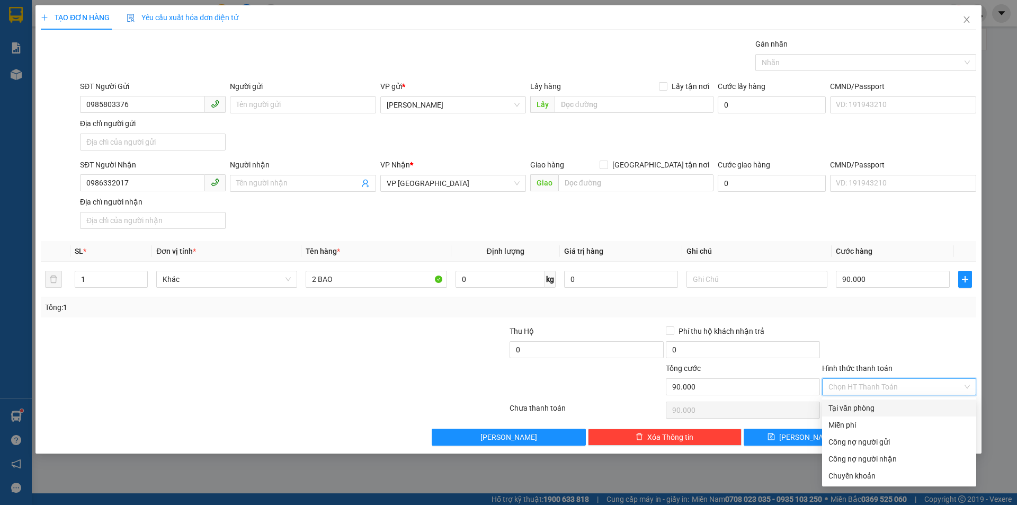
type input "0"
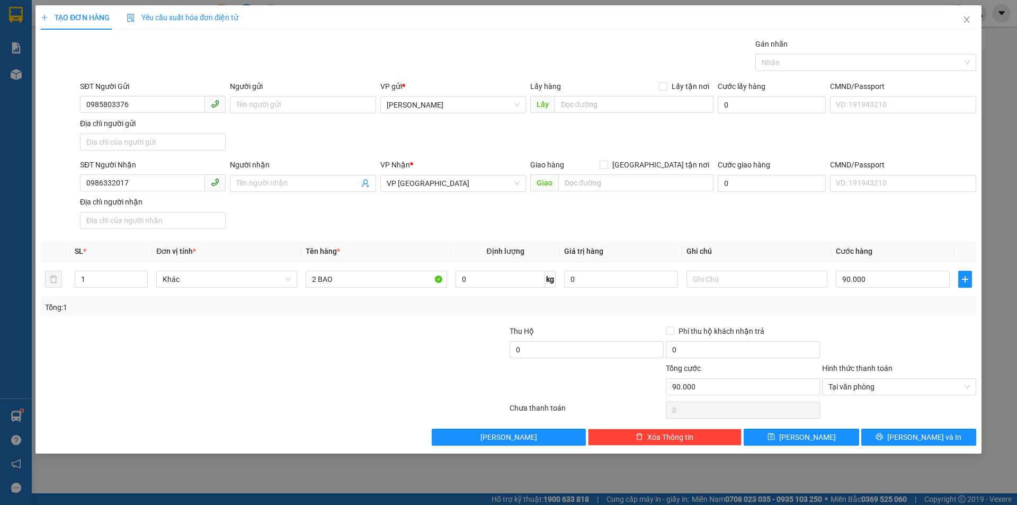
click at [935, 447] on div "TẠO ĐƠN HÀNG Yêu cầu xuất hóa đơn điện tử Transit Pickup Surcharge Ids Transit …" at bounding box center [508, 229] width 946 height 448
click at [936, 440] on span "[PERSON_NAME] và In" at bounding box center [924, 437] width 74 height 12
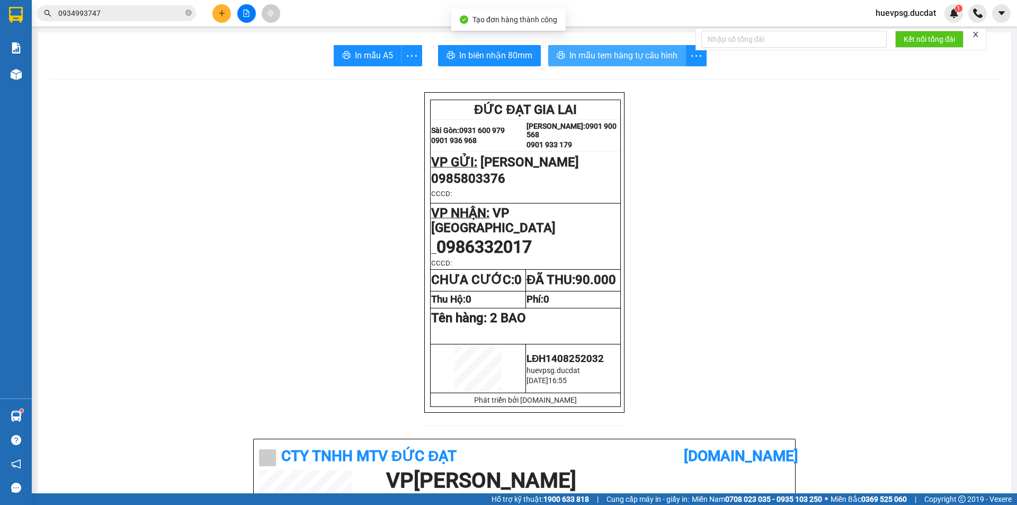
drag, startPoint x: 597, startPoint y: 54, endPoint x: 0, endPoint y: 7, distance: 598.8
click at [596, 55] on span "In mẫu tem hàng tự cấu hình" at bounding box center [623, 55] width 108 height 13
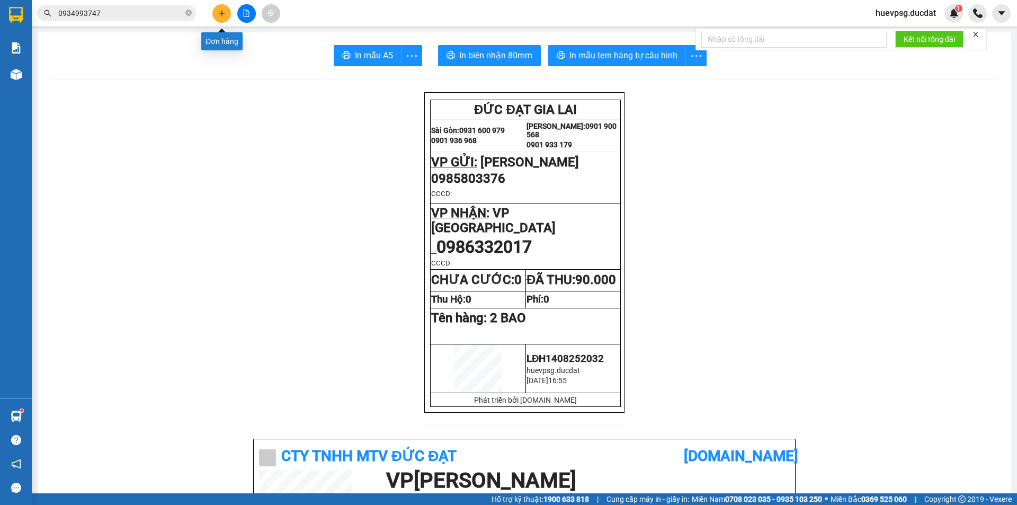
click at [223, 13] on icon "plus" at bounding box center [222, 13] width 6 height 1
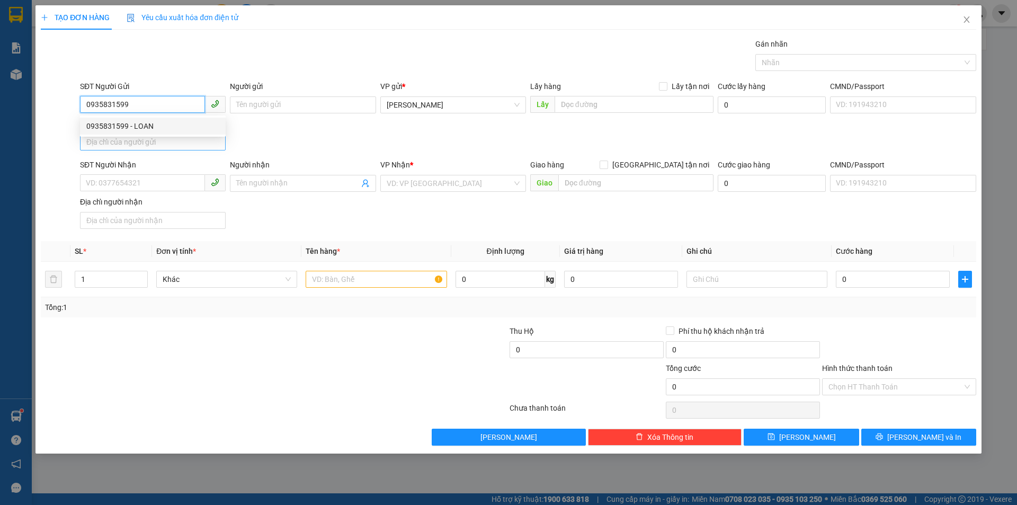
type input "0935831599"
click at [120, 138] on input "Địa chỉ người gửi" at bounding box center [153, 141] width 146 height 17
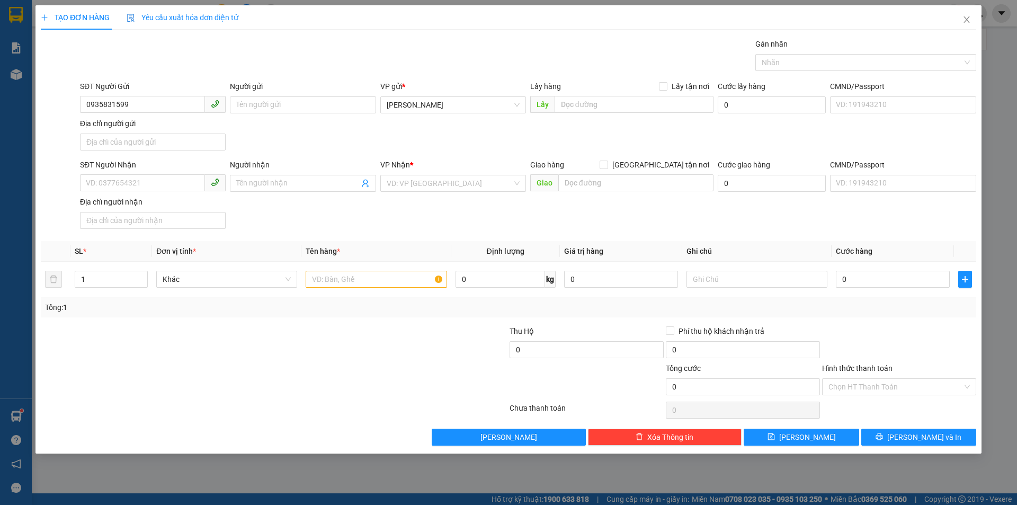
click at [128, 119] on div "Địa chỉ người gửi" at bounding box center [153, 124] width 146 height 12
click at [128, 133] on input "Địa chỉ người gửi" at bounding box center [153, 141] width 146 height 17
click at [148, 106] on input "0935831599" at bounding box center [142, 104] width 125 height 17
click at [138, 124] on div "0935831599 - LOAN" at bounding box center [152, 126] width 133 height 12
type input "LOAN"
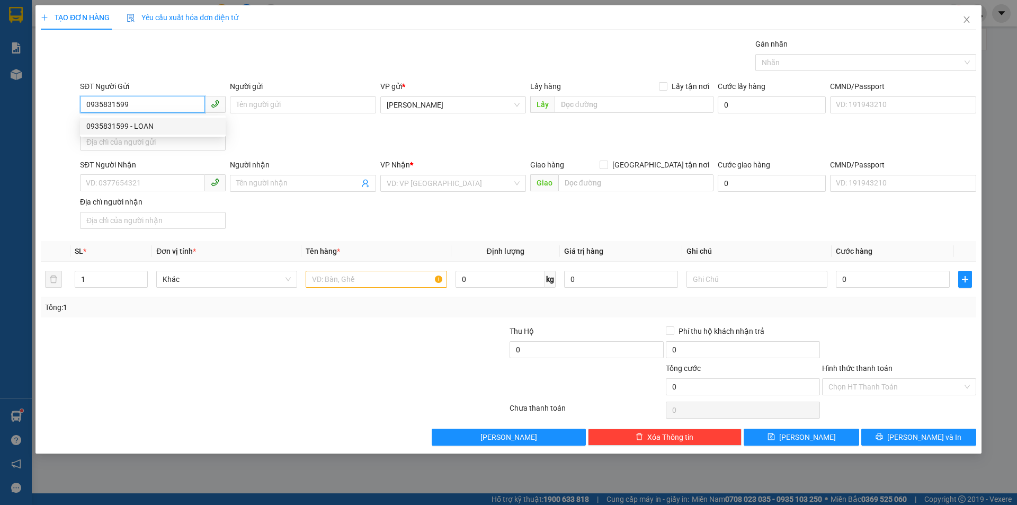
type input "0358114026"
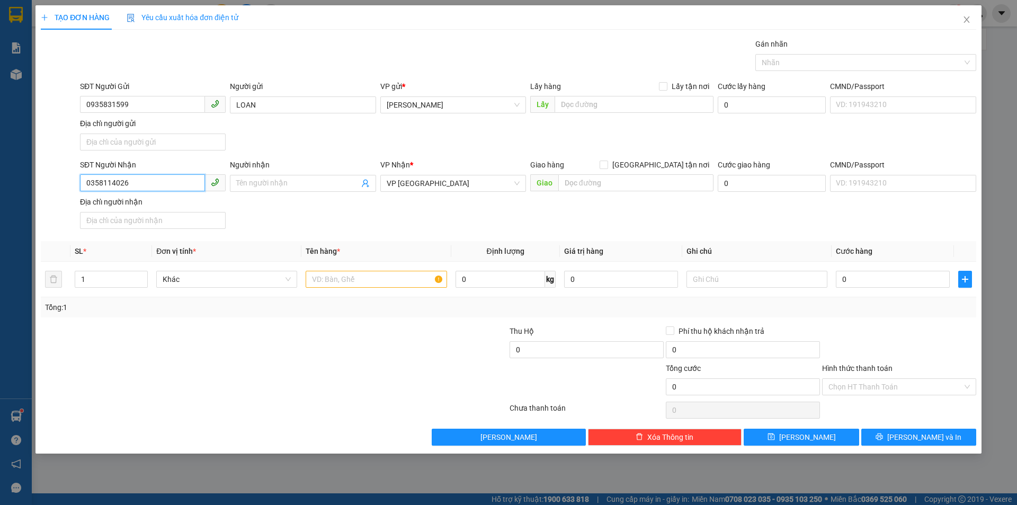
click at [150, 183] on input "0358114026" at bounding box center [142, 182] width 125 height 17
click at [320, 274] on input "text" at bounding box center [376, 279] width 141 height 17
type input "1 KIỆN XỐP"
click at [903, 290] on td "0" at bounding box center [893, 279] width 122 height 35
click at [903, 289] on div "0" at bounding box center [893, 279] width 114 height 21
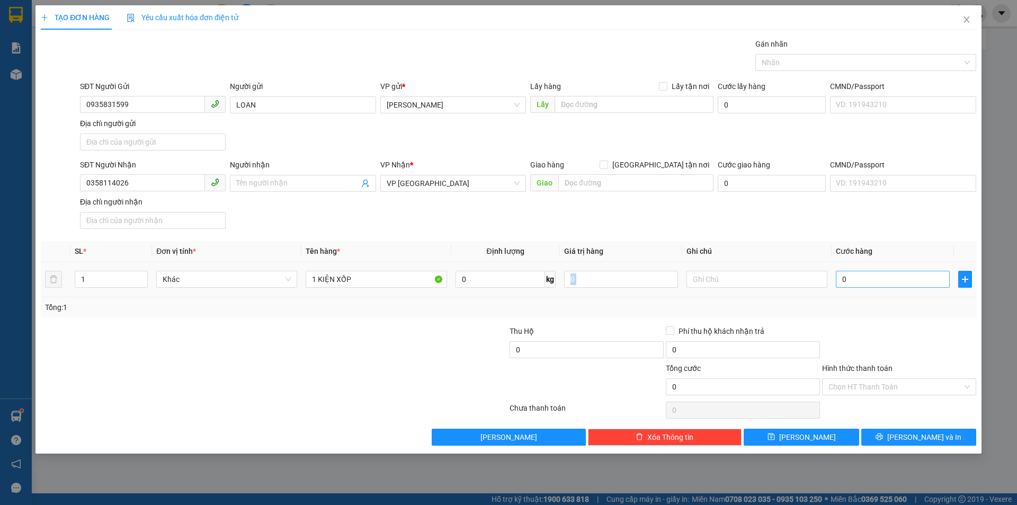
click at [904, 275] on input "0" at bounding box center [893, 279] width 114 height 17
type input "5"
type input "50"
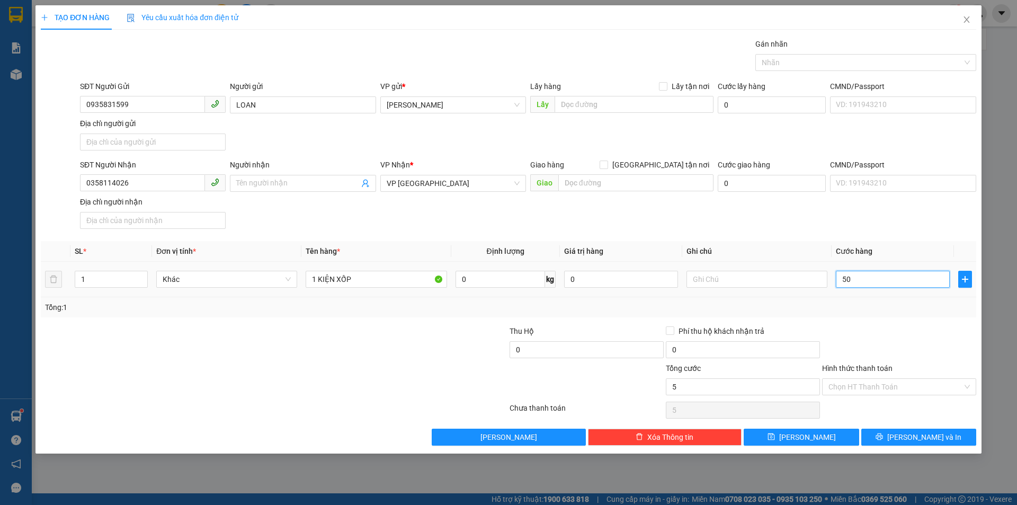
type input "50"
type input "50.000"
click at [914, 385] on input "Hình thức thanh toán" at bounding box center [895, 387] width 134 height 16
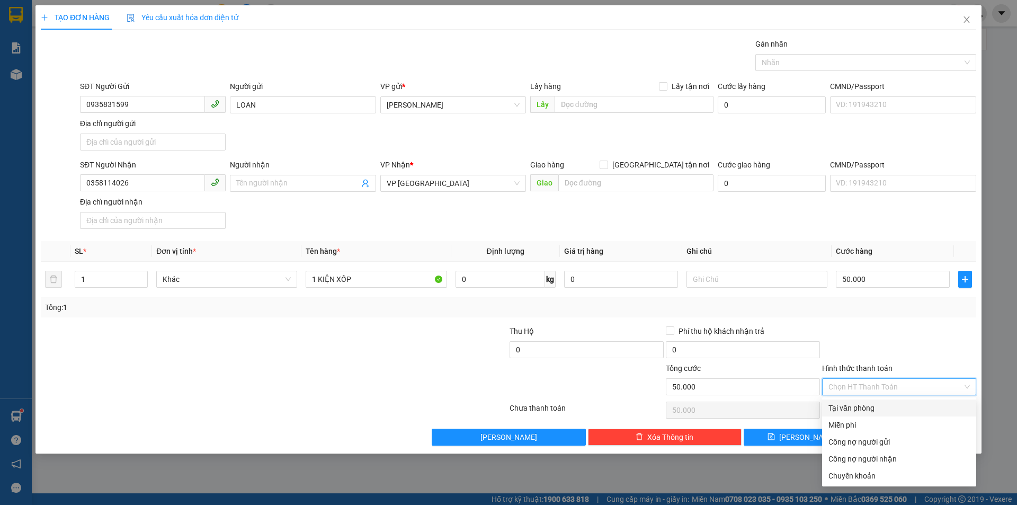
click at [880, 405] on div "Tại văn phòng" at bounding box center [898, 408] width 141 height 12
type input "0"
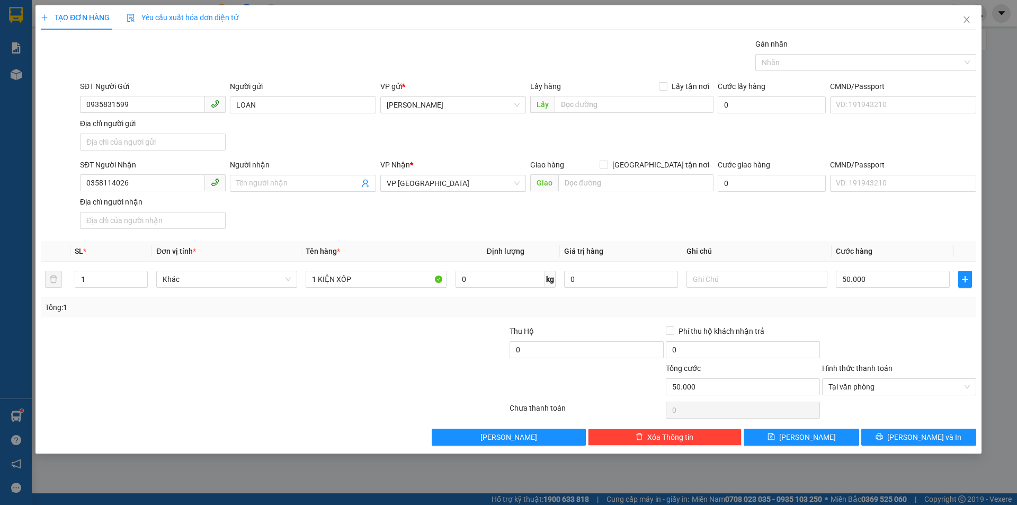
click at [911, 427] on div "Transit Pickup Surcharge Ids Transit Deliver Surcharge Ids Transit Deliver Surc…" at bounding box center [508, 241] width 935 height 407
click at [911, 430] on button "[PERSON_NAME] và In" at bounding box center [918, 437] width 115 height 17
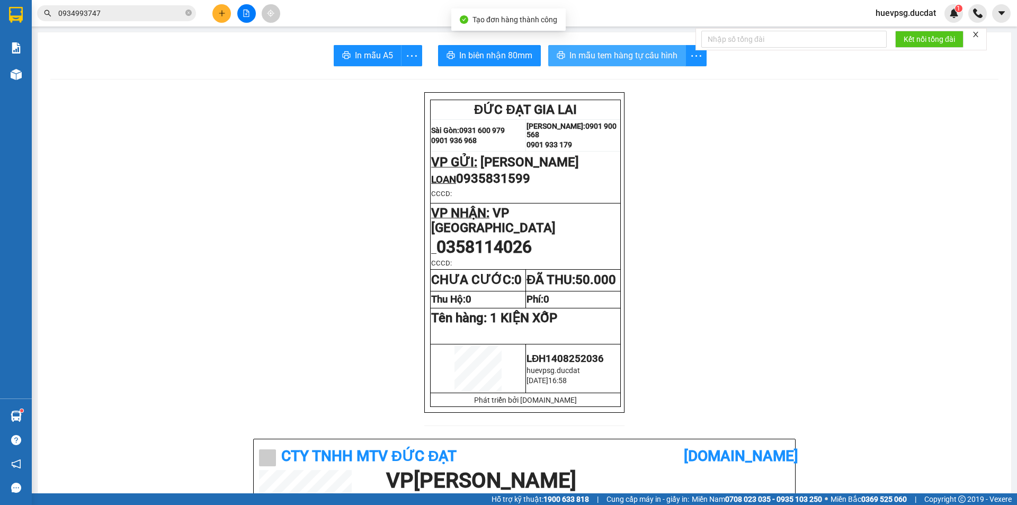
click at [632, 49] on span "In mẫu tem hàng tự cấu hình" at bounding box center [623, 55] width 108 height 13
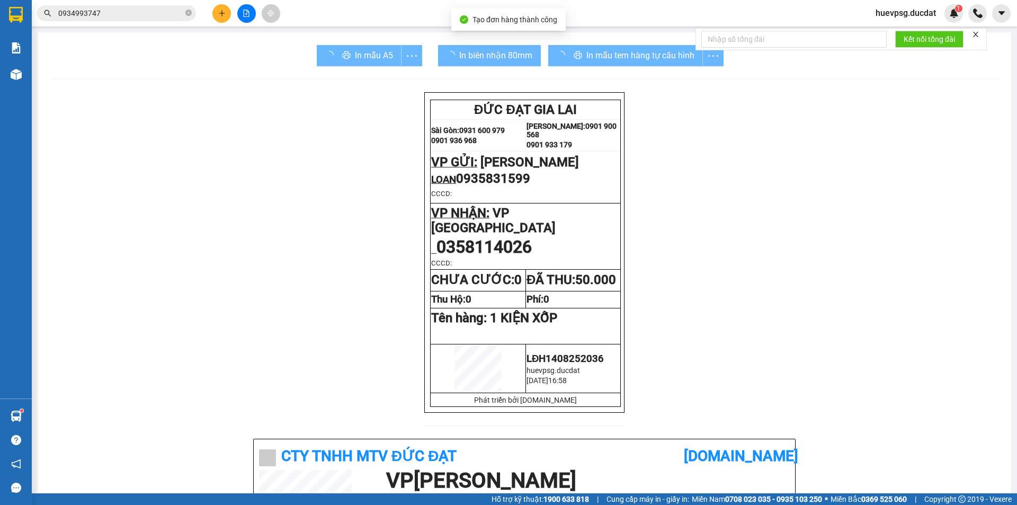
click at [221, 11] on icon "plus" at bounding box center [221, 13] width 7 height 7
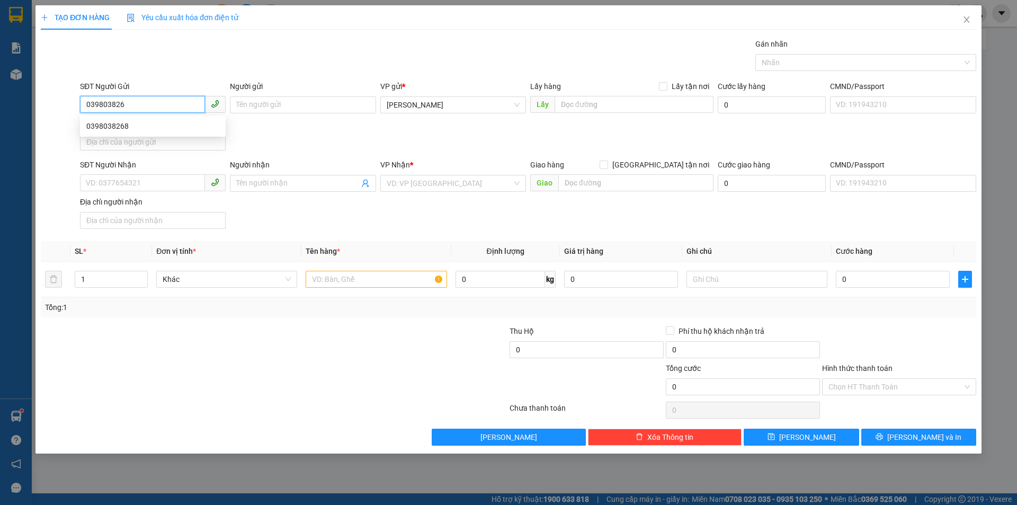
type input "0398038268"
click at [173, 130] on div "0398038268" at bounding box center [152, 126] width 133 height 12
type input "0946965049"
checkbox input "true"
type input "HẺM 73 TÂN HẢI-TÂN BÌNH-HCM"
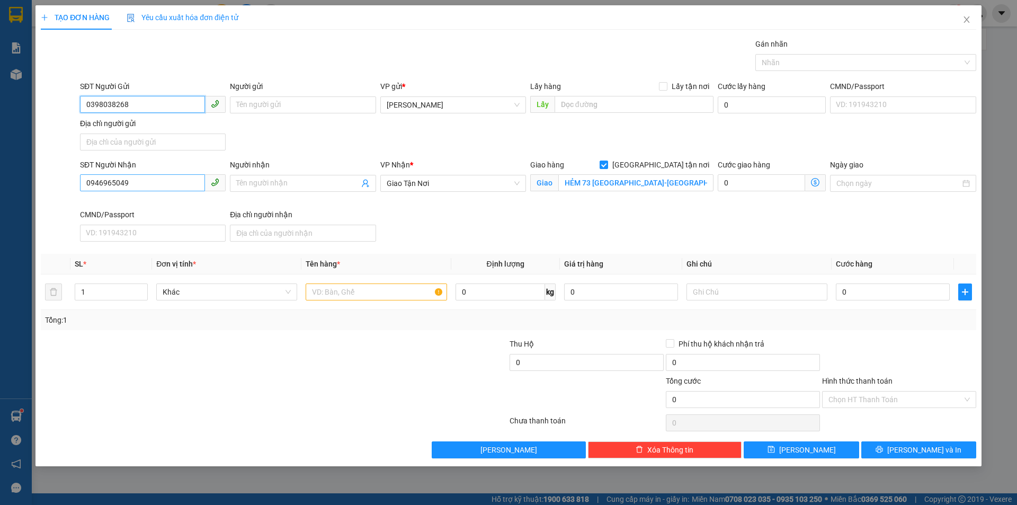
type input "0398038268"
click at [155, 184] on input "0946965049" at bounding box center [142, 182] width 125 height 17
click at [400, 184] on span "Giao Tận Nơi" at bounding box center [453, 183] width 133 height 16
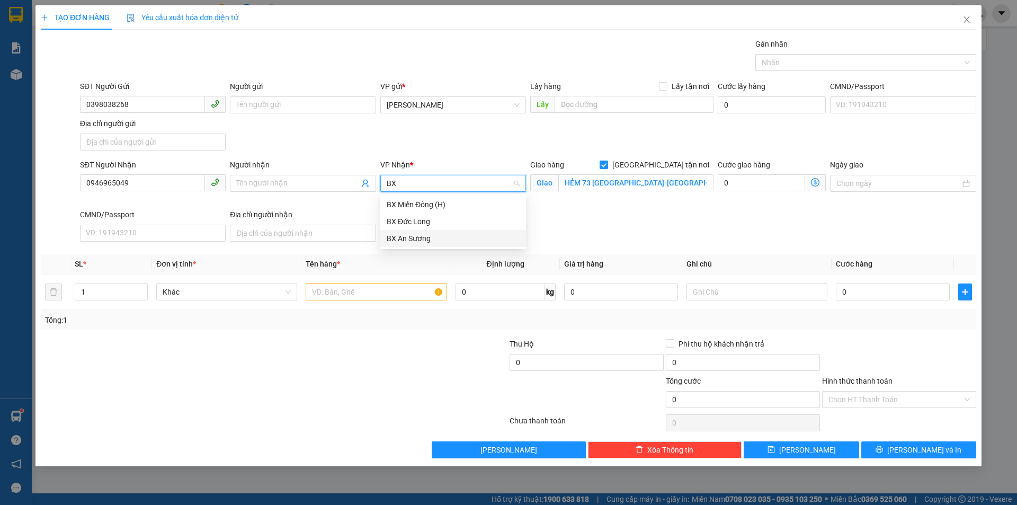
drag, startPoint x: 411, startPoint y: 239, endPoint x: 543, endPoint y: 194, distance: 140.0
click at [423, 226] on div "BX Miền Đông (H) BX Đức Long BX An Sương" at bounding box center [453, 221] width 146 height 51
type input "BX"
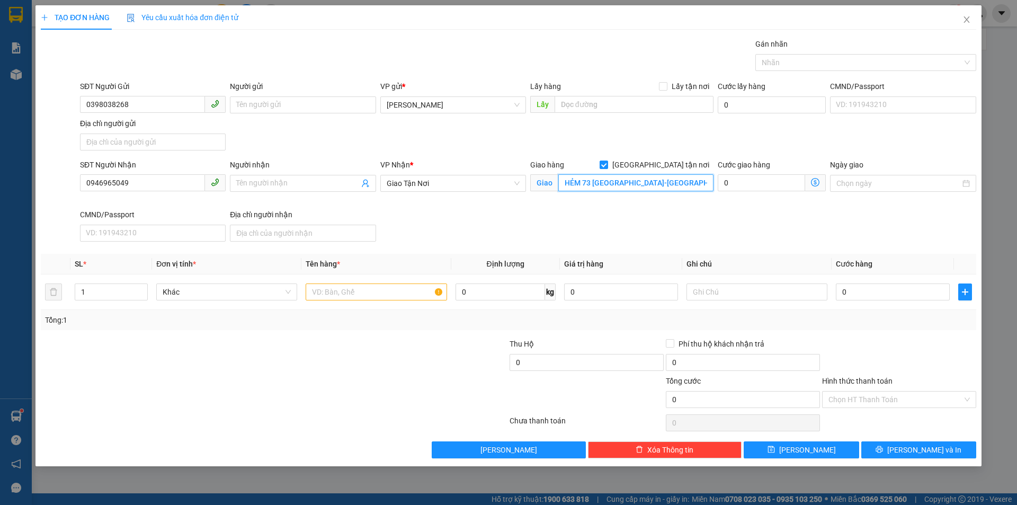
click at [582, 182] on input "HẺM 73 TÂN HẢI-TÂN BÌNH-HCM" at bounding box center [635, 182] width 155 height 17
click at [607, 165] on input "[GEOGRAPHIC_DATA] tận nơi" at bounding box center [603, 163] width 7 height 7
checkbox input "false"
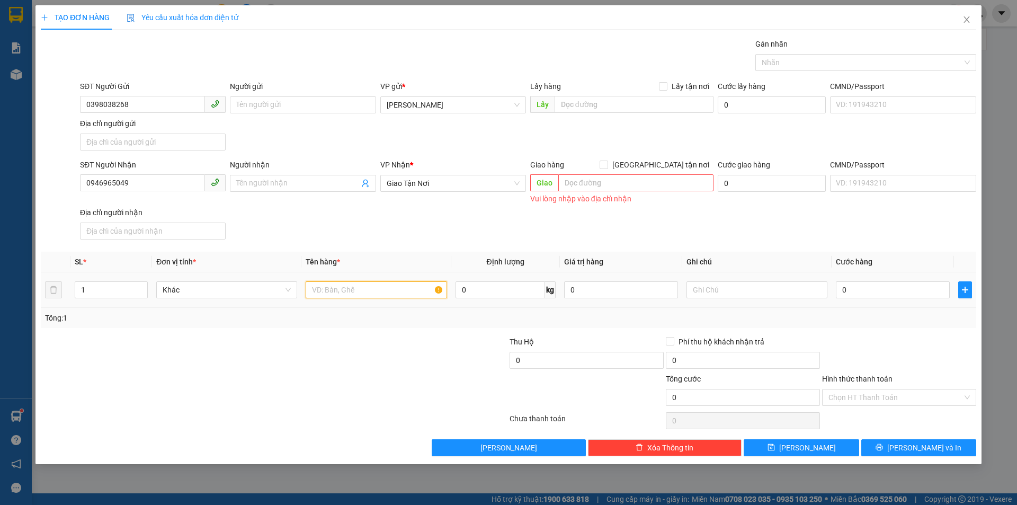
click at [427, 291] on input "text" at bounding box center [376, 289] width 141 height 17
click at [343, 292] on input "1 XỐP +!T/GIẤY" at bounding box center [376, 289] width 141 height 17
type input "1 XỐP +1T/GIẤY"
click at [898, 286] on input "0" at bounding box center [893, 289] width 114 height 17
type input "1"
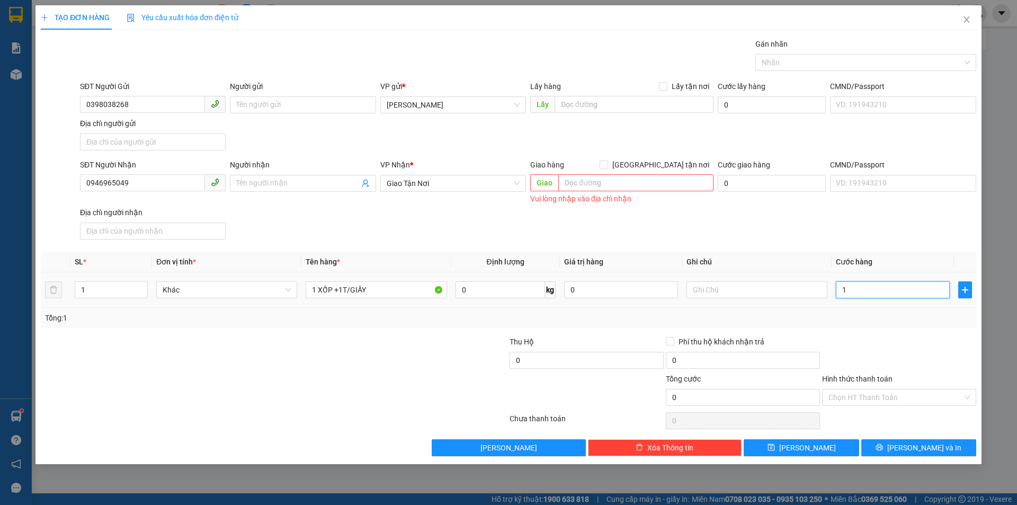
type input "1"
type input "12"
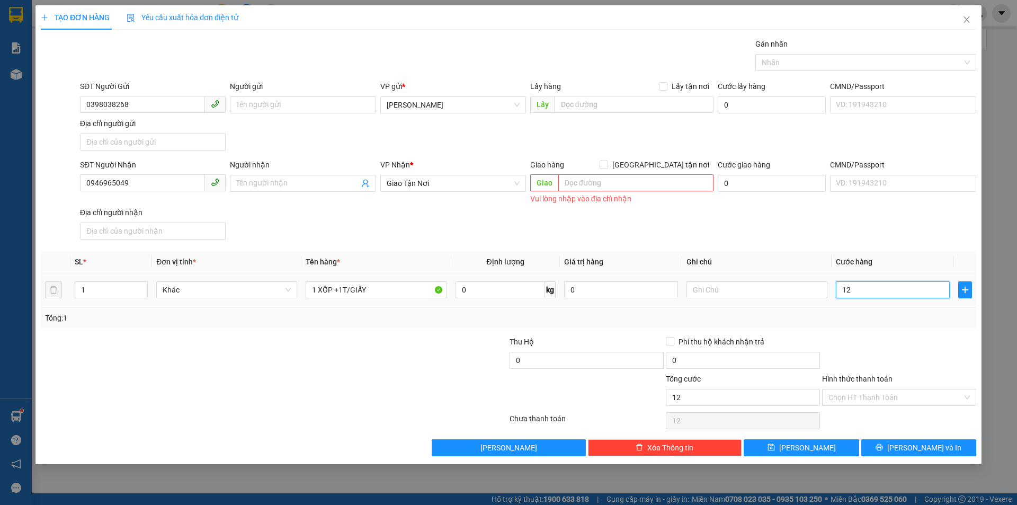
type input "120"
type input "120.000"
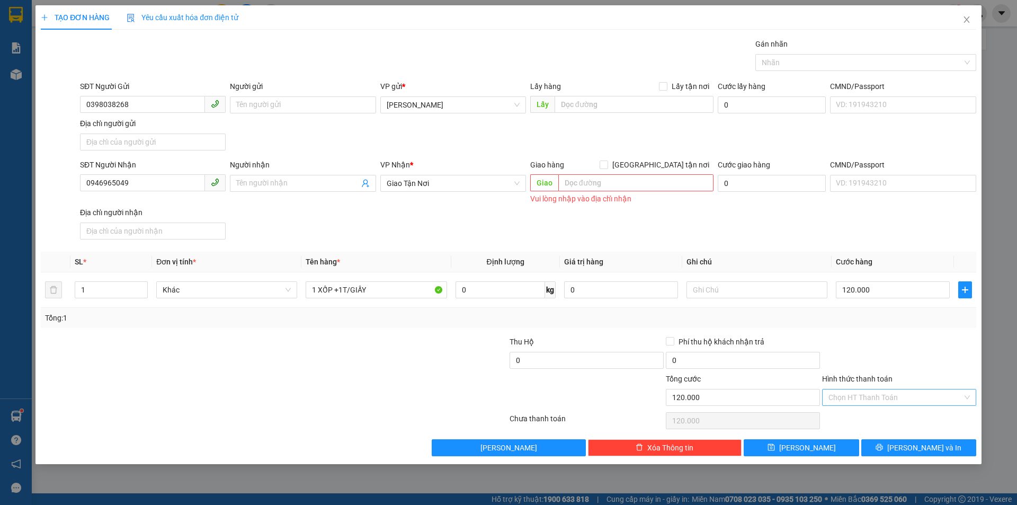
click at [913, 395] on input "Hình thức thanh toán" at bounding box center [895, 397] width 134 height 16
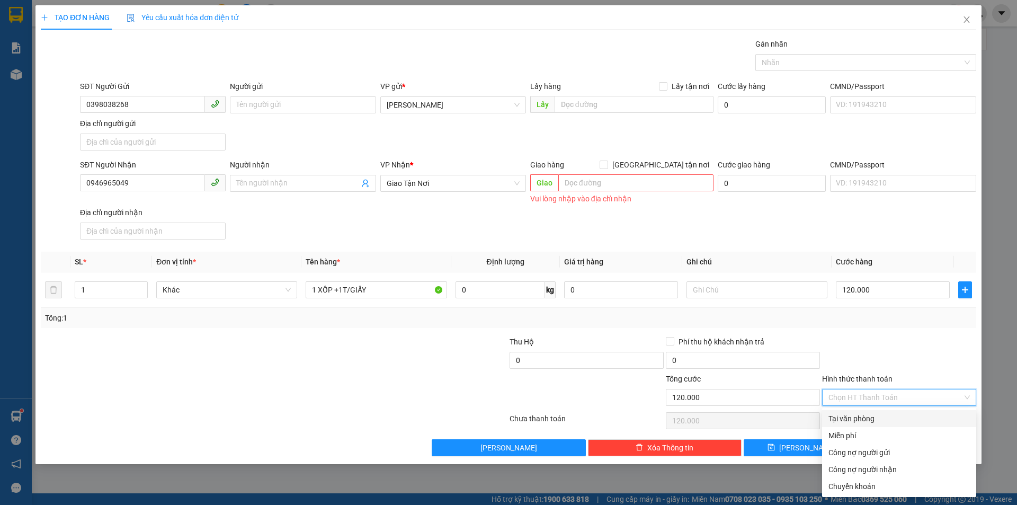
click at [891, 420] on div "Tại văn phòng" at bounding box center [898, 419] width 141 height 12
type input "0"
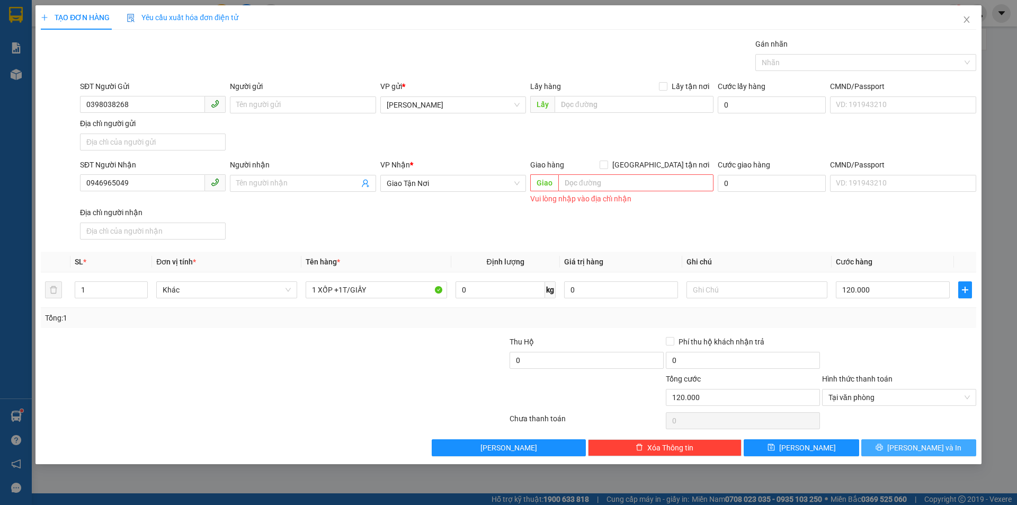
click at [921, 443] on span "[PERSON_NAME] và In" at bounding box center [924, 448] width 74 height 12
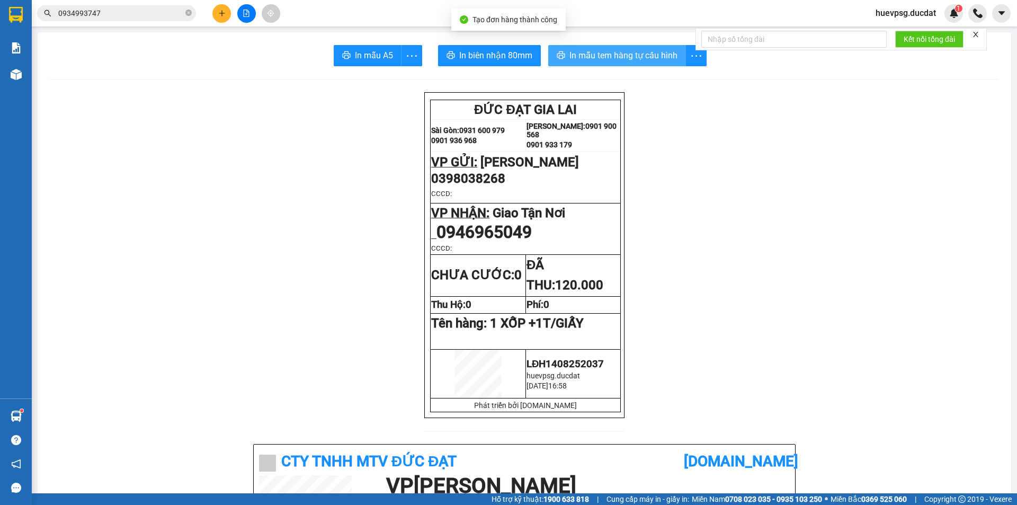
click at [654, 64] on button "In mẫu tem hàng tự cấu hình" at bounding box center [617, 55] width 138 height 21
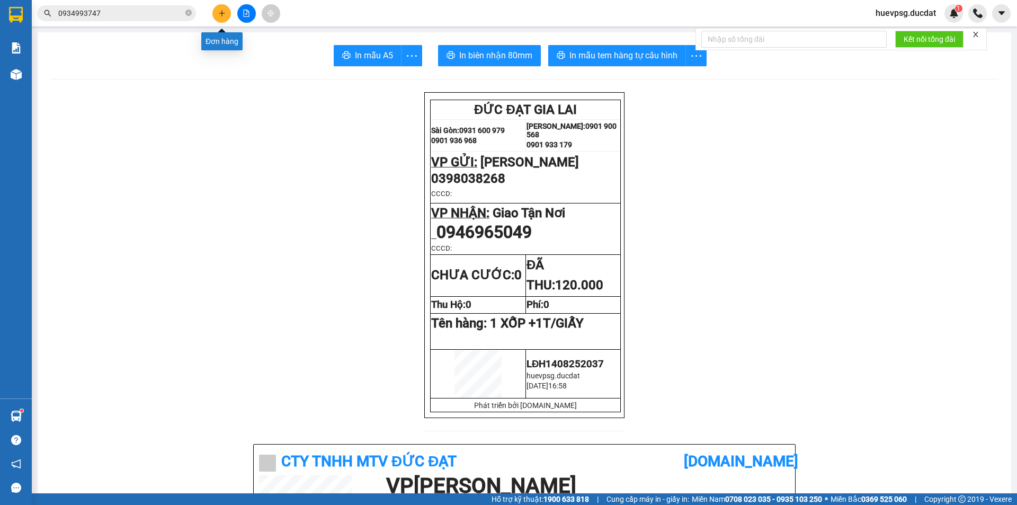
click at [216, 13] on button at bounding box center [221, 13] width 19 height 19
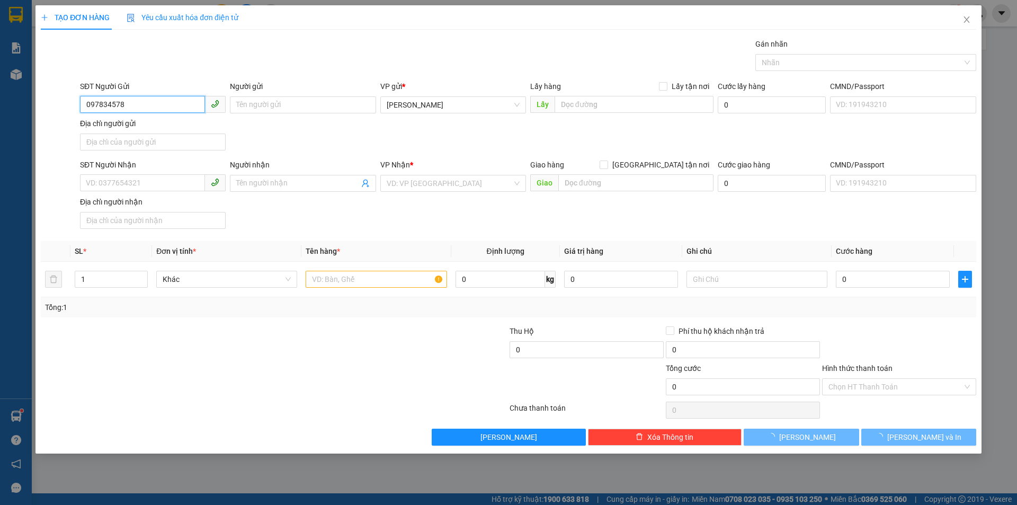
type input "0978345786"
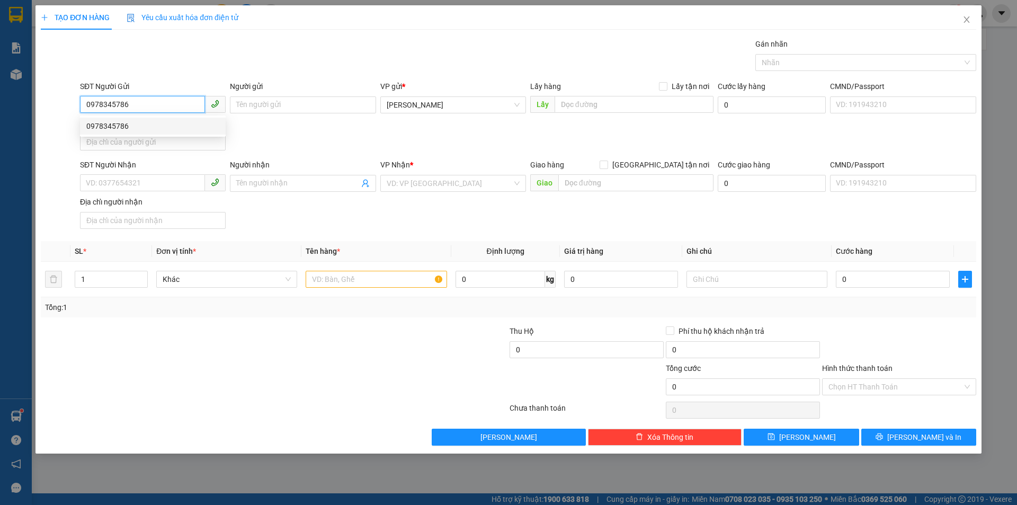
click at [148, 124] on div "0978345786" at bounding box center [152, 126] width 133 height 12
type input "0983436455"
type input "0978345786"
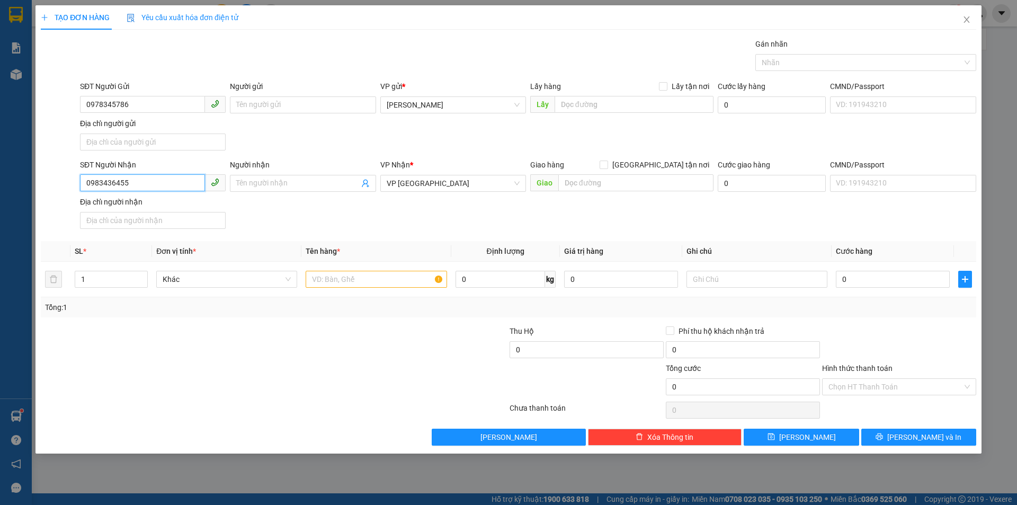
click at [113, 189] on input "0983436455" at bounding box center [142, 182] width 125 height 17
click at [412, 176] on span "VP [GEOGRAPHIC_DATA]" at bounding box center [453, 183] width 133 height 16
type input "0984817443"
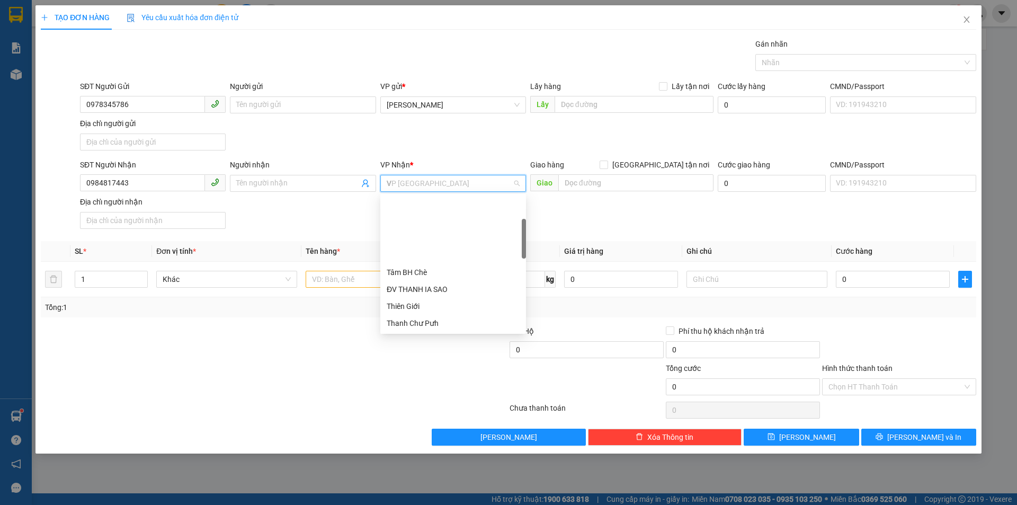
scroll to position [85, 0]
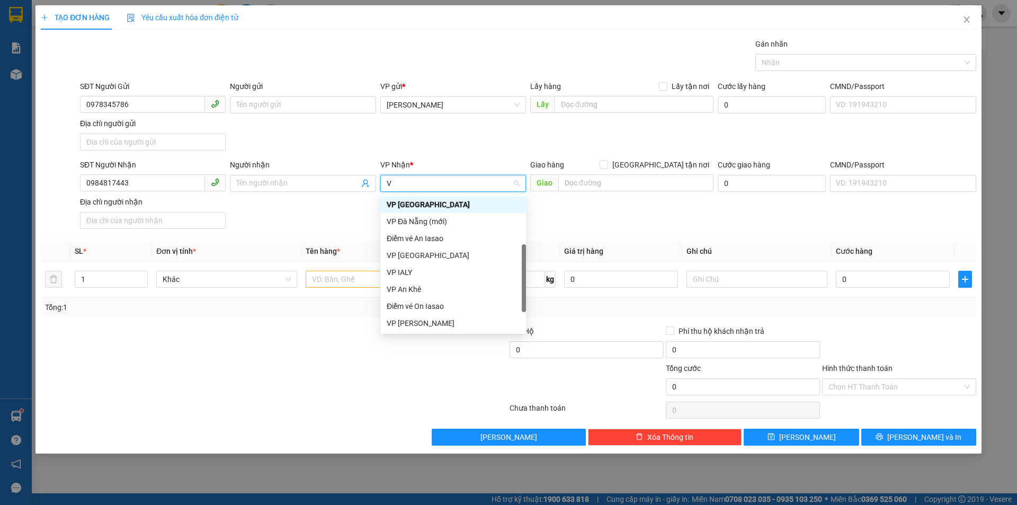
type input "VP"
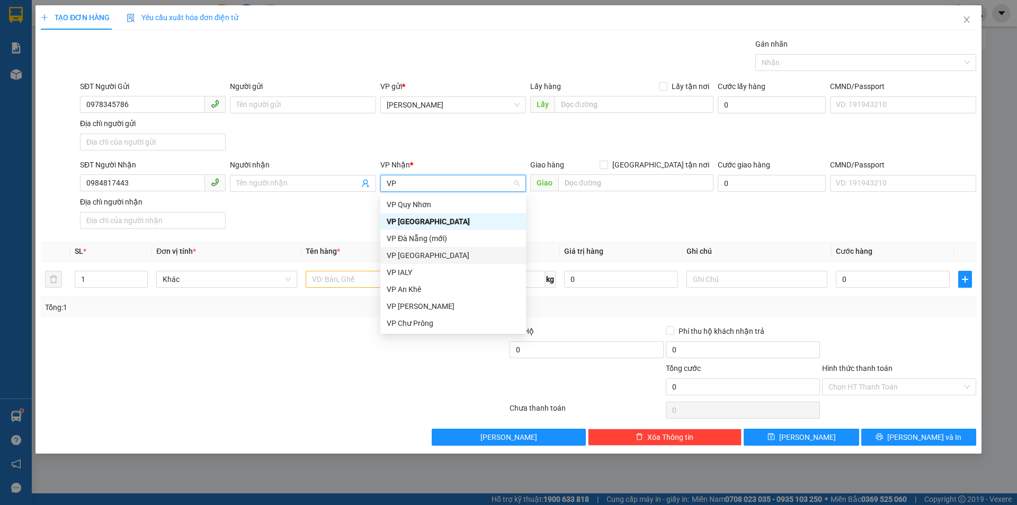
click at [404, 257] on div "VP [GEOGRAPHIC_DATA]" at bounding box center [453, 255] width 133 height 12
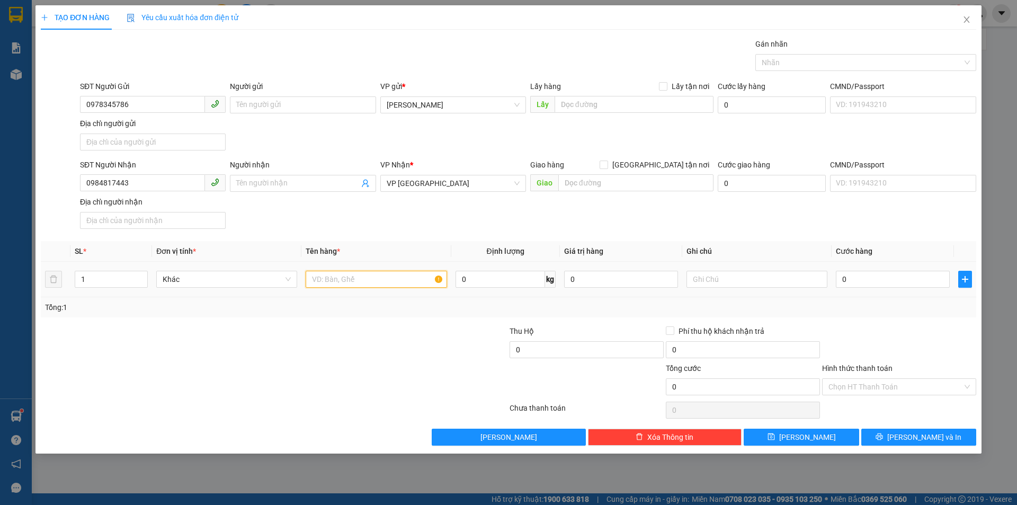
click at [387, 283] on input "text" at bounding box center [376, 279] width 141 height 17
type input "1T/GIẤY"
click at [850, 281] on input "0" at bounding box center [893, 279] width 114 height 17
type input "5"
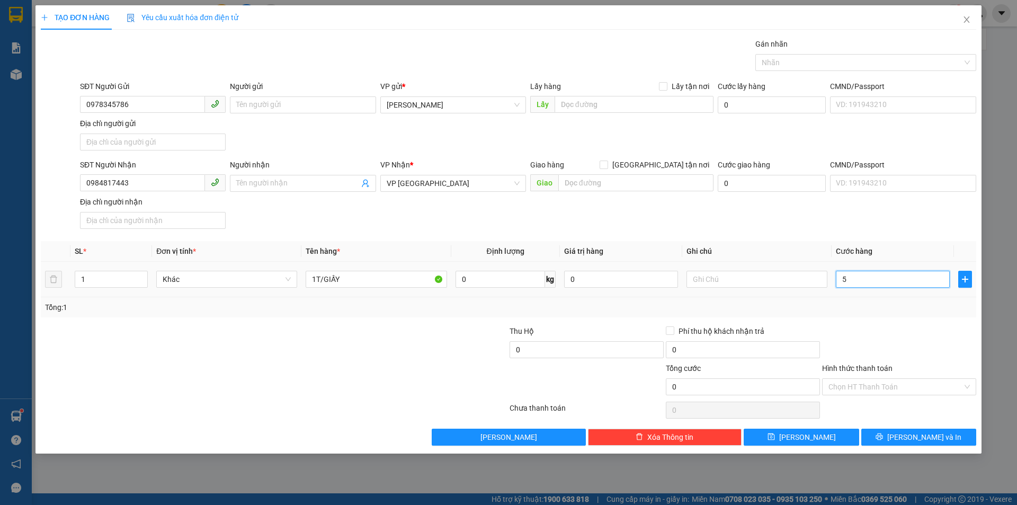
type input "5"
type input "50"
type input "50.000"
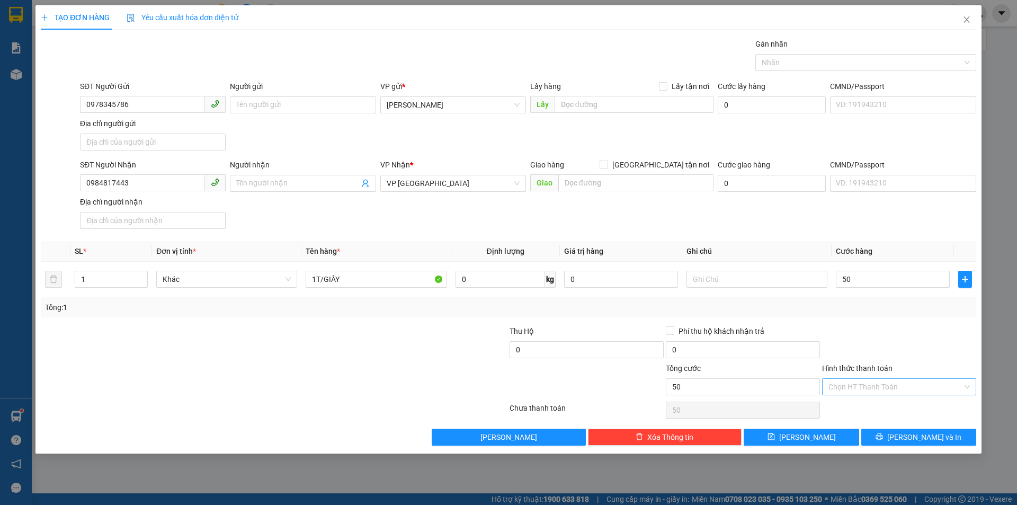
type input "50.000"
click at [917, 387] on input "Hình thức thanh toán" at bounding box center [895, 387] width 134 height 16
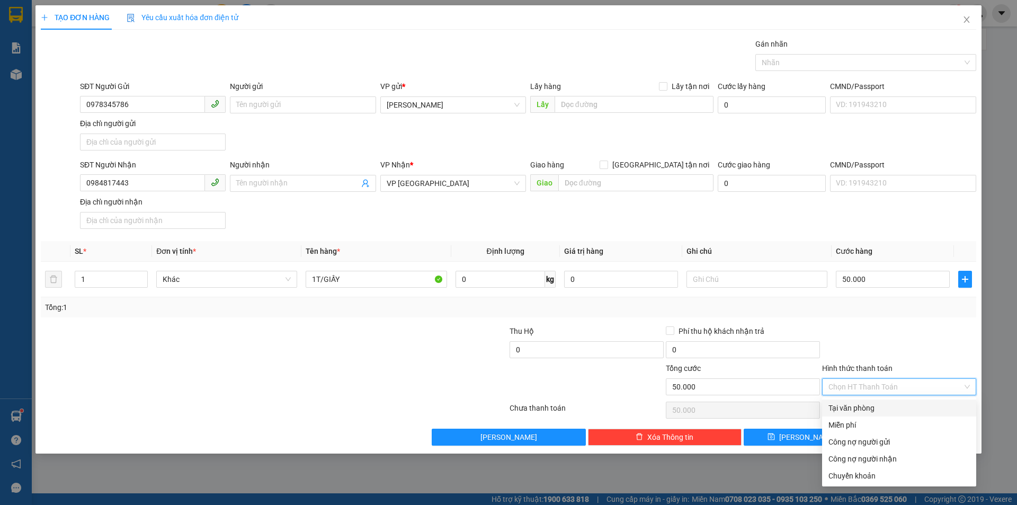
click at [904, 406] on div "Tại văn phòng" at bounding box center [898, 408] width 141 height 12
type input "0"
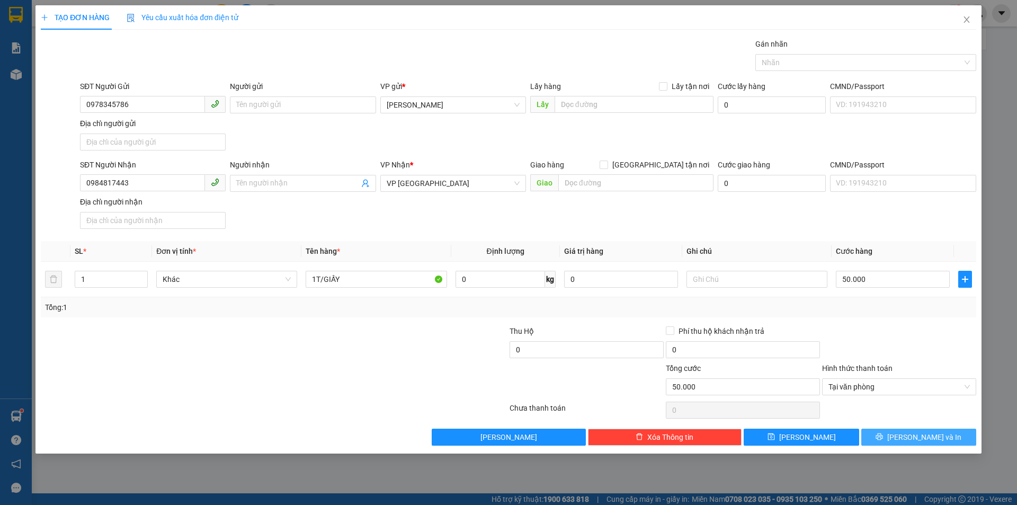
click at [914, 436] on span "[PERSON_NAME] và In" at bounding box center [924, 437] width 74 height 12
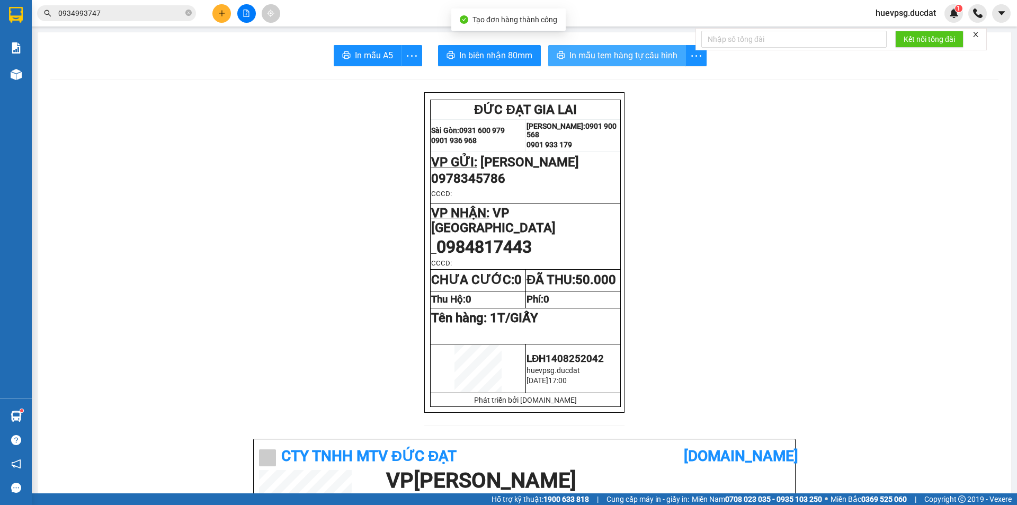
click at [632, 62] on span "In mẫu tem hàng tự cấu hình" at bounding box center [623, 55] width 108 height 13
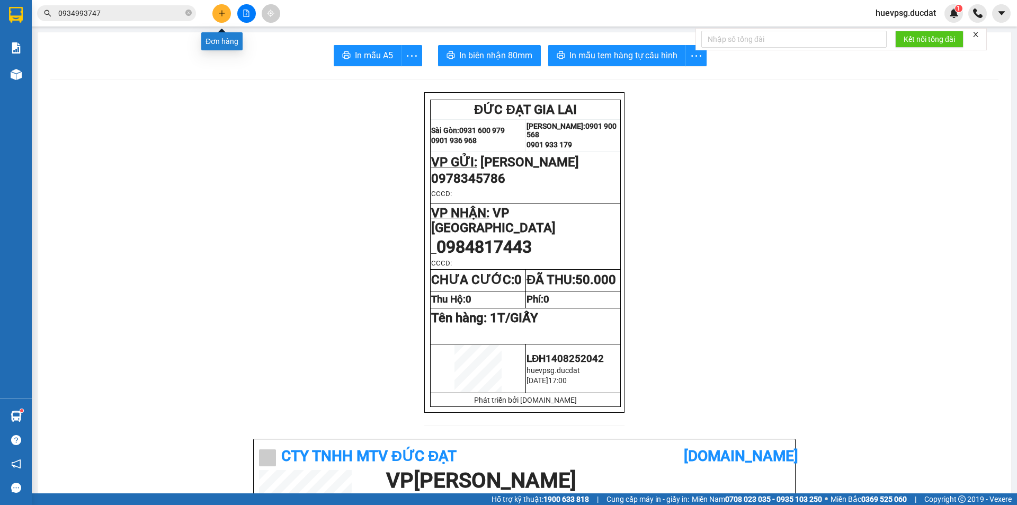
click at [215, 13] on button at bounding box center [221, 13] width 19 height 19
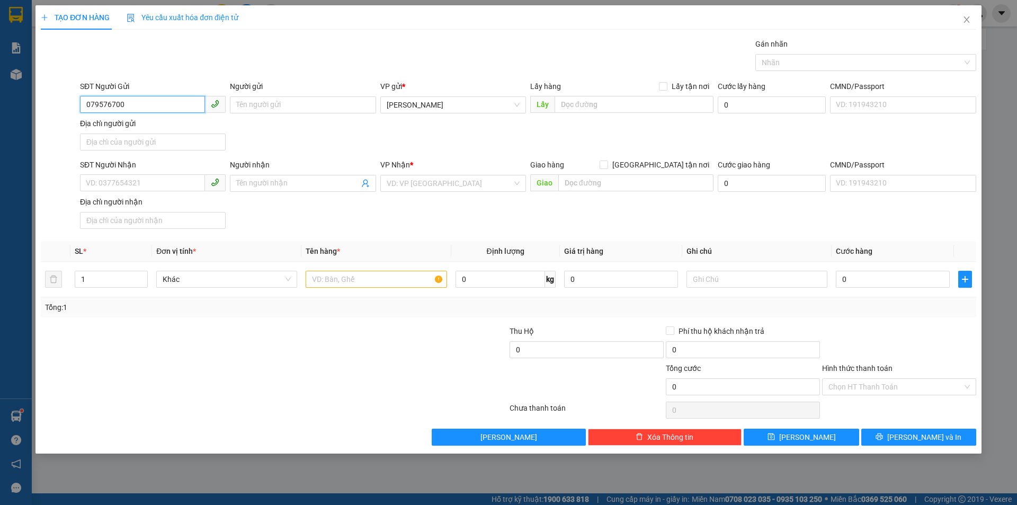
type input "0795767008"
click at [148, 126] on div "0795767008" at bounding box center [152, 126] width 133 height 12
type input "0944778852"
type input "BƯU"
type input "NGA 4 CHON THANH"
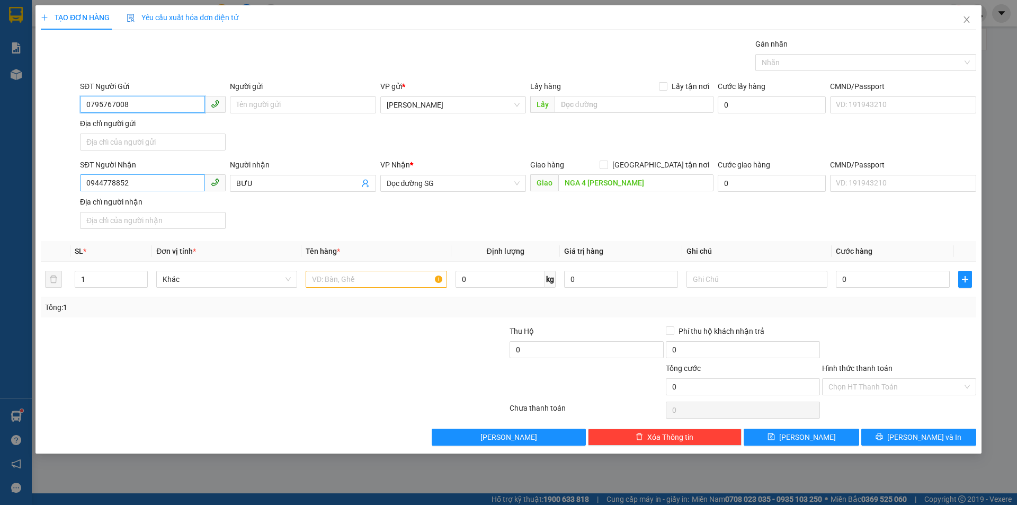
type input "0795767008"
click at [138, 184] on input "0944778852" at bounding box center [142, 182] width 125 height 17
type input "0899313348"
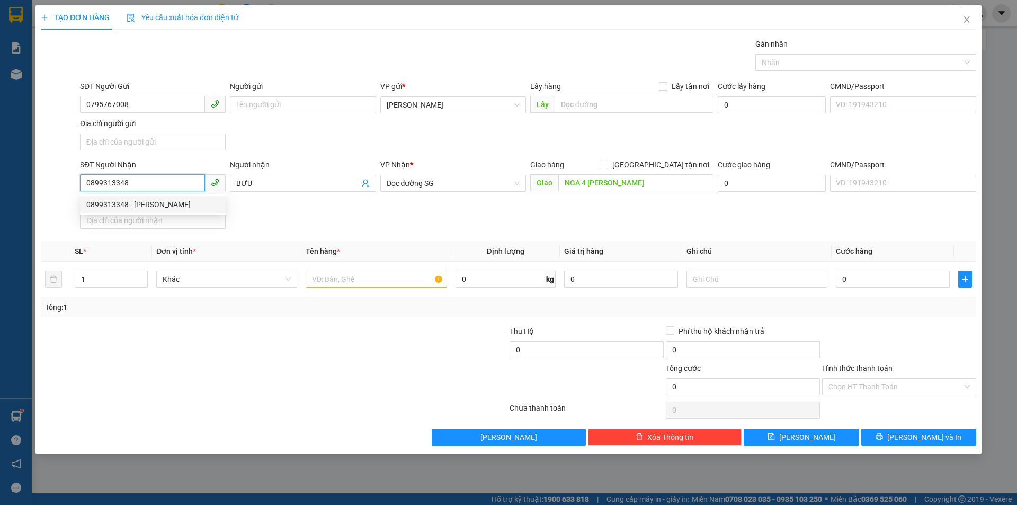
click at [127, 207] on div "0899313348 - CÔ MINH" at bounding box center [152, 205] width 133 height 12
type input "CÔ MINH"
type input "0899313348"
click at [377, 285] on input "text" at bounding box center [376, 279] width 141 height 17
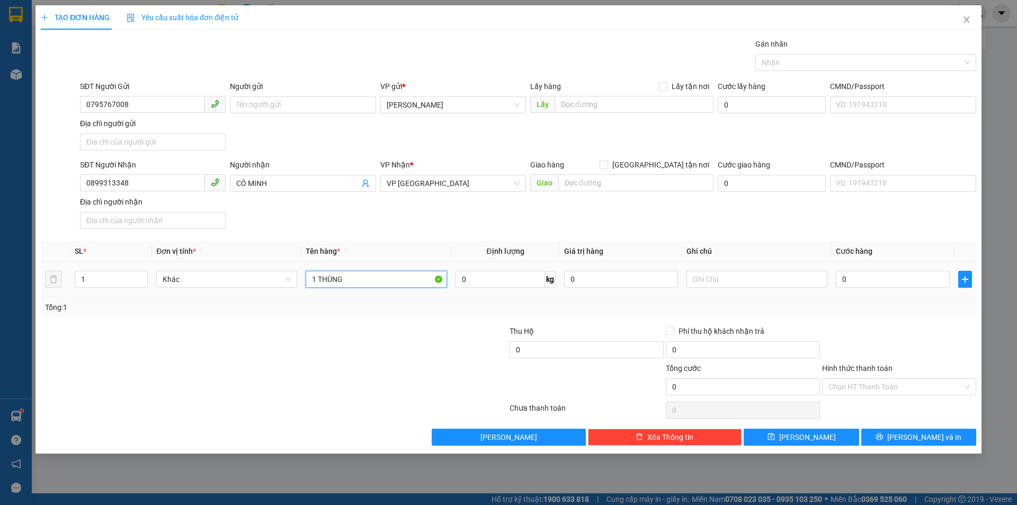
type input "1 THÙNG"
type input "5"
type input "50"
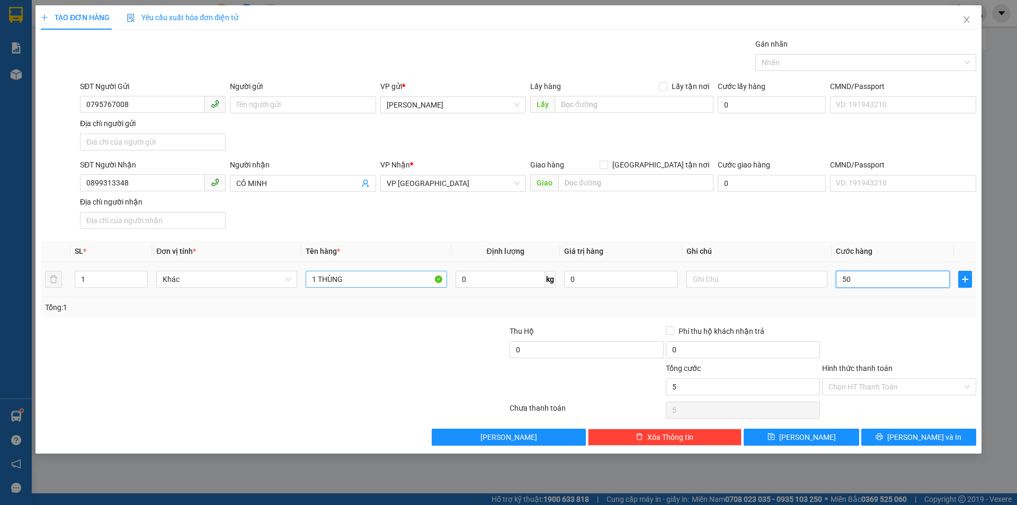
type input "50"
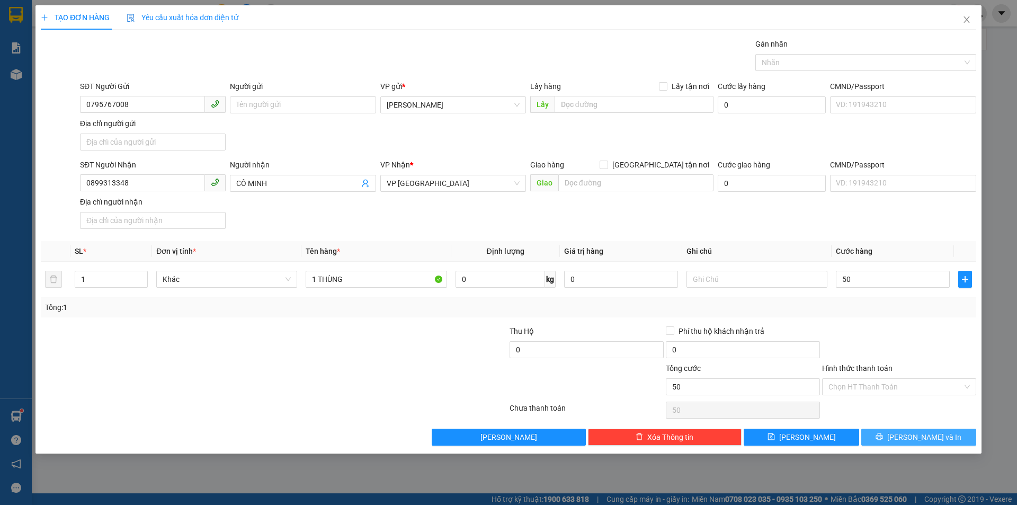
type input "50.000"
click at [942, 439] on button "[PERSON_NAME] và In" at bounding box center [918, 437] width 115 height 17
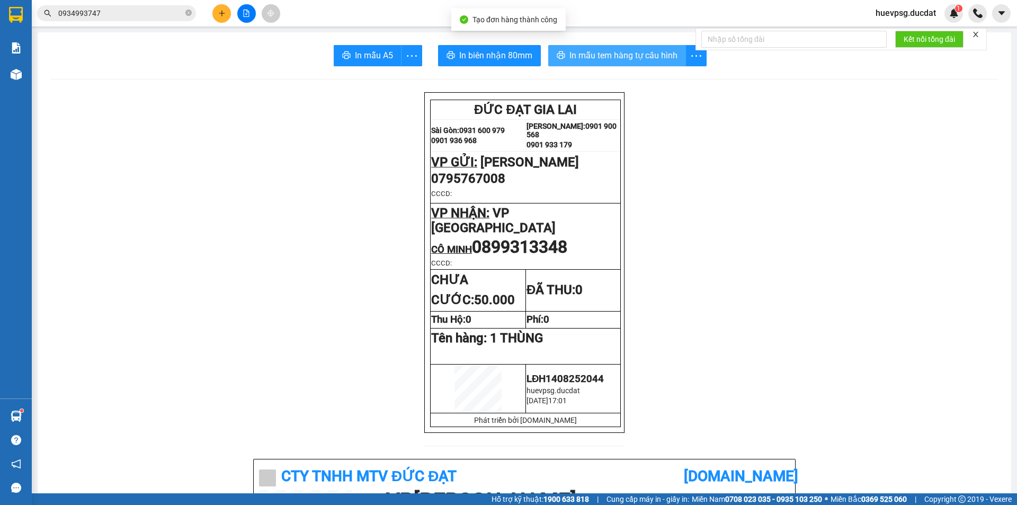
click at [637, 62] on span "In mẫu tem hàng tự cấu hình" at bounding box center [623, 55] width 108 height 13
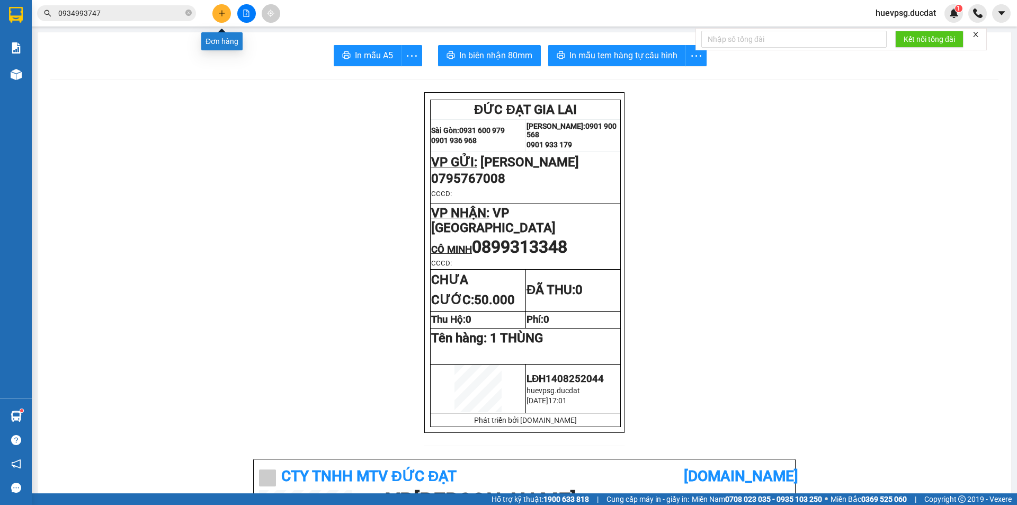
click at [221, 15] on icon "plus" at bounding box center [221, 13] width 7 height 7
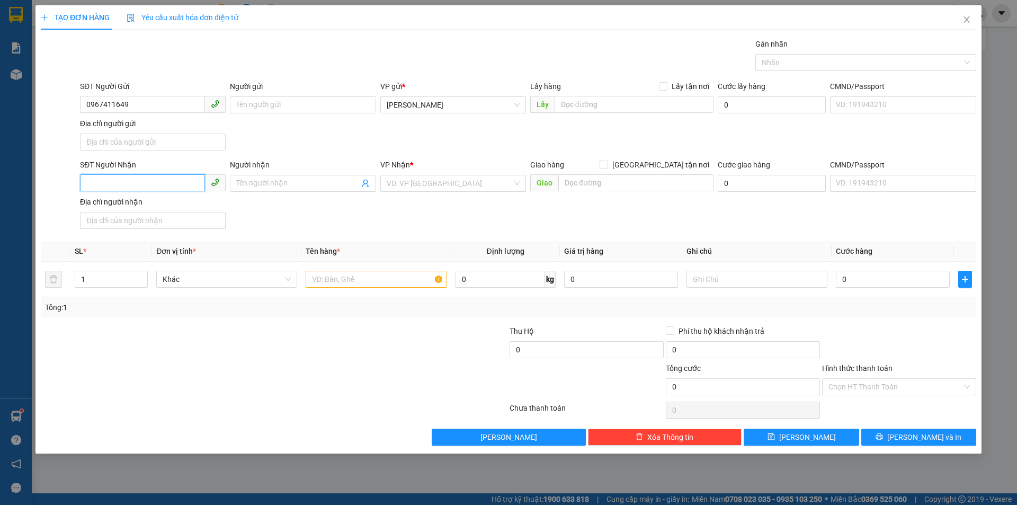
click at [115, 183] on input "SĐT Người Nhận" at bounding box center [142, 182] width 125 height 17
click at [440, 190] on input "search" at bounding box center [450, 183] width 126 height 16
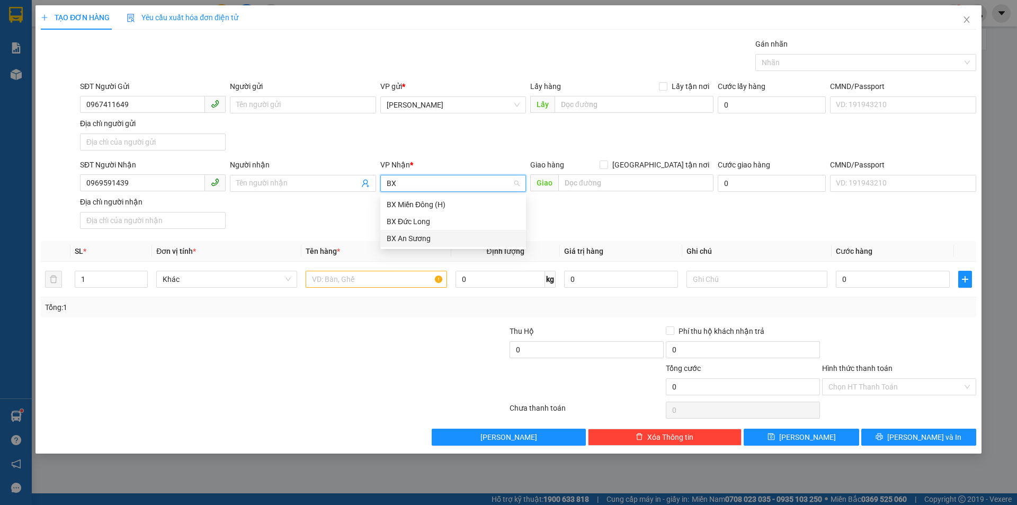
click at [425, 245] on div "BX An Sương" at bounding box center [453, 238] width 146 height 17
click at [403, 276] on input "text" at bounding box center [376, 279] width 141 height 17
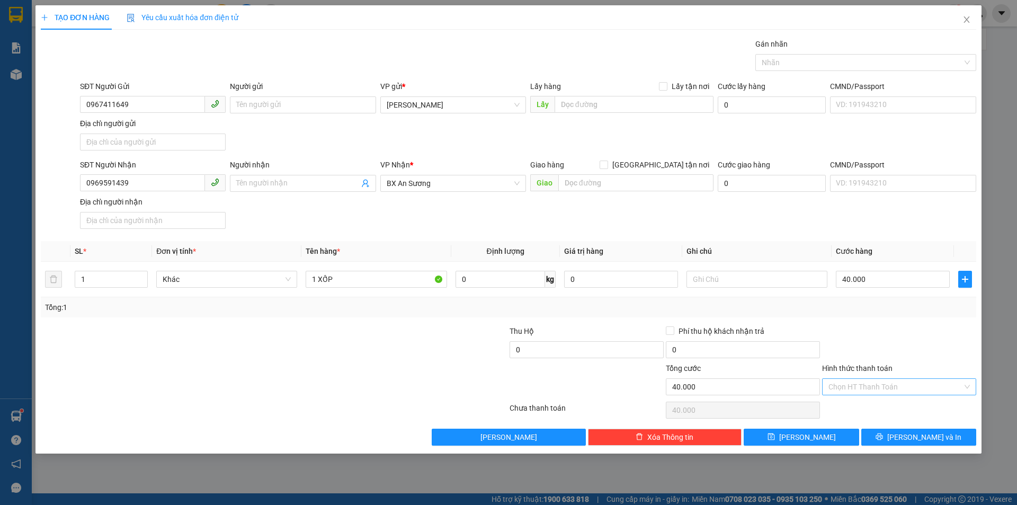
click at [922, 388] on input "Hình thức thanh toán" at bounding box center [895, 387] width 134 height 16
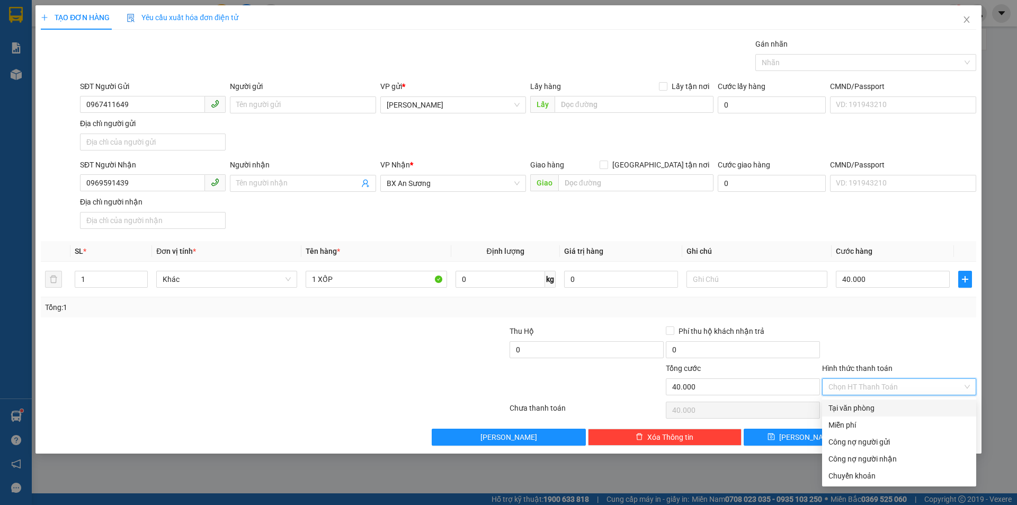
click at [892, 414] on div "Tại văn phòng" at bounding box center [899, 407] width 154 height 17
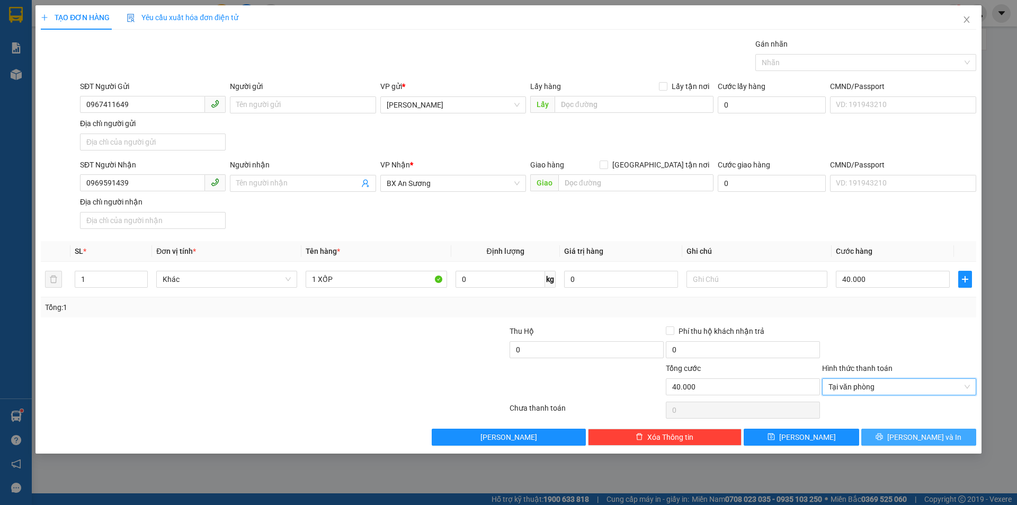
click at [908, 435] on button "[PERSON_NAME] và In" at bounding box center [918, 437] width 115 height 17
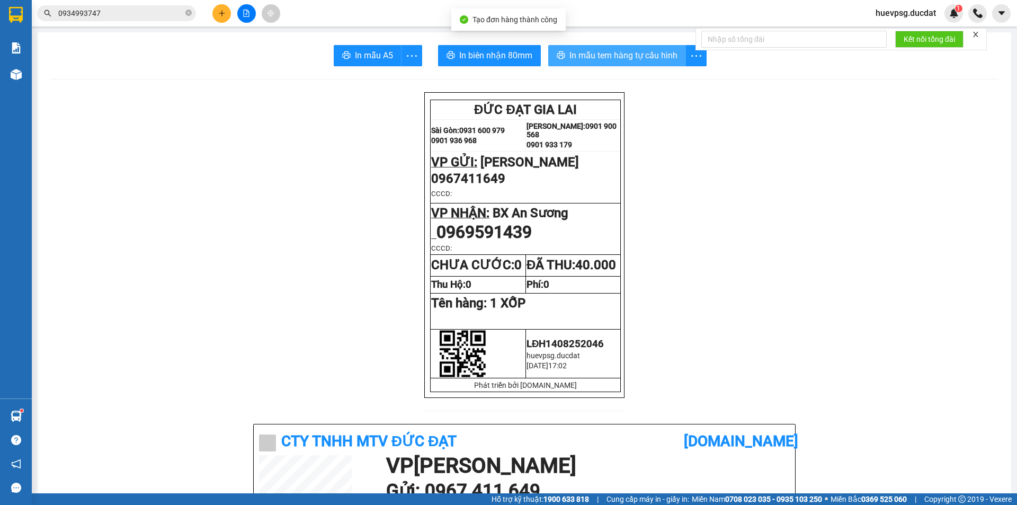
click at [621, 55] on span "In mẫu tem hàng tự cấu hình" at bounding box center [623, 55] width 108 height 13
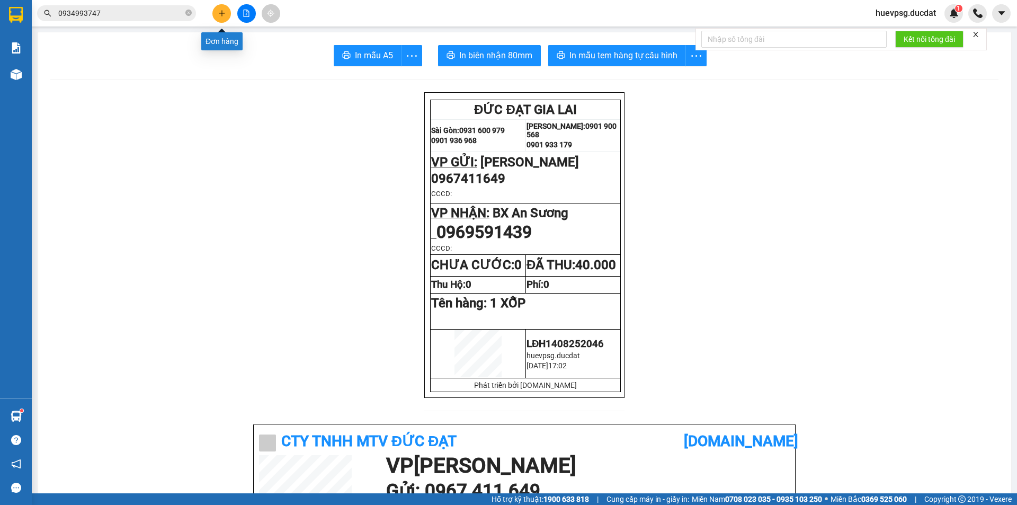
click at [220, 12] on icon "plus" at bounding box center [221, 13] width 7 height 7
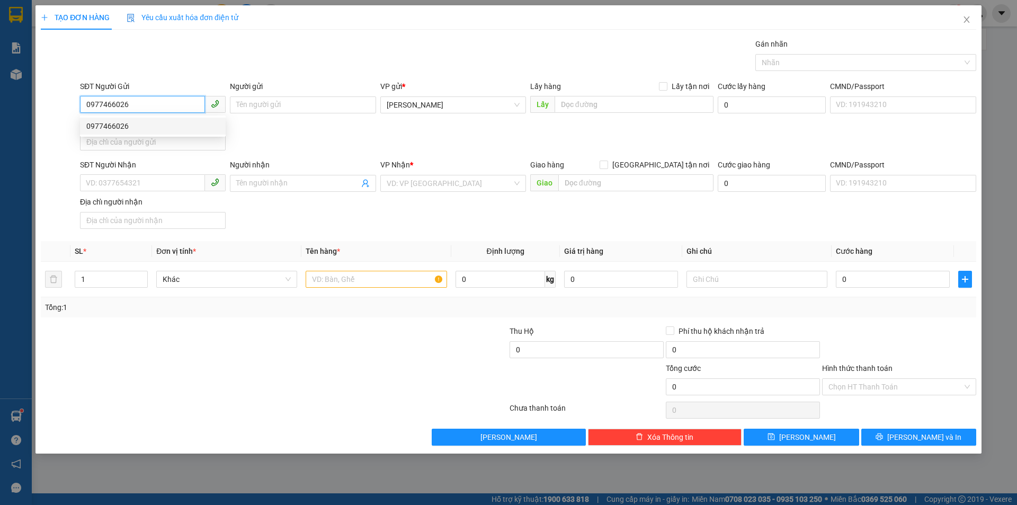
click at [151, 130] on div "0977466026" at bounding box center [152, 126] width 133 height 12
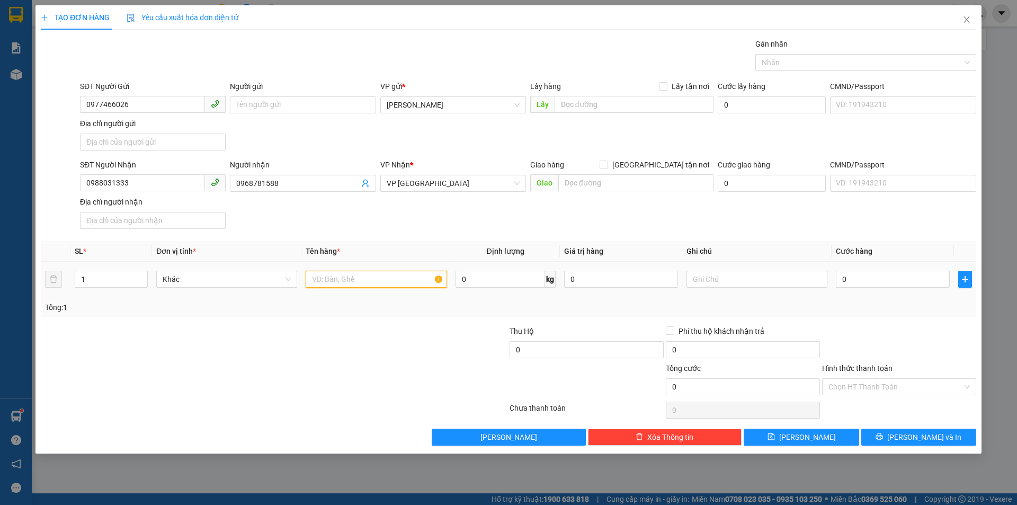
click at [336, 280] on input "text" at bounding box center [376, 279] width 141 height 17
click at [902, 279] on input "0" at bounding box center [893, 279] width 114 height 17
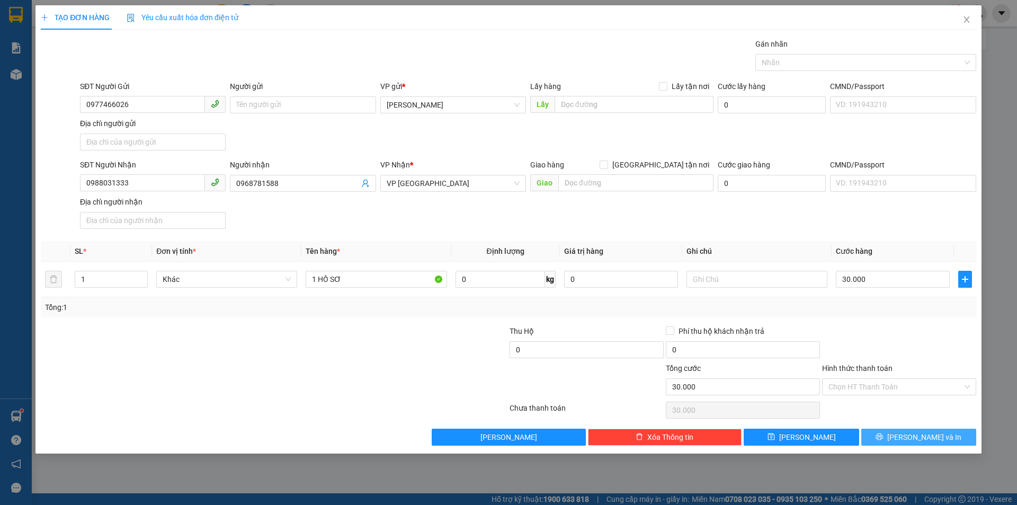
click at [883, 435] on icon "printer" at bounding box center [879, 436] width 7 height 7
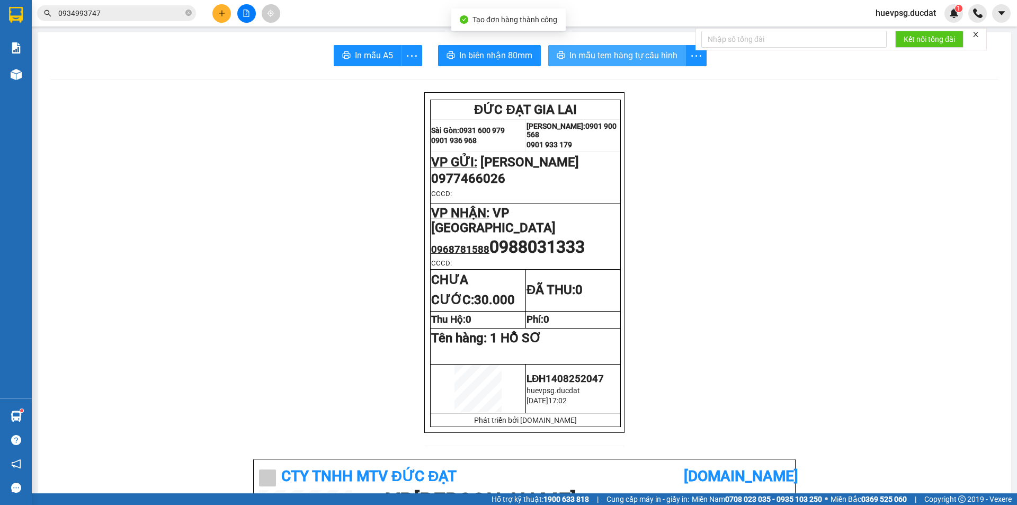
click at [591, 58] on span "In mẫu tem hàng tự cấu hình" at bounding box center [623, 55] width 108 height 13
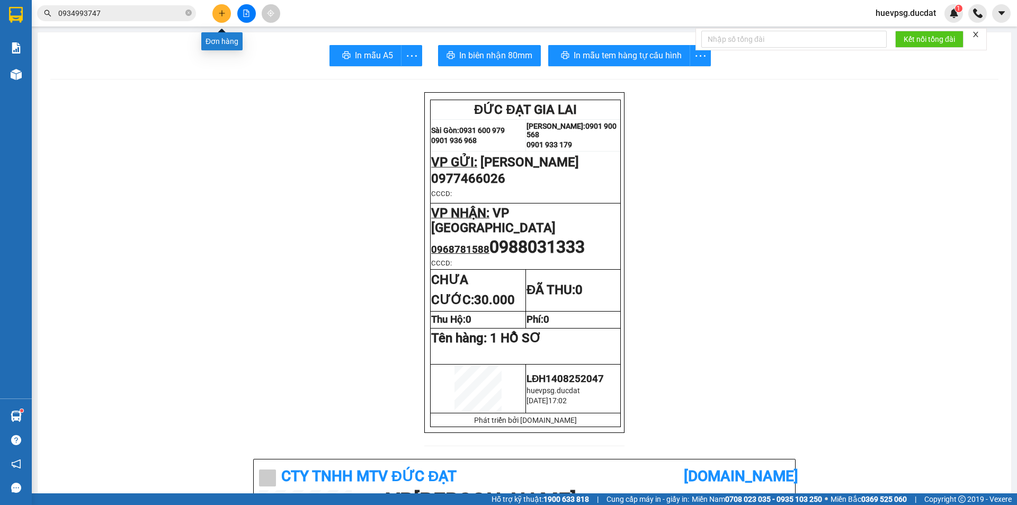
click at [217, 14] on button at bounding box center [221, 13] width 19 height 19
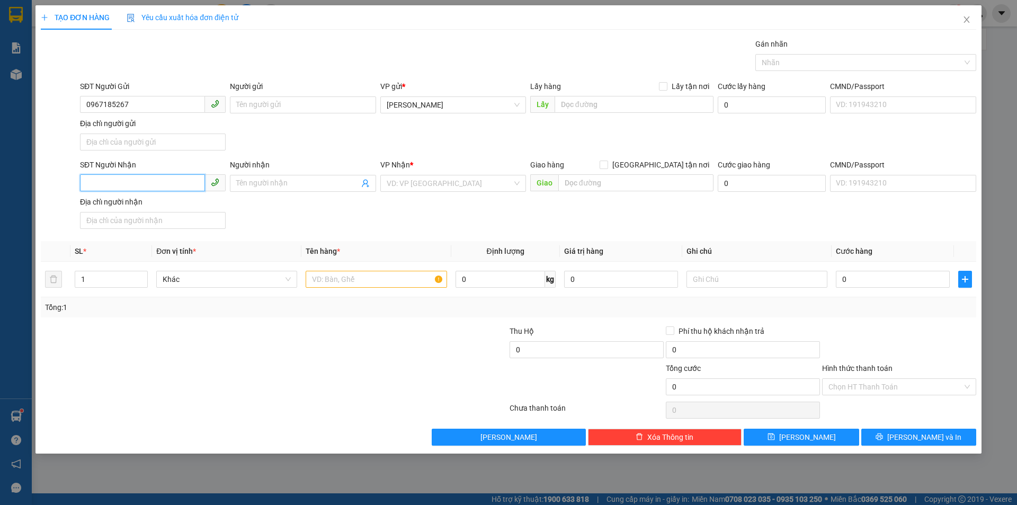
click at [137, 179] on input "SĐT Người Nhận" at bounding box center [142, 182] width 125 height 17
click at [137, 200] on div "0962604467" at bounding box center [152, 205] width 133 height 12
click at [377, 287] on input "text" at bounding box center [376, 279] width 141 height 17
click at [856, 385] on input "Hình thức thanh toán" at bounding box center [895, 387] width 134 height 16
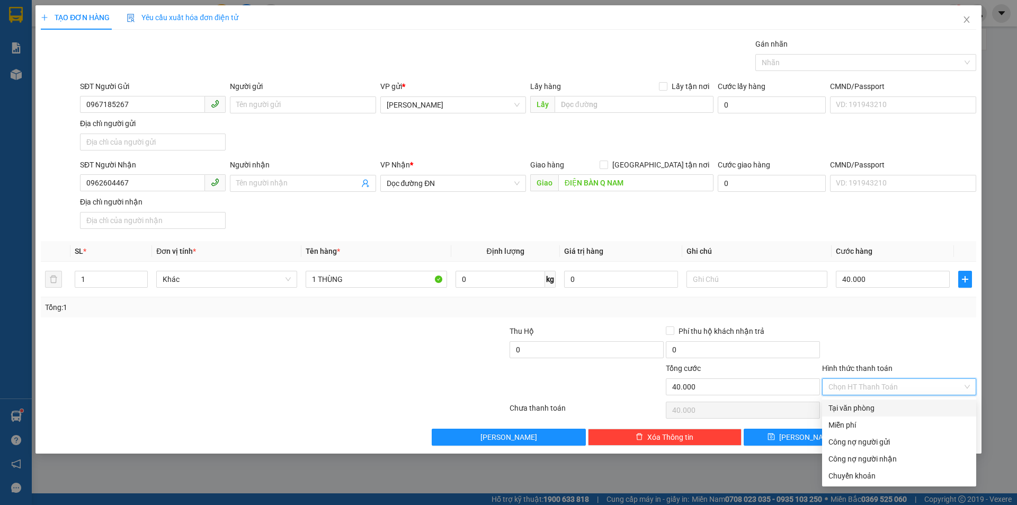
drag, startPoint x: 854, startPoint y: 402, endPoint x: 853, endPoint y: 409, distance: 7.0
click at [853, 409] on div "Tại văn phòng" at bounding box center [898, 408] width 141 height 12
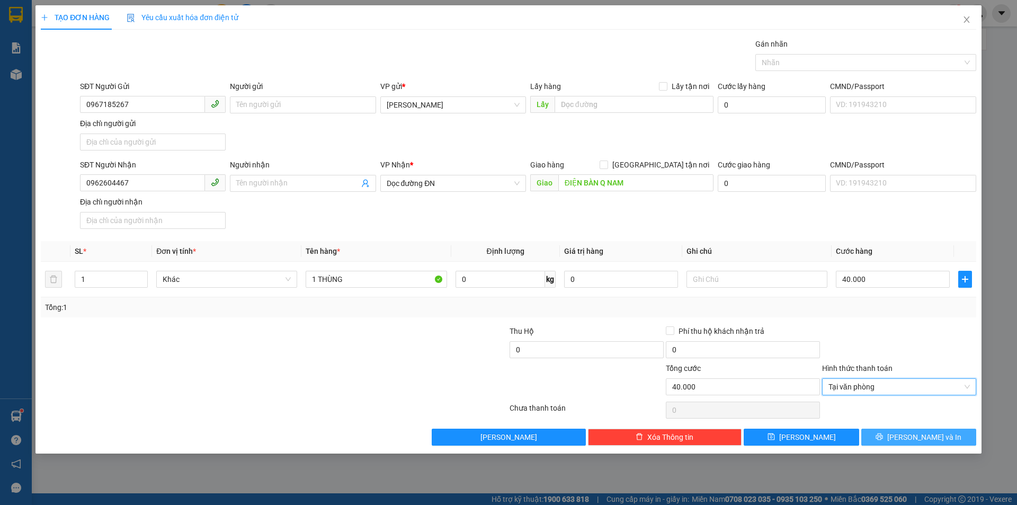
click at [909, 429] on button "[PERSON_NAME] và In" at bounding box center [918, 437] width 115 height 17
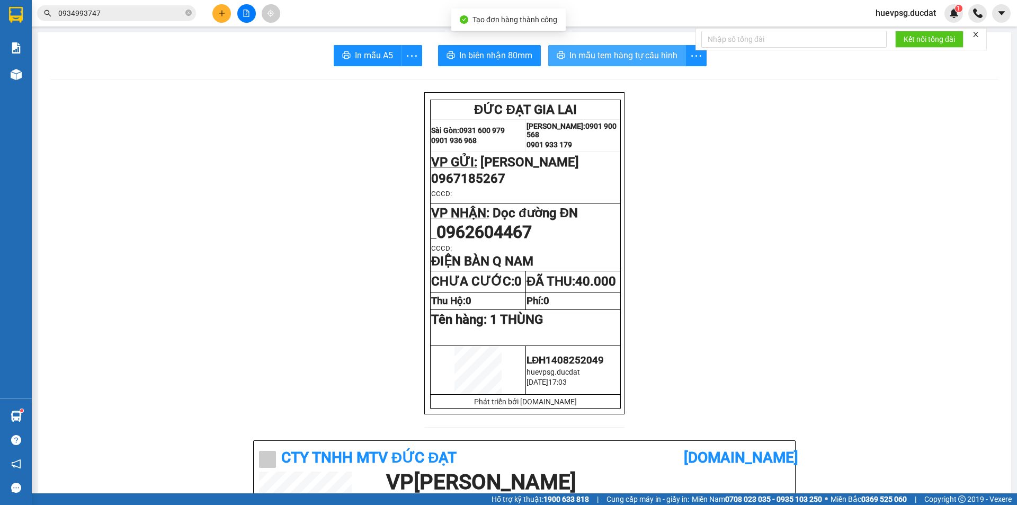
click at [632, 49] on span "In mẫu tem hàng tự cấu hình" at bounding box center [623, 55] width 108 height 13
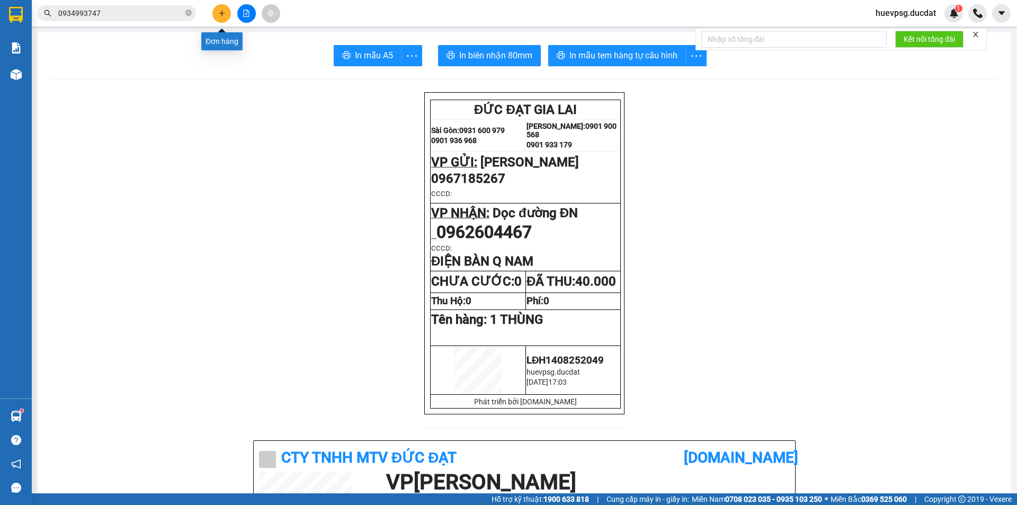
click at [219, 15] on icon "plus" at bounding box center [221, 13] width 7 height 7
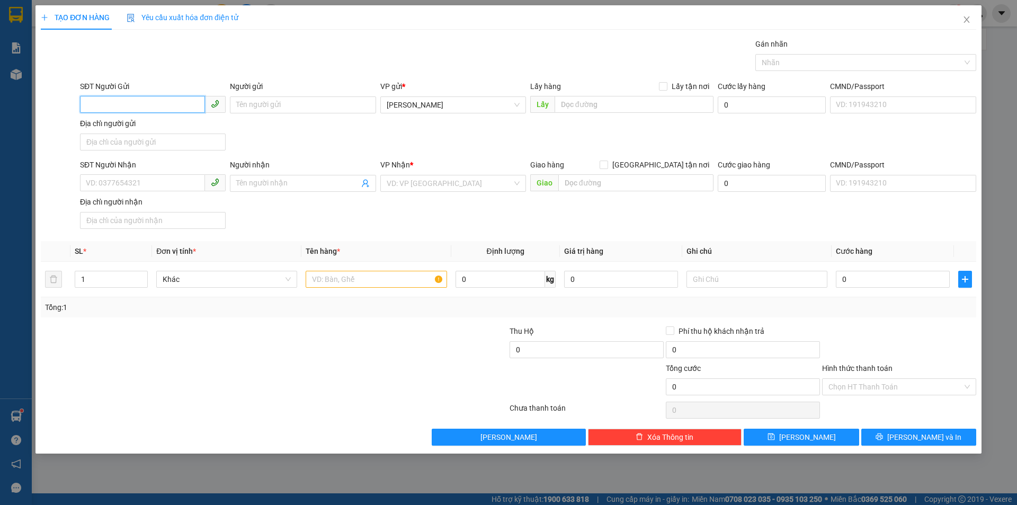
click at [153, 107] on input "SĐT Người Gửi" at bounding box center [142, 104] width 125 height 17
click at [105, 122] on div "0339645415" at bounding box center [152, 126] width 133 height 12
click at [128, 174] on div "SĐT Người Nhận" at bounding box center [153, 167] width 146 height 16
click at [120, 188] on input "0383930704" at bounding box center [142, 182] width 125 height 17
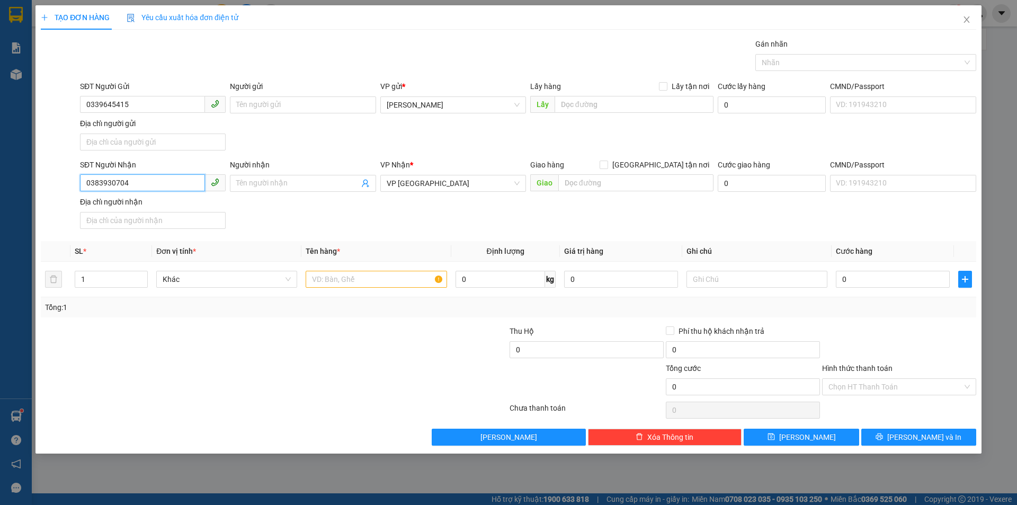
click at [120, 188] on input "0383930704" at bounding box center [142, 182] width 125 height 17
click at [122, 208] on div "0938128305" at bounding box center [152, 205] width 133 height 12
click at [329, 286] on input "text" at bounding box center [376, 279] width 141 height 17
click at [896, 278] on input "0" at bounding box center [893, 279] width 114 height 17
click at [909, 385] on input "Hình thức thanh toán" at bounding box center [895, 387] width 134 height 16
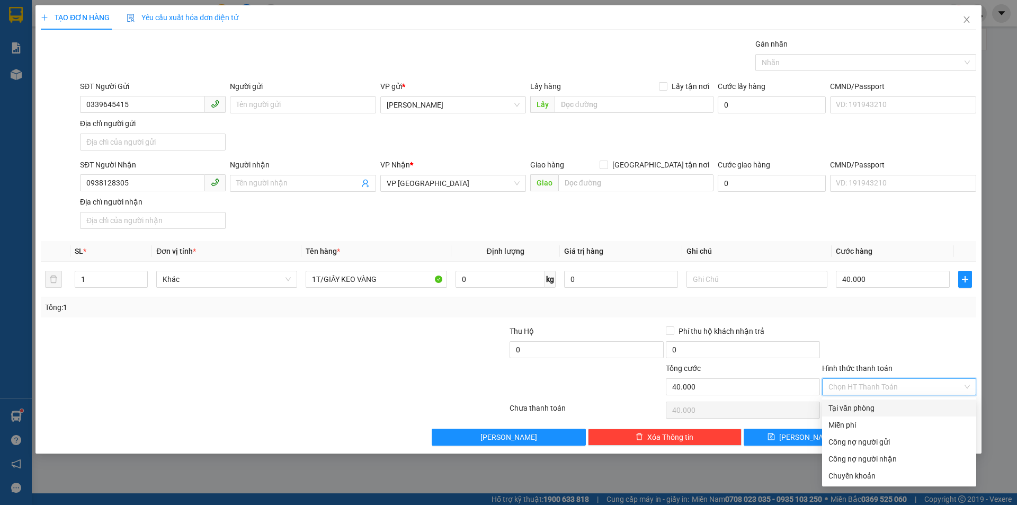
click at [886, 403] on div "Tại văn phòng" at bounding box center [898, 408] width 141 height 12
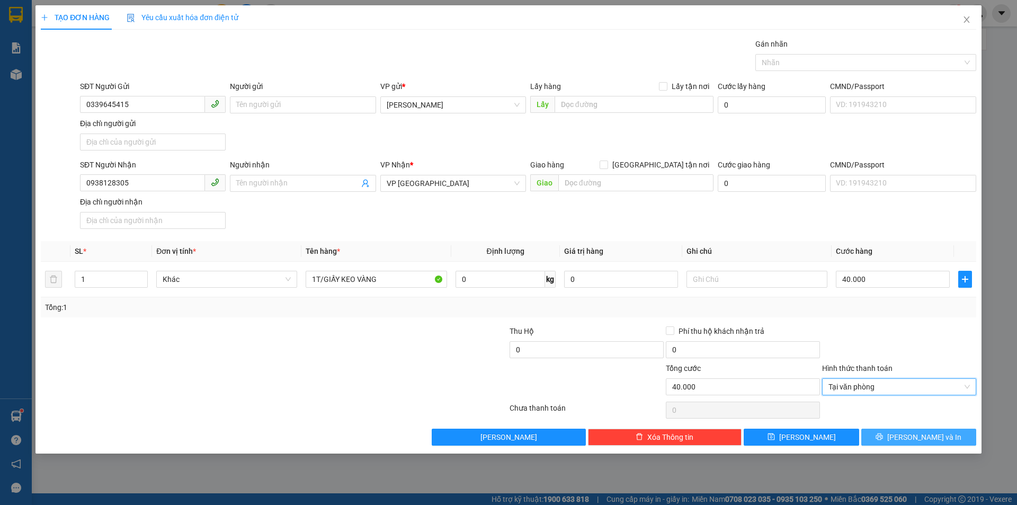
click at [896, 441] on button "[PERSON_NAME] và In" at bounding box center [918, 437] width 115 height 17
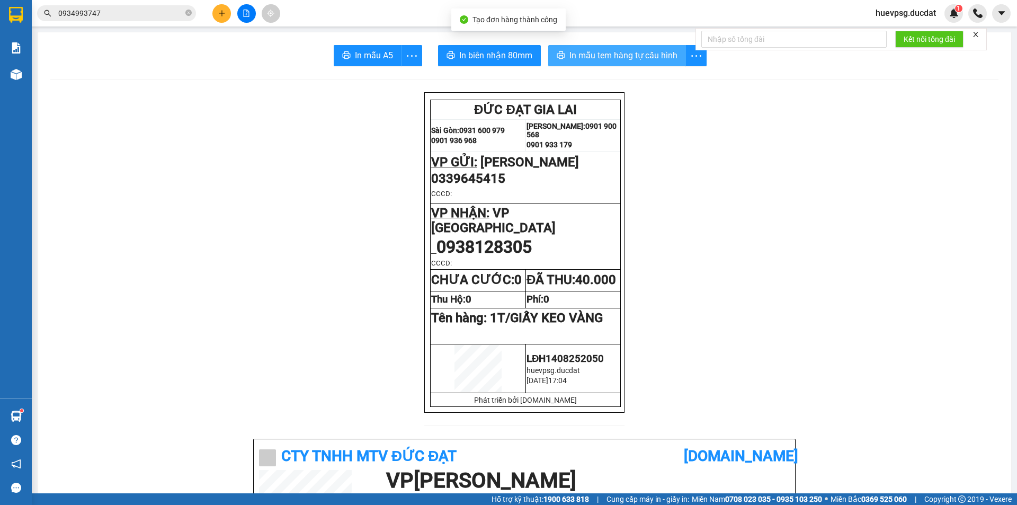
click at [658, 54] on span "In mẫu tem hàng tự cấu hình" at bounding box center [623, 55] width 108 height 13
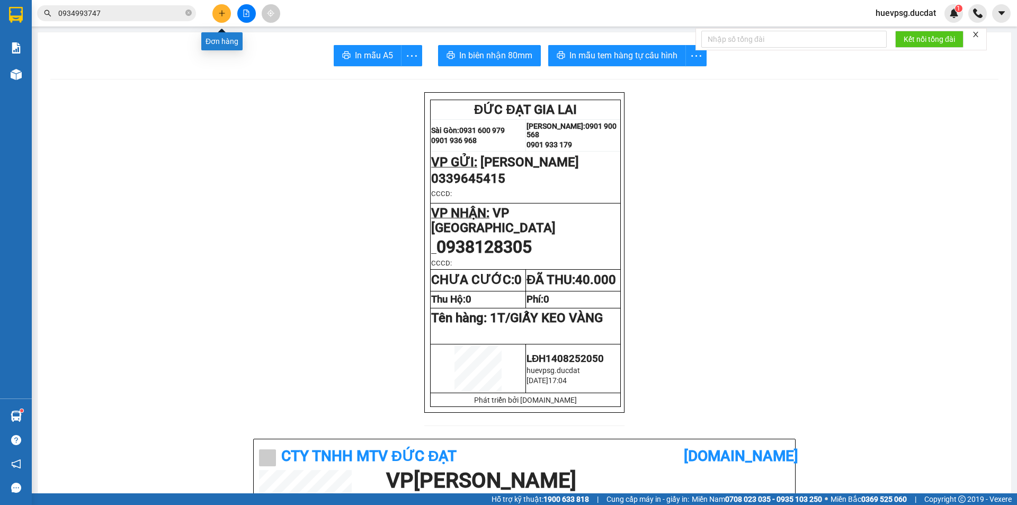
click at [225, 19] on button at bounding box center [221, 13] width 19 height 19
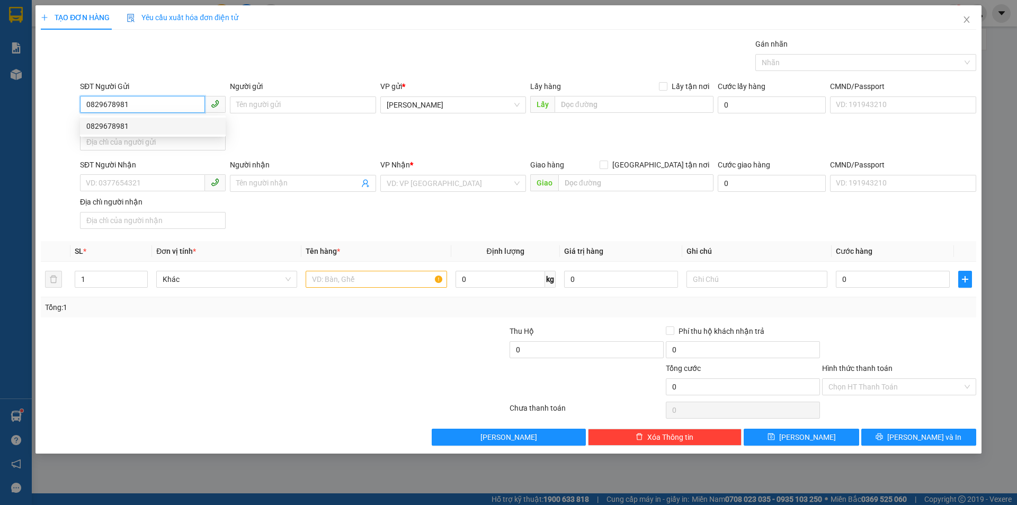
click at [146, 126] on div "0829678981" at bounding box center [152, 126] width 133 height 12
click at [362, 278] on input "text" at bounding box center [376, 279] width 141 height 17
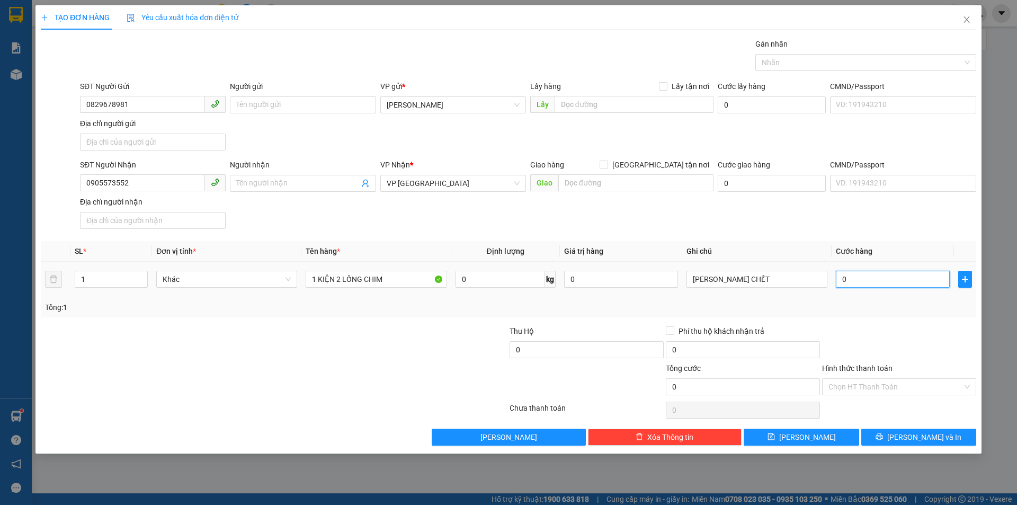
click at [887, 274] on input "0" at bounding box center [893, 279] width 114 height 17
click at [911, 380] on input "Hình thức thanh toán" at bounding box center [895, 387] width 134 height 16
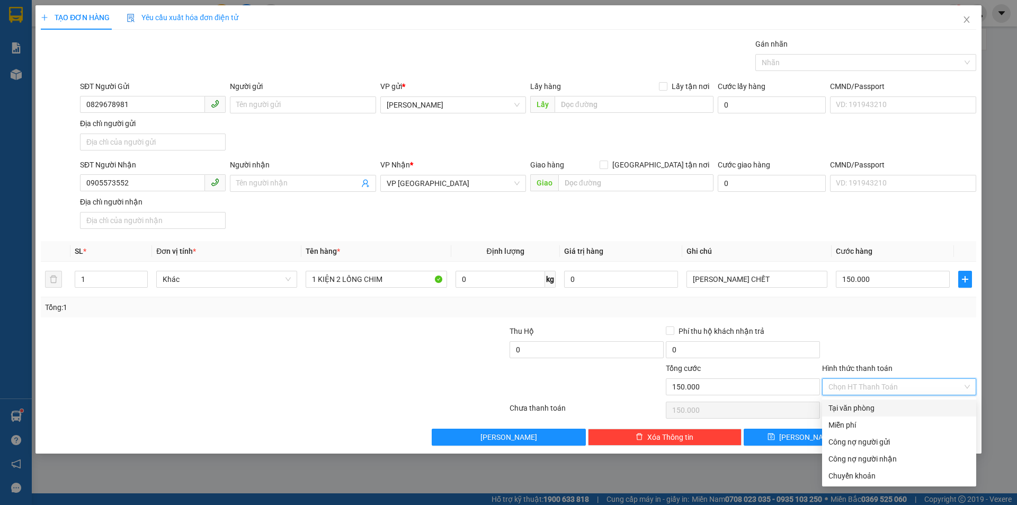
click at [897, 409] on div "Tại văn phòng" at bounding box center [898, 408] width 141 height 12
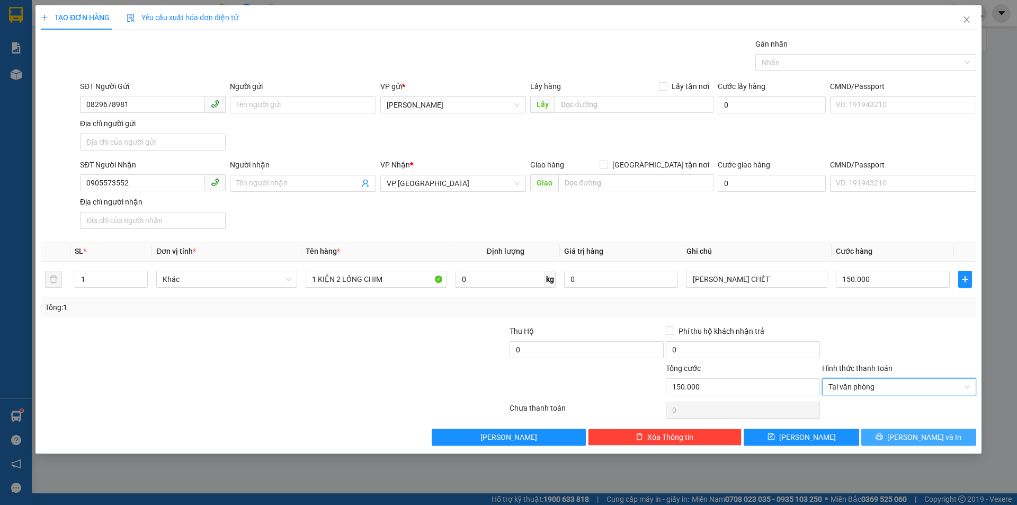
click at [895, 441] on button "[PERSON_NAME] và In" at bounding box center [918, 437] width 115 height 17
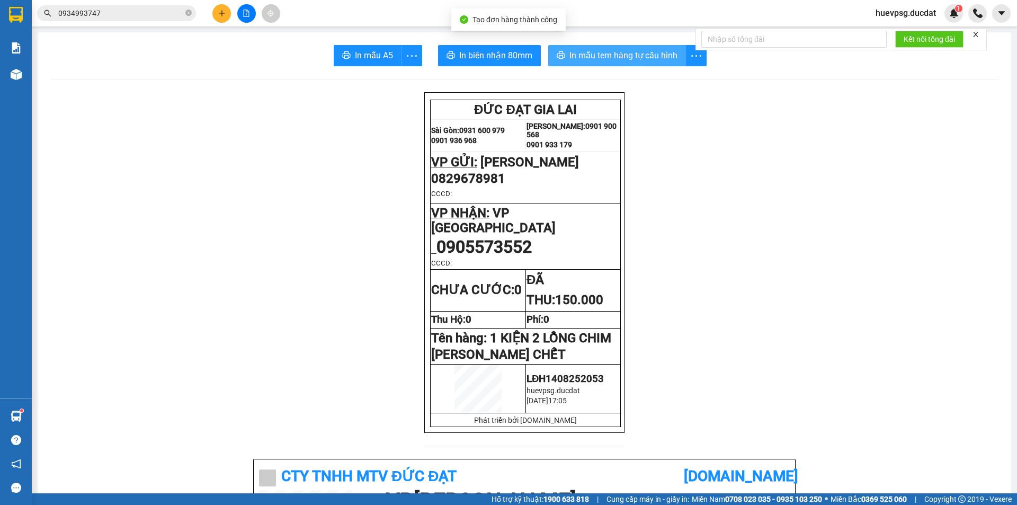
click at [632, 57] on span "In mẫu tem hàng tự cấu hình" at bounding box center [623, 55] width 108 height 13
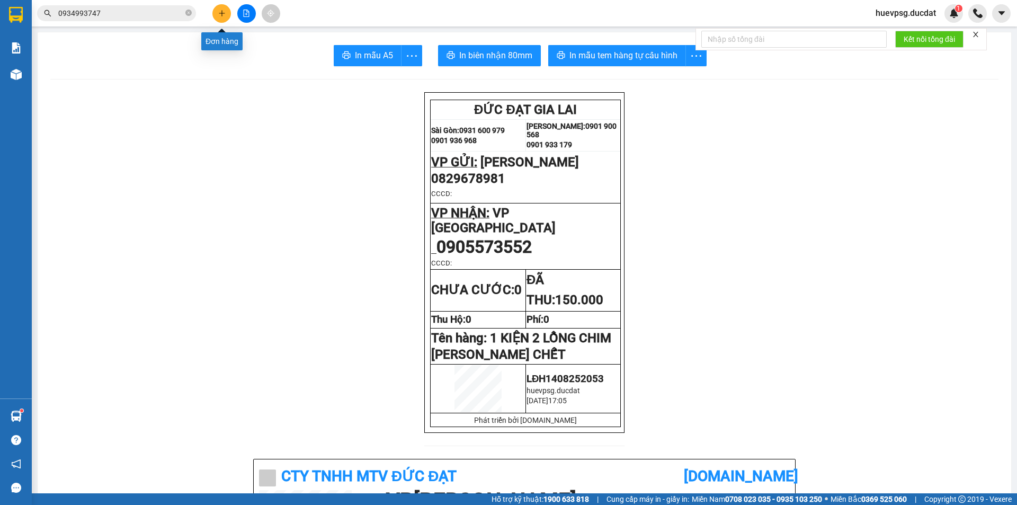
click at [216, 12] on button at bounding box center [221, 13] width 19 height 19
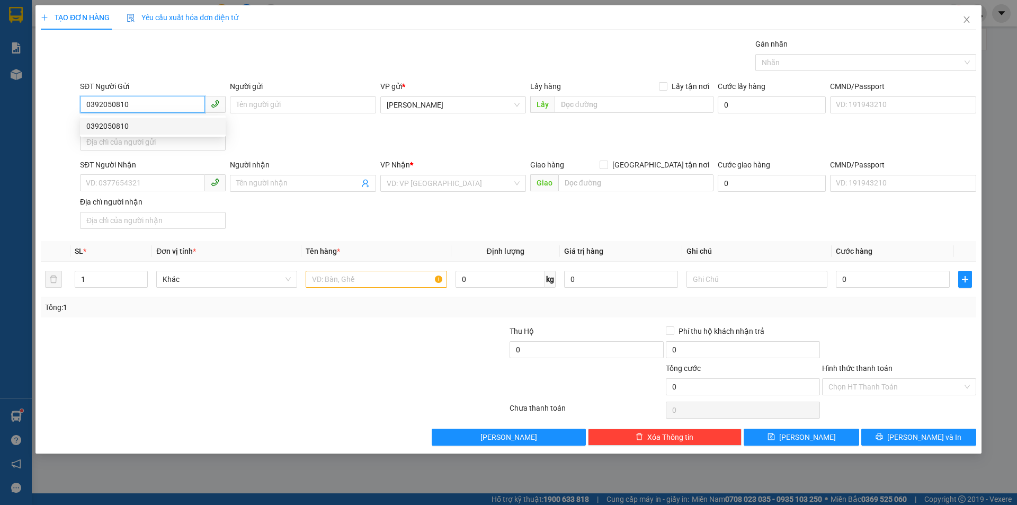
click at [158, 128] on div "0392050810" at bounding box center [152, 126] width 133 height 12
click at [332, 280] on input "text" at bounding box center [376, 279] width 141 height 17
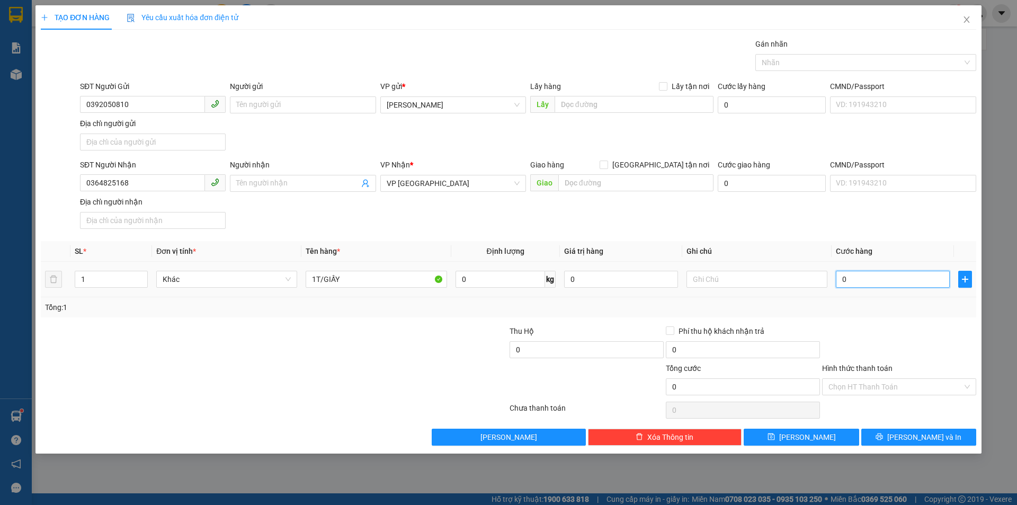
click at [900, 282] on input "0" at bounding box center [893, 279] width 114 height 17
click at [904, 386] on input "Hình thức thanh toán" at bounding box center [895, 387] width 134 height 16
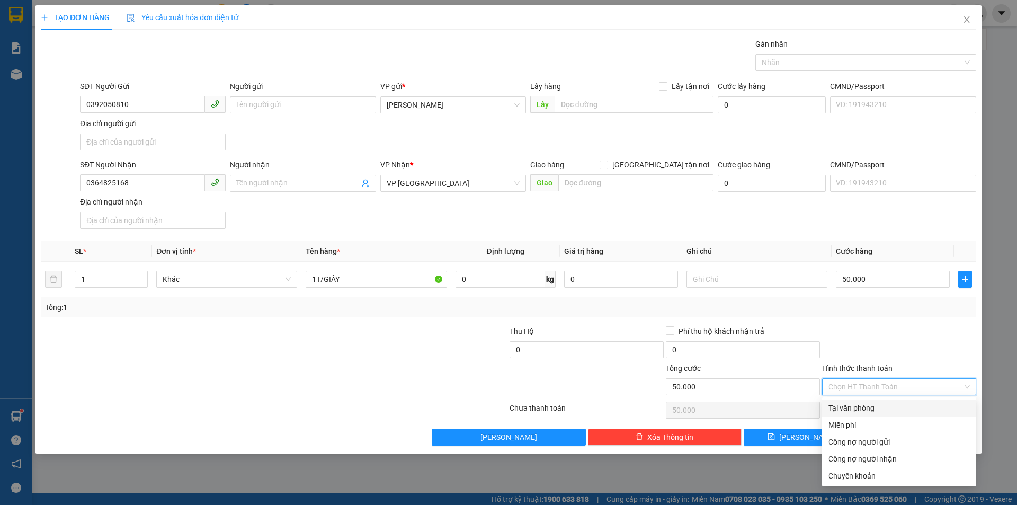
click at [884, 402] on div "Tại văn phòng" at bounding box center [898, 408] width 141 height 12
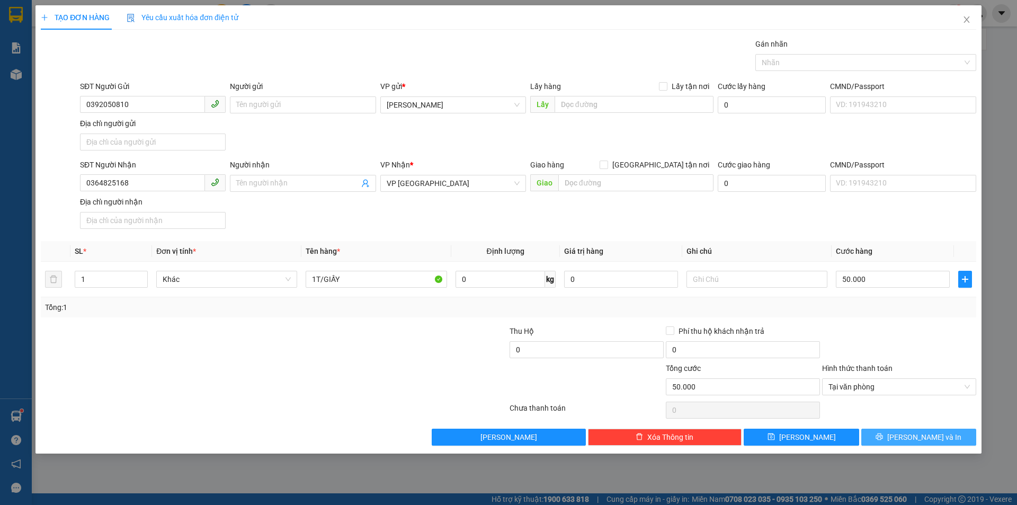
drag, startPoint x: 918, startPoint y: 434, endPoint x: 896, endPoint y: 421, distance: 25.6
click at [918, 434] on span "[PERSON_NAME] và In" at bounding box center [924, 437] width 74 height 12
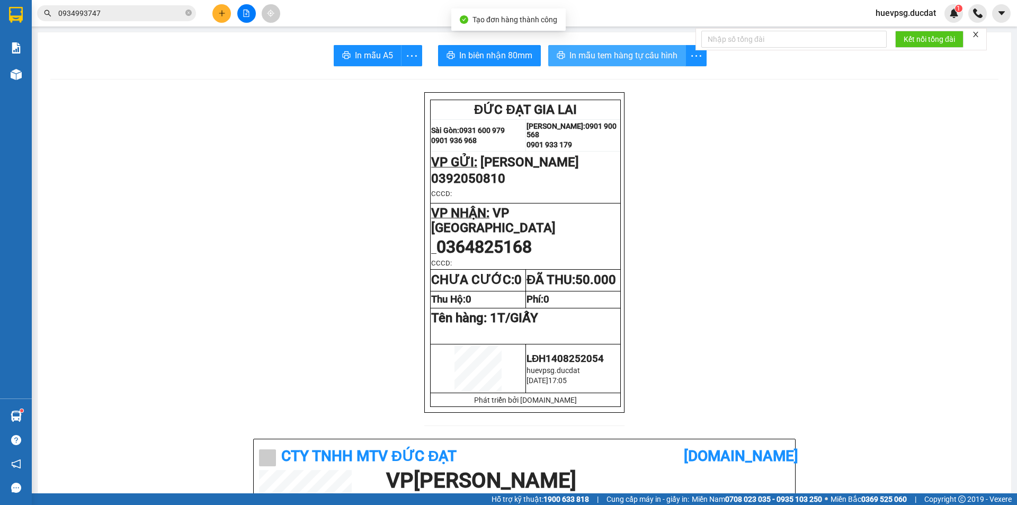
click at [617, 66] on button "In mẫu tem hàng tự cấu hình" at bounding box center [617, 55] width 138 height 21
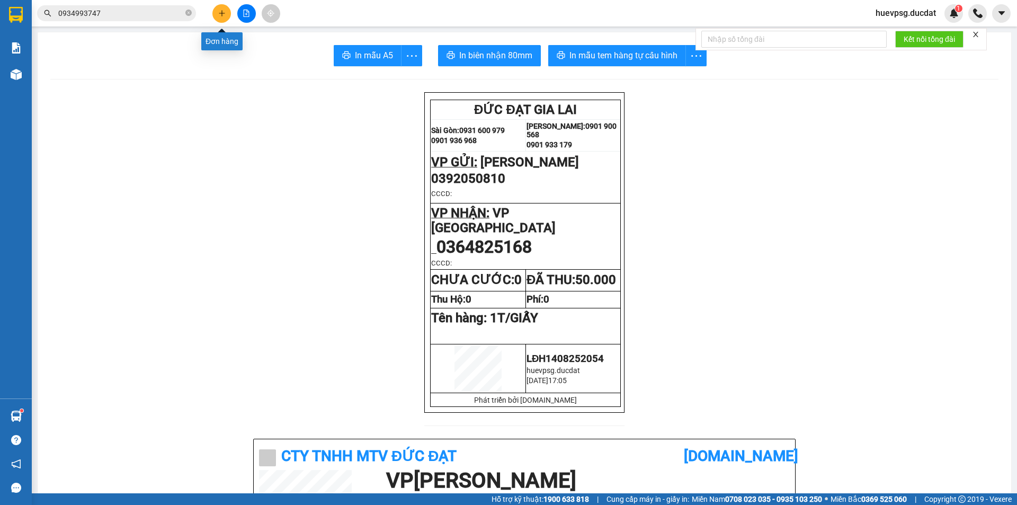
click at [218, 15] on icon "plus" at bounding box center [221, 13] width 7 height 7
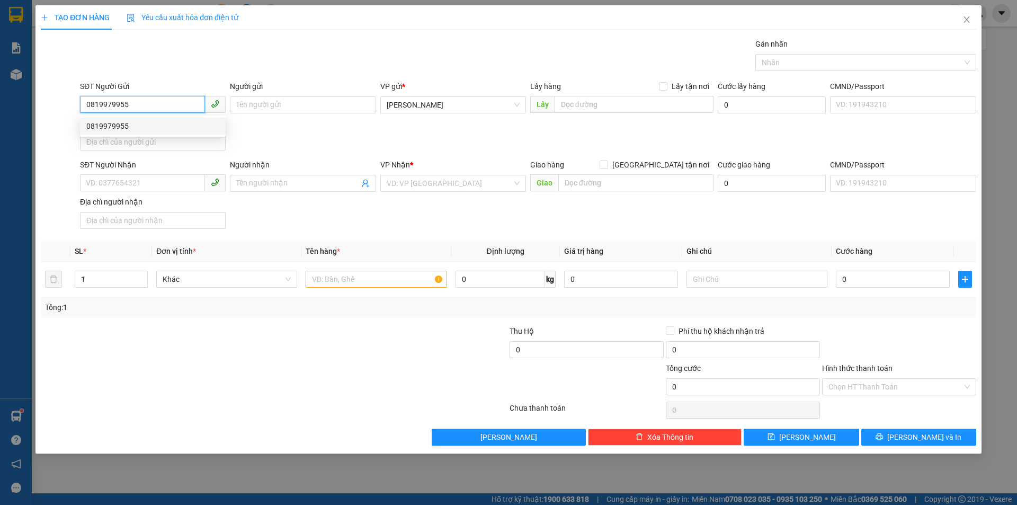
click at [143, 120] on div "0819979955" at bounding box center [152, 126] width 133 height 12
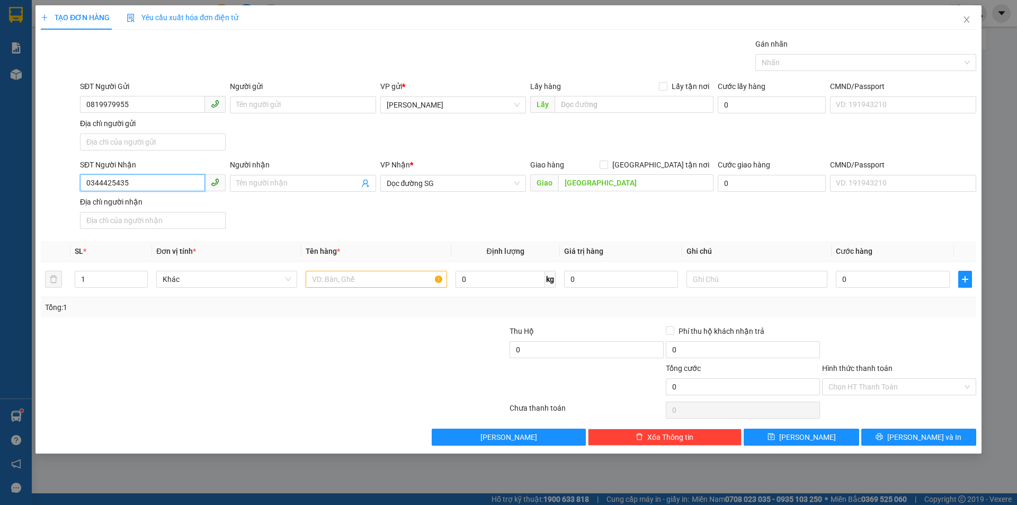
click at [129, 188] on input "0344425435" at bounding box center [142, 182] width 125 height 17
click at [145, 199] on div "0905774678" at bounding box center [152, 205] width 133 height 12
click at [391, 275] on input "text" at bounding box center [376, 279] width 141 height 17
click at [886, 288] on div "0" at bounding box center [893, 279] width 114 height 21
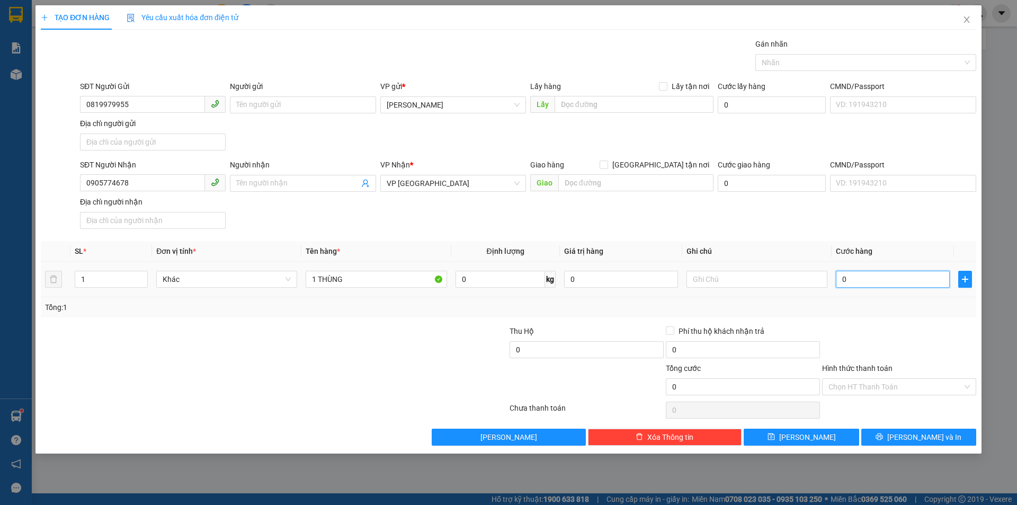
click at [887, 280] on input "0" at bounding box center [893, 279] width 114 height 17
click at [865, 388] on input "Hình thức thanh toán" at bounding box center [895, 387] width 134 height 16
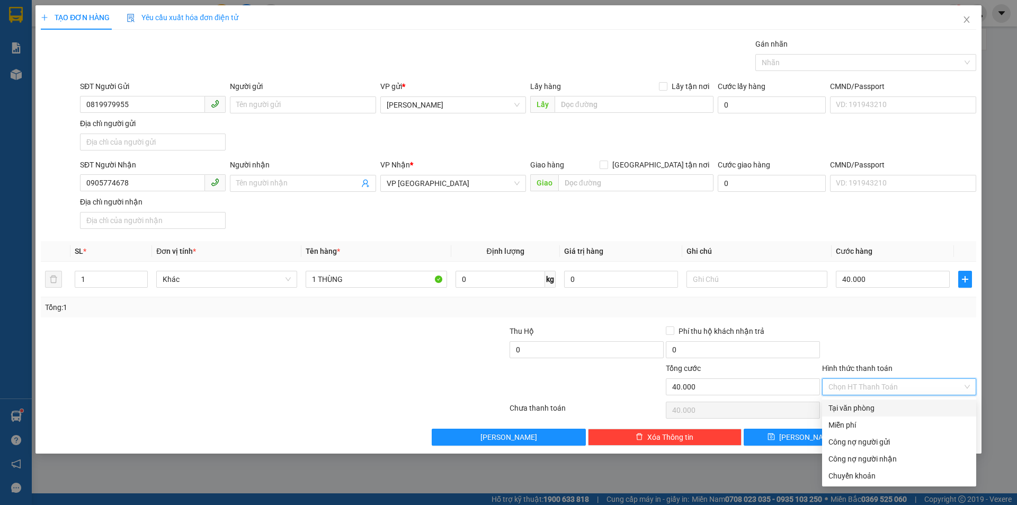
click at [864, 404] on div "Tại văn phòng" at bounding box center [898, 408] width 141 height 12
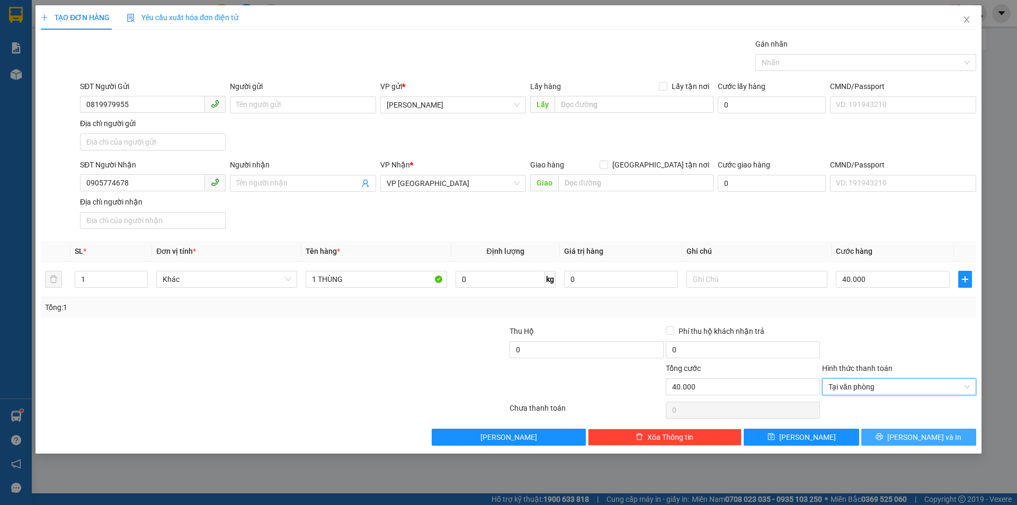
click at [927, 434] on span "[PERSON_NAME] và In" at bounding box center [924, 437] width 74 height 12
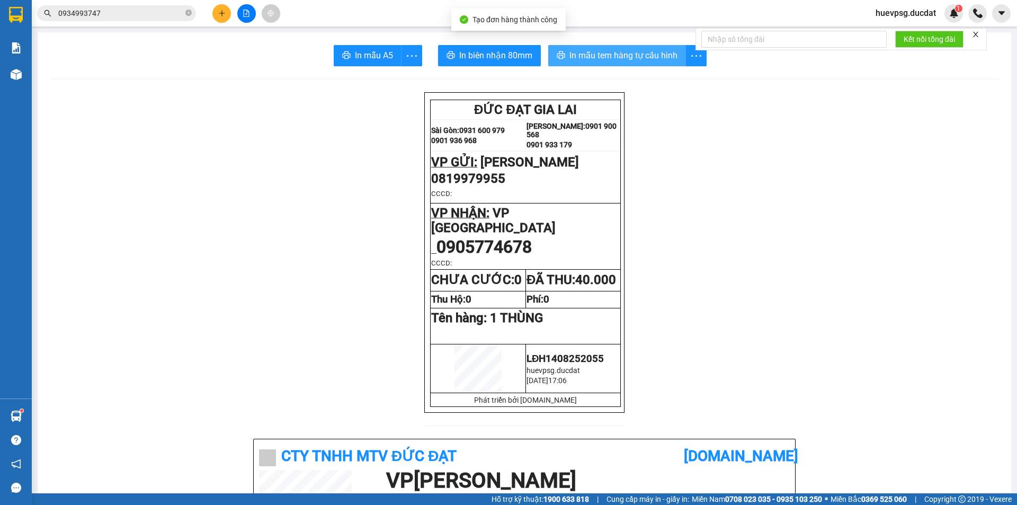
click at [630, 53] on span "In mẫu tem hàng tự cấu hình" at bounding box center [623, 55] width 108 height 13
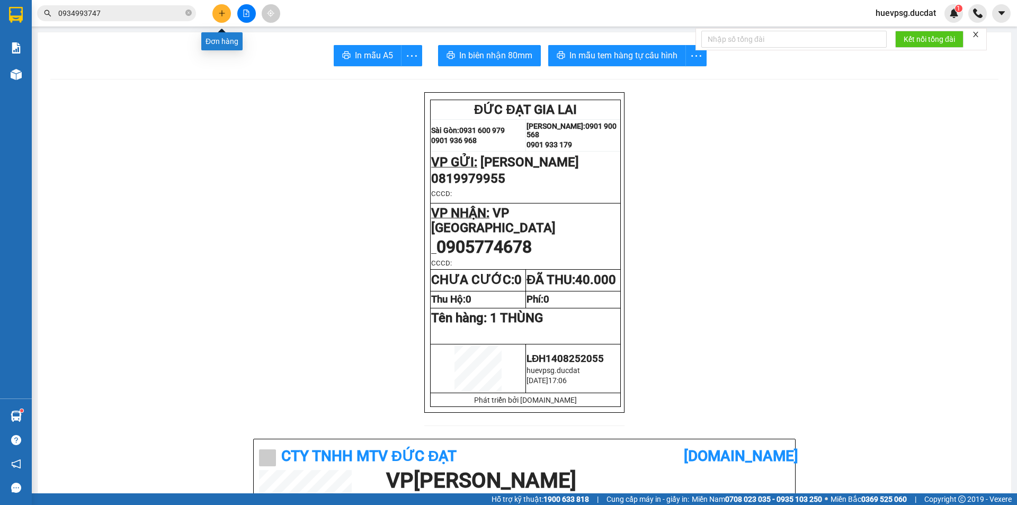
click at [230, 14] on button at bounding box center [221, 13] width 19 height 19
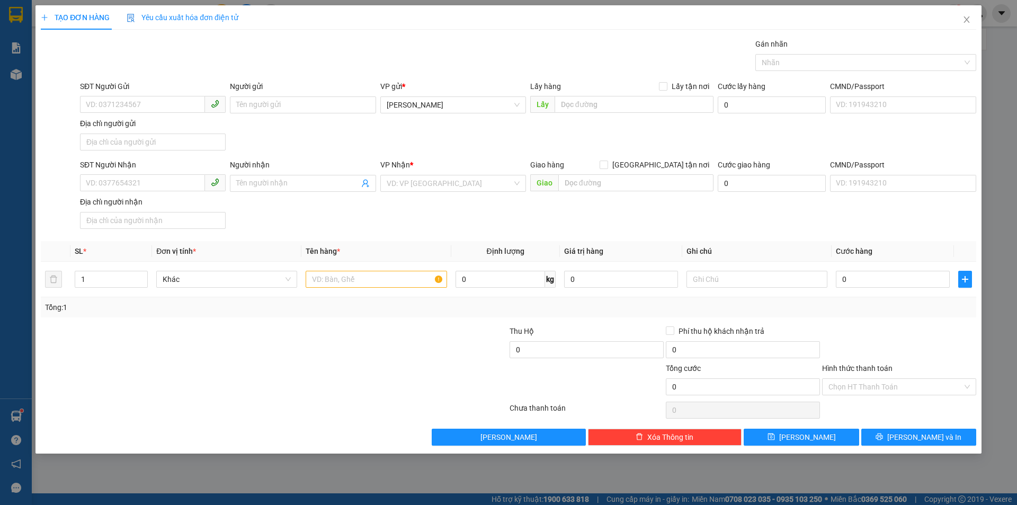
click at [179, 95] on div "SĐT Người Gửi" at bounding box center [153, 89] width 146 height 16
click at [164, 107] on input "SĐT Người Gửi" at bounding box center [142, 104] width 125 height 17
click at [156, 120] on div "0976239102 - HÀ BẦU" at bounding box center [153, 126] width 146 height 17
click at [153, 184] on input "0901312568" at bounding box center [142, 182] width 125 height 17
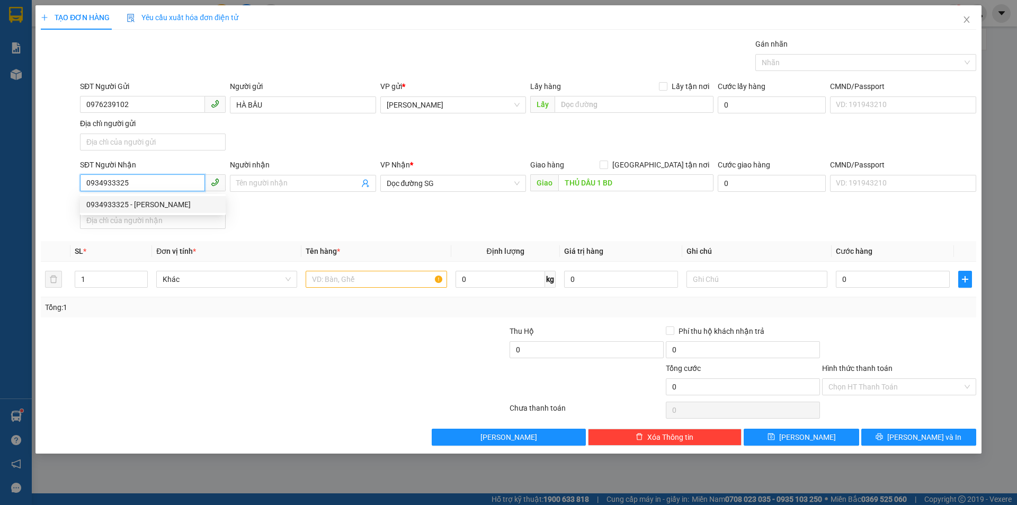
click at [145, 209] on div "0934933325 - cường thái" at bounding box center [152, 205] width 133 height 12
click at [408, 281] on input "text" at bounding box center [376, 279] width 141 height 17
click at [90, 186] on input "0934933325" at bounding box center [142, 182] width 125 height 17
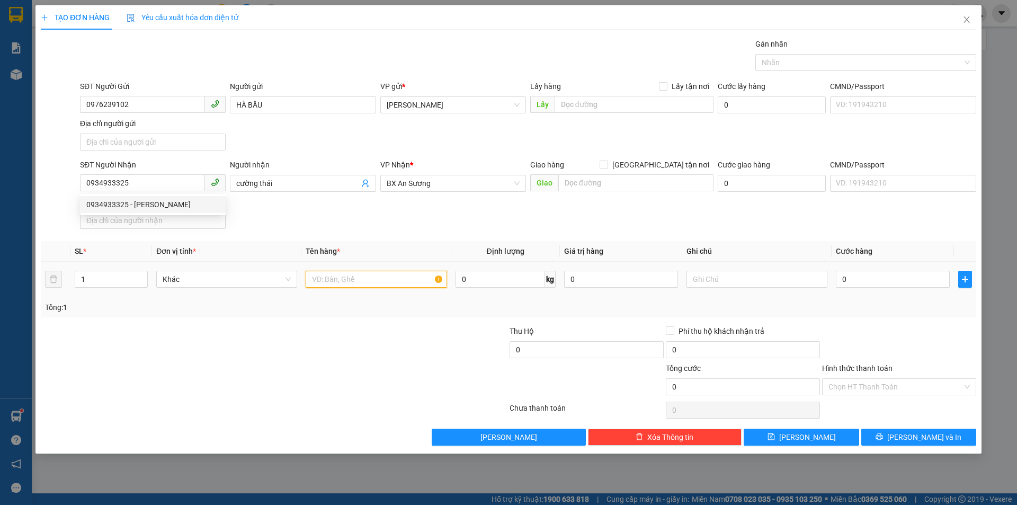
click at [401, 279] on input "text" at bounding box center [376, 279] width 141 height 17
click at [334, 284] on input "text" at bounding box center [376, 279] width 141 height 17
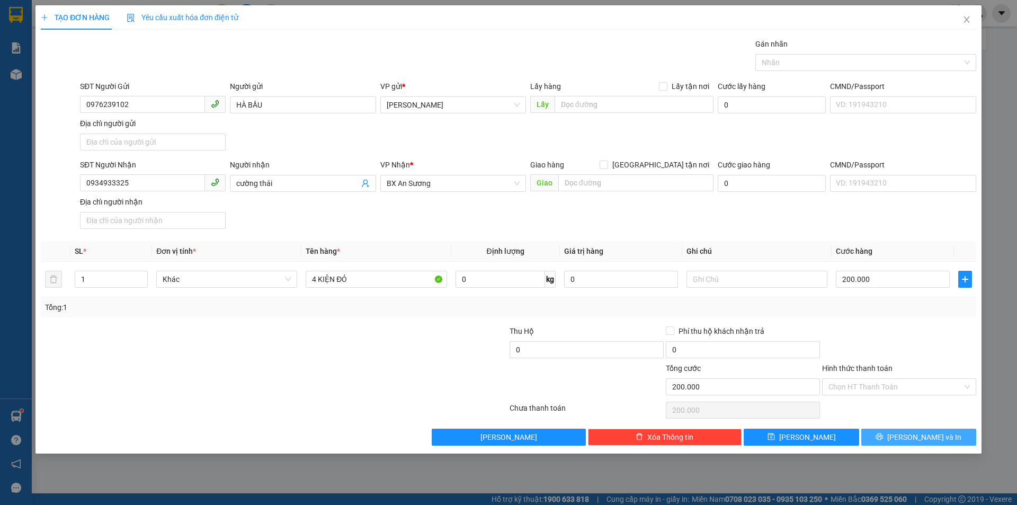
click at [959, 432] on button "[PERSON_NAME] và In" at bounding box center [918, 437] width 115 height 17
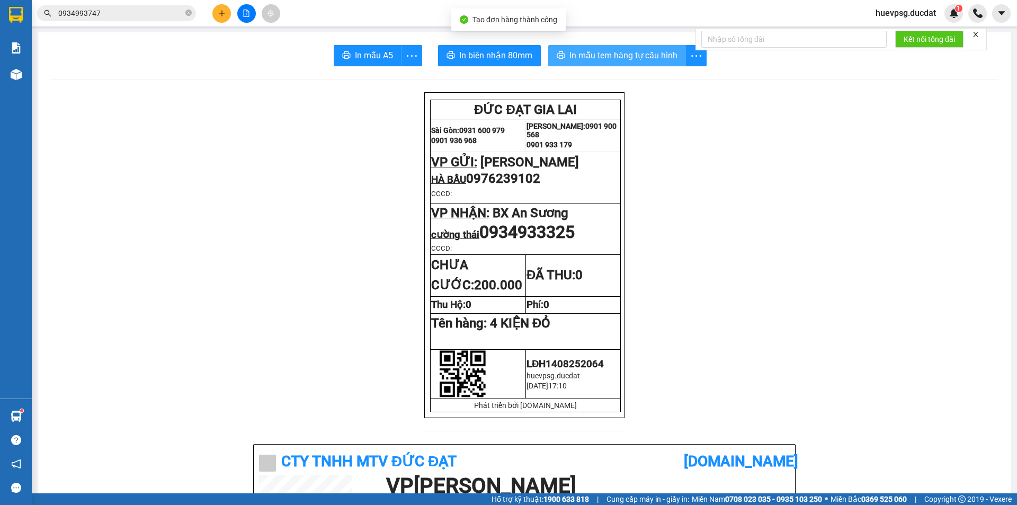
click at [615, 59] on span "In mẫu tem hàng tự cấu hình" at bounding box center [623, 55] width 108 height 13
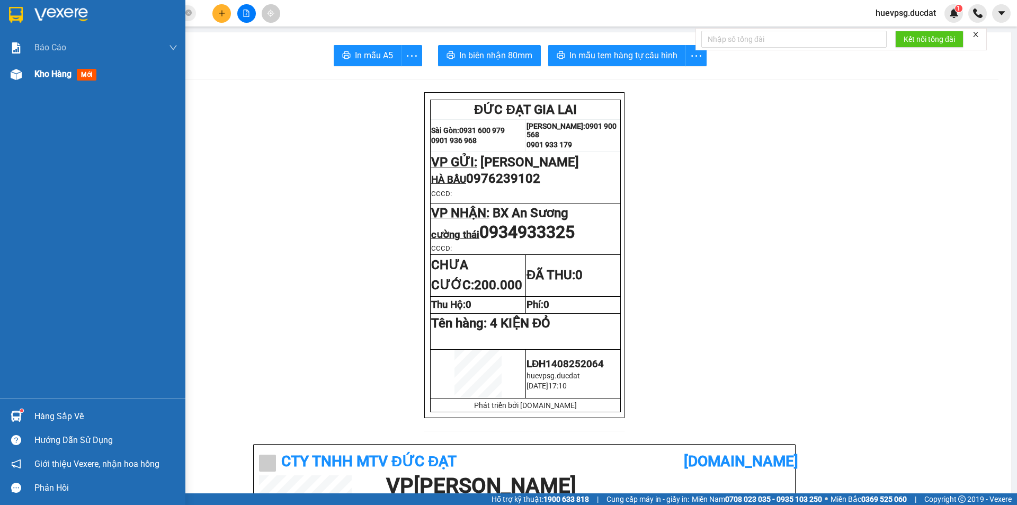
click at [52, 74] on span "Kho hàng" at bounding box center [52, 74] width 37 height 10
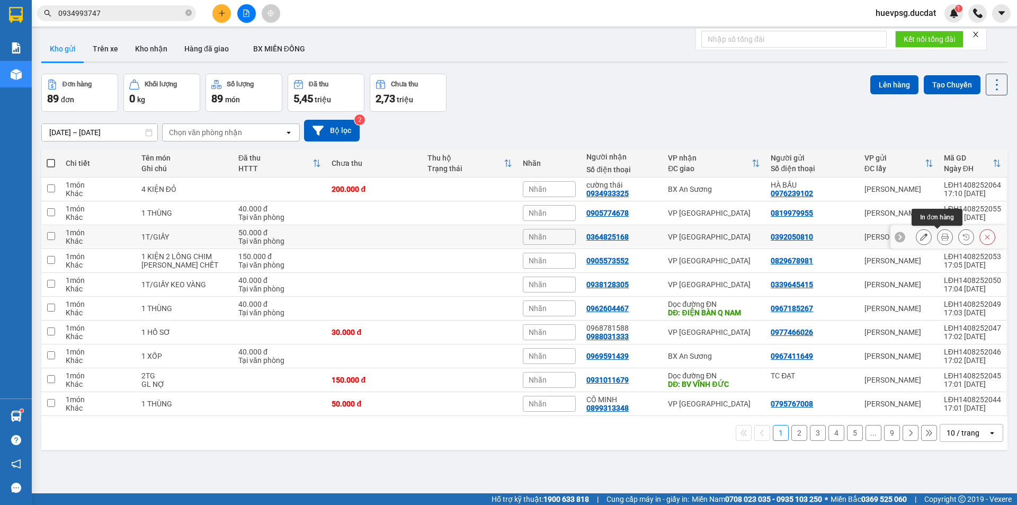
click at [920, 235] on button at bounding box center [923, 237] width 15 height 19
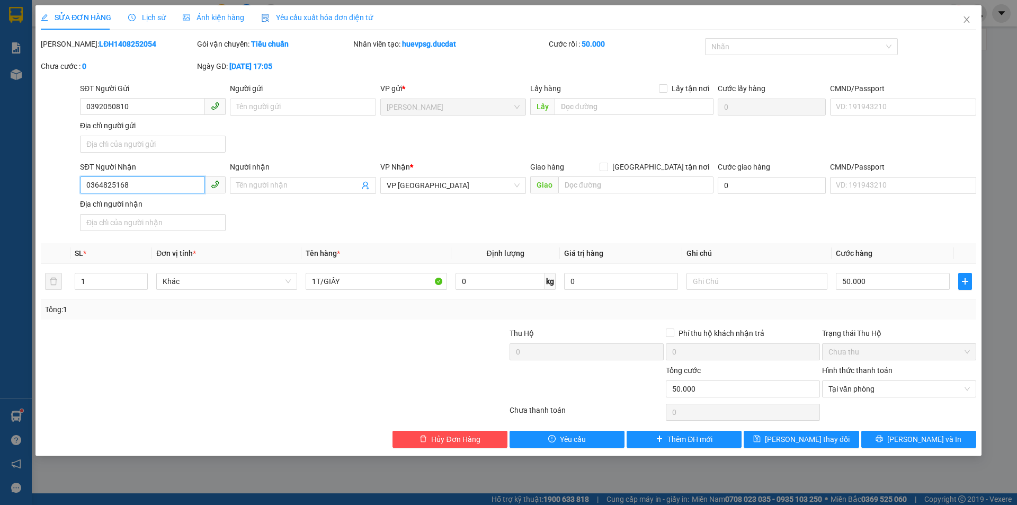
click at [139, 189] on input "0364825168" at bounding box center [142, 184] width 125 height 17
click at [883, 440] on icon "printer" at bounding box center [879, 438] width 7 height 7
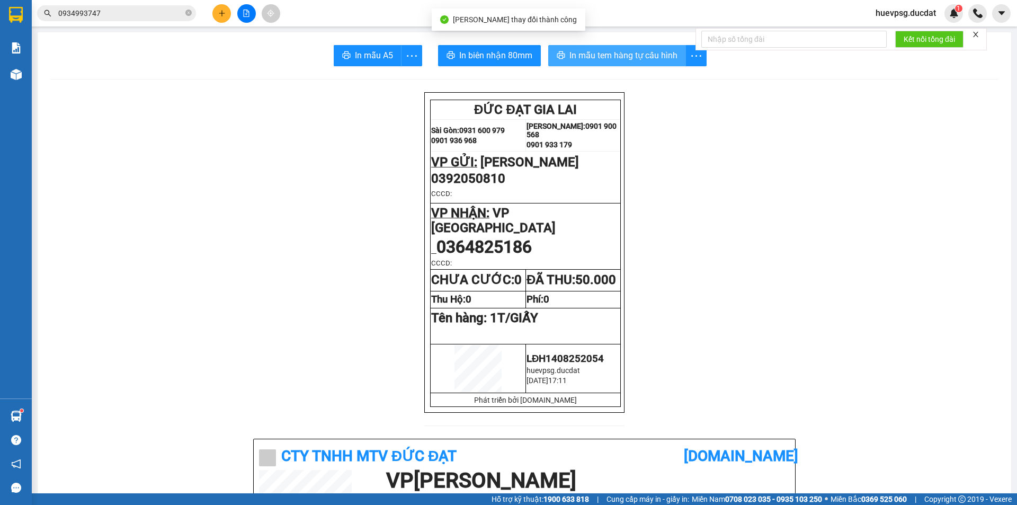
click at [576, 48] on button "In mẫu tem hàng tự cấu hình" at bounding box center [617, 55] width 138 height 21
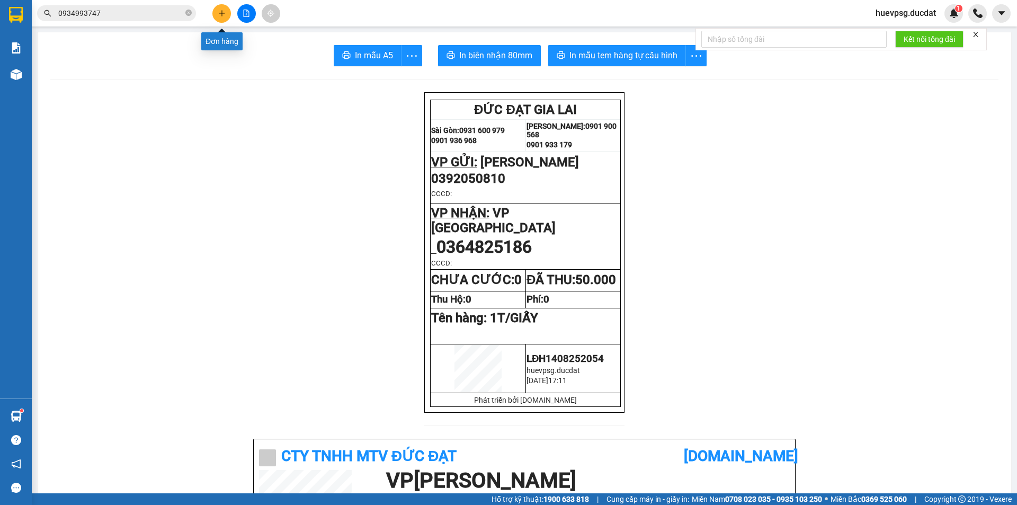
click at [215, 10] on button at bounding box center [221, 13] width 19 height 19
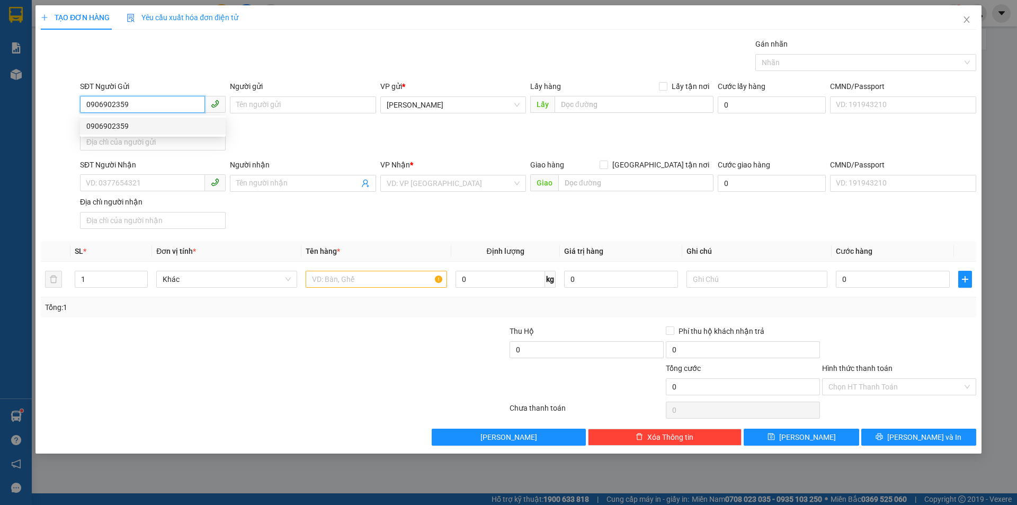
click at [154, 121] on div "0906902359" at bounding box center [152, 126] width 133 height 12
click at [358, 276] on input "text" at bounding box center [376, 279] width 141 height 17
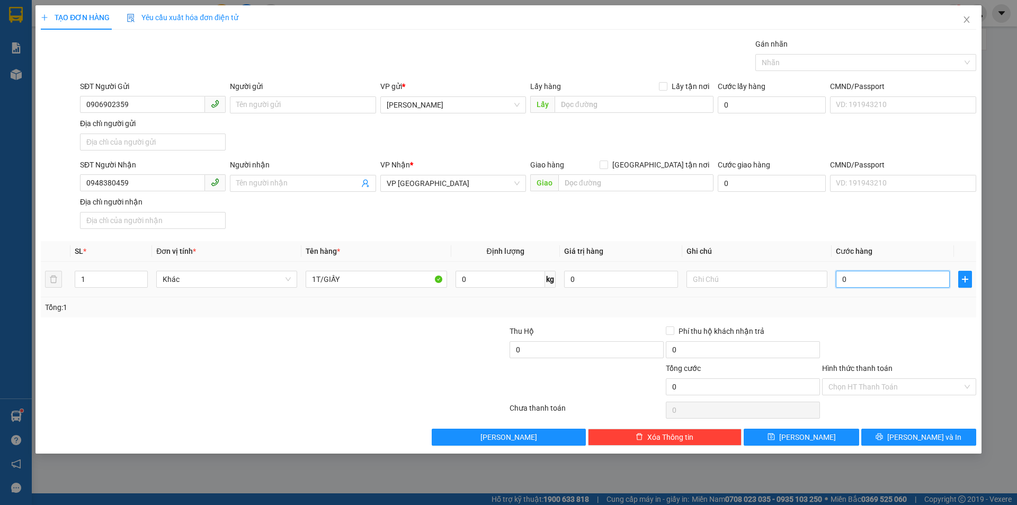
click at [865, 285] on input "0" at bounding box center [893, 279] width 114 height 17
click at [867, 385] on input "Hình thức thanh toán" at bounding box center [895, 387] width 134 height 16
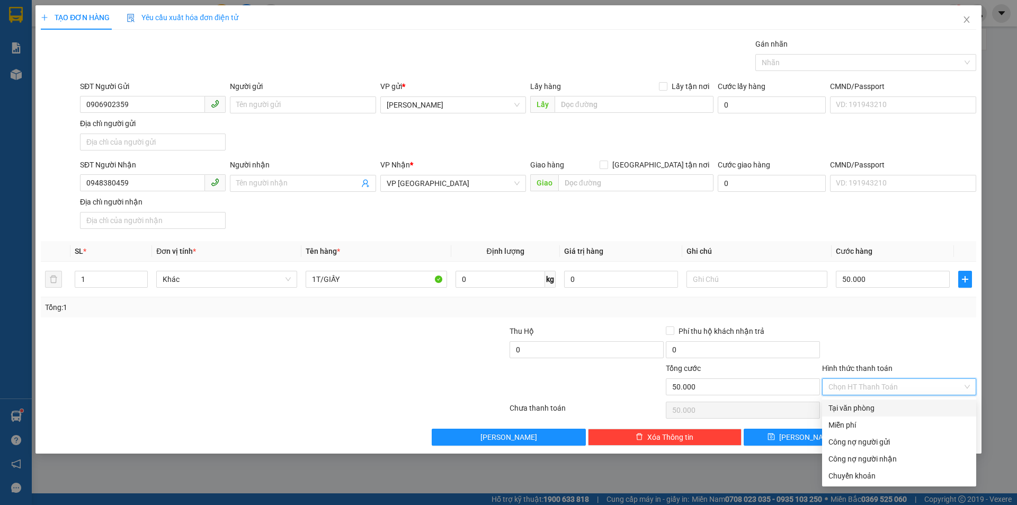
click at [871, 407] on div "Tại văn phòng" at bounding box center [898, 408] width 141 height 12
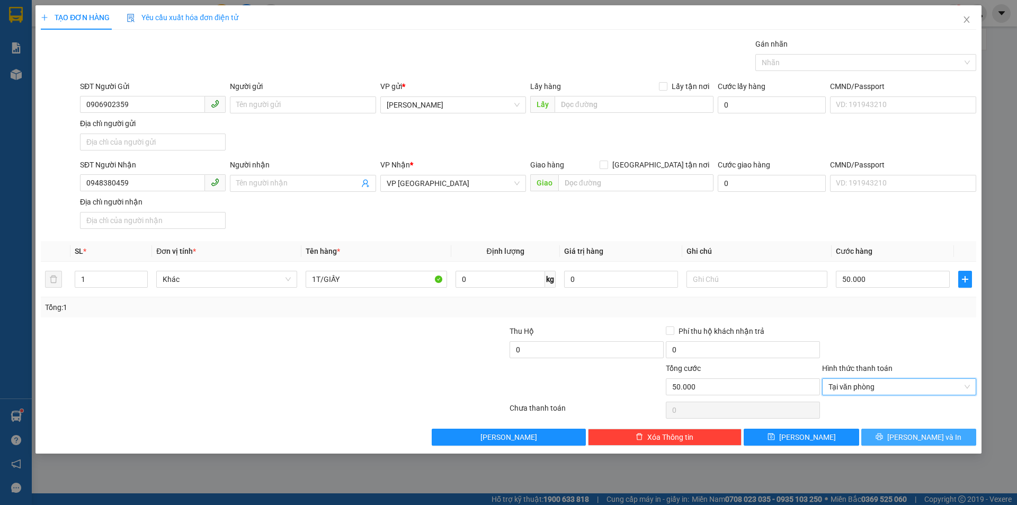
click at [936, 438] on span "[PERSON_NAME] và In" at bounding box center [924, 437] width 74 height 12
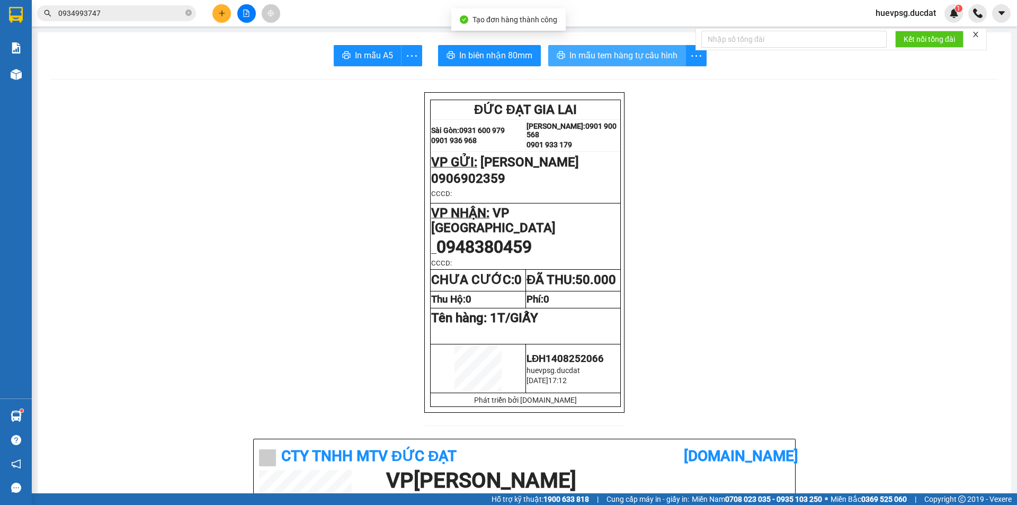
click at [627, 65] on button "In mẫu tem hàng tự cấu hình" at bounding box center [617, 55] width 138 height 21
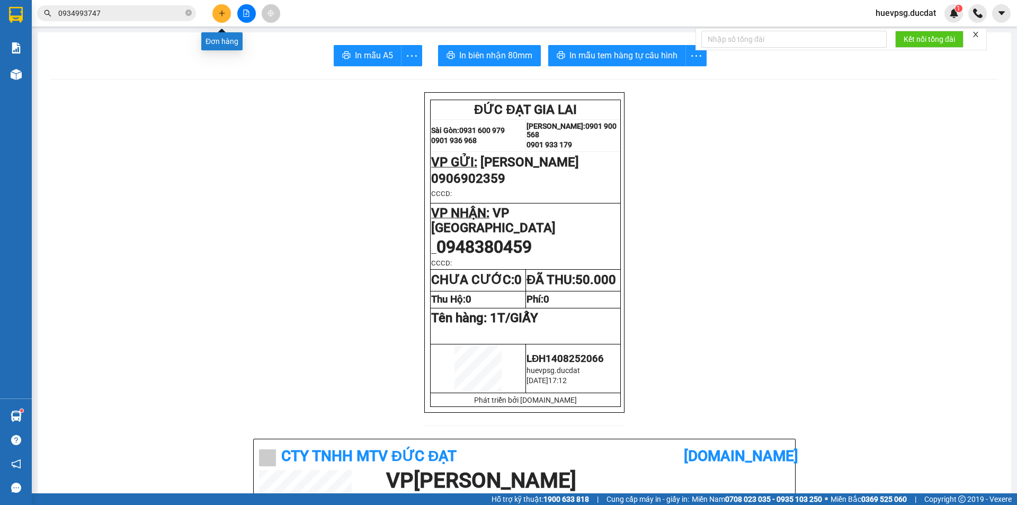
click at [221, 16] on icon "plus" at bounding box center [221, 13] width 7 height 7
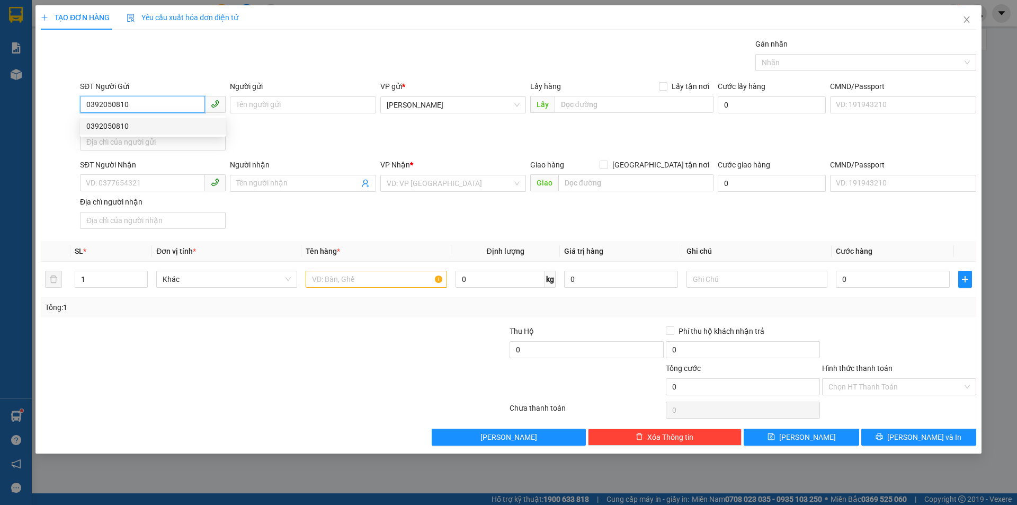
click at [148, 121] on div "0392050810" at bounding box center [152, 126] width 133 height 12
click at [95, 104] on input "0392050810" at bounding box center [142, 104] width 125 height 17
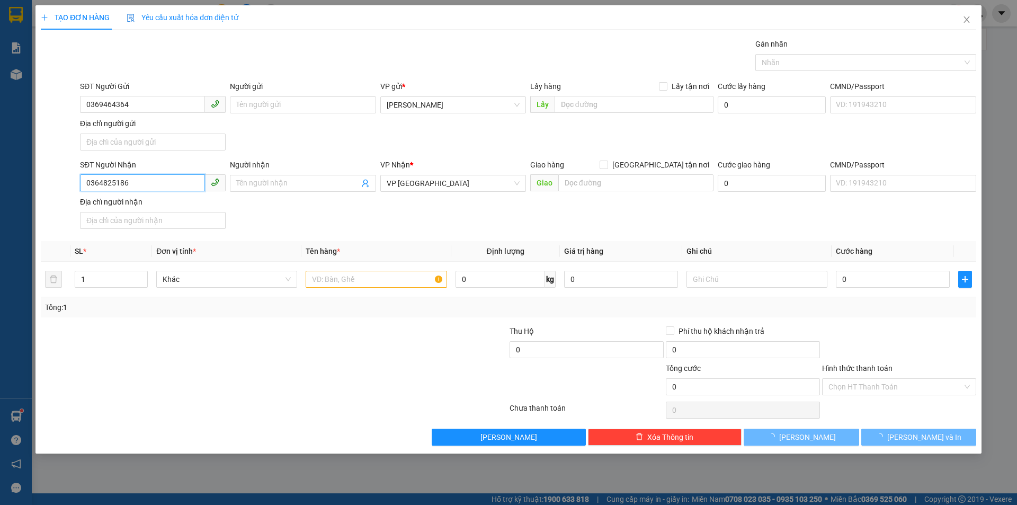
click at [128, 183] on input "0364825186" at bounding box center [142, 182] width 125 height 17
click at [118, 180] on input "03648251860975405669" at bounding box center [142, 182] width 125 height 17
click at [121, 180] on input "03648251860975405669" at bounding box center [142, 182] width 125 height 17
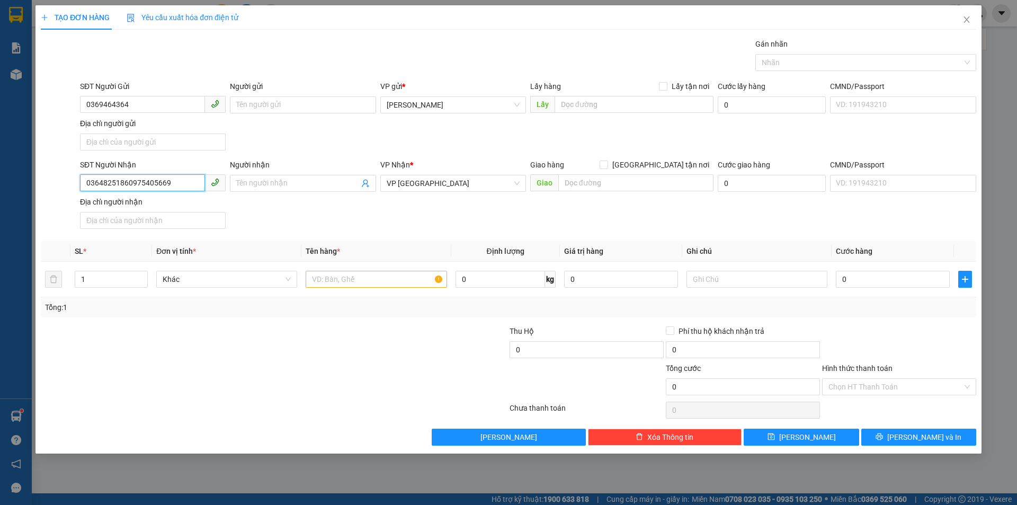
click at [123, 181] on input "03648251860975405669" at bounding box center [142, 182] width 125 height 17
click at [124, 177] on input "036482518097560975405669" at bounding box center [142, 182] width 125 height 17
click at [163, 200] on div "0975405669" at bounding box center [152, 205] width 133 height 12
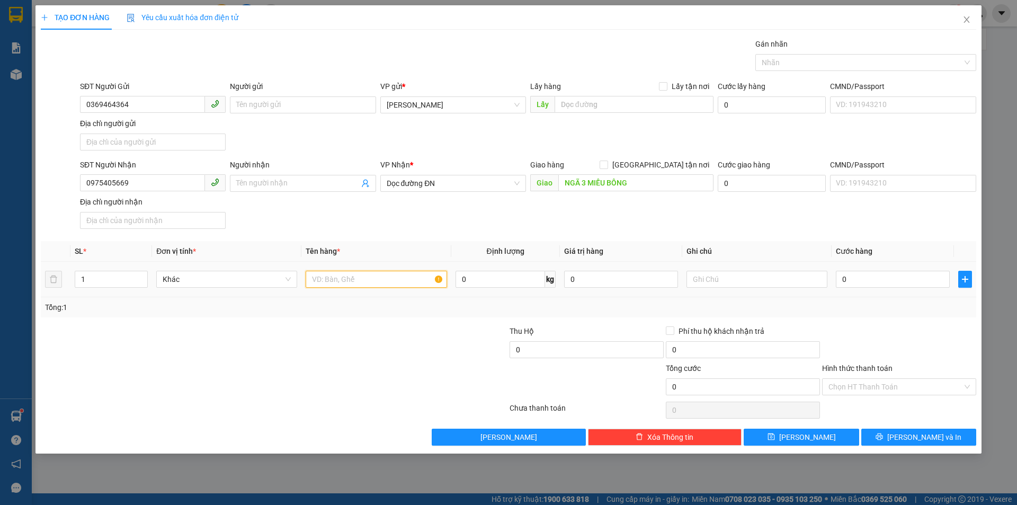
click at [390, 280] on input "text" at bounding box center [376, 279] width 141 height 17
click at [850, 391] on input "Hình thức thanh toán" at bounding box center [895, 387] width 134 height 16
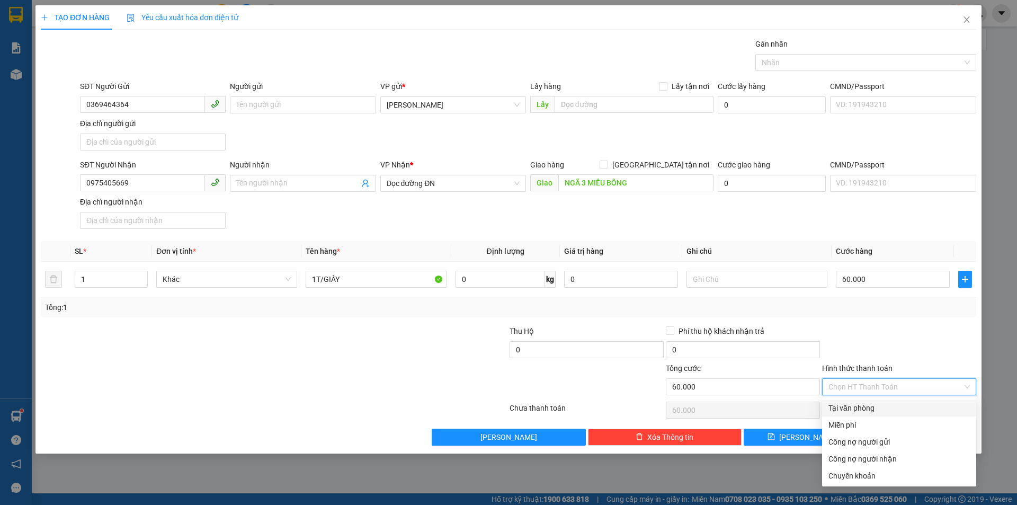
click at [855, 406] on div "Tại văn phòng" at bounding box center [898, 408] width 141 height 12
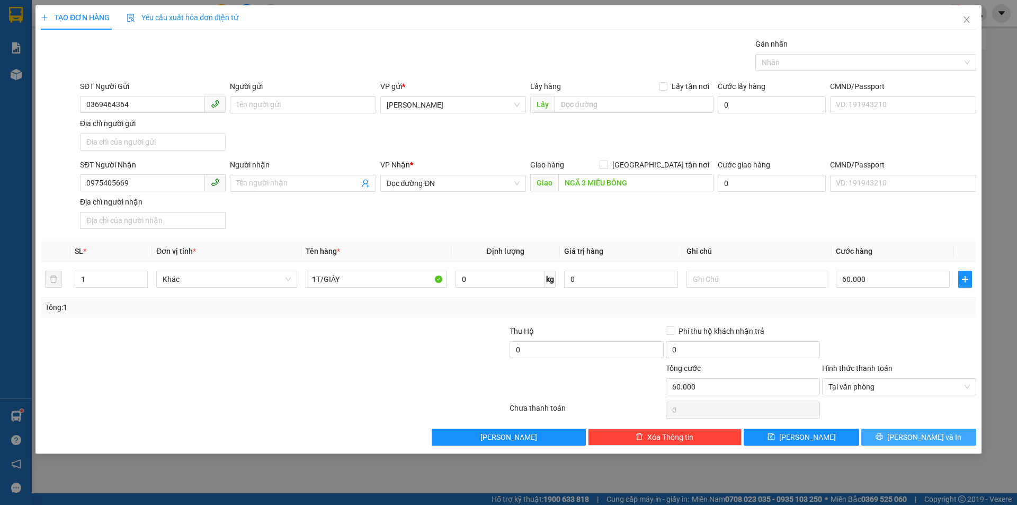
click at [908, 429] on button "[PERSON_NAME] và In" at bounding box center [918, 437] width 115 height 17
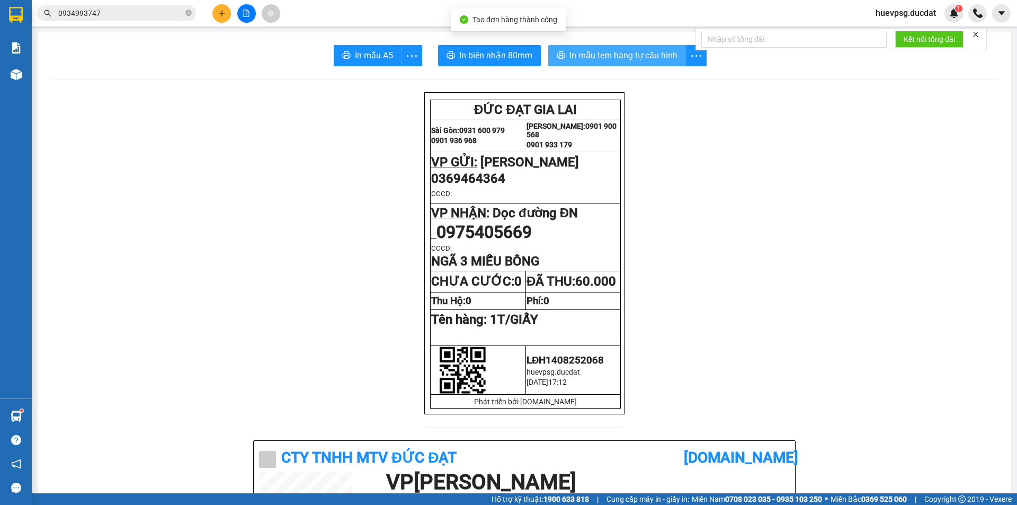
click at [603, 55] on span "In mẫu tem hàng tự cấu hình" at bounding box center [623, 55] width 108 height 13
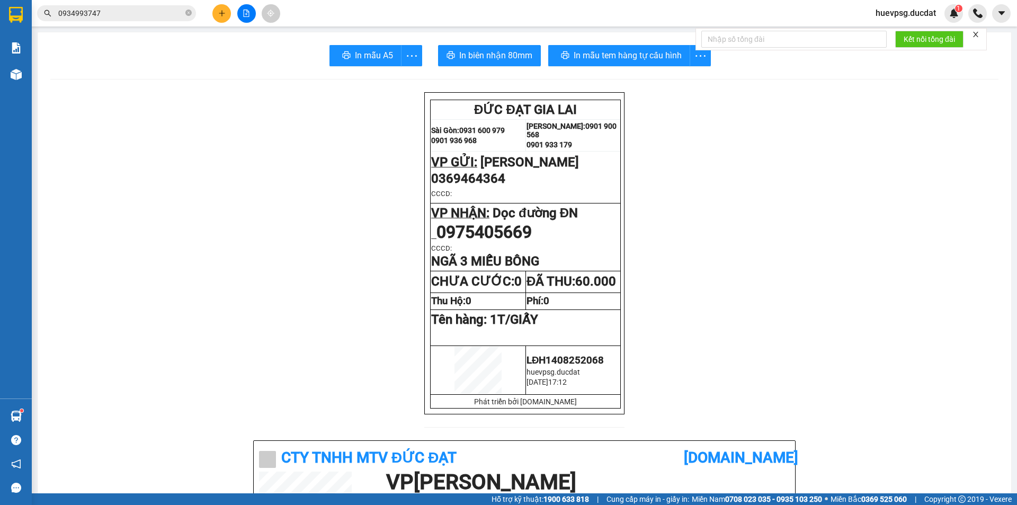
click at [220, 15] on icon "plus" at bounding box center [221, 13] width 7 height 7
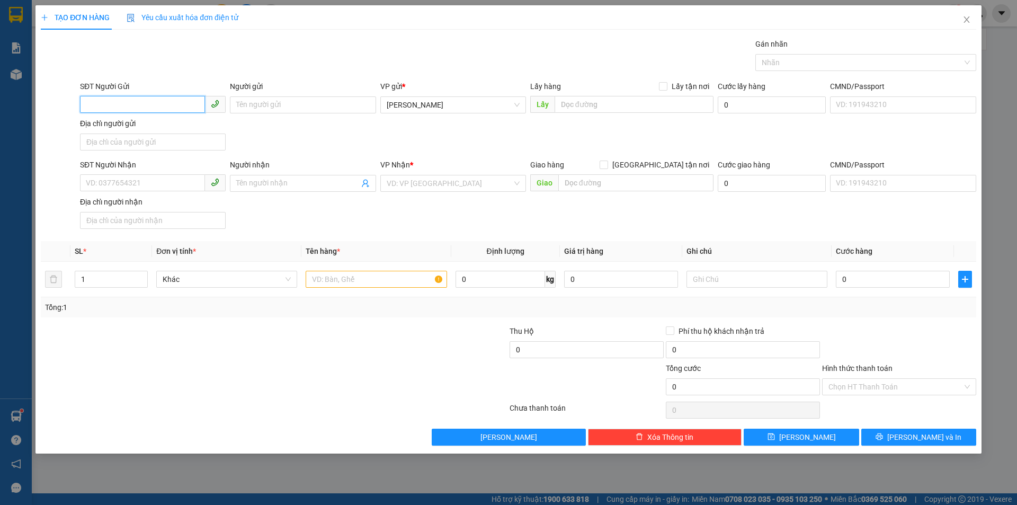
click at [174, 110] on input "SĐT Người Gửi" at bounding box center [142, 104] width 125 height 17
click at [164, 133] on div "0982092205" at bounding box center [153, 126] width 146 height 17
click at [358, 277] on input "text" at bounding box center [376, 279] width 141 height 17
click at [841, 384] on input "Hình thức thanh toán" at bounding box center [895, 387] width 134 height 16
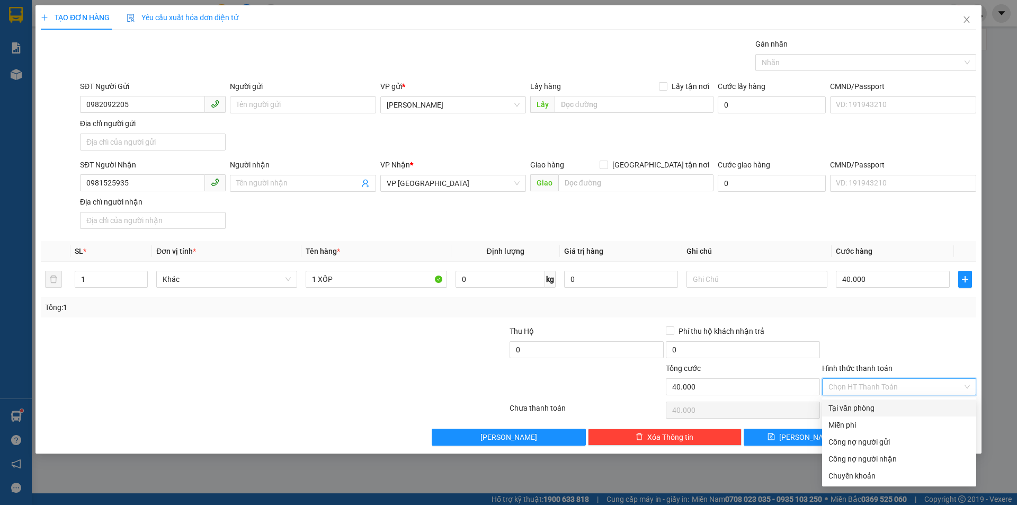
click at [865, 412] on div "Tại văn phòng" at bounding box center [898, 408] width 141 height 12
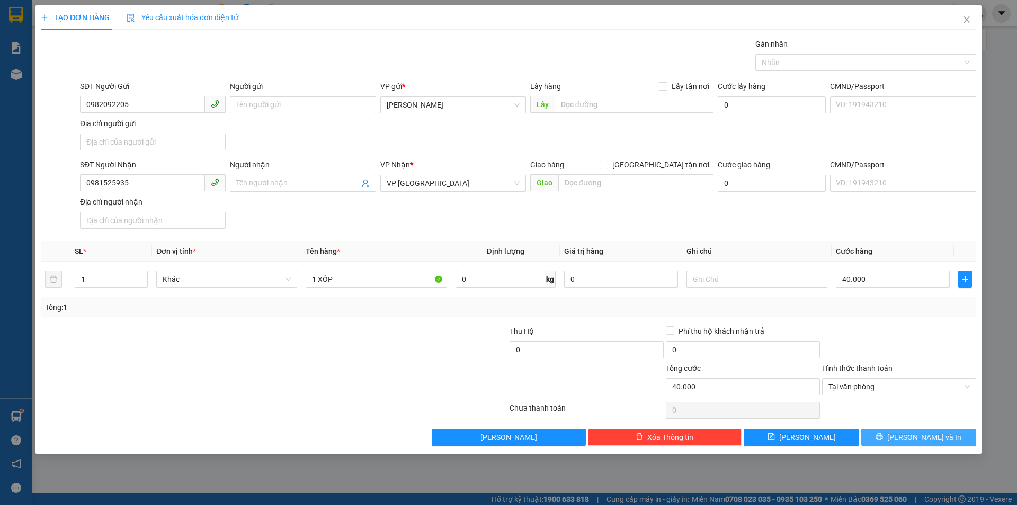
click at [909, 440] on button "[PERSON_NAME] và In" at bounding box center [918, 437] width 115 height 17
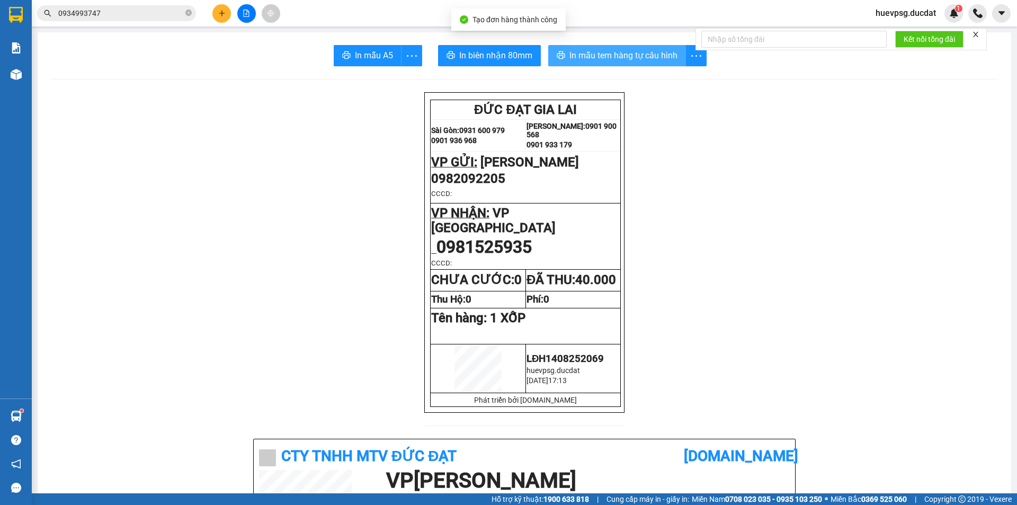
click at [665, 63] on button "In mẫu tem hàng tự cấu hình" at bounding box center [617, 55] width 138 height 21
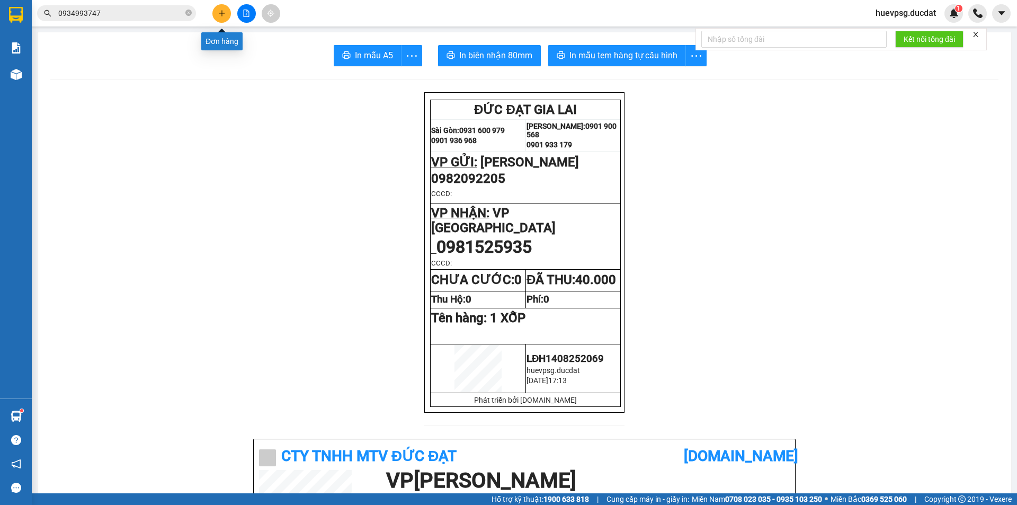
click at [225, 17] on button at bounding box center [221, 13] width 19 height 19
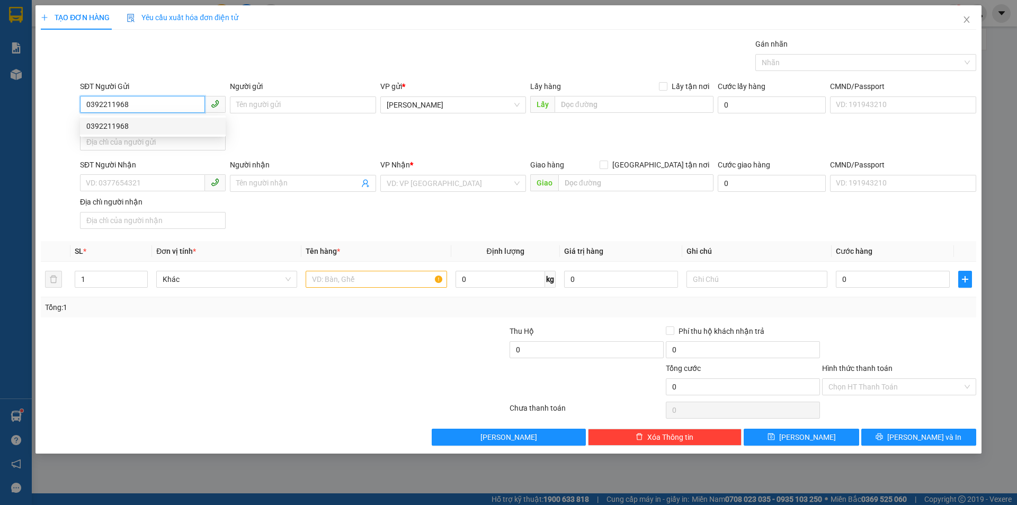
click at [102, 125] on div "0392211968" at bounding box center [152, 126] width 133 height 12
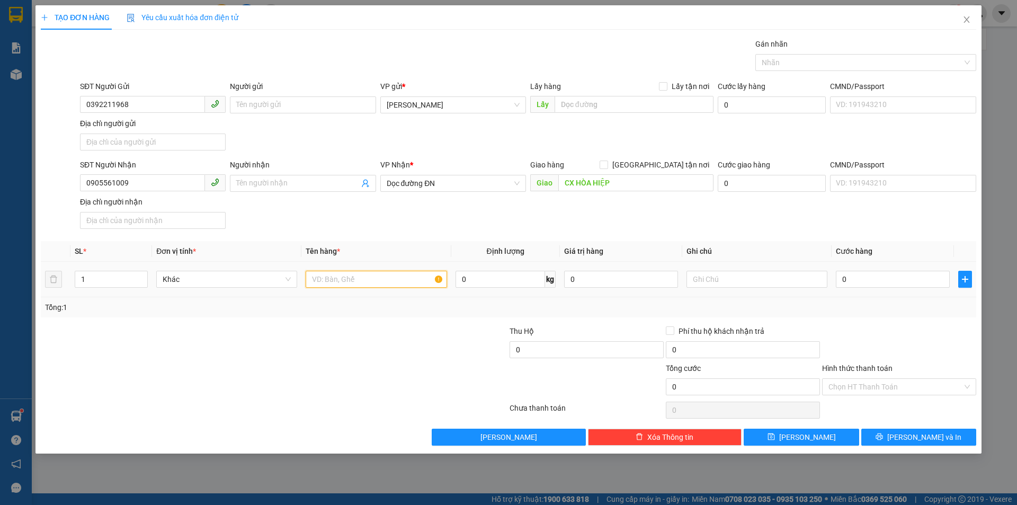
click at [385, 284] on input "text" at bounding box center [376, 279] width 141 height 17
click at [887, 391] on input "Hình thức thanh toán" at bounding box center [895, 387] width 134 height 16
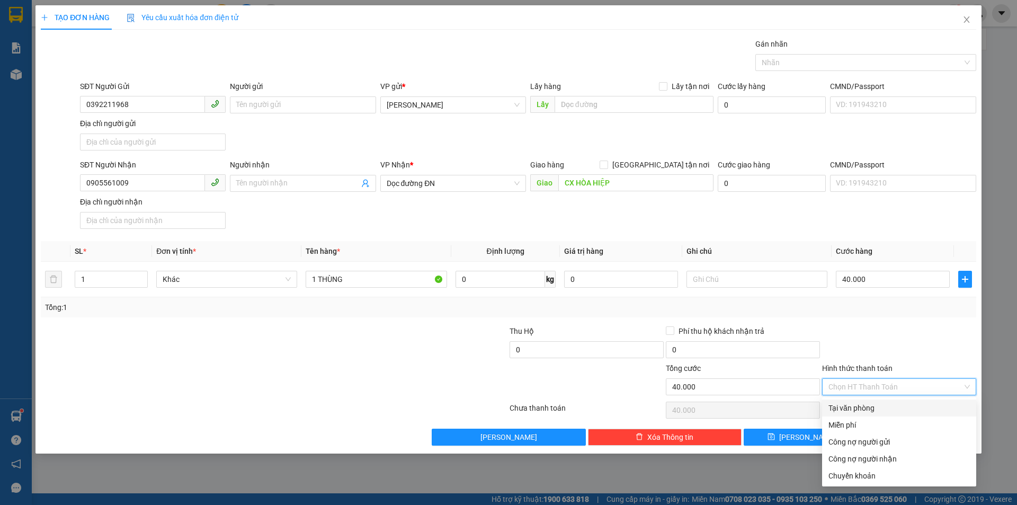
click at [889, 405] on div "Tại văn phòng" at bounding box center [898, 408] width 141 height 12
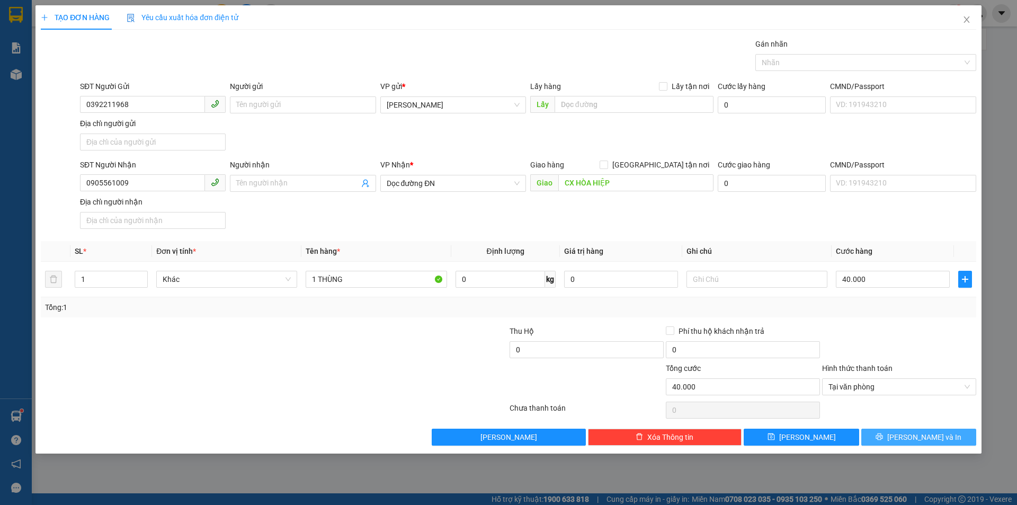
click at [955, 444] on button "[PERSON_NAME] và In" at bounding box center [918, 437] width 115 height 17
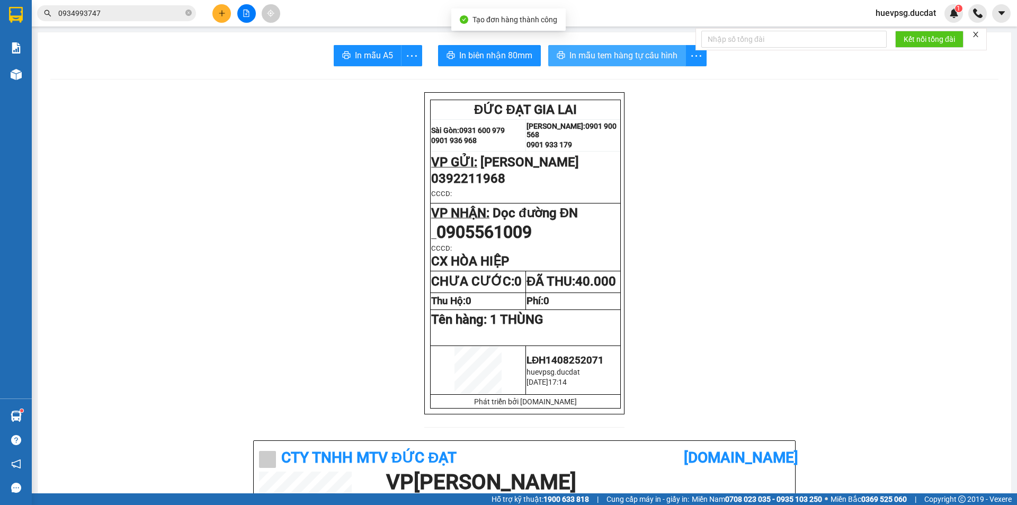
click at [644, 62] on span "In mẫu tem hàng tự cấu hình" at bounding box center [623, 55] width 108 height 13
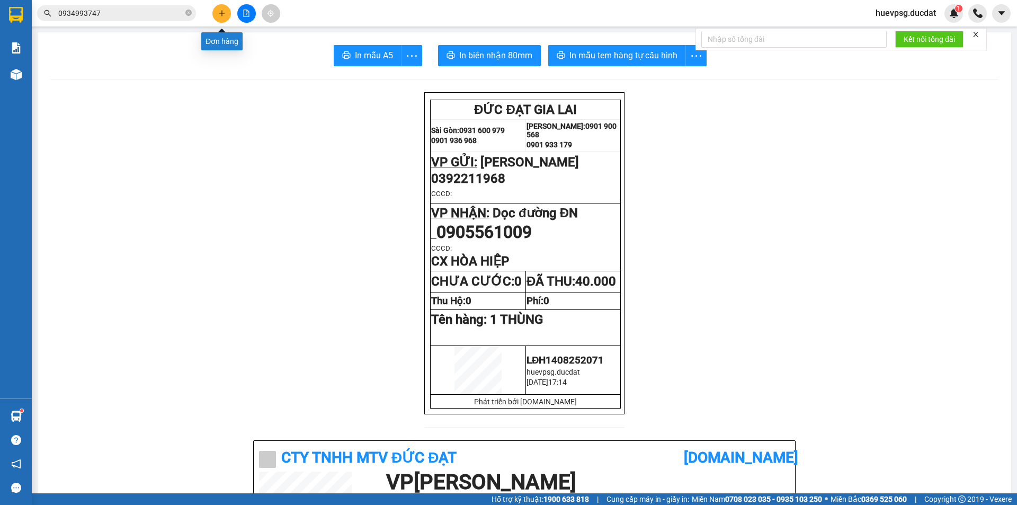
click at [227, 13] on button at bounding box center [221, 13] width 19 height 19
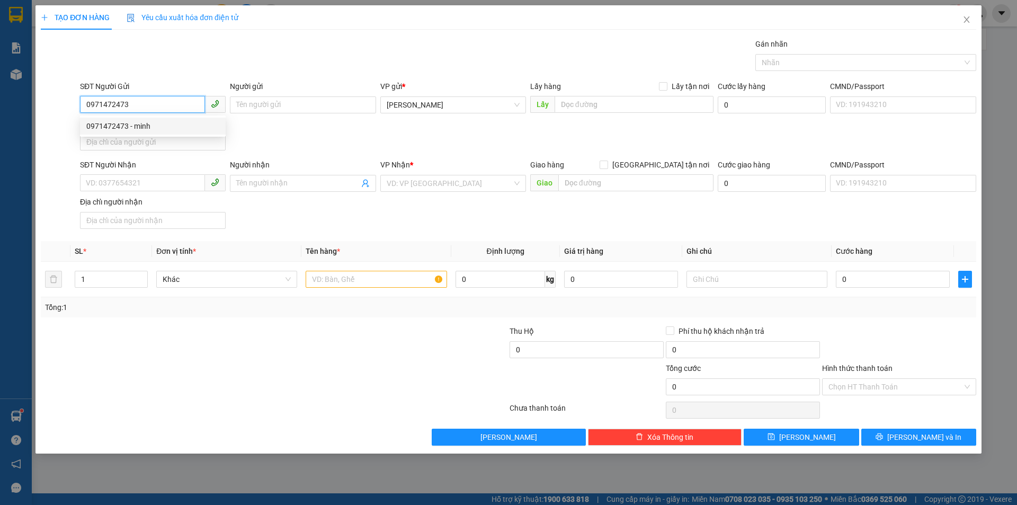
click at [151, 128] on div "0971472473 - minh" at bounding box center [152, 126] width 133 height 12
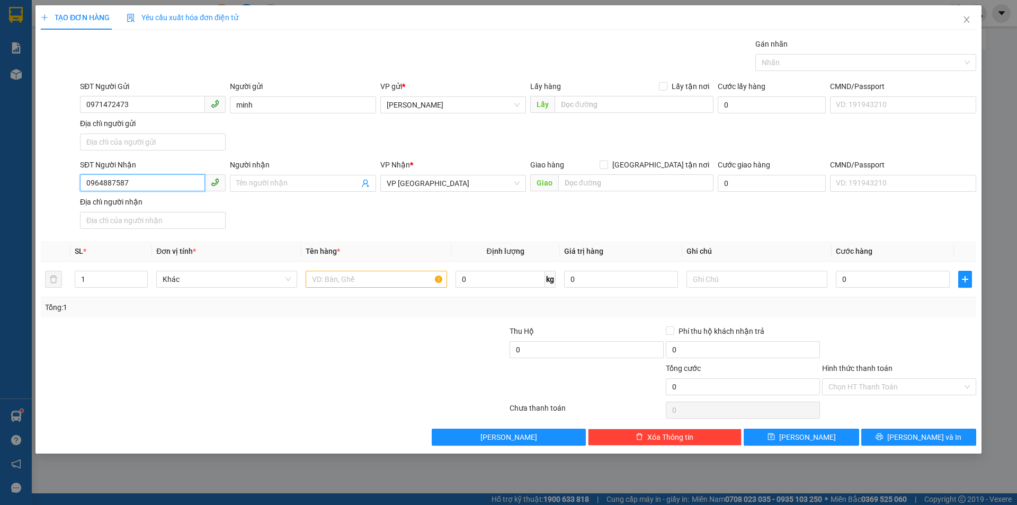
click at [120, 181] on input "0964887587" at bounding box center [142, 182] width 125 height 17
click at [398, 276] on input "text" at bounding box center [376, 279] width 141 height 17
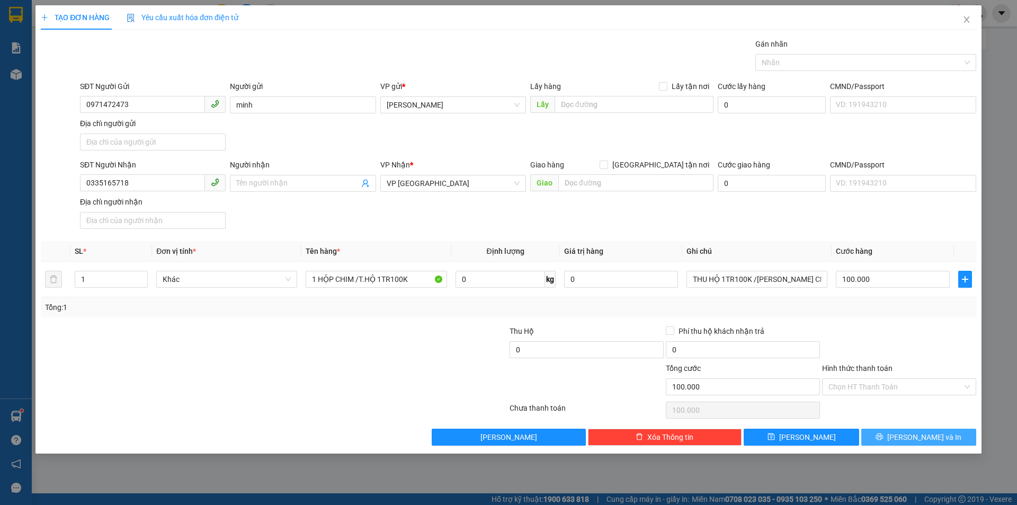
click at [925, 433] on span "[PERSON_NAME] và In" at bounding box center [924, 437] width 74 height 12
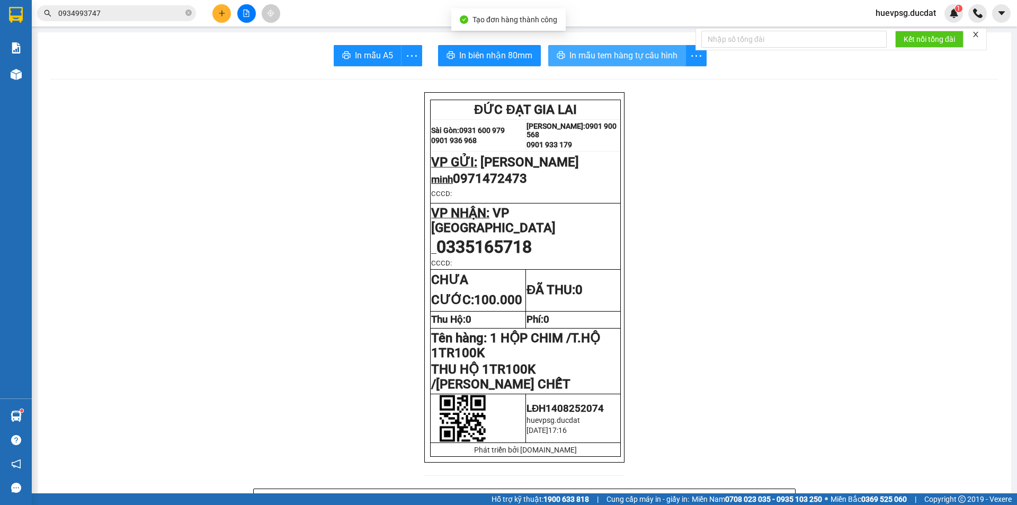
click at [599, 59] on span "In mẫu tem hàng tự cấu hình" at bounding box center [623, 55] width 108 height 13
click at [223, 15] on icon "plus" at bounding box center [221, 13] width 7 height 7
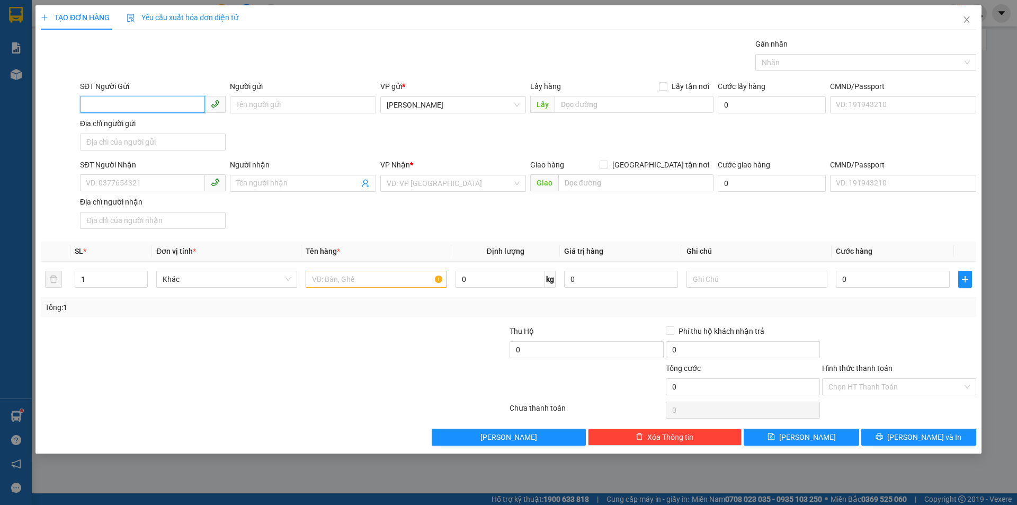
click at [156, 101] on input "SĐT Người Gửi" at bounding box center [142, 104] width 125 height 17
click at [145, 123] on div "0976239102 - HÀ BẦU" at bounding box center [152, 126] width 133 height 12
click at [121, 181] on input "0934933325" at bounding box center [142, 182] width 125 height 17
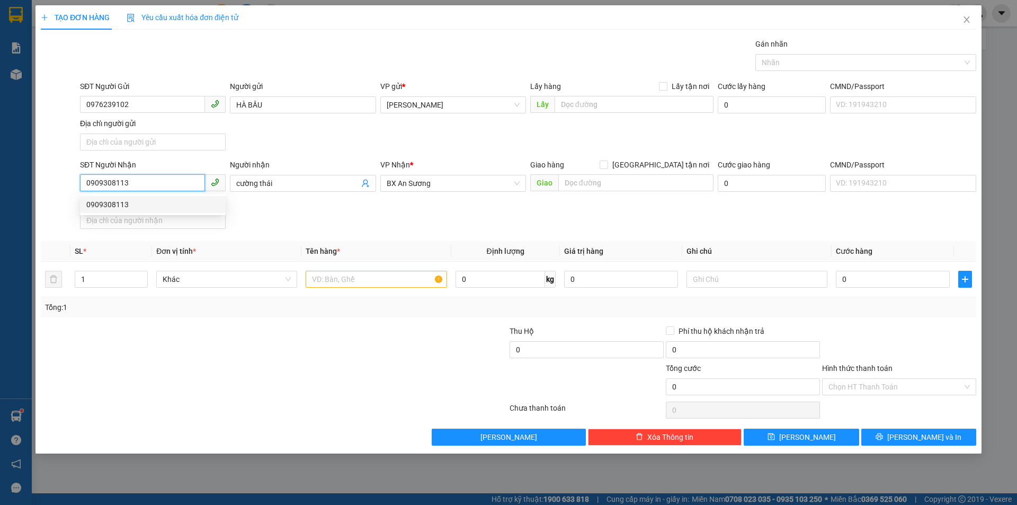
click at [123, 198] on div "0909308113" at bounding box center [153, 204] width 146 height 17
click at [405, 283] on input "text" at bounding box center [376, 279] width 141 height 17
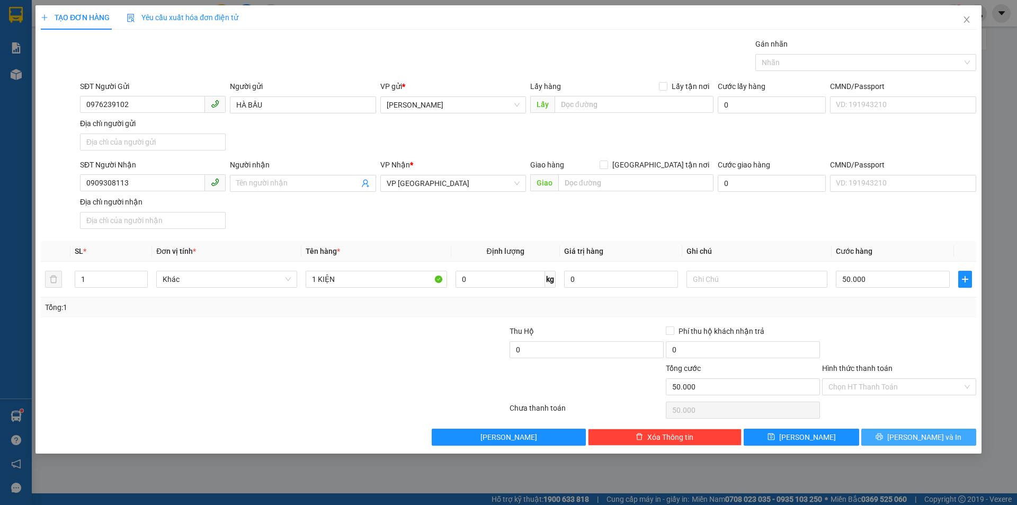
click at [956, 435] on button "[PERSON_NAME] và In" at bounding box center [918, 437] width 115 height 17
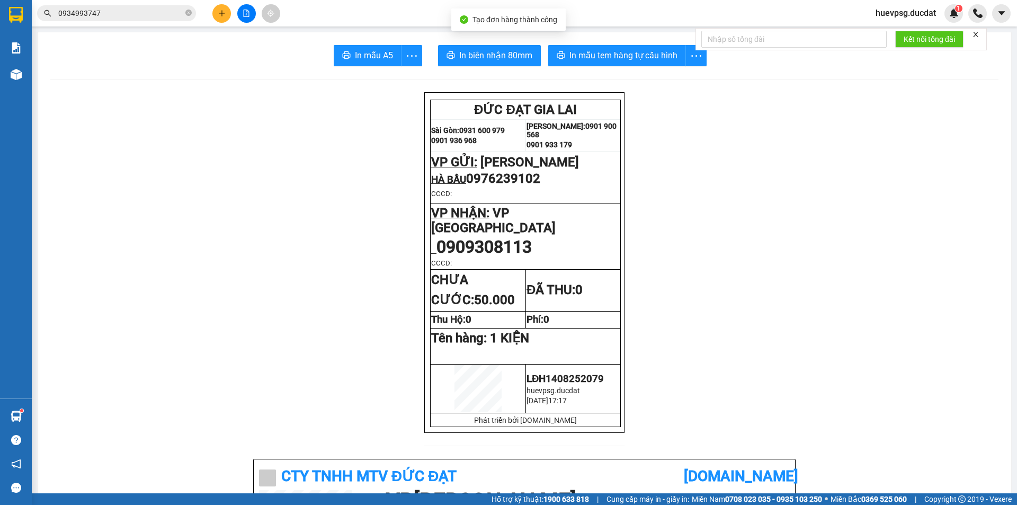
click at [649, 59] on span "In mẫu tem hàng tự cấu hình" at bounding box center [623, 55] width 108 height 13
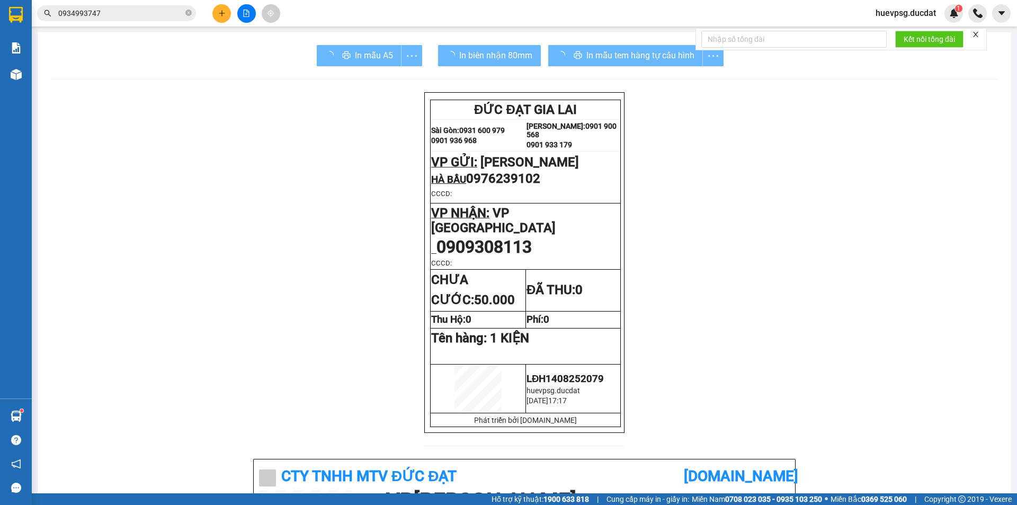
click at [220, 15] on icon "plus" at bounding box center [221, 13] width 7 height 7
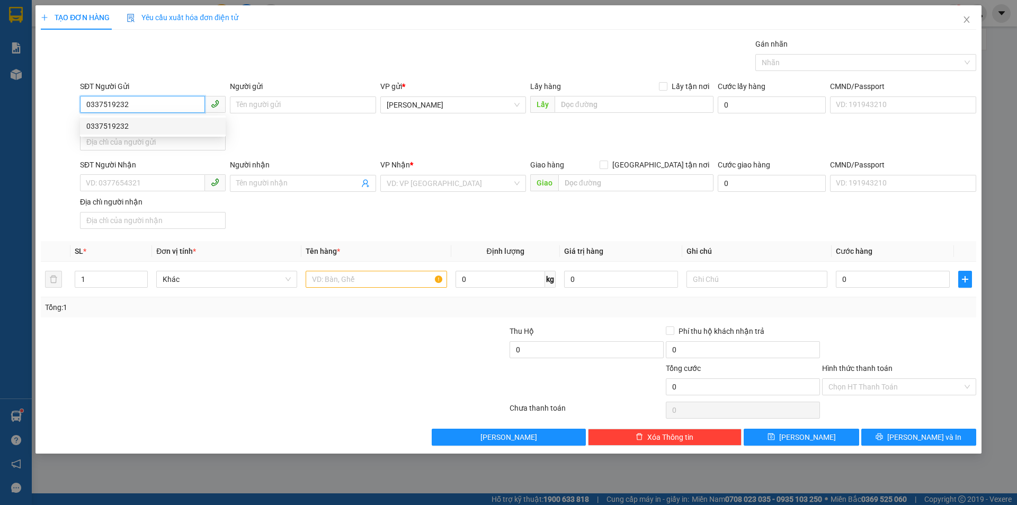
click at [118, 132] on div "0337519232" at bounding box center [153, 126] width 146 height 17
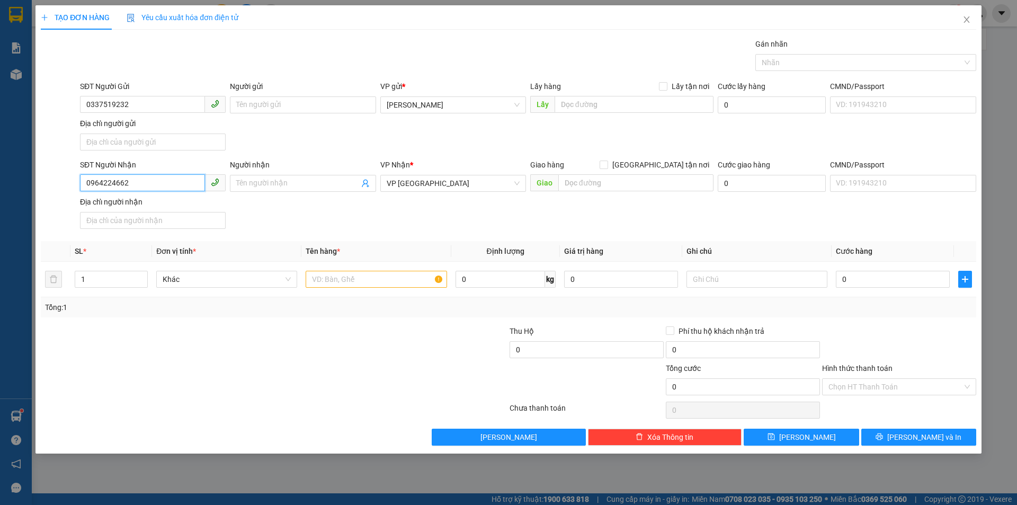
click at [114, 185] on input "0964224662" at bounding box center [142, 182] width 125 height 17
click at [373, 276] on input "text" at bounding box center [376, 279] width 141 height 17
click at [872, 395] on div "Hình thức thanh toán Chọn HT Thanh Toán" at bounding box center [899, 380] width 154 height 37
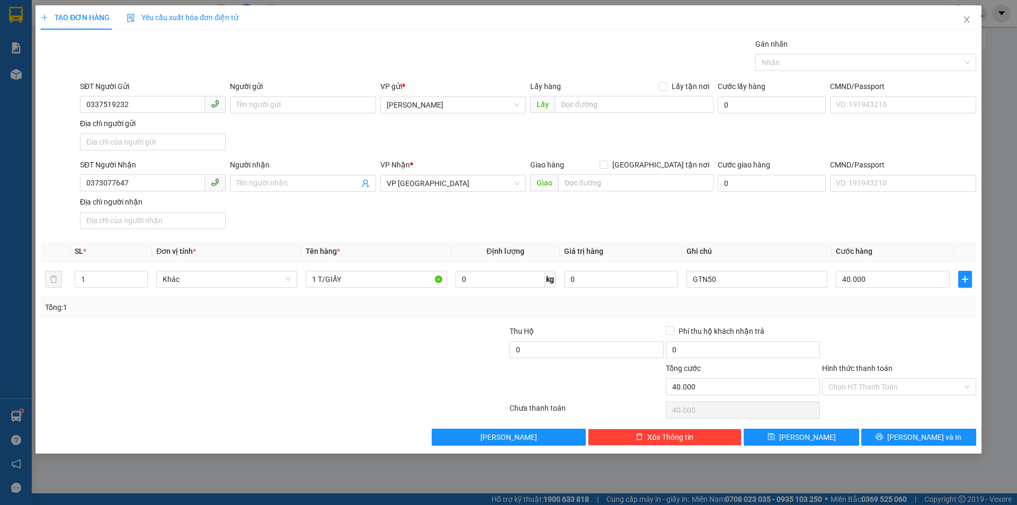
click at [872, 395] on div "Hình thức thanh toán Chọn HT Thanh Toán" at bounding box center [899, 380] width 154 height 37
click at [873, 387] on input "Hình thức thanh toán" at bounding box center [895, 387] width 134 height 16
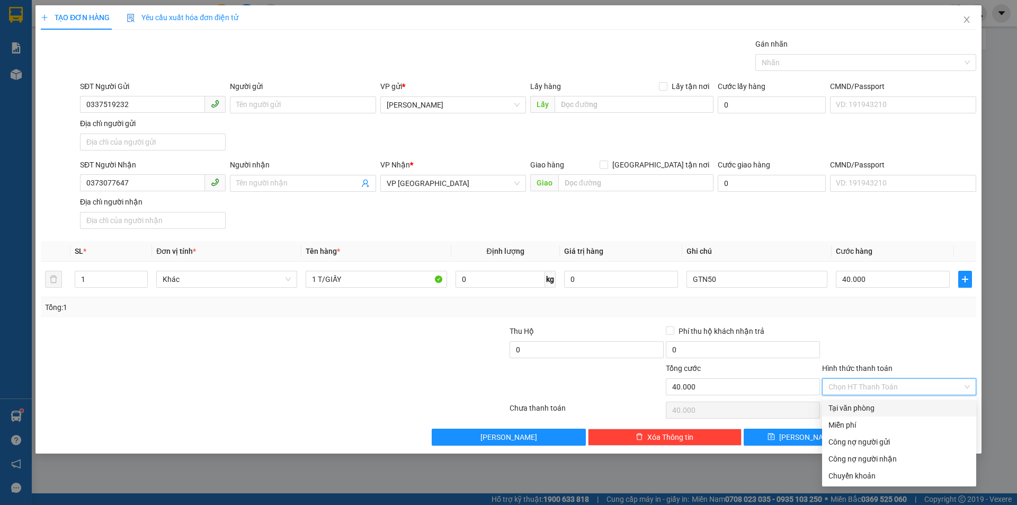
click at [859, 407] on div "Tại văn phòng" at bounding box center [898, 408] width 141 height 12
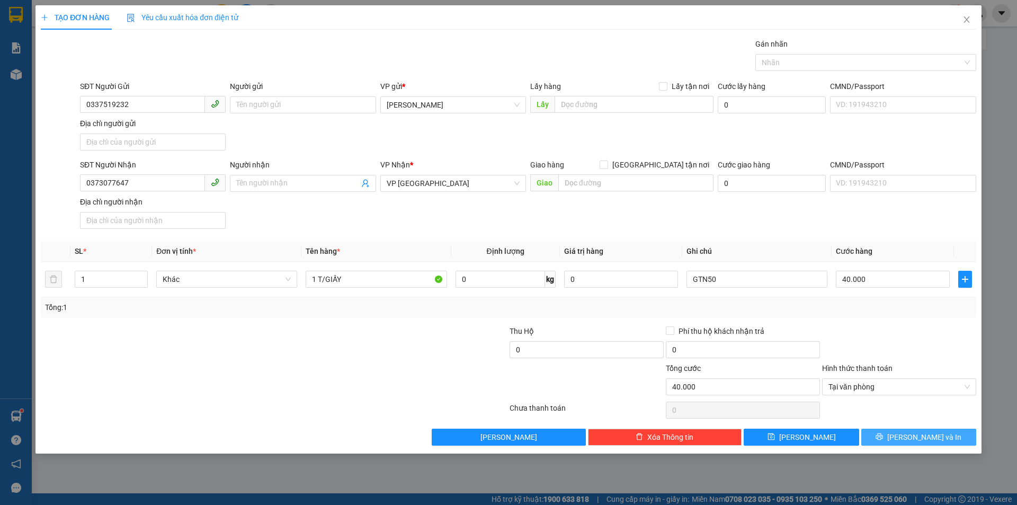
click at [914, 436] on span "[PERSON_NAME] và In" at bounding box center [924, 437] width 74 height 12
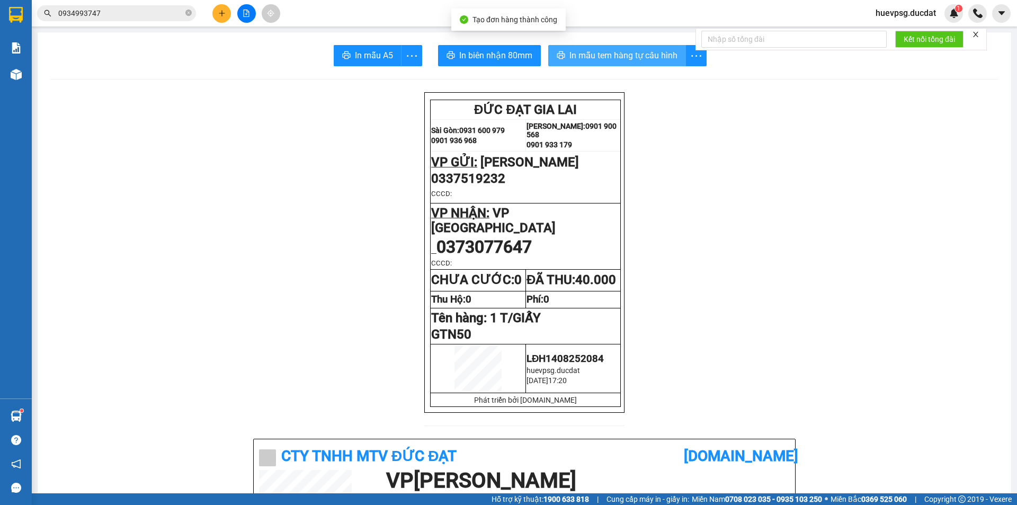
click at [604, 48] on button "In mẫu tem hàng tự cấu hình" at bounding box center [617, 55] width 138 height 21
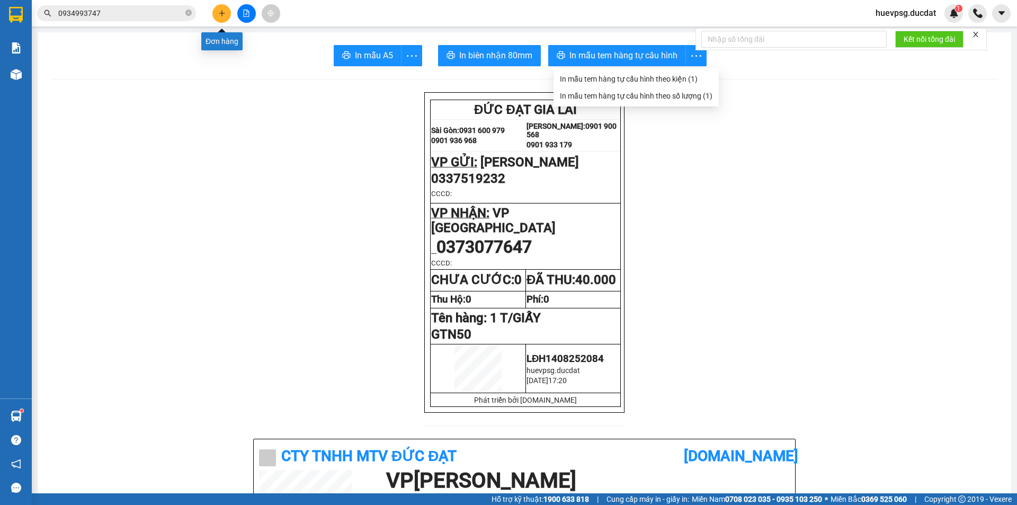
click at [218, 12] on icon "plus" at bounding box center [221, 13] width 7 height 7
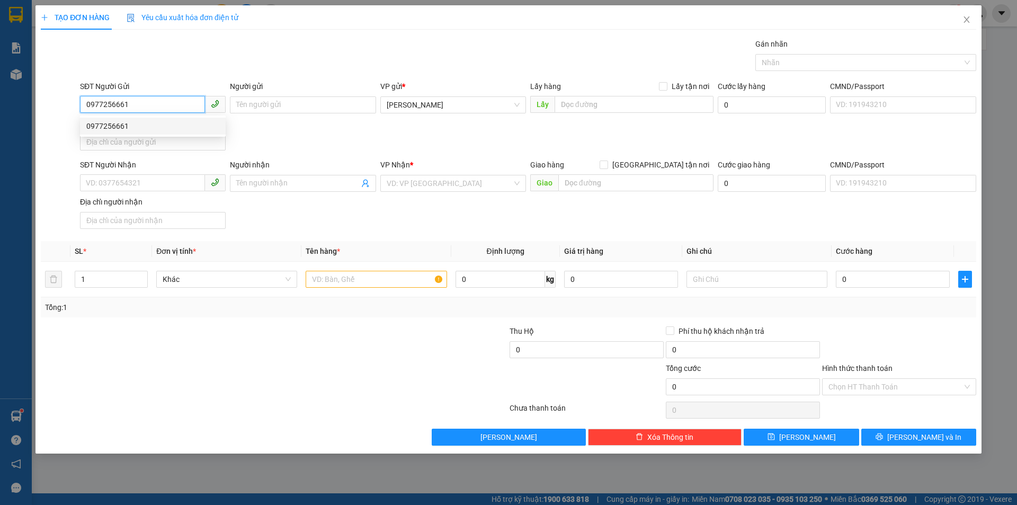
click at [135, 132] on div "0977256661" at bounding box center [153, 126] width 146 height 17
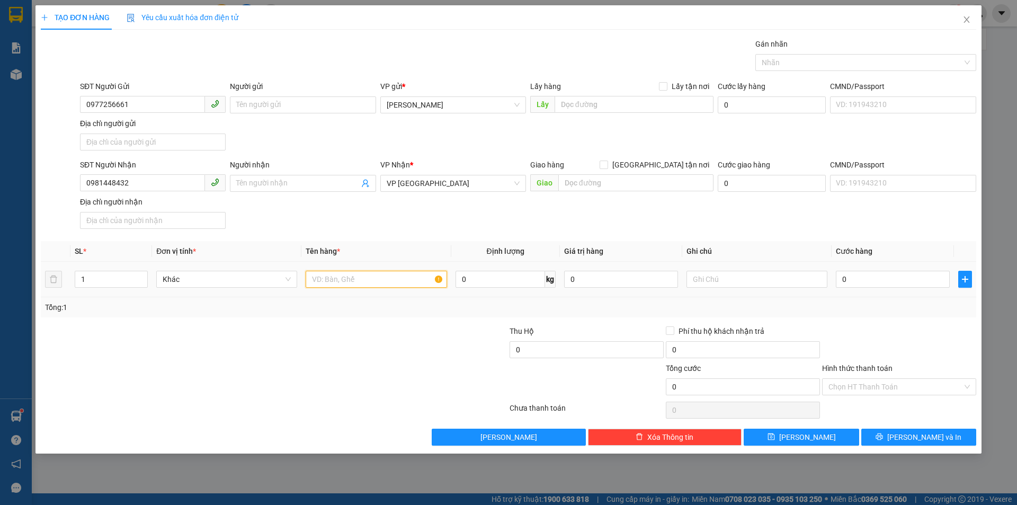
click at [327, 275] on input "text" at bounding box center [376, 279] width 141 height 17
click at [872, 383] on input "Hình thức thanh toán" at bounding box center [895, 387] width 134 height 16
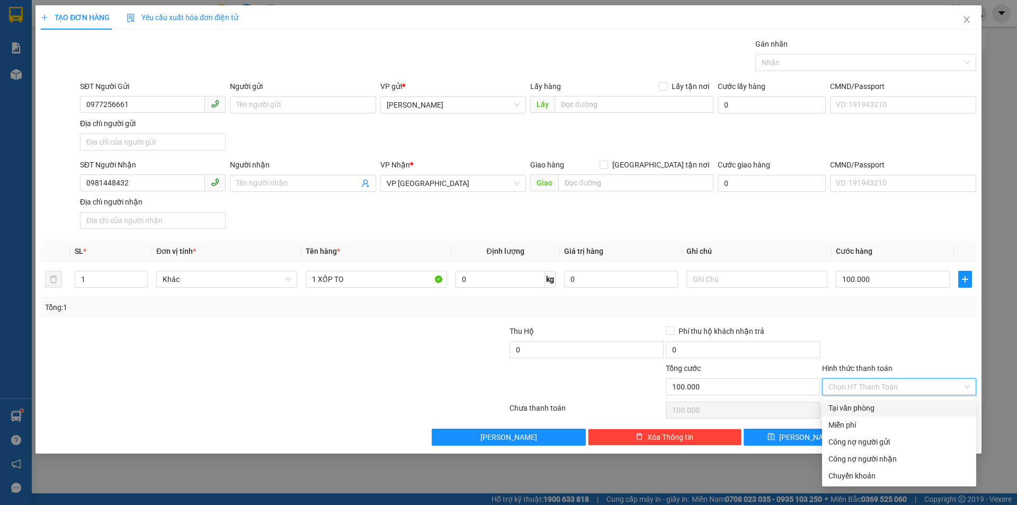
click at [882, 406] on div "Tại văn phòng" at bounding box center [898, 408] width 141 height 12
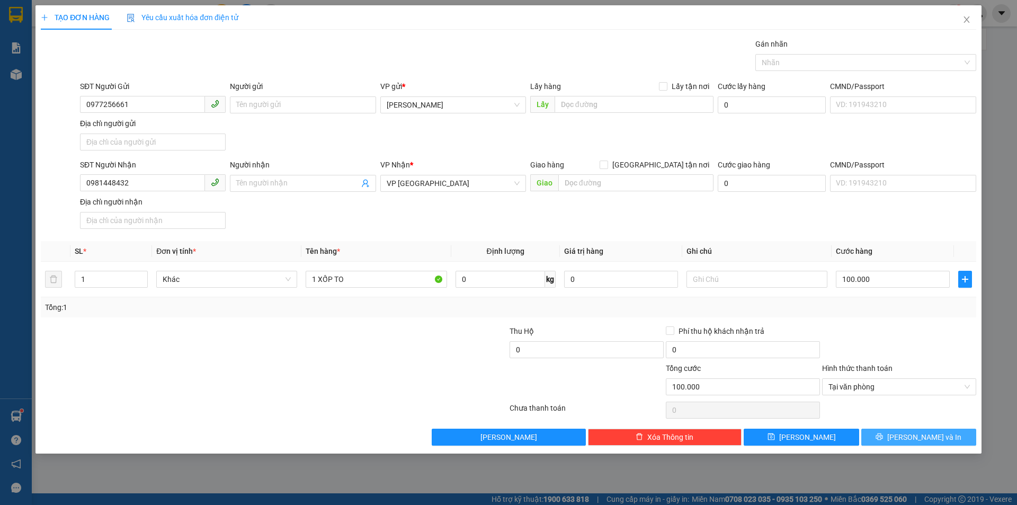
click at [918, 431] on span "[PERSON_NAME] và In" at bounding box center [924, 437] width 74 height 12
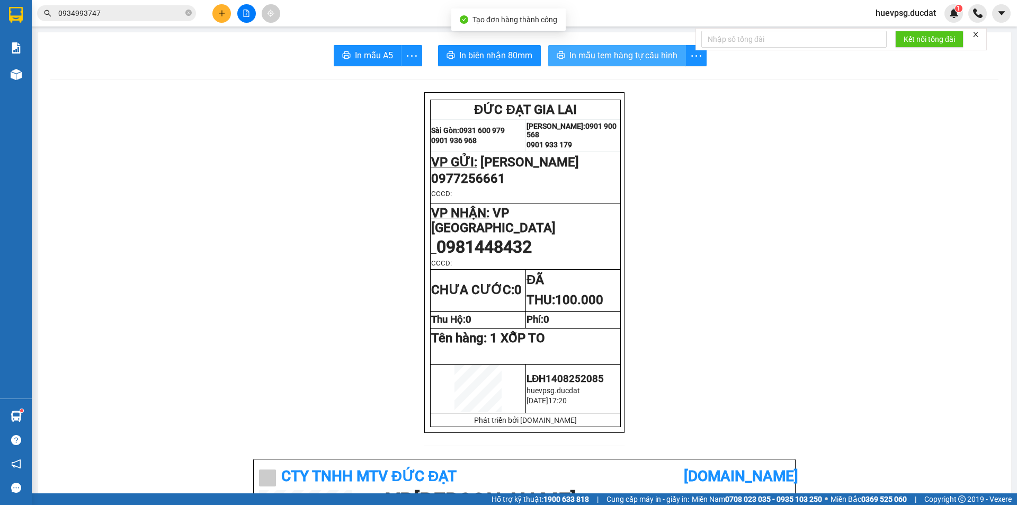
click at [659, 57] on span "In mẫu tem hàng tự cấu hình" at bounding box center [623, 55] width 108 height 13
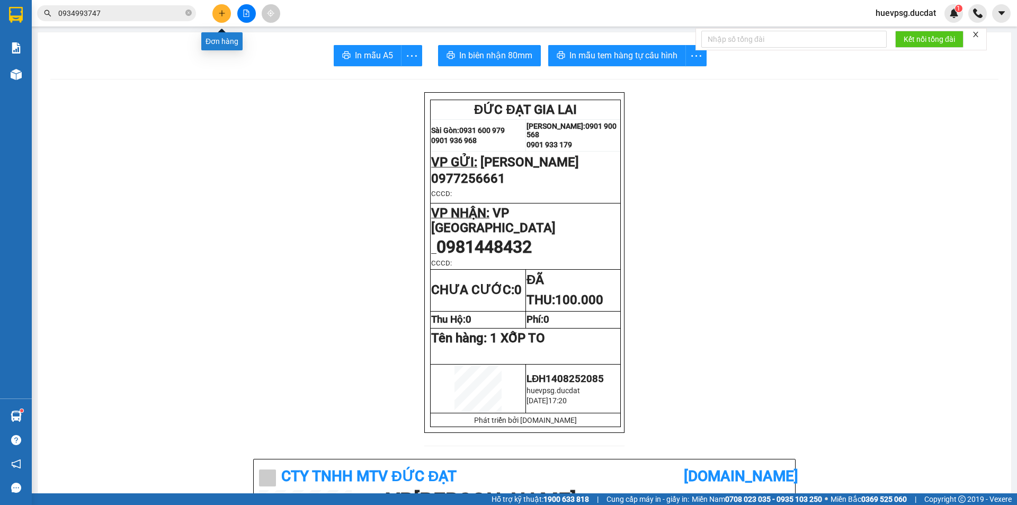
click at [215, 12] on button at bounding box center [221, 13] width 19 height 19
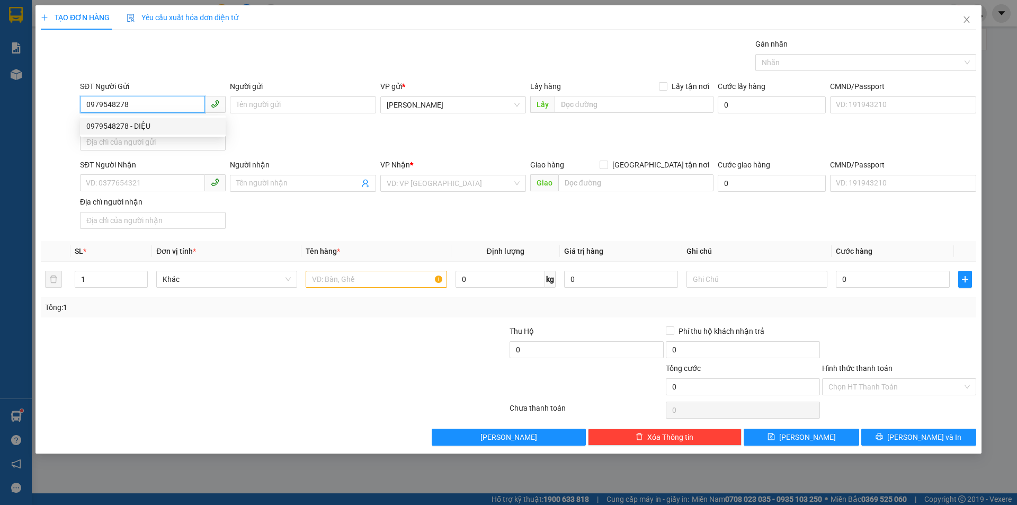
click at [139, 129] on div "0979548278 - DIỆU" at bounding box center [152, 126] width 133 height 12
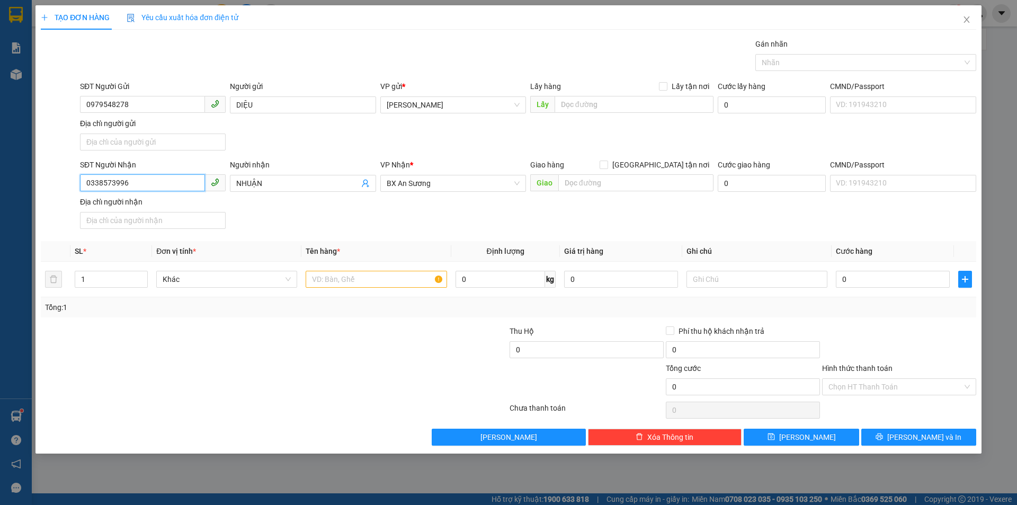
click at [156, 180] on input "0338573996" at bounding box center [142, 182] width 125 height 17
drag, startPoint x: 154, startPoint y: 198, endPoint x: 202, endPoint y: 232, distance: 59.2
click at [154, 198] on div "0945644059 - LOAN" at bounding box center [153, 204] width 146 height 17
click at [319, 279] on input "text" at bounding box center [376, 279] width 141 height 17
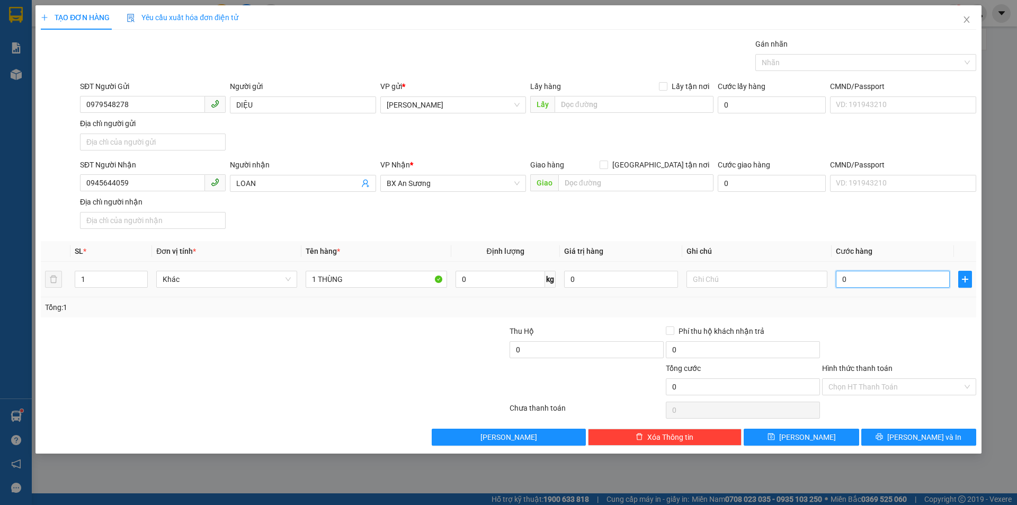
click at [854, 278] on input "0" at bounding box center [893, 279] width 114 height 17
click at [889, 432] on button "[PERSON_NAME] và In" at bounding box center [918, 437] width 115 height 17
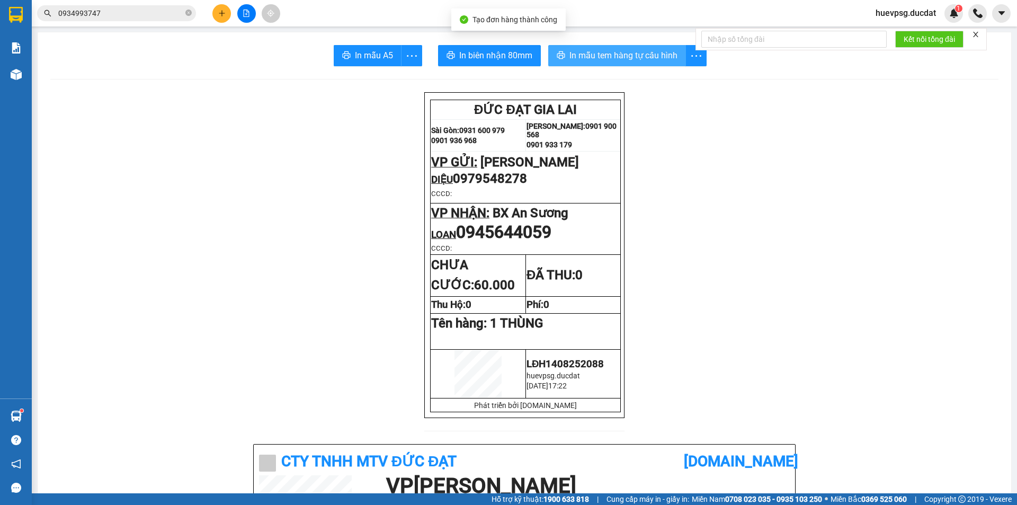
click at [657, 60] on span "In mẫu tem hàng tự cấu hình" at bounding box center [623, 55] width 108 height 13
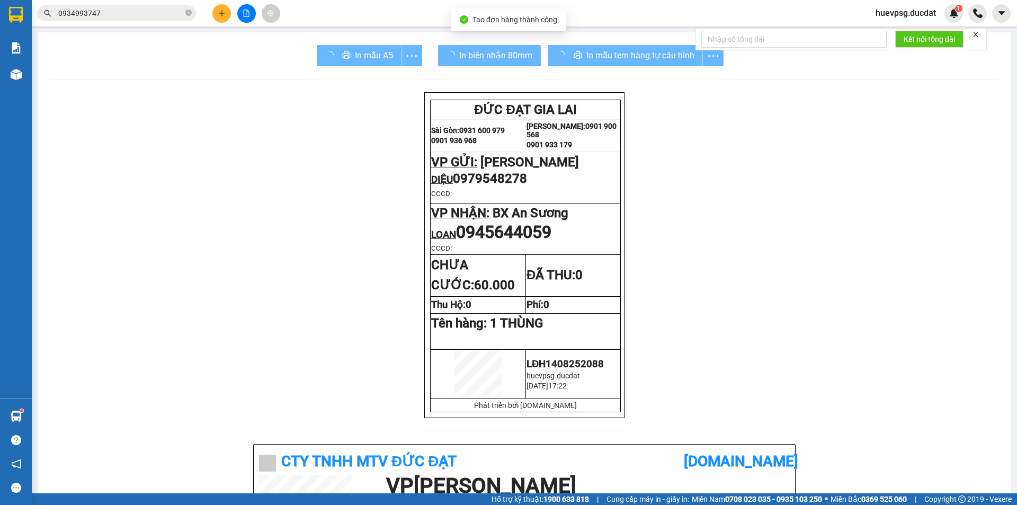
click at [217, 13] on button at bounding box center [221, 13] width 19 height 19
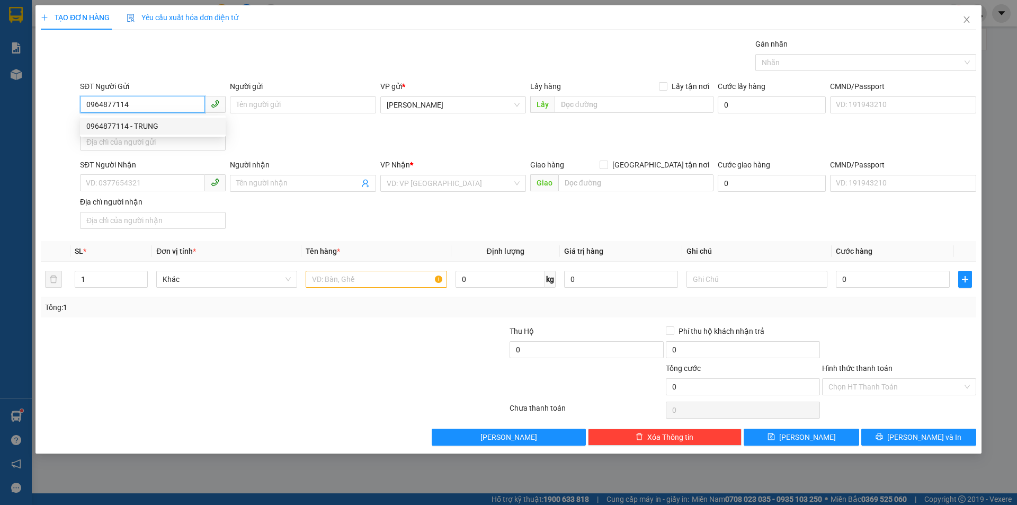
click at [106, 132] on div "0964877114 - TRUNG" at bounding box center [153, 126] width 146 height 17
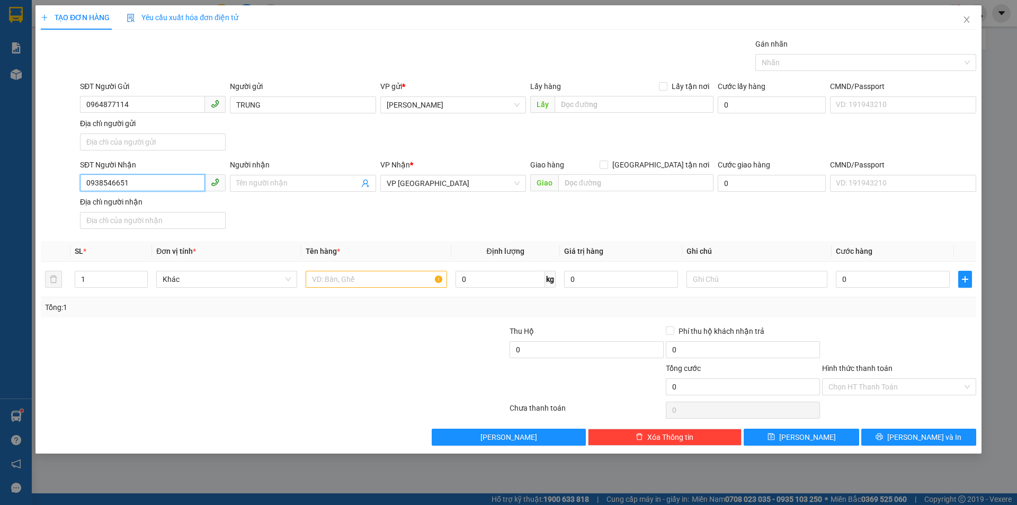
click at [112, 189] on input "0938546651" at bounding box center [142, 182] width 125 height 17
click at [100, 180] on input "0865713769" at bounding box center [142, 182] width 125 height 17
click at [101, 181] on input "0865713769" at bounding box center [142, 182] width 125 height 17
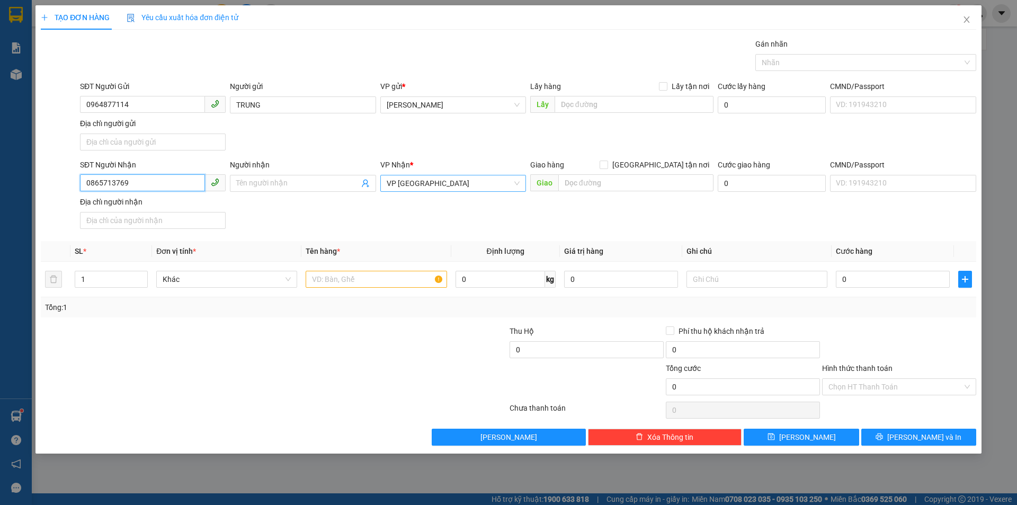
click at [475, 182] on span "VP [GEOGRAPHIC_DATA]" at bounding box center [453, 183] width 133 height 16
click at [435, 228] on div "BX Đức Long" at bounding box center [453, 221] width 146 height 17
click at [432, 189] on span "BX Đức Long" at bounding box center [453, 183] width 133 height 16
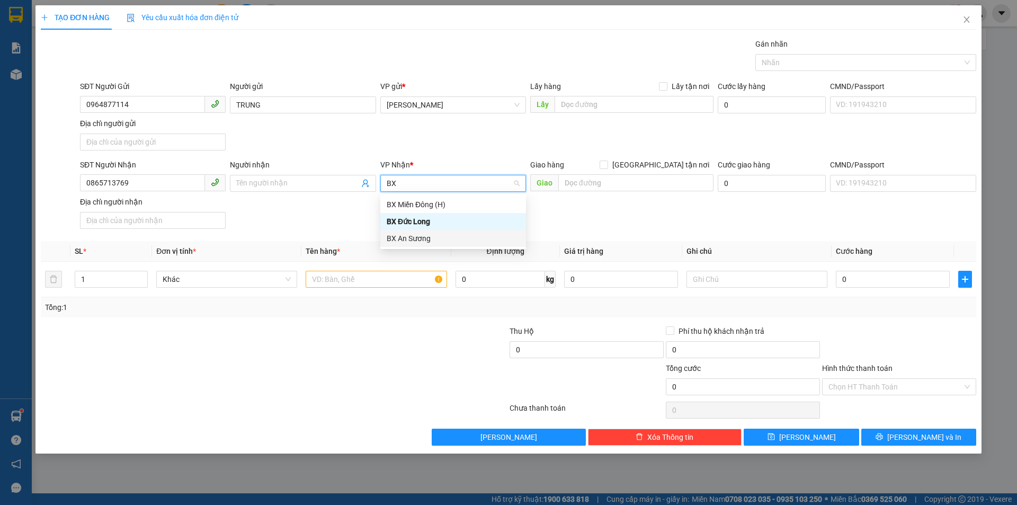
click at [409, 245] on div "BX An Sương" at bounding box center [453, 238] width 146 height 17
click at [395, 273] on input "text" at bounding box center [376, 279] width 141 height 17
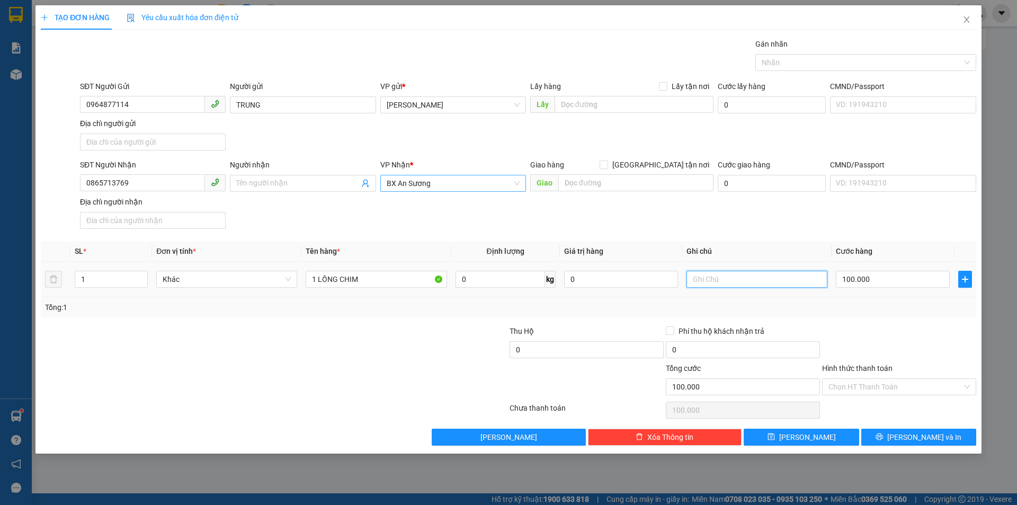
click at [799, 278] on input "text" at bounding box center [756, 279] width 141 height 17
click at [915, 383] on input "Hình thức thanh toán" at bounding box center [895, 387] width 134 height 16
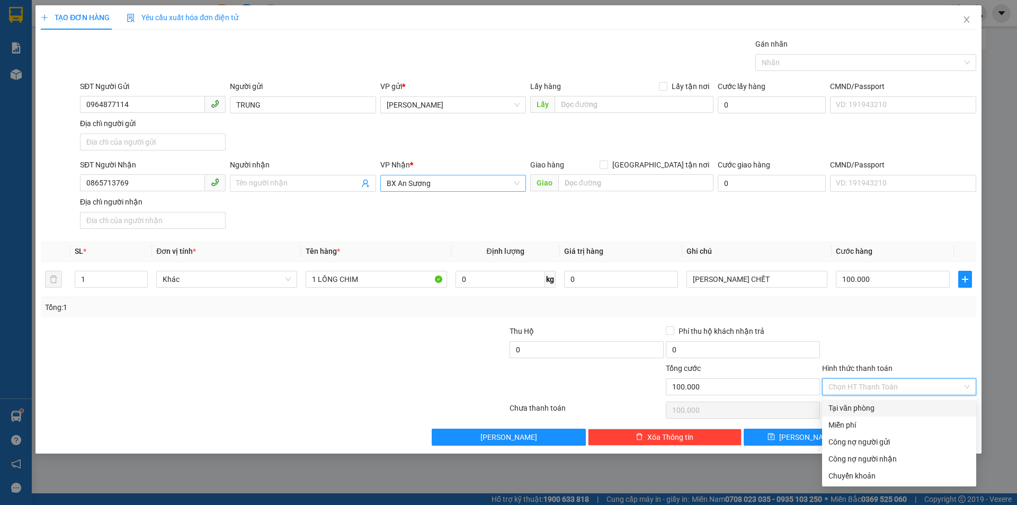
click at [913, 401] on div "Tại văn phòng" at bounding box center [899, 407] width 154 height 17
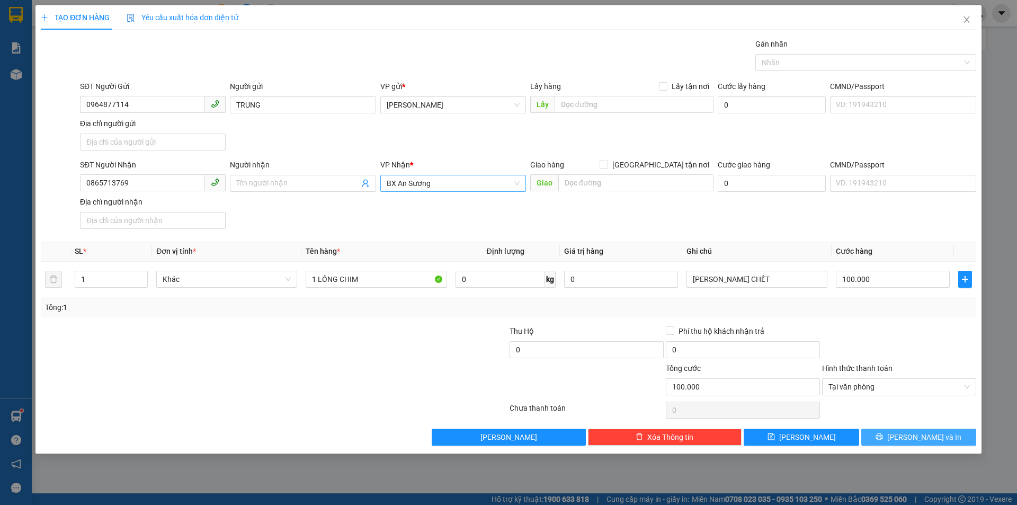
click at [914, 434] on span "[PERSON_NAME] và In" at bounding box center [924, 437] width 74 height 12
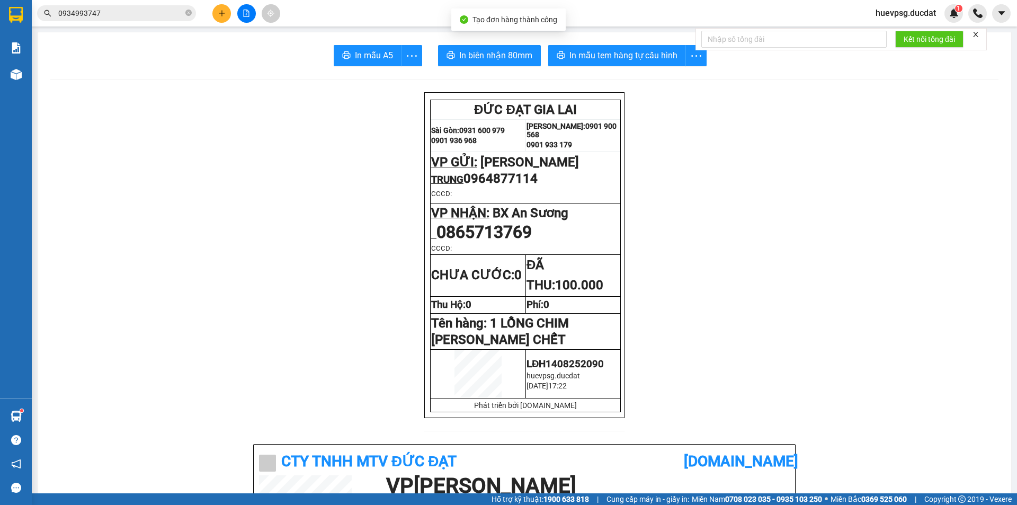
click at [654, 55] on span "In mẫu tem hàng tự cấu hình" at bounding box center [623, 55] width 108 height 13
click at [226, 16] on button at bounding box center [221, 13] width 19 height 19
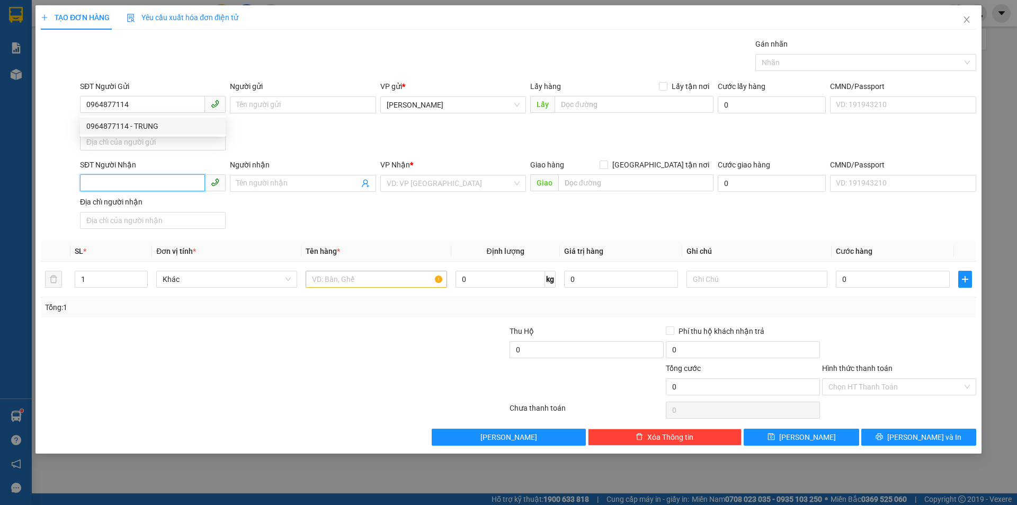
click at [174, 177] on input "SĐT Người Nhận" at bounding box center [142, 182] width 125 height 17
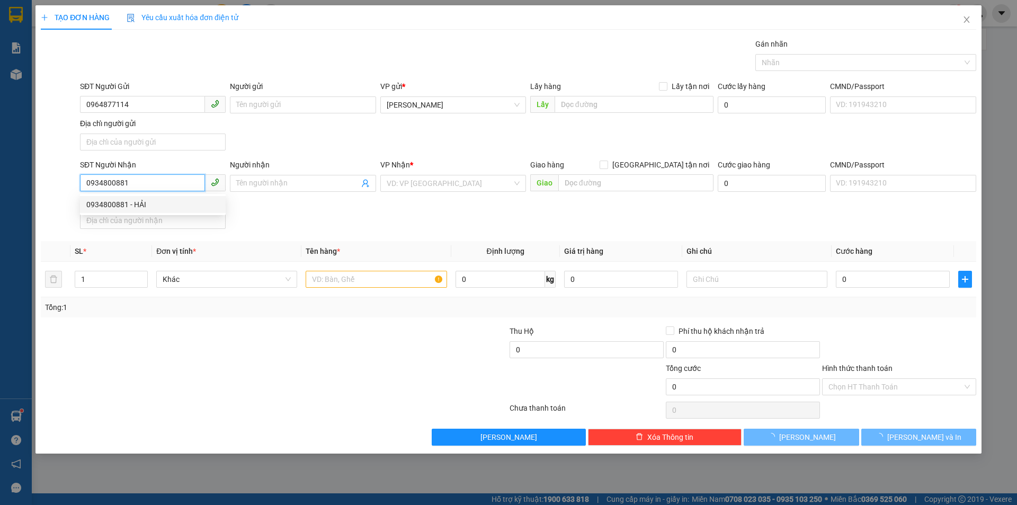
click at [173, 207] on div "0934800881 - HẢI" at bounding box center [152, 205] width 133 height 12
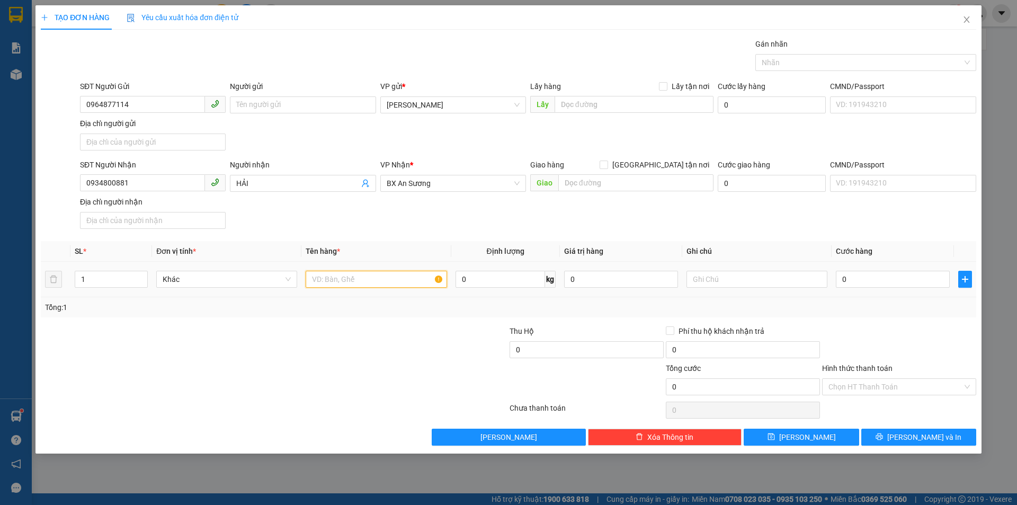
click at [417, 281] on input "text" at bounding box center [376, 279] width 141 height 17
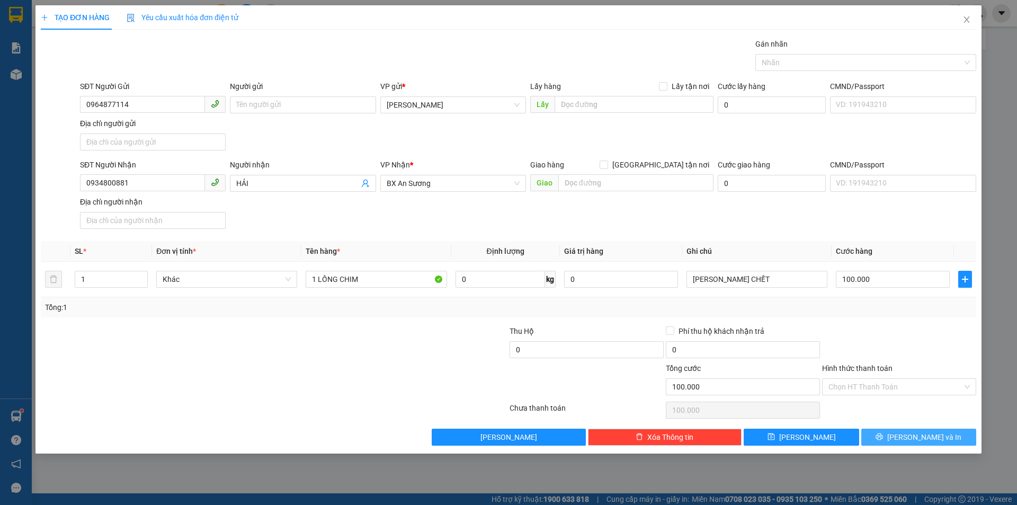
click at [936, 434] on span "[PERSON_NAME] và In" at bounding box center [924, 437] width 74 height 12
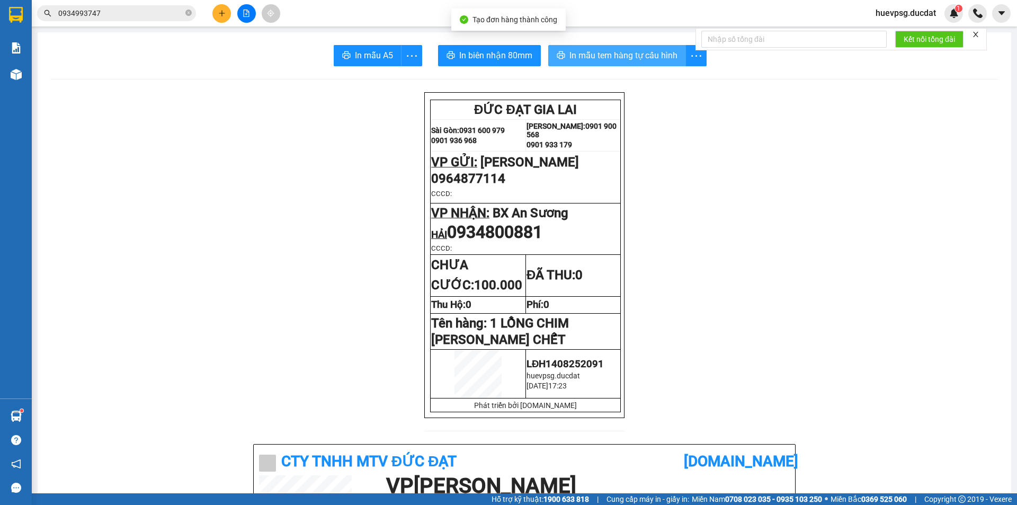
click at [608, 61] on span "In mẫu tem hàng tự cấu hình" at bounding box center [623, 55] width 108 height 13
click at [218, 17] on button at bounding box center [221, 13] width 19 height 19
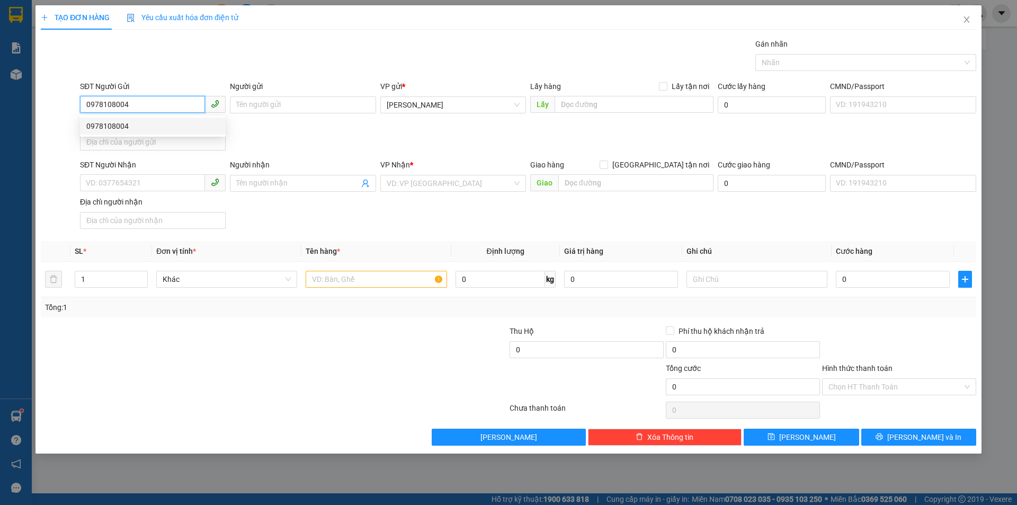
click at [137, 119] on div "0978108004" at bounding box center [153, 126] width 146 height 17
click at [350, 273] on input "text" at bounding box center [376, 279] width 141 height 17
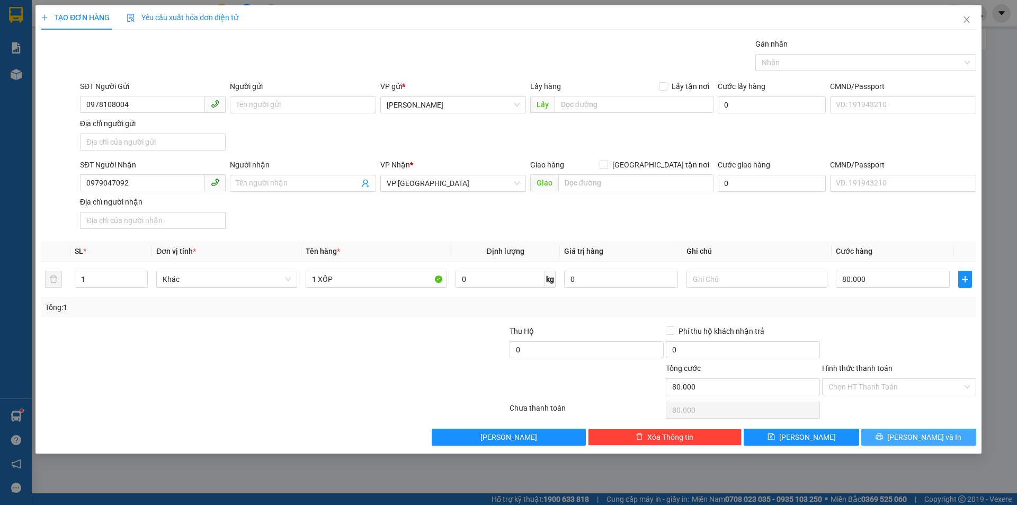
click at [958, 440] on button "[PERSON_NAME] và In" at bounding box center [918, 437] width 115 height 17
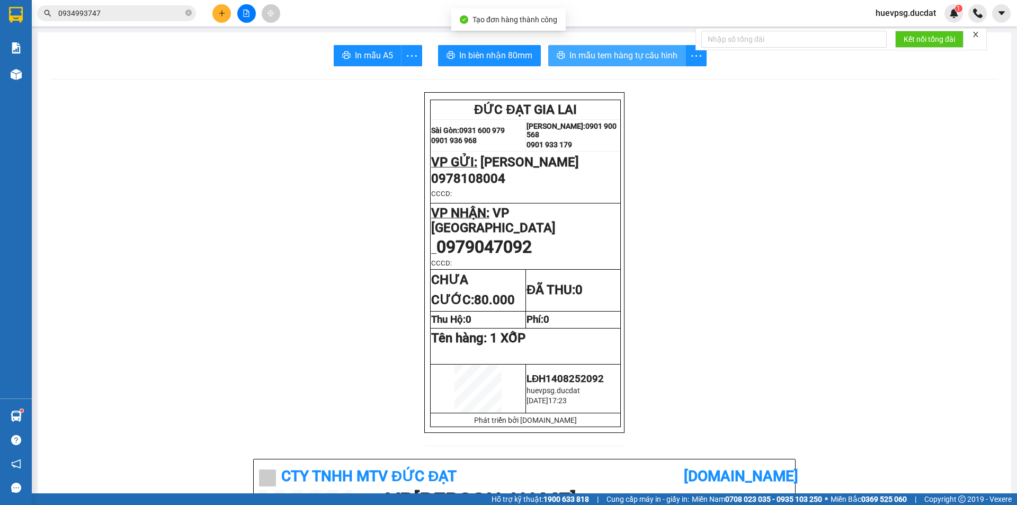
click at [619, 59] on span "In mẫu tem hàng tự cấu hình" at bounding box center [623, 55] width 108 height 13
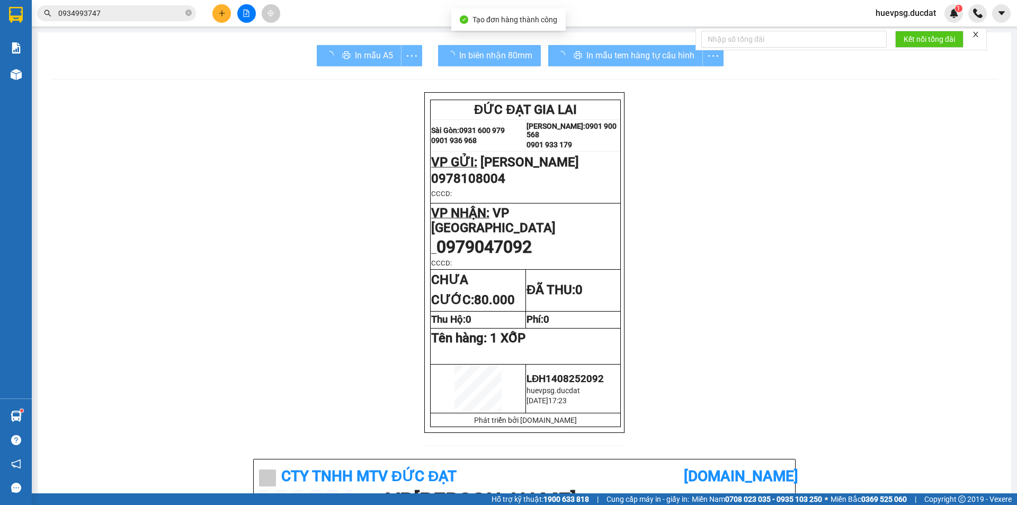
click at [219, 7] on button at bounding box center [221, 13] width 19 height 19
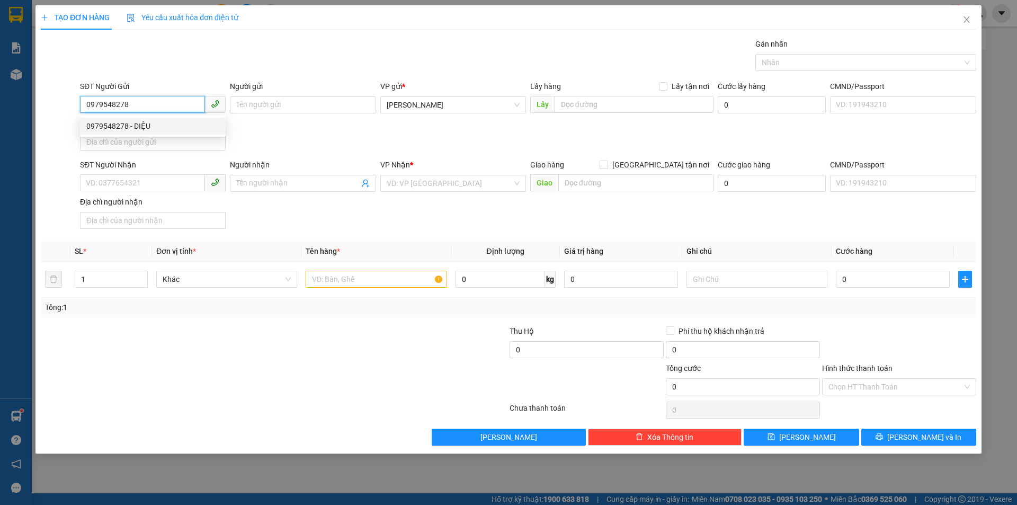
click at [147, 130] on div "0979548278 - DIỆU" at bounding box center [152, 126] width 133 height 12
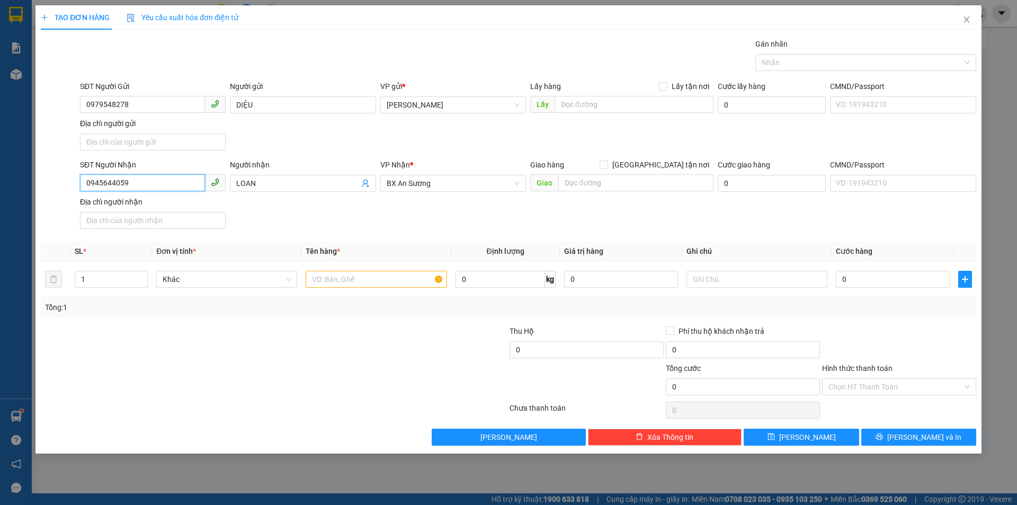
click at [117, 179] on input "0945644059" at bounding box center [142, 182] width 125 height 17
click at [241, 190] on span "LOAN" at bounding box center [303, 183] width 146 height 17
click at [243, 189] on input "LOAN" at bounding box center [297, 183] width 122 height 12
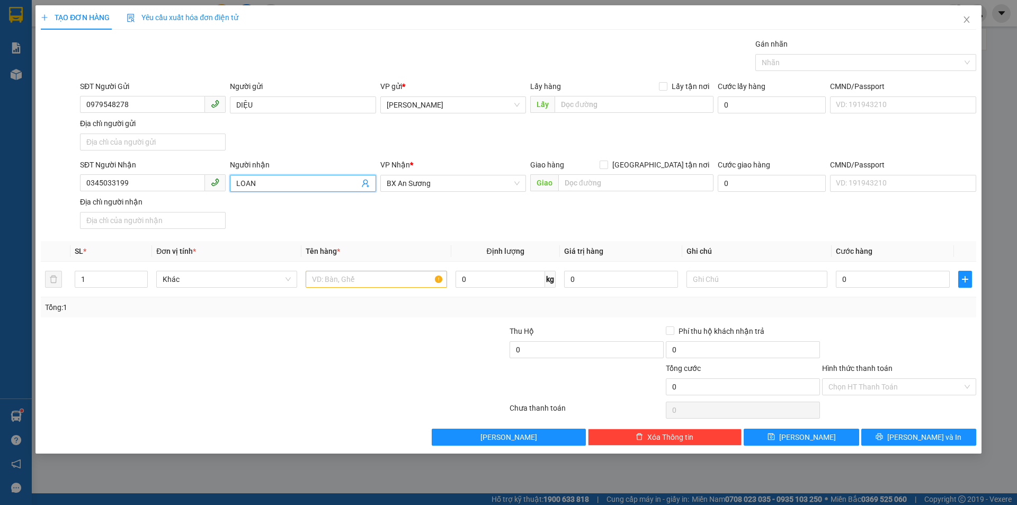
click at [243, 189] on input "LOAN" at bounding box center [297, 183] width 122 height 12
click at [389, 179] on span "BX An Sương" at bounding box center [453, 183] width 133 height 16
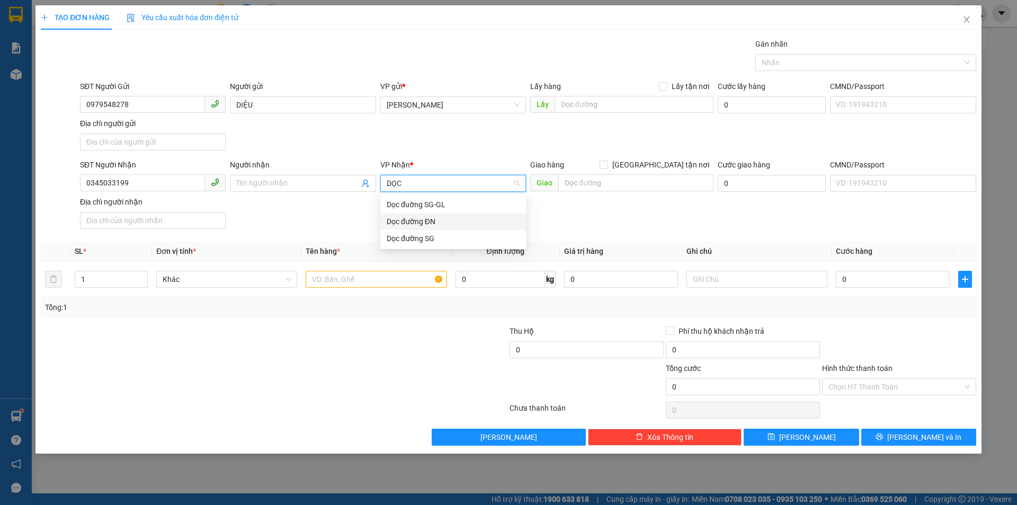
click at [434, 225] on div "Dọc đường ĐN" at bounding box center [453, 222] width 133 height 12
click at [580, 188] on input "text" at bounding box center [635, 182] width 155 height 17
click at [410, 283] on input "text" at bounding box center [376, 279] width 141 height 17
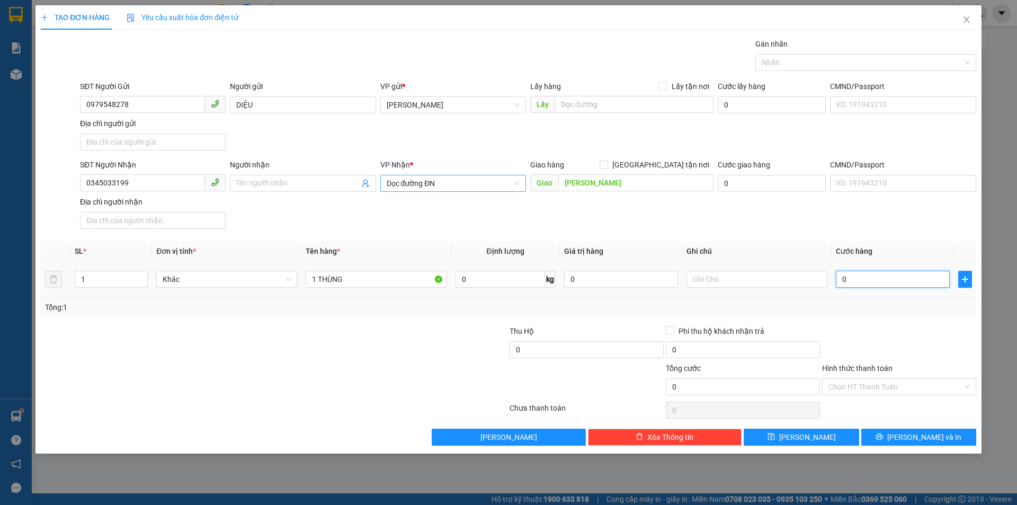
click at [914, 278] on input "0" at bounding box center [893, 279] width 114 height 17
click at [924, 390] on input "Hình thức thanh toán" at bounding box center [895, 387] width 134 height 16
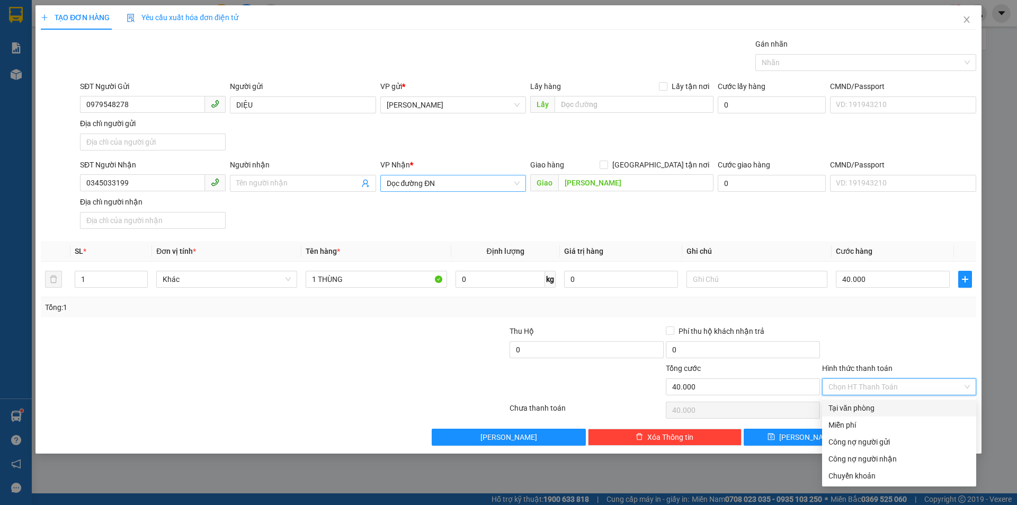
click at [912, 408] on div "Tại văn phòng" at bounding box center [898, 408] width 141 height 12
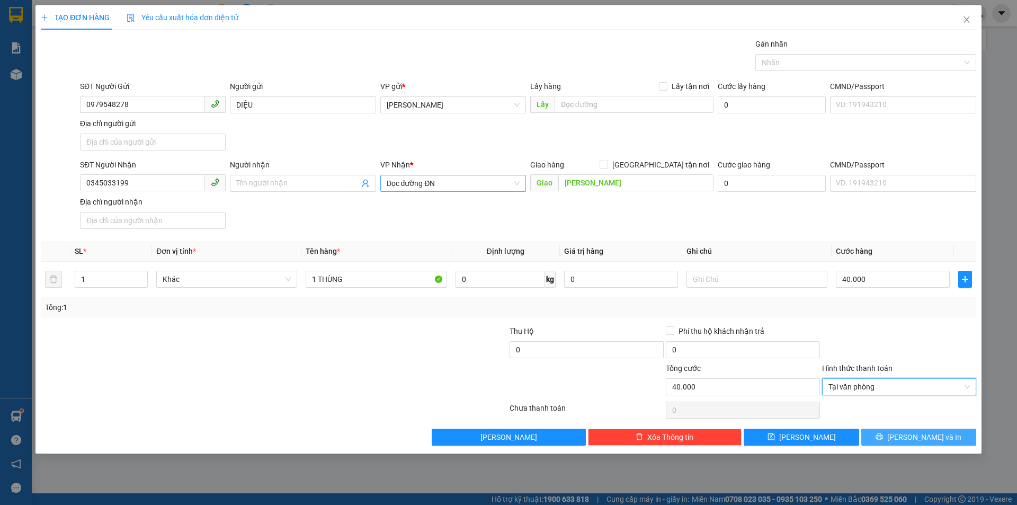
click at [922, 444] on button "[PERSON_NAME] và In" at bounding box center [918, 437] width 115 height 17
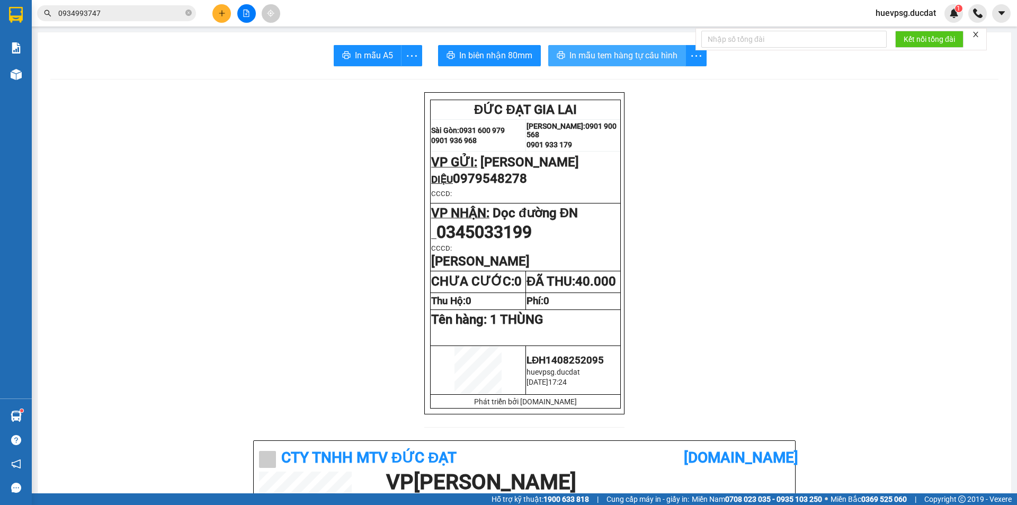
click at [633, 59] on span "In mẫu tem hàng tự cấu hình" at bounding box center [623, 55] width 108 height 13
click at [225, 21] on button at bounding box center [221, 13] width 19 height 19
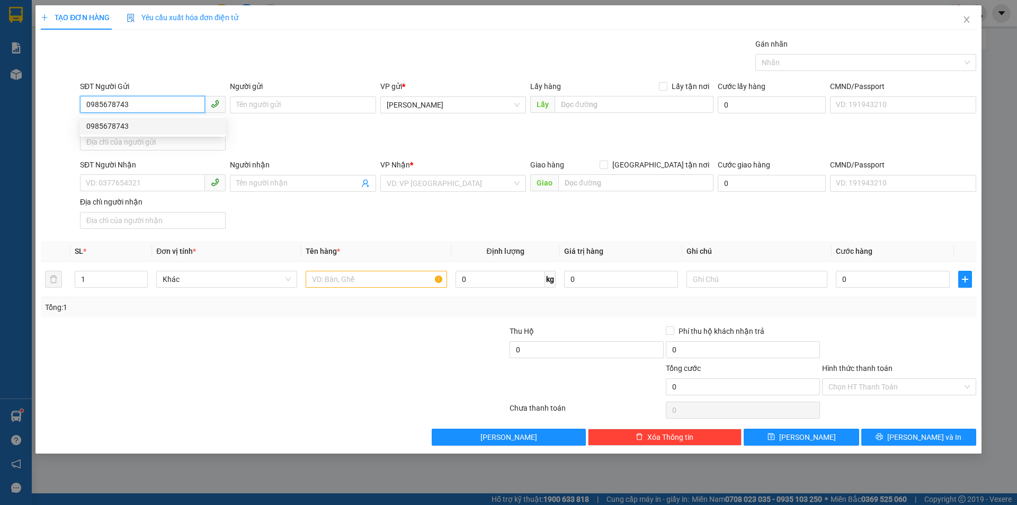
click at [139, 122] on div "0985678743" at bounding box center [152, 126] width 133 height 12
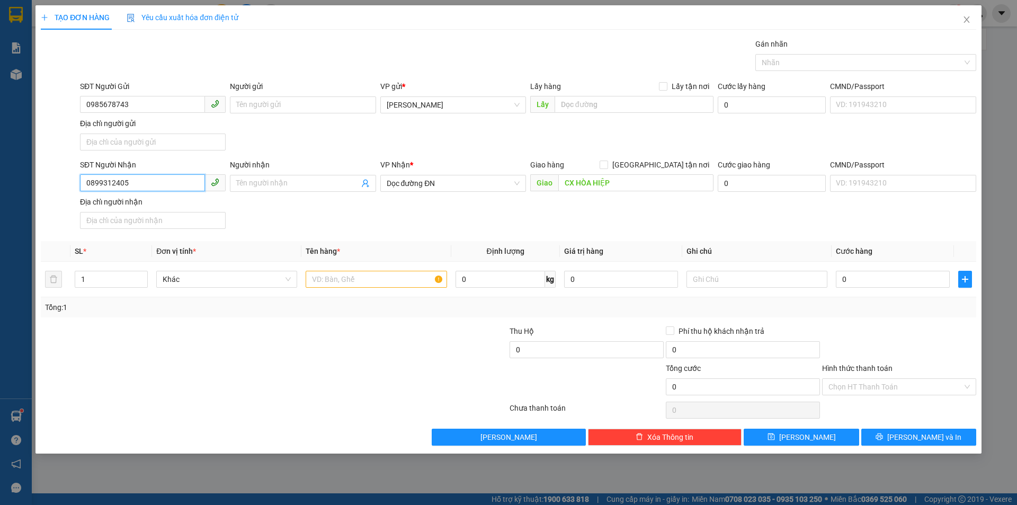
click at [160, 182] on input "0899312405" at bounding box center [142, 182] width 125 height 17
click at [155, 202] on div "0912758050" at bounding box center [152, 205] width 133 height 12
click at [469, 179] on span "VP [GEOGRAPHIC_DATA]" at bounding box center [453, 183] width 133 height 16
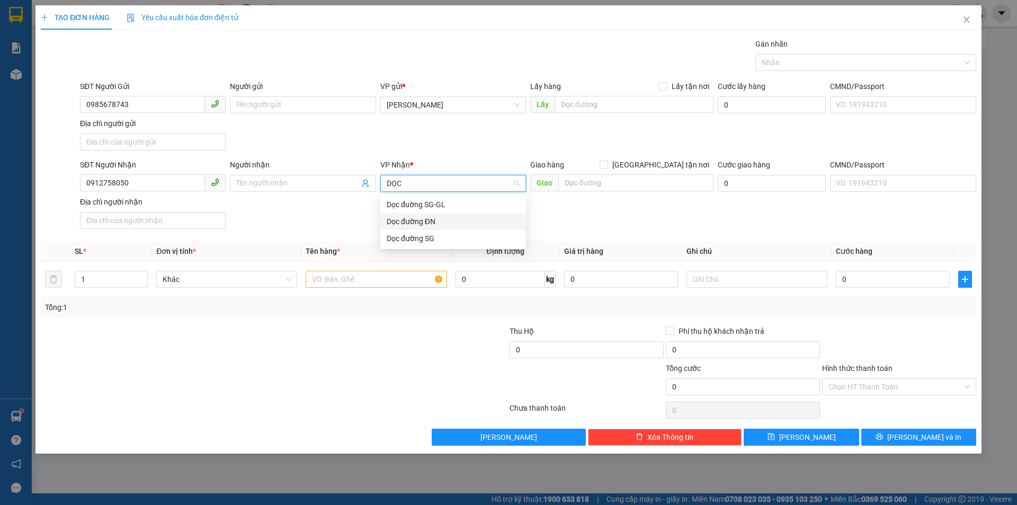
click at [445, 226] on div "Dọc đường ĐN" at bounding box center [453, 222] width 133 height 12
click at [609, 183] on input "text" at bounding box center [635, 182] width 155 height 17
click at [399, 277] on input "text" at bounding box center [376, 279] width 141 height 17
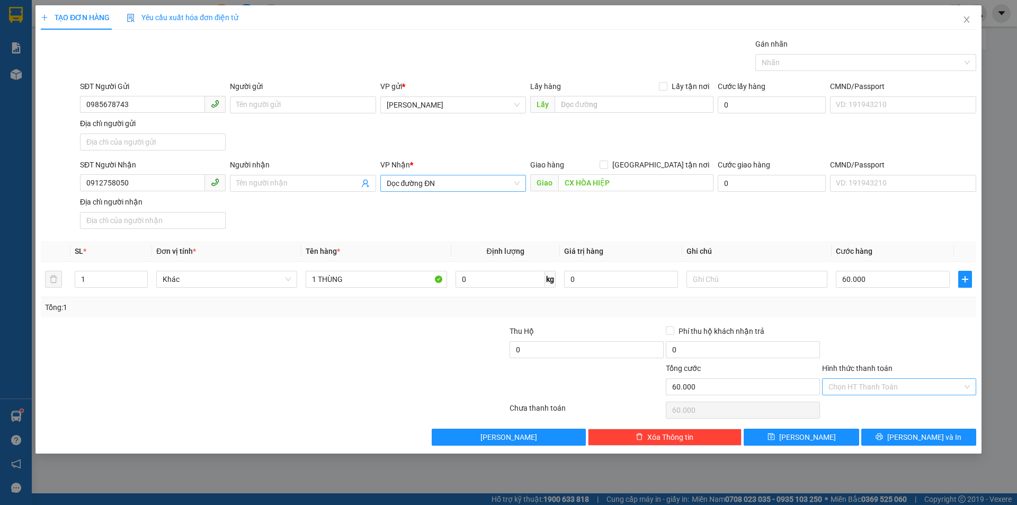
click at [900, 381] on input "Hình thức thanh toán" at bounding box center [895, 387] width 134 height 16
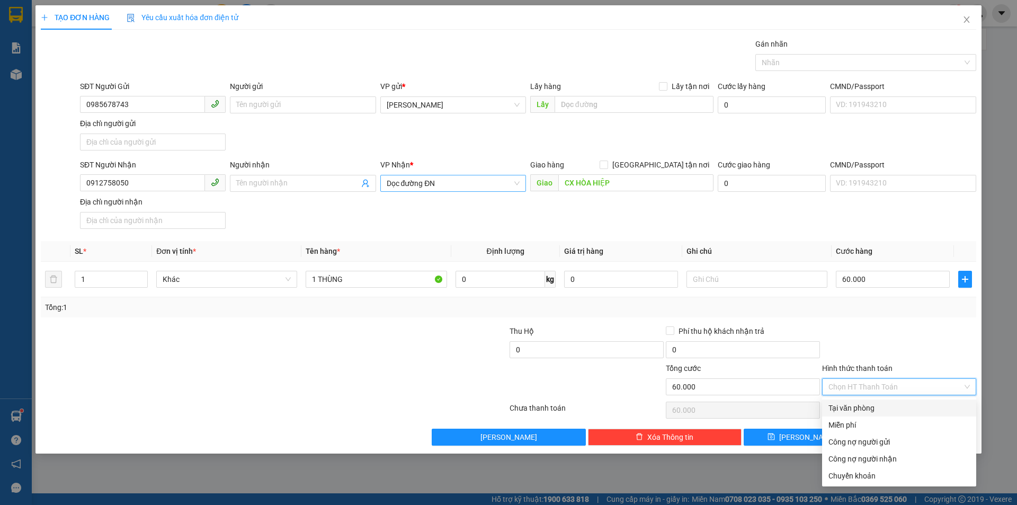
click at [887, 413] on div "Tại văn phòng" at bounding box center [898, 408] width 141 height 12
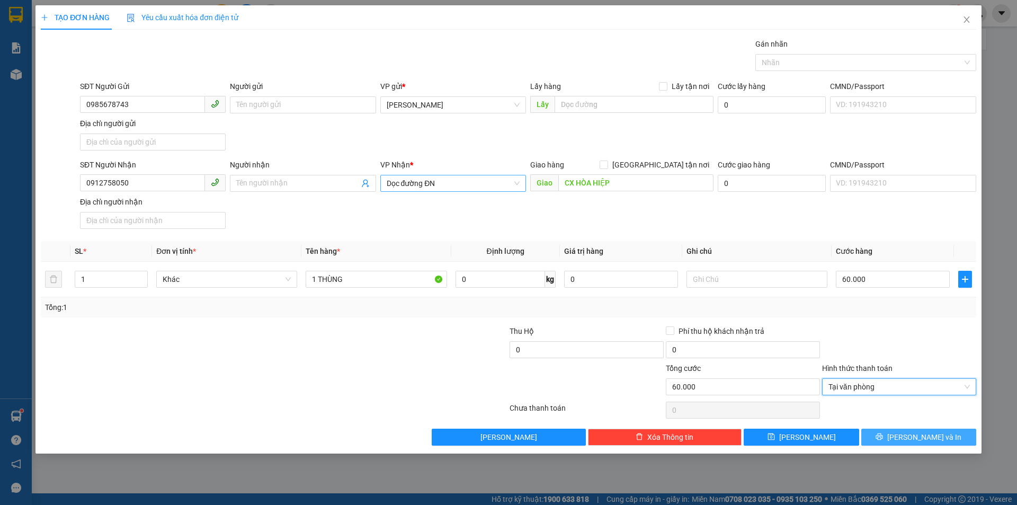
click at [923, 433] on span "[PERSON_NAME] và In" at bounding box center [924, 437] width 74 height 12
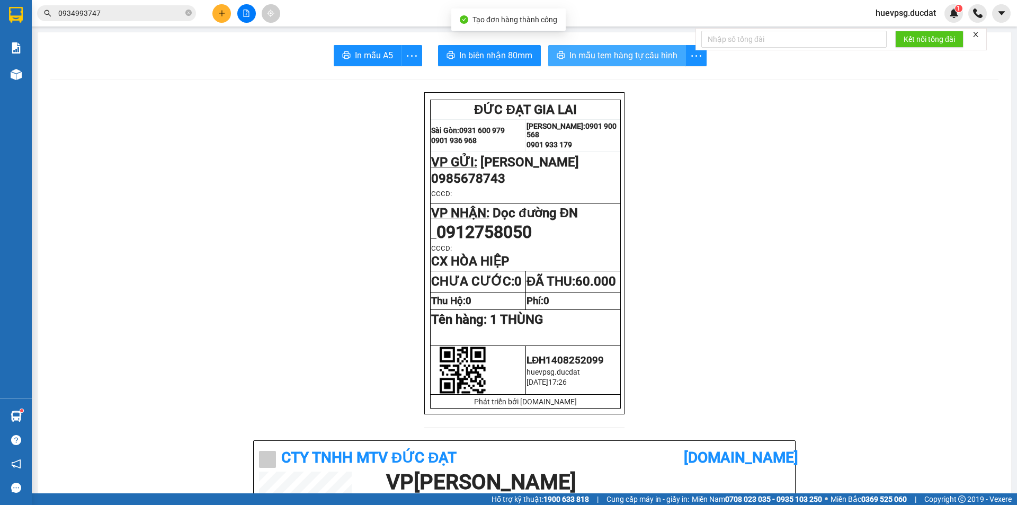
click at [622, 58] on span "In mẫu tem hàng tự cấu hình" at bounding box center [623, 55] width 108 height 13
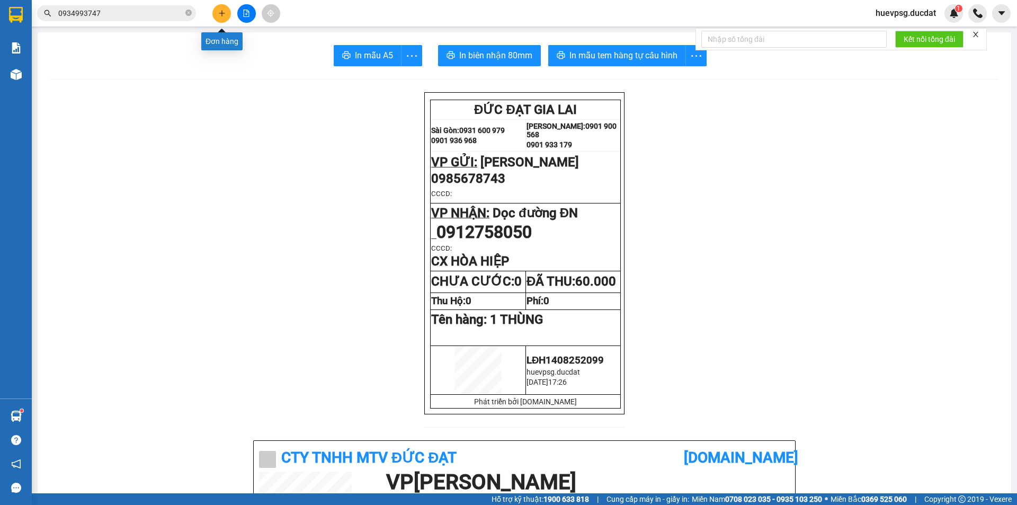
click at [228, 16] on button at bounding box center [221, 13] width 19 height 19
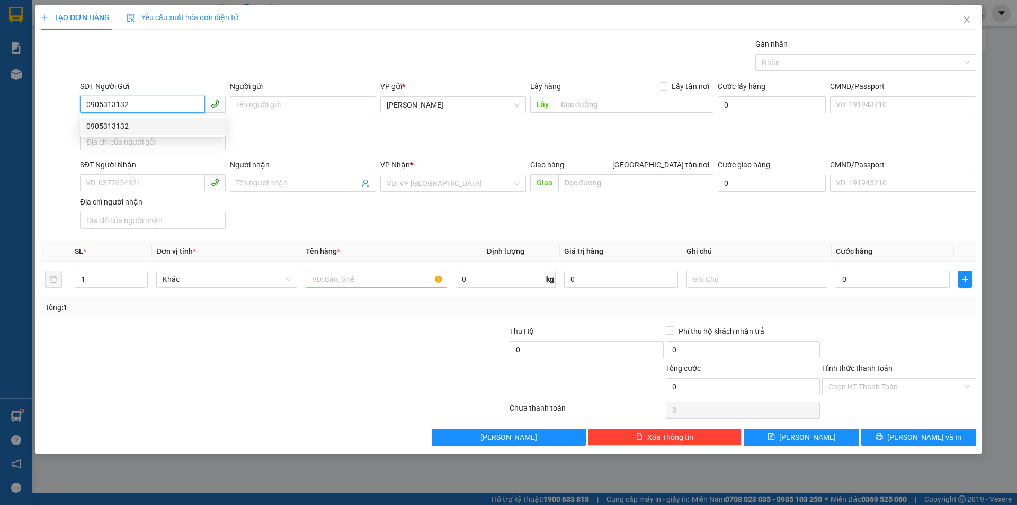
click at [113, 120] on div "0905313132" at bounding box center [152, 126] width 133 height 12
click at [338, 282] on input "text" at bounding box center [376, 279] width 141 height 17
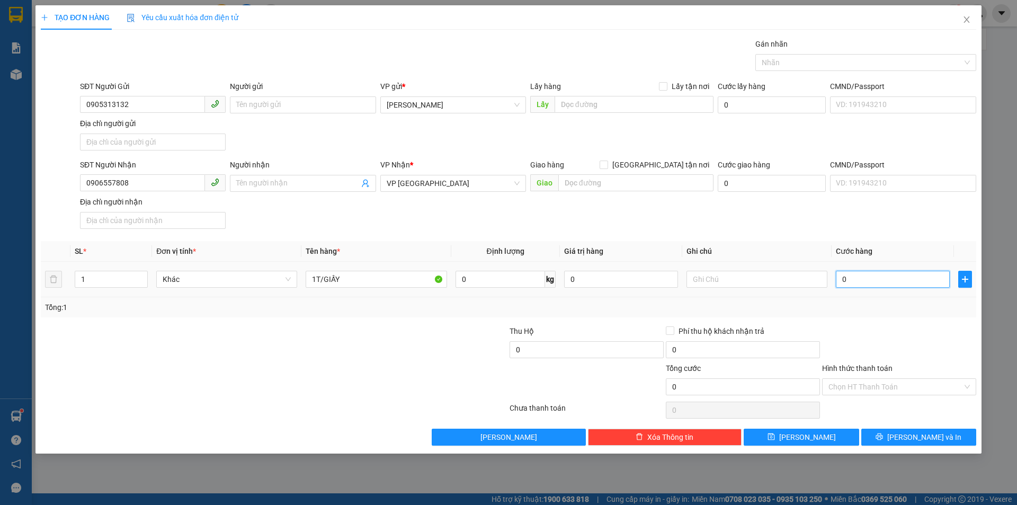
click at [937, 280] on input "0" at bounding box center [893, 279] width 114 height 17
click at [930, 389] on input "Hình thức thanh toán" at bounding box center [895, 387] width 134 height 16
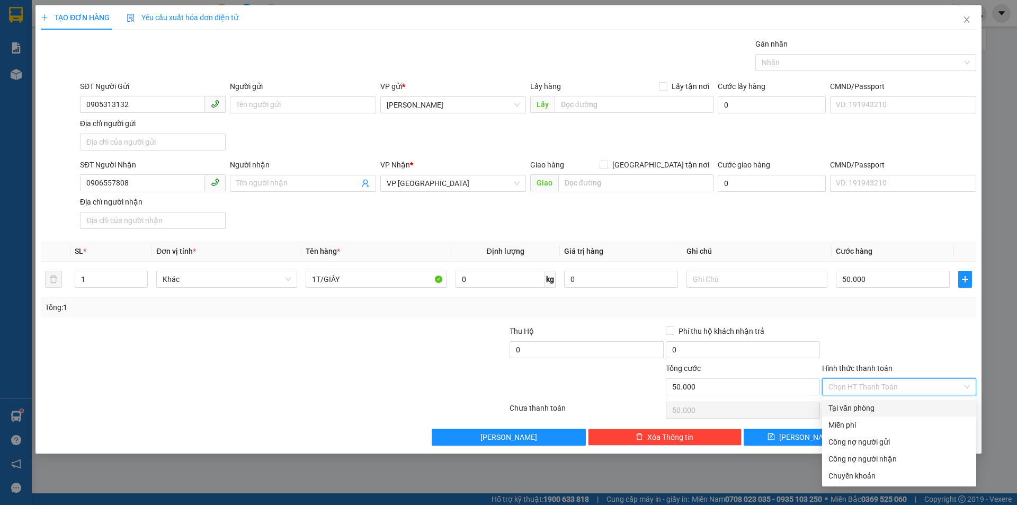
click at [913, 400] on div "Tại văn phòng" at bounding box center [899, 407] width 154 height 17
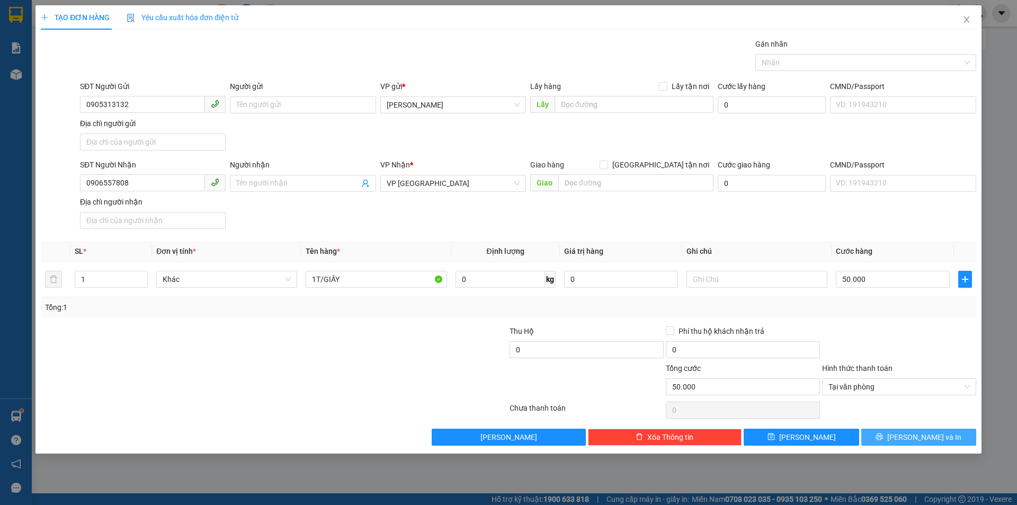
click at [923, 436] on span "[PERSON_NAME] và In" at bounding box center [924, 437] width 74 height 12
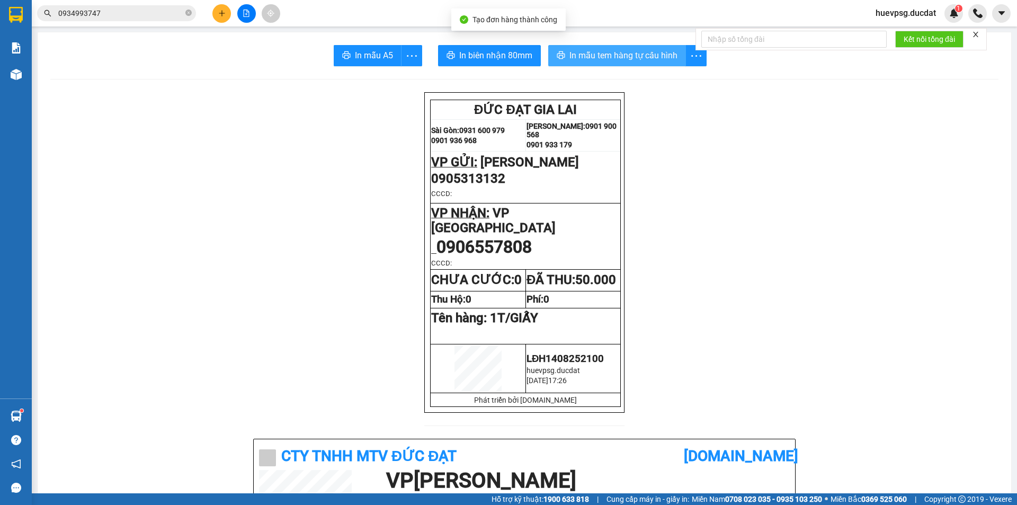
click at [632, 47] on button "In mẫu tem hàng tự cấu hình" at bounding box center [617, 55] width 138 height 21
click at [219, 13] on icon "plus" at bounding box center [221, 13] width 7 height 7
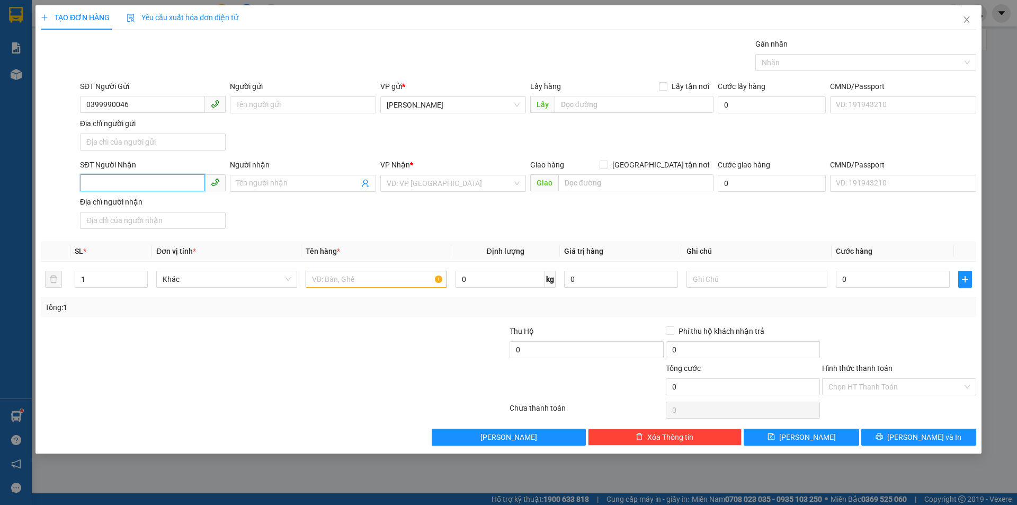
click at [138, 190] on input "SĐT Người Nhận" at bounding box center [142, 182] width 125 height 17
click at [421, 187] on input "search" at bounding box center [450, 183] width 126 height 16
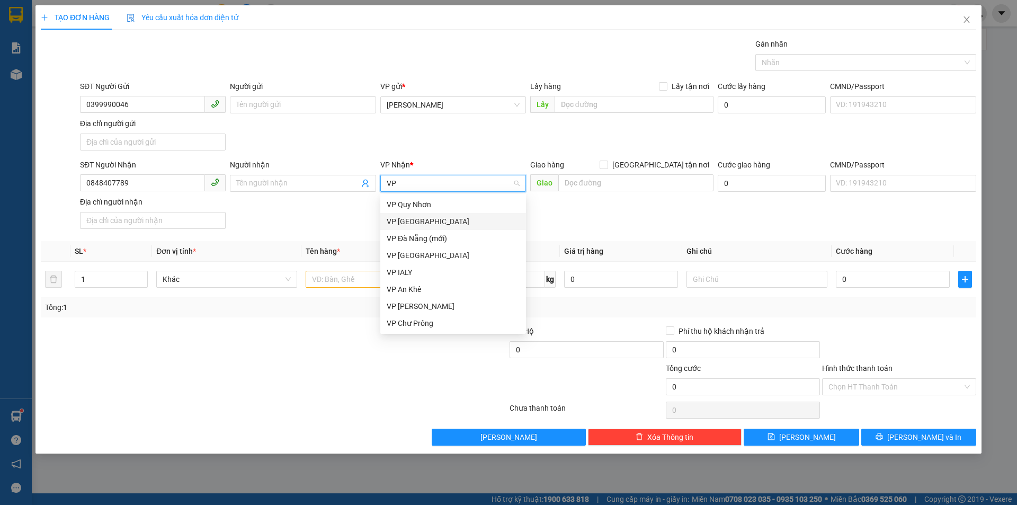
click at [429, 217] on div "VP [GEOGRAPHIC_DATA]" at bounding box center [453, 222] width 133 height 12
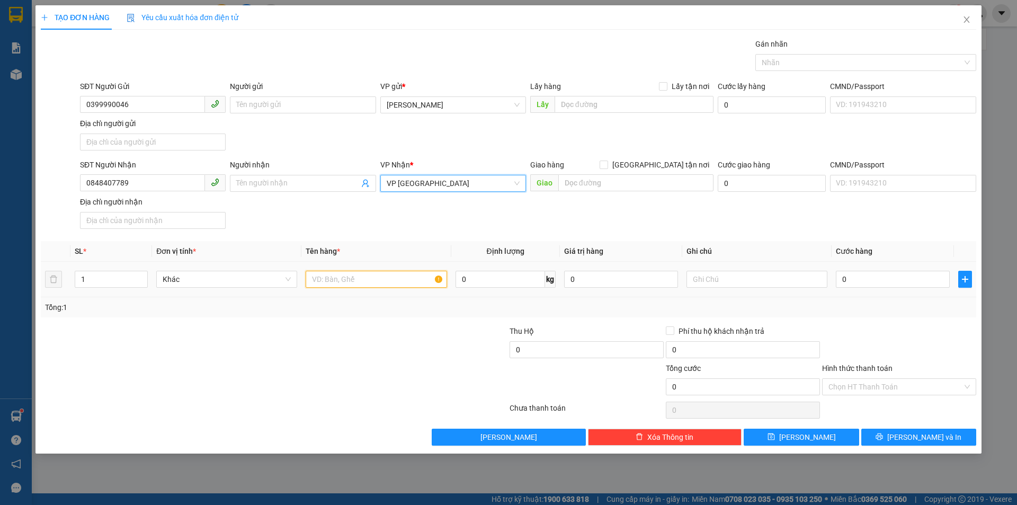
click at [361, 275] on input "text" at bounding box center [376, 279] width 141 height 17
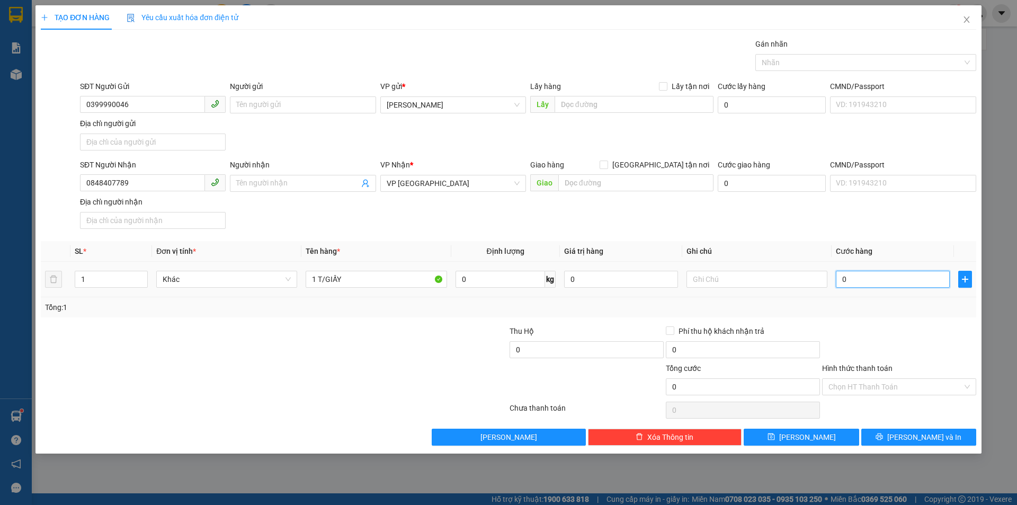
click at [908, 280] on input "0" at bounding box center [893, 279] width 114 height 17
click at [924, 389] on input "Hình thức thanh toán" at bounding box center [895, 387] width 134 height 16
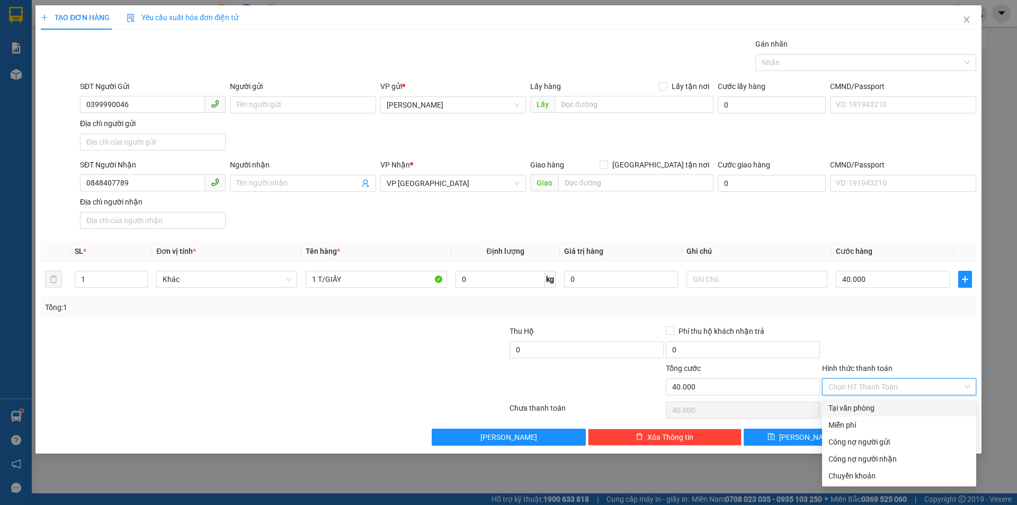
drag, startPoint x: 917, startPoint y: 405, endPoint x: 917, endPoint y: 410, distance: 5.8
click at [917, 408] on div "Tại văn phòng" at bounding box center [898, 408] width 141 height 12
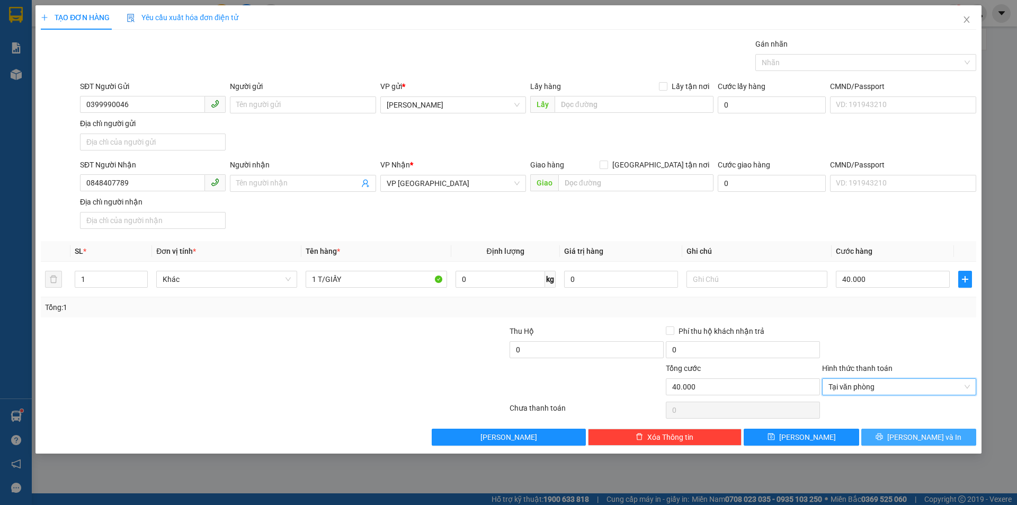
click at [943, 436] on button "[PERSON_NAME] và In" at bounding box center [918, 437] width 115 height 17
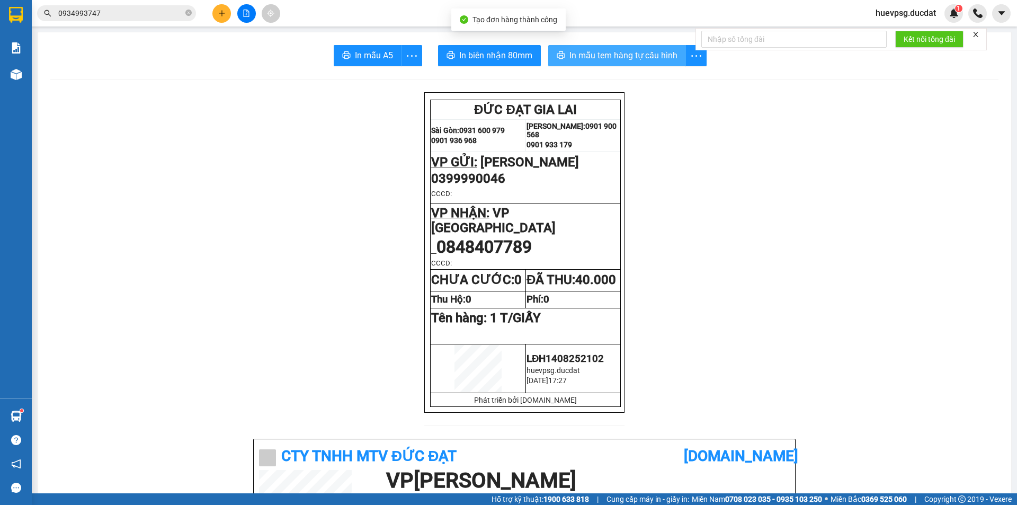
click at [646, 58] on span "In mẫu tem hàng tự cấu hình" at bounding box center [623, 55] width 108 height 13
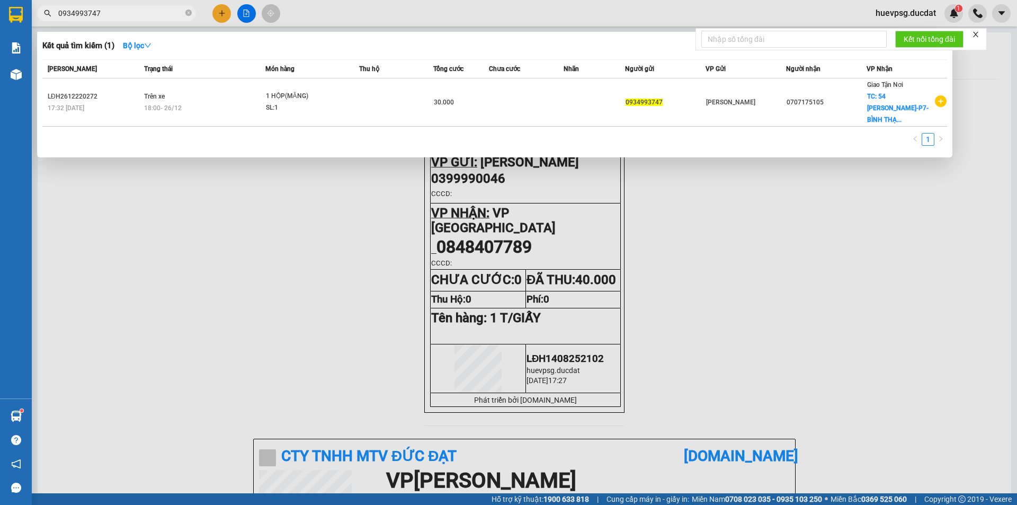
click at [92, 12] on input "0934993747" at bounding box center [120, 13] width 125 height 12
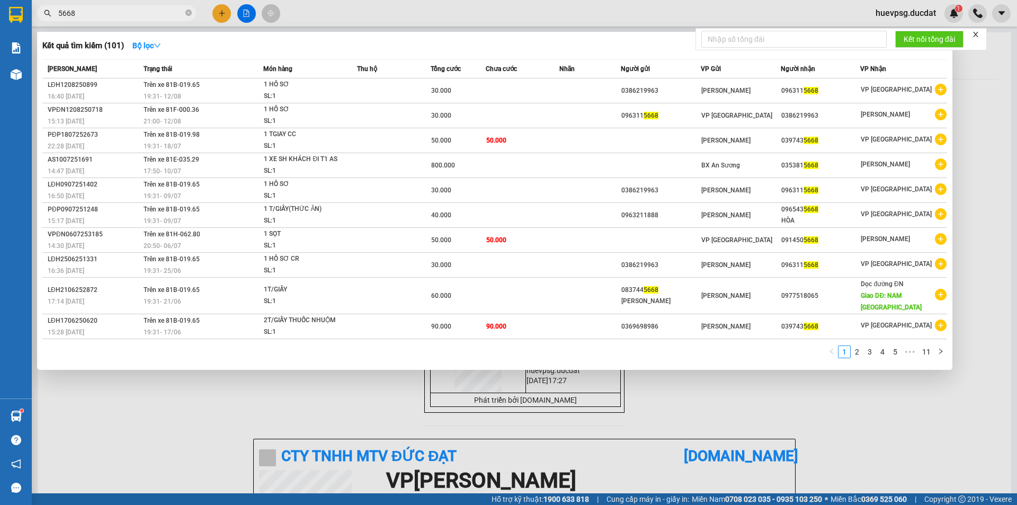
click at [218, 19] on div at bounding box center [508, 252] width 1017 height 505
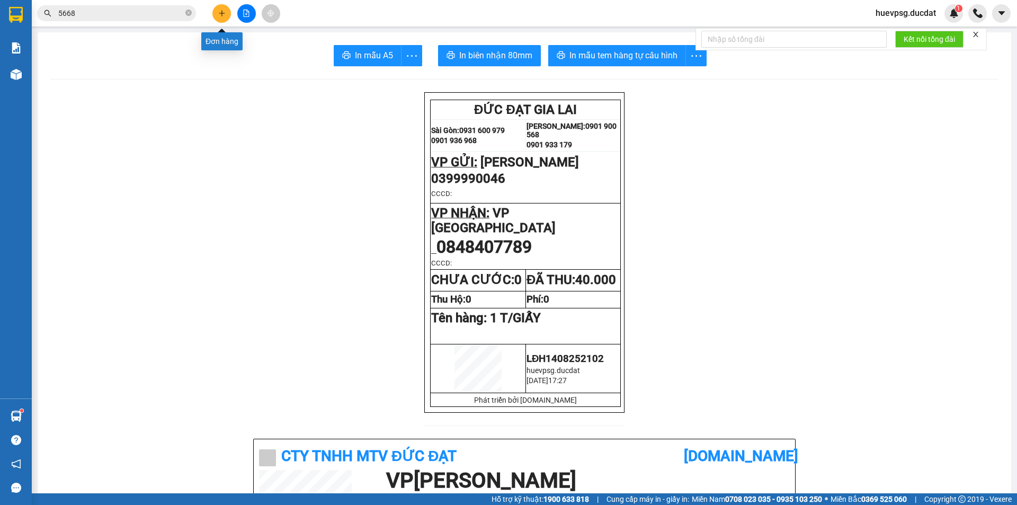
click at [227, 19] on button at bounding box center [221, 13] width 19 height 19
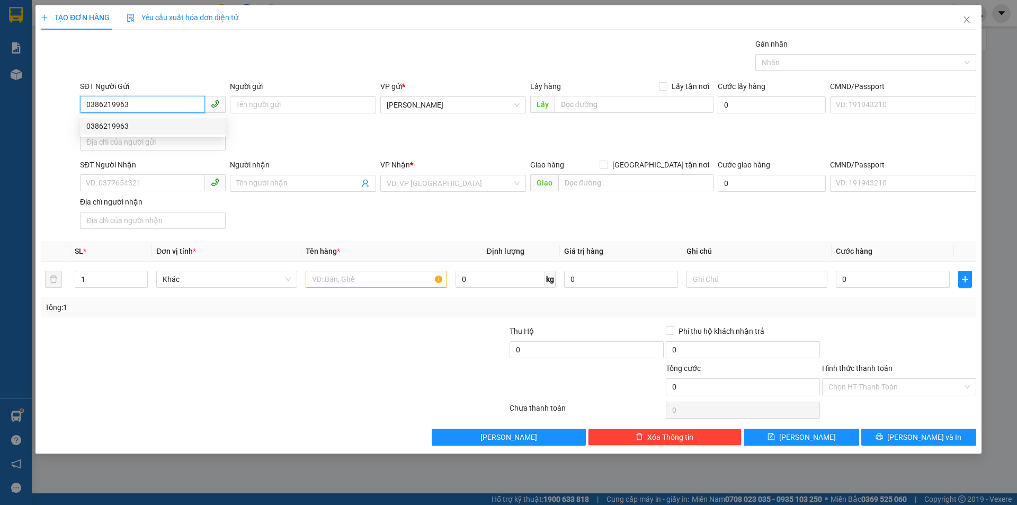
click at [156, 131] on div "0386219963" at bounding box center [152, 126] width 133 height 12
click at [344, 289] on div at bounding box center [376, 279] width 141 height 21
click at [354, 274] on input "text" at bounding box center [376, 279] width 141 height 17
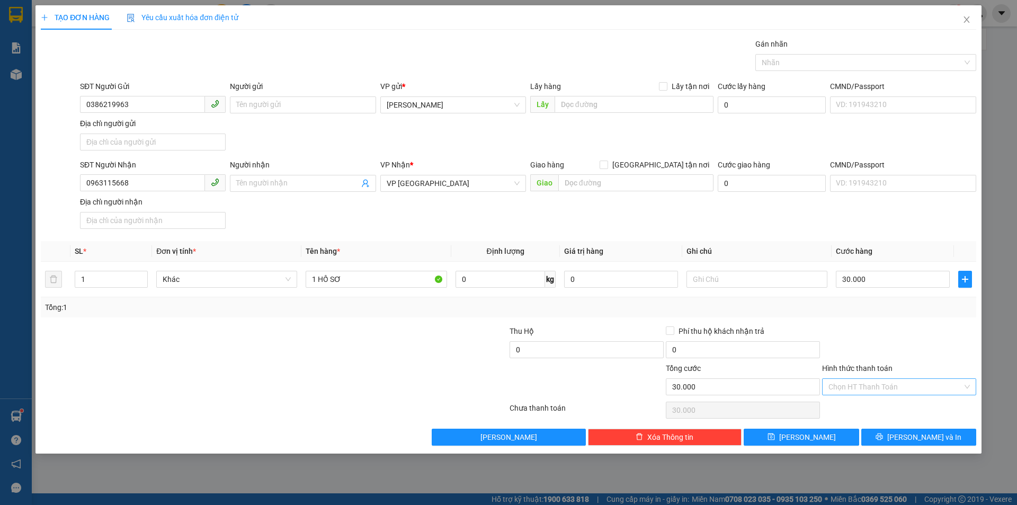
click at [851, 381] on input "Hình thức thanh toán" at bounding box center [895, 387] width 134 height 16
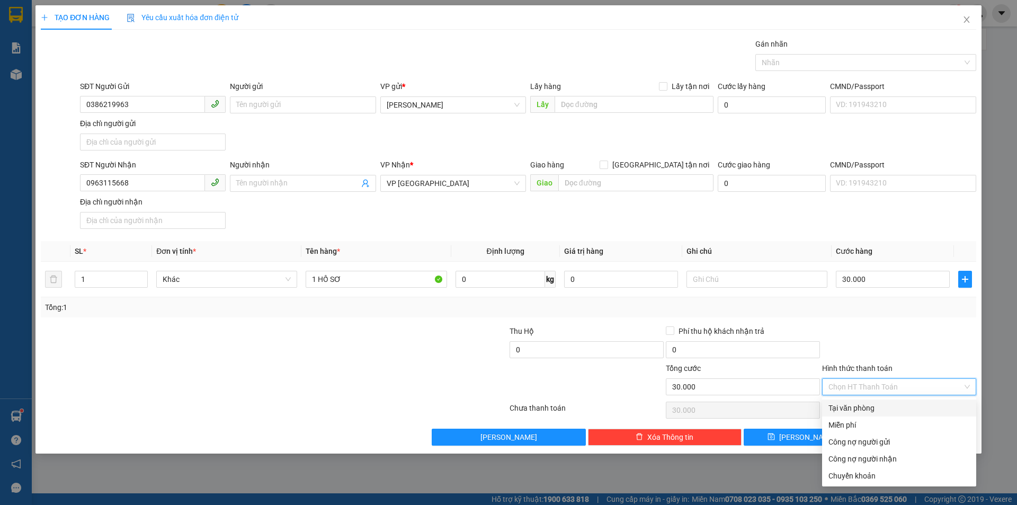
drag, startPoint x: 861, startPoint y: 403, endPoint x: 879, endPoint y: 418, distance: 24.1
click at [861, 403] on div "Tại văn phòng" at bounding box center [898, 408] width 141 height 12
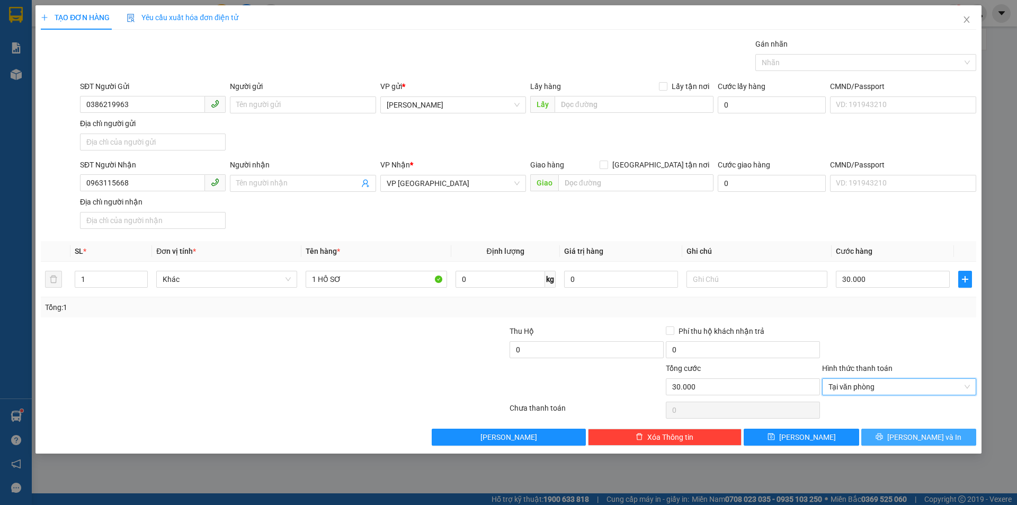
click at [891, 429] on button "[PERSON_NAME] và In" at bounding box center [918, 437] width 115 height 17
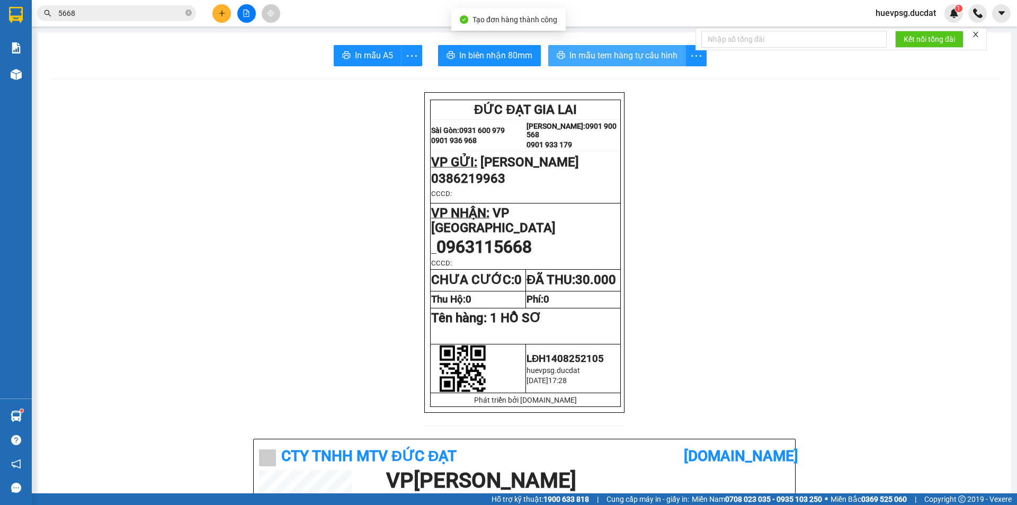
click at [639, 59] on span "In mẫu tem hàng tự cấu hình" at bounding box center [623, 55] width 108 height 13
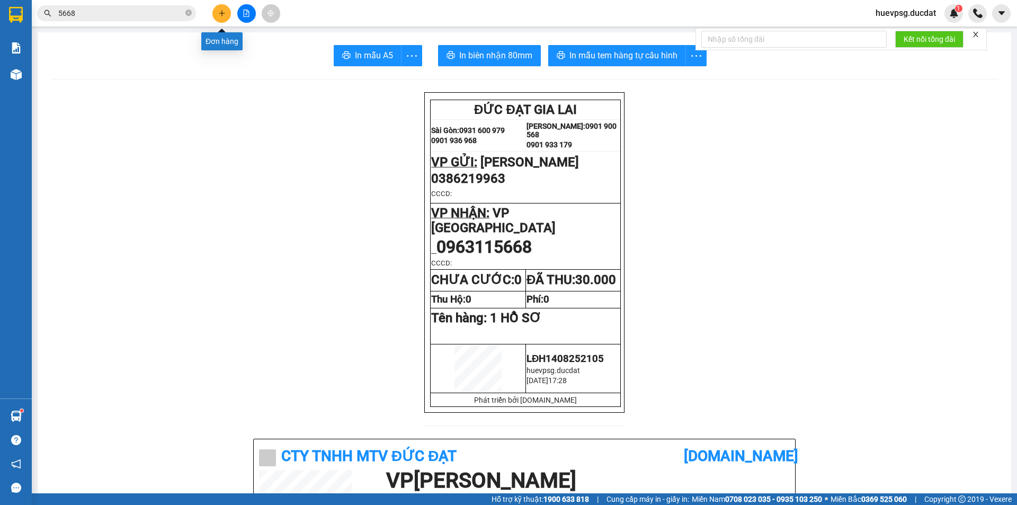
click at [224, 11] on icon "plus" at bounding box center [221, 13] width 7 height 7
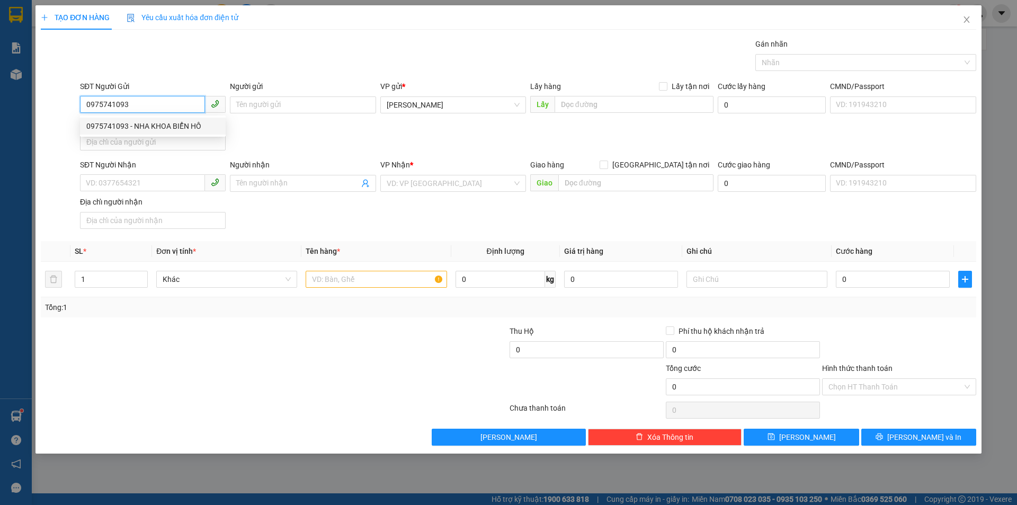
click at [145, 121] on div "0975741093 - NHA KHOA BIỂN HỒ" at bounding box center [152, 126] width 133 height 12
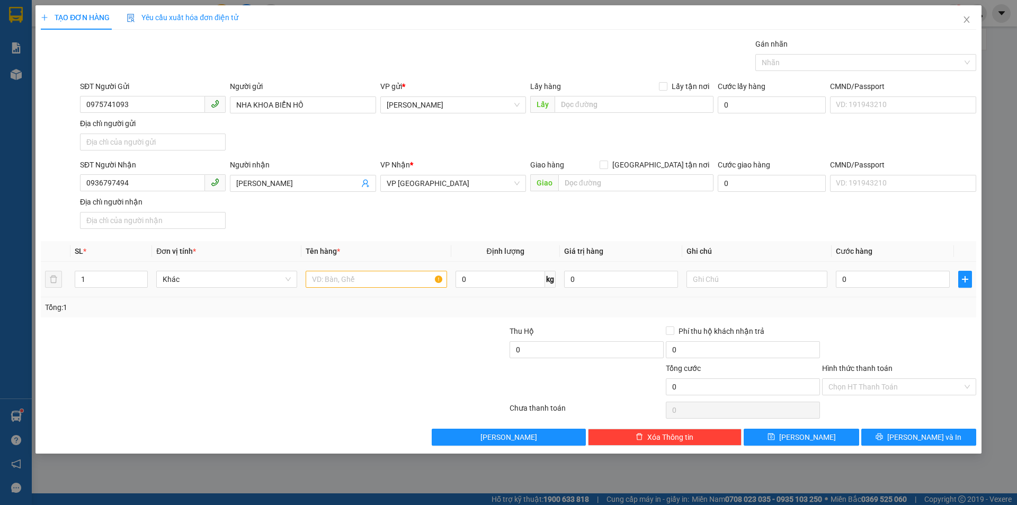
click at [376, 288] on div at bounding box center [376, 279] width 141 height 21
click at [379, 282] on input "text" at bounding box center [376, 279] width 141 height 17
drag, startPoint x: 905, startPoint y: 368, endPoint x: 908, endPoint y: 378, distance: 10.9
click at [906, 371] on div "Hình thức thanh toán" at bounding box center [899, 370] width 154 height 16
click at [911, 383] on input "Hình thức thanh toán" at bounding box center [895, 387] width 134 height 16
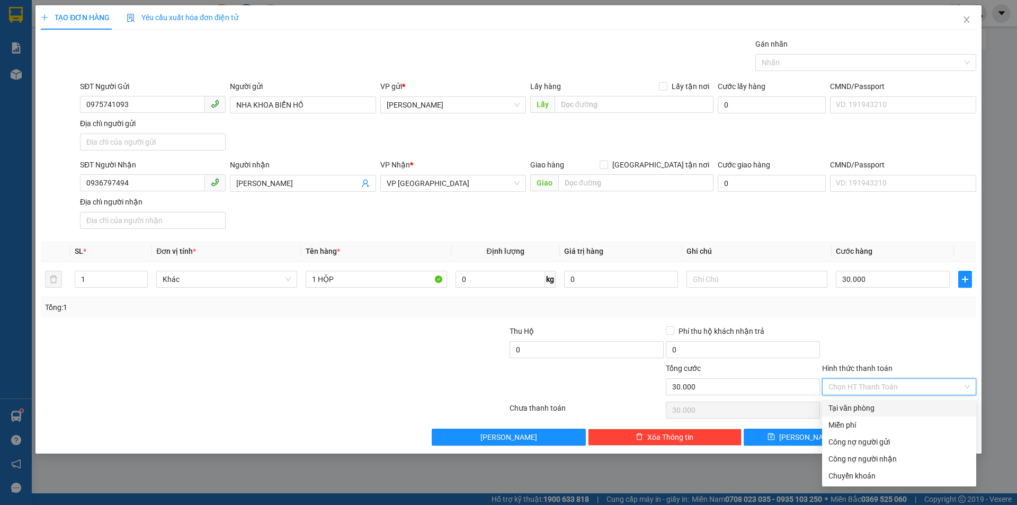
click at [877, 407] on div "Tại văn phòng" at bounding box center [898, 408] width 141 height 12
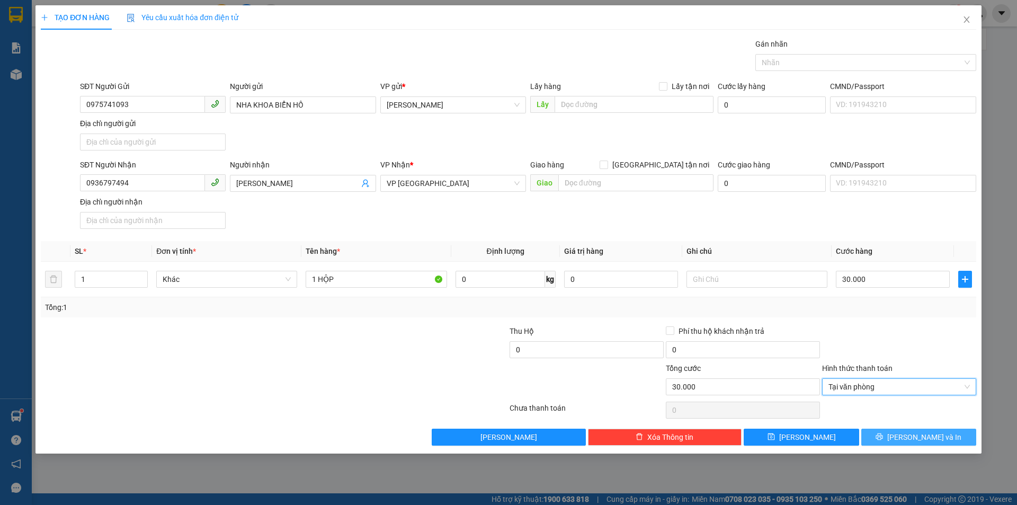
click at [900, 442] on button "[PERSON_NAME] và In" at bounding box center [918, 437] width 115 height 17
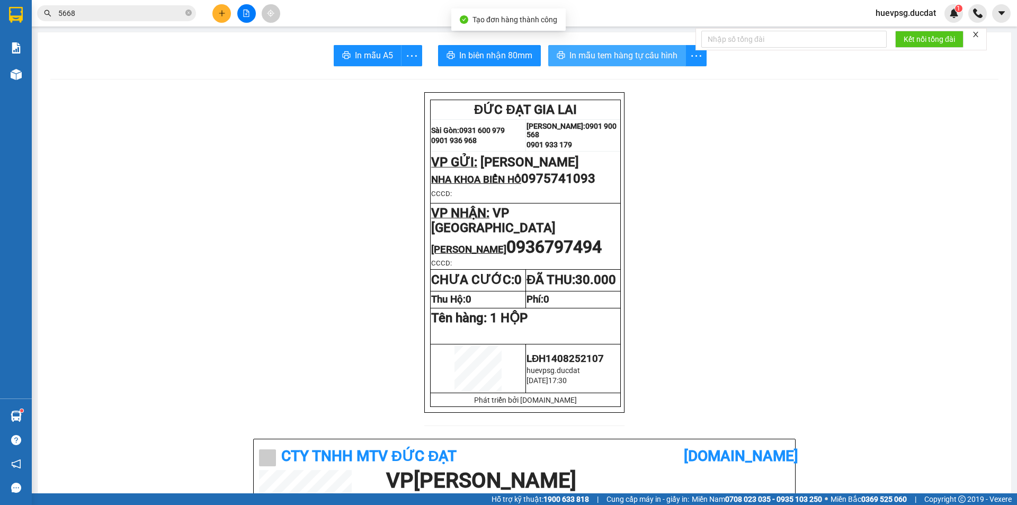
click at [631, 61] on span "In mẫu tem hàng tự cấu hình" at bounding box center [623, 55] width 108 height 13
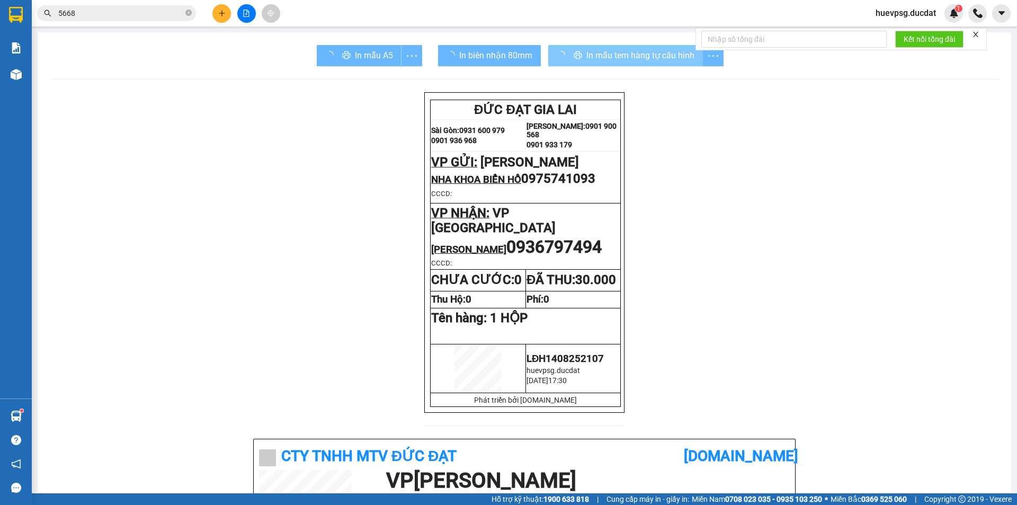
click at [223, 15] on icon "plus" at bounding box center [221, 13] width 7 height 7
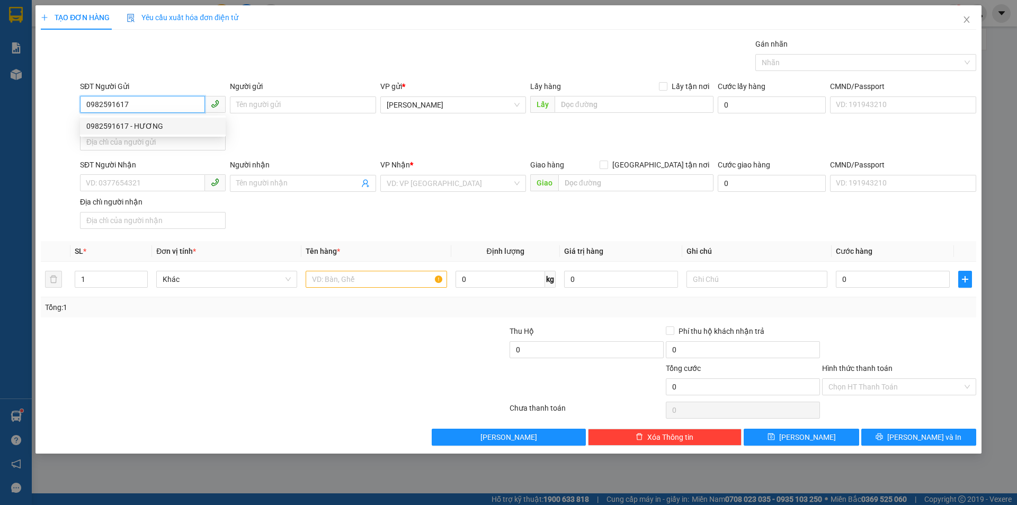
click at [166, 126] on div "0982591617 - HƯƠNG" at bounding box center [152, 126] width 133 height 12
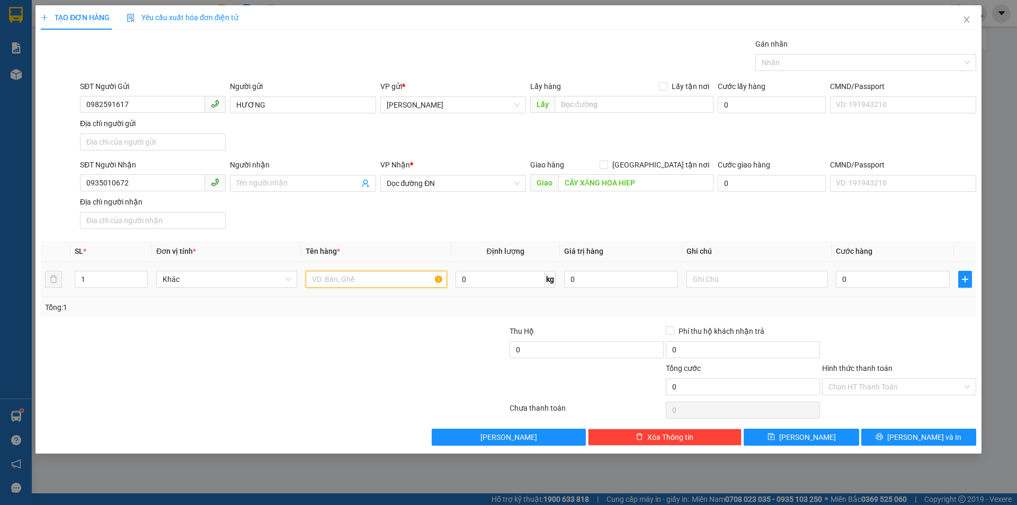
click at [325, 283] on input "text" at bounding box center [376, 279] width 141 height 17
drag, startPoint x: 881, startPoint y: 383, endPoint x: 883, endPoint y: 397, distance: 13.9
click at [881, 385] on input "Hình thức thanh toán" at bounding box center [895, 387] width 134 height 16
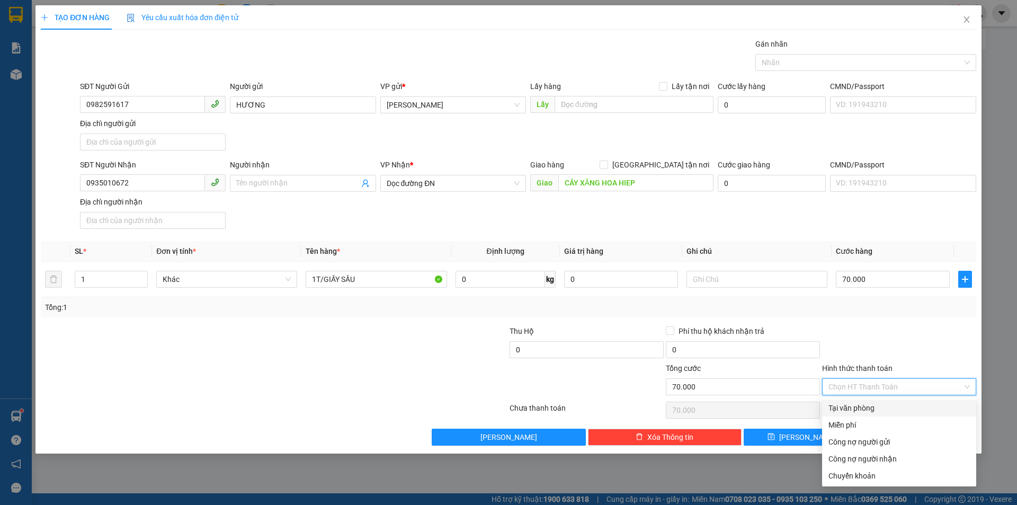
click at [883, 404] on div "Tại văn phòng" at bounding box center [898, 408] width 141 height 12
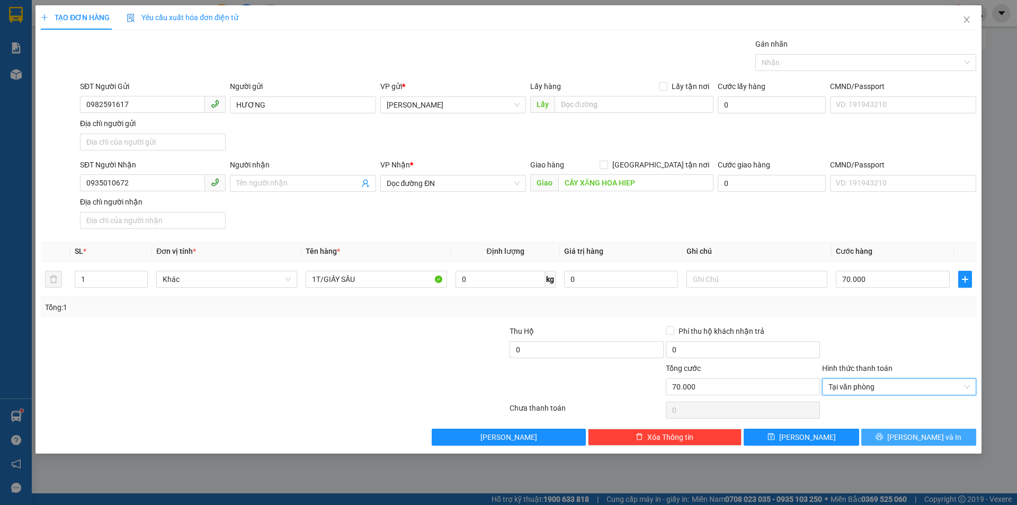
click at [918, 434] on span "[PERSON_NAME] và In" at bounding box center [924, 437] width 74 height 12
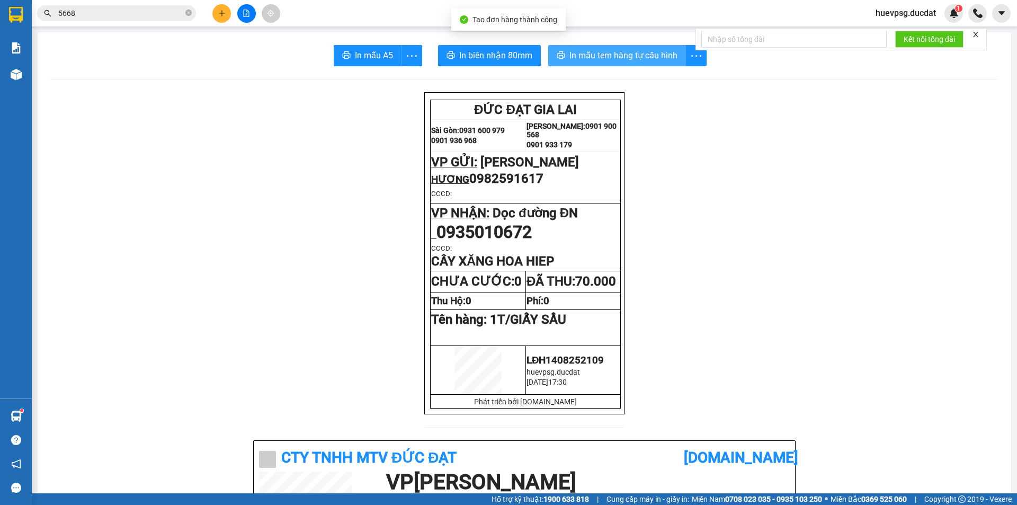
click at [592, 57] on span "In mẫu tem hàng tự cấu hình" at bounding box center [623, 55] width 108 height 13
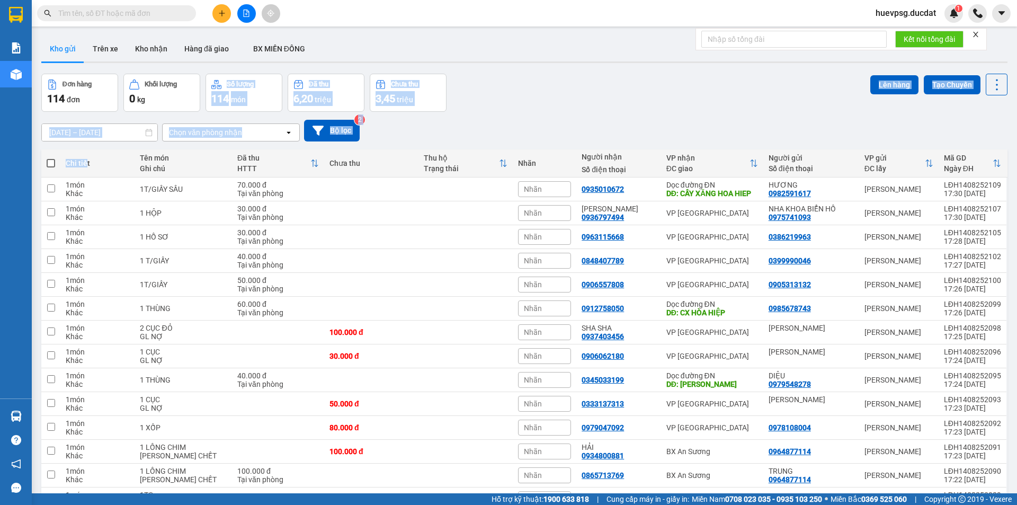
drag, startPoint x: 103, startPoint y: 141, endPoint x: 1016, endPoint y: 113, distance: 914.1
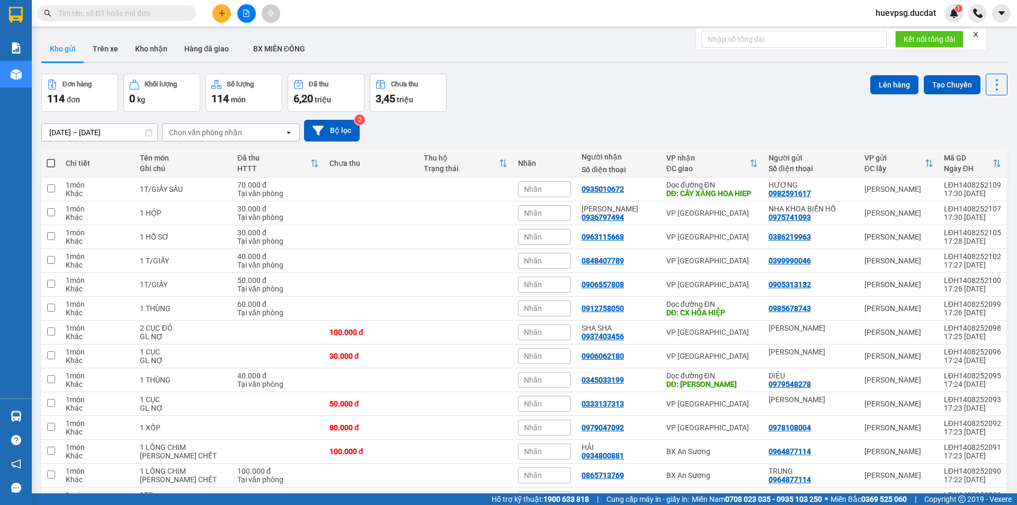
click at [150, 12] on input "text" at bounding box center [120, 13] width 125 height 12
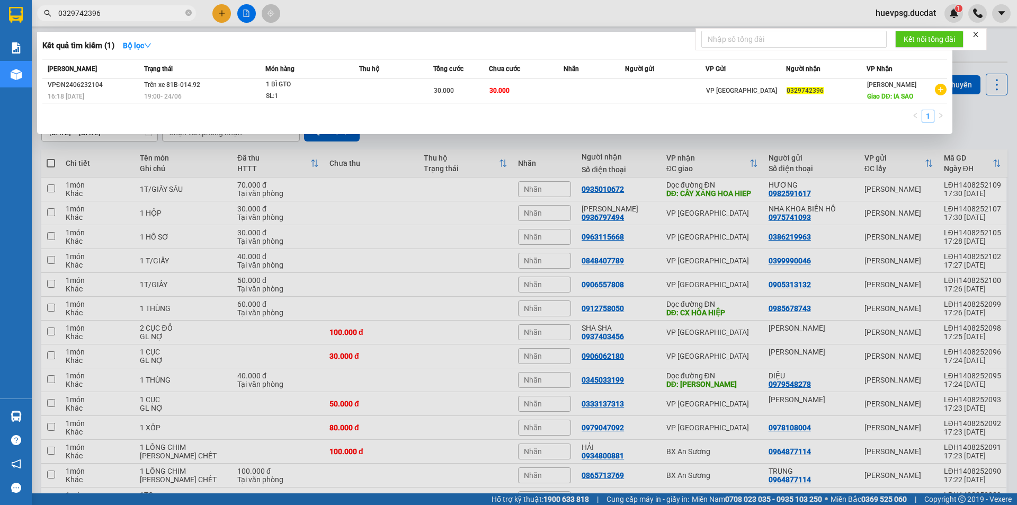
type input "0329742396"
click at [215, 17] on div at bounding box center [508, 252] width 1017 height 505
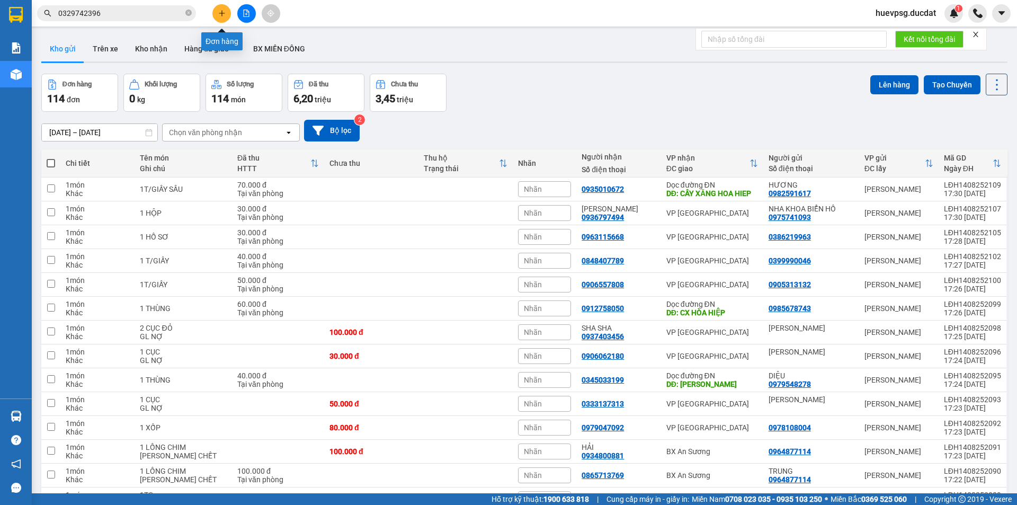
drag, startPoint x: 225, startPoint y: 13, endPoint x: 224, endPoint y: 2, distance: 11.2
click at [225, 9] on button at bounding box center [221, 13] width 19 height 19
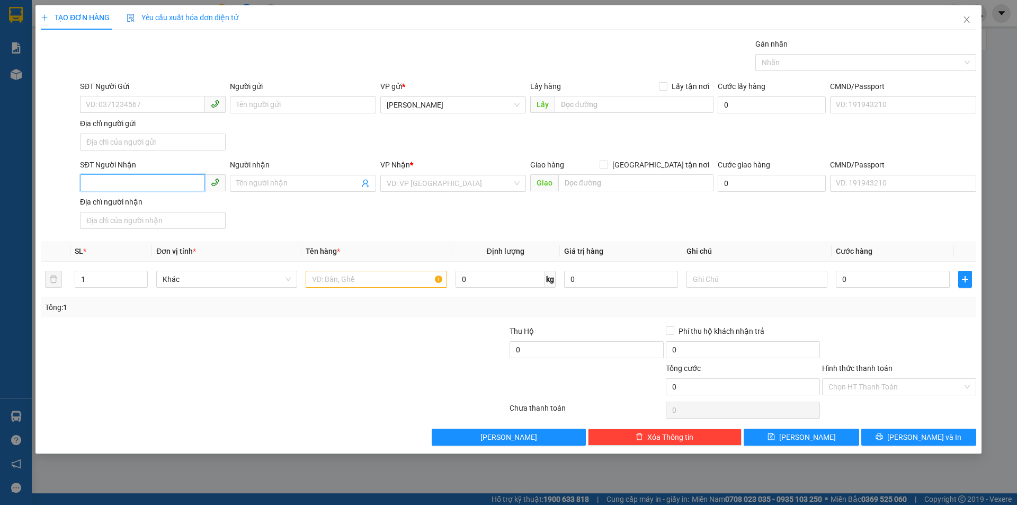
click at [183, 183] on input "SĐT Người Nhận" at bounding box center [142, 182] width 125 height 17
type input "0902891697"
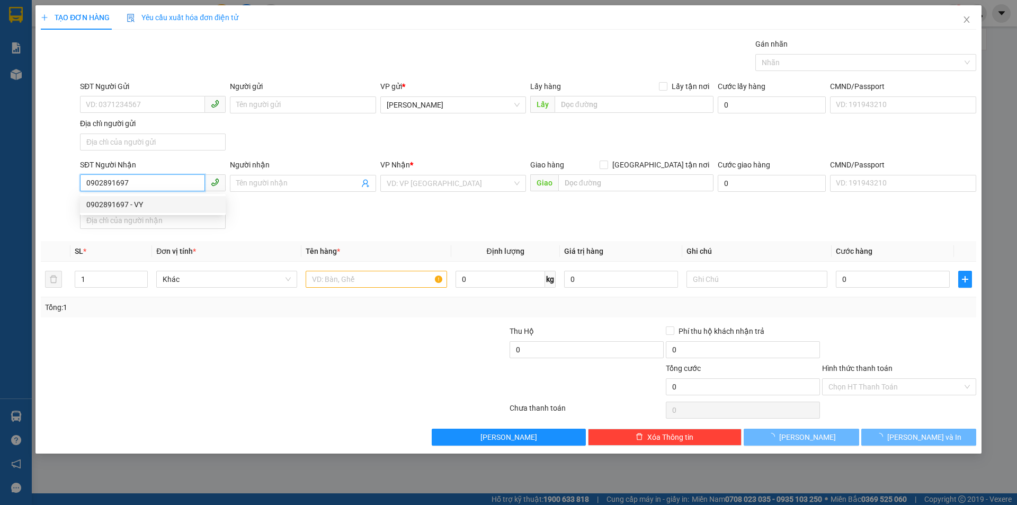
click at [177, 210] on div "0902891697 - VY" at bounding box center [152, 205] width 133 height 12
type input "VY"
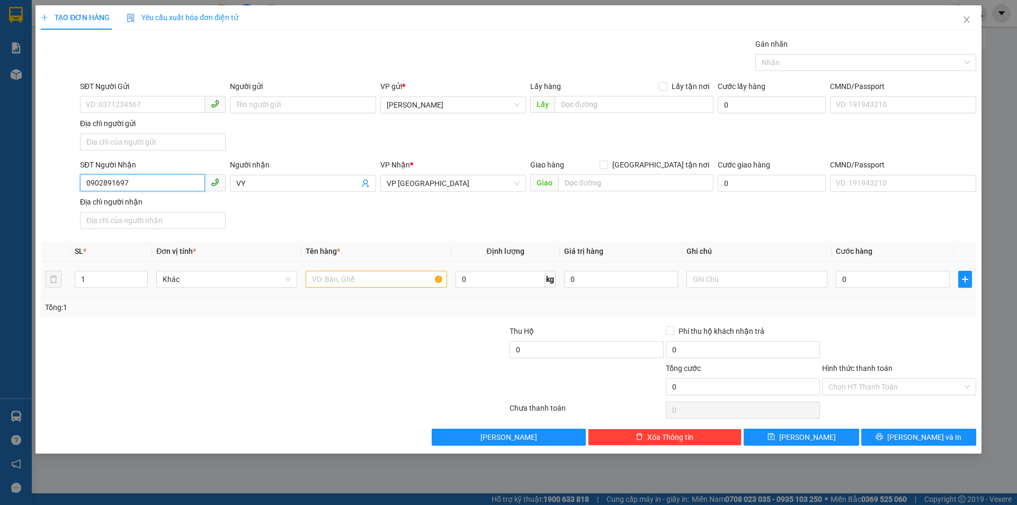
type input "0902891697"
click at [390, 277] on input "text" at bounding box center [376, 279] width 141 height 17
type input "1 CỤC ĐEN"
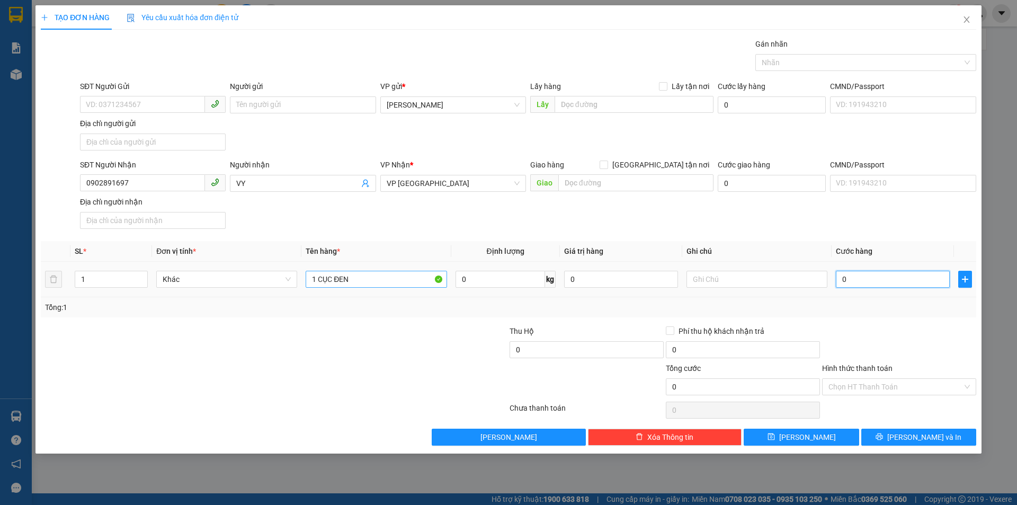
type input "3"
type input "30"
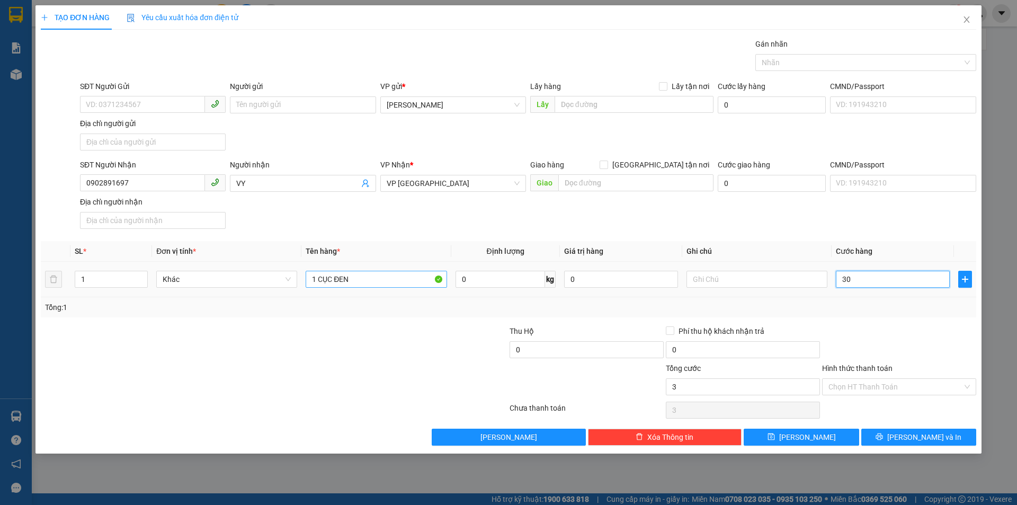
type input "30"
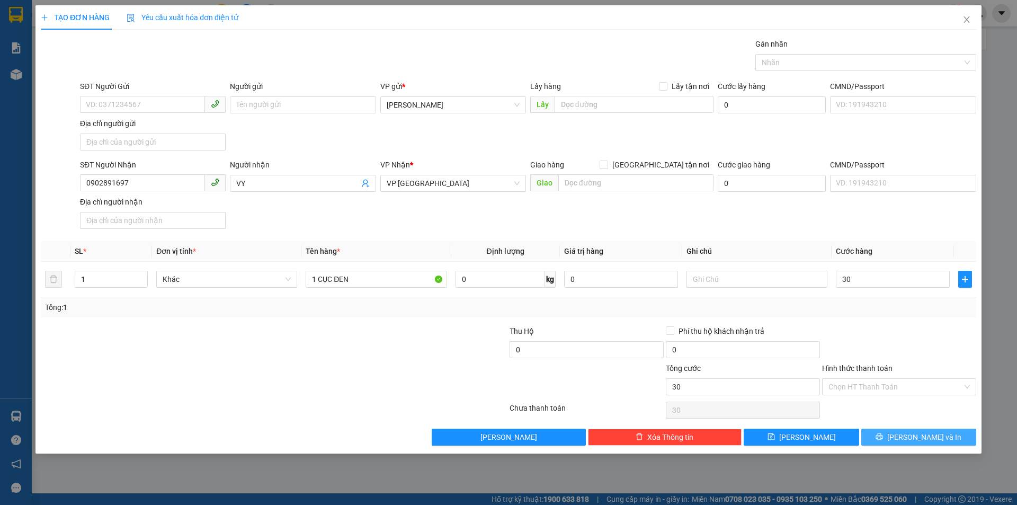
type input "30.000"
click at [941, 440] on button "[PERSON_NAME] và In" at bounding box center [918, 437] width 115 height 17
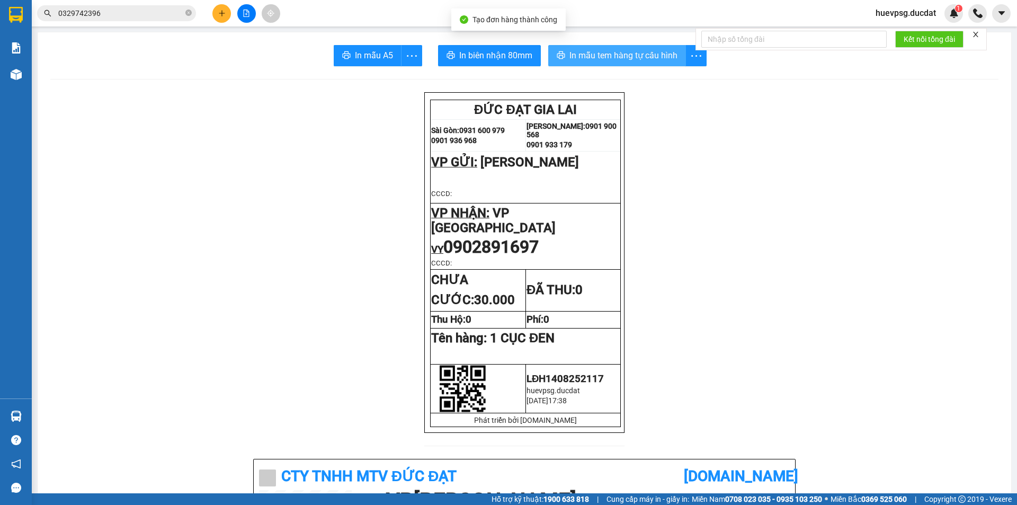
click at [617, 51] on span "In mẫu tem hàng tự cấu hình" at bounding box center [623, 55] width 108 height 13
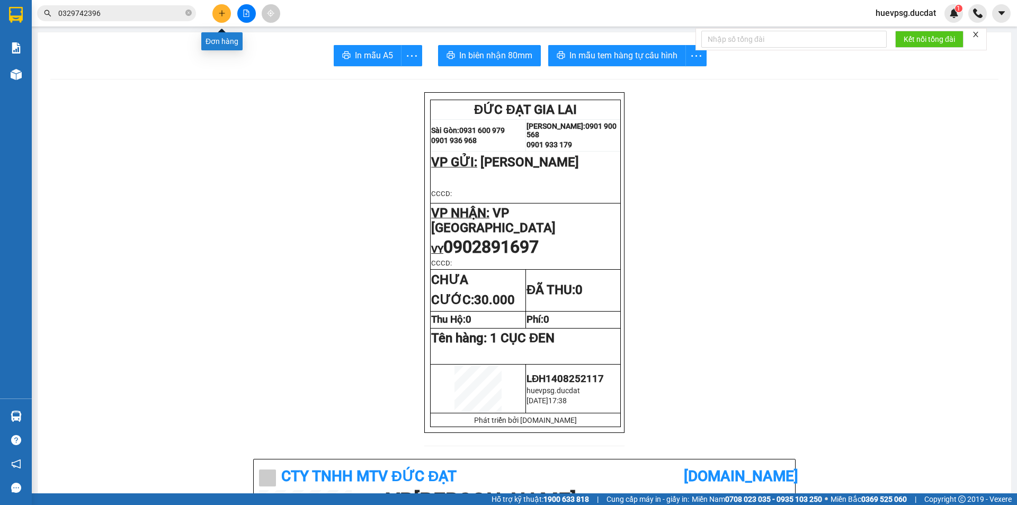
click at [221, 20] on button at bounding box center [221, 13] width 19 height 19
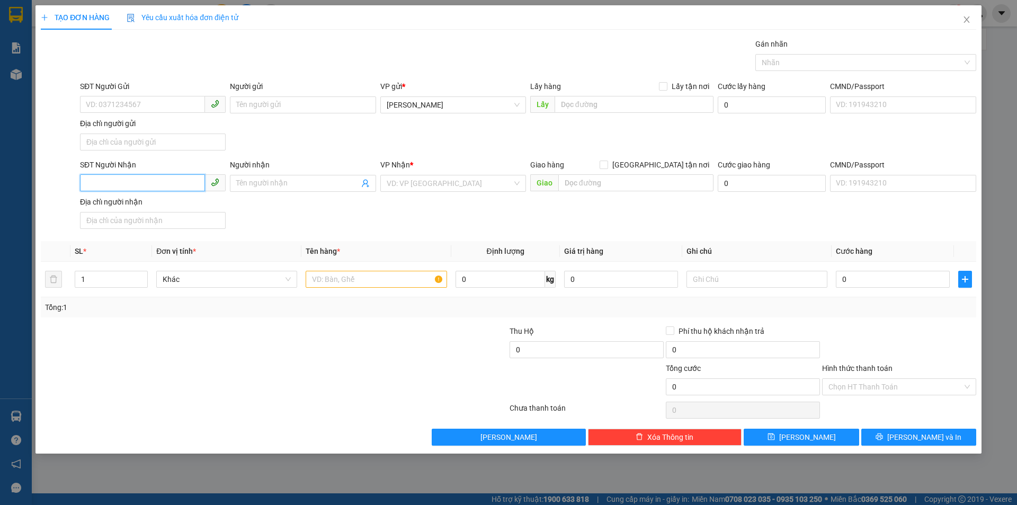
click at [164, 186] on input "SĐT Người Nhận" at bounding box center [142, 182] width 125 height 17
click at [102, 182] on input "0384949474" at bounding box center [142, 182] width 125 height 17
type input "0385949474"
click at [90, 203] on div "0385949474 - OANH" at bounding box center [152, 205] width 133 height 12
type input "OANH"
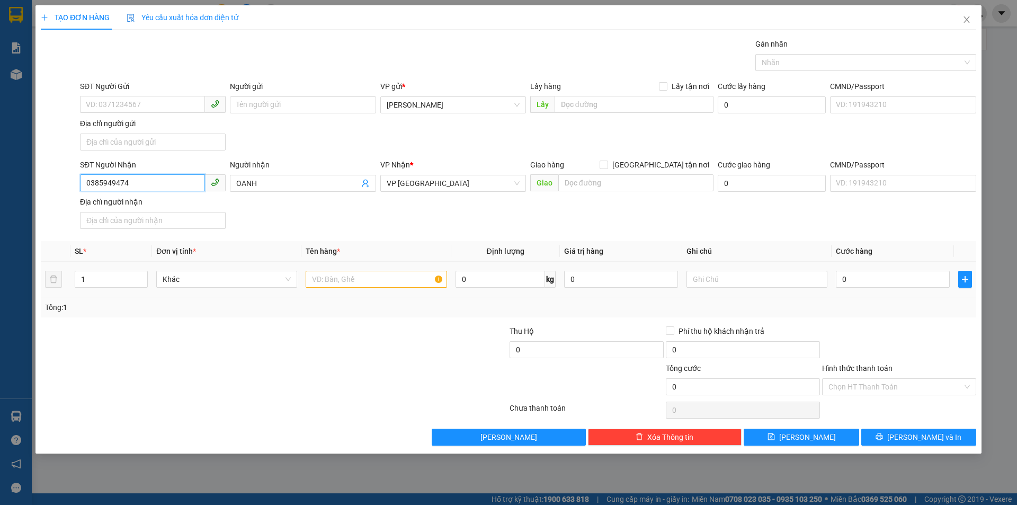
type input "0385949474"
click at [337, 286] on input "text" at bounding box center [376, 279] width 141 height 17
type input "1 CỤC ĐEN"
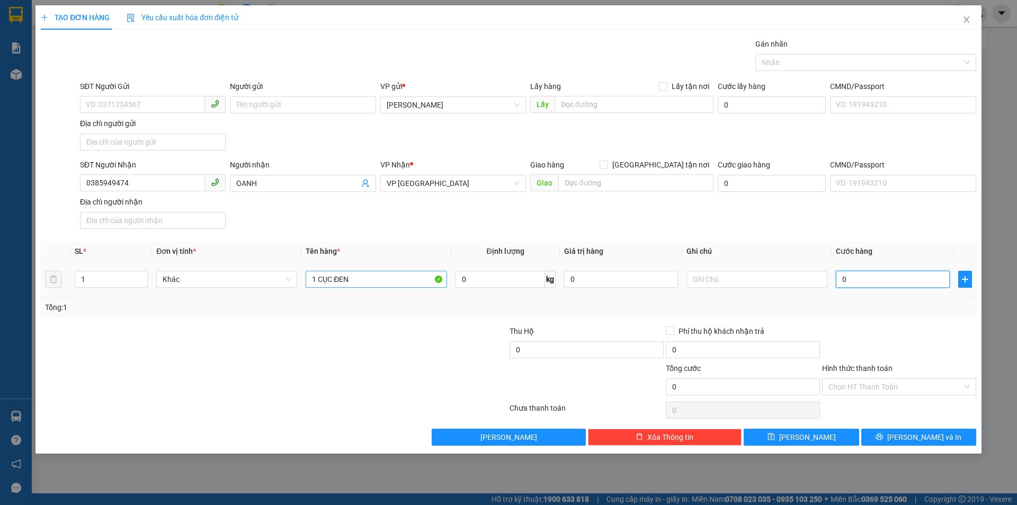
type input "3"
type input "30"
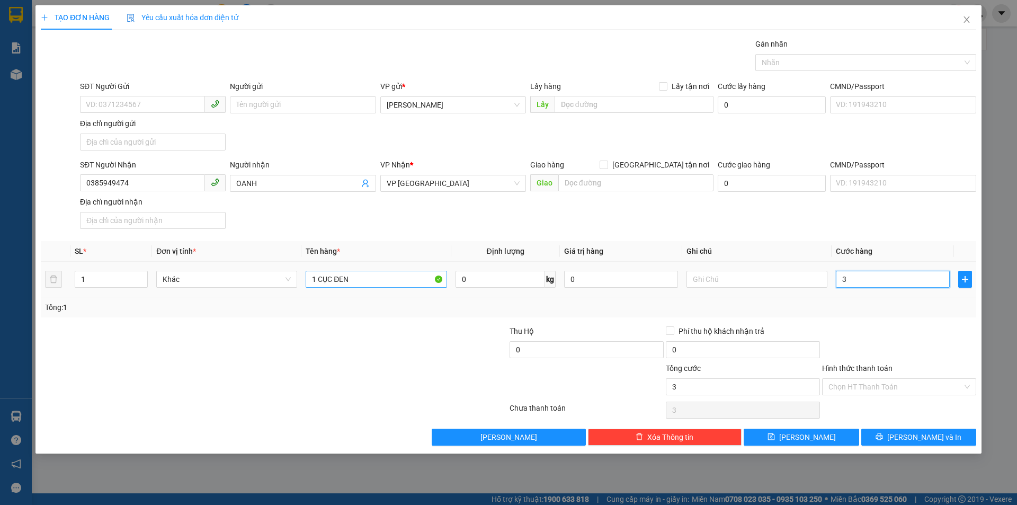
type input "30"
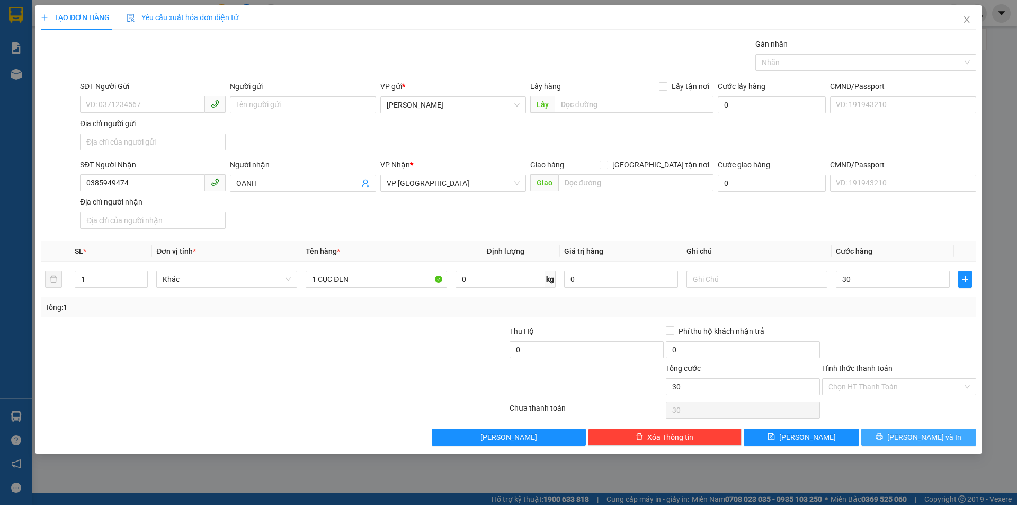
type input "30.000"
click at [940, 434] on button "[PERSON_NAME] và In" at bounding box center [918, 437] width 115 height 17
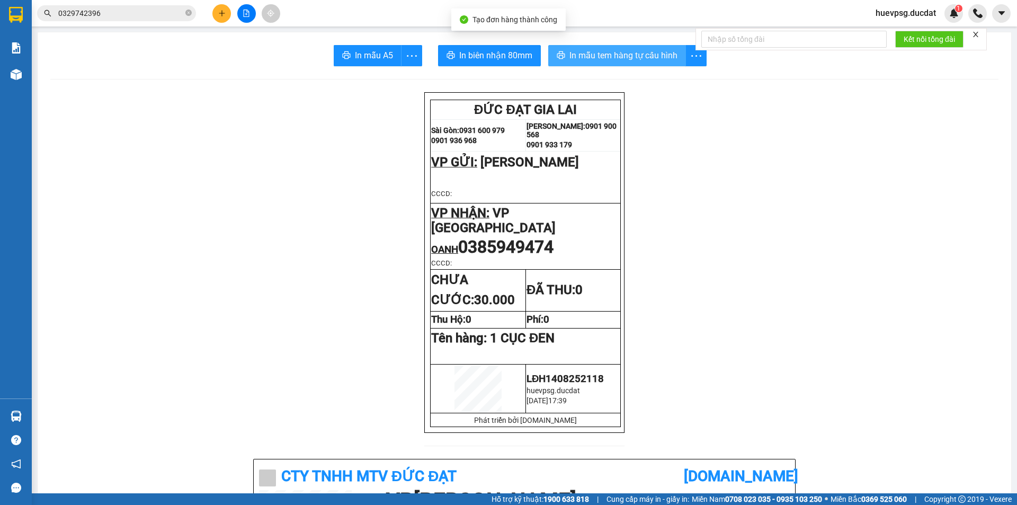
click at [679, 55] on button "In mẫu tem hàng tự cấu hình" at bounding box center [617, 55] width 138 height 21
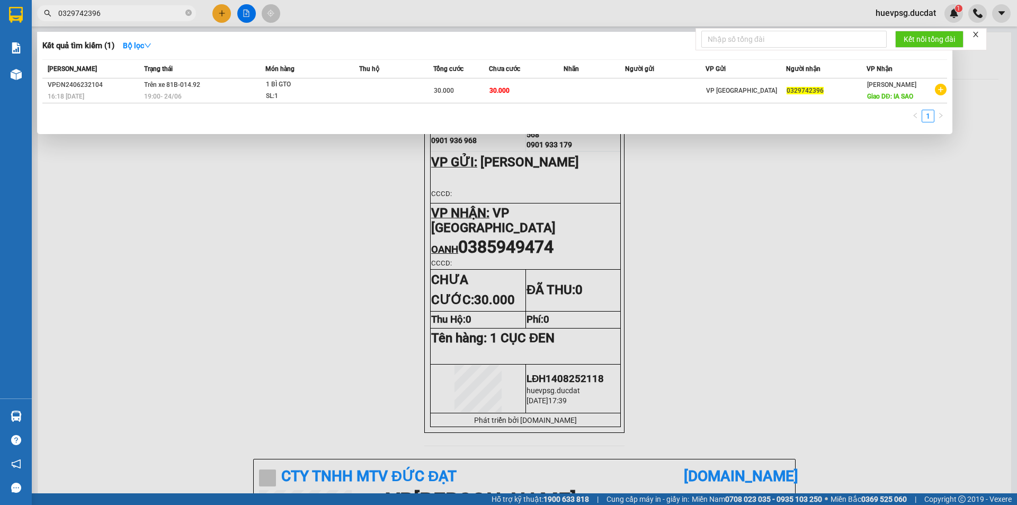
click at [78, 6] on span "0329742396" at bounding box center [116, 13] width 159 height 16
click at [80, 10] on input "0329742396" at bounding box center [120, 13] width 125 height 12
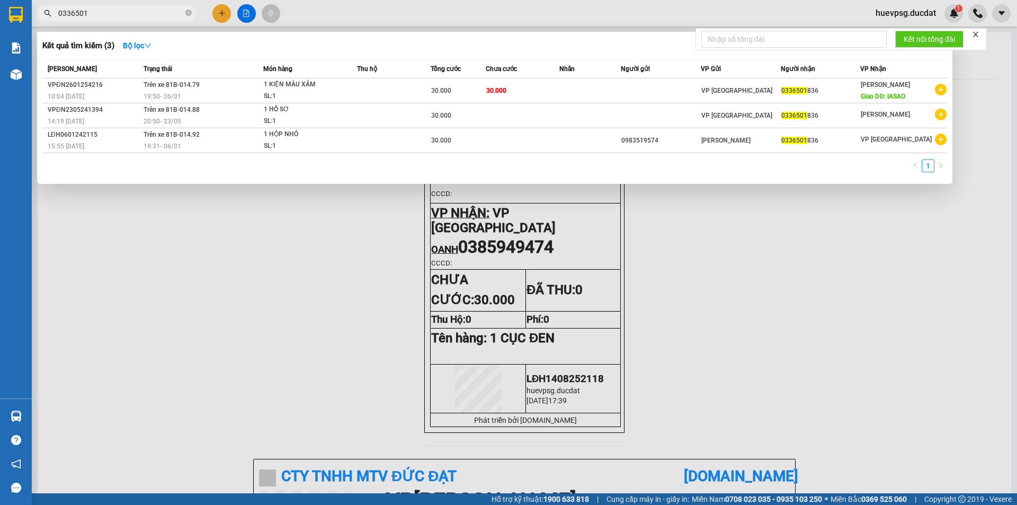
click at [77, 14] on input "0336501" at bounding box center [120, 13] width 125 height 12
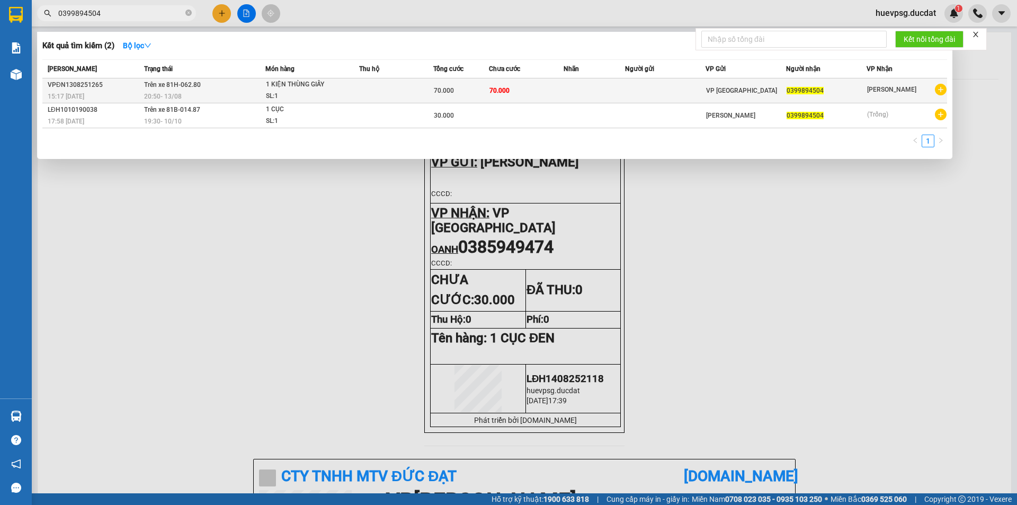
type input "0399894504"
click at [569, 91] on td at bounding box center [595, 90] width 62 height 25
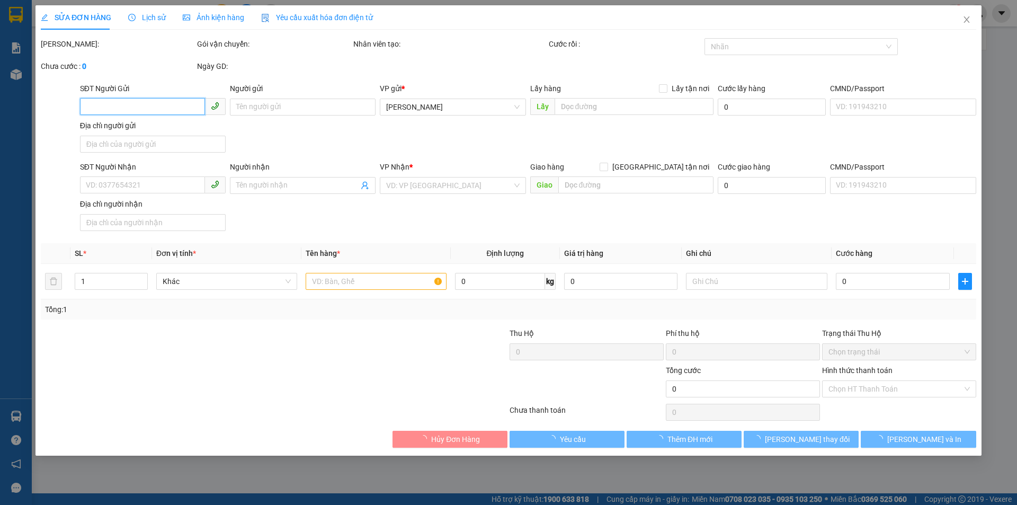
type input "0399894504"
type input "70.000"
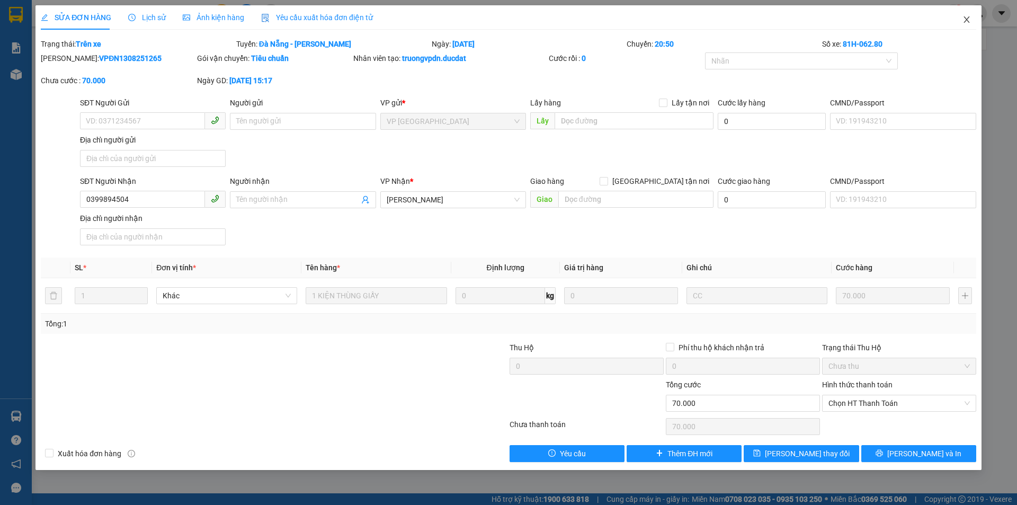
click at [965, 19] on icon "close" at bounding box center [966, 19] width 6 height 6
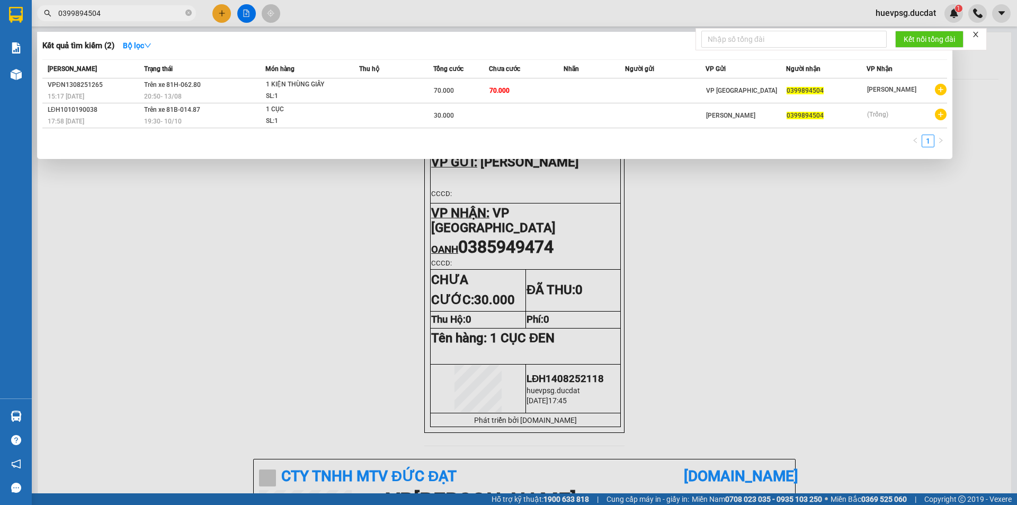
click at [163, 10] on input "0399894504" at bounding box center [120, 13] width 125 height 12
click at [147, 297] on div at bounding box center [508, 252] width 1017 height 505
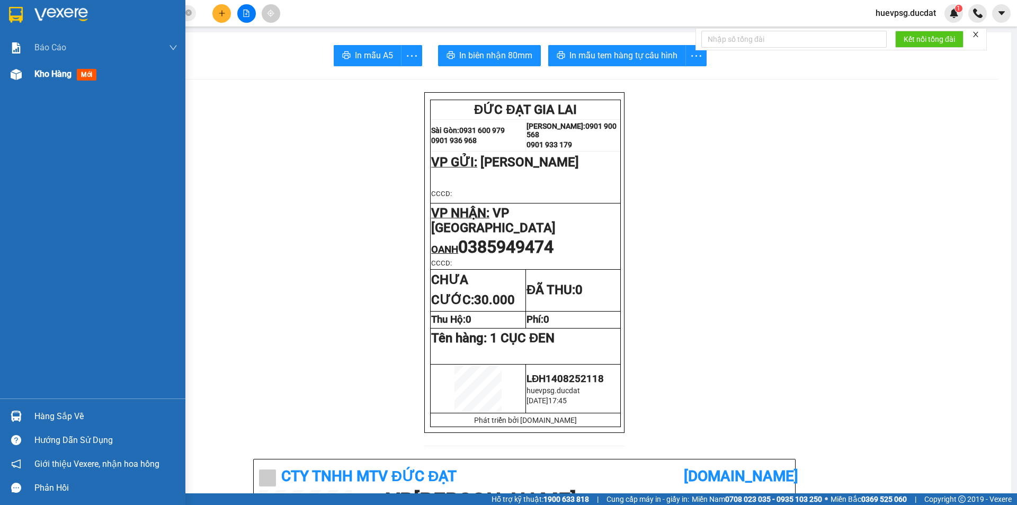
click at [67, 75] on span "Kho hàng" at bounding box center [52, 74] width 37 height 10
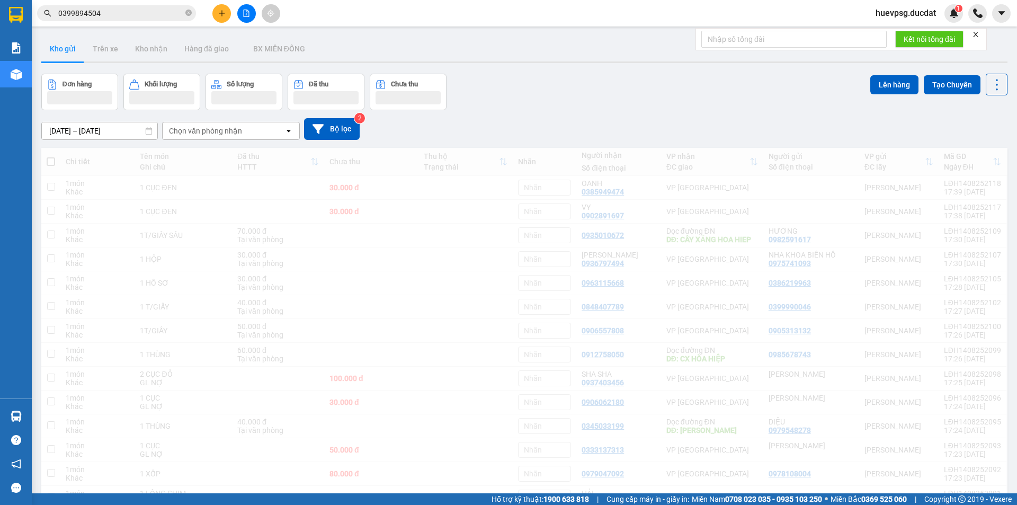
click at [251, 135] on div "Chọn văn phòng nhận" at bounding box center [224, 130] width 122 height 17
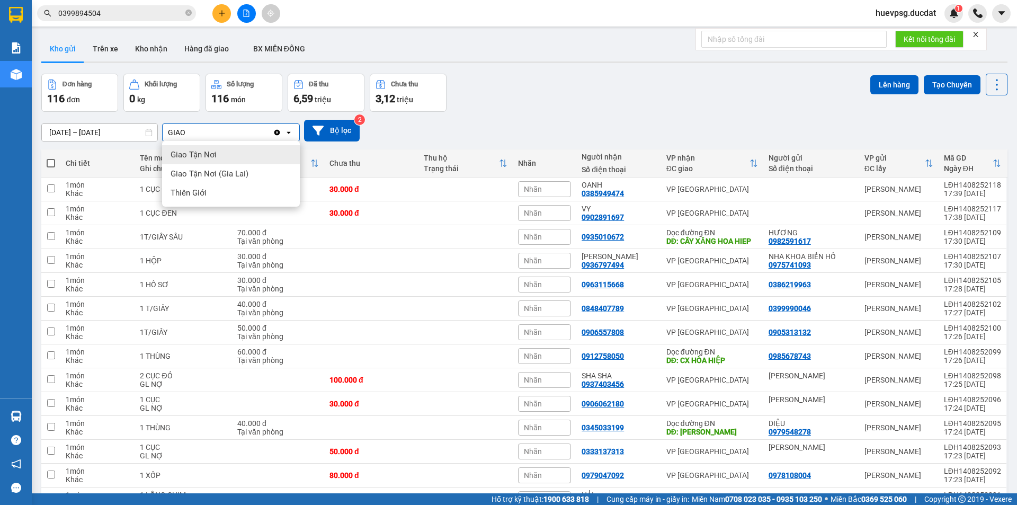
type input "GIAO"
click at [245, 156] on div "Giao Tận Nơi" at bounding box center [231, 154] width 138 height 19
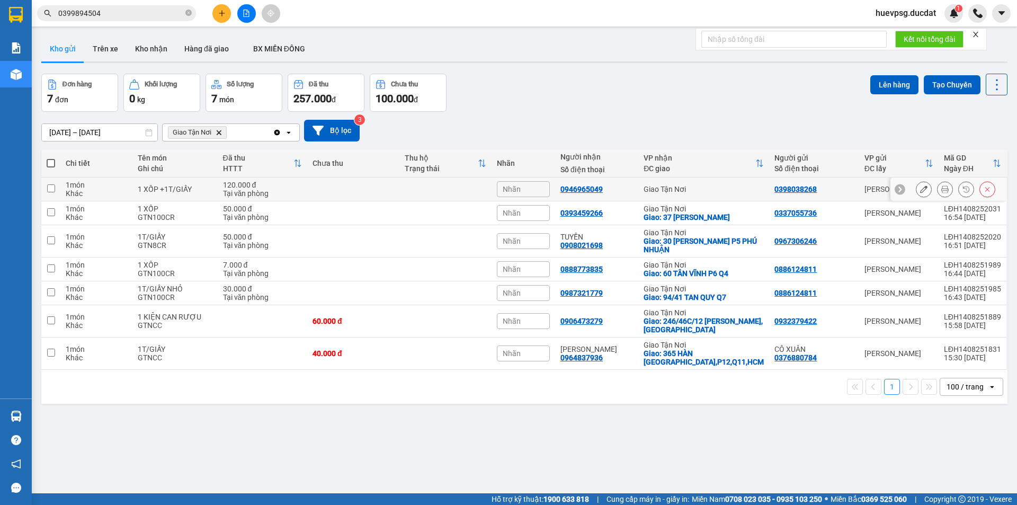
click at [277, 183] on div "120.000 đ" at bounding box center [262, 185] width 79 height 8
checkbox input "true"
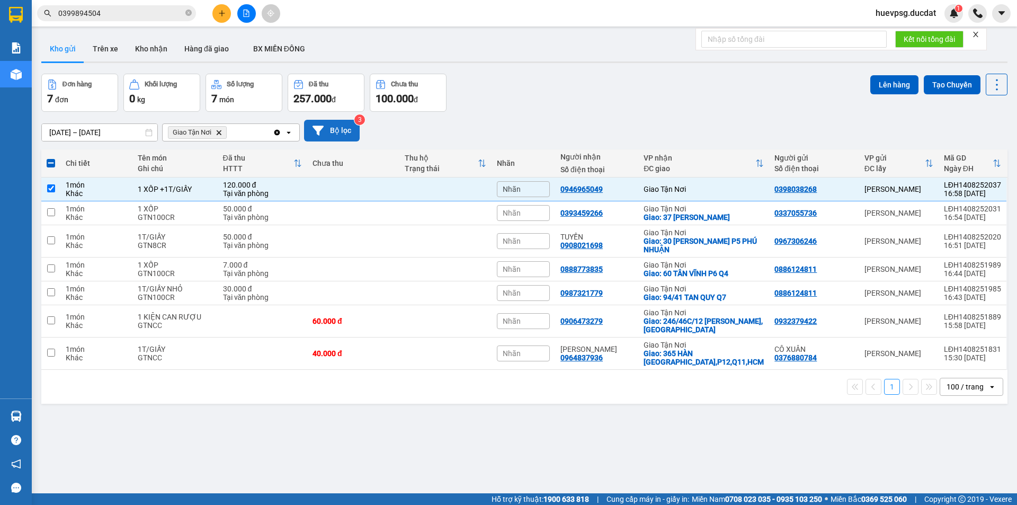
click at [347, 126] on button "Bộ lọc" at bounding box center [332, 131] width 56 height 22
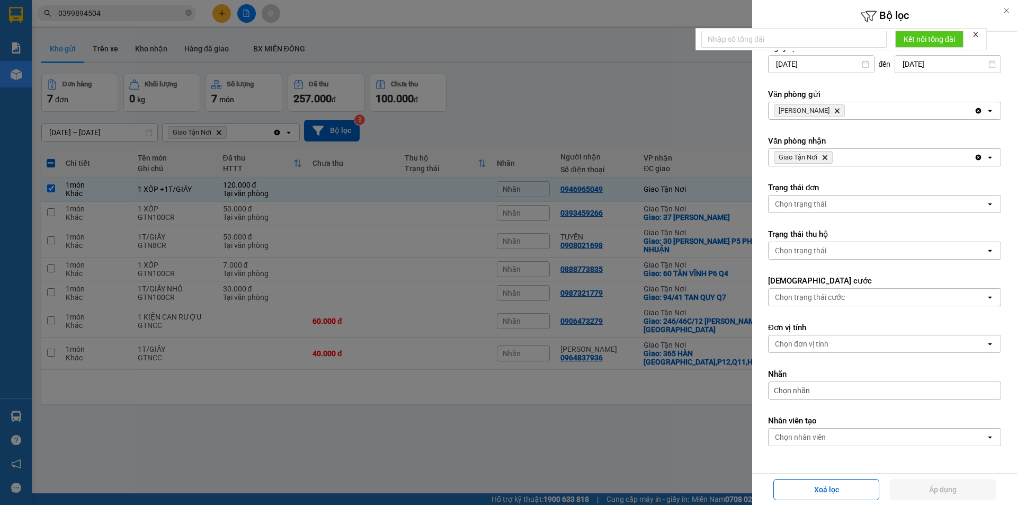
click at [838, 442] on div "Chọn nhân viên" at bounding box center [877, 437] width 217 height 17
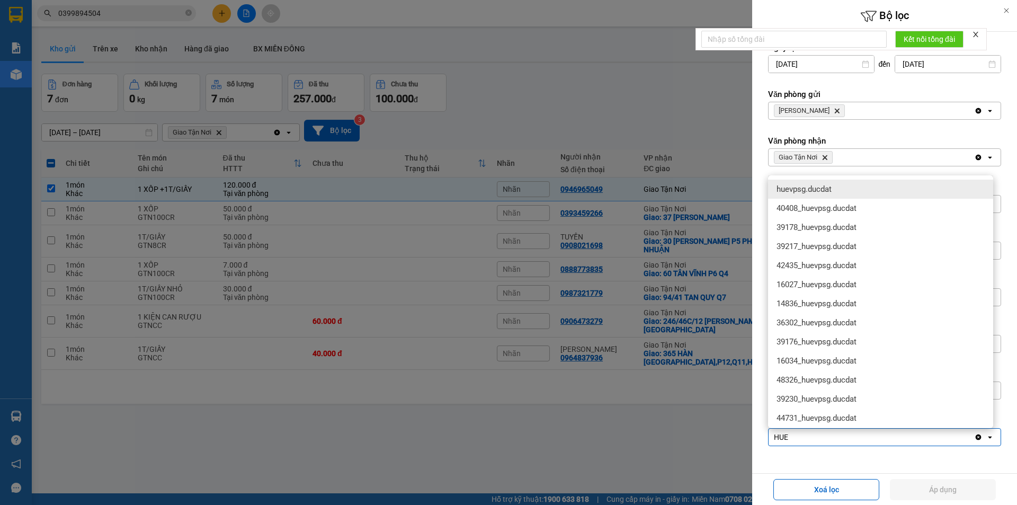
type input "HUE"
drag, startPoint x: 810, startPoint y: 185, endPoint x: 917, endPoint y: 470, distance: 304.9
click at [810, 185] on span "huevpsg.ducdat" at bounding box center [804, 189] width 55 height 11
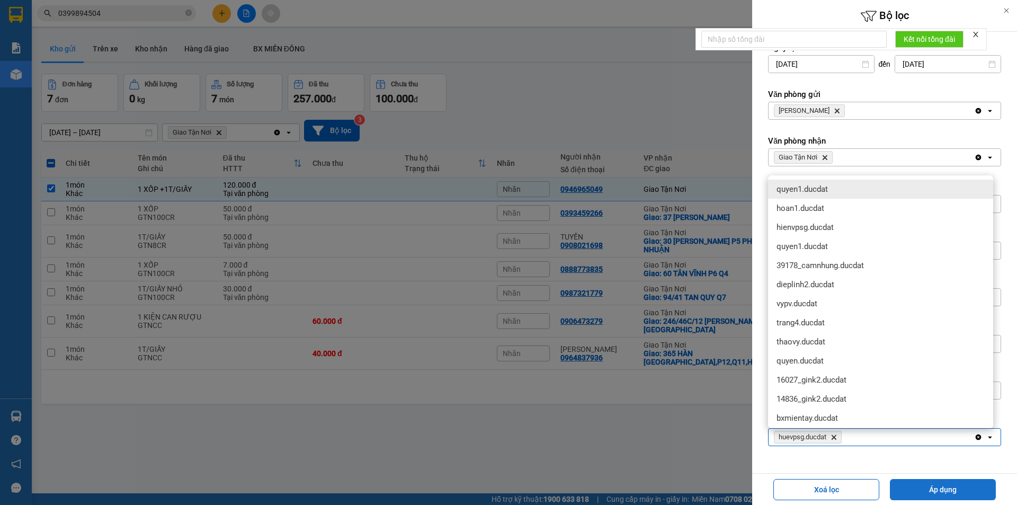
click at [919, 486] on button "Áp dụng" at bounding box center [943, 489] width 106 height 21
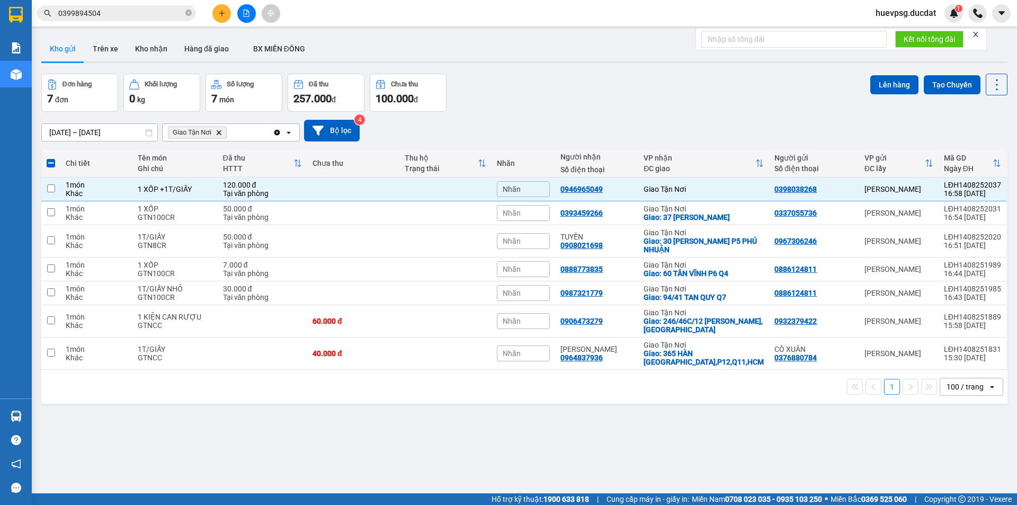
checkbox input "false"
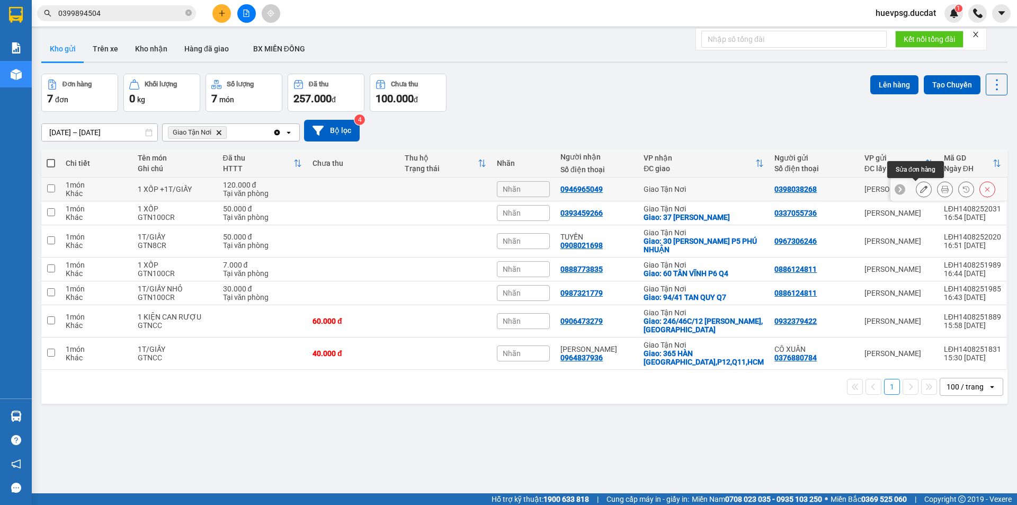
click at [916, 191] on button at bounding box center [923, 189] width 15 height 19
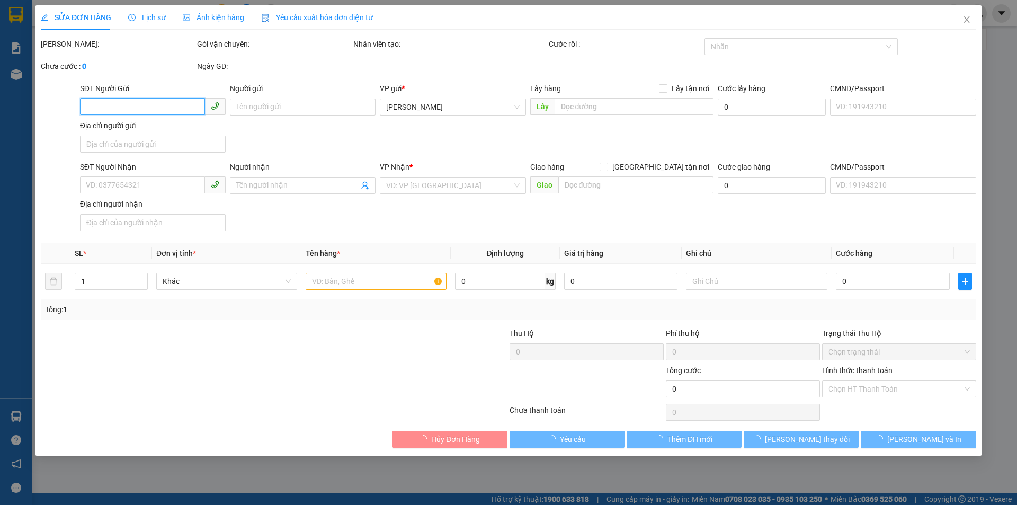
type input "0398038268"
type input "0946965049"
type input "120.000"
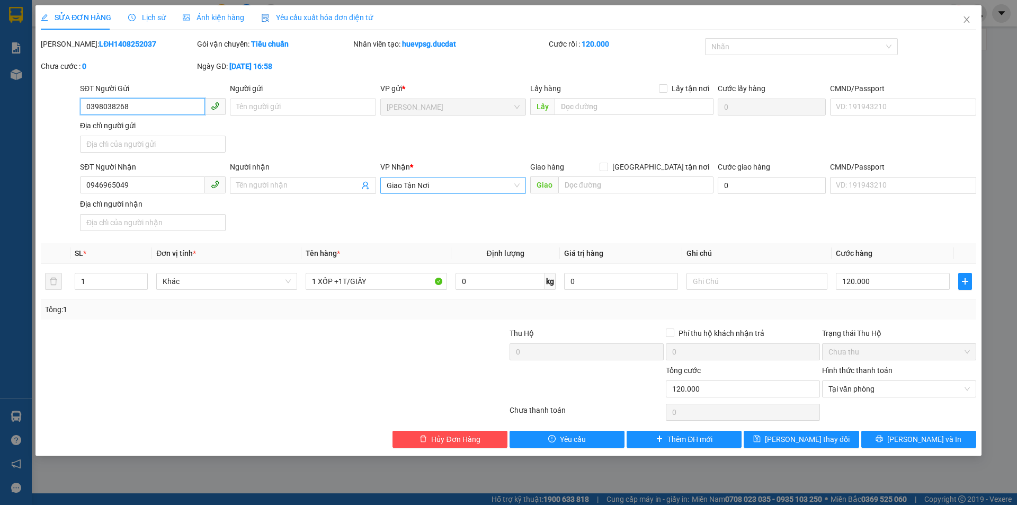
click at [461, 183] on span "Giao Tận Nơi" at bounding box center [453, 185] width 133 height 16
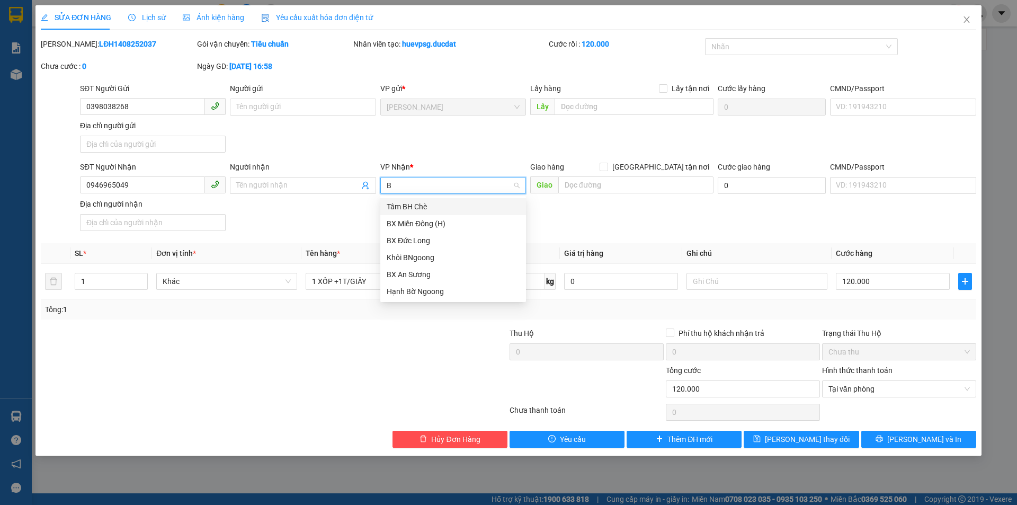
type input "BX"
click at [447, 242] on div "BX An Sương" at bounding box center [453, 241] width 133 height 12
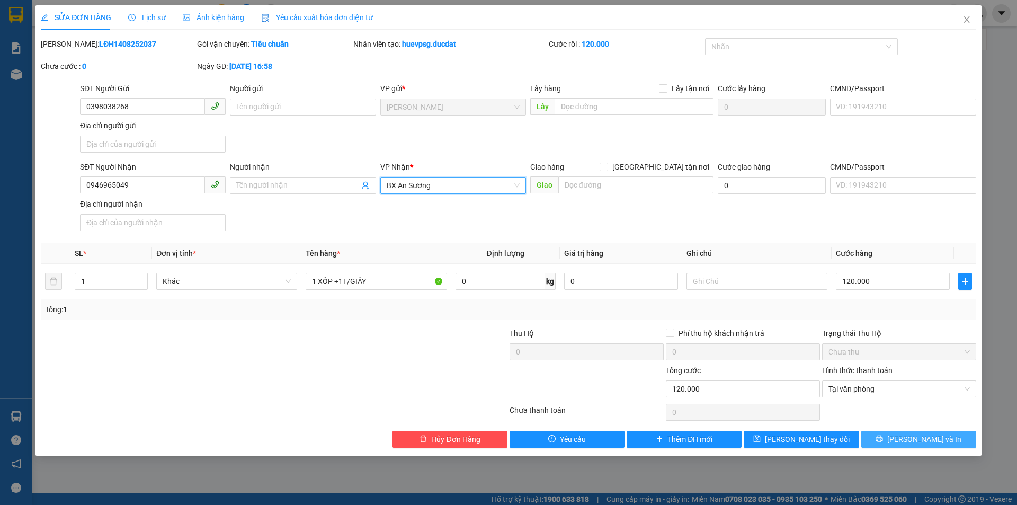
click at [927, 434] on span "[PERSON_NAME] và In" at bounding box center [924, 439] width 74 height 12
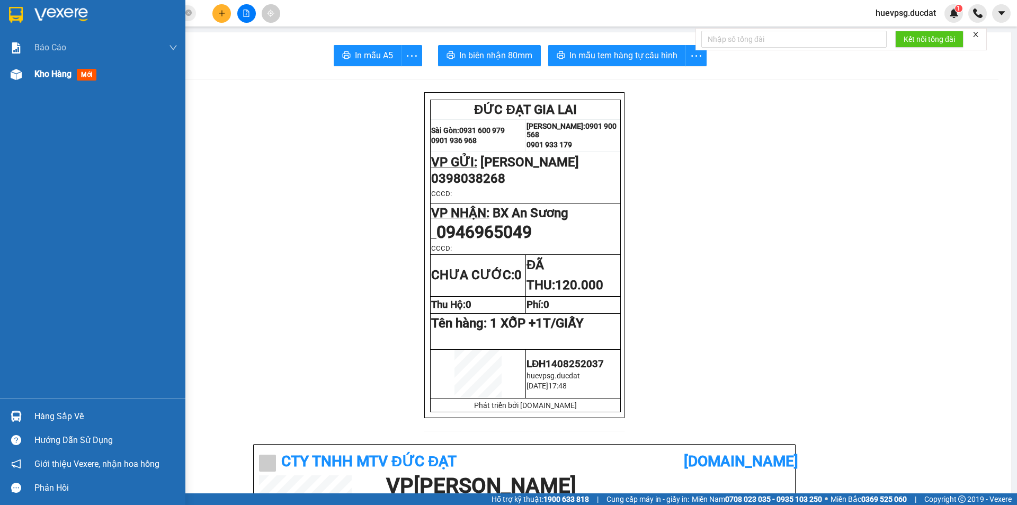
click at [48, 78] on span "Kho hàng" at bounding box center [52, 74] width 37 height 10
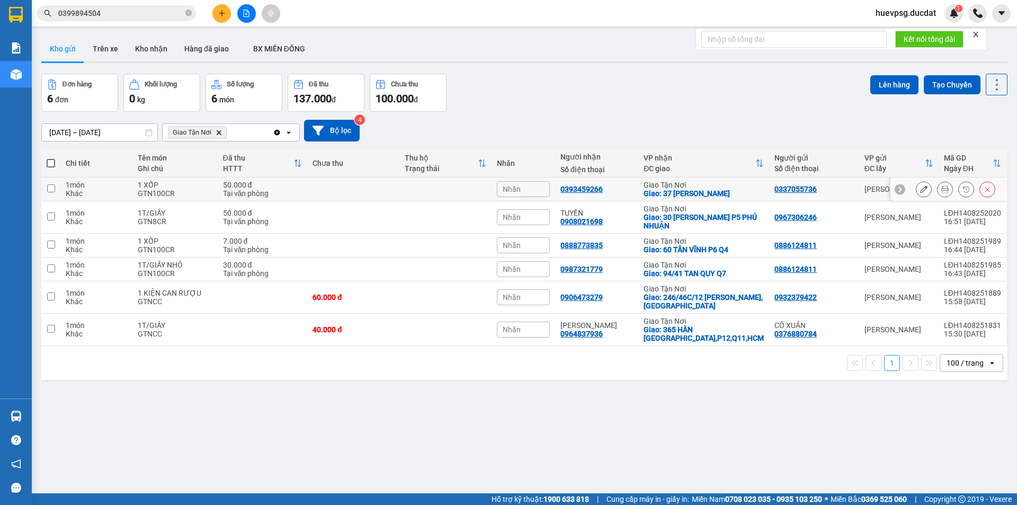
click at [202, 189] on div "1 XỐP" at bounding box center [175, 185] width 74 height 8
checkbox input "true"
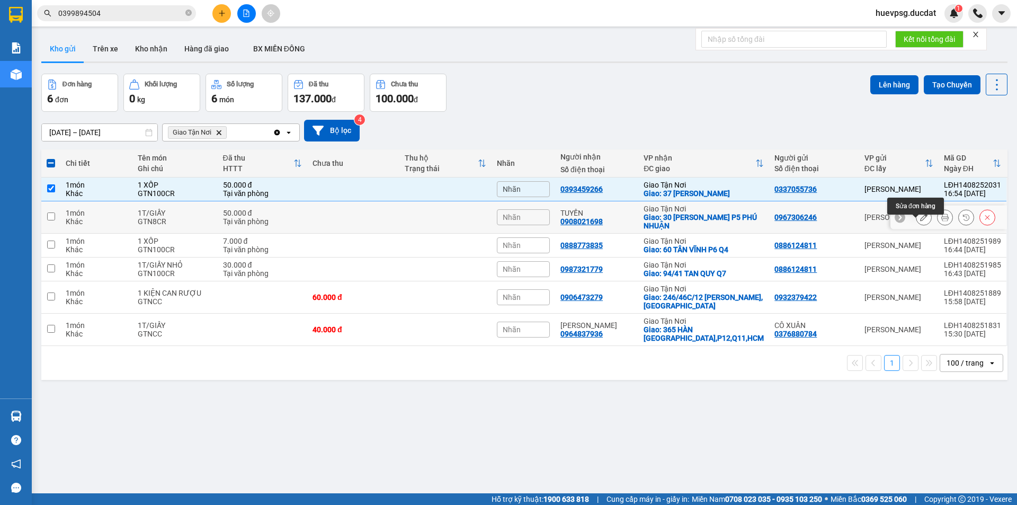
click at [916, 227] on button at bounding box center [923, 217] width 15 height 19
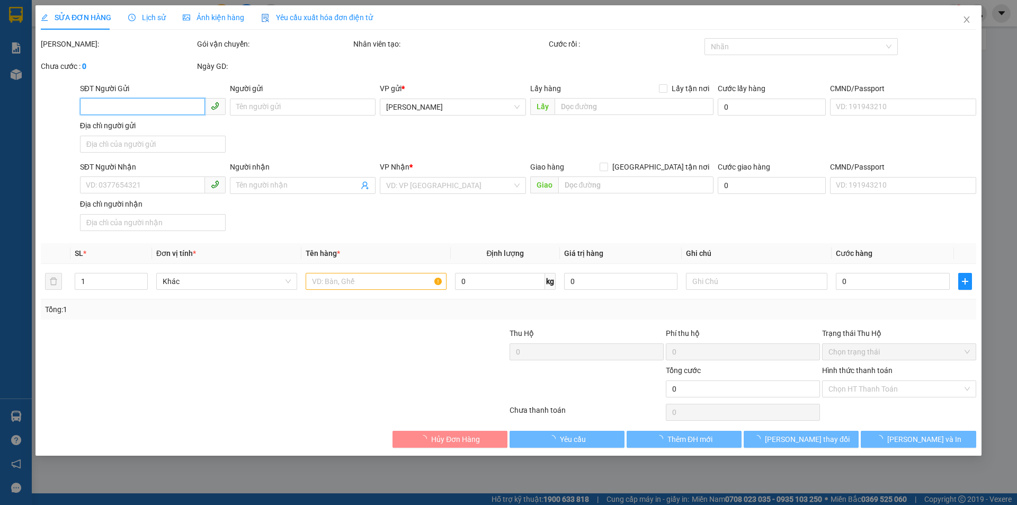
type input "0967306246"
type input "0908021698"
type input "TUYỀN"
checkbox input "true"
type input "30 THÍCH QUẢNG ĐỨC P5 PHÚ NHUẬN"
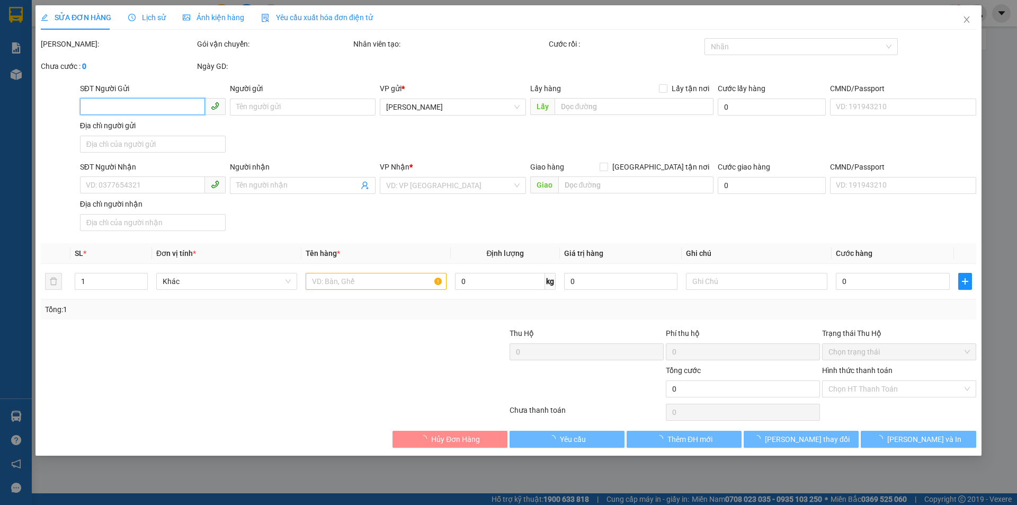
type input "50.000"
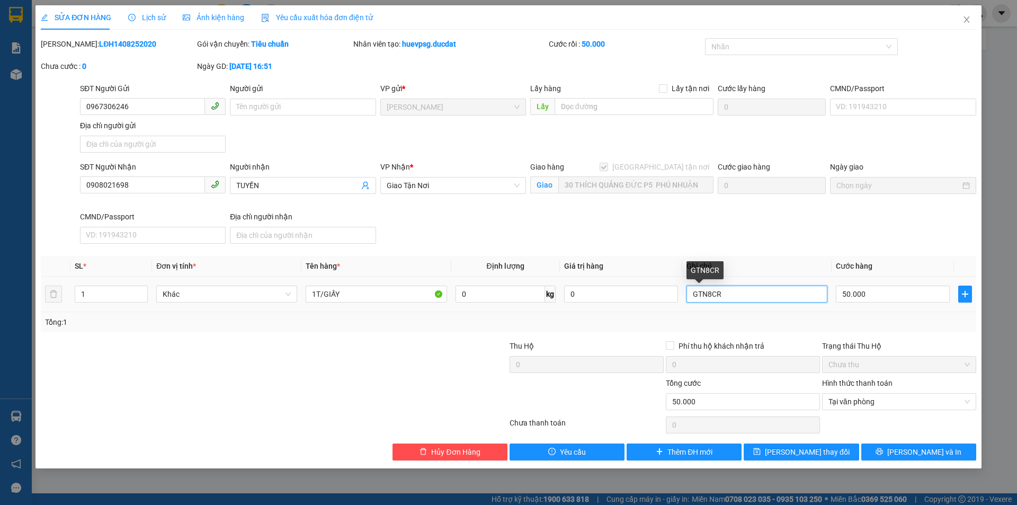
click at [712, 293] on input "GTN8CR" at bounding box center [756, 293] width 141 height 17
type input "GTN80CR"
click at [828, 450] on button "[PERSON_NAME] thay đổi" at bounding box center [801, 451] width 115 height 17
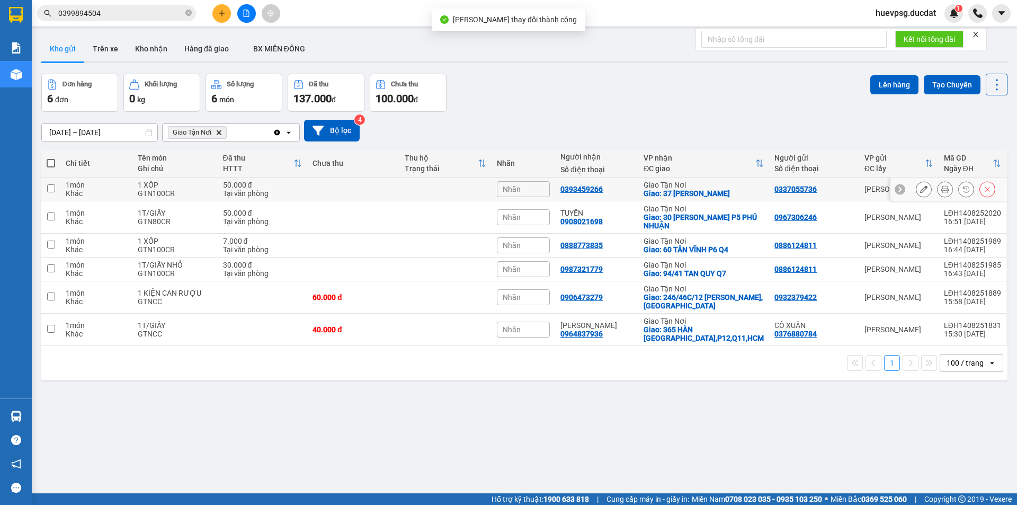
click at [330, 191] on td at bounding box center [353, 189] width 92 height 24
checkbox input "true"
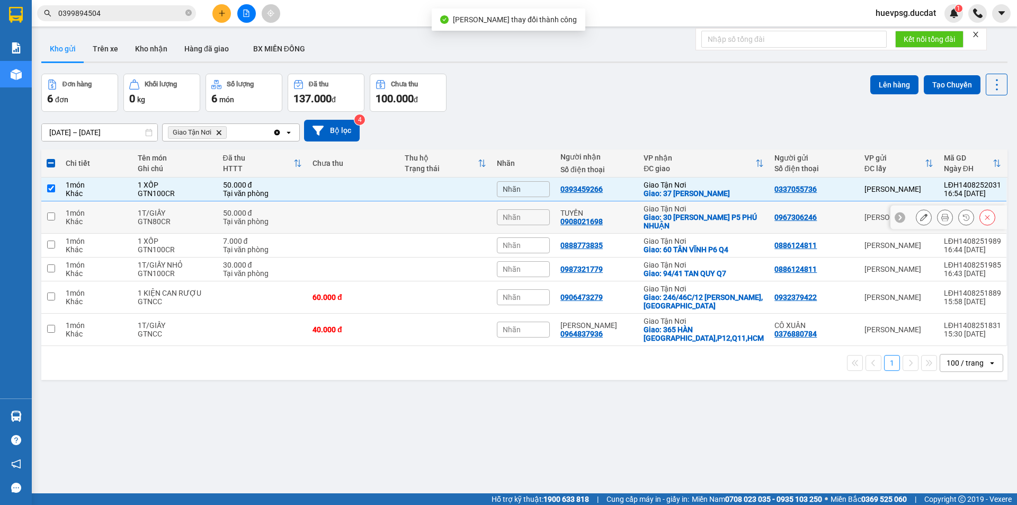
click at [285, 217] on div "50.000 đ" at bounding box center [262, 213] width 79 height 8
checkbox input "true"
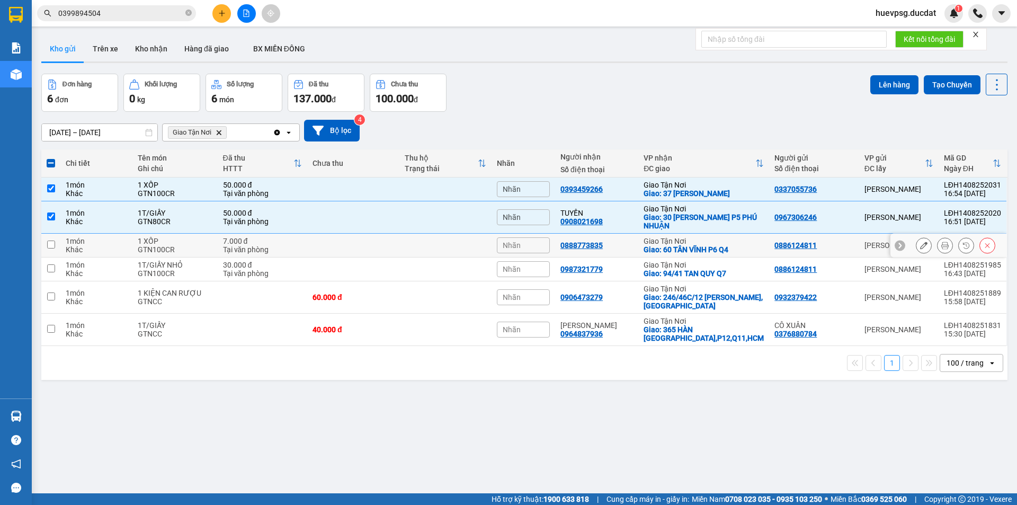
click at [264, 254] on div "Tại văn phòng" at bounding box center [262, 249] width 79 height 8
checkbox input "true"
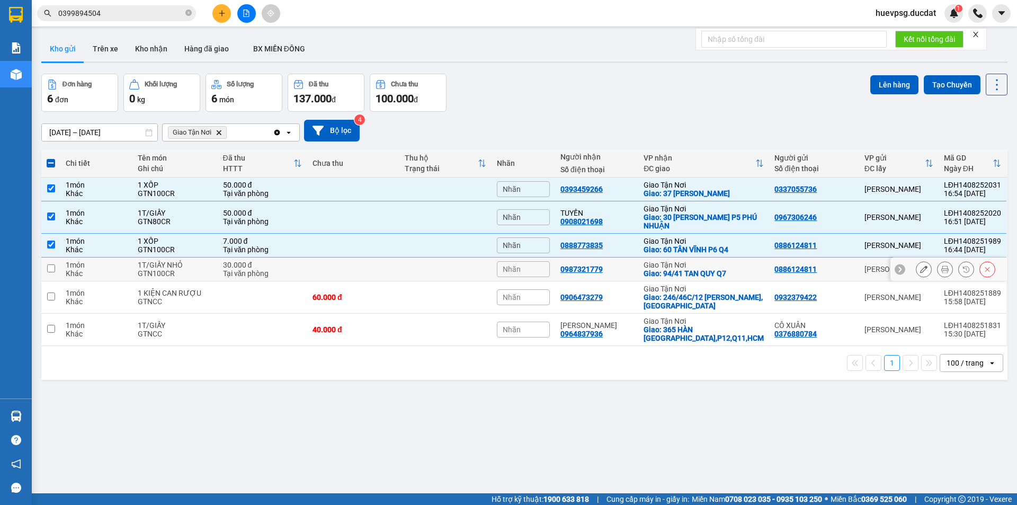
click at [251, 278] on div "Tại văn phòng" at bounding box center [262, 273] width 79 height 8
checkbox input "true"
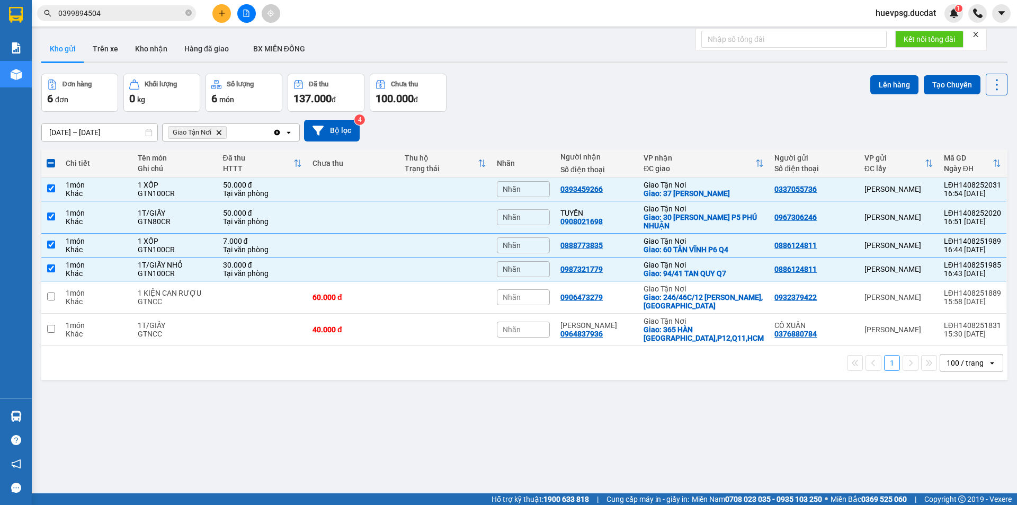
click at [219, 129] on icon "Delete" at bounding box center [219, 132] width 6 height 6
checkbox input "false"
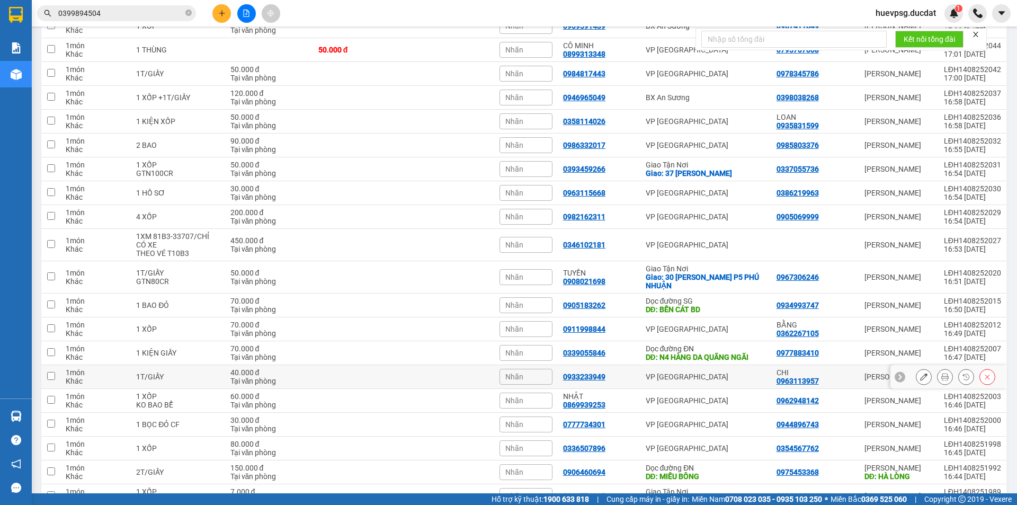
scroll to position [953, 0]
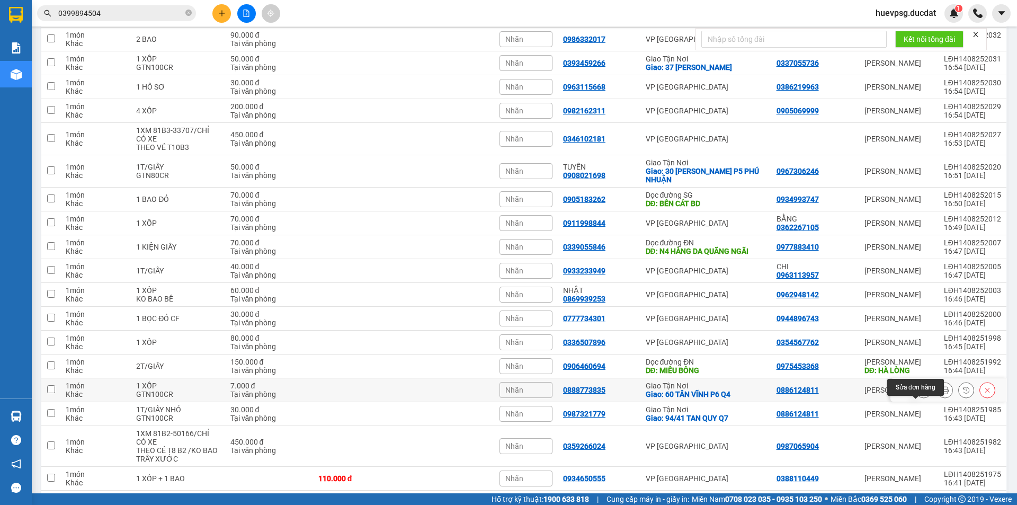
click at [920, 394] on icon at bounding box center [923, 389] width 7 height 7
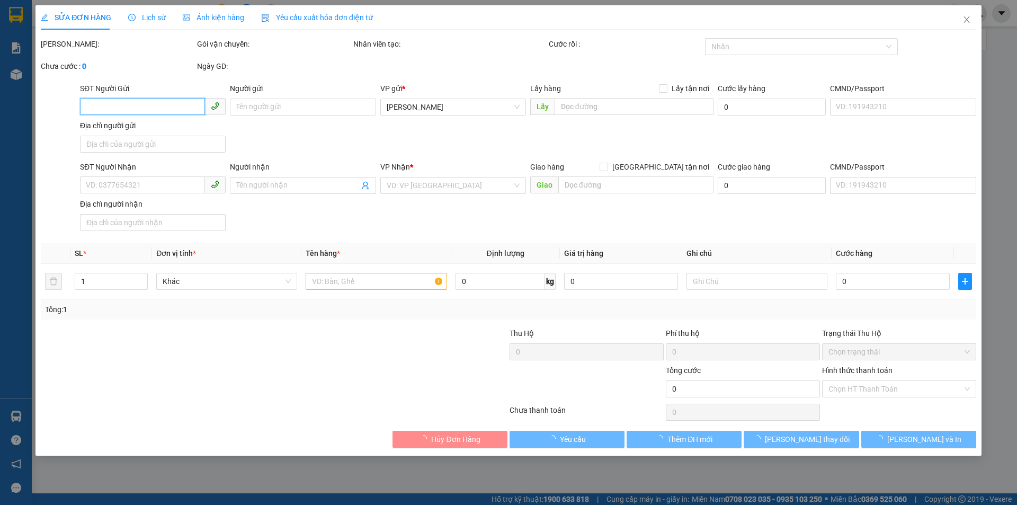
type input "0886124811"
type input "0888773835"
checkbox input "true"
type input "60 TÂN VĨNH P6 Q4"
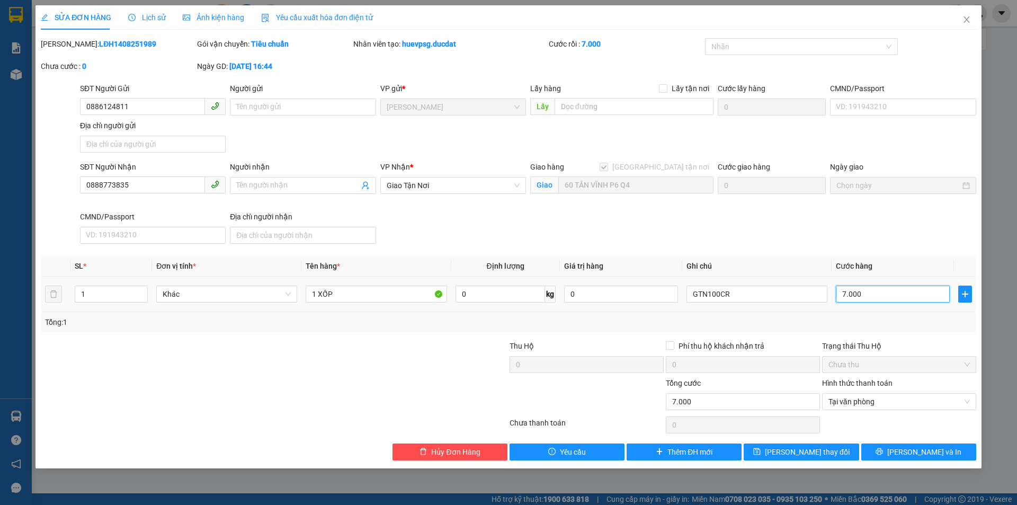
click at [855, 297] on input "7.000" at bounding box center [893, 293] width 114 height 17
type input "7"
type input "70"
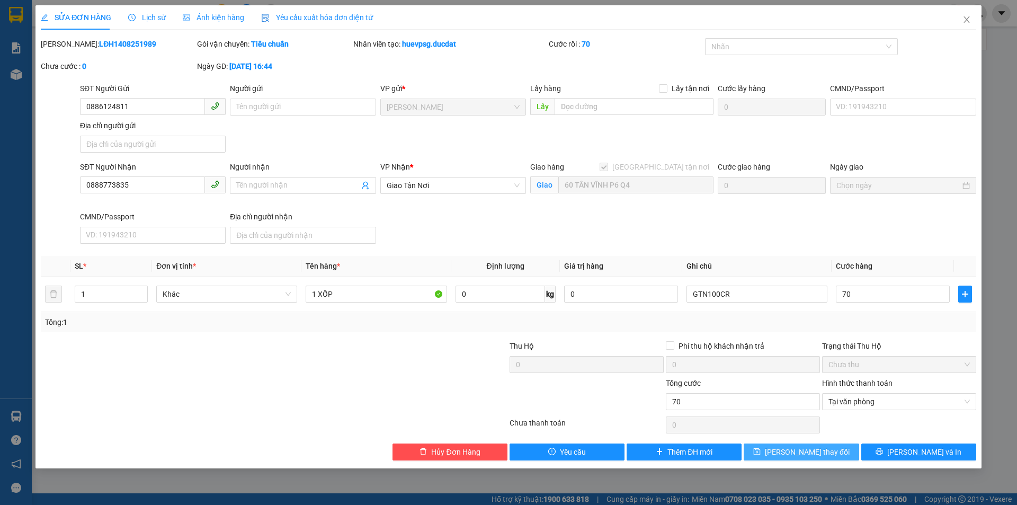
type input "70.000"
click at [837, 457] on button "[PERSON_NAME] thay đổi" at bounding box center [801, 451] width 115 height 17
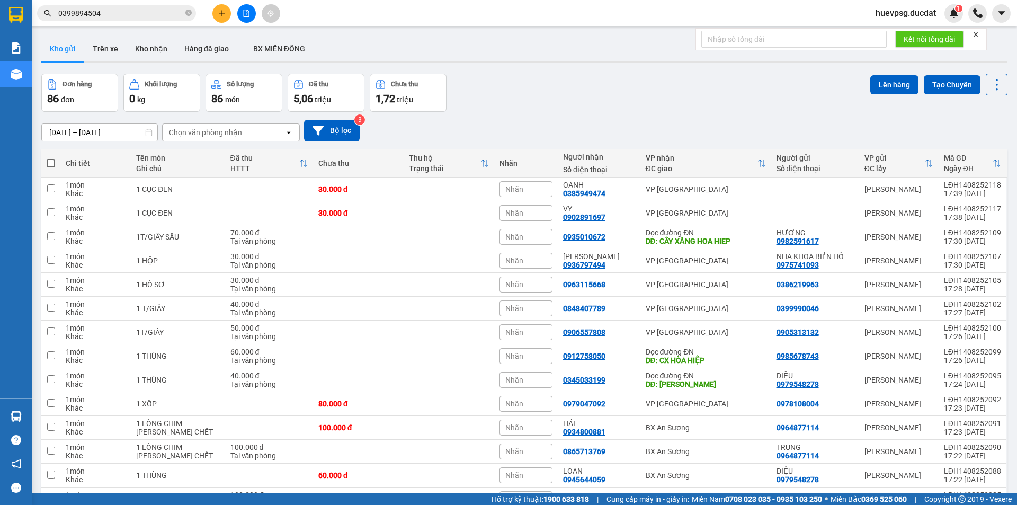
click at [99, 14] on input "0399894504" at bounding box center [120, 13] width 125 height 12
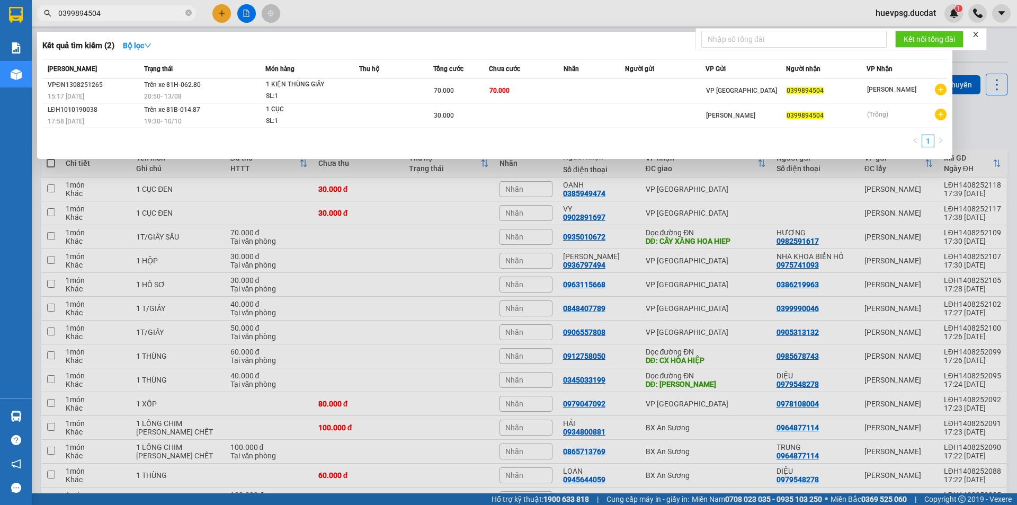
click at [99, 14] on input "0399894504" at bounding box center [120, 13] width 125 height 12
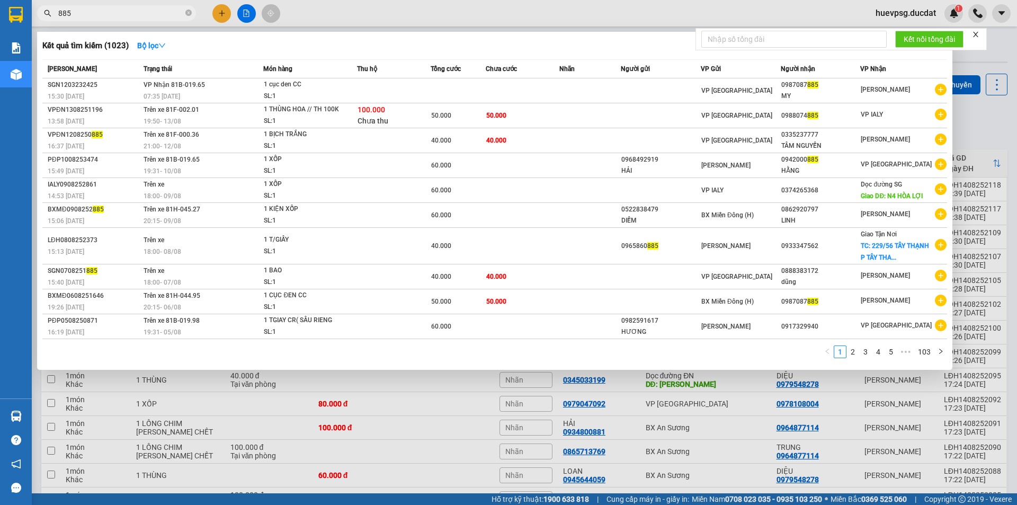
click at [142, 11] on input "885" at bounding box center [120, 13] width 125 height 12
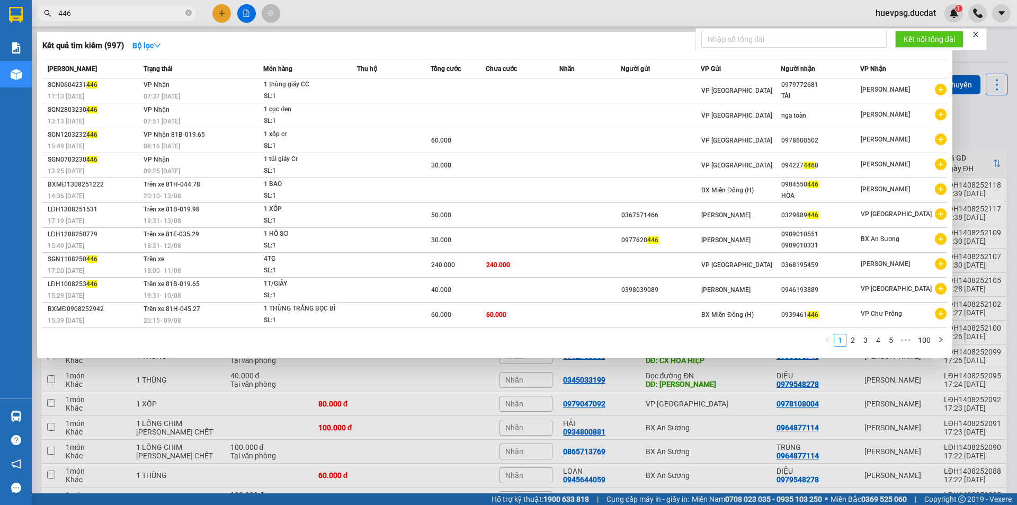
type input "446"
click at [221, 17] on div at bounding box center [508, 252] width 1017 height 505
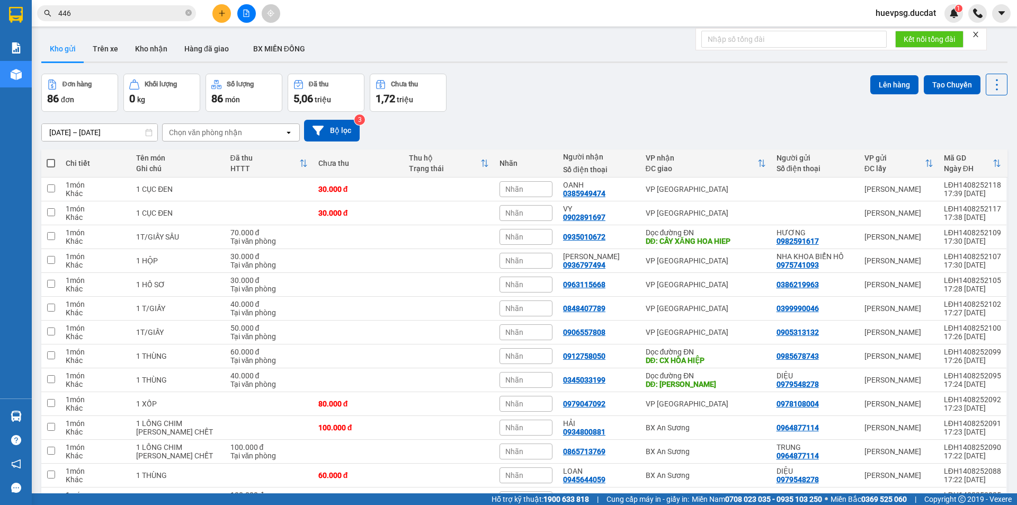
click at [223, 9] on button at bounding box center [221, 13] width 19 height 19
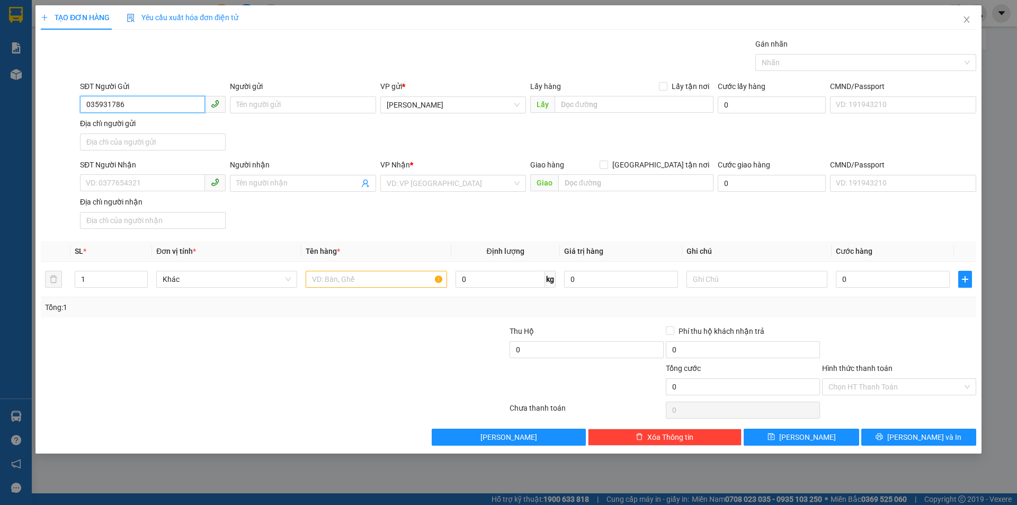
type input "0359317868"
click at [172, 123] on div "0359317868" at bounding box center [152, 126] width 133 height 12
type input "0973001033"
type input "0359317868"
click at [320, 280] on input "text" at bounding box center [376, 279] width 141 height 17
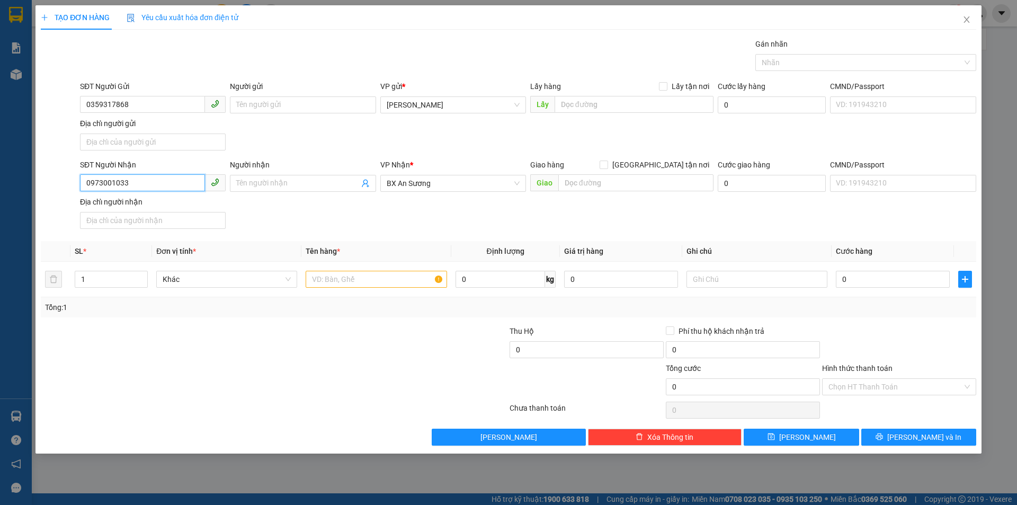
click at [127, 181] on input "0973001033" at bounding box center [142, 182] width 125 height 17
type input "0906444446"
click at [345, 184] on input "Người nhận" at bounding box center [297, 183] width 122 height 12
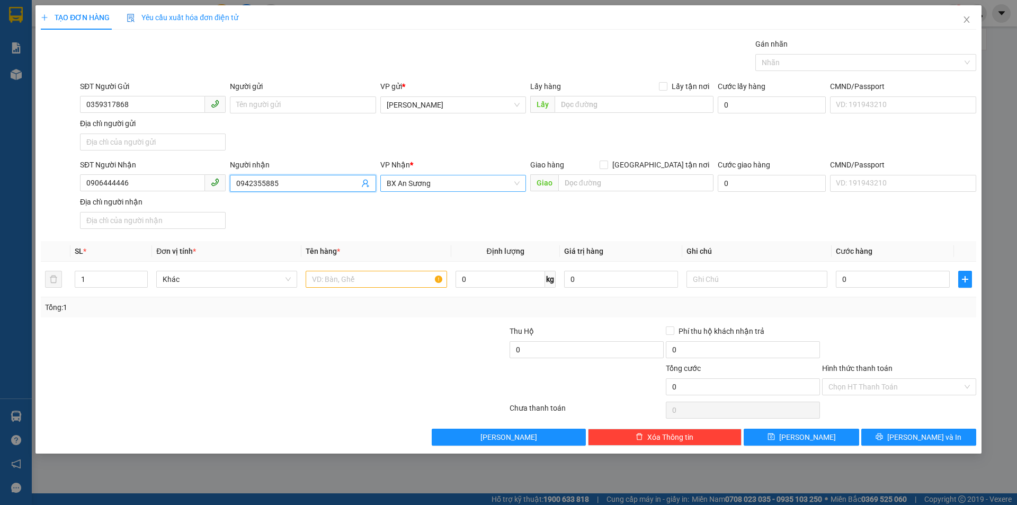
click at [424, 176] on span "BX An Sương" at bounding box center [453, 183] width 133 height 16
type input "0942355885"
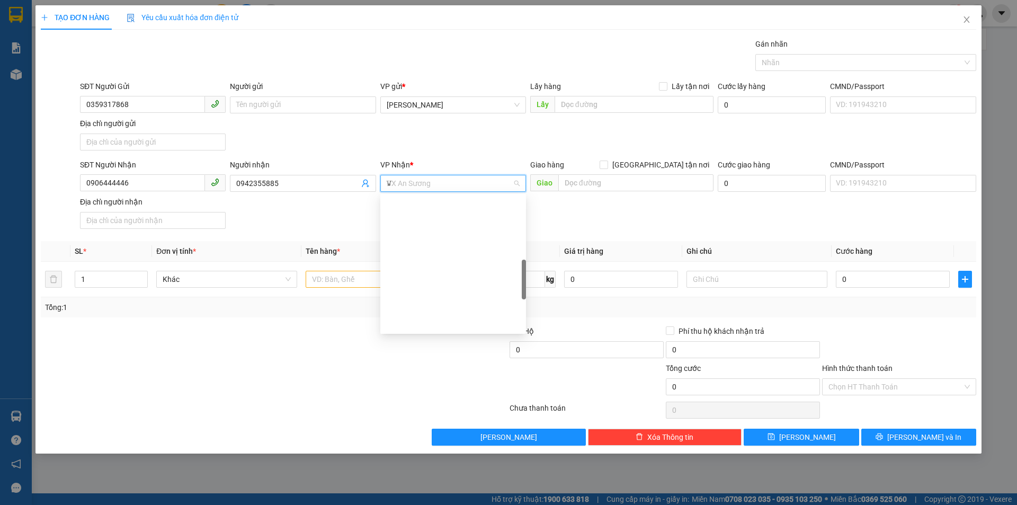
scroll to position [93, 0]
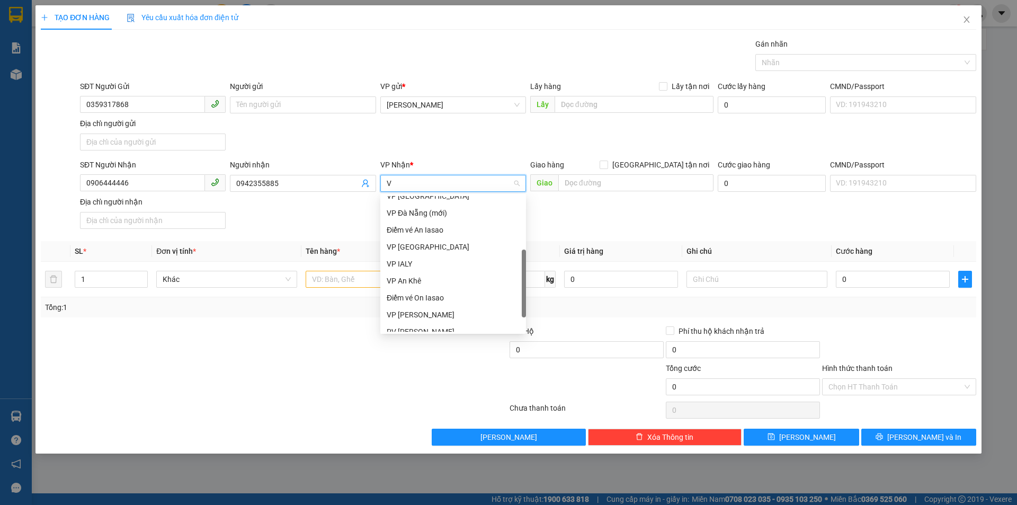
type input "VP"
click at [411, 249] on div "VP [GEOGRAPHIC_DATA]" at bounding box center [453, 255] width 146 height 17
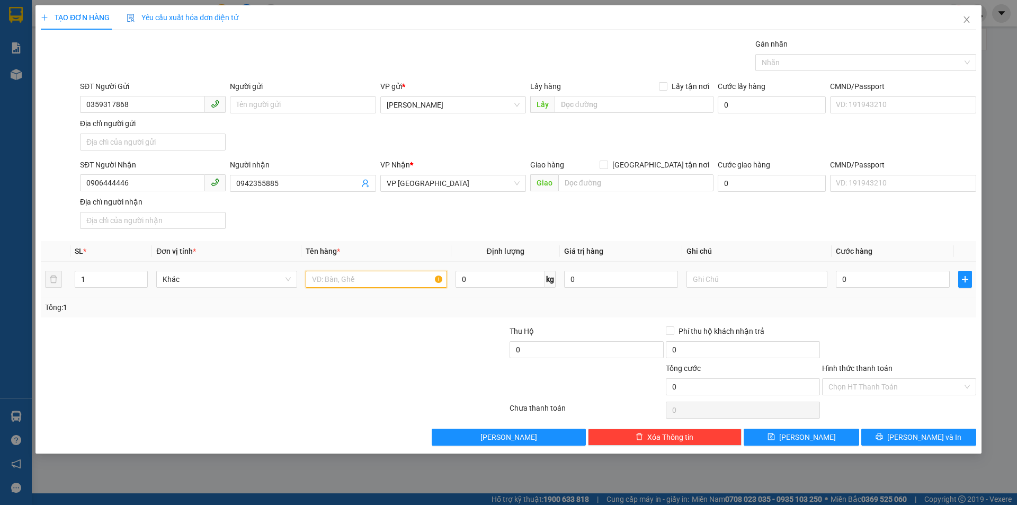
click at [389, 272] on input "text" at bounding box center [376, 279] width 141 height 17
type input "1T/GIẤY"
click at [887, 283] on input "0" at bounding box center [893, 279] width 114 height 17
type input "4"
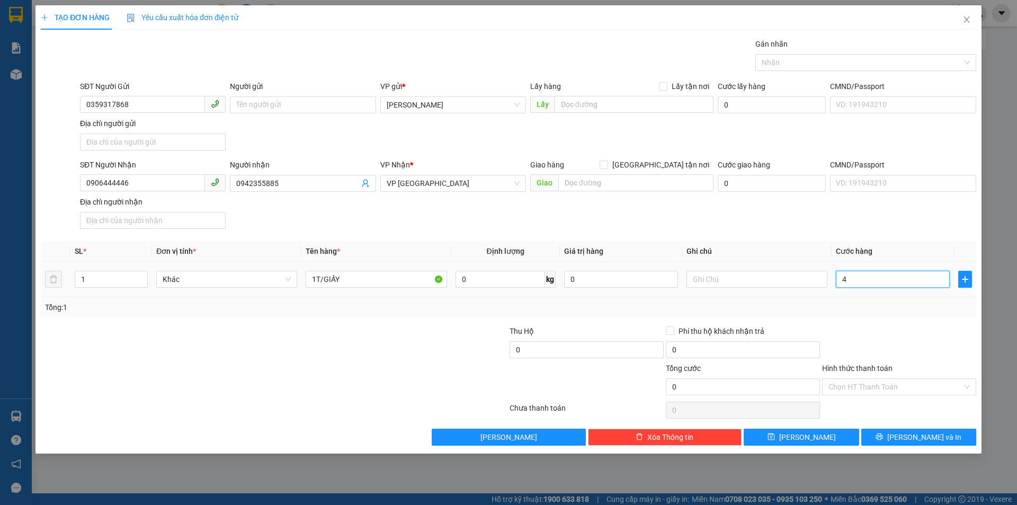
type input "4"
type input "0"
type input "04"
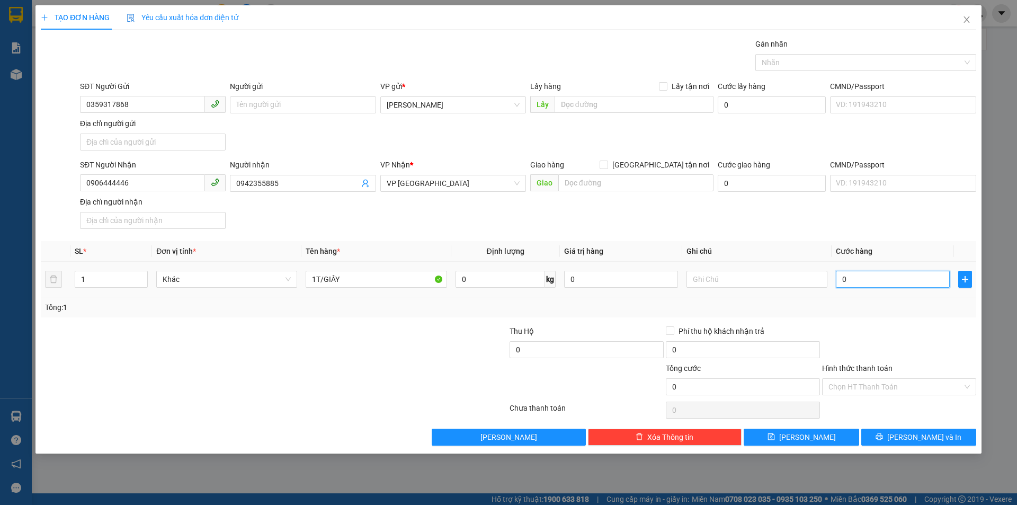
type input "4"
type input "040"
type input "40"
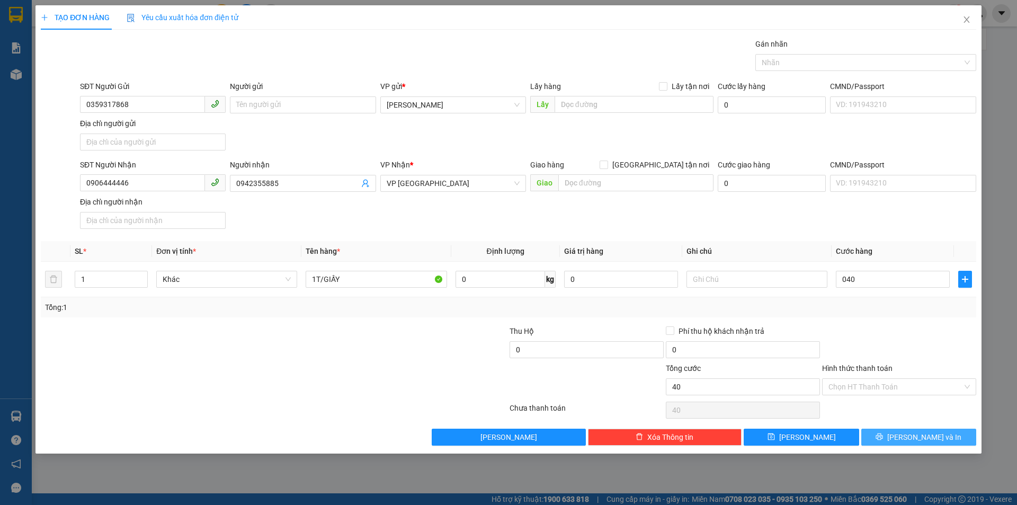
type input "40.000"
click at [943, 445] on div "TẠO ĐƠN HÀNG Yêu cầu xuất hóa đơn điện tử Transit Pickup Surcharge Ids Transit …" at bounding box center [508, 229] width 946 height 448
click at [949, 433] on button "[PERSON_NAME] và In" at bounding box center [918, 437] width 115 height 17
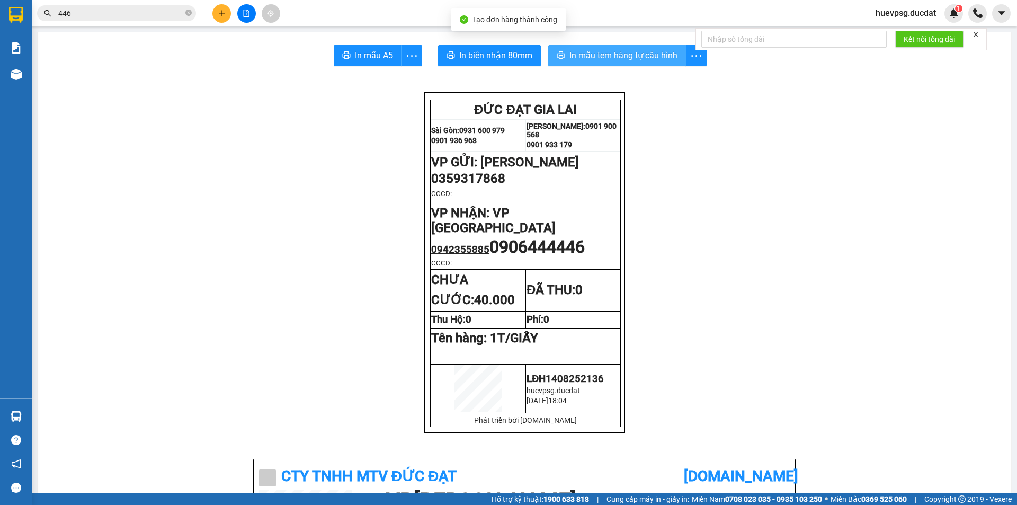
click at [647, 47] on button "In mẫu tem hàng tự cấu hình" at bounding box center [617, 55] width 138 height 21
click at [83, 23] on div "Kết quả tìm kiếm ( 997 ) Bộ lọc Mã ĐH Trạng thái Món hàng Thu hộ Tổng cước Chưa…" at bounding box center [508, 13] width 1017 height 26
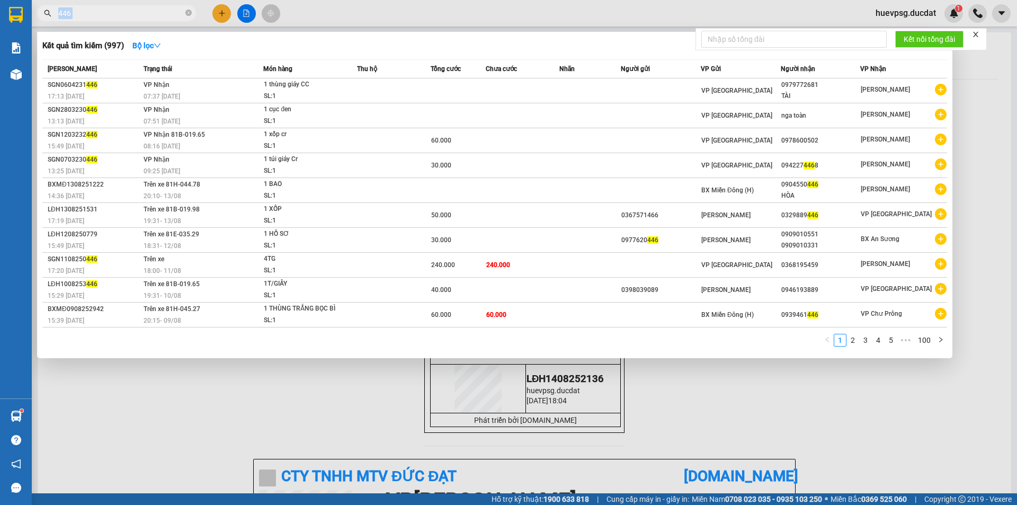
click at [85, 20] on span "446" at bounding box center [116, 13] width 159 height 16
click at [110, 14] on input "446" at bounding box center [120, 13] width 125 height 12
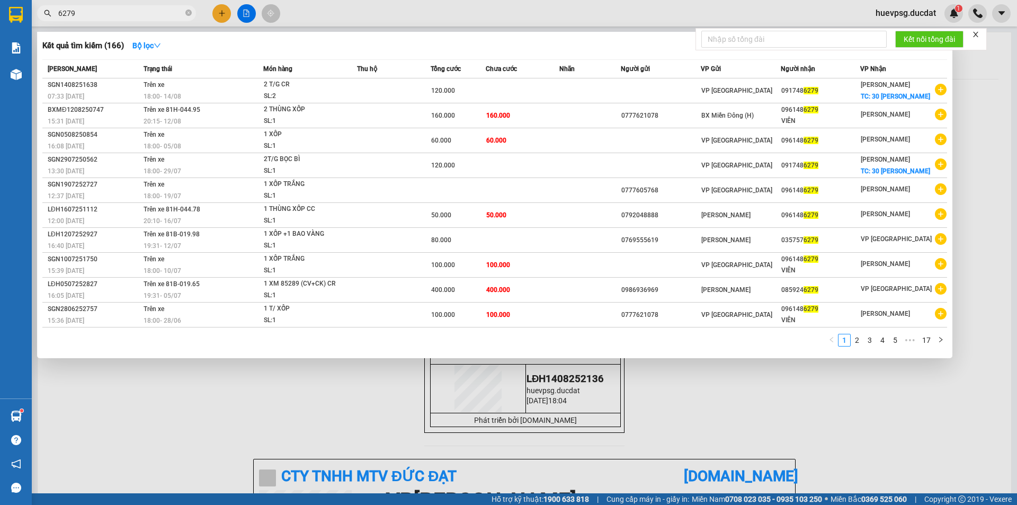
type input "6279"
drag, startPoint x: 202, startPoint y: 418, endPoint x: 112, endPoint y: 408, distance: 90.6
click at [198, 418] on div at bounding box center [508, 252] width 1017 height 505
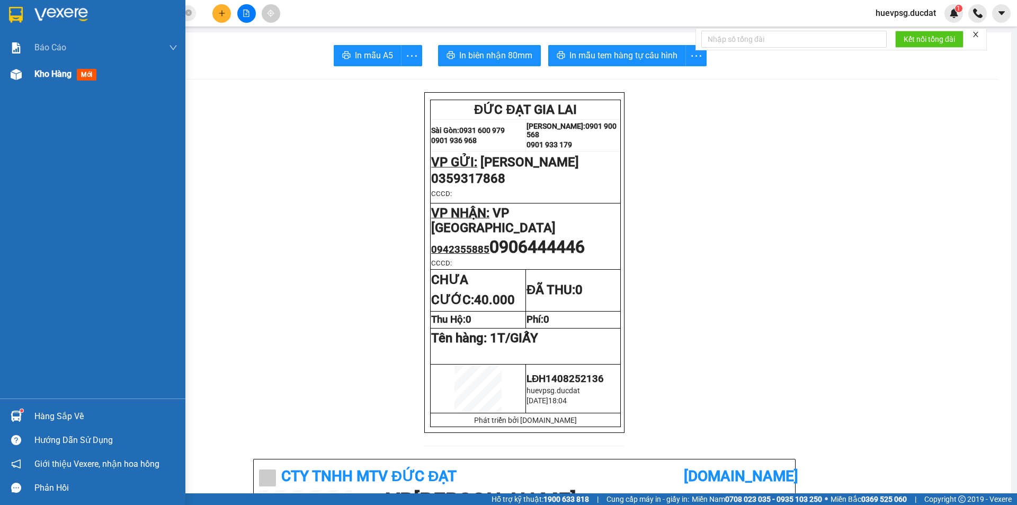
click at [58, 69] on span "Kho hàng" at bounding box center [52, 74] width 37 height 10
click at [60, 78] on span "Kho hàng" at bounding box center [52, 74] width 37 height 10
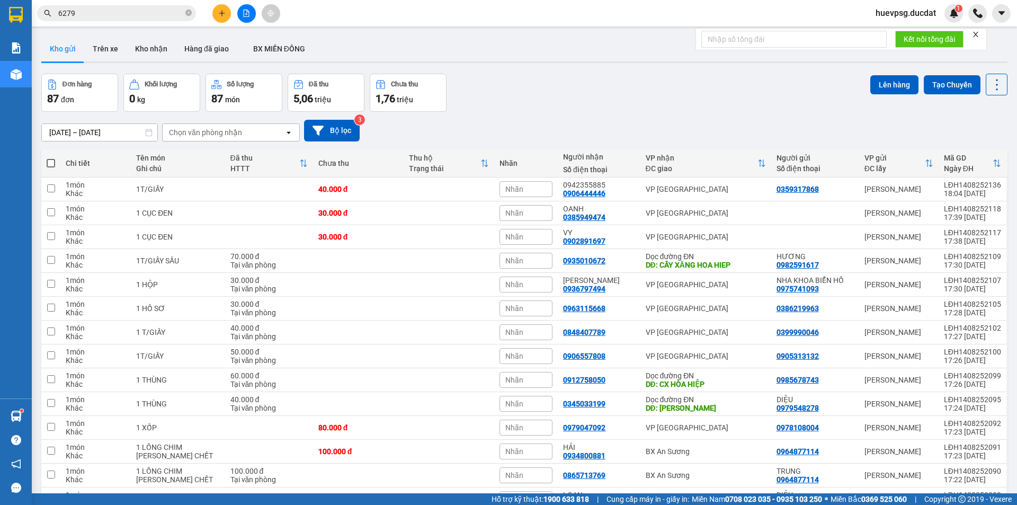
click at [278, 130] on div "Chọn văn phòng nhận" at bounding box center [224, 132] width 122 height 17
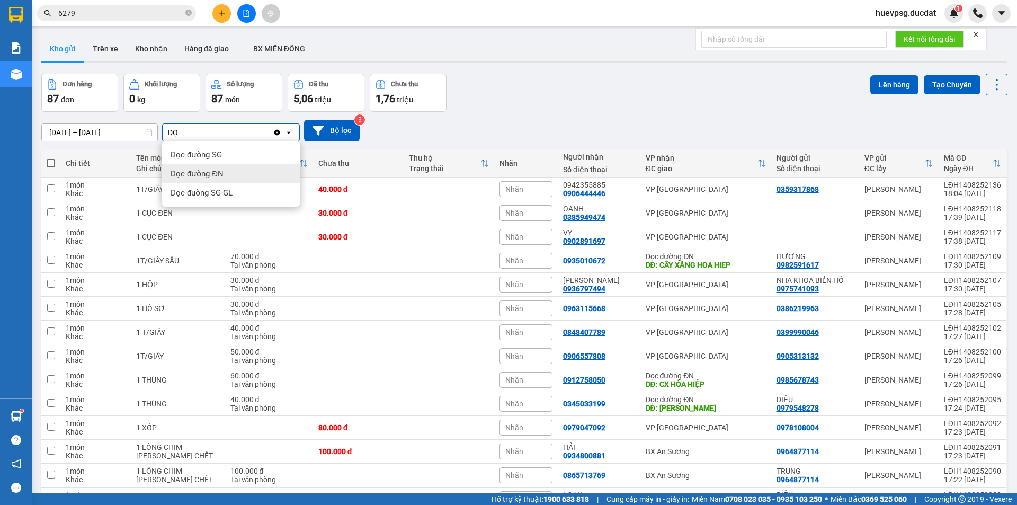
type input "DỌ"
click at [270, 177] on div "Dọc đường ĐN" at bounding box center [231, 173] width 138 height 19
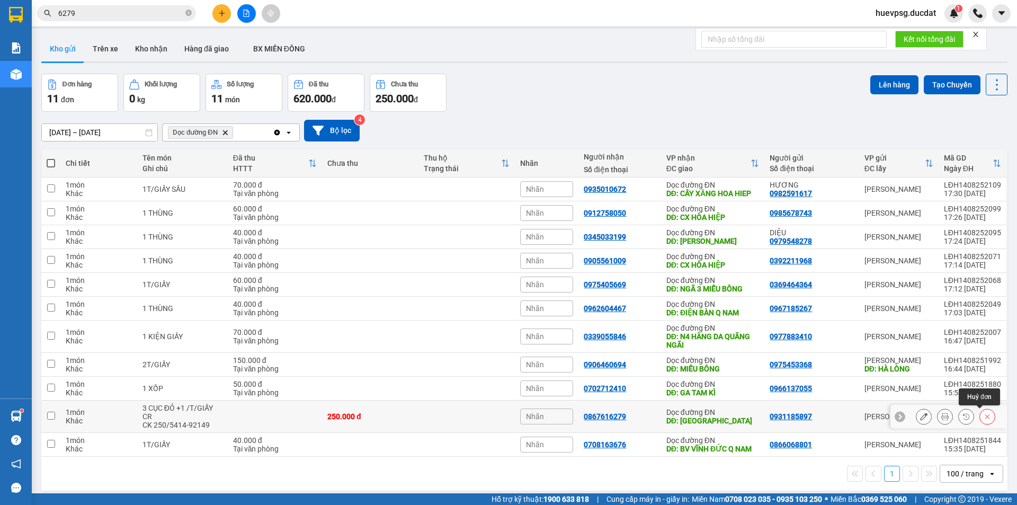
click at [984, 417] on icon at bounding box center [987, 416] width 7 height 7
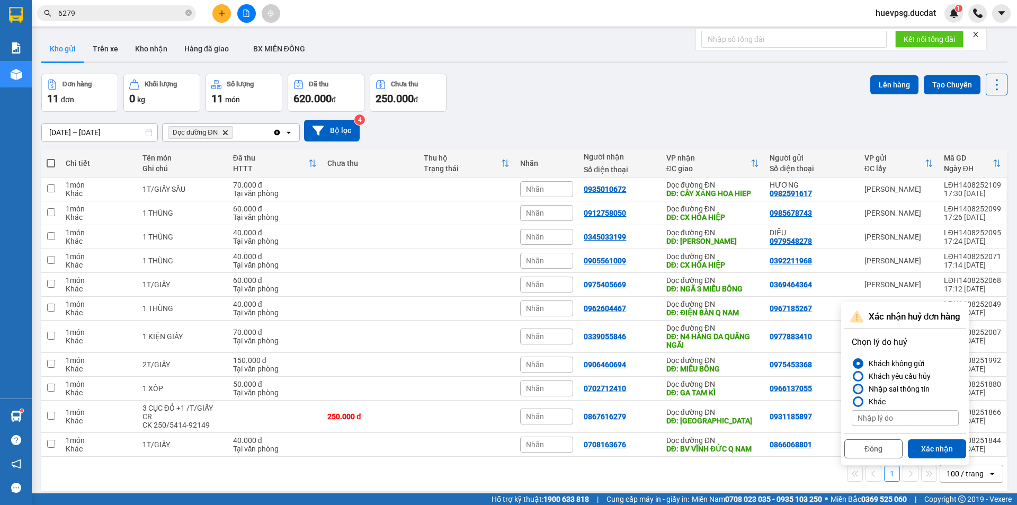
click at [858, 383] on div at bounding box center [858, 388] width 11 height 11
click at [852, 389] on input "Nhập sai thông tin" at bounding box center [852, 389] width 0 height 0
click at [932, 446] on button "Xác nhận" at bounding box center [937, 448] width 58 height 19
